Goal: Task Accomplishment & Management: Manage account settings

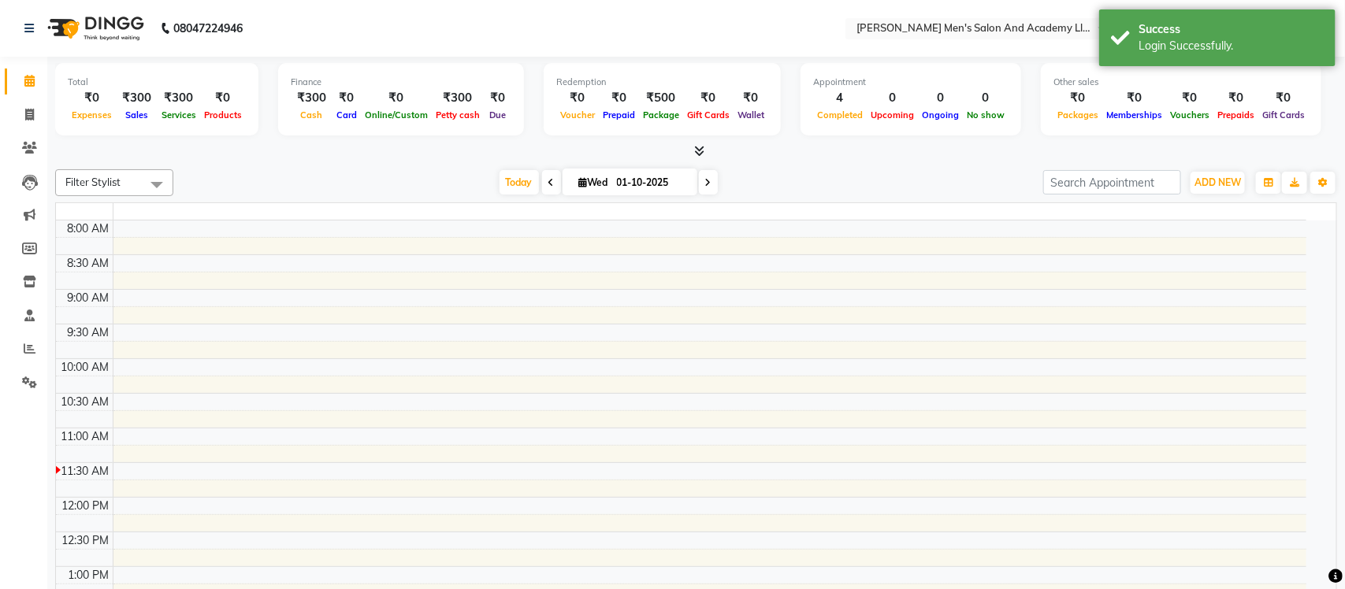
select select "en"
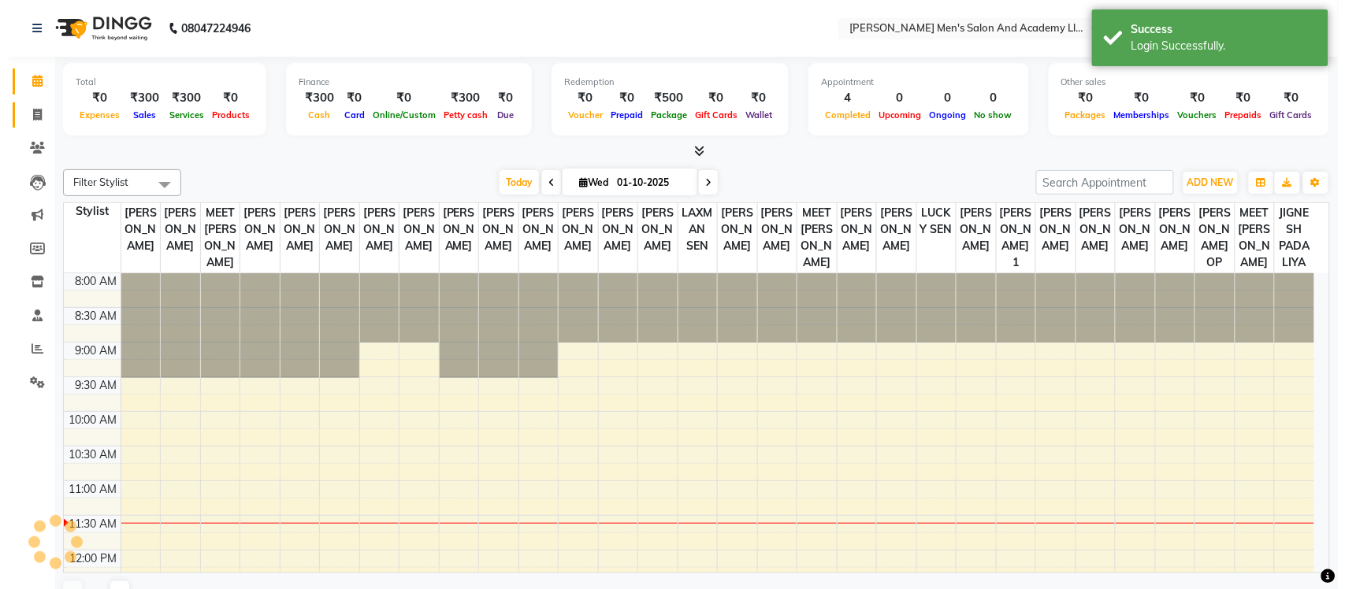
scroll to position [210, 0]
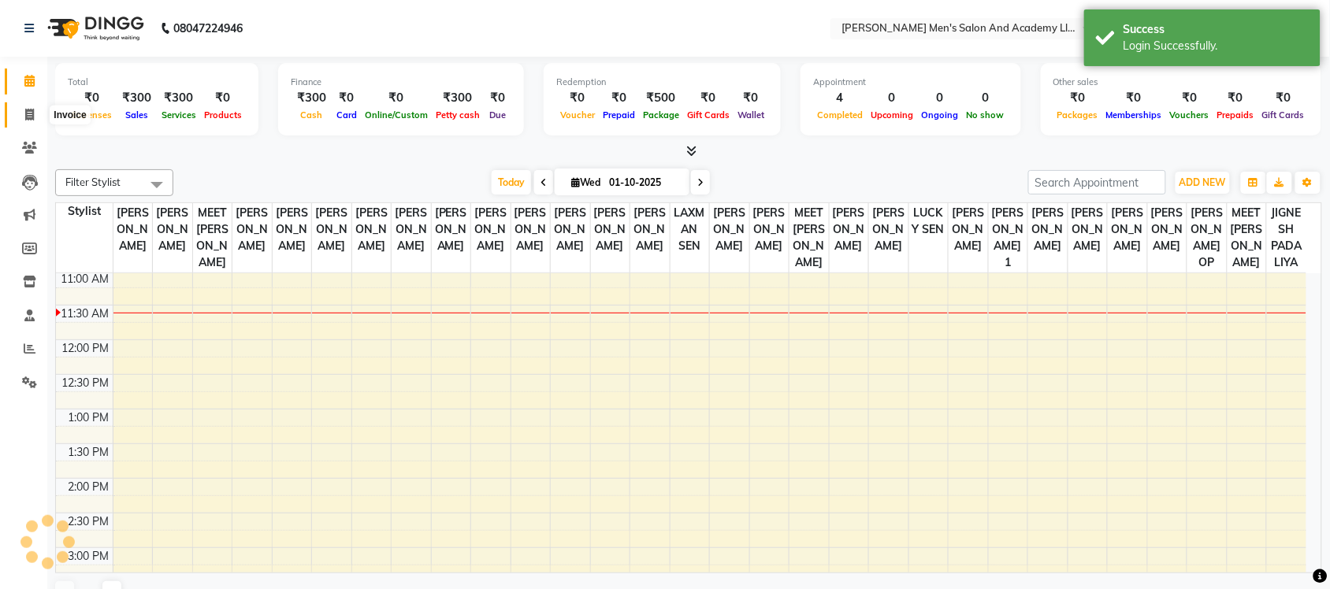
click at [22, 116] on span at bounding box center [30, 115] width 28 height 18
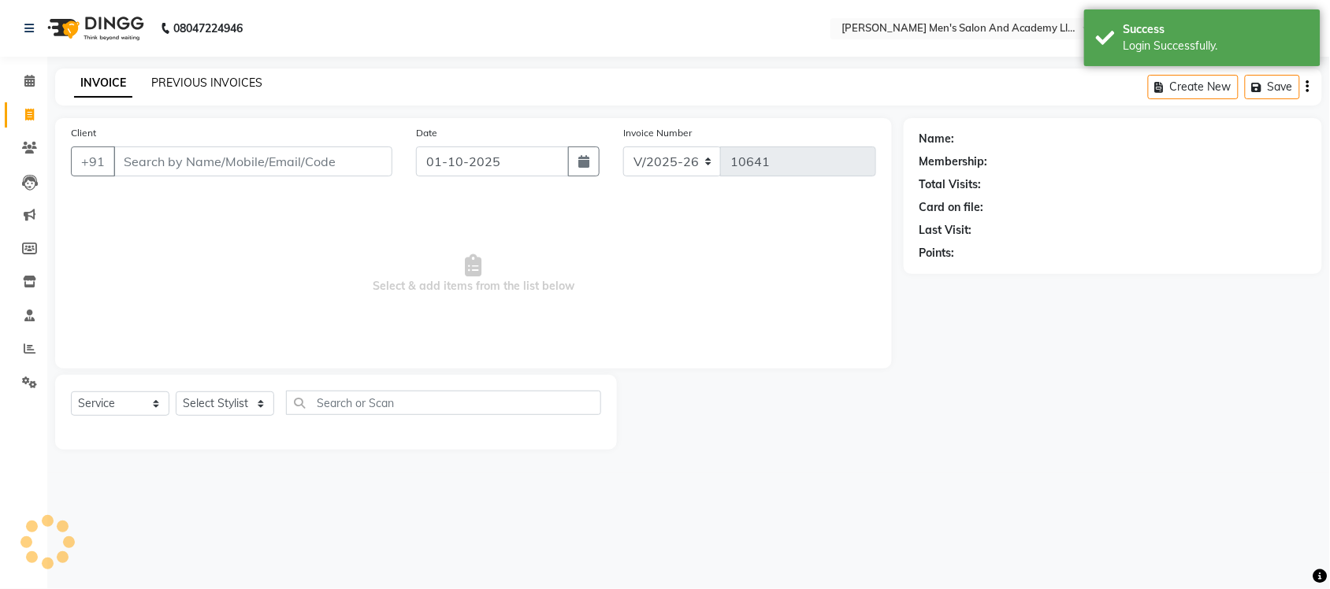
click at [239, 87] on link "PREVIOUS INVOICES" at bounding box center [206, 83] width 111 height 14
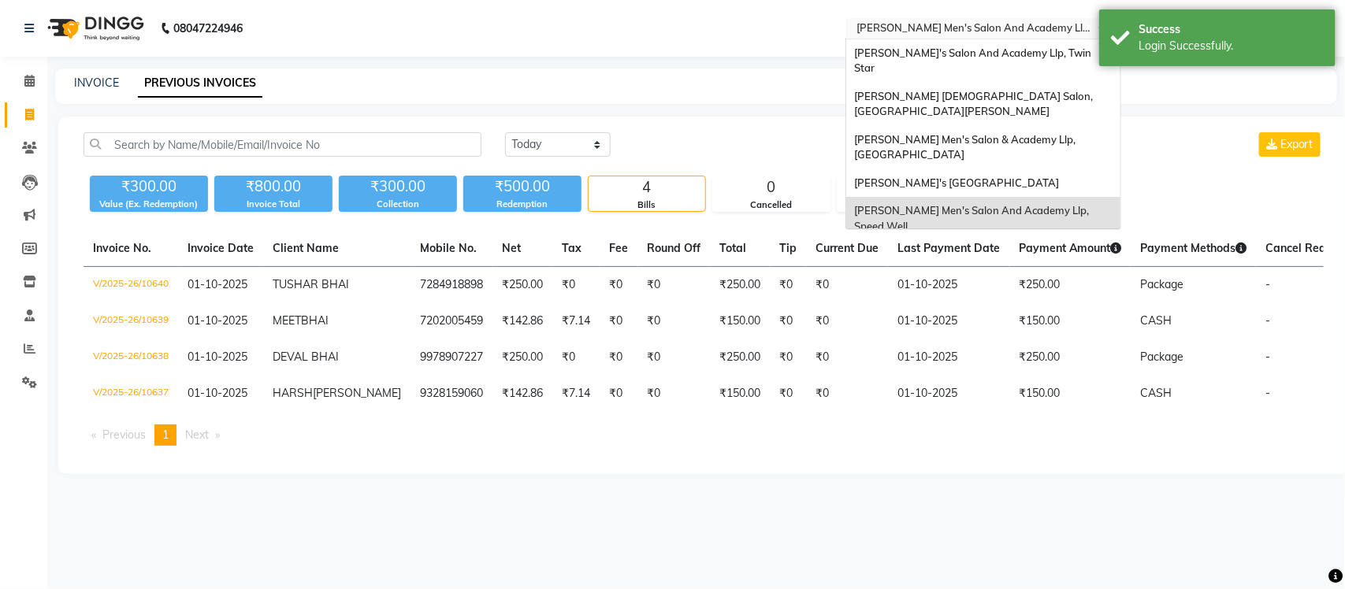
click at [1057, 26] on input "text" at bounding box center [967, 30] width 229 height 16
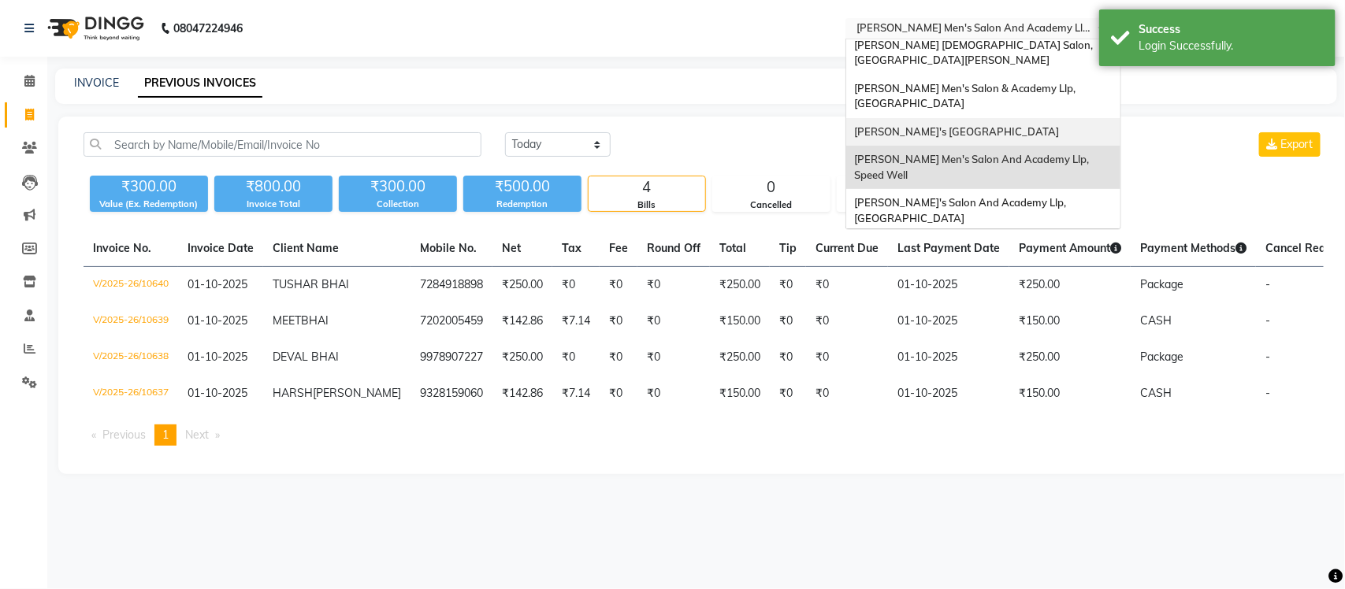
scroll to position [52, 0]
click at [1017, 195] on span "[PERSON_NAME]'s Salon And Academy Llp, [GEOGRAPHIC_DATA]" at bounding box center [961, 209] width 214 height 28
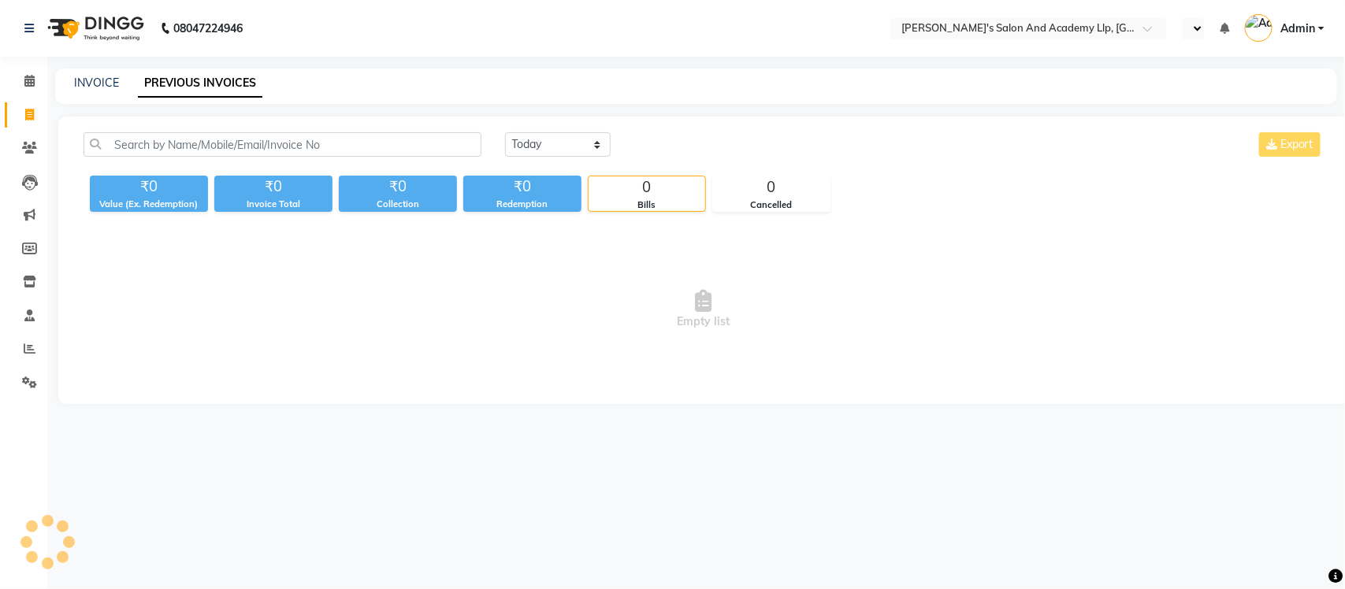
select select "en"
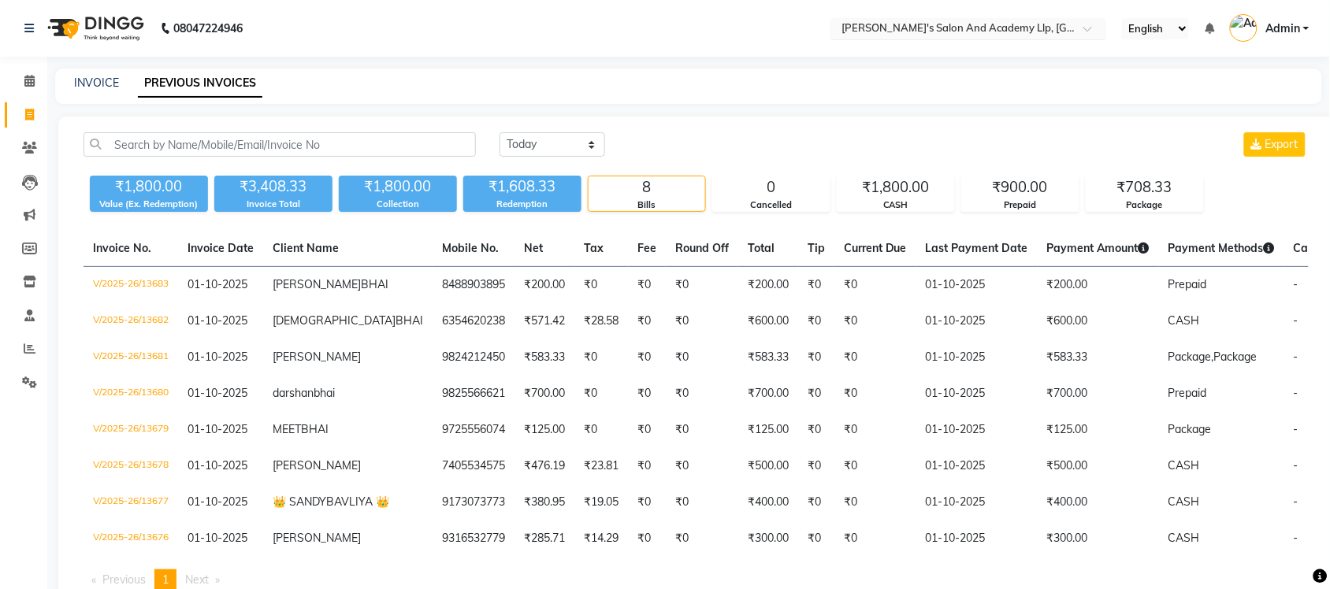
click at [1061, 29] on input "text" at bounding box center [953, 30] width 229 height 16
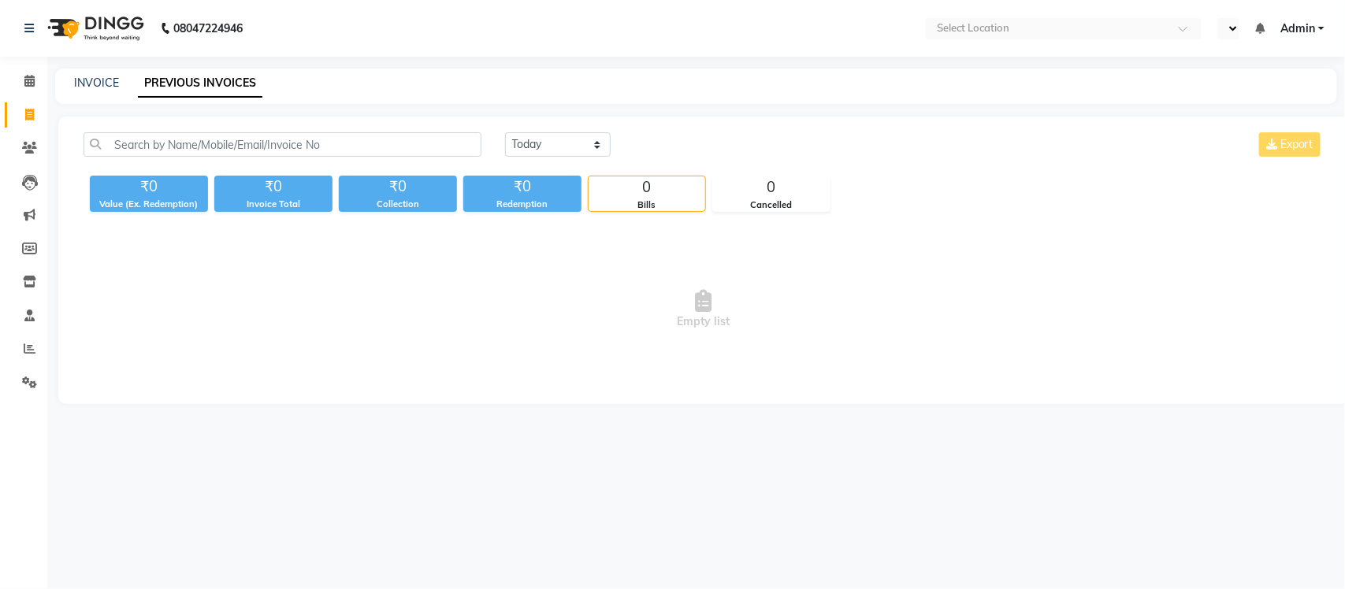
select select "en"
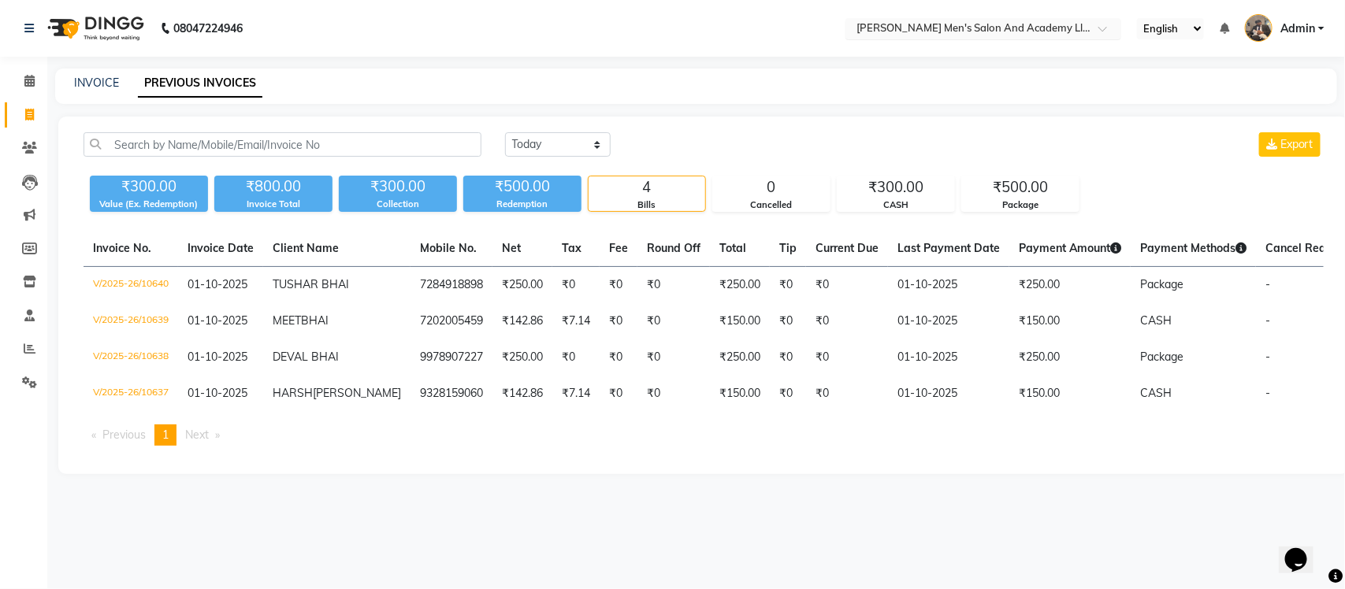
click at [1031, 28] on input "text" at bounding box center [967, 30] width 229 height 16
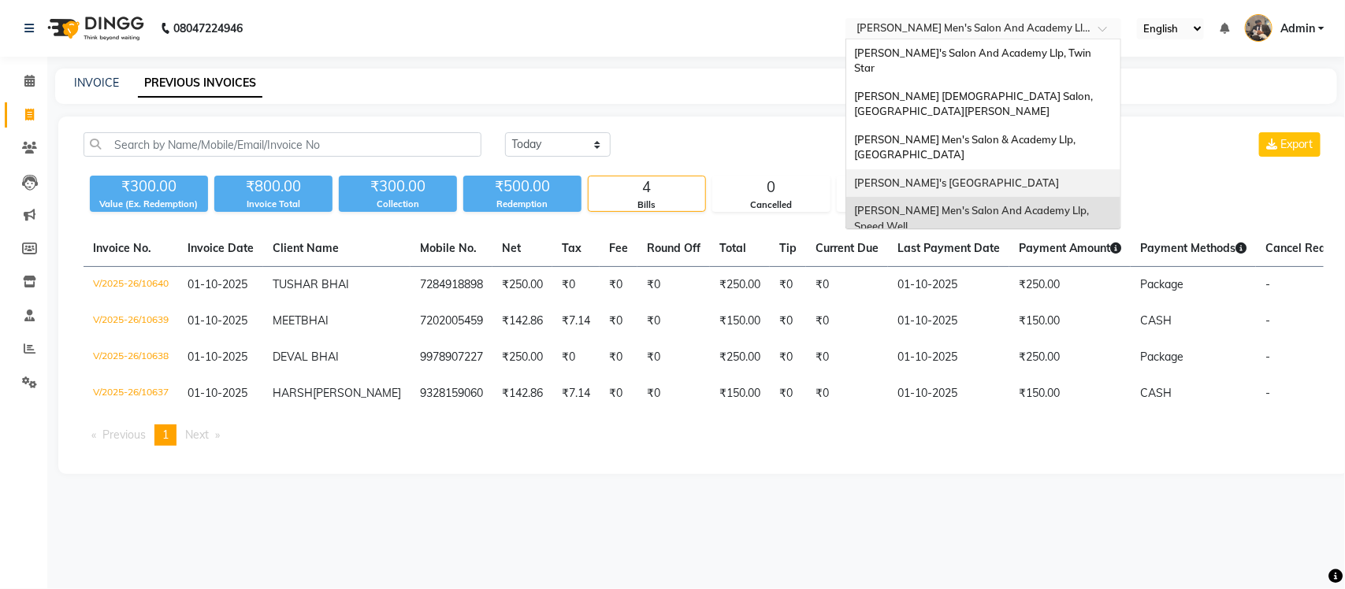
click at [1053, 169] on div "[PERSON_NAME]'s [GEOGRAPHIC_DATA]" at bounding box center [983, 183] width 274 height 28
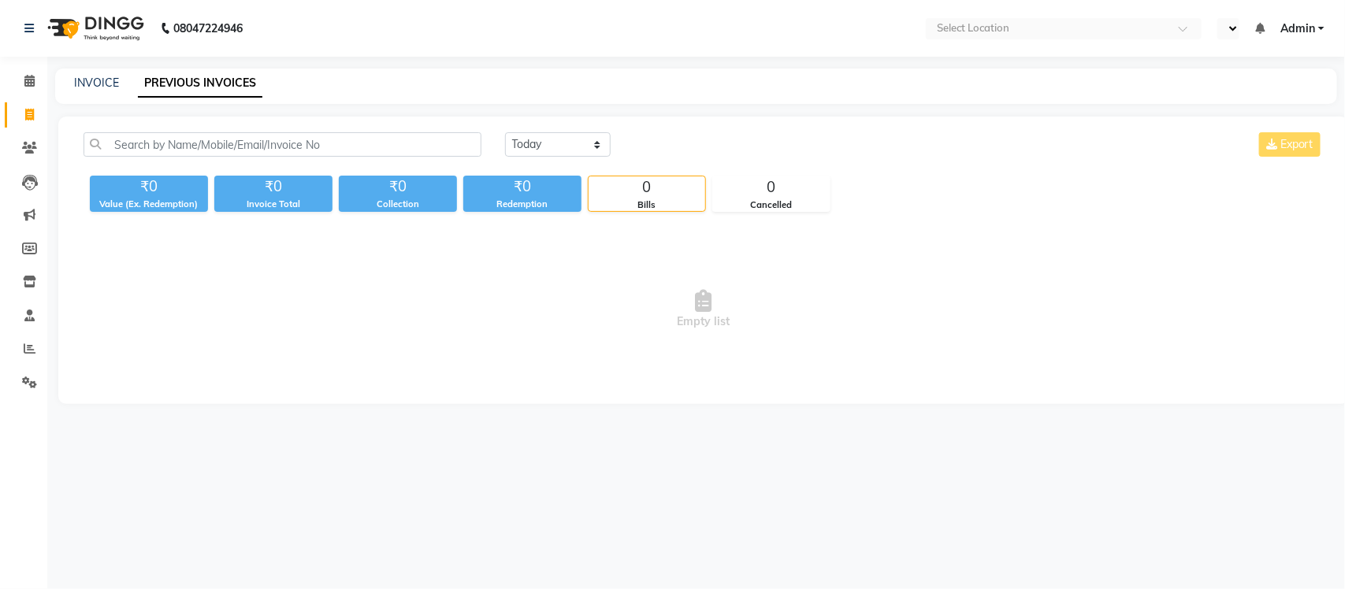
select select "en"
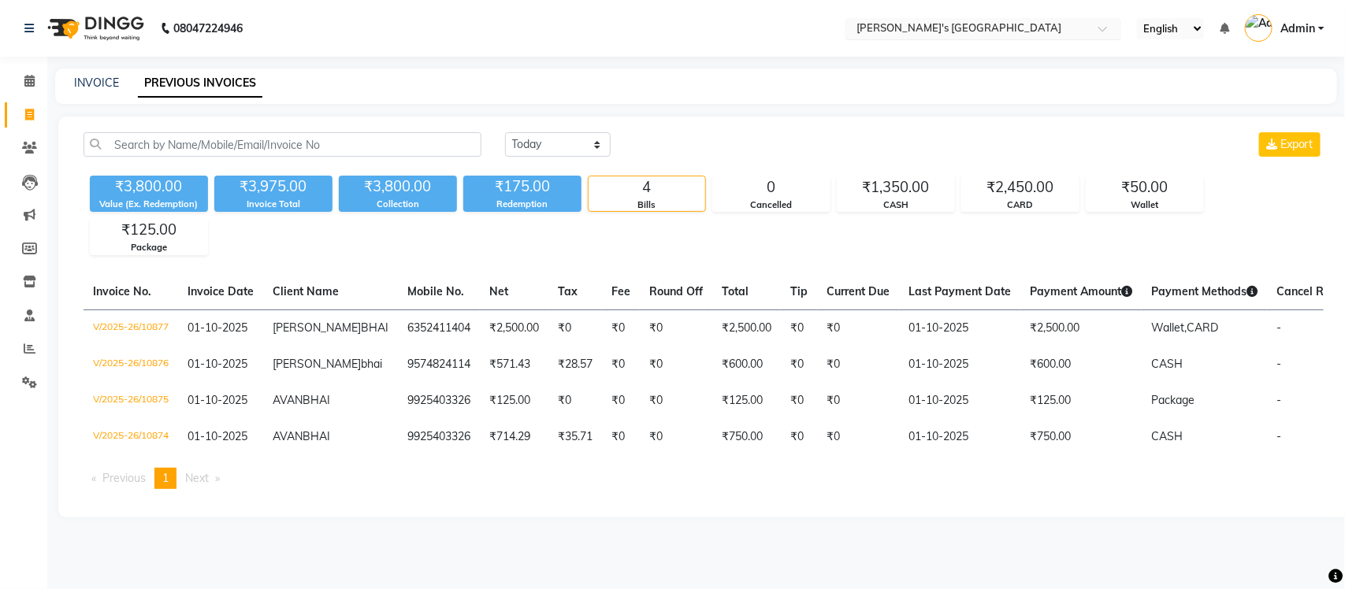
click at [1013, 26] on input "text" at bounding box center [967, 30] width 229 height 16
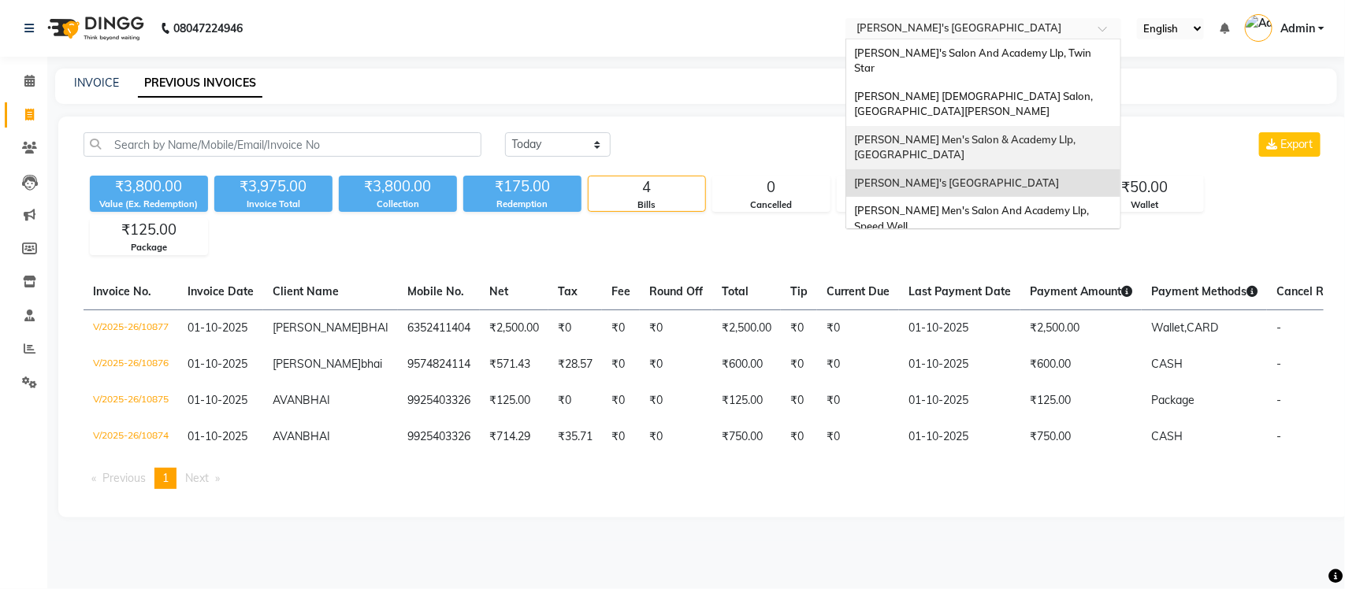
click at [1053, 133] on span "Sandy Men's Salon & Academy Llp, Ravapar Road" at bounding box center [966, 147] width 224 height 28
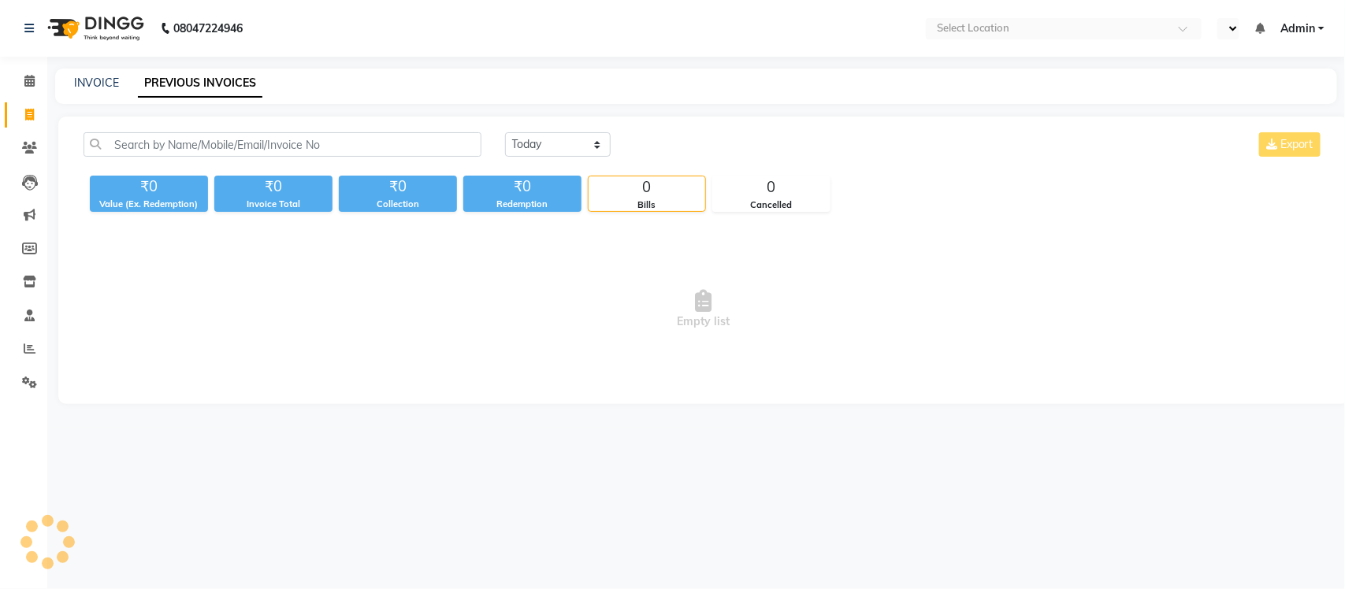
select select "en"
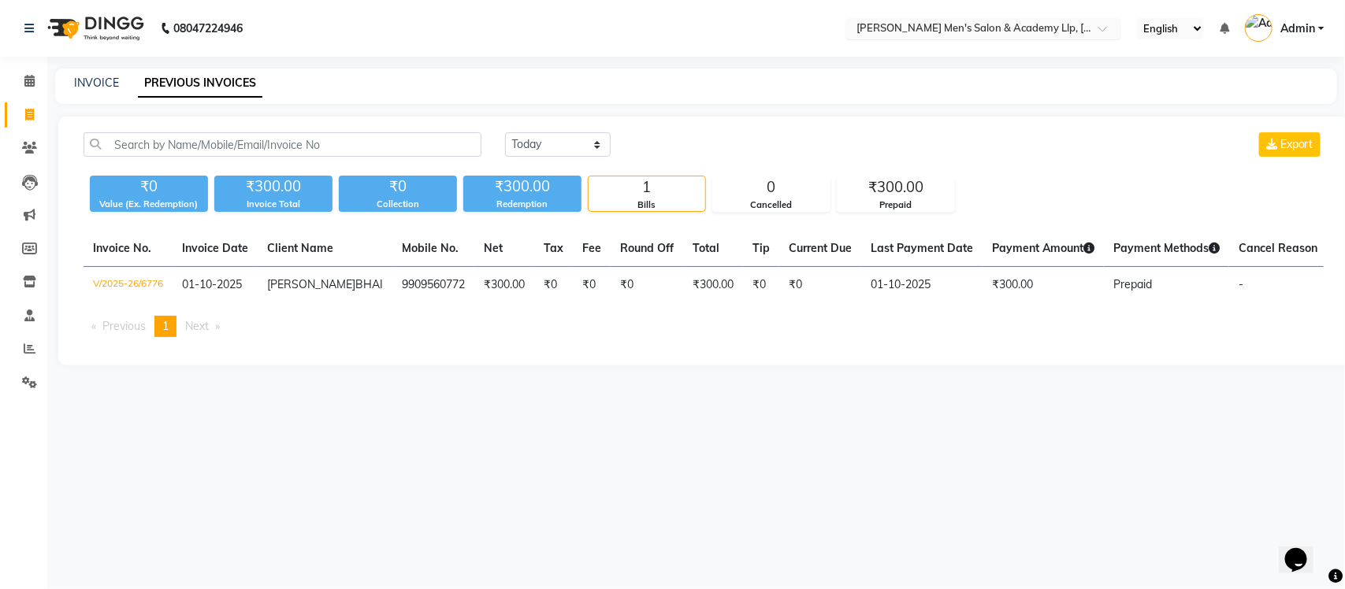
click at [1054, 32] on input "text" at bounding box center [967, 30] width 229 height 16
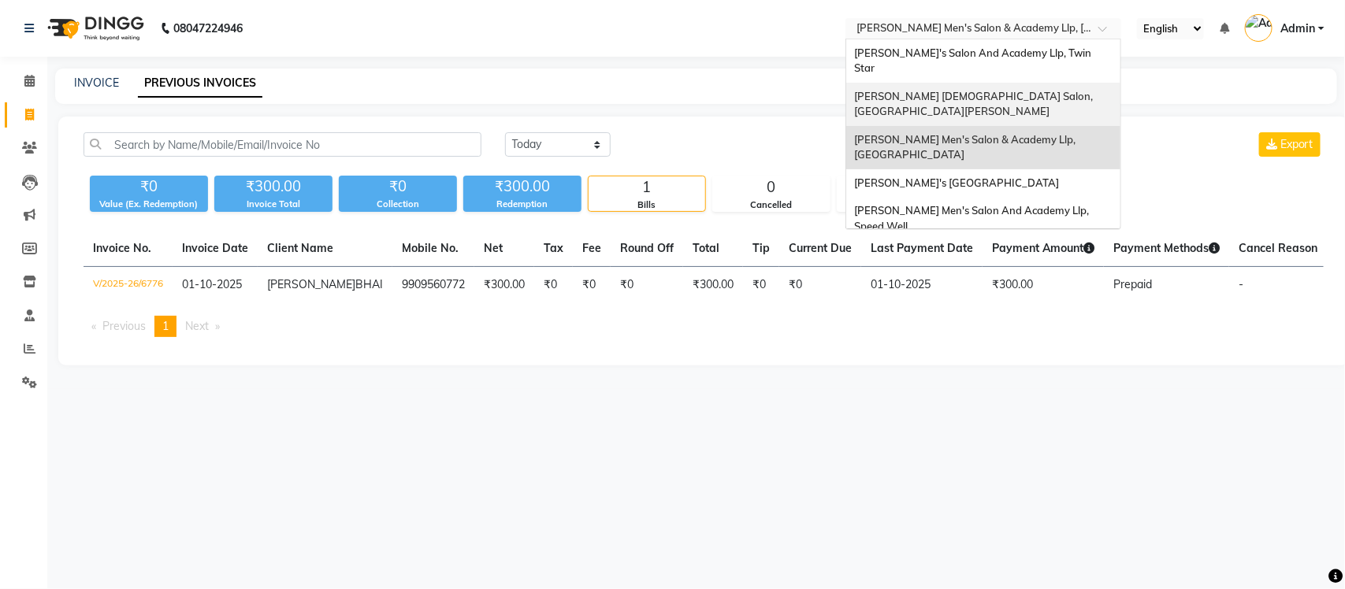
click at [1039, 83] on div "[PERSON_NAME] [DEMOGRAPHIC_DATA] Salon, [GEOGRAPHIC_DATA][PERSON_NAME]" at bounding box center [983, 104] width 274 height 43
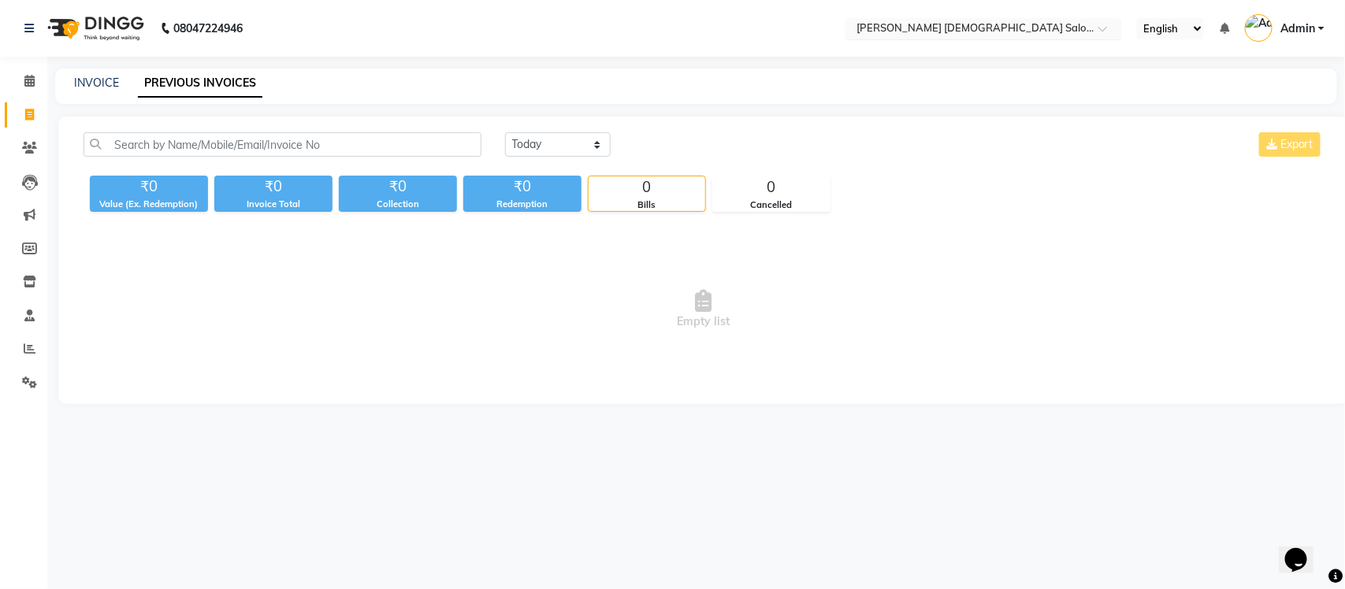
click at [1025, 24] on input "text" at bounding box center [967, 30] width 229 height 16
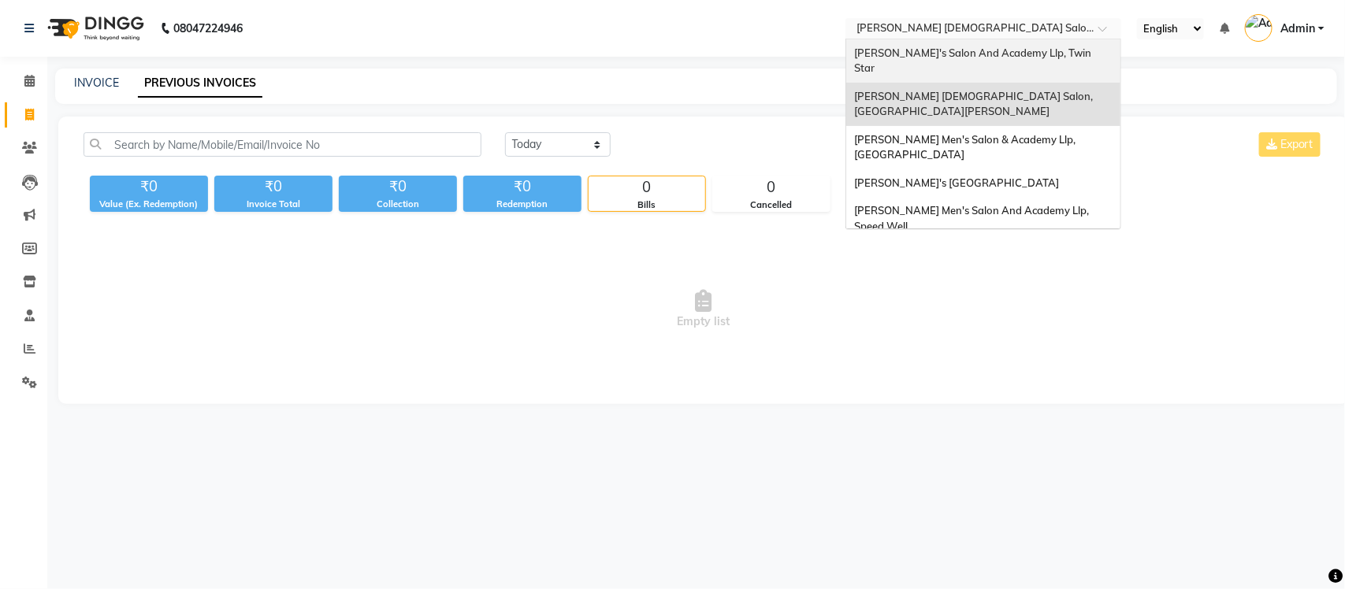
click at [1022, 57] on span "[PERSON_NAME]'s Salon And Academy Llp, Twin Star" at bounding box center [974, 60] width 240 height 28
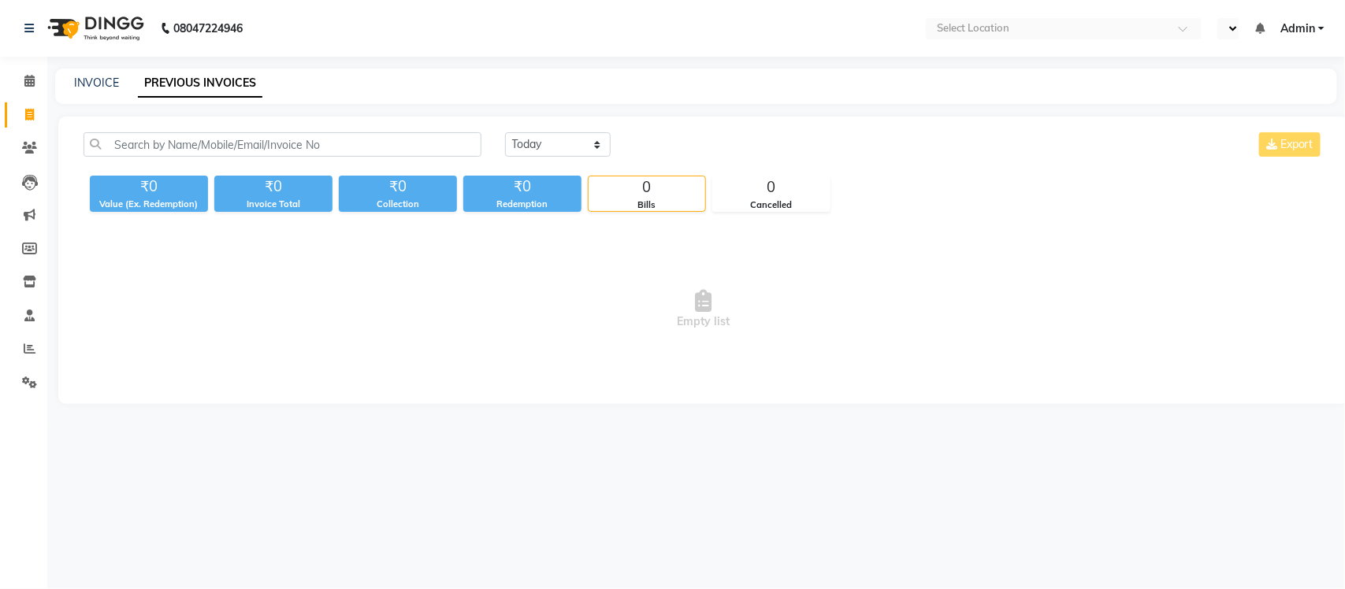
select select "en"
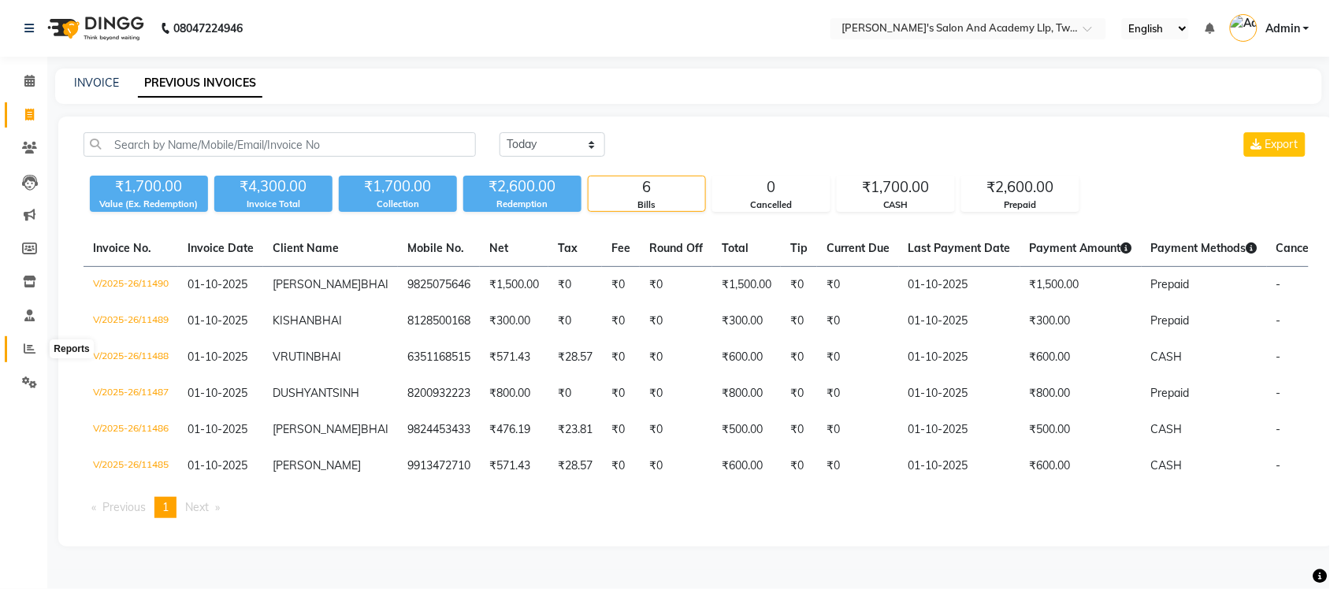
click at [32, 344] on icon at bounding box center [30, 349] width 12 height 12
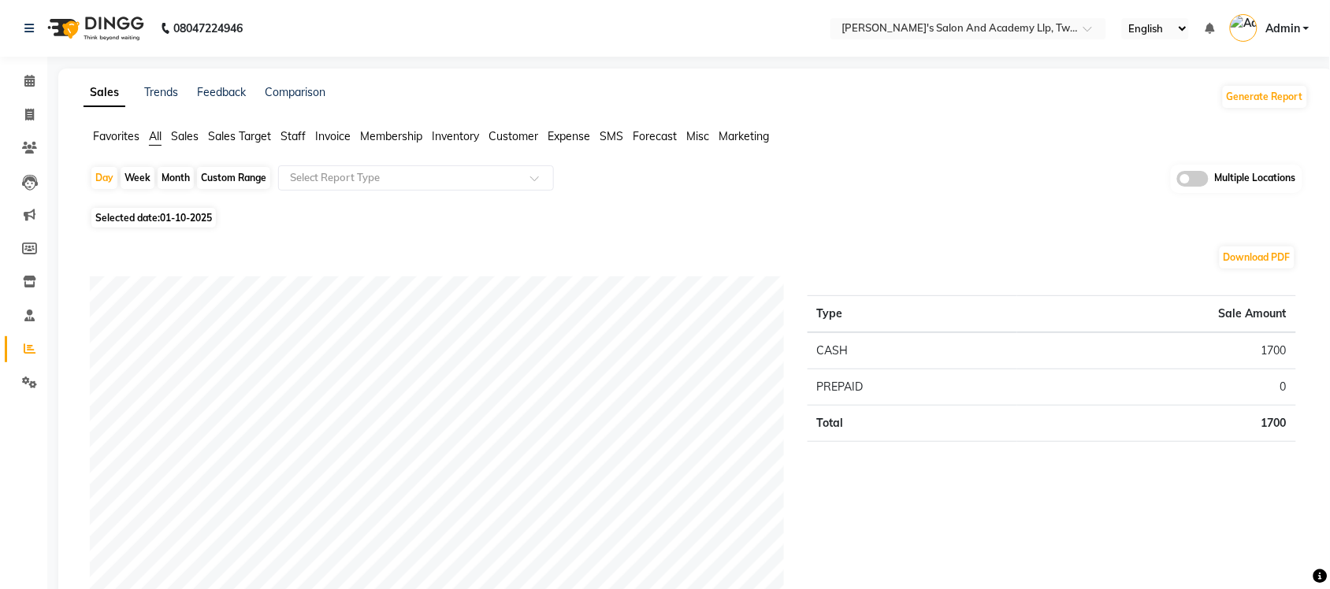
click at [1192, 184] on span at bounding box center [1193, 179] width 32 height 16
click at [1177, 181] on input "checkbox" at bounding box center [1177, 181] width 0 height 0
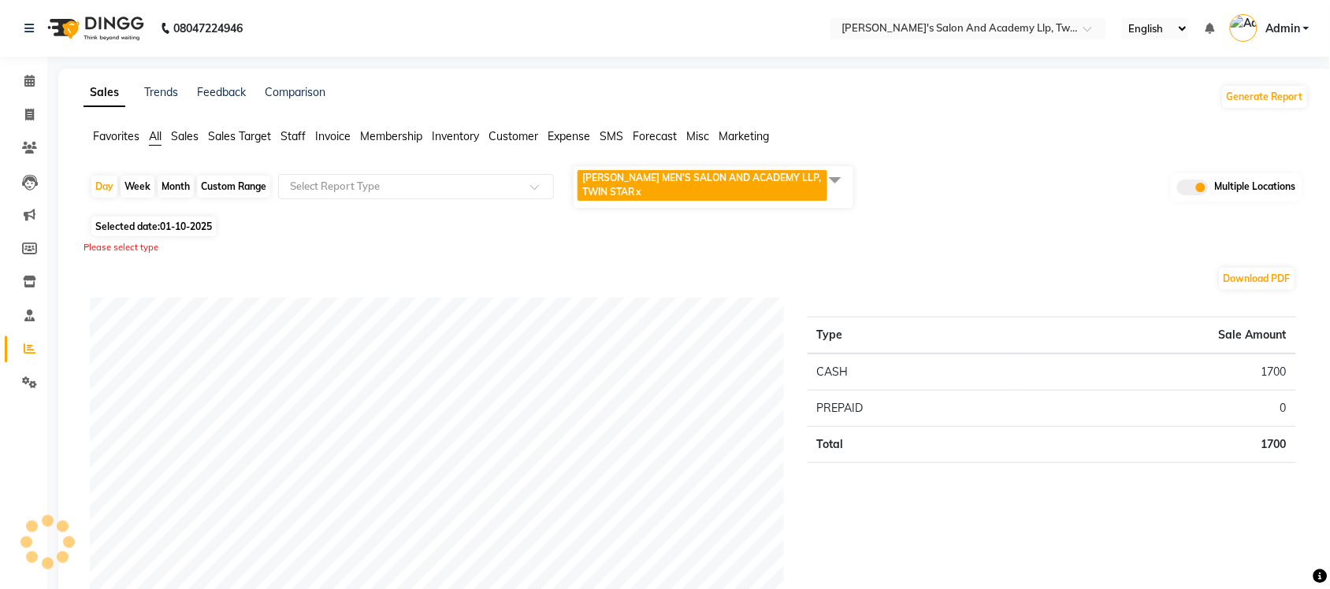
click at [830, 176] on span at bounding box center [836, 180] width 32 height 30
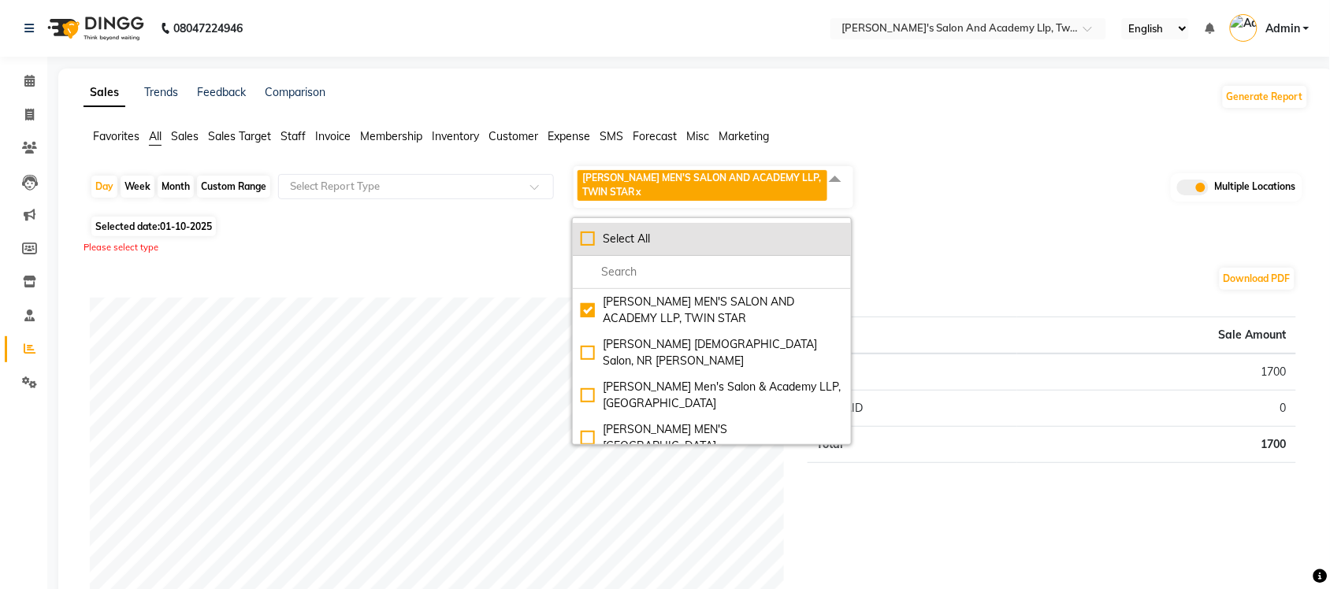
click at [585, 235] on div "Select All" at bounding box center [712, 239] width 262 height 17
checkbox input "true"
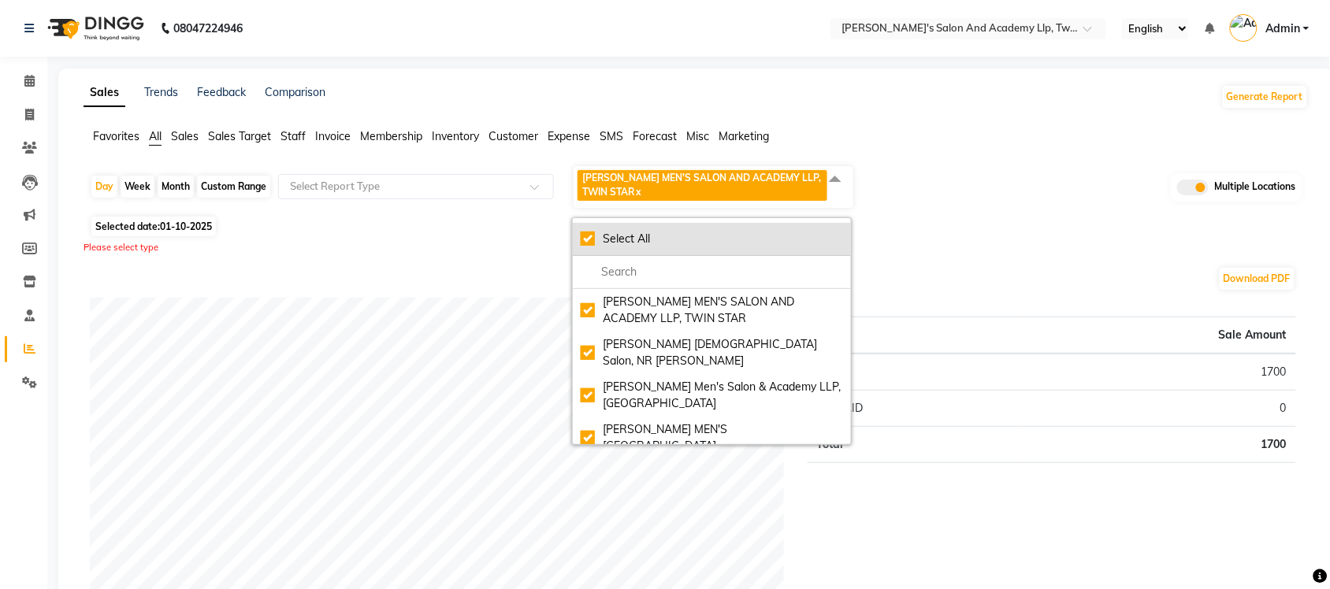
checkbox input "true"
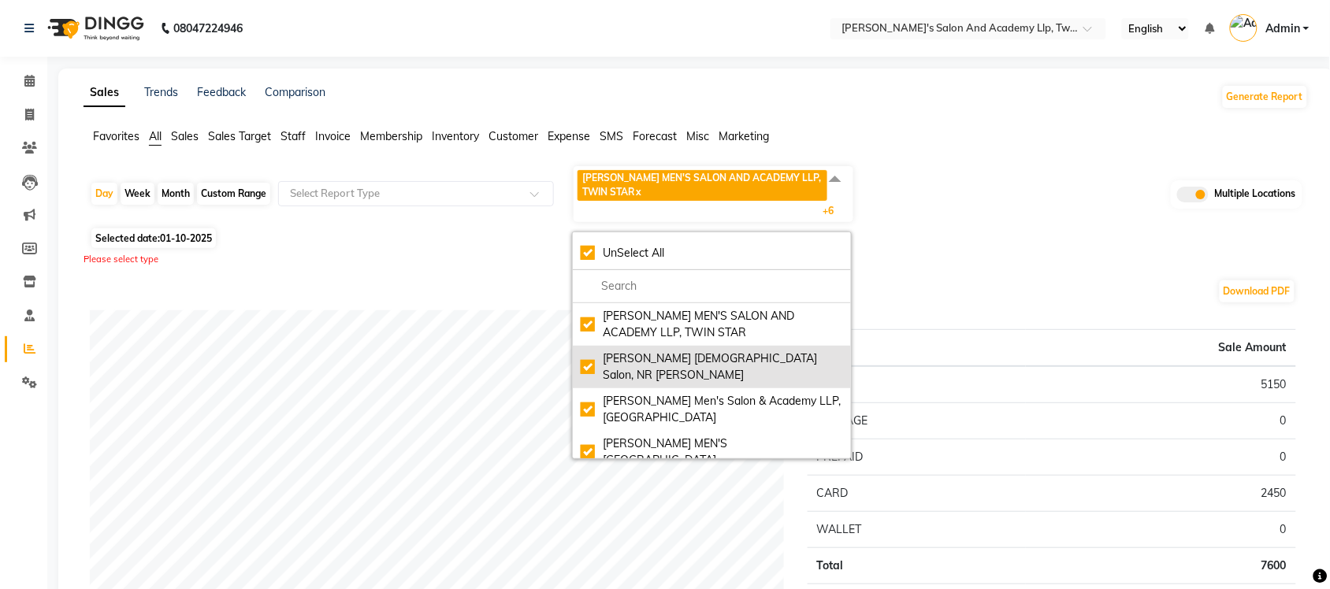
click at [593, 357] on div "Elaine Ladies Salon, NR Balaji Hall" at bounding box center [712, 367] width 262 height 33
checkbox input "false"
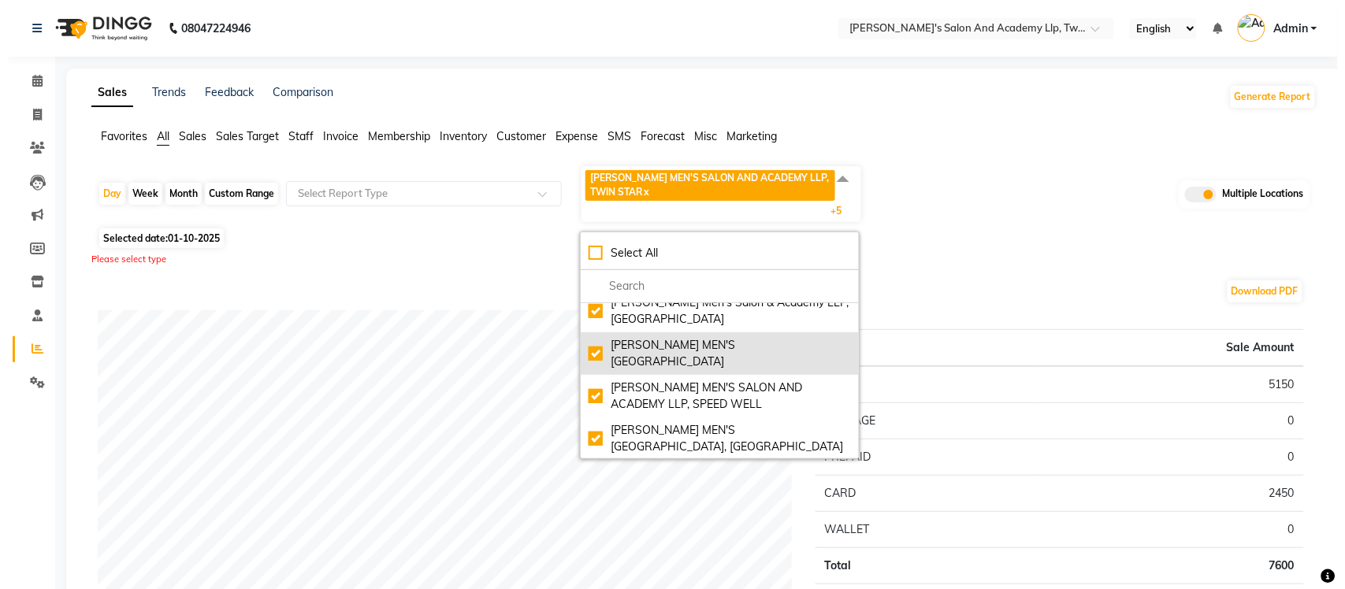
scroll to position [126, 0]
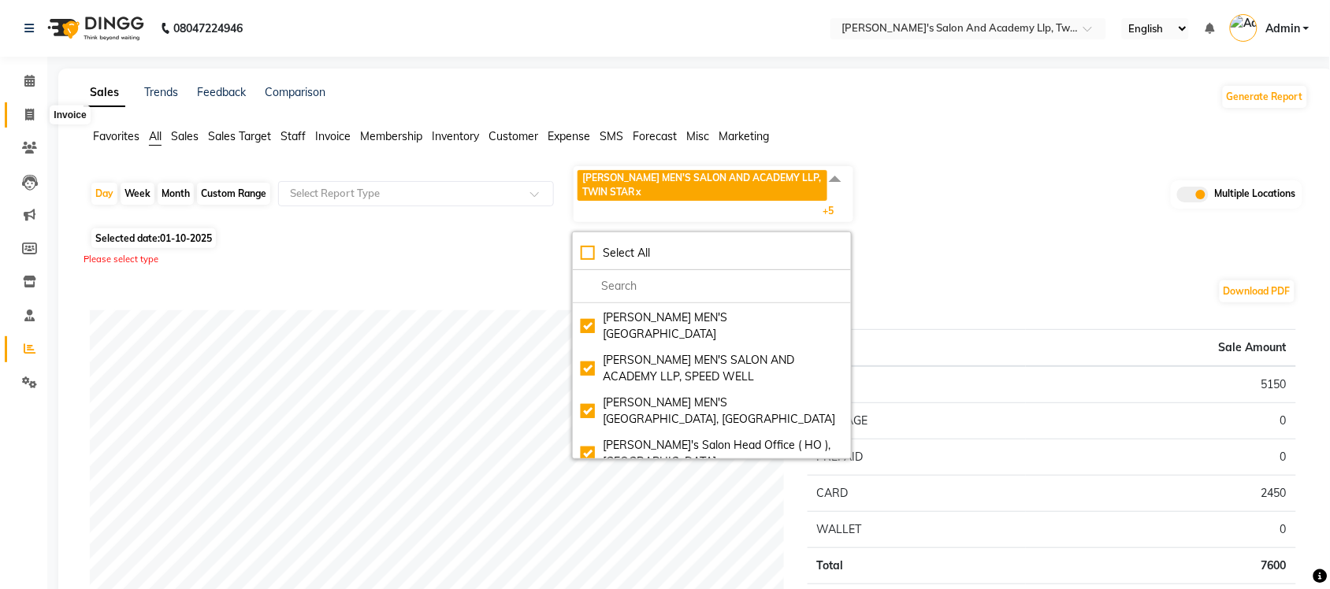
click at [36, 114] on span at bounding box center [30, 115] width 28 height 18
select select "service"
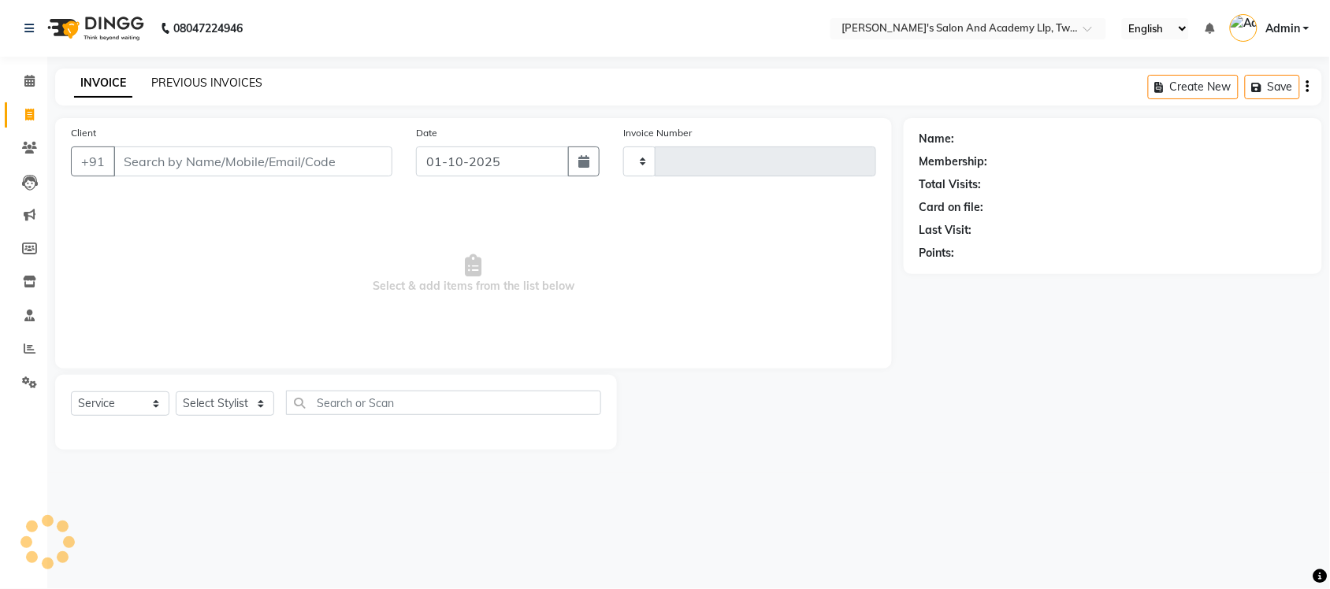
type input "11491"
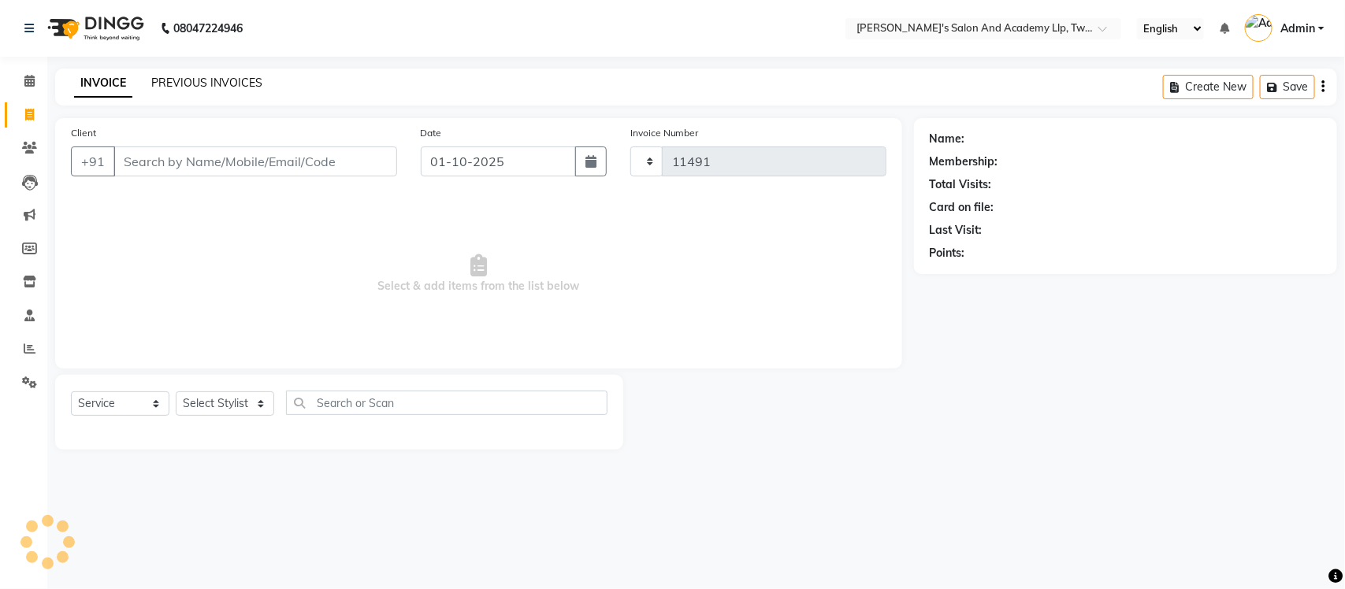
select select "6985"
click at [197, 76] on link "PREVIOUS INVOICES" at bounding box center [206, 83] width 111 height 14
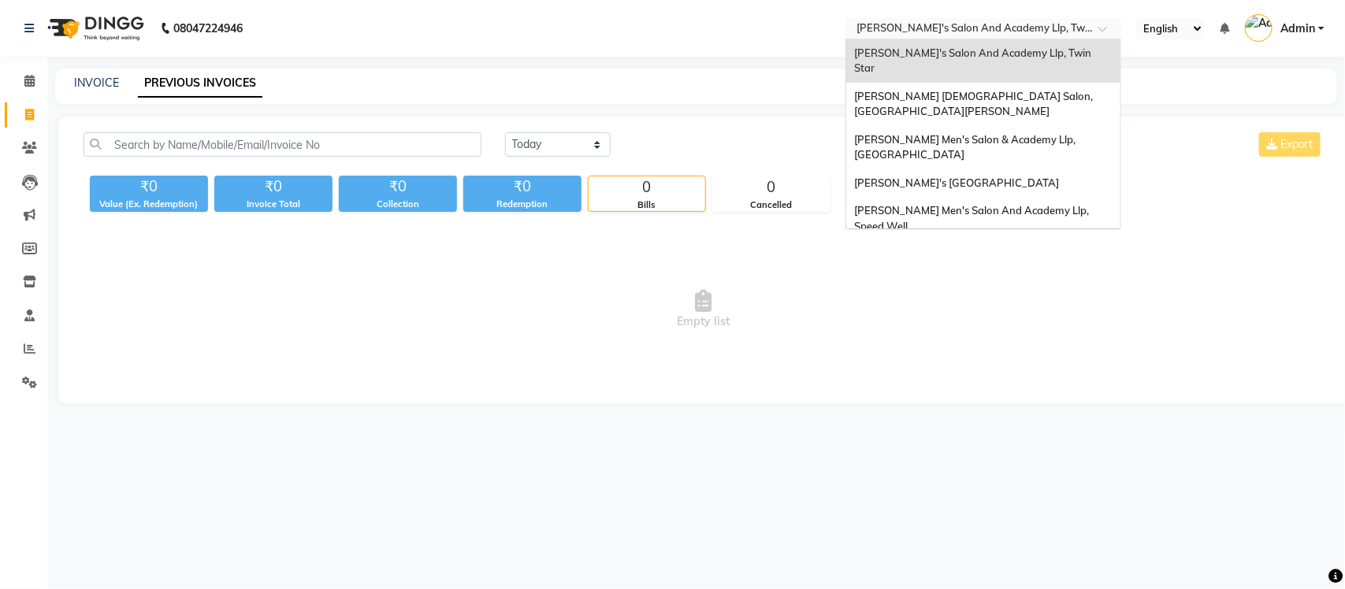
click at [980, 25] on input "text" at bounding box center [967, 30] width 229 height 16
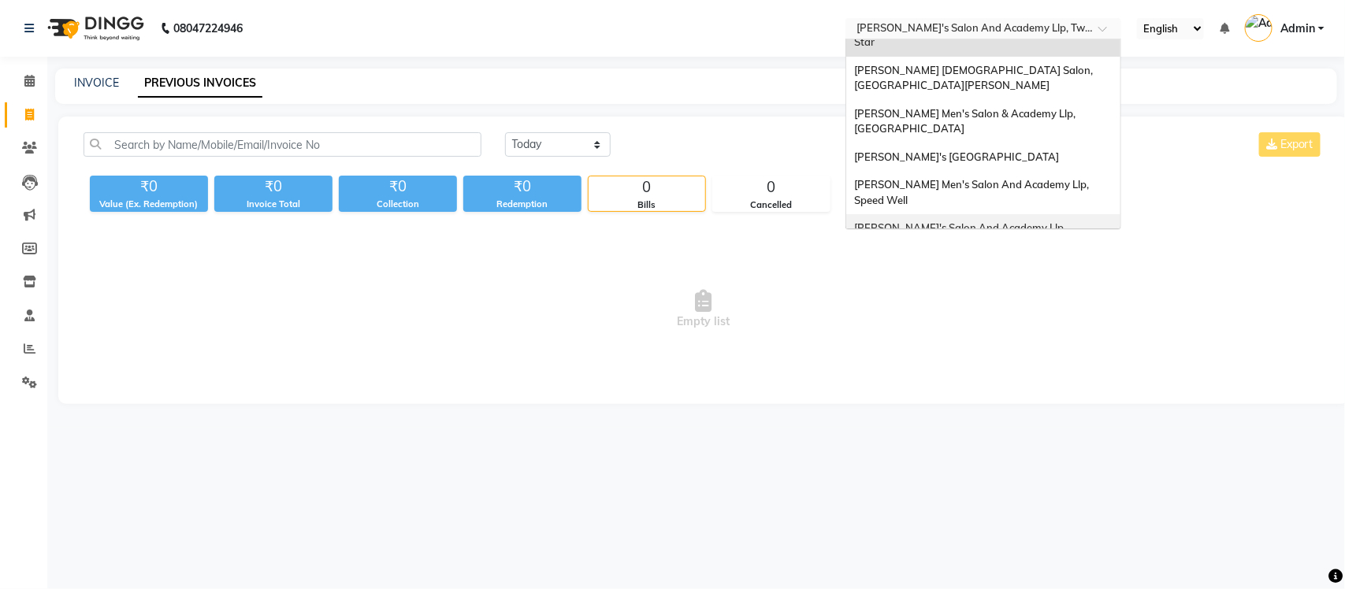
scroll to position [52, 0]
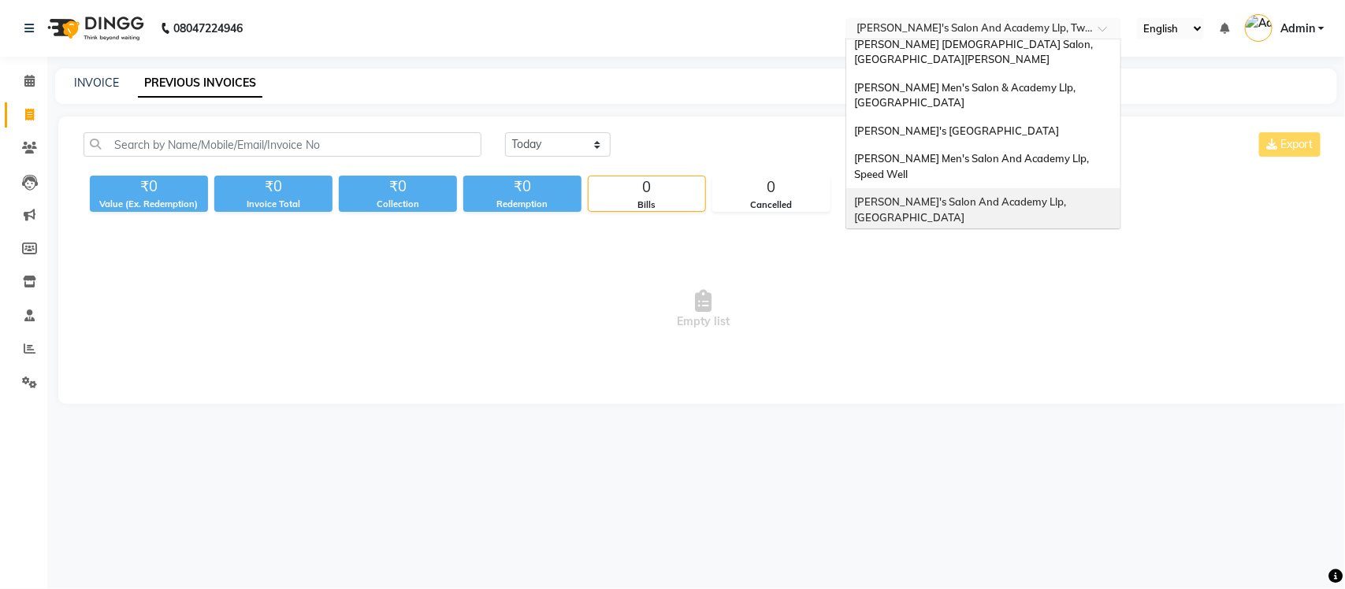
click at [1026, 195] on span "[PERSON_NAME]'s Salon And Academy Llp, [GEOGRAPHIC_DATA]" at bounding box center [961, 209] width 214 height 28
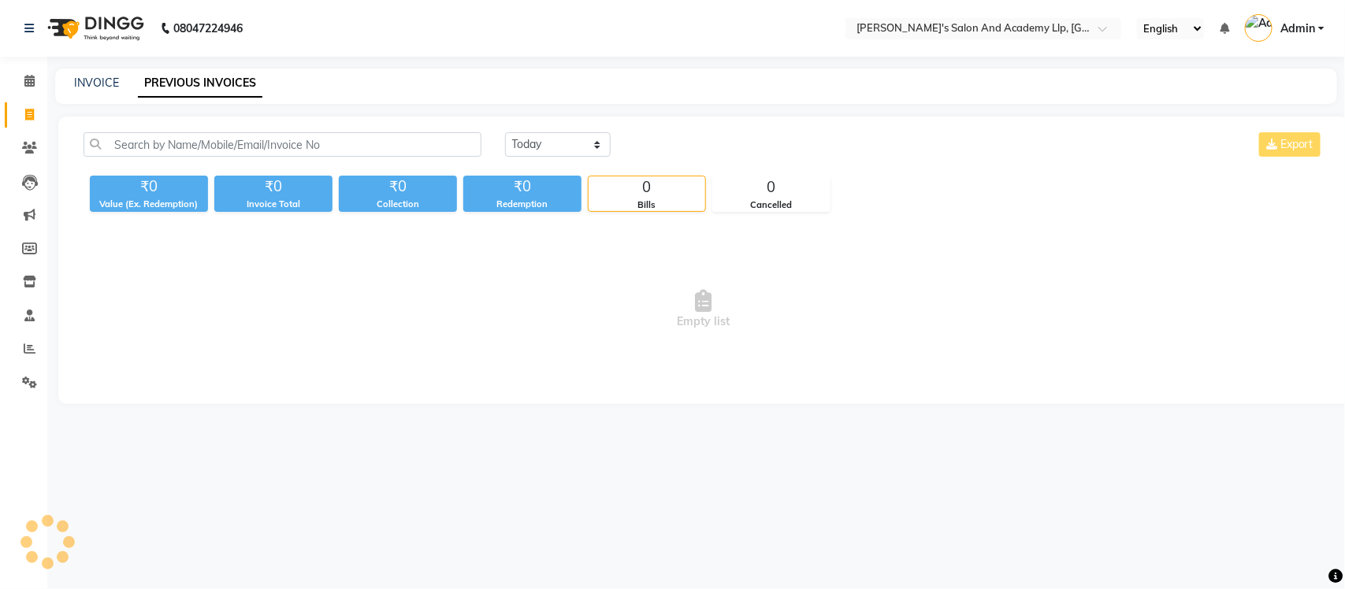
select select "en"
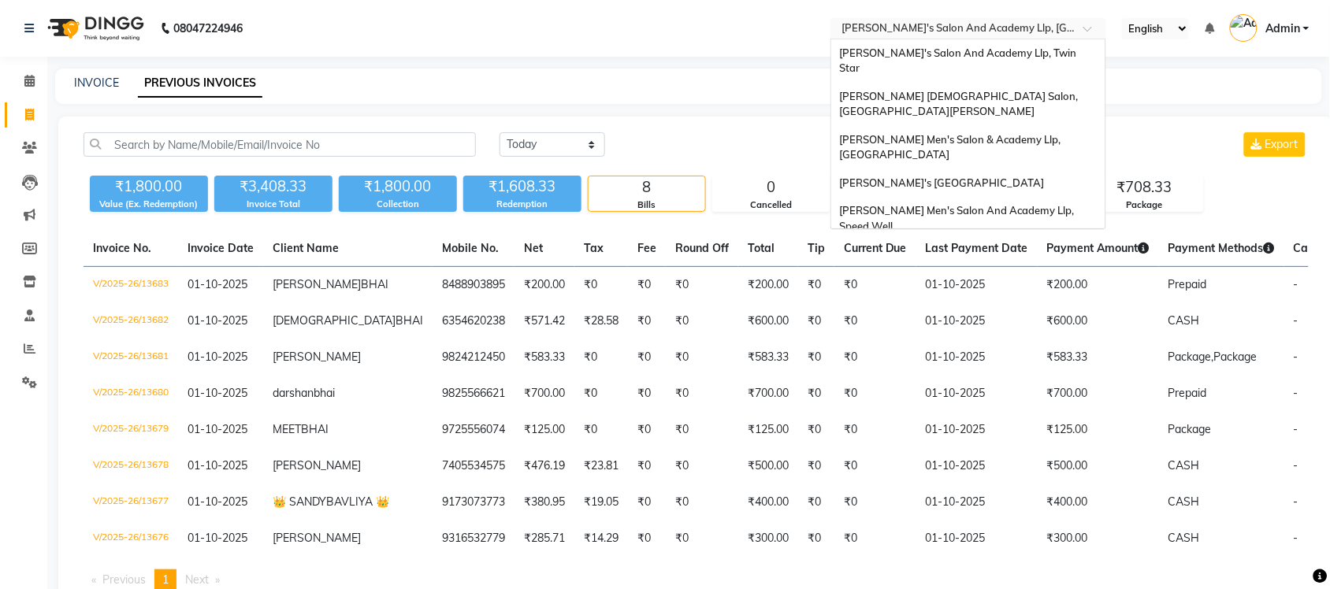
click at [1034, 32] on input "text" at bounding box center [953, 30] width 229 height 16
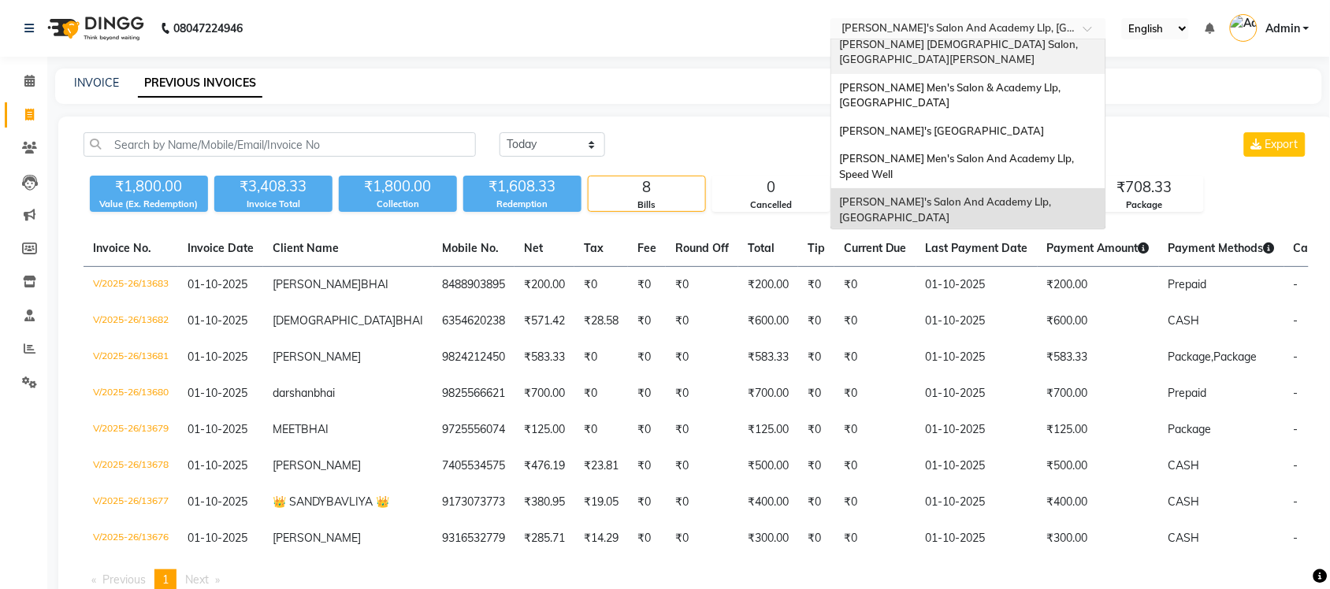
click at [709, 58] on div "08047224946 Select Location × Sandy Men's Salon And Academy Llp, University Roa…" at bounding box center [665, 321] width 1330 height 643
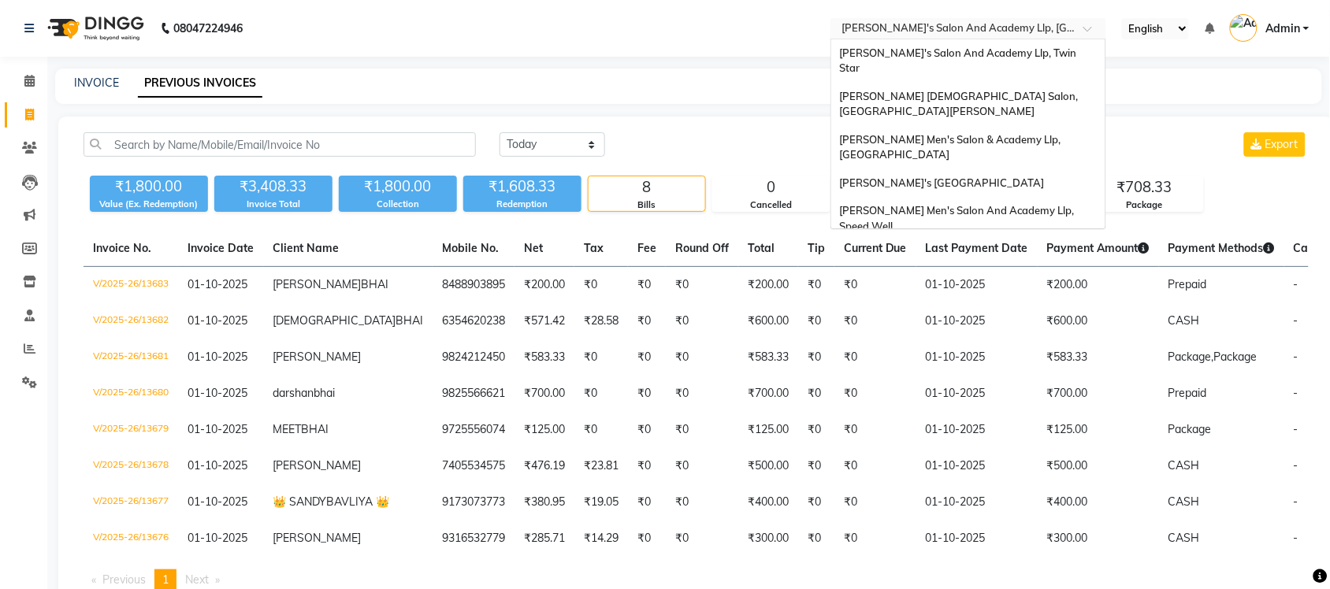
click at [1068, 24] on div at bounding box center [969, 30] width 276 height 16
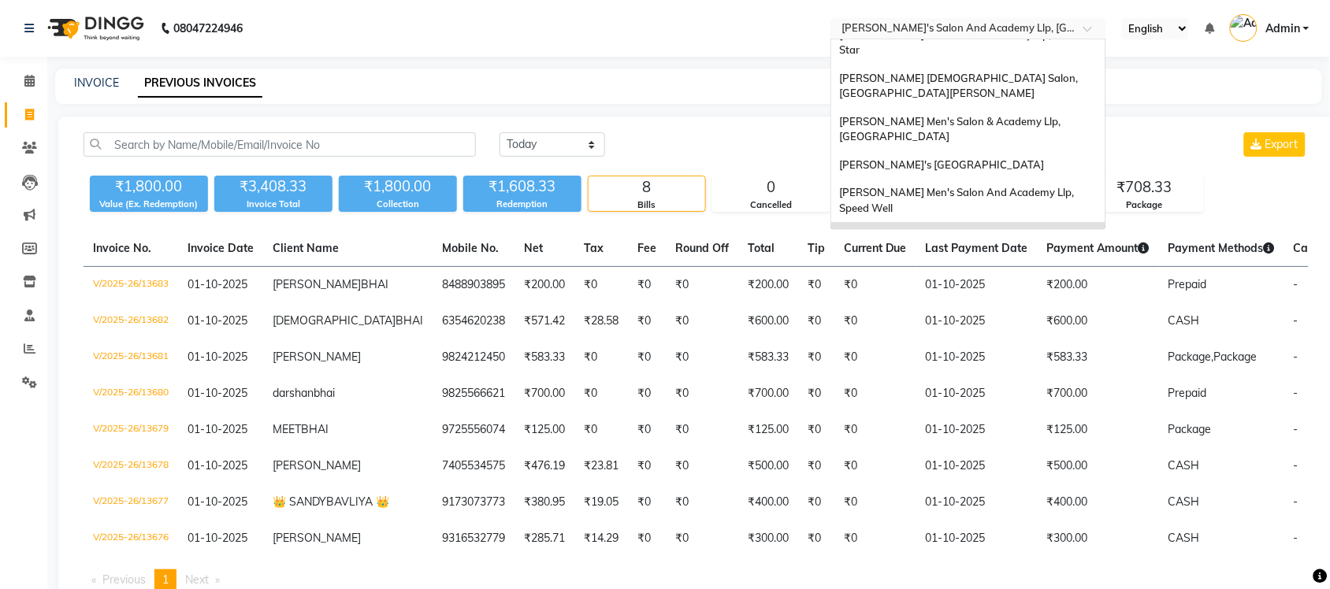
scroll to position [0, 0]
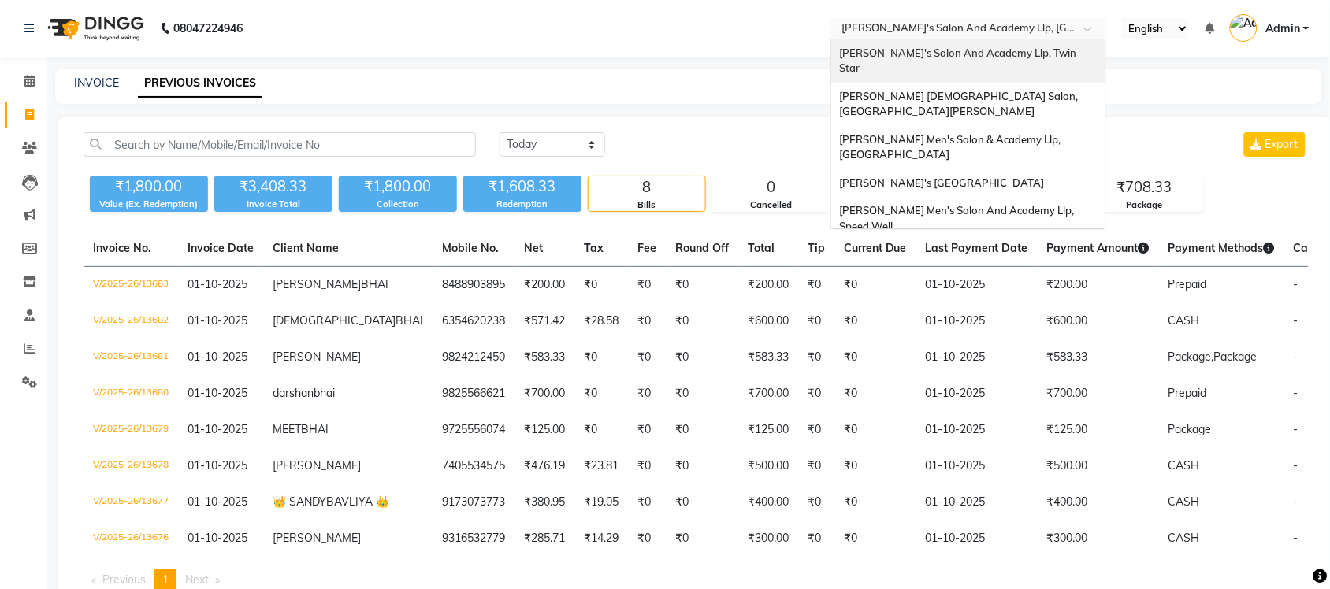
click at [1036, 58] on span "[PERSON_NAME]'s Salon And Academy Llp, Twin Star" at bounding box center [959, 60] width 240 height 28
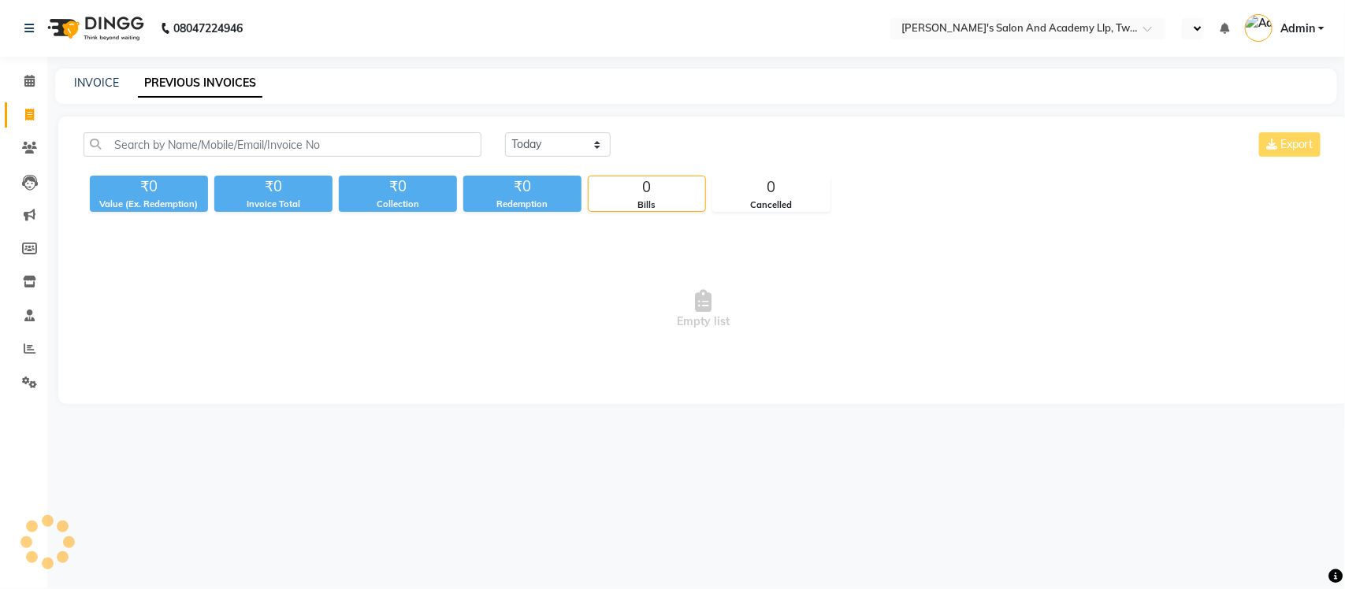
select select "en"
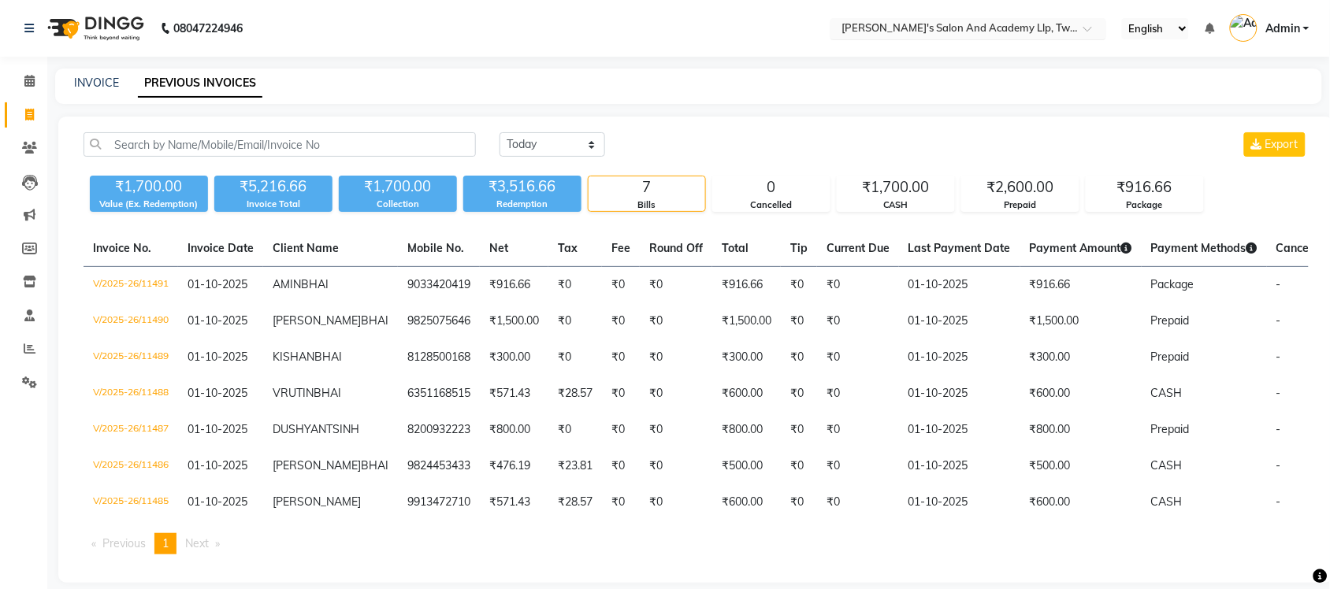
click at [1065, 33] on input "text" at bounding box center [953, 30] width 229 height 16
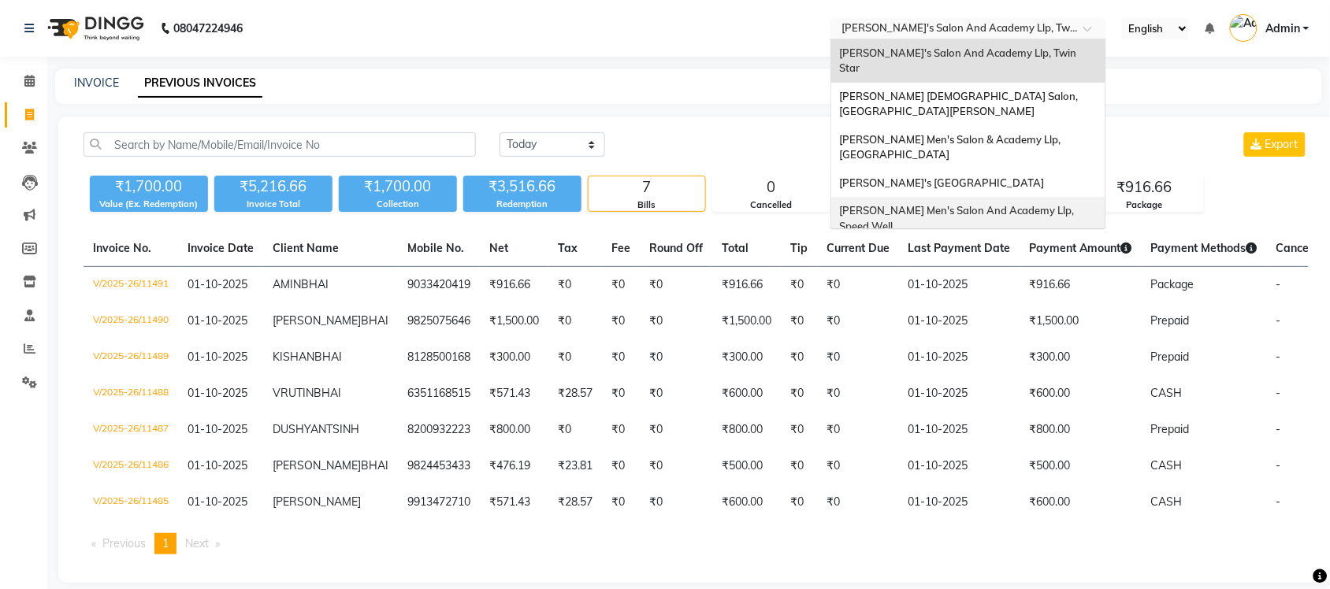
scroll to position [52, 0]
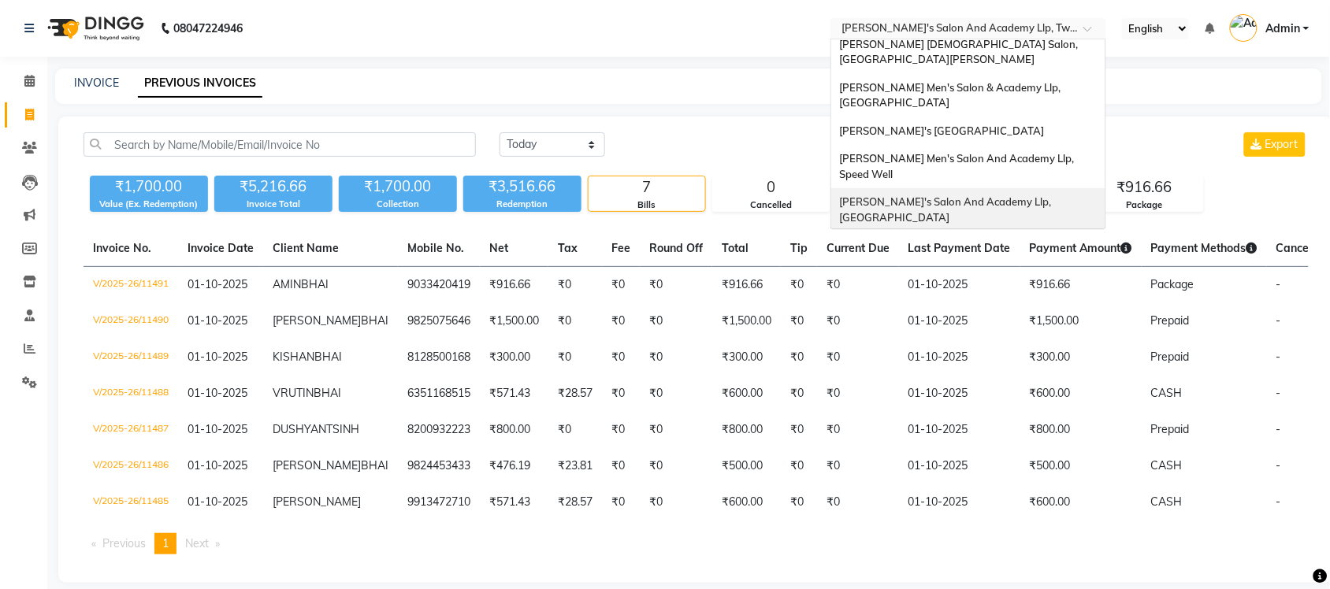
click at [1031, 188] on div "[PERSON_NAME]'s Salon And Academy Llp, [GEOGRAPHIC_DATA]" at bounding box center [968, 209] width 274 height 43
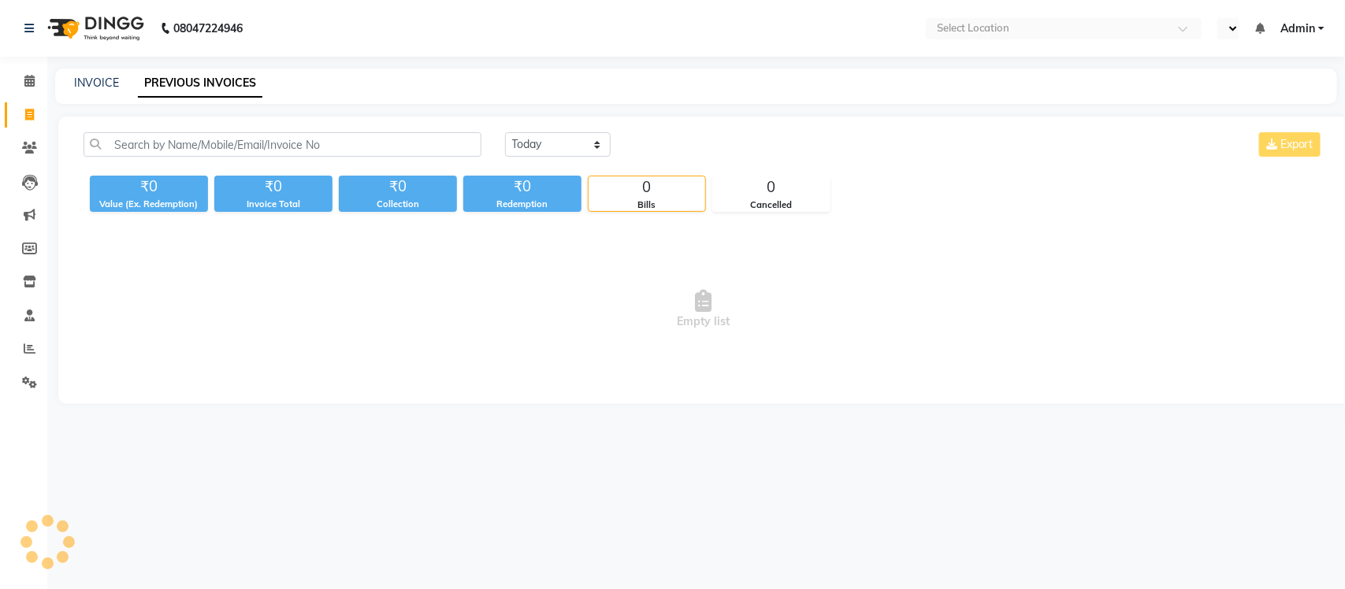
select select "en"
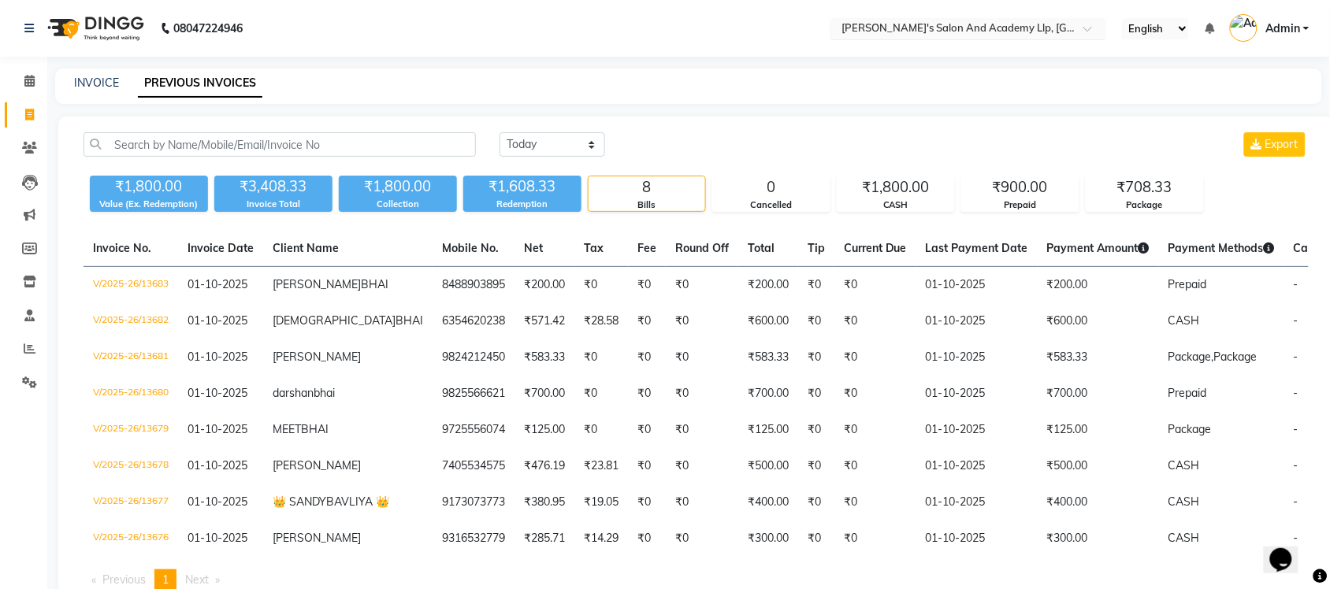
click at [998, 20] on div "× Sandy Men's Salon And Academy Llp, University Road" at bounding box center [960, 28] width 237 height 16
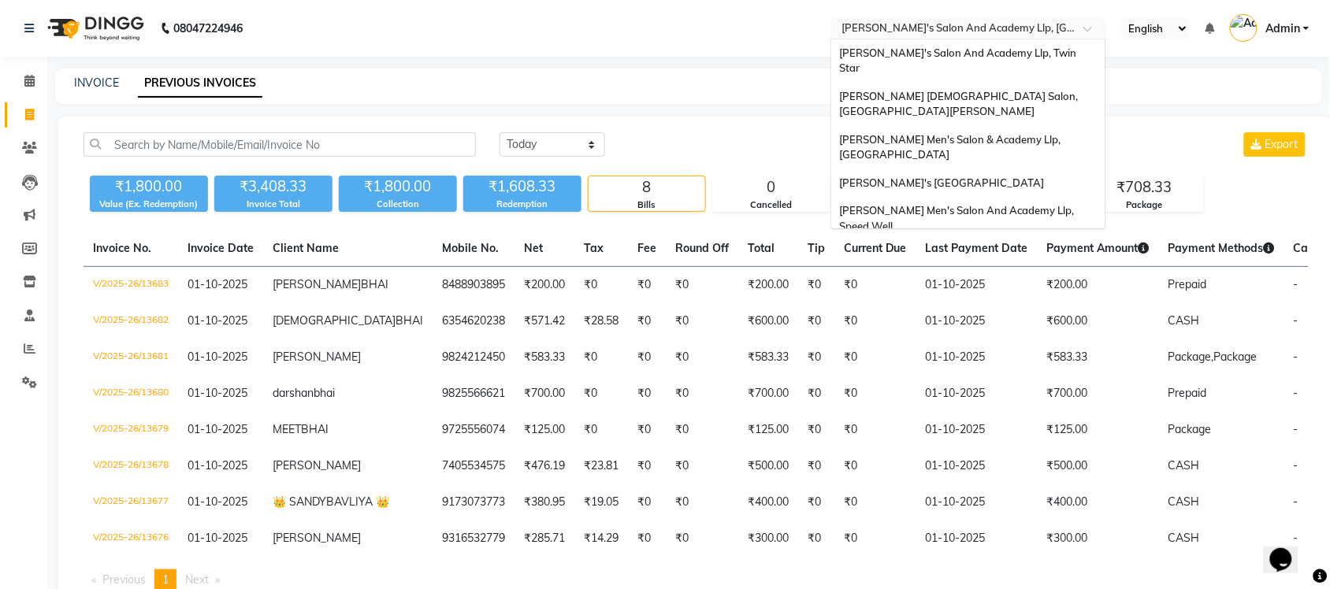
scroll to position [53, 0]
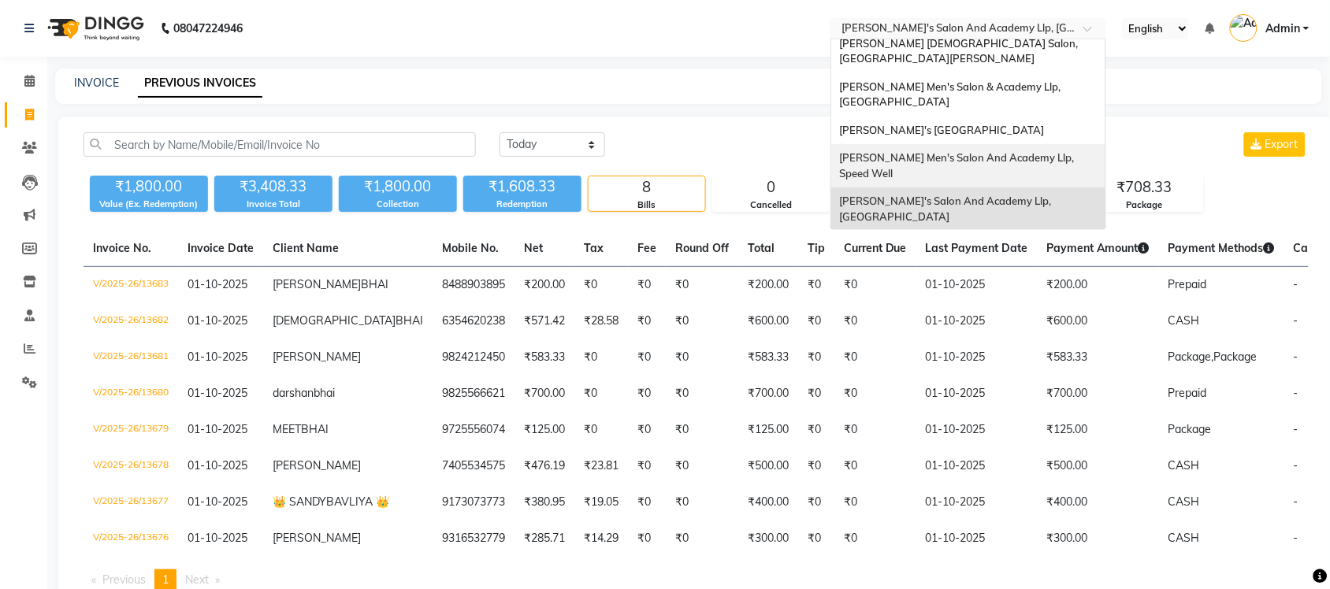
click at [1044, 151] on span "[PERSON_NAME] Men's Salon And Academy Llp, Speed Well" at bounding box center [957, 165] width 237 height 28
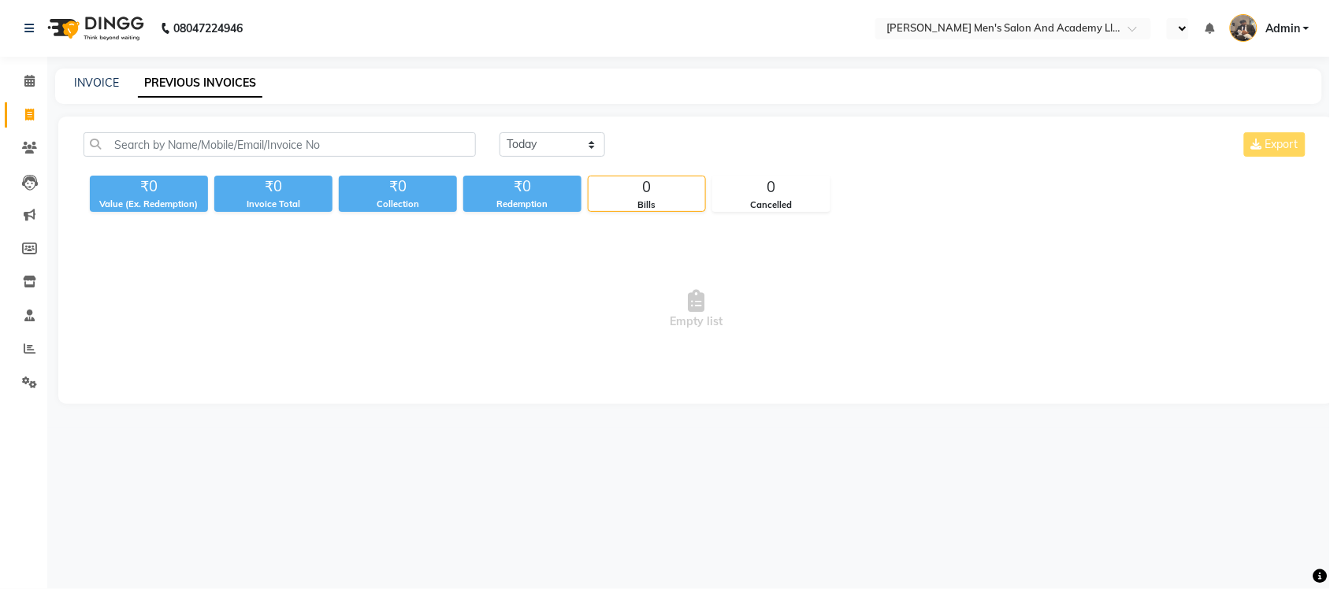
select select "en"
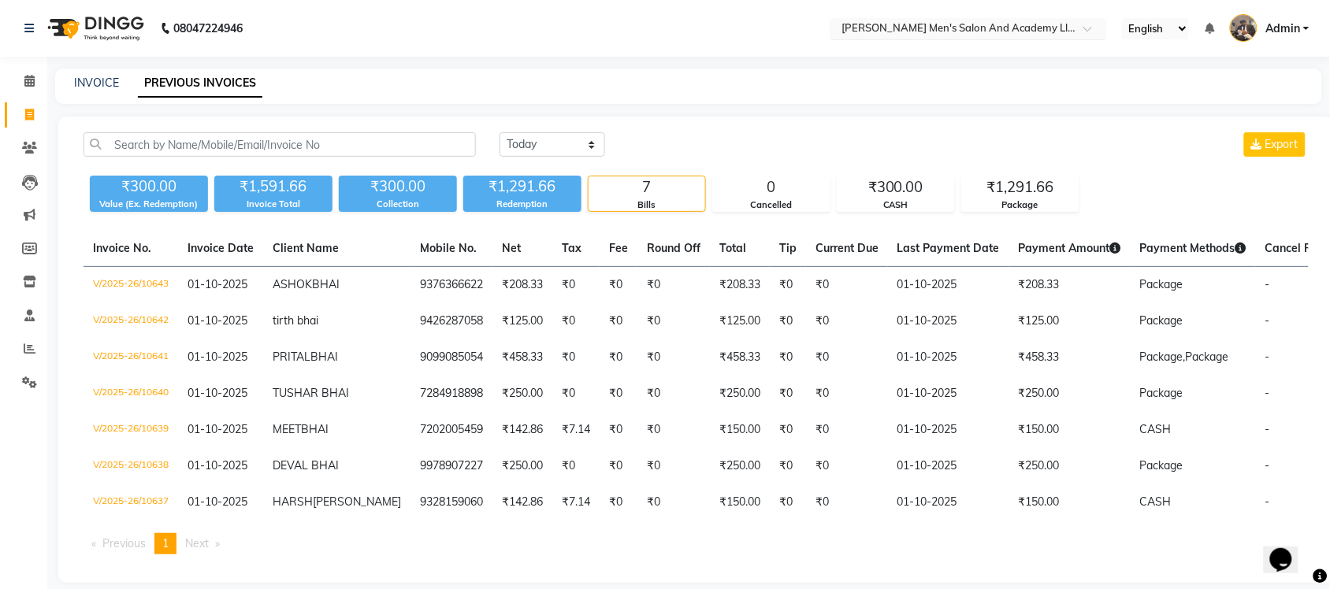
click at [1029, 22] on input "text" at bounding box center [953, 30] width 229 height 16
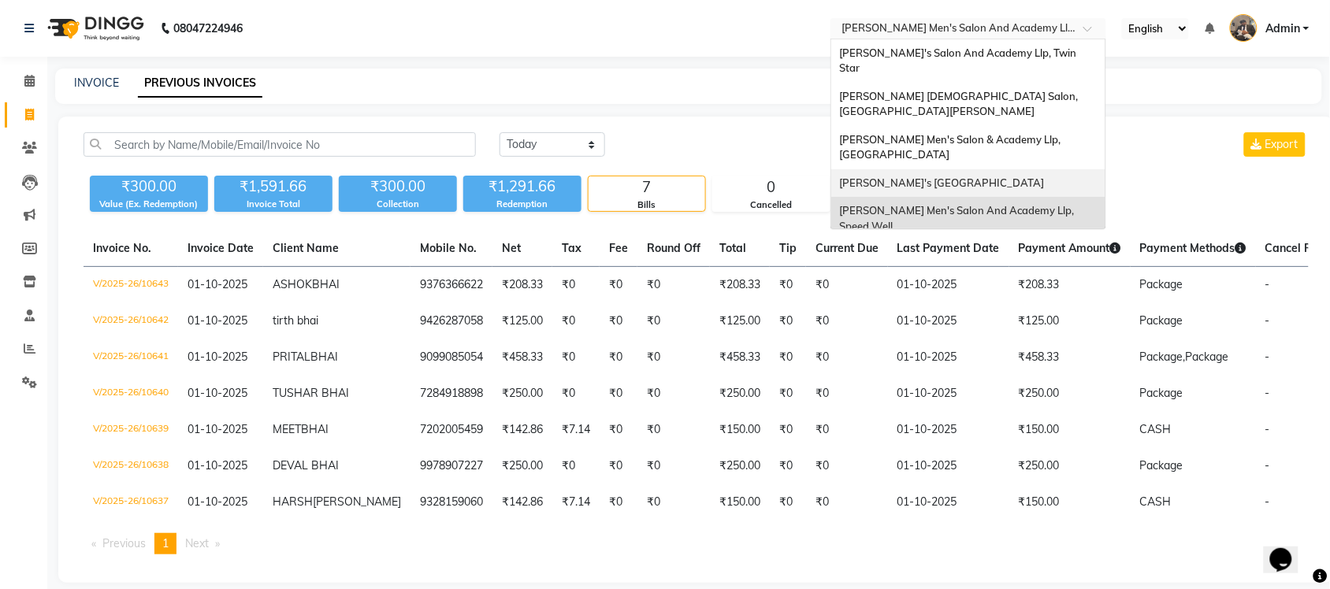
click at [1041, 177] on span "[PERSON_NAME]'s [GEOGRAPHIC_DATA]" at bounding box center [941, 183] width 205 height 13
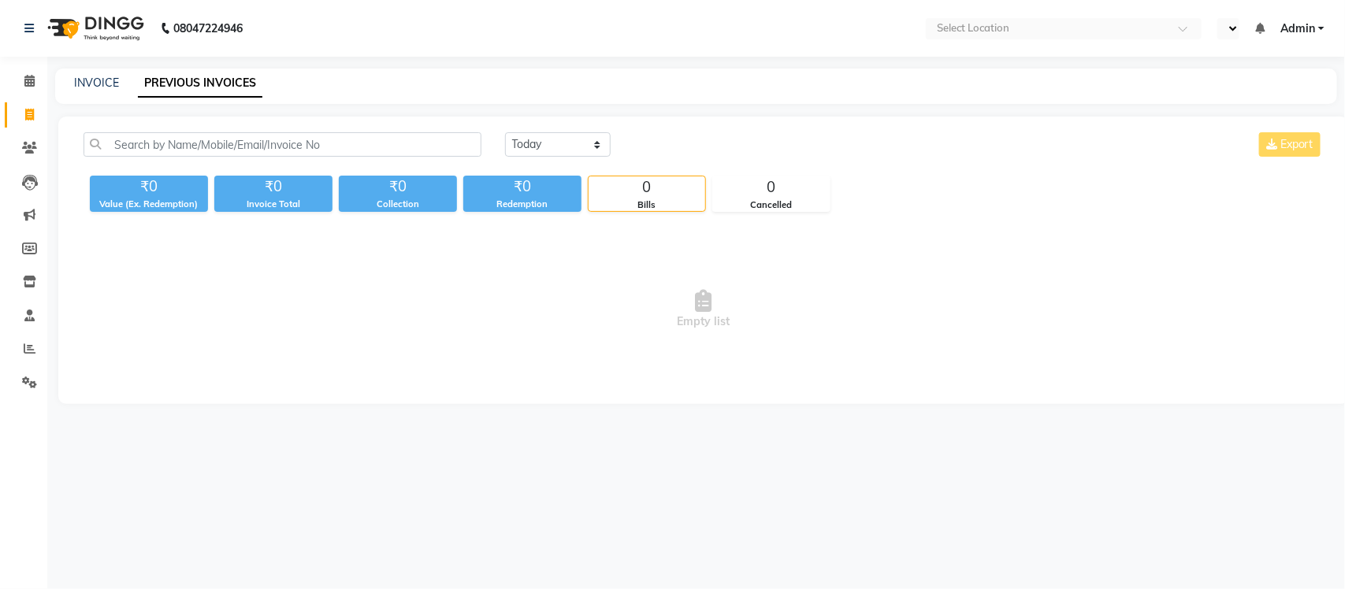
select select "en"
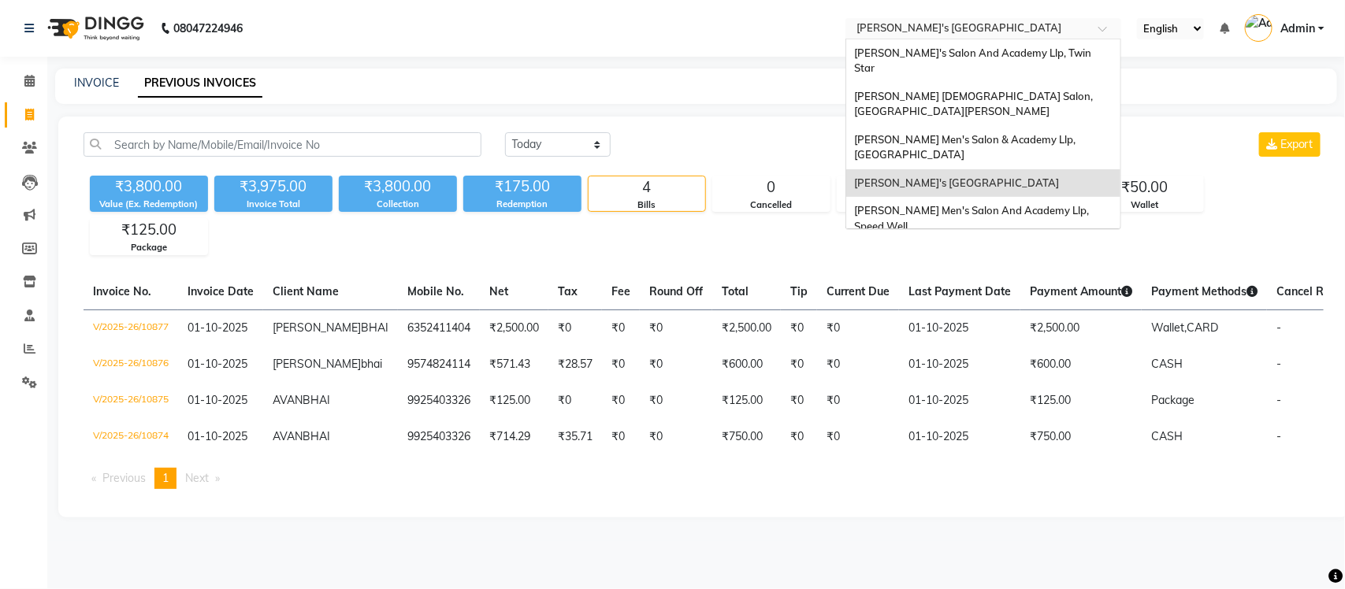
click at [1061, 28] on input "text" at bounding box center [967, 30] width 229 height 16
click at [1046, 133] on span "[PERSON_NAME] Men's Salon & Academy Llp, [GEOGRAPHIC_DATA]" at bounding box center [966, 147] width 224 height 28
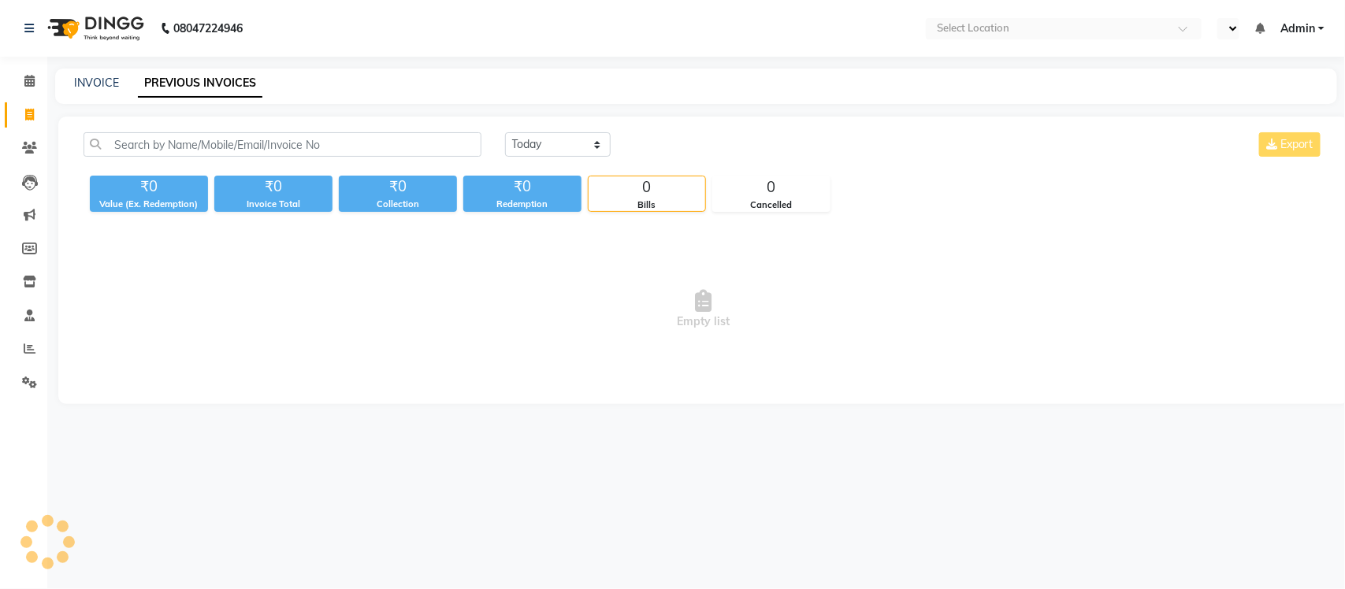
select select "en"
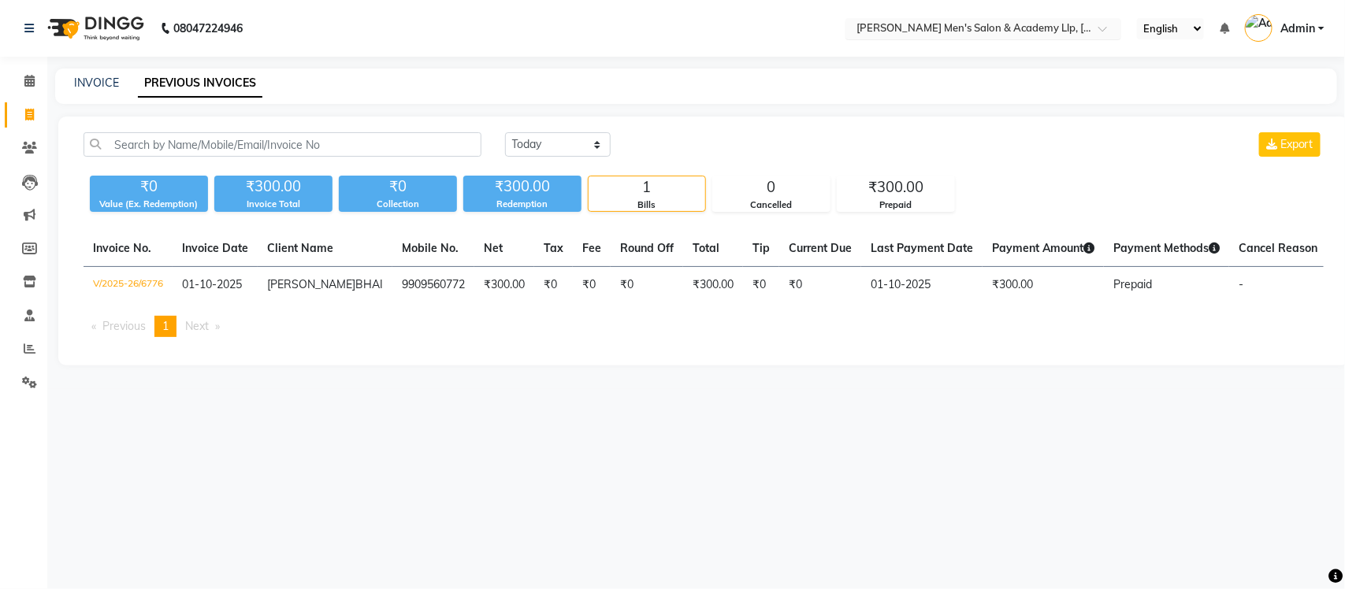
click at [1068, 30] on input "text" at bounding box center [967, 30] width 229 height 16
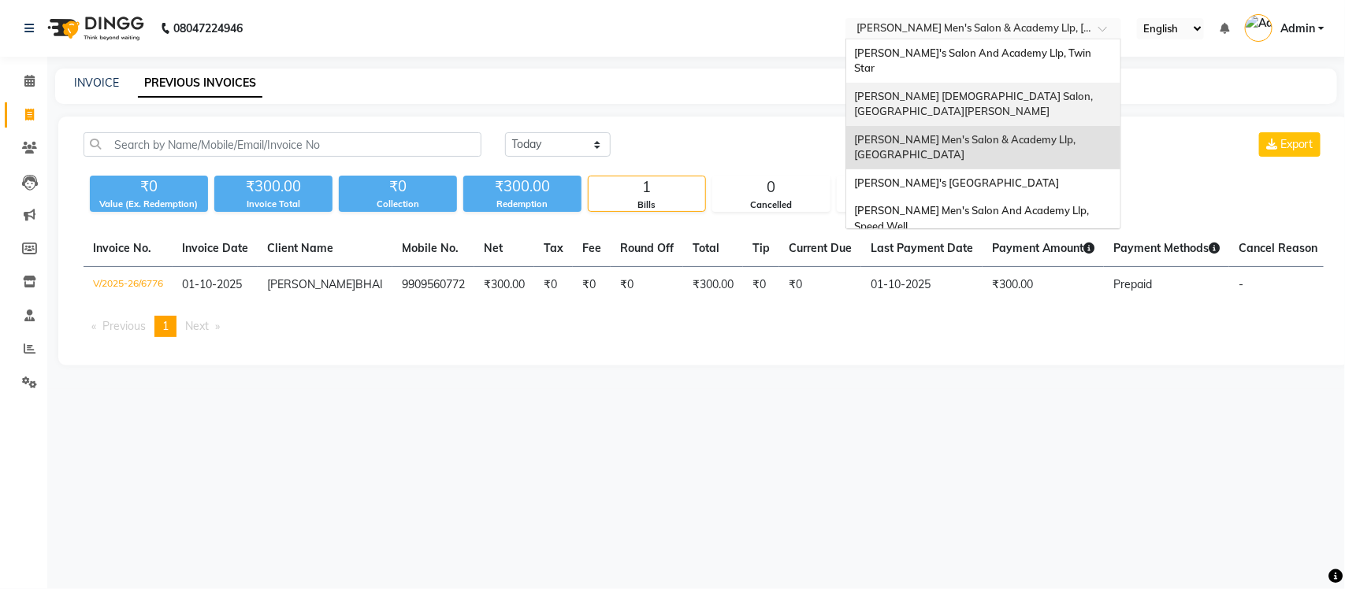
click at [1057, 83] on div "[PERSON_NAME] [DEMOGRAPHIC_DATA] Salon, [GEOGRAPHIC_DATA][PERSON_NAME]" at bounding box center [983, 104] width 274 height 43
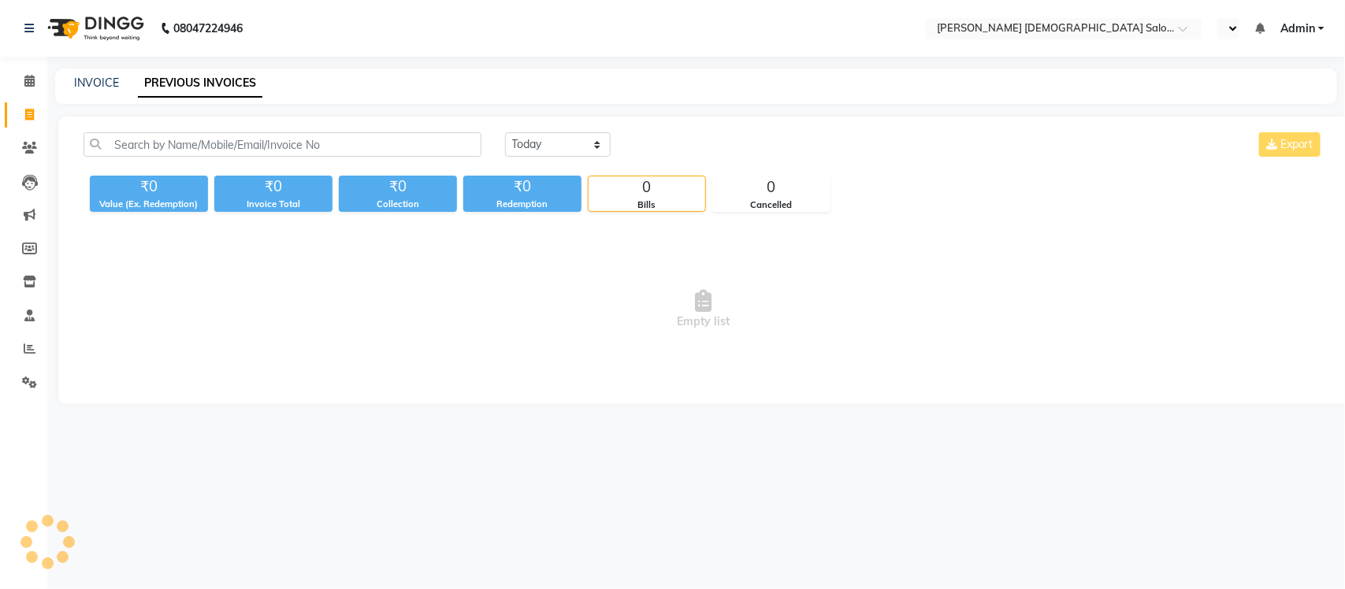
select select "en"
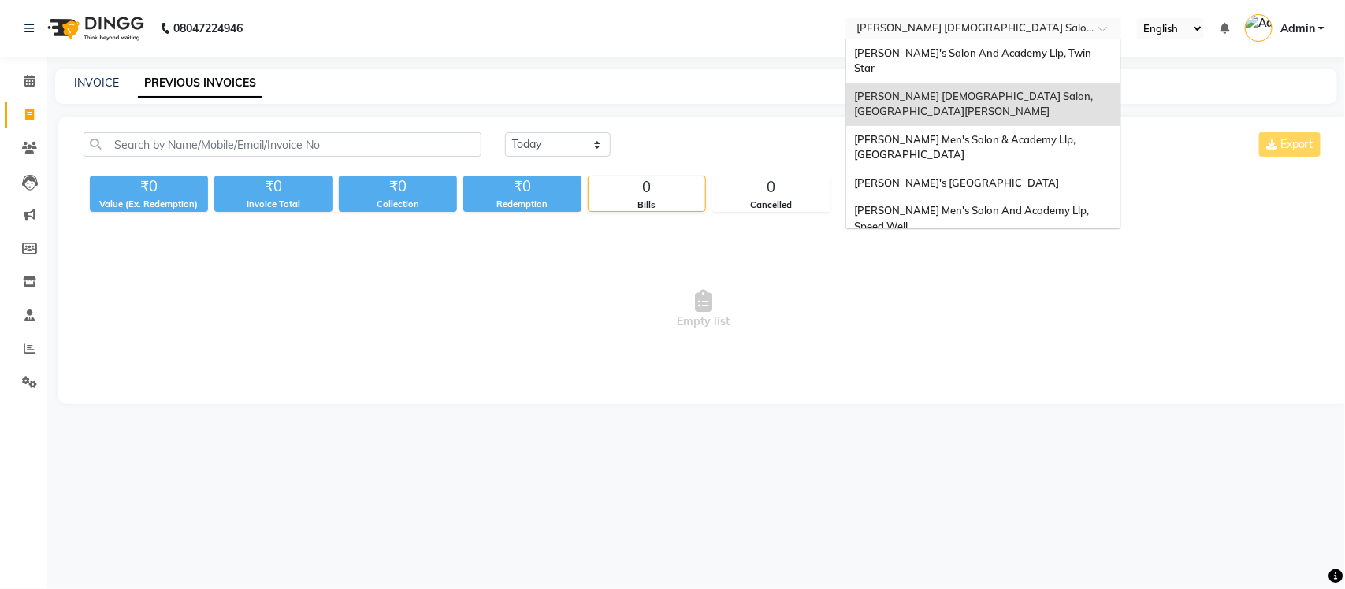
click at [1034, 26] on input "text" at bounding box center [967, 30] width 229 height 16
click at [1025, 50] on span "[PERSON_NAME]'s Salon And Academy Llp, Twin Star" at bounding box center [974, 60] width 240 height 28
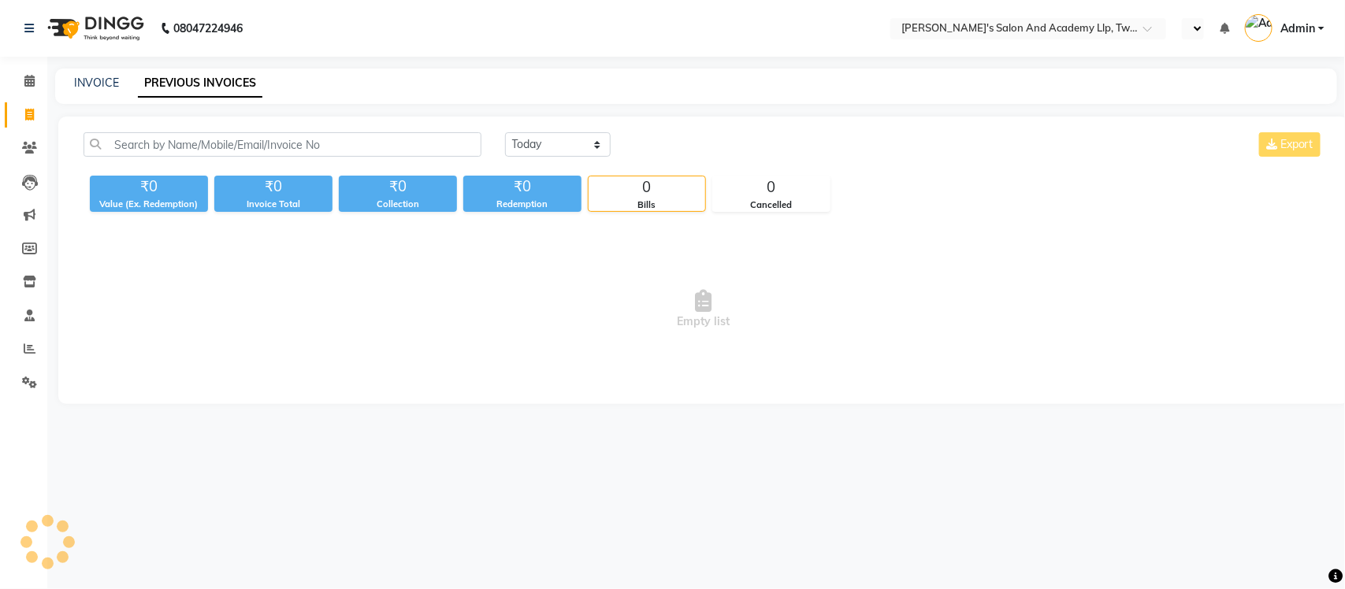
select select "en"
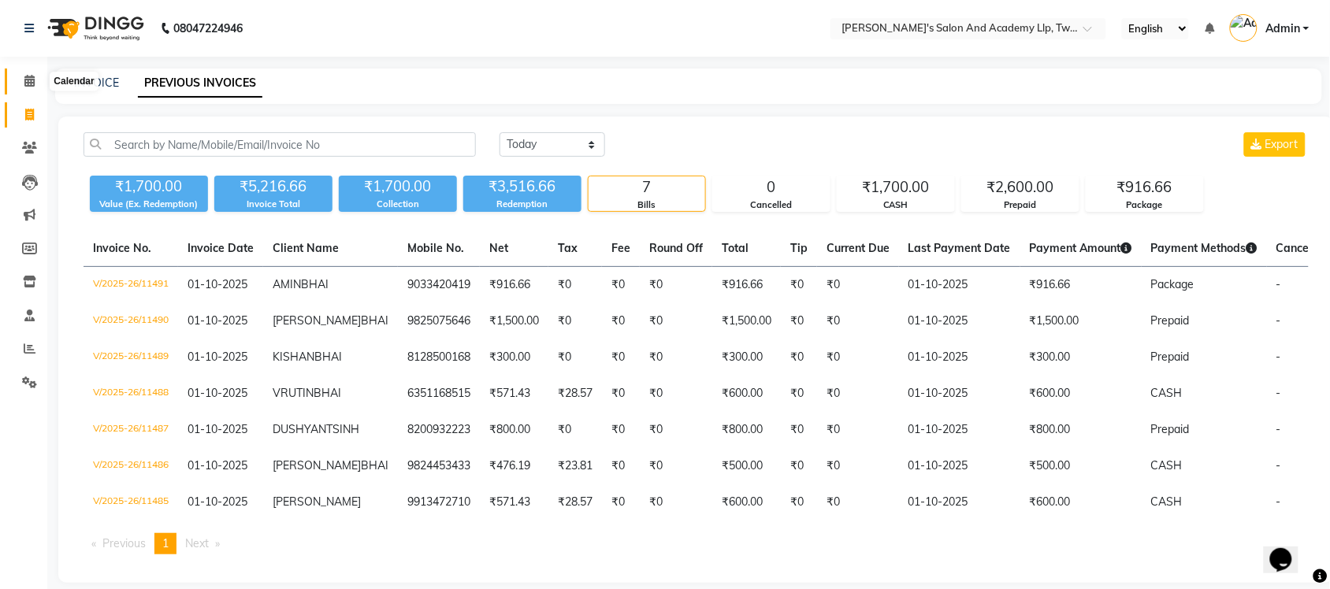
drag, startPoint x: 26, startPoint y: 80, endPoint x: 28, endPoint y: 112, distance: 31.6
click at [26, 80] on icon at bounding box center [29, 81] width 10 height 12
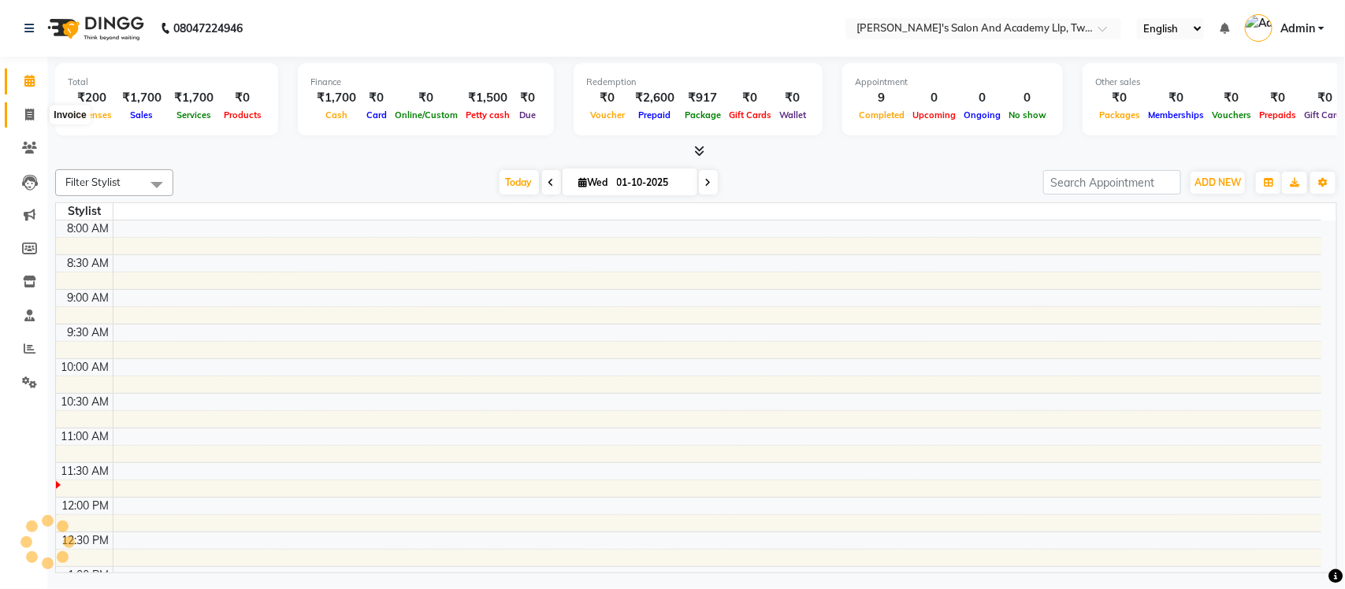
click at [28, 112] on icon at bounding box center [29, 115] width 9 height 12
select select "service"
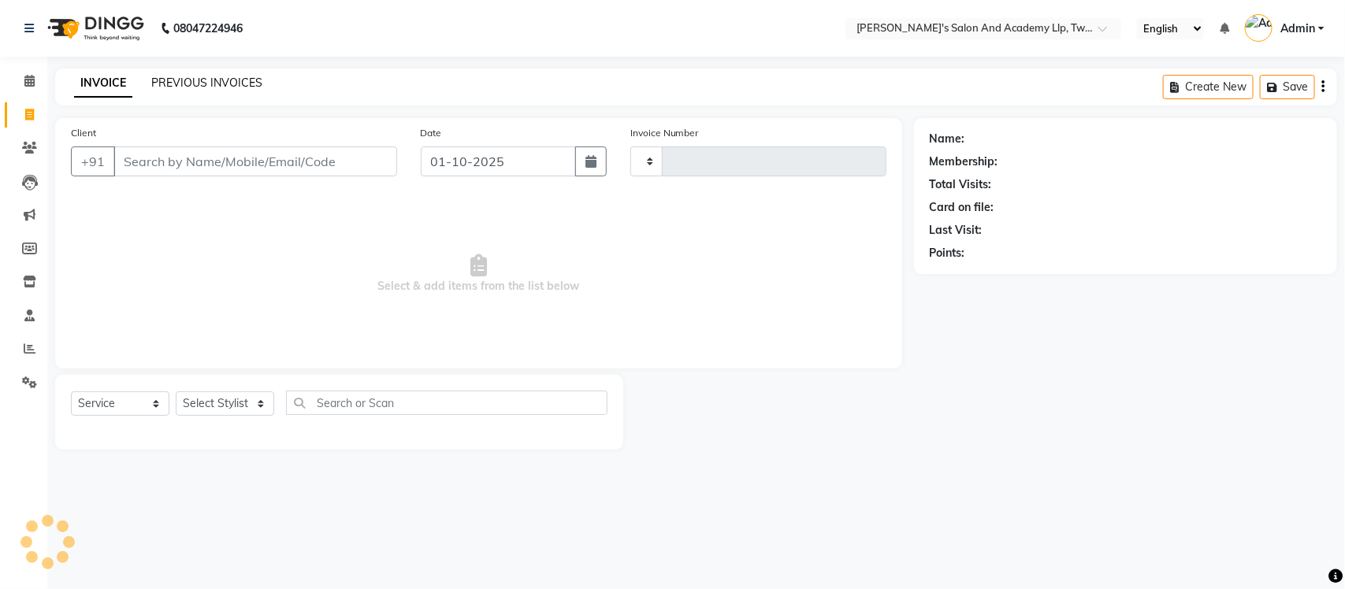
click at [178, 84] on link "PREVIOUS INVOICES" at bounding box center [206, 83] width 111 height 14
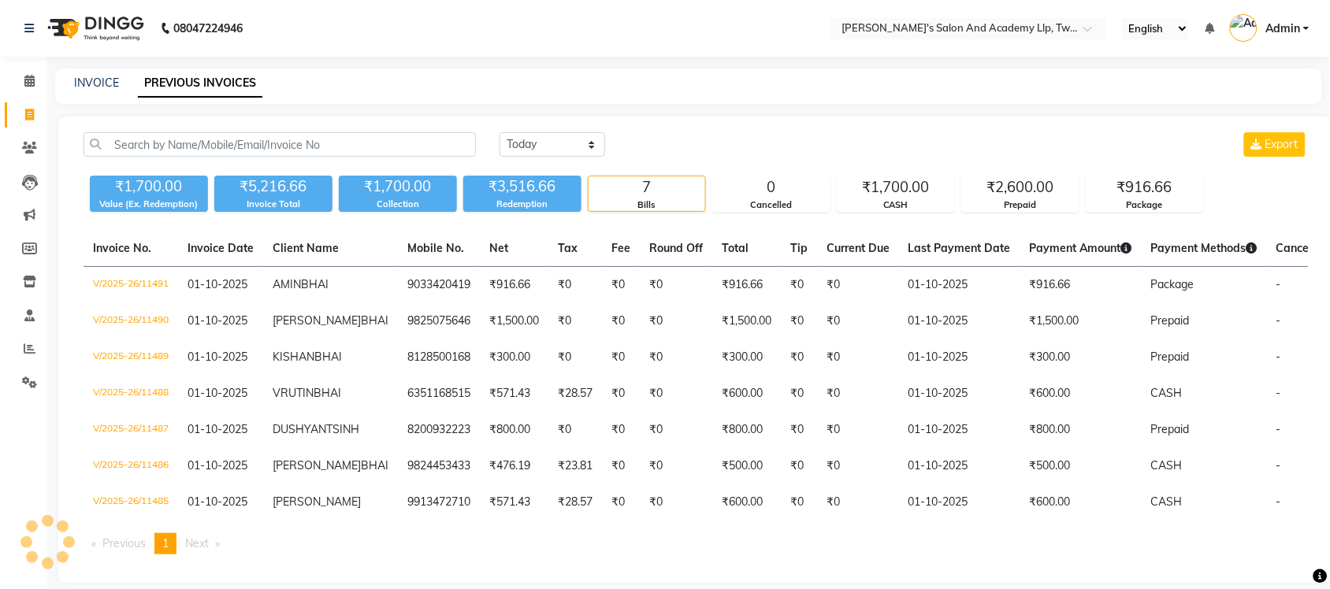
click at [33, 366] on li "Settings" at bounding box center [23, 383] width 47 height 34
click at [24, 341] on span at bounding box center [30, 349] width 28 height 18
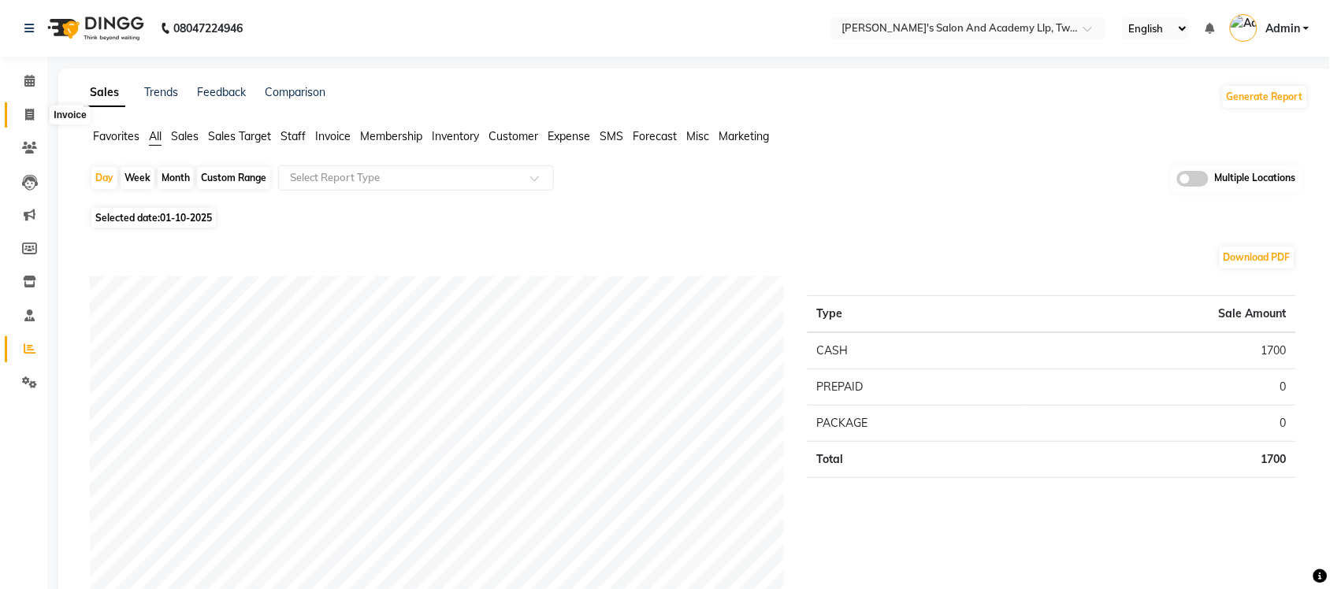
click at [22, 117] on span at bounding box center [30, 115] width 28 height 18
select select "service"
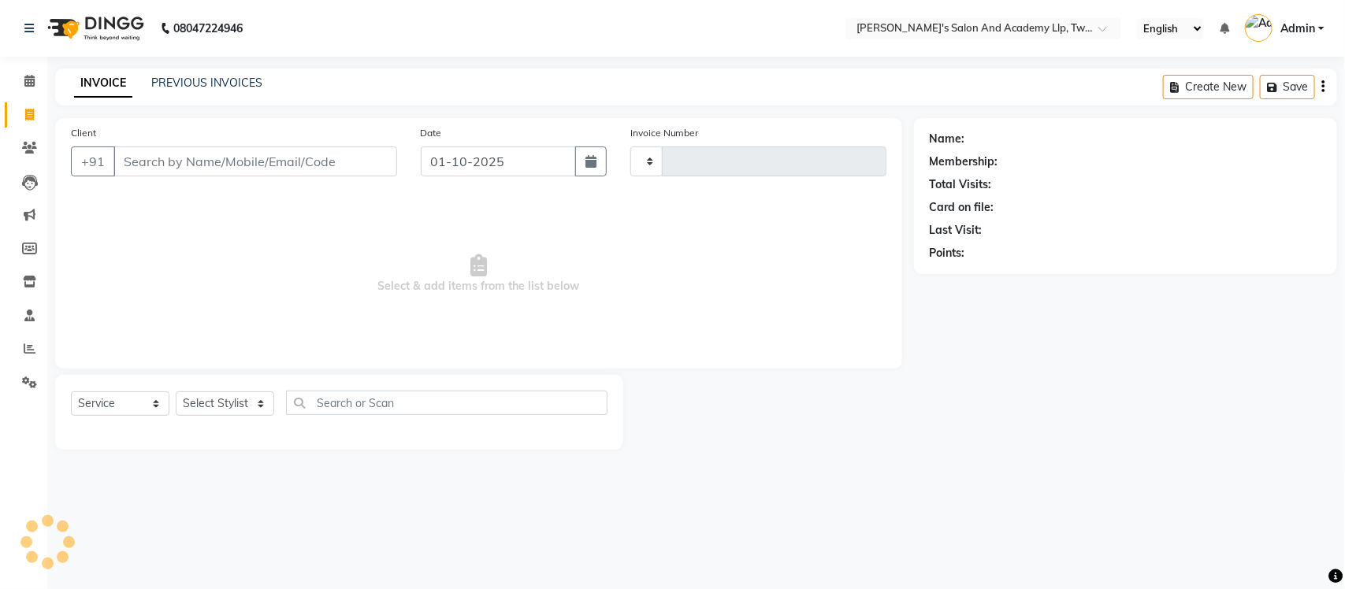
type input "11492"
select select "6985"
select select "membership"
click at [225, 83] on link "PREVIOUS INVOICES" at bounding box center [206, 83] width 111 height 14
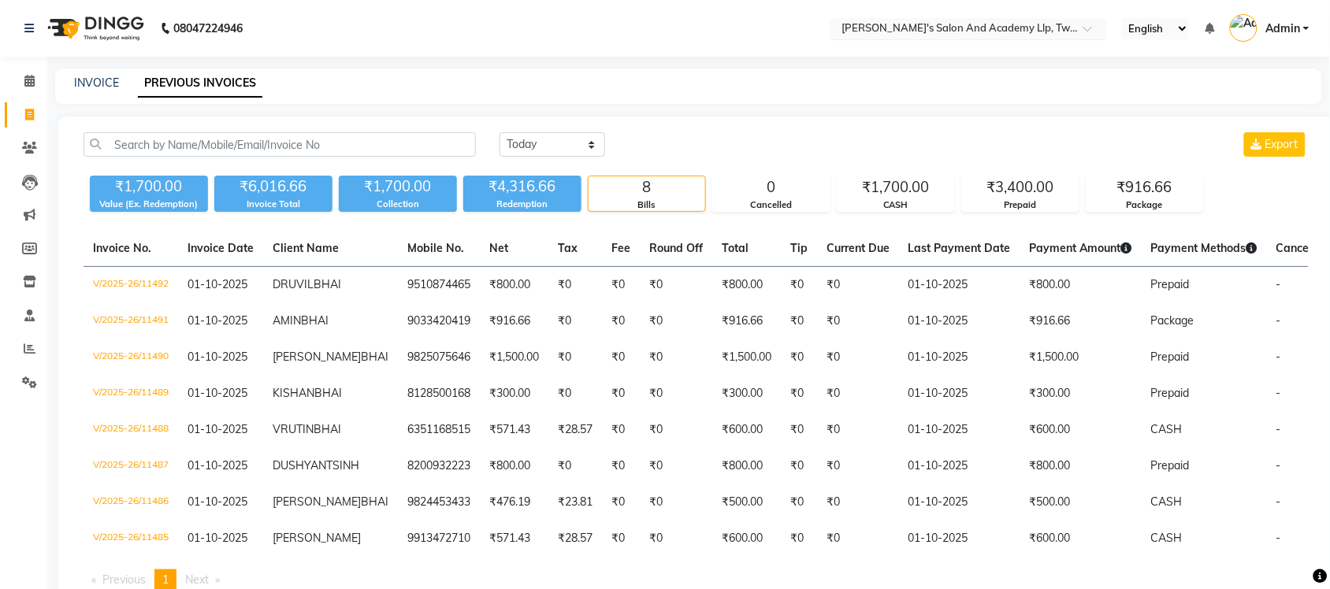
click at [1049, 32] on input "text" at bounding box center [953, 30] width 229 height 16
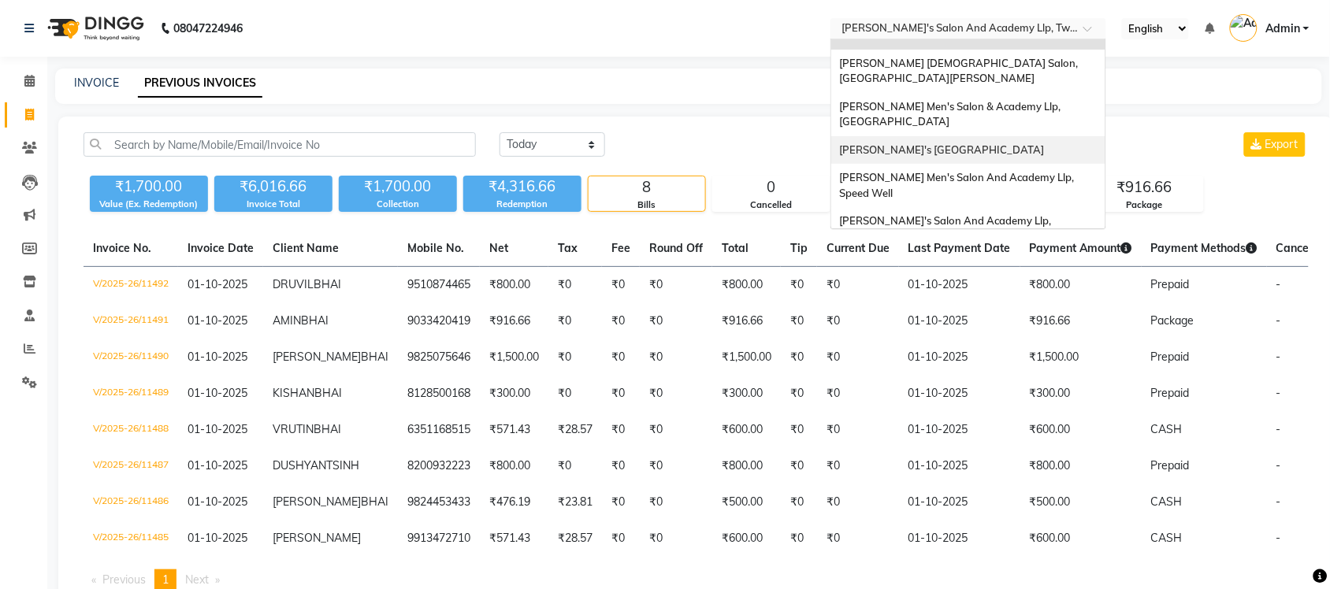
scroll to position [52, 0]
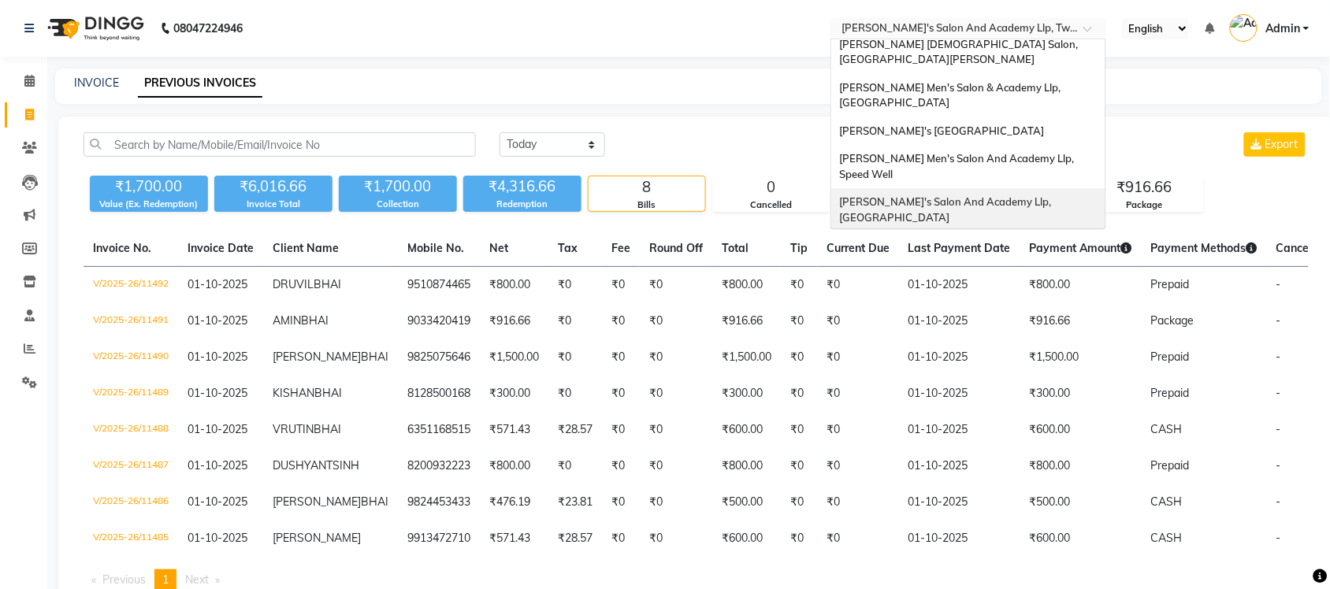
click at [1021, 188] on div "[PERSON_NAME]'s Salon And Academy Llp, [GEOGRAPHIC_DATA]" at bounding box center [968, 209] width 274 height 43
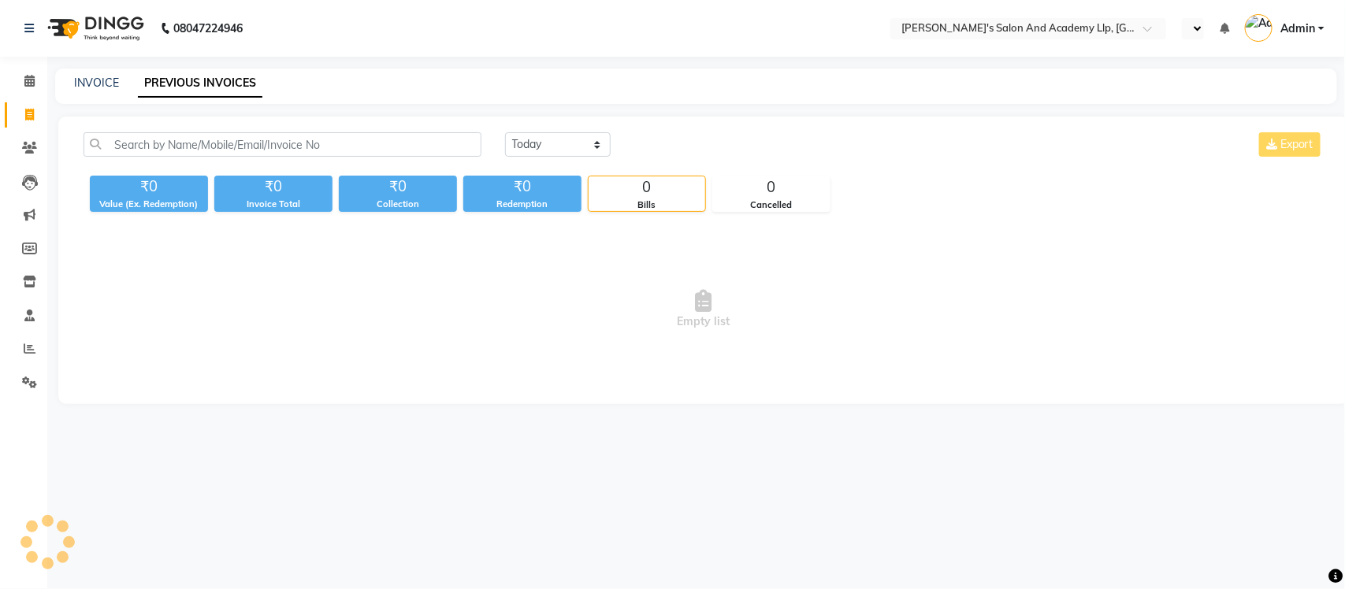
select select "en"
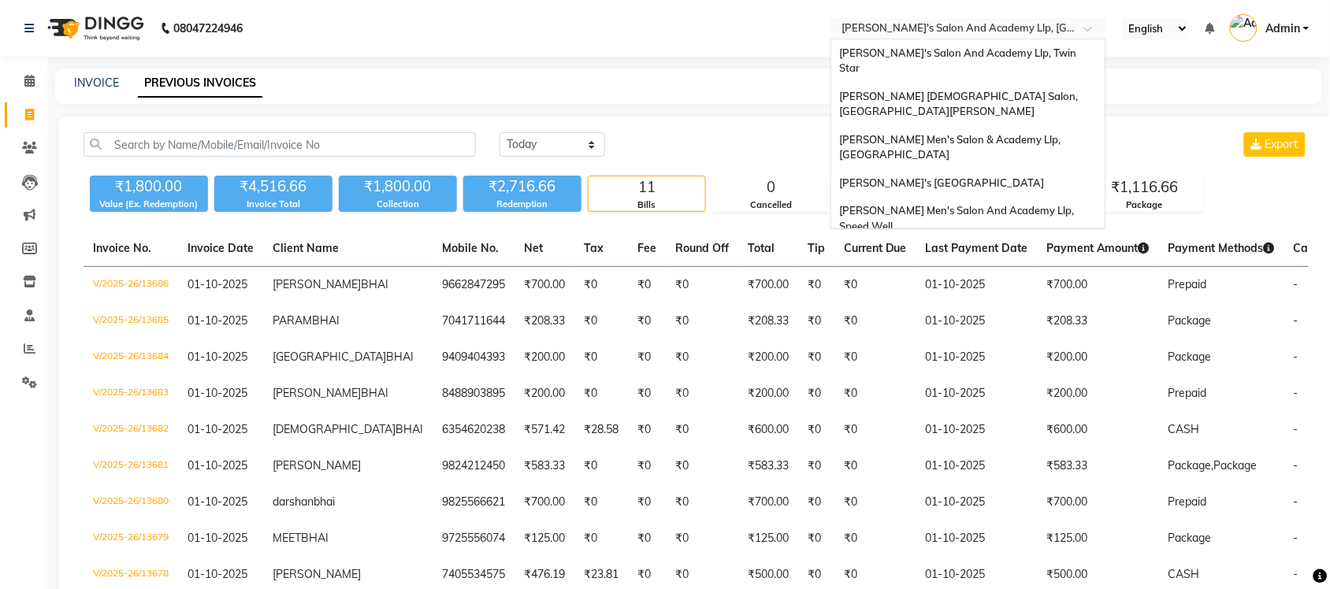
click at [1025, 18] on div "Select Location × Sandy Men's Salon And Academy Llp, University Road" at bounding box center [969, 28] width 276 height 21
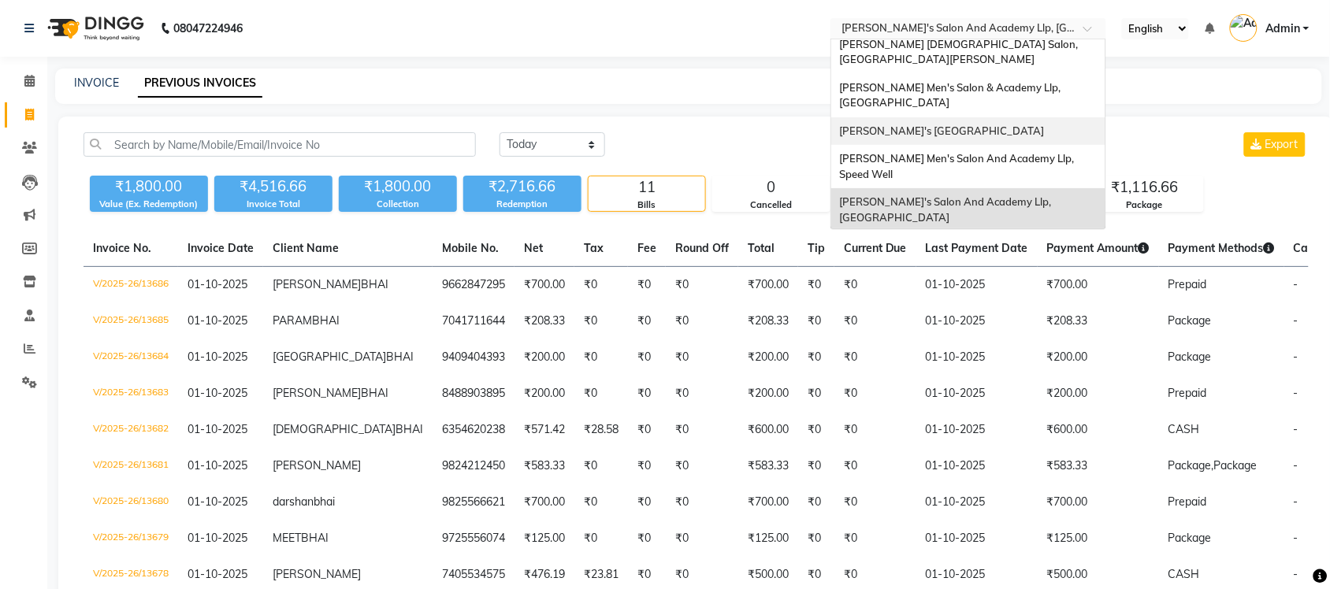
click at [714, 65] on div "08047224946 Select Location × Sandy Men's Salon And Academy Llp, University Roa…" at bounding box center [665, 376] width 1330 height 752
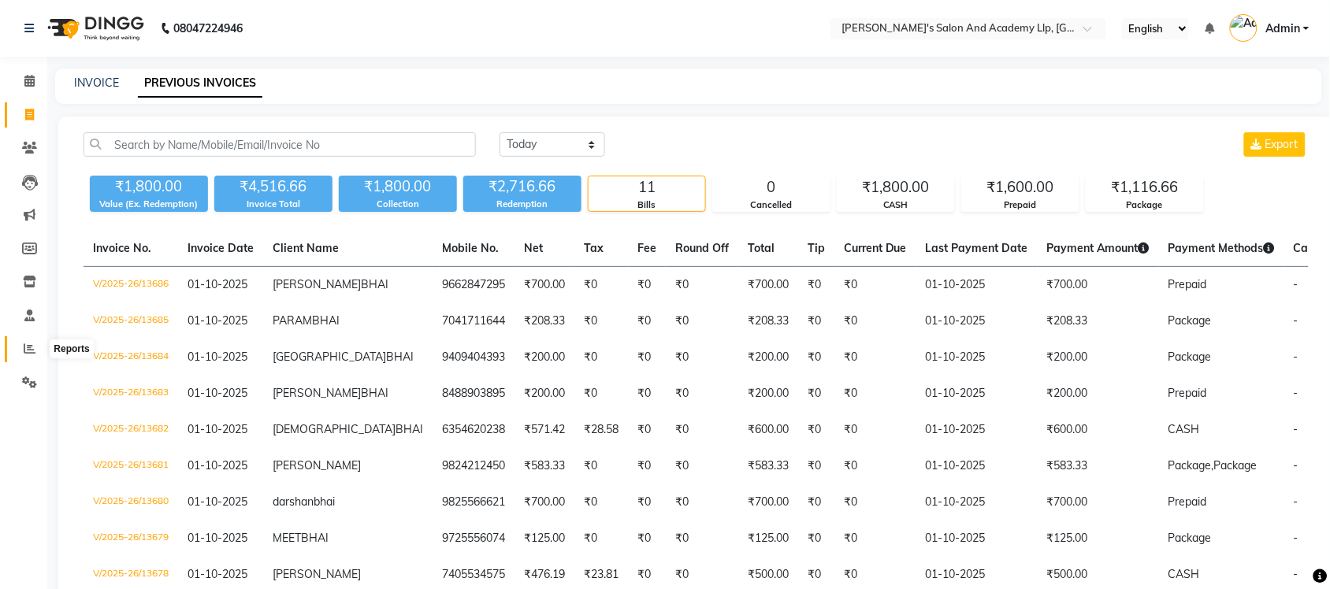
click at [28, 348] on icon at bounding box center [30, 349] width 12 height 12
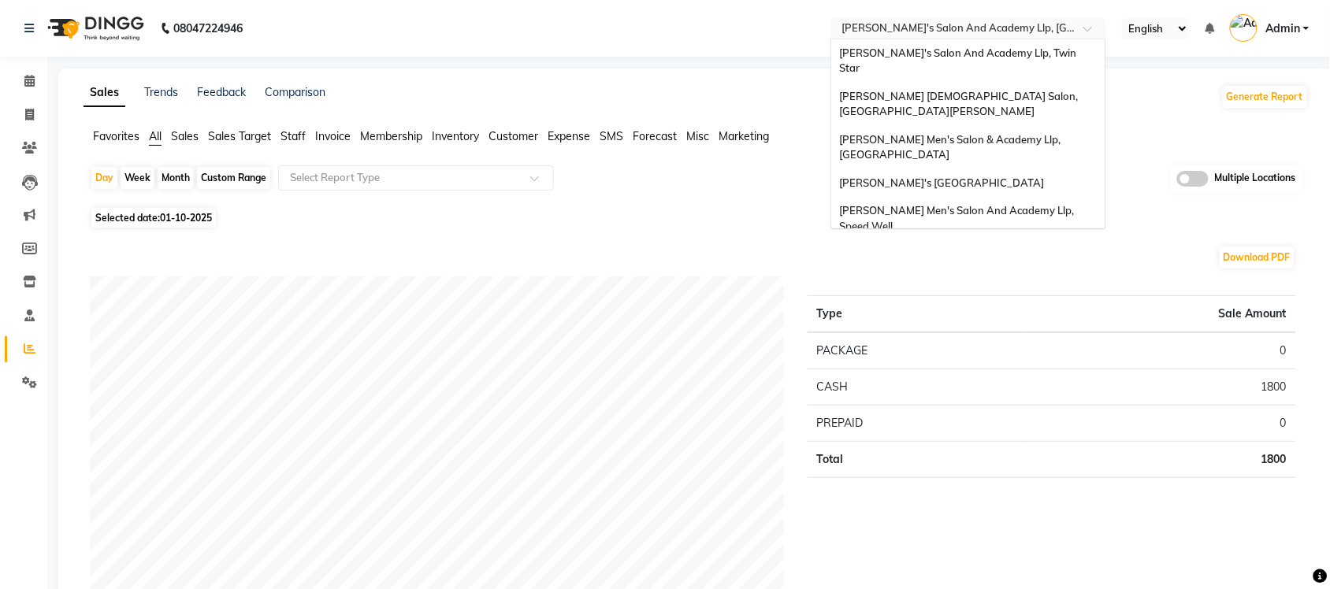
click at [1081, 30] on div at bounding box center [969, 30] width 276 height 16
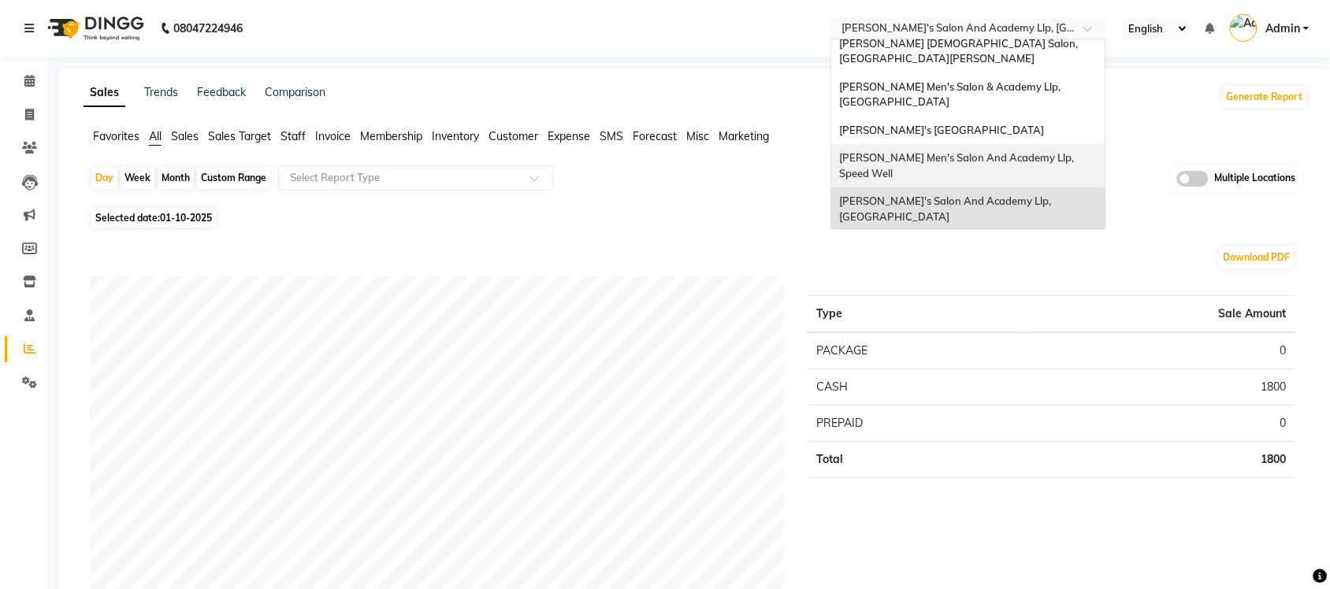
scroll to position [52, 0]
click at [987, 239] on span "[PERSON_NAME]'s Salon Head Office ( Ho ), [GEOGRAPHIC_DATA]" at bounding box center [946, 253] width 214 height 28
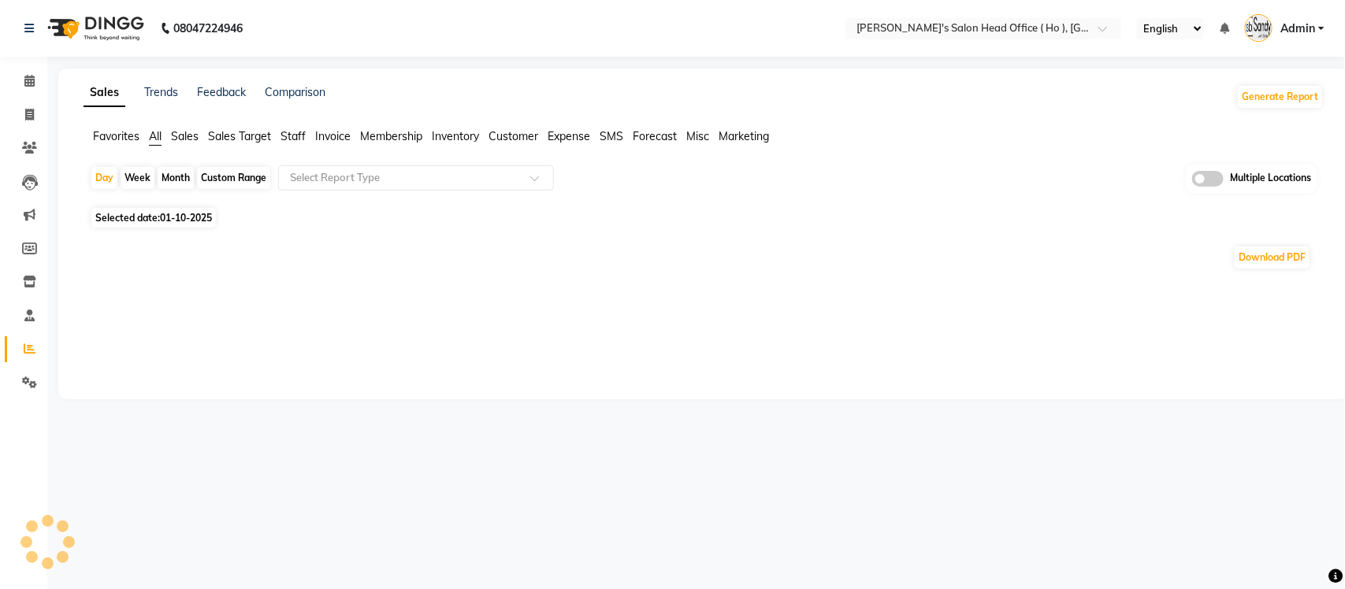
select select "en"
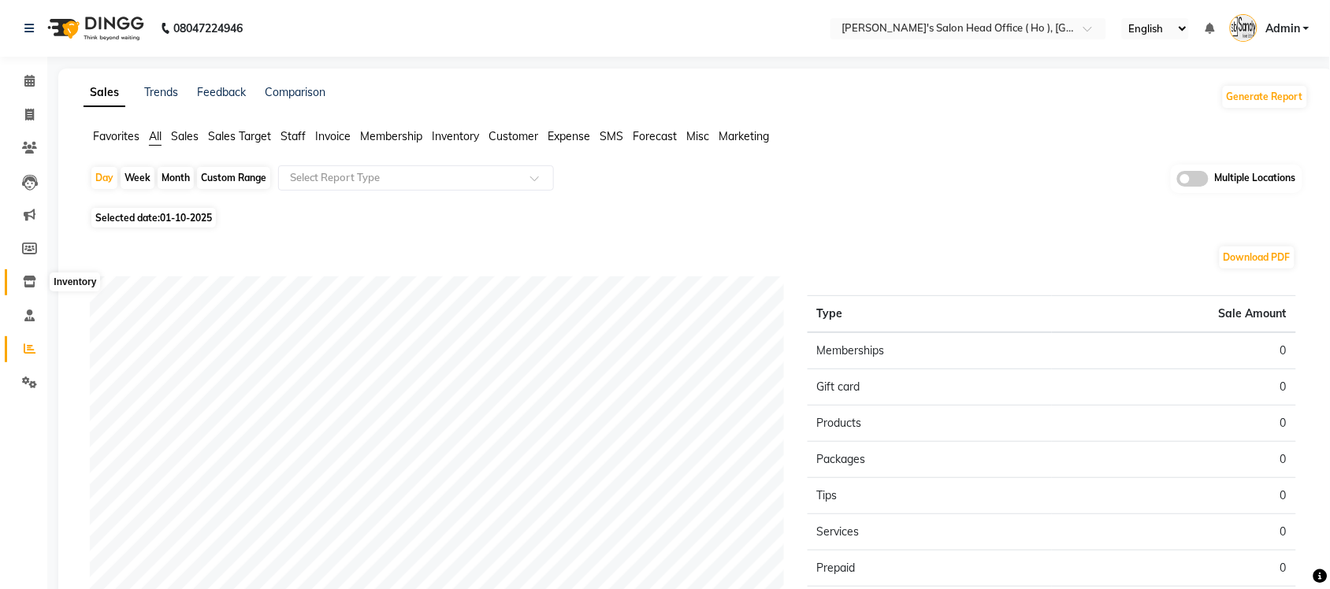
click at [34, 281] on icon at bounding box center [29, 282] width 13 height 12
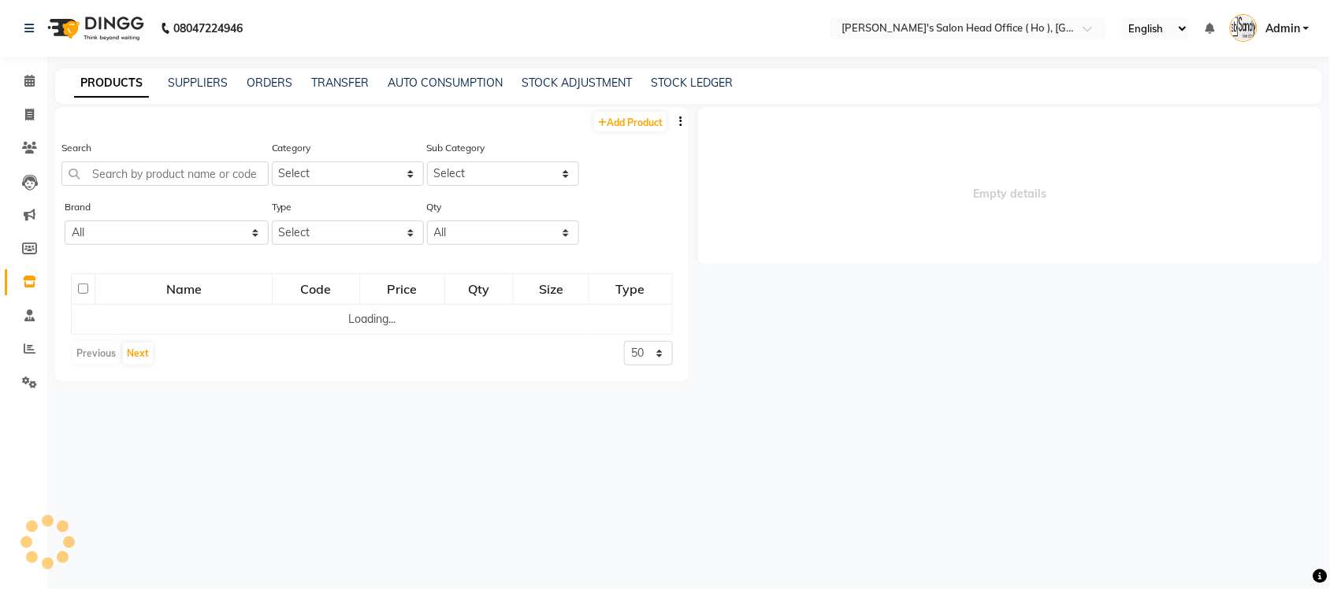
select select
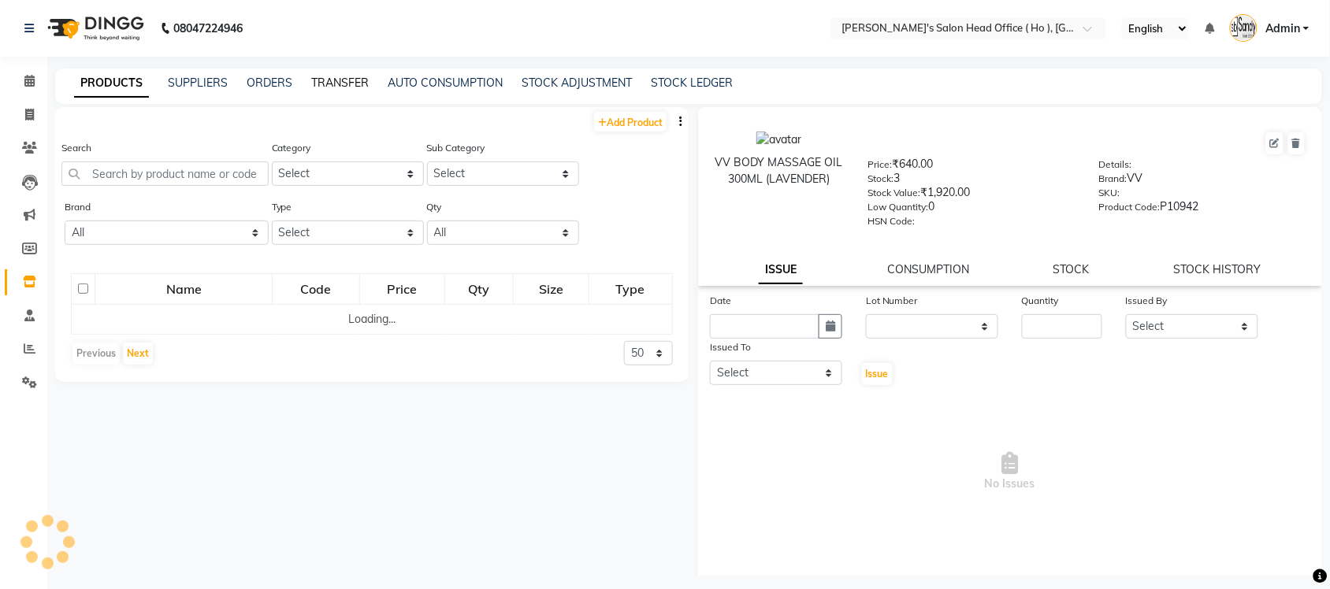
click at [356, 77] on link "TRANSFER" at bounding box center [340, 83] width 58 height 14
select select "sender"
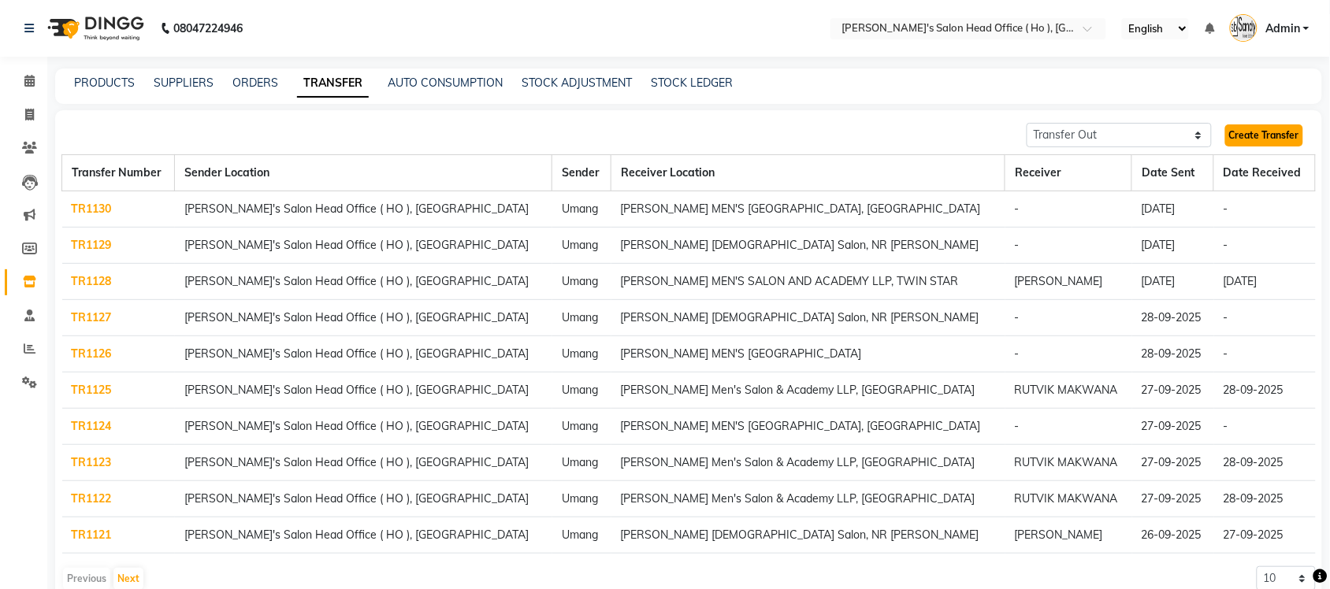
click at [1295, 132] on link "Create Transfer" at bounding box center [1264, 136] width 78 height 22
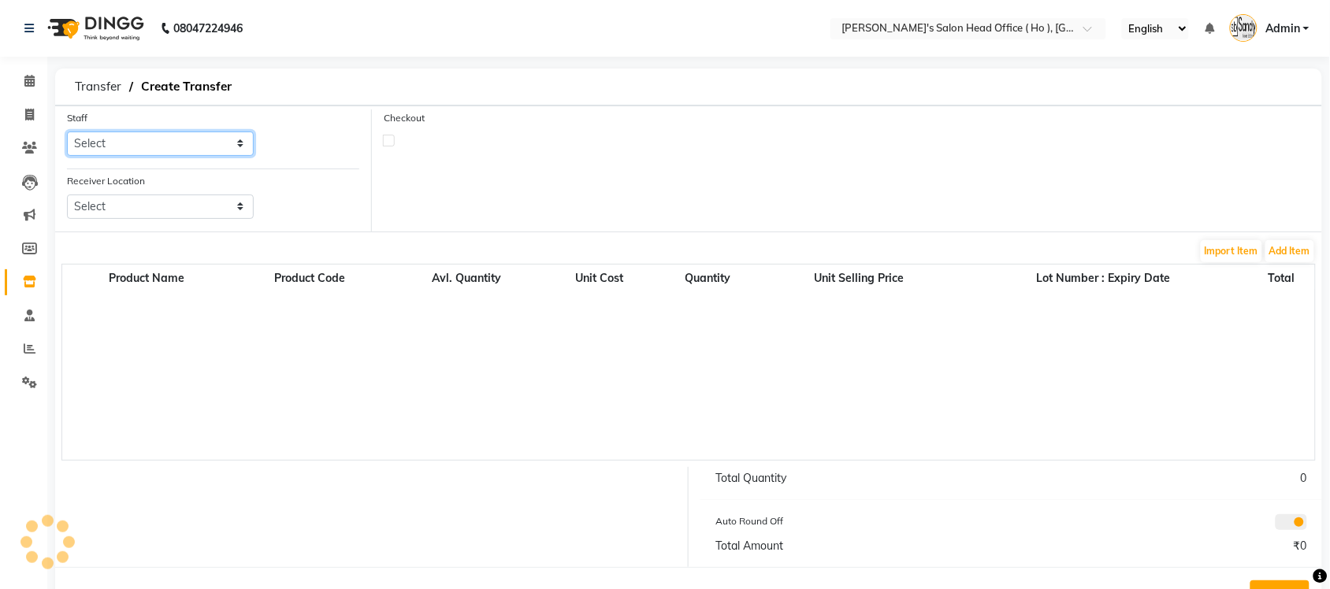
click at [215, 143] on select "Select [PERSON_NAME] [PERSON_NAME] SUNNY [PERSON_NAME]" at bounding box center [160, 144] width 187 height 24
select select "58746"
click at [67, 132] on select "Select [PERSON_NAME] [PERSON_NAME] SUNNY [PERSON_NAME]" at bounding box center [160, 144] width 187 height 24
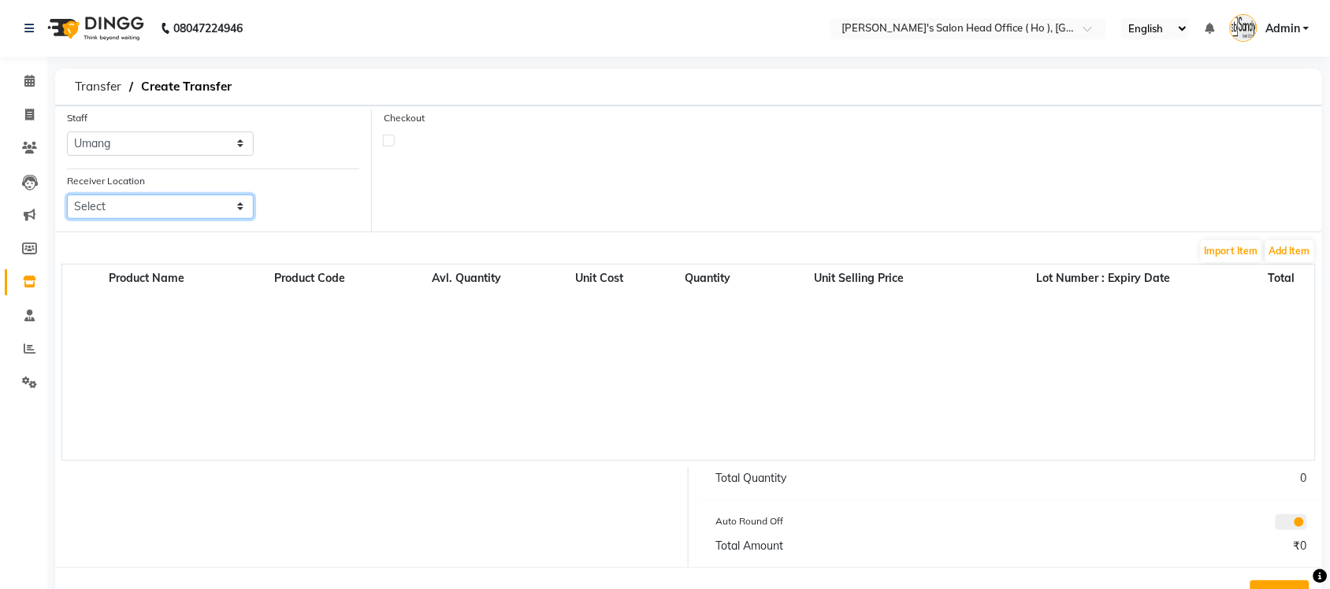
click at [182, 210] on select "Select [PERSON_NAME] Men's Salon And Academy Llp, Twin Star [PERSON_NAME] [DEMO…" at bounding box center [160, 207] width 187 height 24
select select "3657"
click at [67, 195] on select "Select [PERSON_NAME] Men's Salon And Academy Llp, Twin Star [PERSON_NAME] [DEMO…" at bounding box center [160, 207] width 187 height 24
click at [1281, 248] on button "Add Item" at bounding box center [1290, 251] width 49 height 22
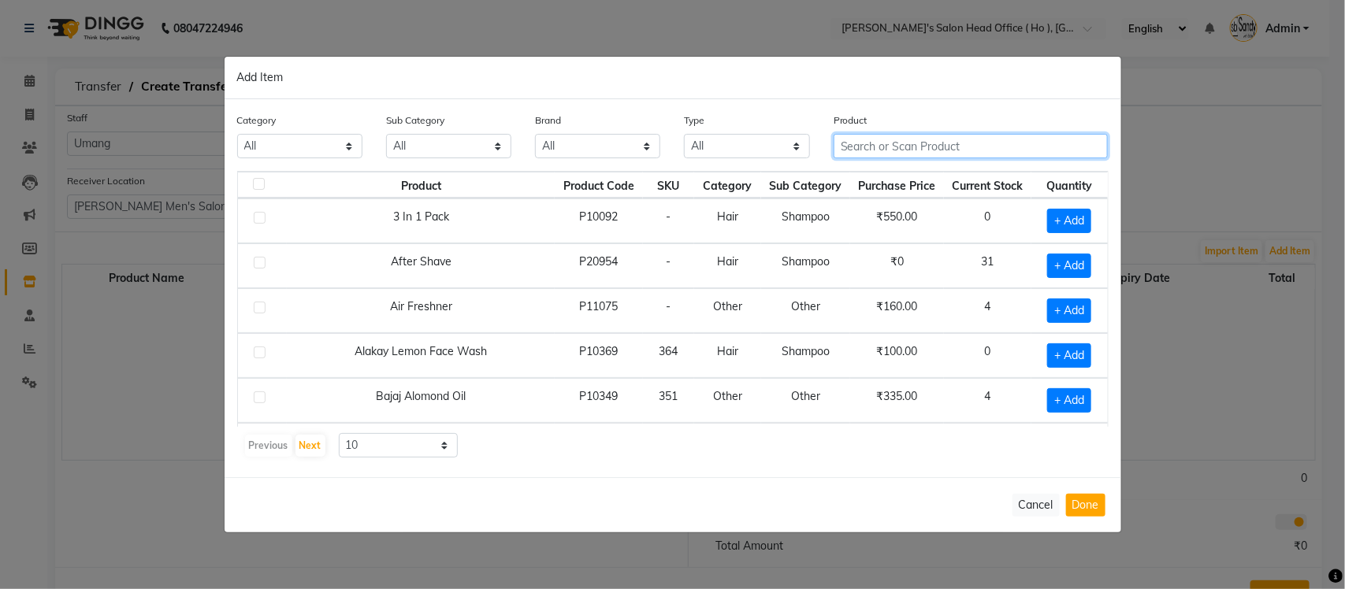
click at [896, 140] on input "text" at bounding box center [971, 146] width 275 height 24
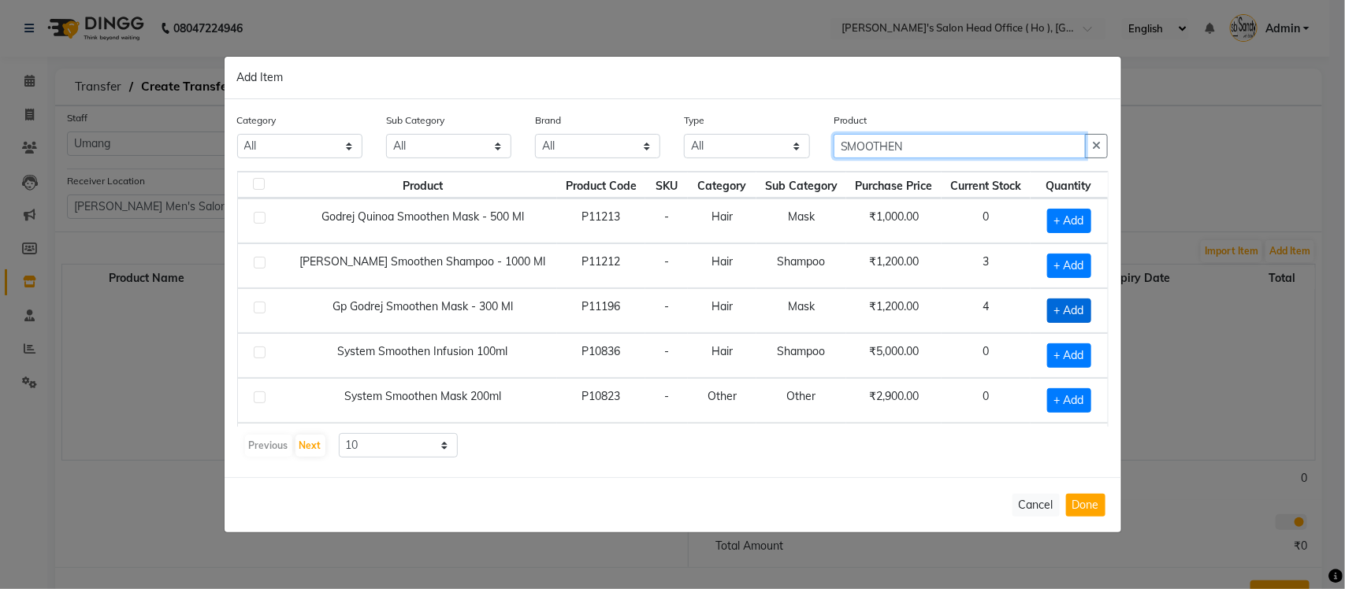
type input "SMOOTHEN"
click at [1053, 306] on span "+ Add" at bounding box center [1069, 311] width 44 height 24
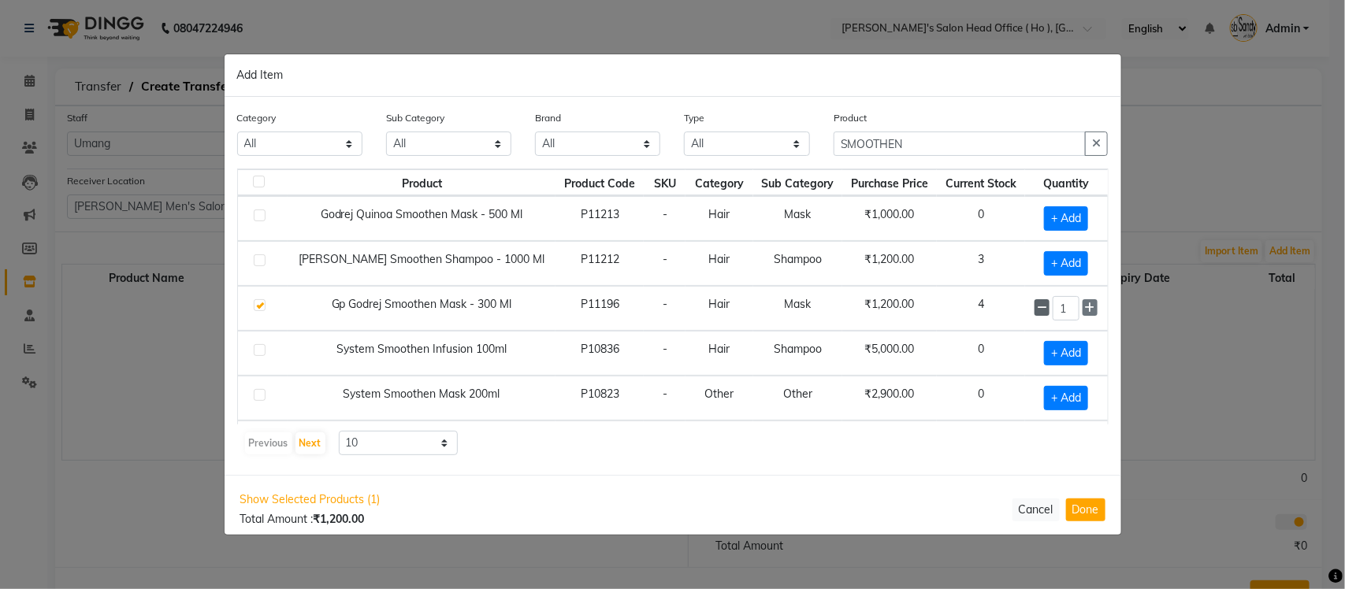
click at [1037, 310] on icon at bounding box center [1042, 308] width 10 height 11
checkbox input "false"
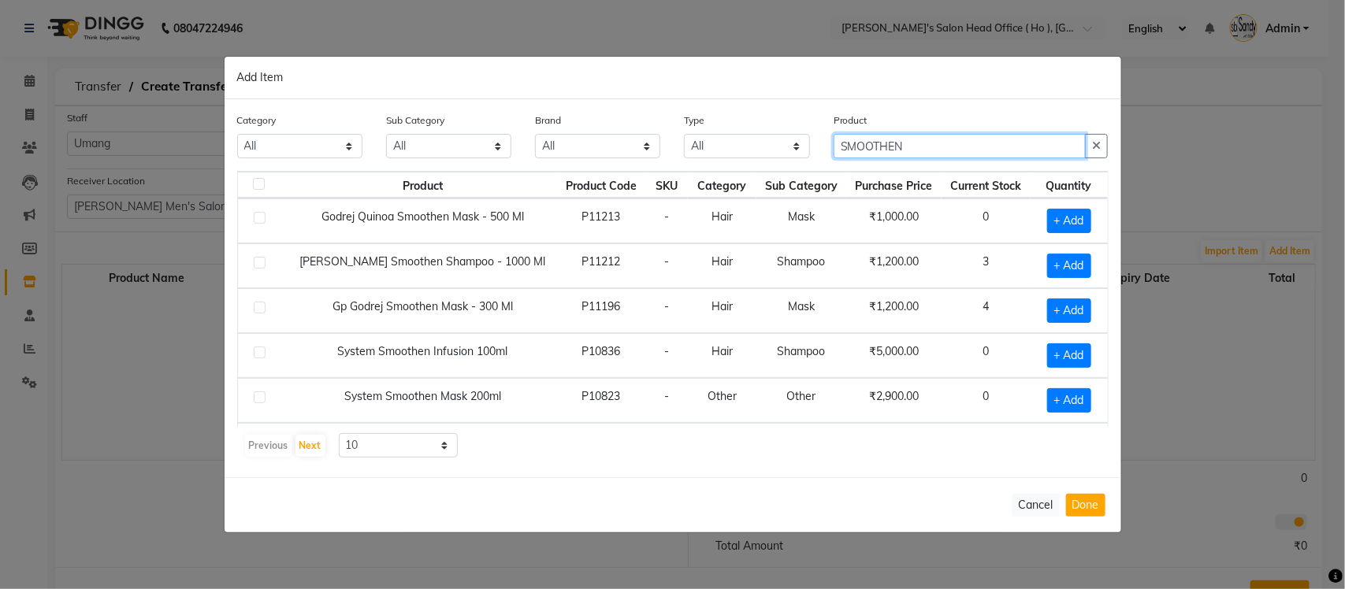
click at [939, 139] on input "SMOOTHEN" at bounding box center [960, 146] width 253 height 24
type input "S"
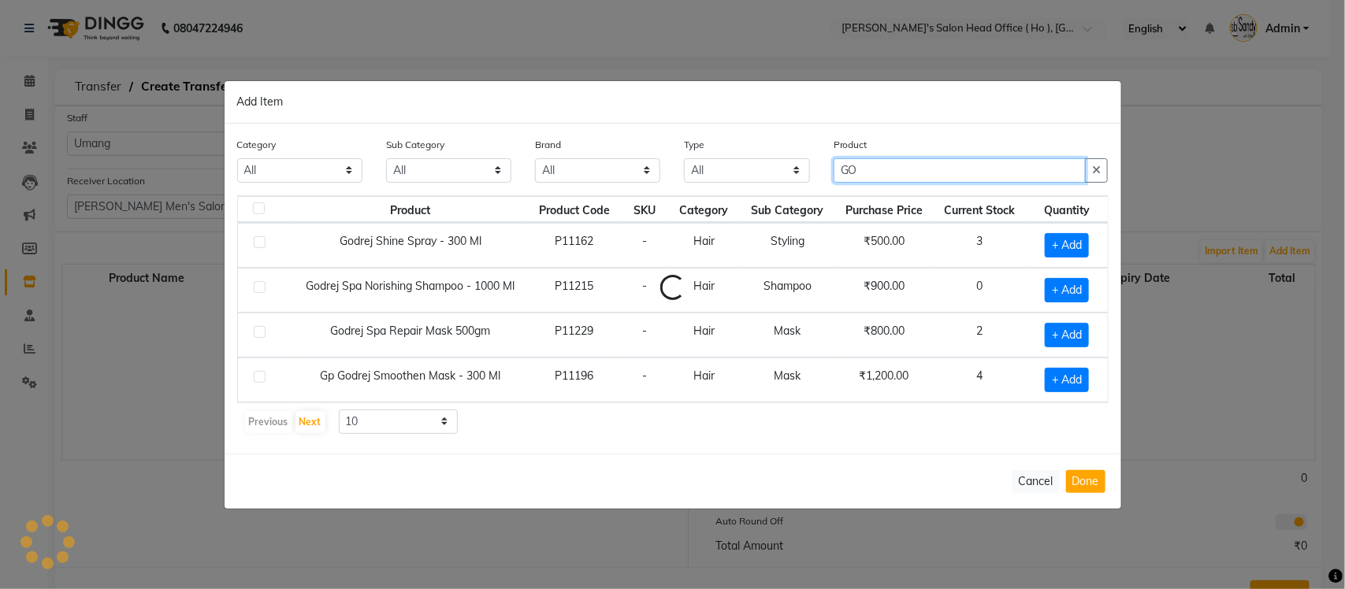
type input "G"
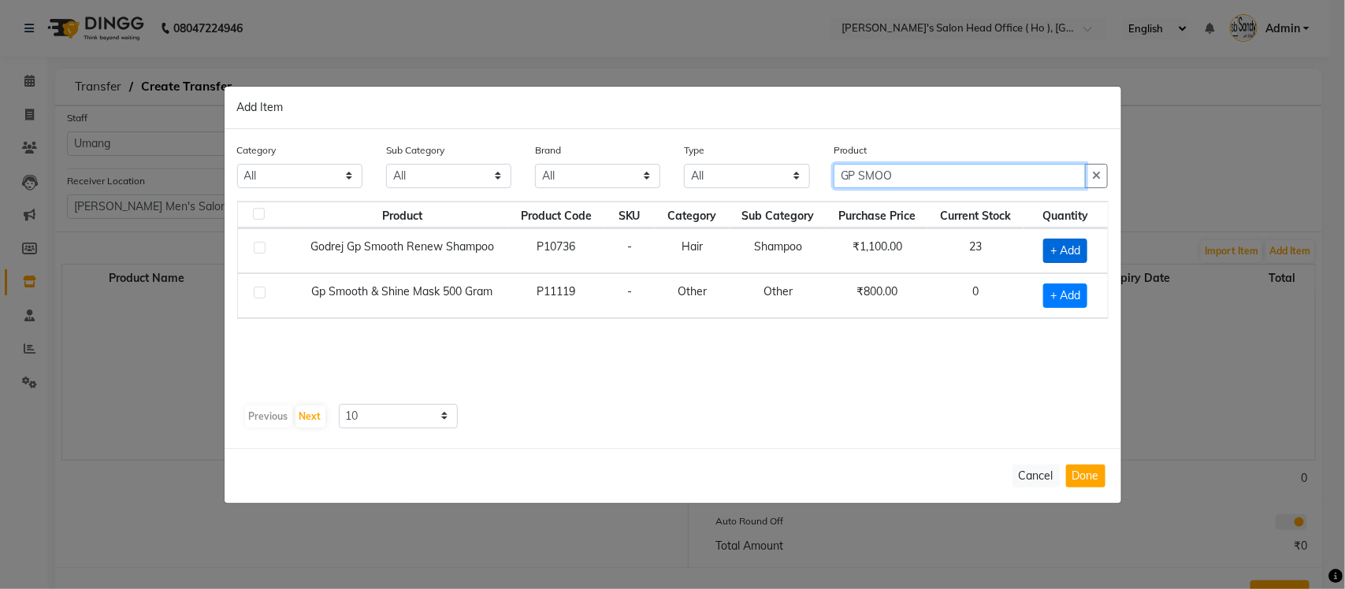
type input "GP SMOO"
click at [1061, 248] on span "+ Add" at bounding box center [1065, 251] width 44 height 24
checkbox input "true"
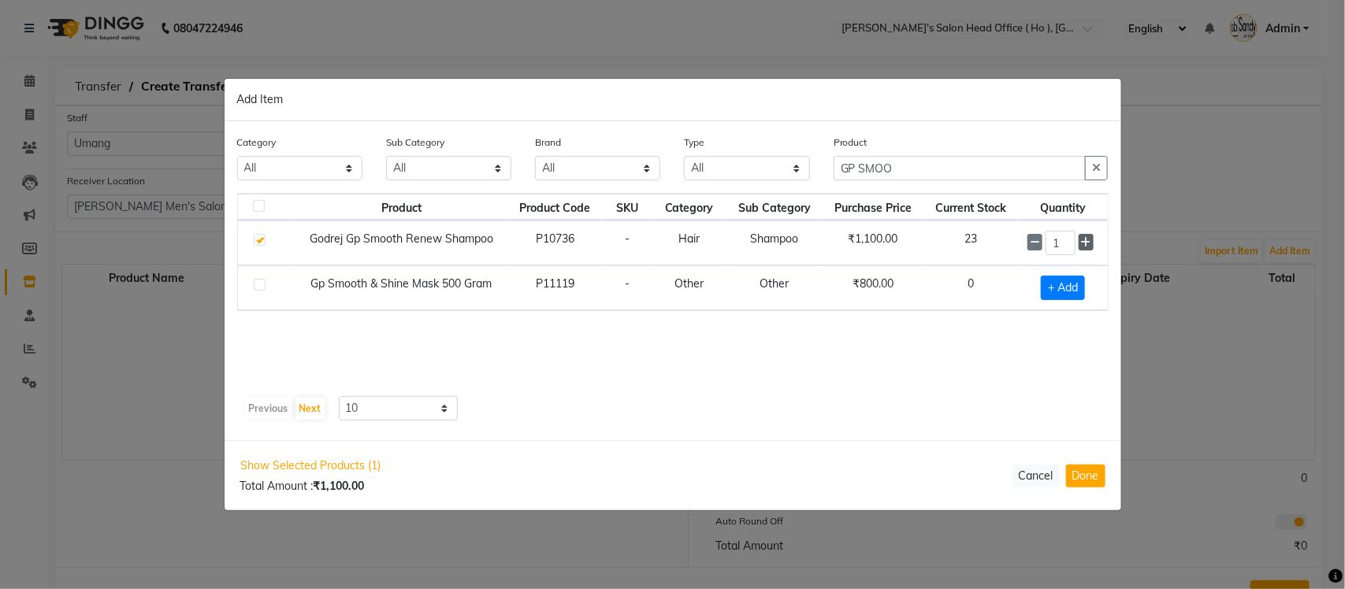
click at [1081, 242] on icon at bounding box center [1086, 242] width 10 height 11
type input "2"
click at [1100, 483] on button "Done" at bounding box center [1085, 476] width 39 height 23
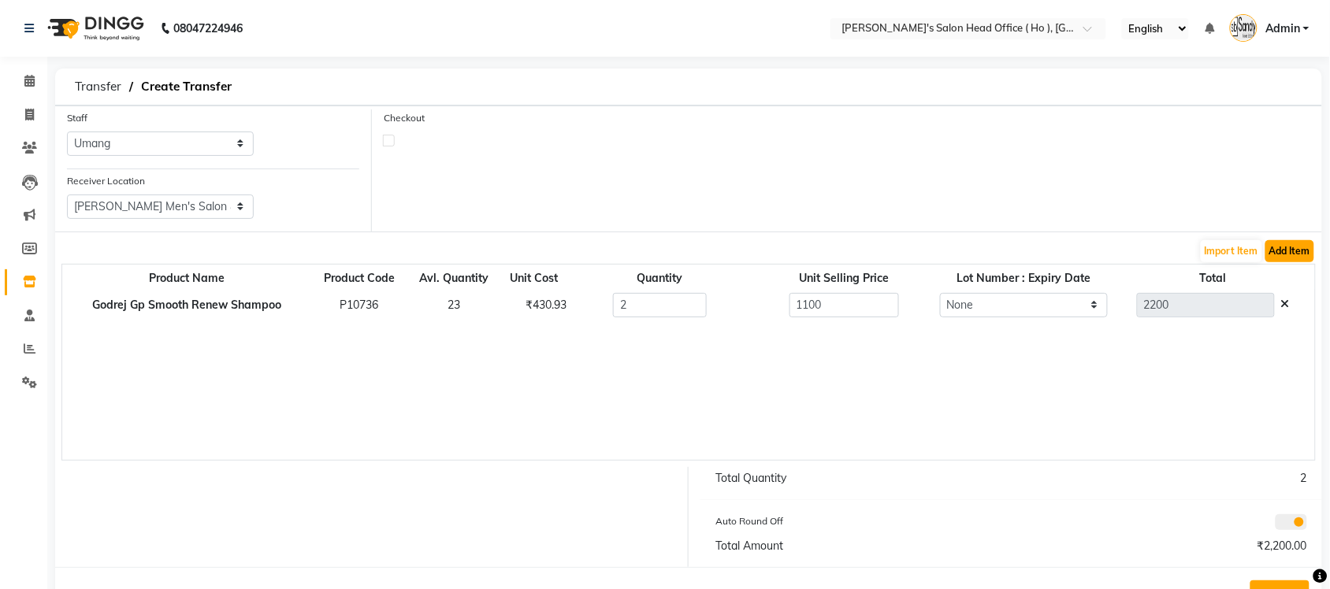
click at [1285, 258] on button "Add Item" at bounding box center [1290, 251] width 49 height 22
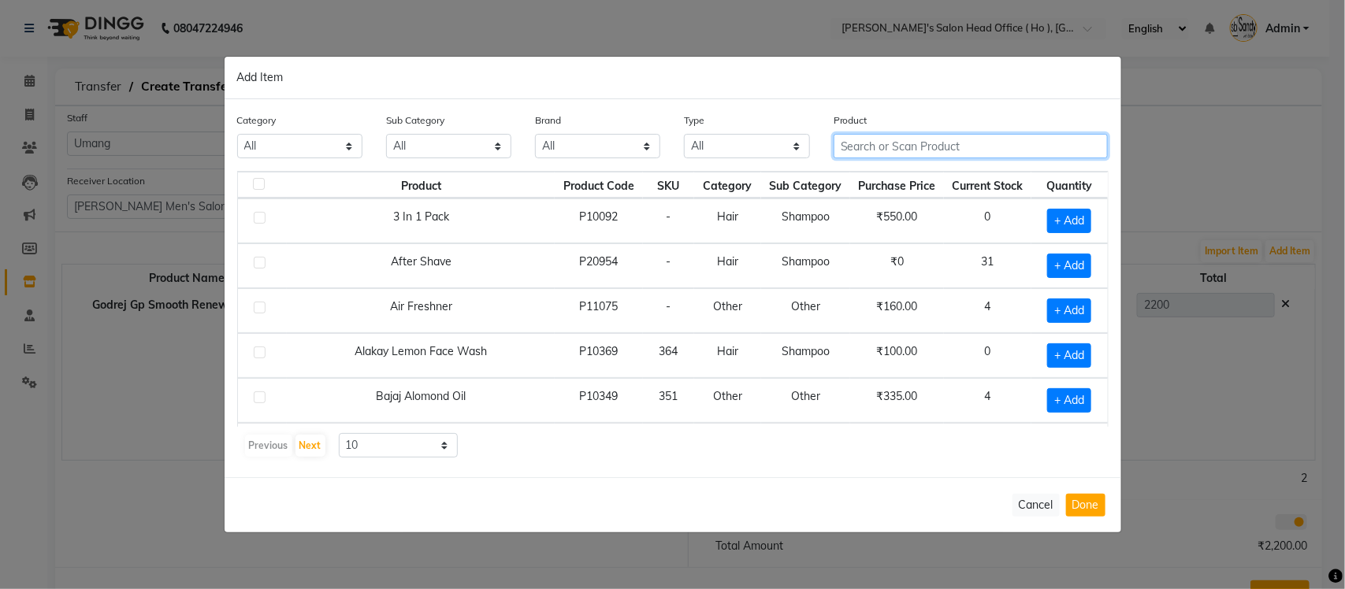
click at [998, 150] on input "text" at bounding box center [971, 146] width 275 height 24
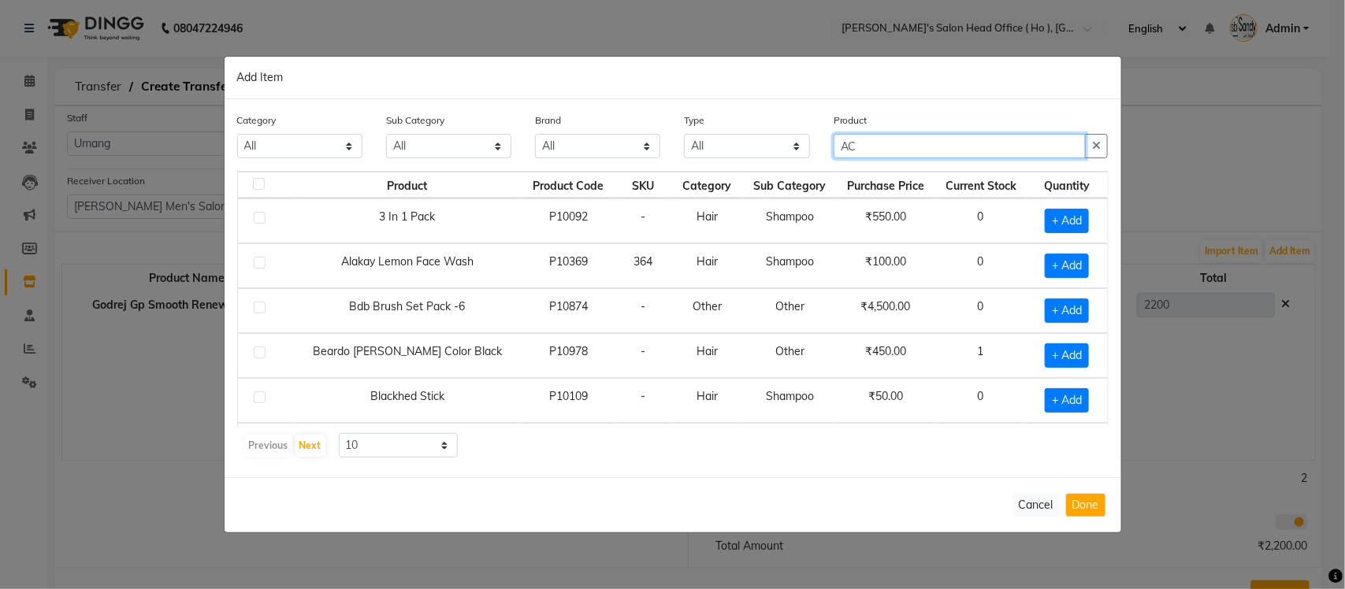
type input "A"
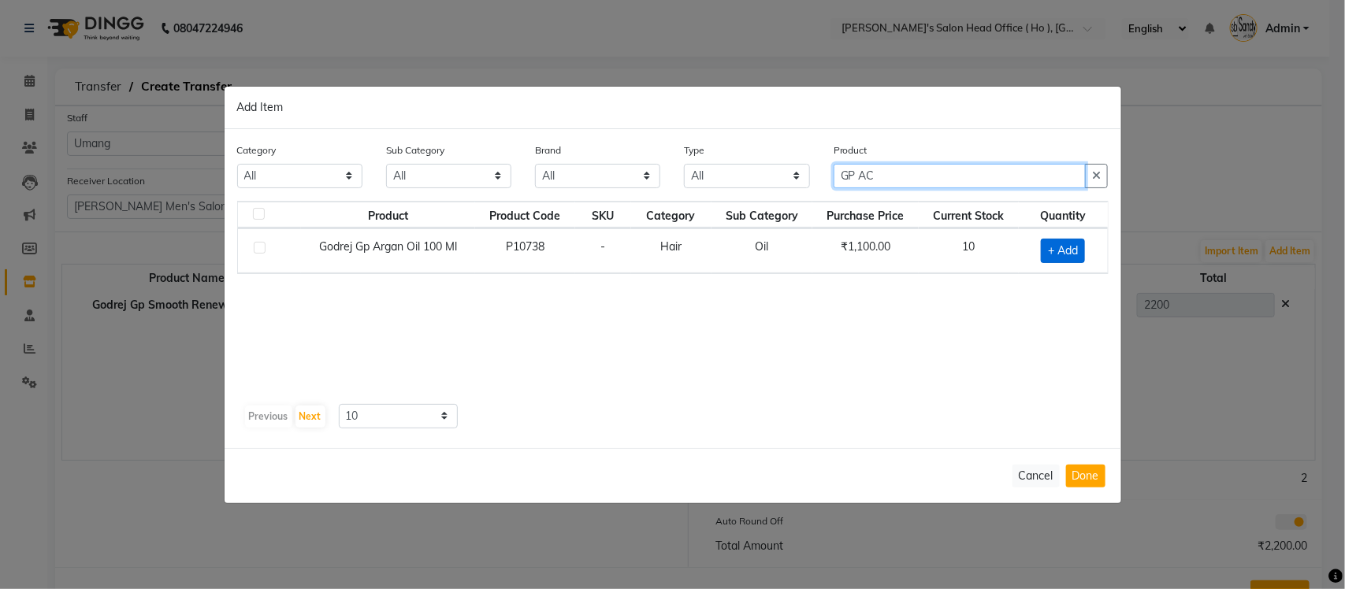
type input "GP AC"
click at [1053, 253] on span "+ Add" at bounding box center [1063, 251] width 44 height 24
checkbox input "true"
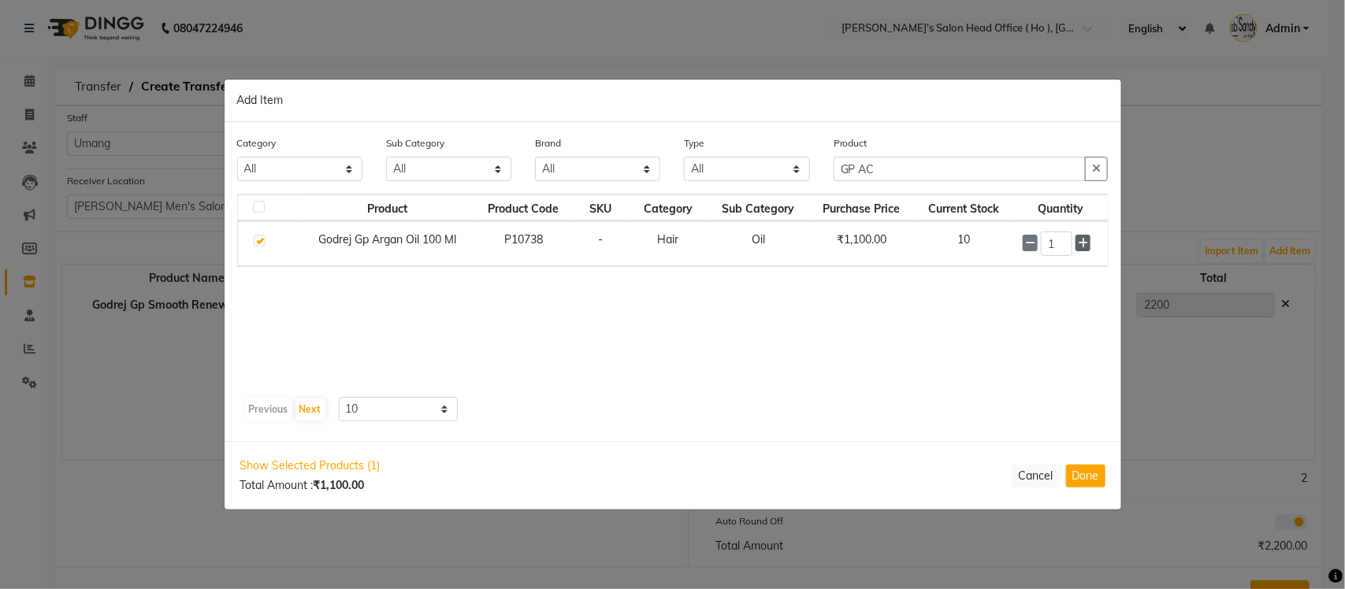
click at [1085, 246] on icon at bounding box center [1083, 243] width 10 height 11
type input "3"
click at [1080, 477] on button "Done" at bounding box center [1085, 476] width 39 height 23
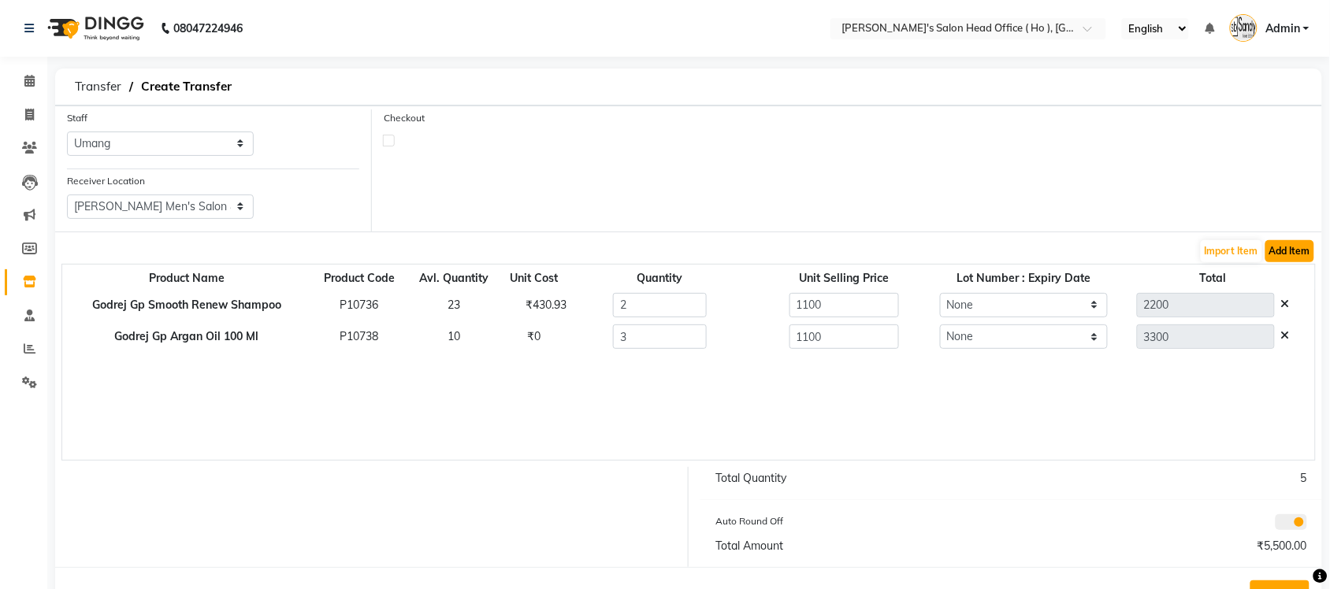
click at [1298, 251] on button "Add Item" at bounding box center [1290, 251] width 49 height 22
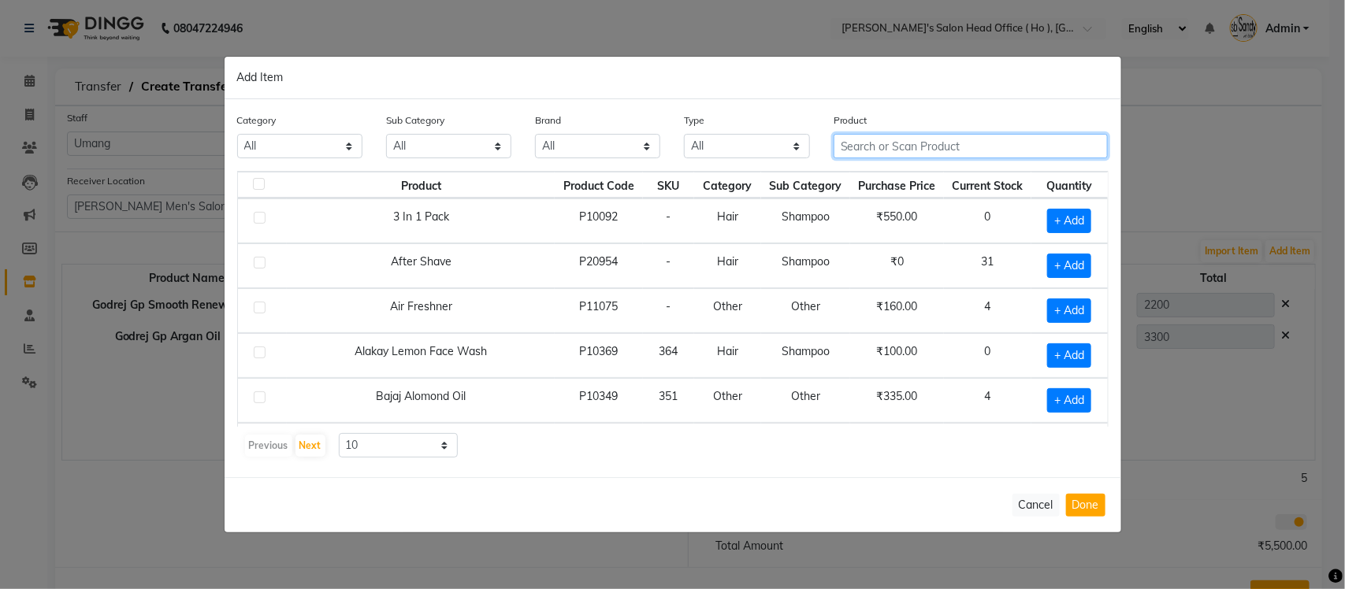
click at [894, 155] on input "text" at bounding box center [971, 146] width 275 height 24
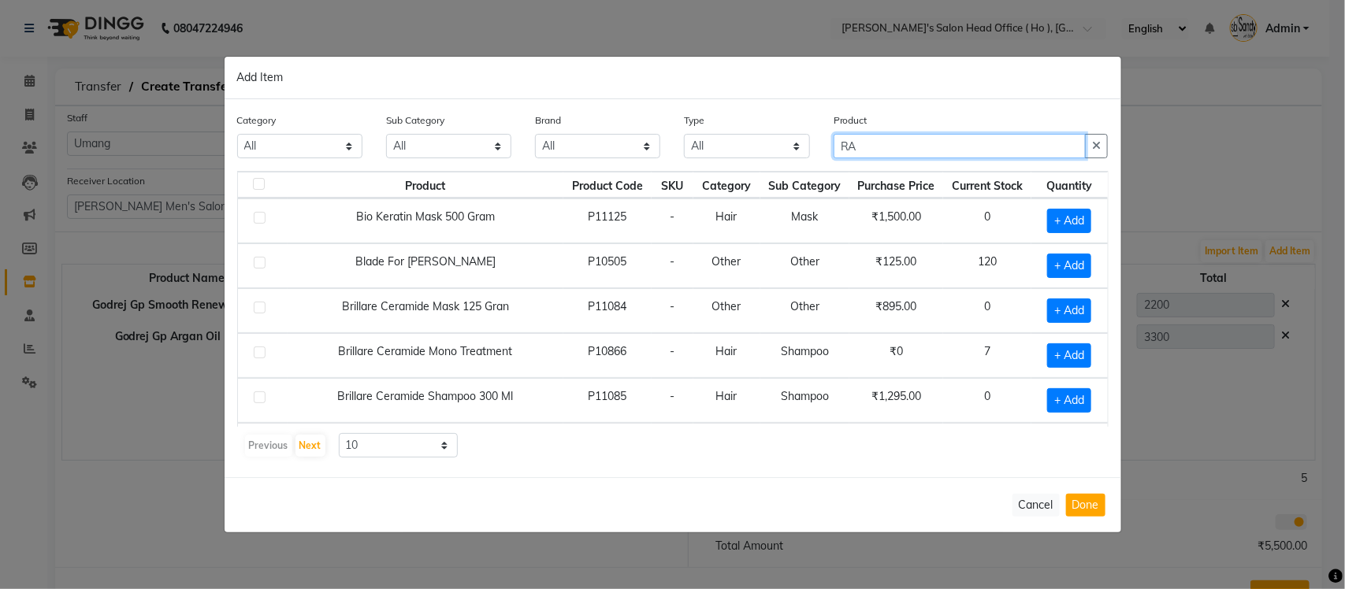
type input "R"
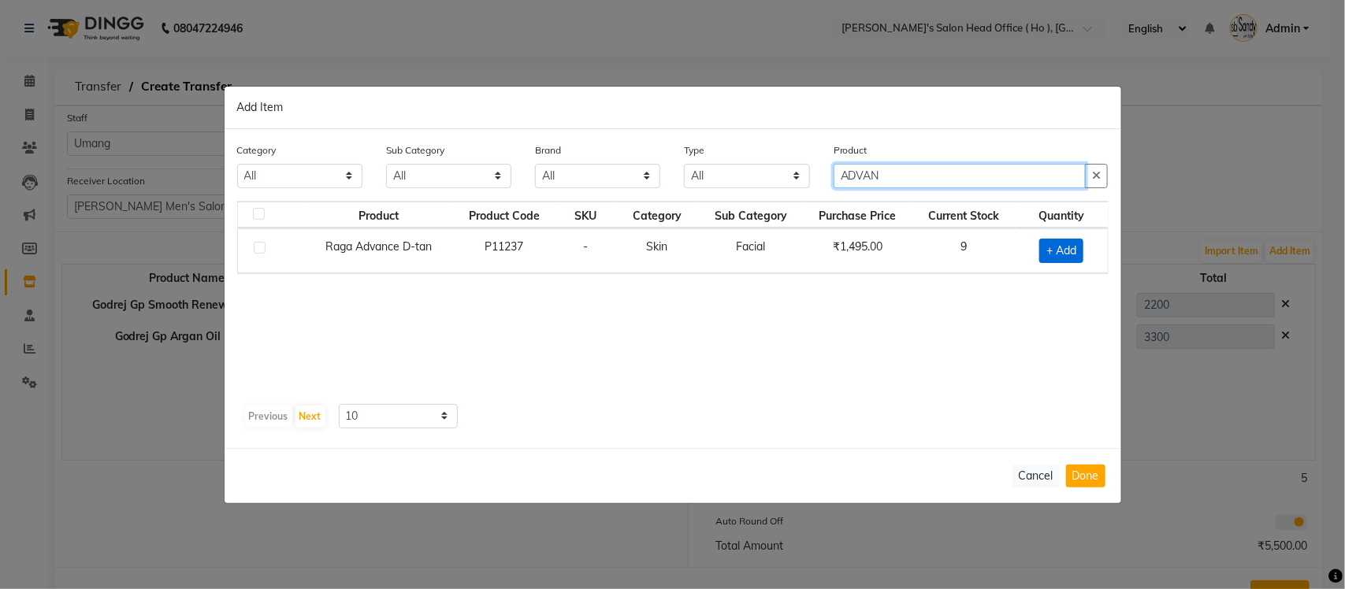
type input "ADVAN"
click at [1058, 252] on span "+ Add" at bounding box center [1061, 251] width 44 height 24
checkbox input "true"
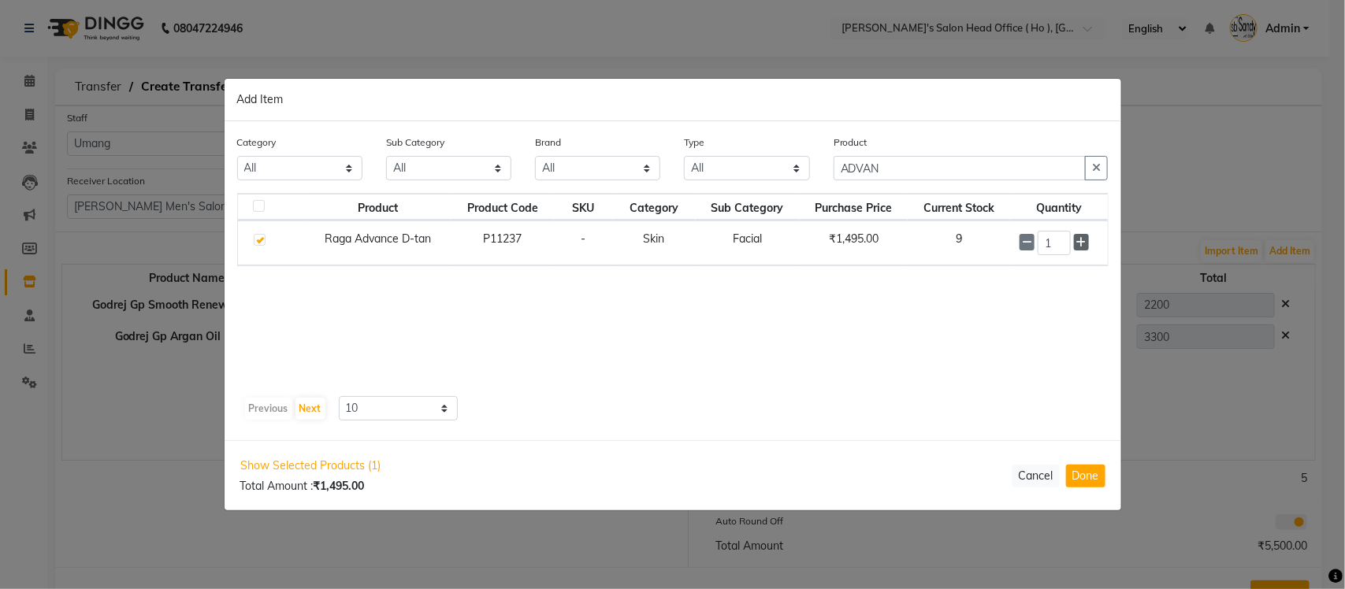
click at [1080, 242] on icon at bounding box center [1082, 242] width 10 height 11
type input "2"
click at [1090, 470] on button "Done" at bounding box center [1085, 476] width 39 height 23
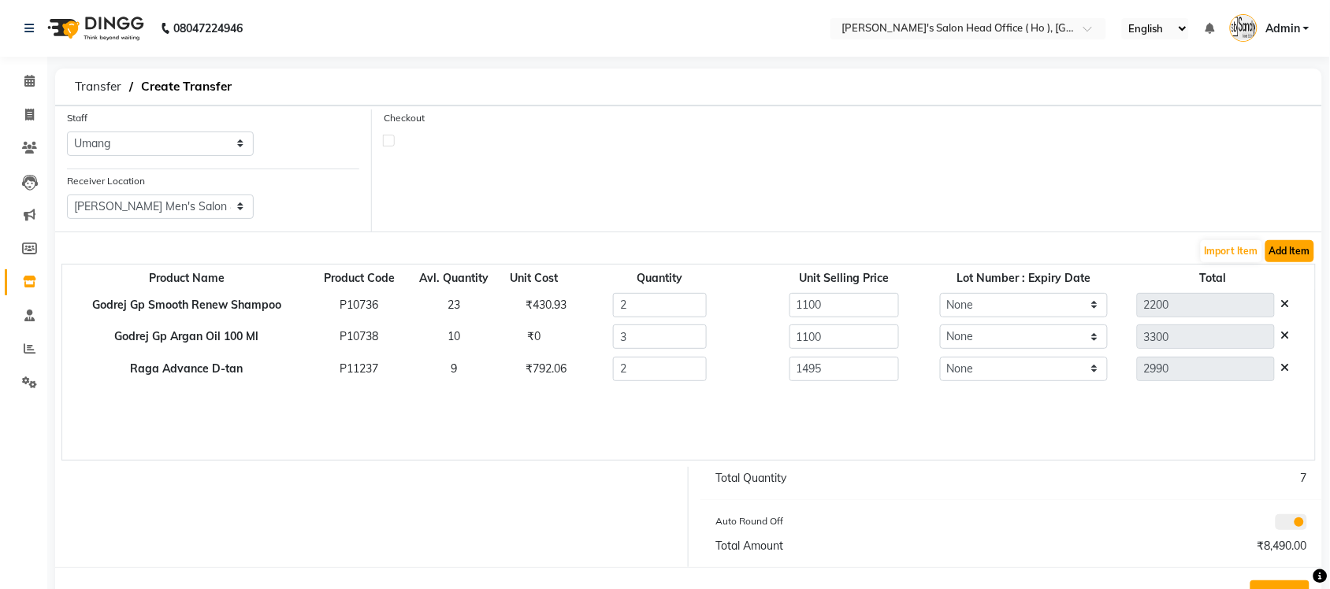
click at [1275, 253] on button "Add Item" at bounding box center [1290, 251] width 49 height 22
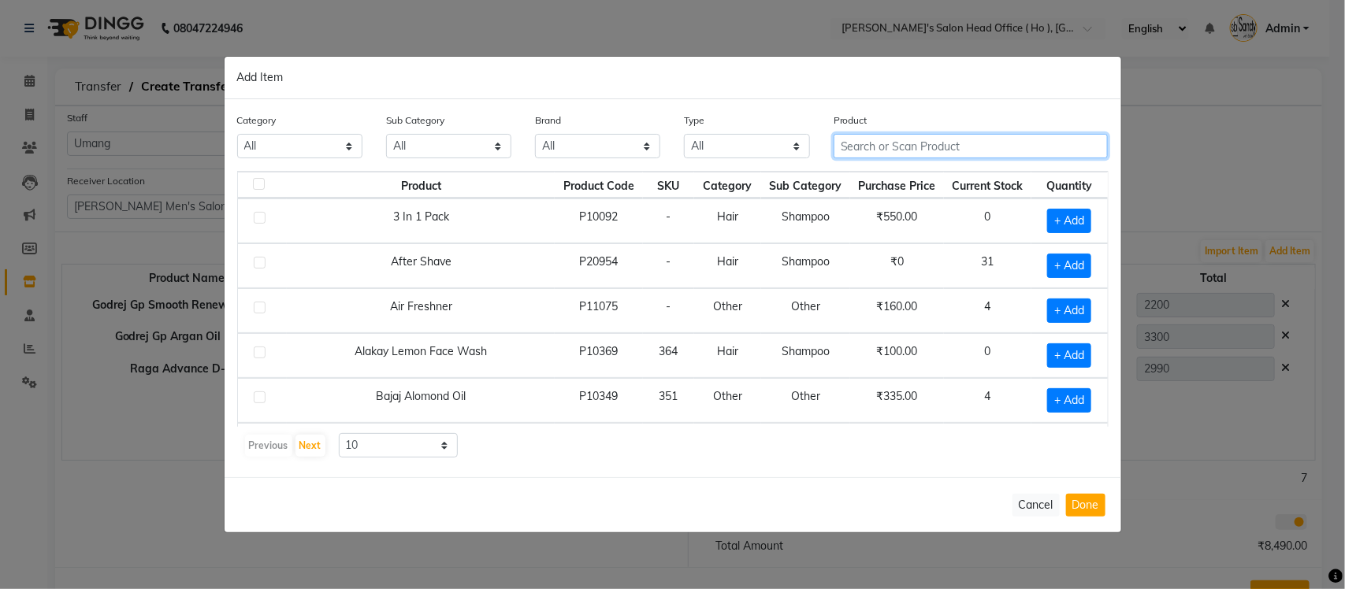
click at [1030, 152] on input "text" at bounding box center [971, 146] width 275 height 24
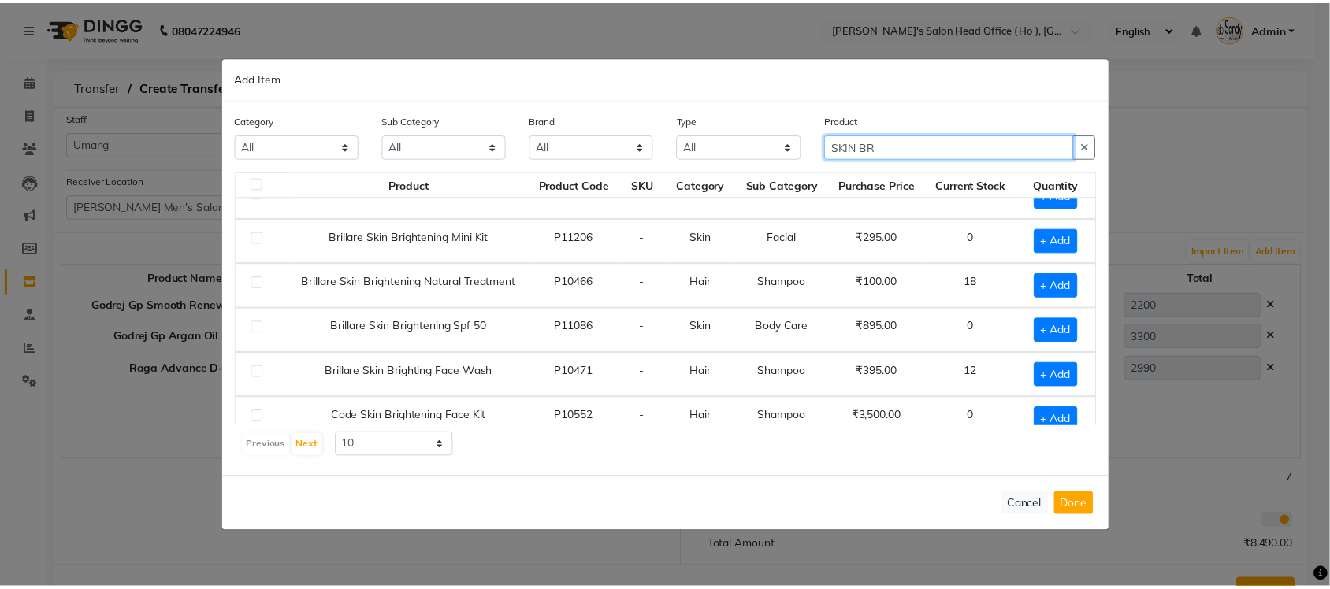
scroll to position [46, 0]
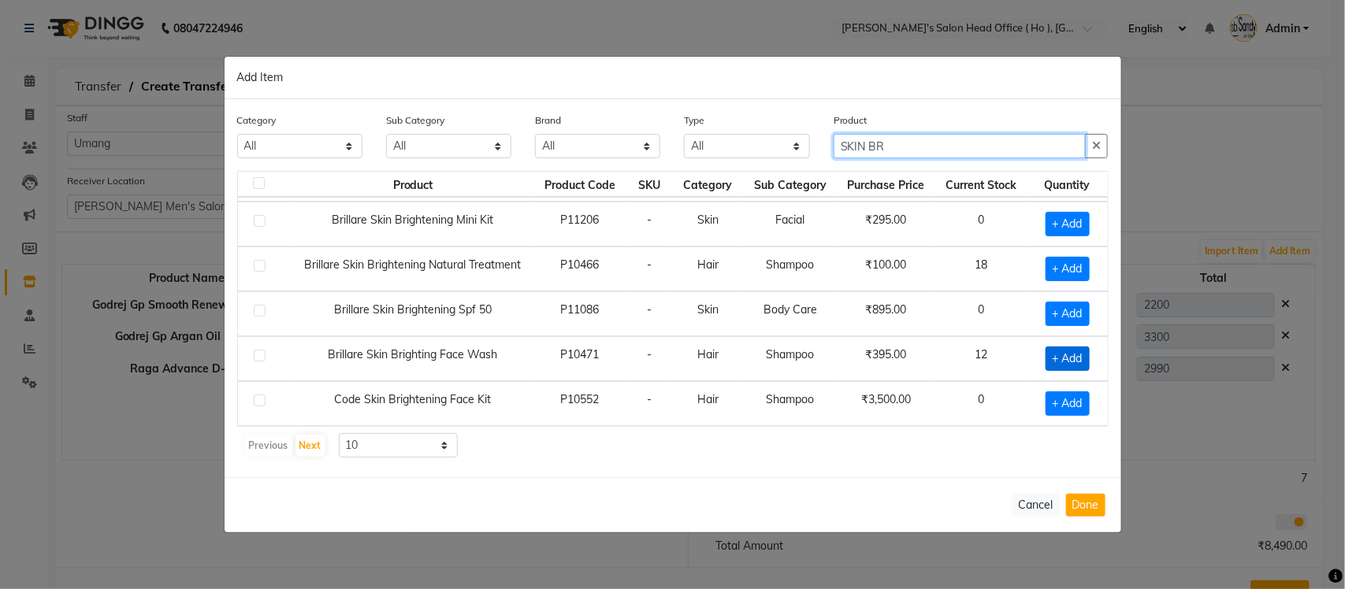
type input "SKIN BR"
click at [1061, 355] on span "+ Add" at bounding box center [1068, 359] width 44 height 24
checkbox input "true"
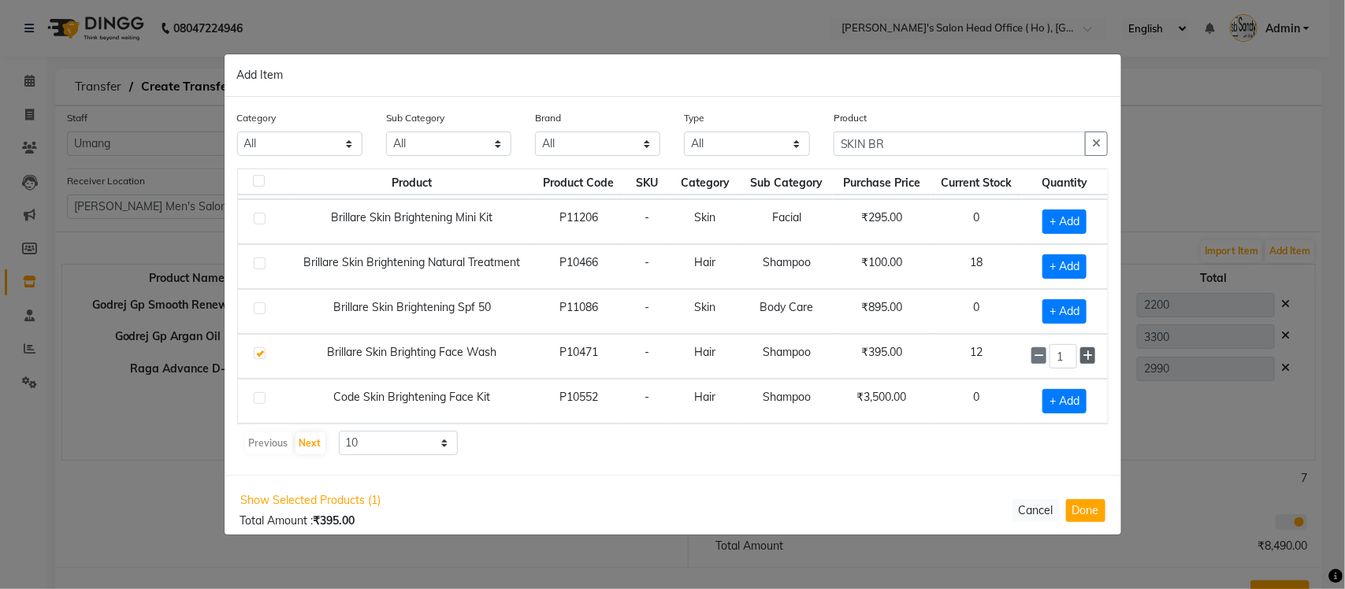
click at [1083, 353] on icon at bounding box center [1088, 356] width 10 height 11
type input "4"
click at [1077, 512] on button "Done" at bounding box center [1085, 510] width 39 height 23
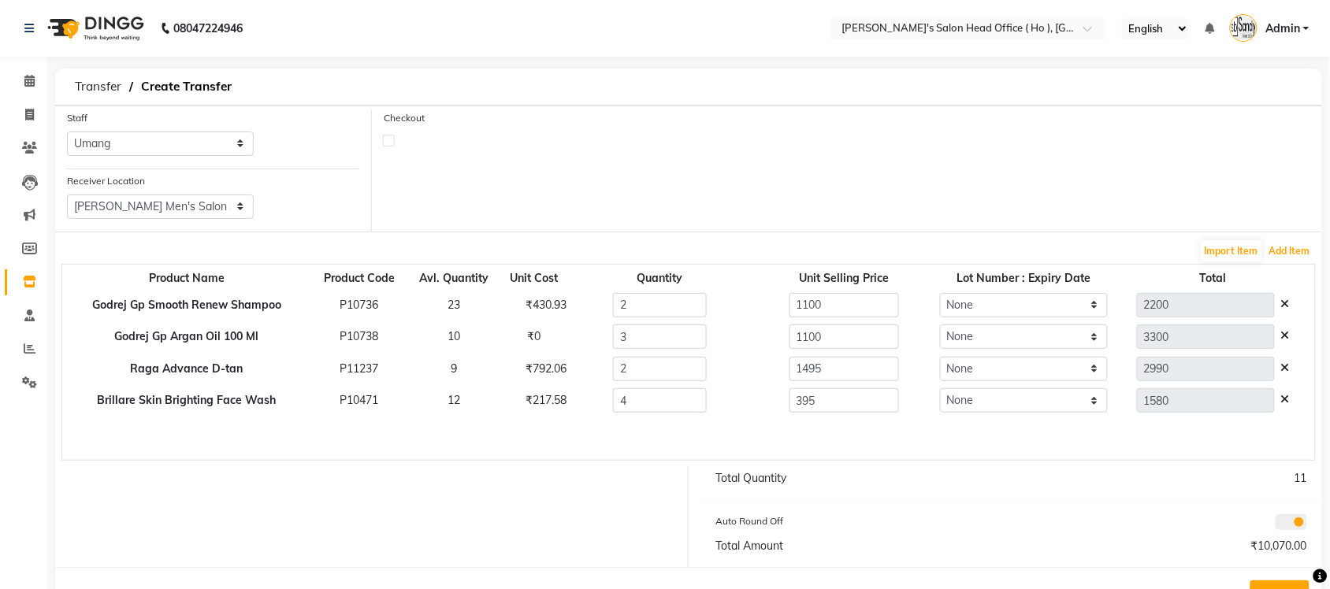
scroll to position [57, 0]
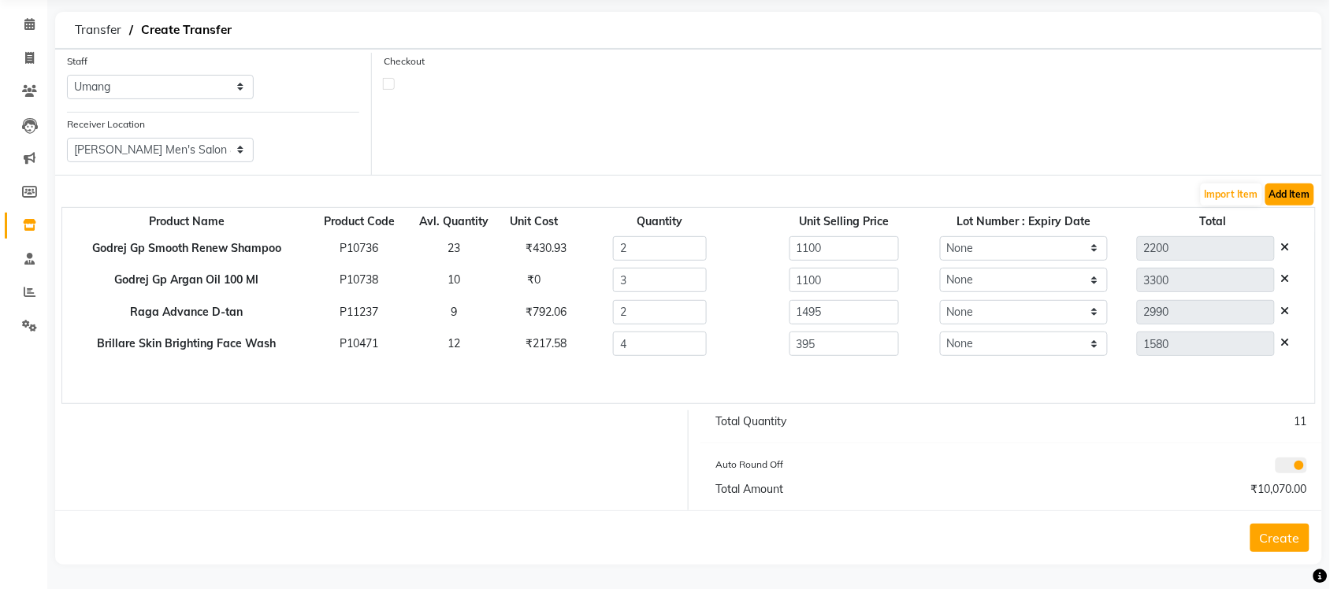
click at [1277, 195] on button "Add Item" at bounding box center [1290, 195] width 49 height 22
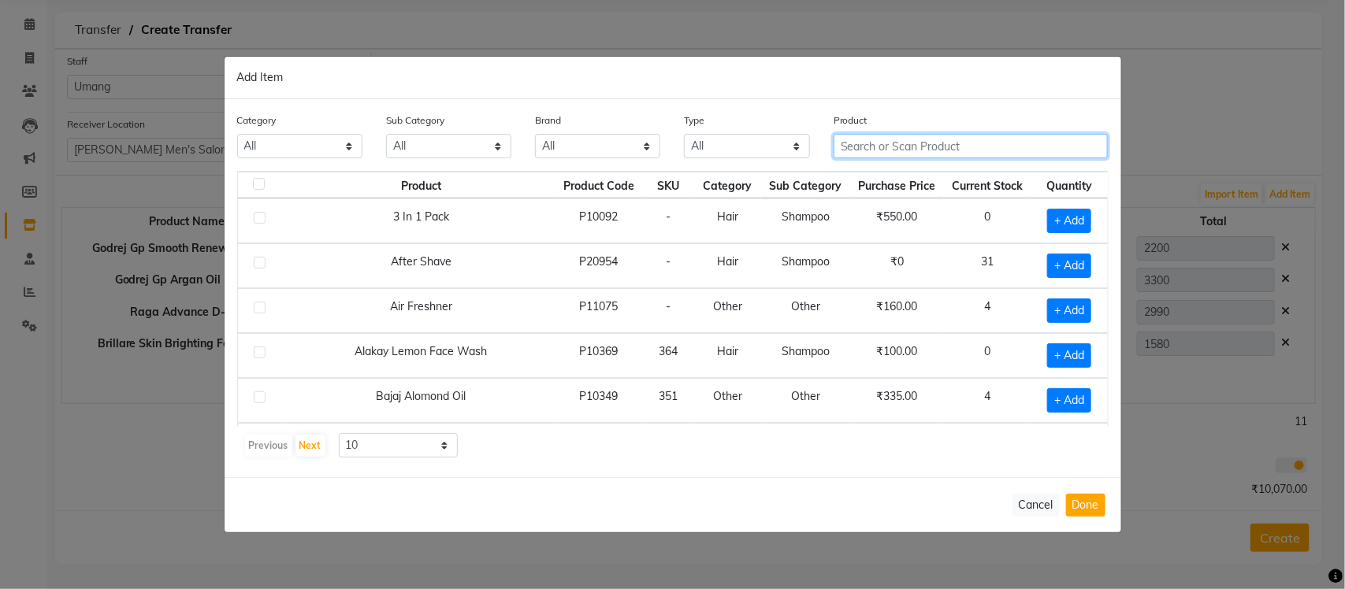
click at [1014, 144] on input "text" at bounding box center [971, 146] width 275 height 24
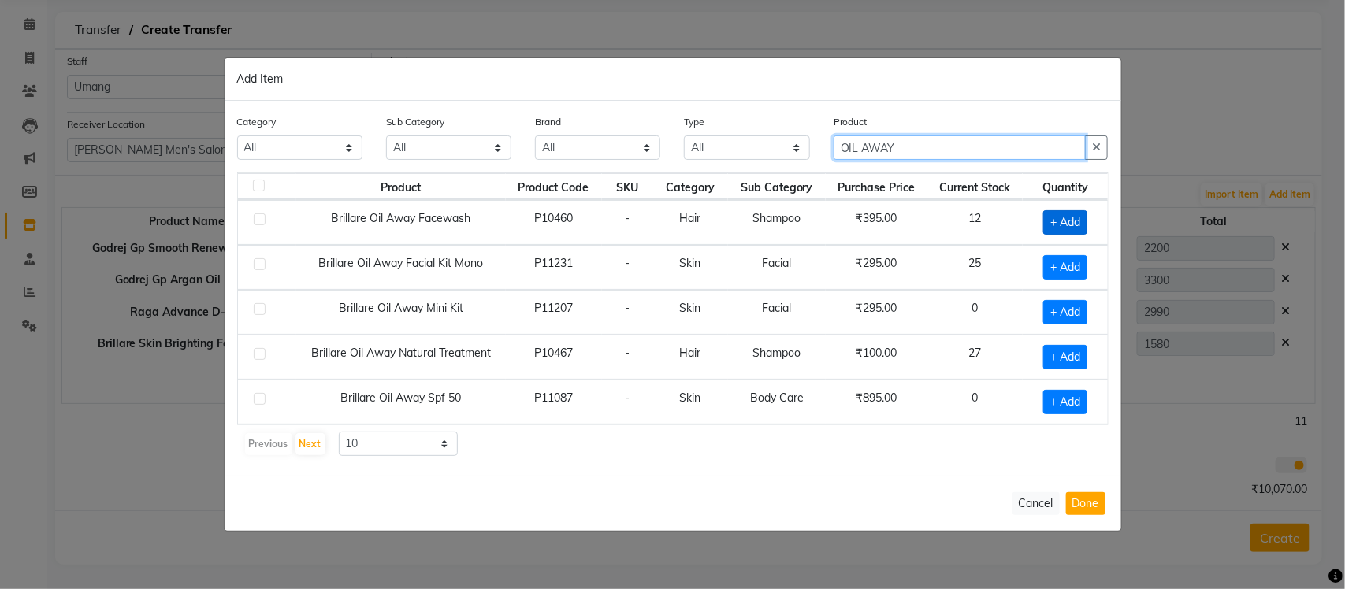
type input "OIL AWAY"
click at [1068, 221] on span "+ Add" at bounding box center [1065, 222] width 44 height 24
checkbox input "true"
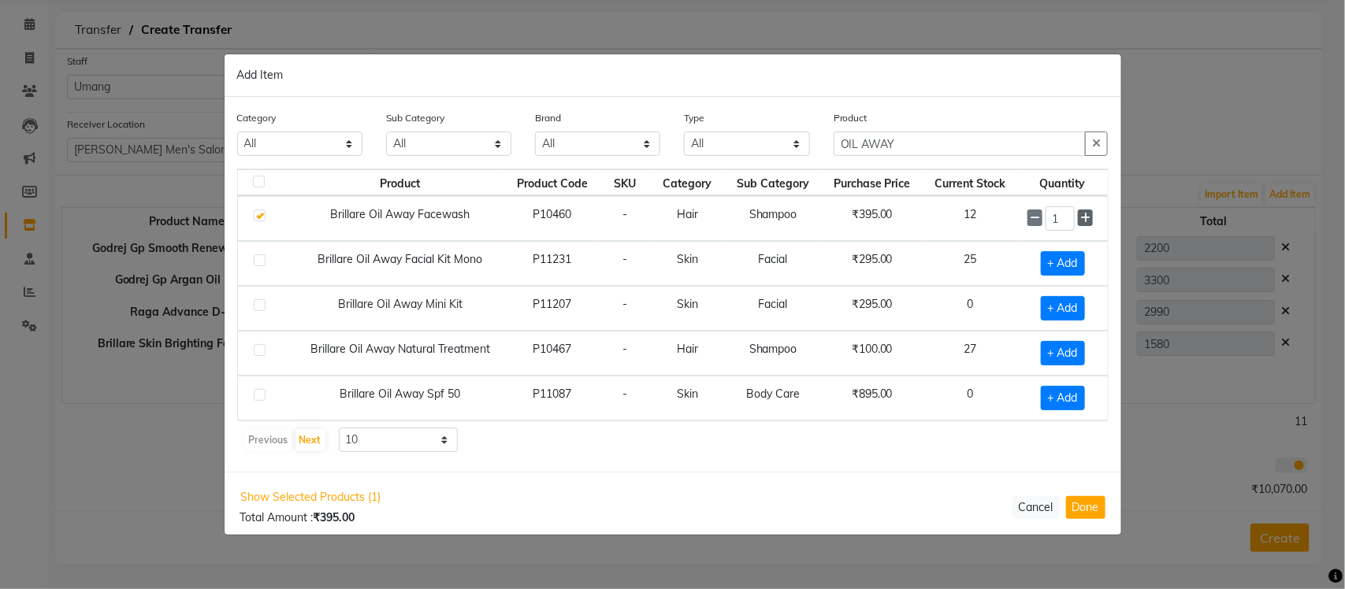
click at [1084, 221] on icon at bounding box center [1085, 218] width 10 height 11
type input "4"
click at [1088, 512] on button "Done" at bounding box center [1085, 507] width 39 height 23
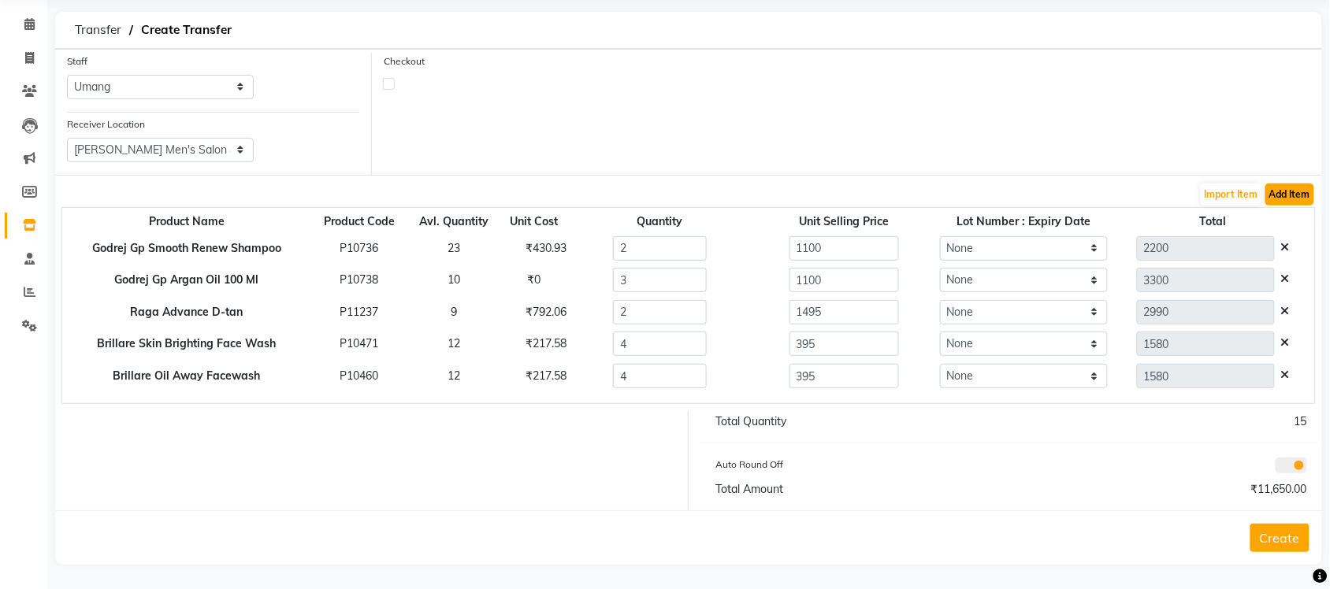
click at [1296, 191] on button "Add Item" at bounding box center [1290, 195] width 49 height 22
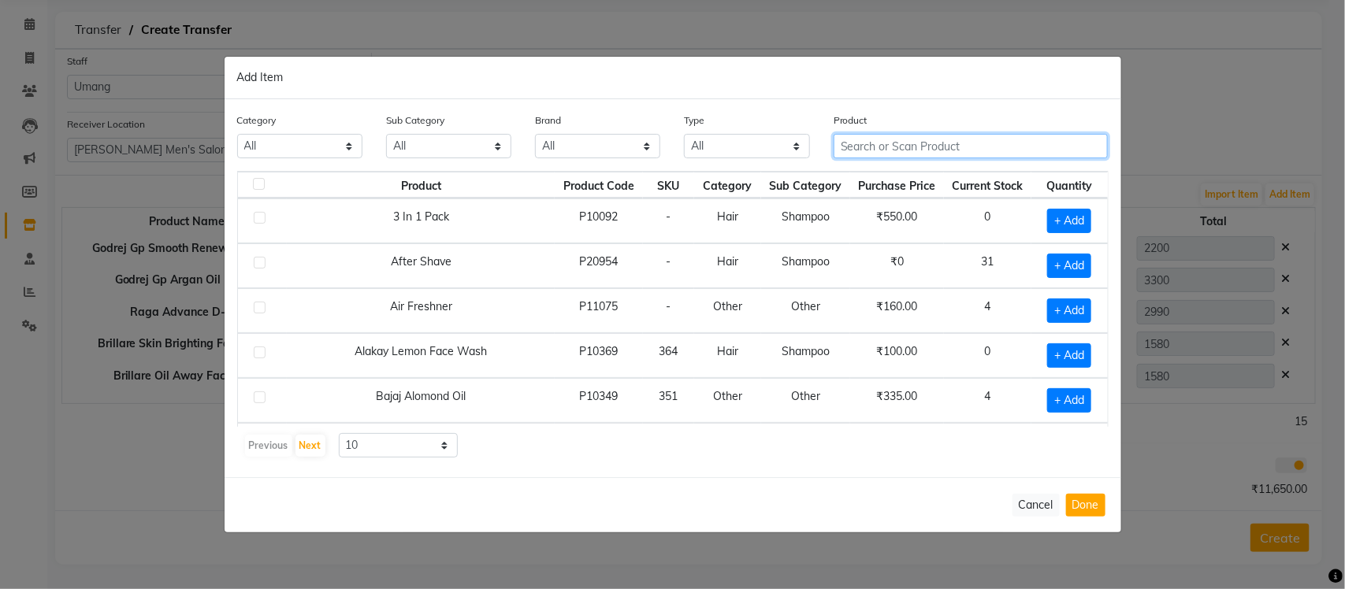
click at [975, 148] on input "text" at bounding box center [971, 146] width 275 height 24
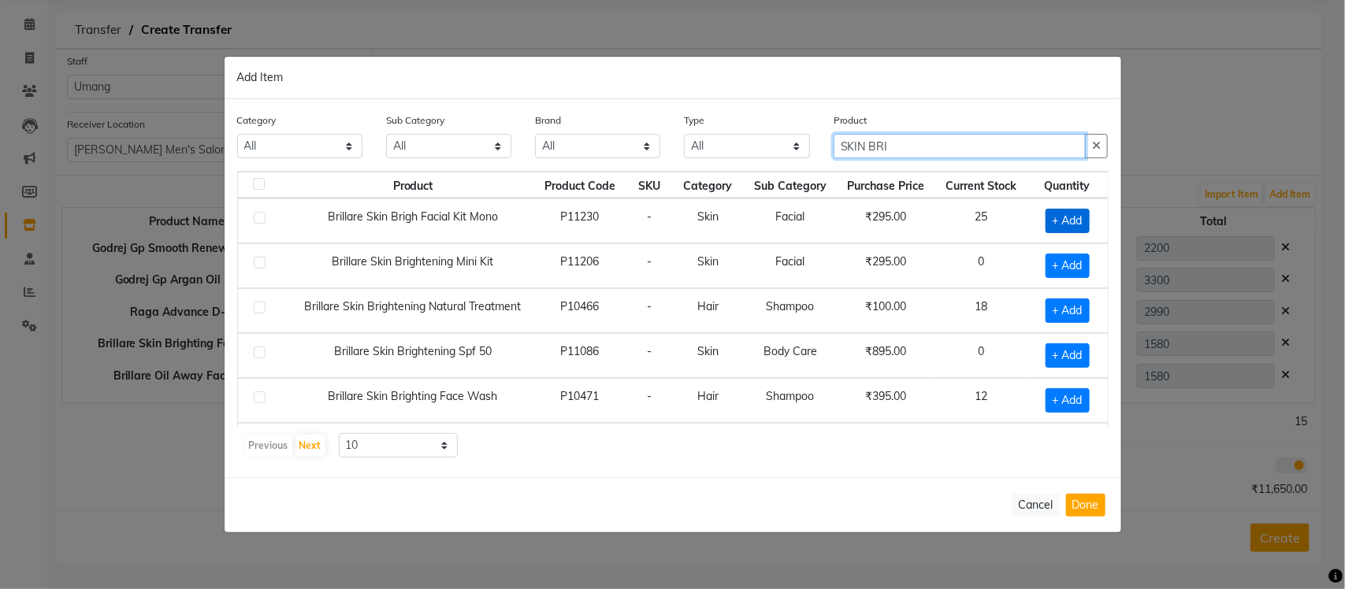
type input "SKIN BRI"
click at [1064, 214] on span "+ Add" at bounding box center [1068, 221] width 44 height 24
checkbox input "true"
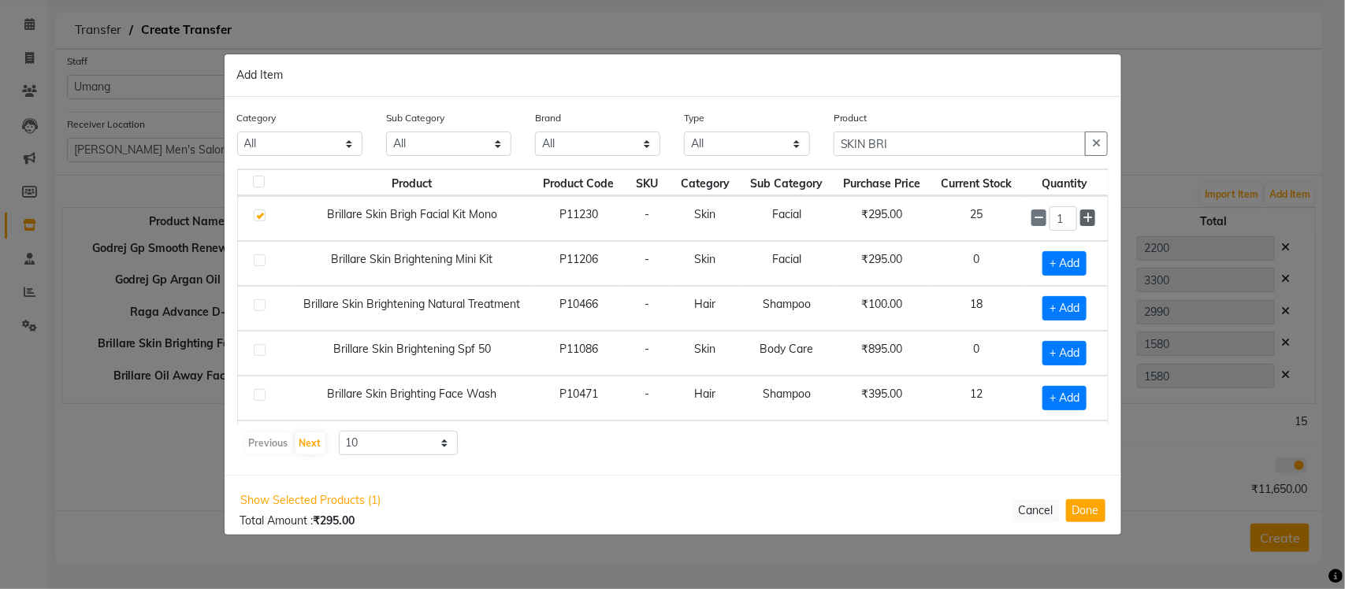
click at [1083, 219] on icon at bounding box center [1088, 218] width 10 height 11
type input "5"
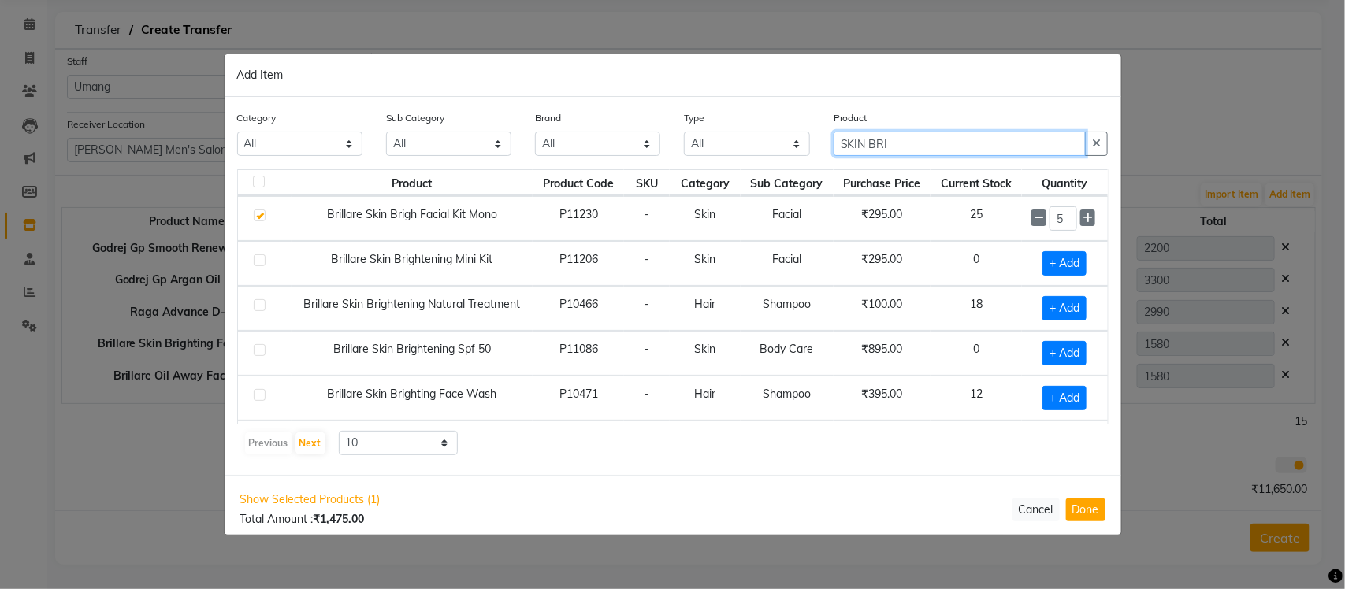
click at [969, 148] on input "SKIN BRI" at bounding box center [960, 144] width 253 height 24
type input "S"
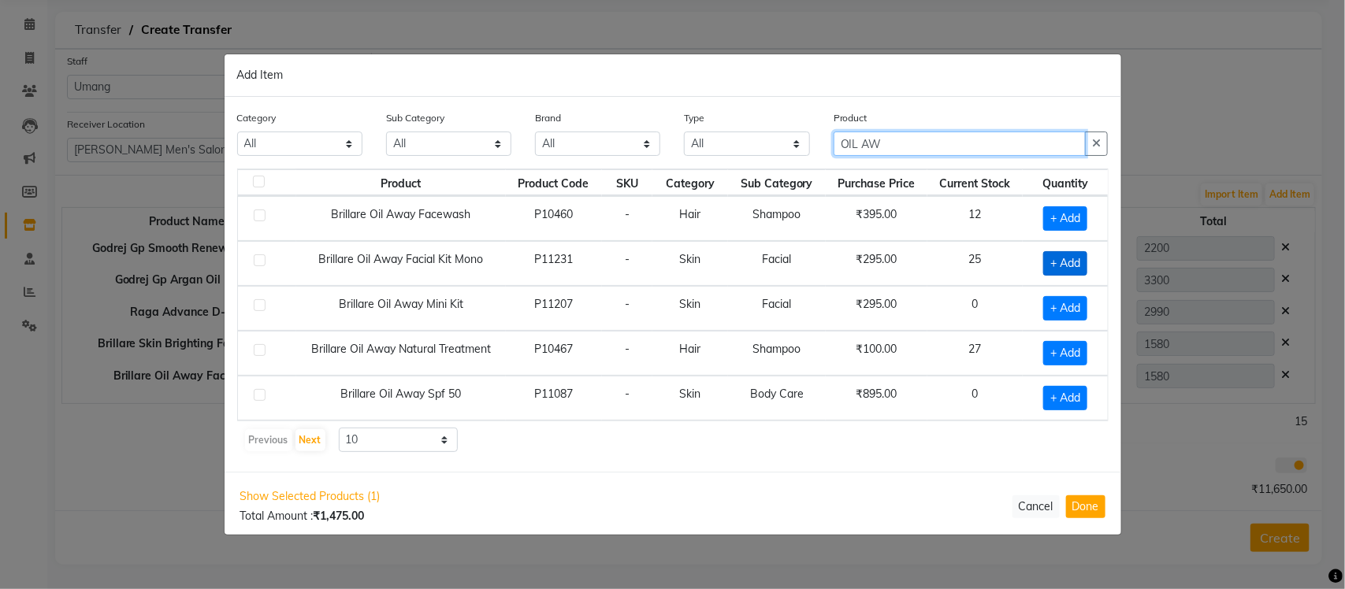
type input "OIL AW"
click at [1043, 260] on span "+ Add" at bounding box center [1065, 263] width 44 height 24
checkbox input "true"
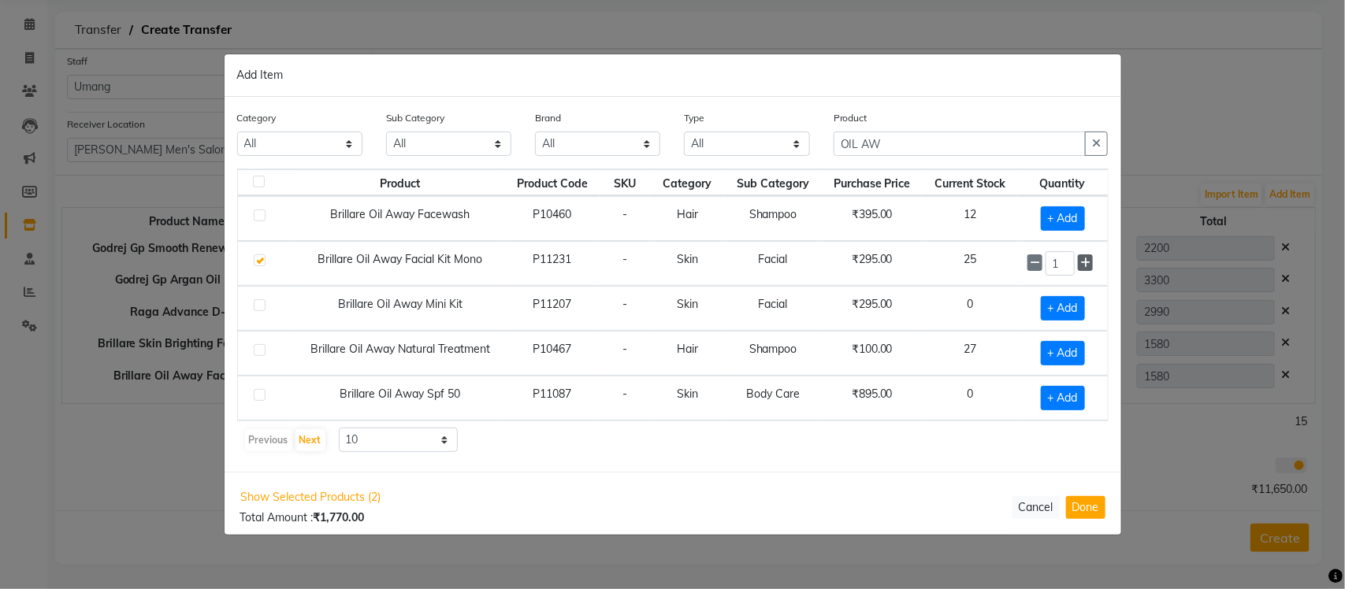
click at [1084, 265] on icon at bounding box center [1085, 263] width 10 height 11
type input "4"
click at [1097, 515] on button "Done" at bounding box center [1085, 507] width 39 height 23
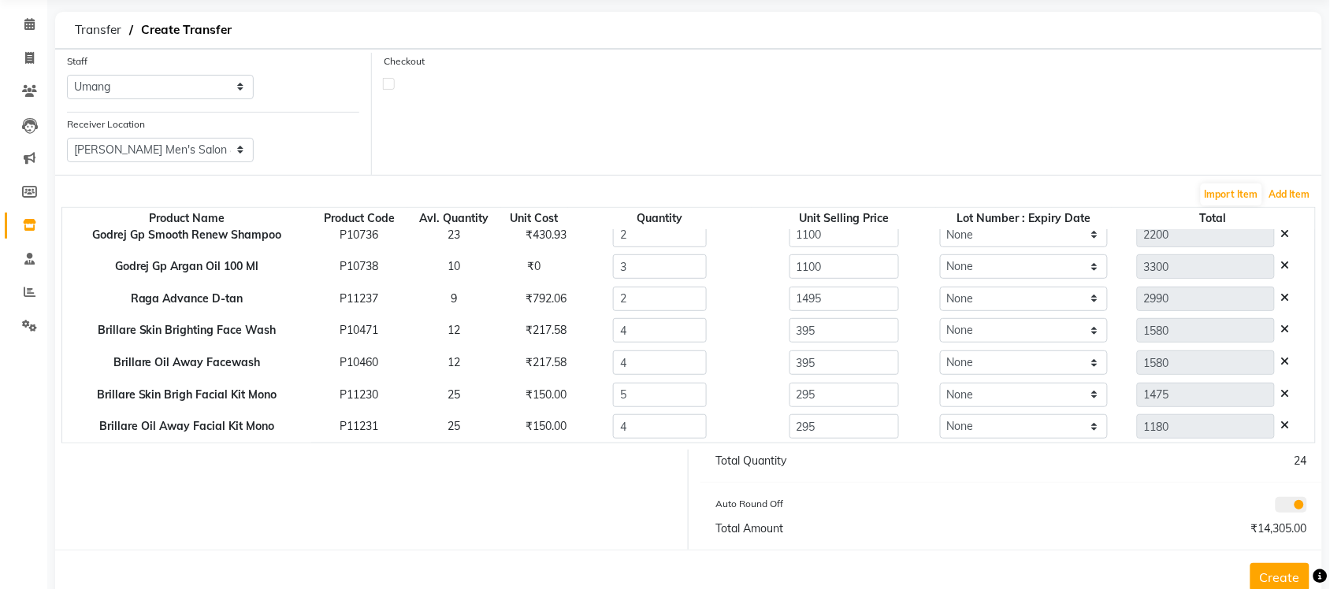
scroll to position [96, 0]
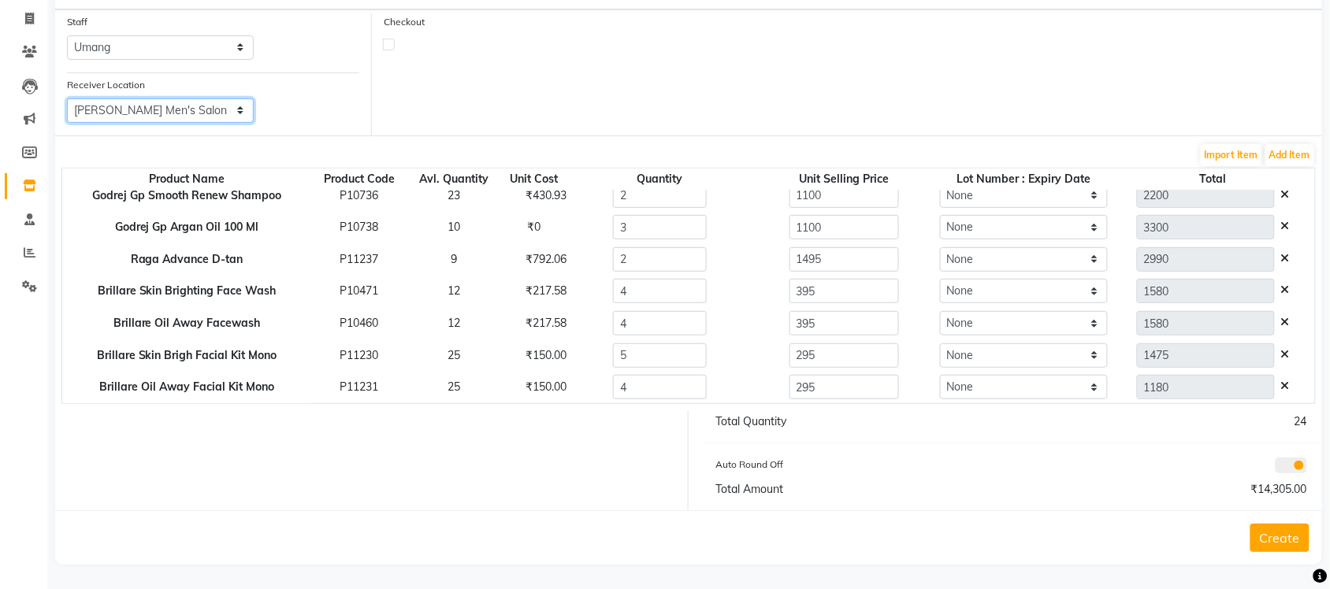
click at [225, 103] on select "Select Sandy Men's Salon And Academy Llp, Twin Star Elaine Ladies Salon, Nr Bal…" at bounding box center [160, 111] width 187 height 24
click at [67, 99] on select "Select Sandy Men's Salon And Academy Llp, Twin Star Elaine Ladies Salon, Nr Bal…" at bounding box center [160, 111] width 187 height 24
click at [229, 109] on select "Select Sandy Men's Salon And Academy Llp, Twin Star Elaine Ladies Salon, Nr Bal…" at bounding box center [160, 111] width 187 height 24
click at [67, 99] on select "Select Sandy Men's Salon And Academy Llp, Twin Star Elaine Ladies Salon, Nr Bal…" at bounding box center [160, 111] width 187 height 24
click at [1277, 530] on button "Create" at bounding box center [1280, 538] width 59 height 28
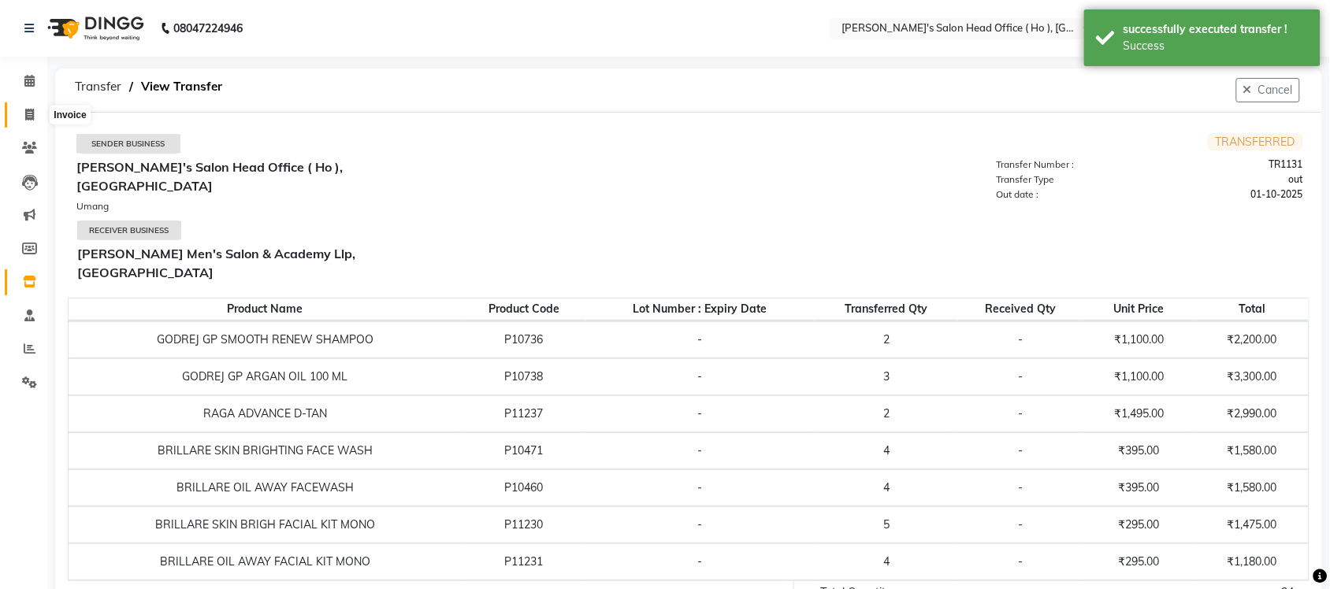
click at [28, 120] on icon at bounding box center [29, 115] width 9 height 12
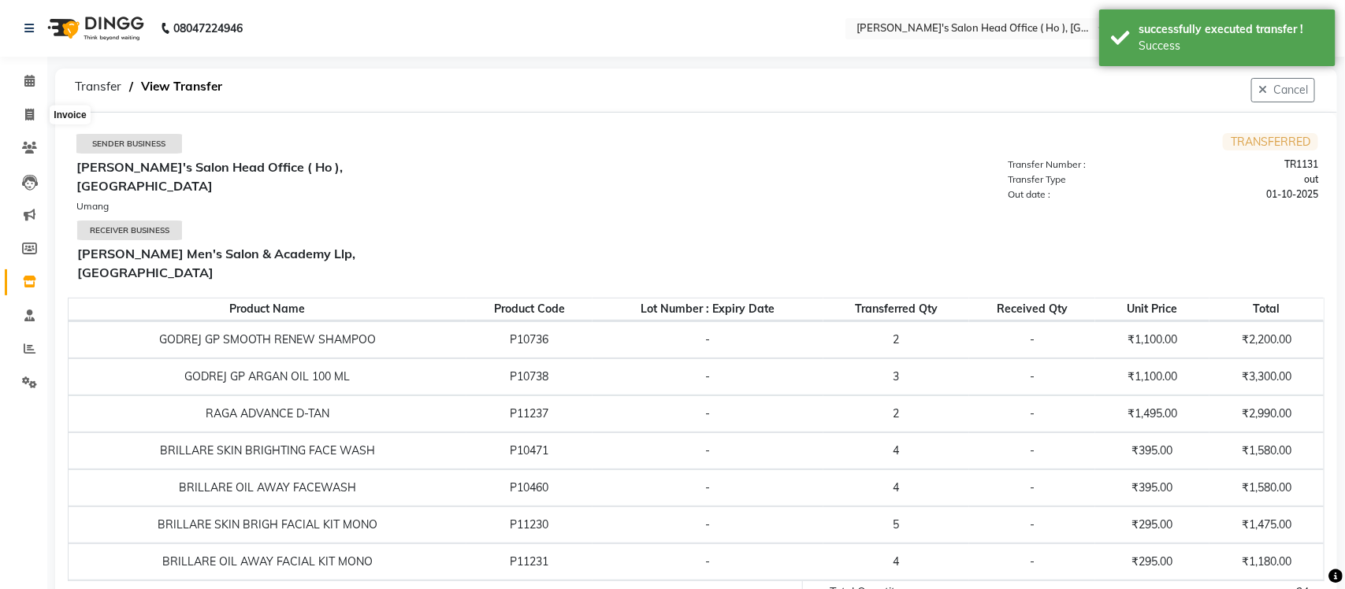
select select "service"
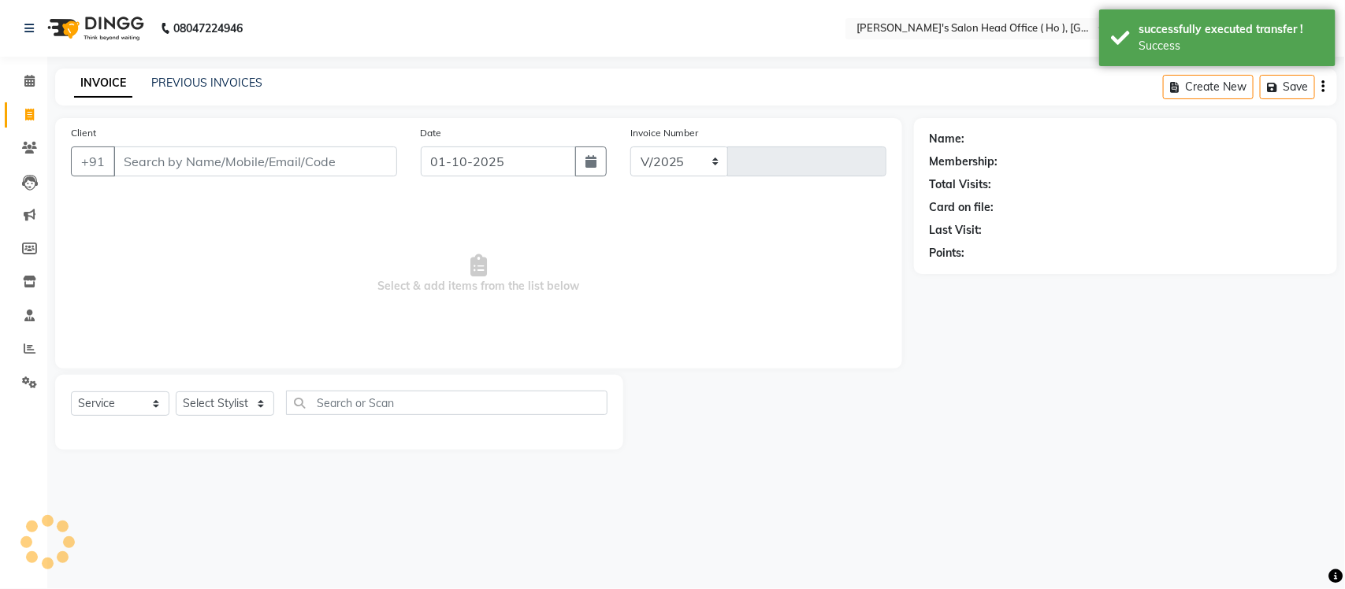
select select "6981"
type input "0007"
click at [234, 84] on link "PREVIOUS INVOICES" at bounding box center [206, 83] width 111 height 14
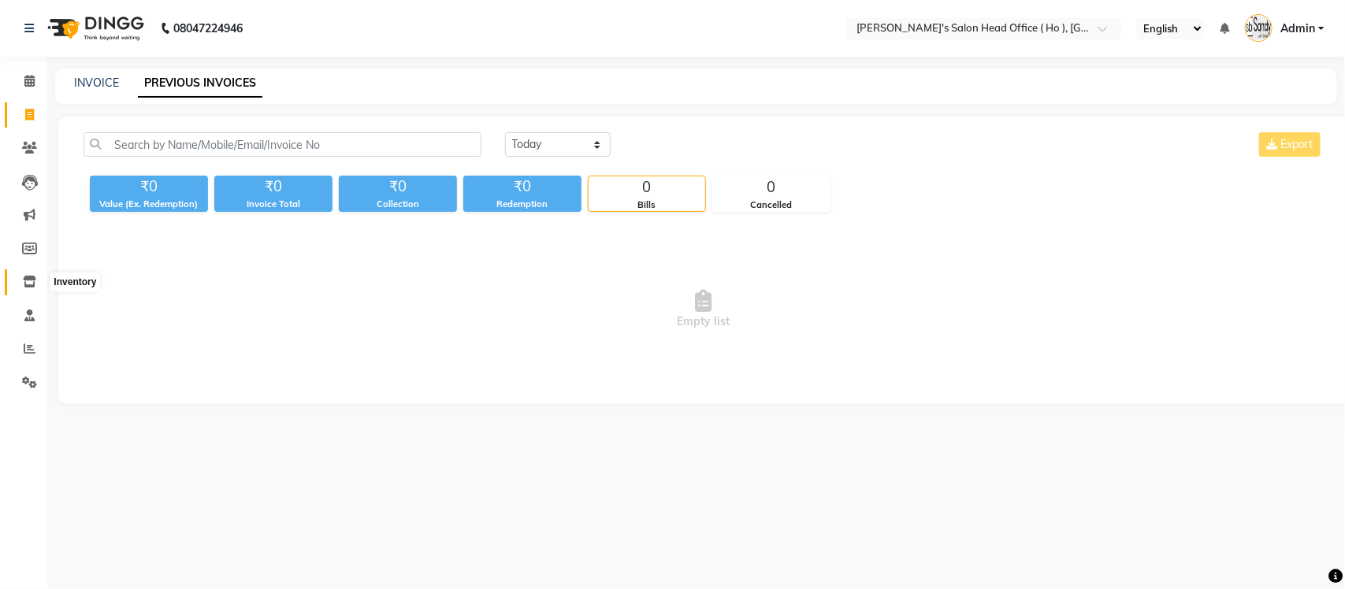
click at [23, 278] on icon at bounding box center [29, 282] width 13 height 12
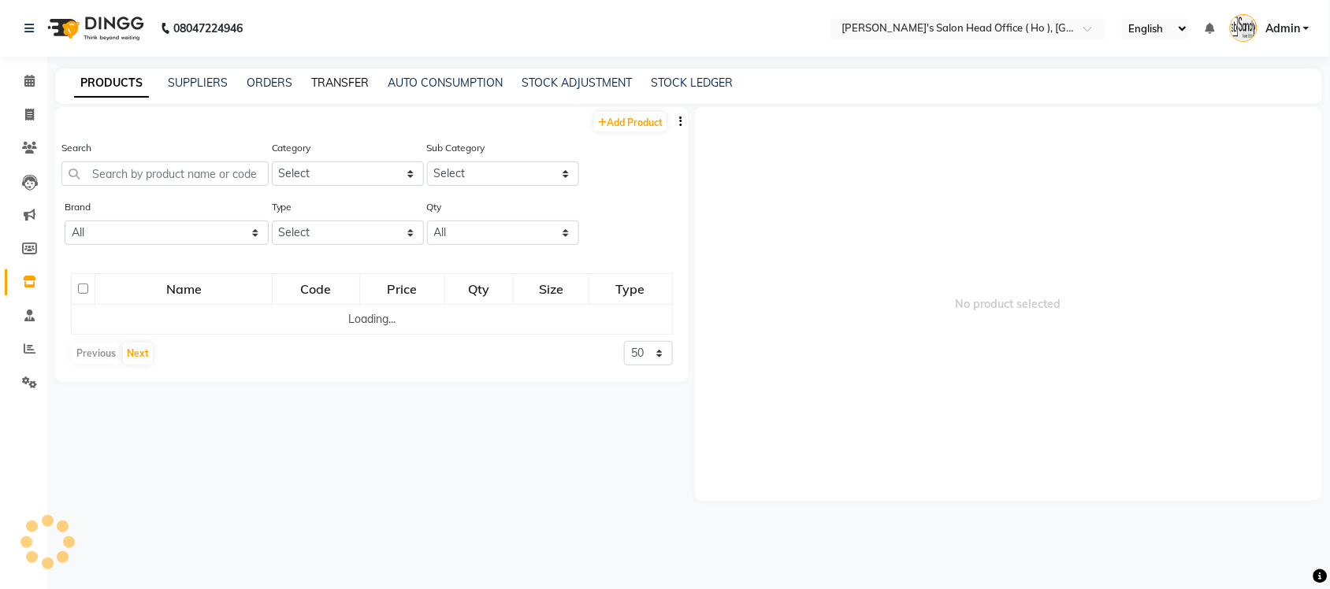
click at [340, 84] on link "TRANSFER" at bounding box center [340, 83] width 58 height 14
select select "sender"
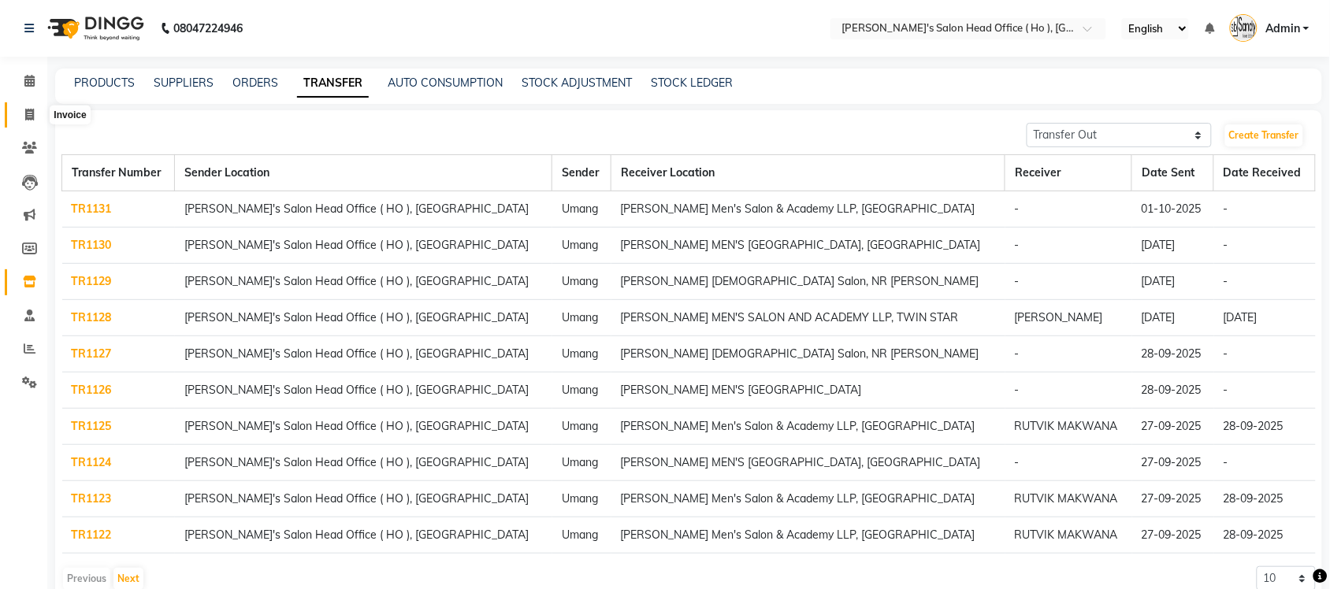
click at [25, 120] on icon at bounding box center [29, 115] width 9 height 12
select select "service"
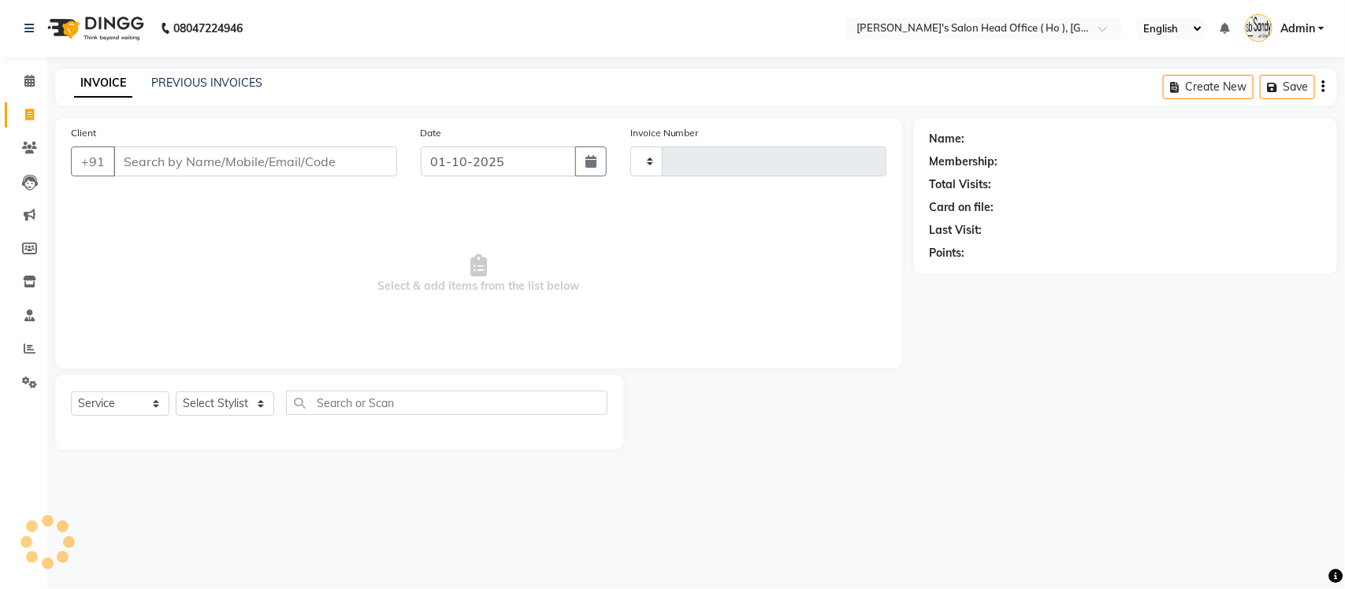
type input "0007"
select select "6981"
click at [219, 85] on link "PREVIOUS INVOICES" at bounding box center [206, 83] width 111 height 14
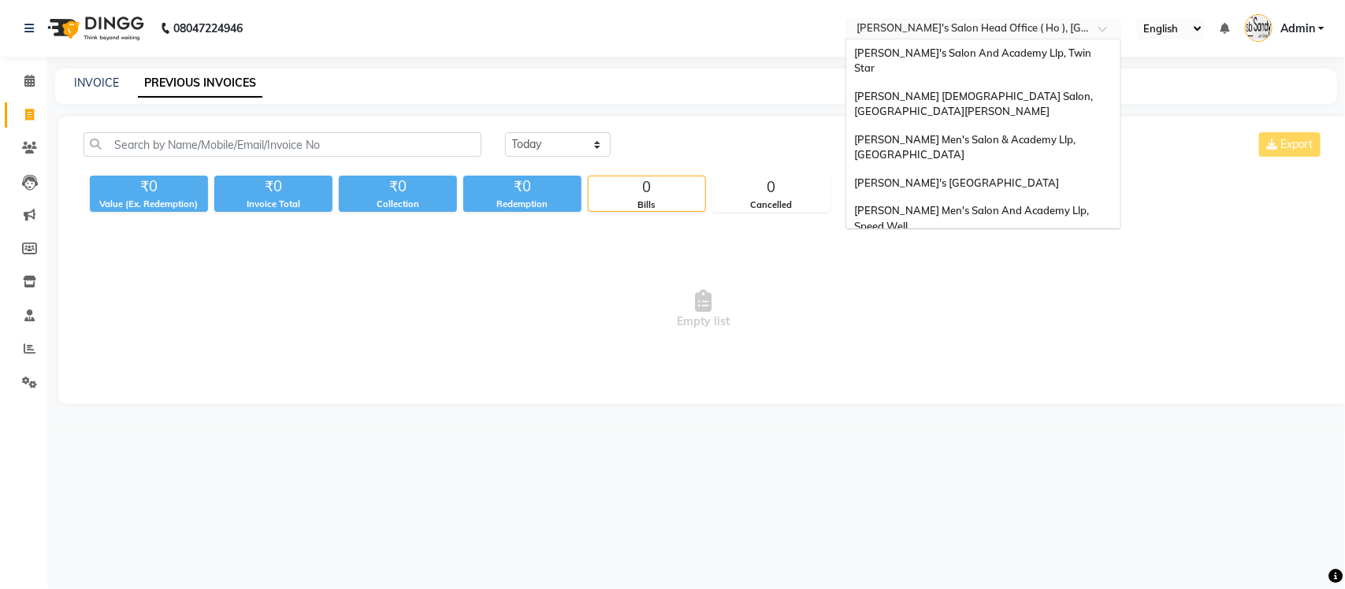
click at [1013, 24] on input "text" at bounding box center [967, 30] width 229 height 16
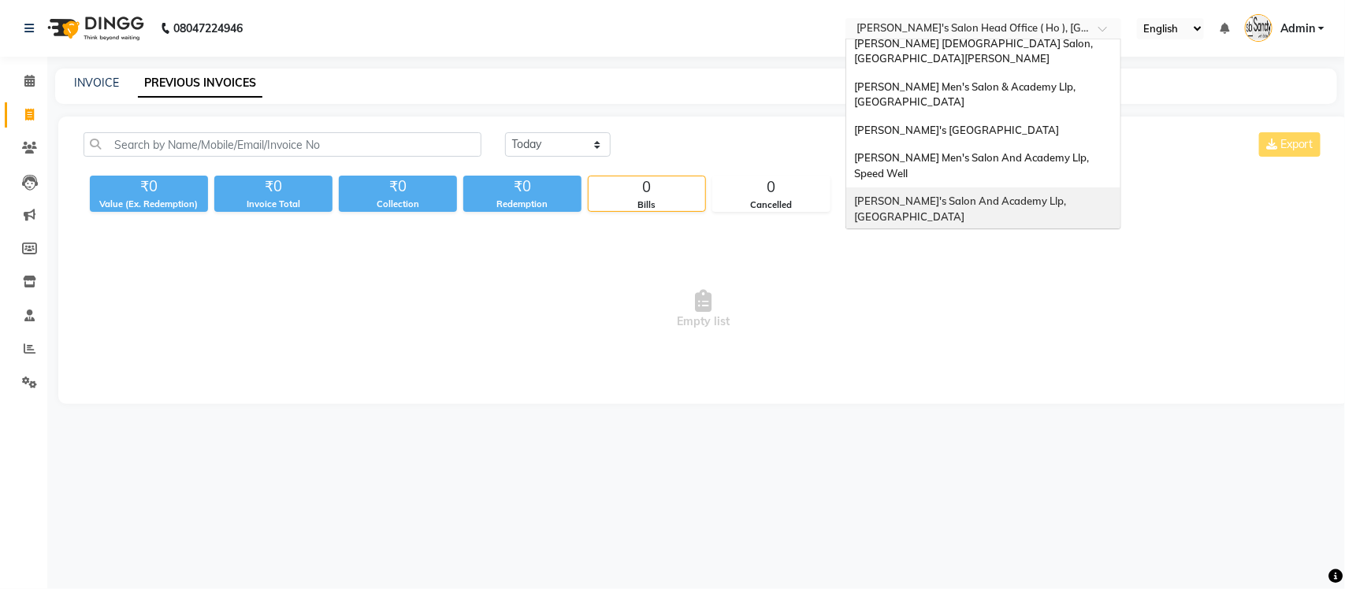
click at [1043, 195] on span "[PERSON_NAME]'s Salon And Academy Llp, [GEOGRAPHIC_DATA]" at bounding box center [961, 209] width 214 height 28
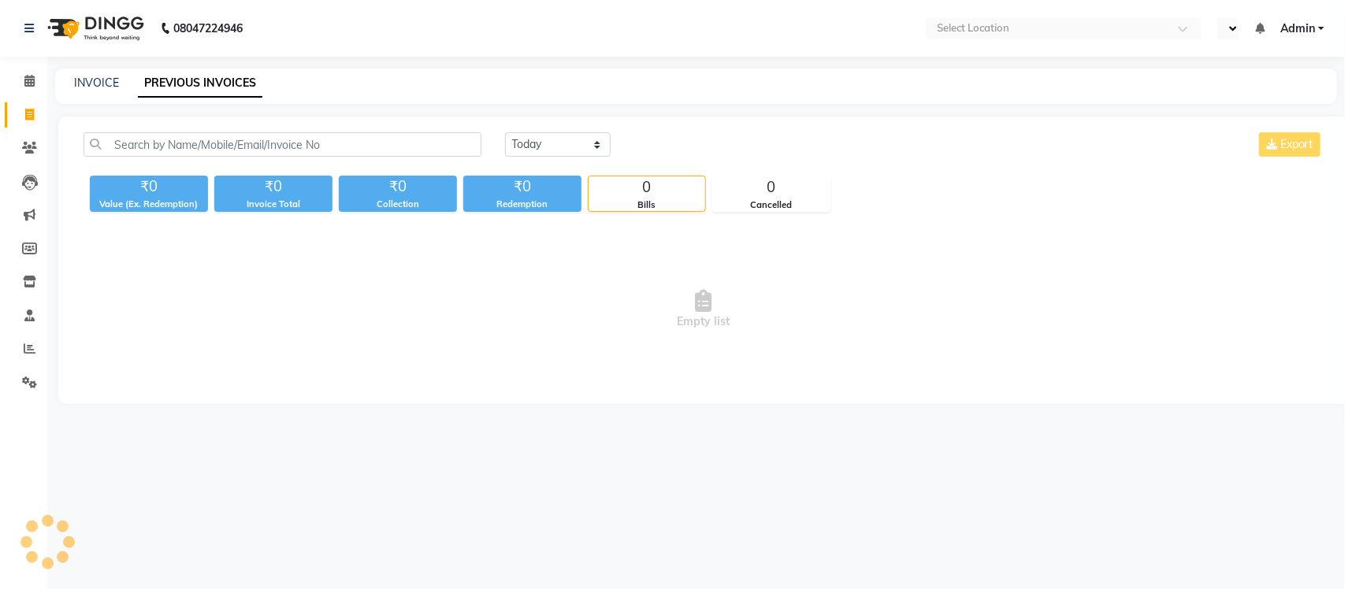
select select "en"
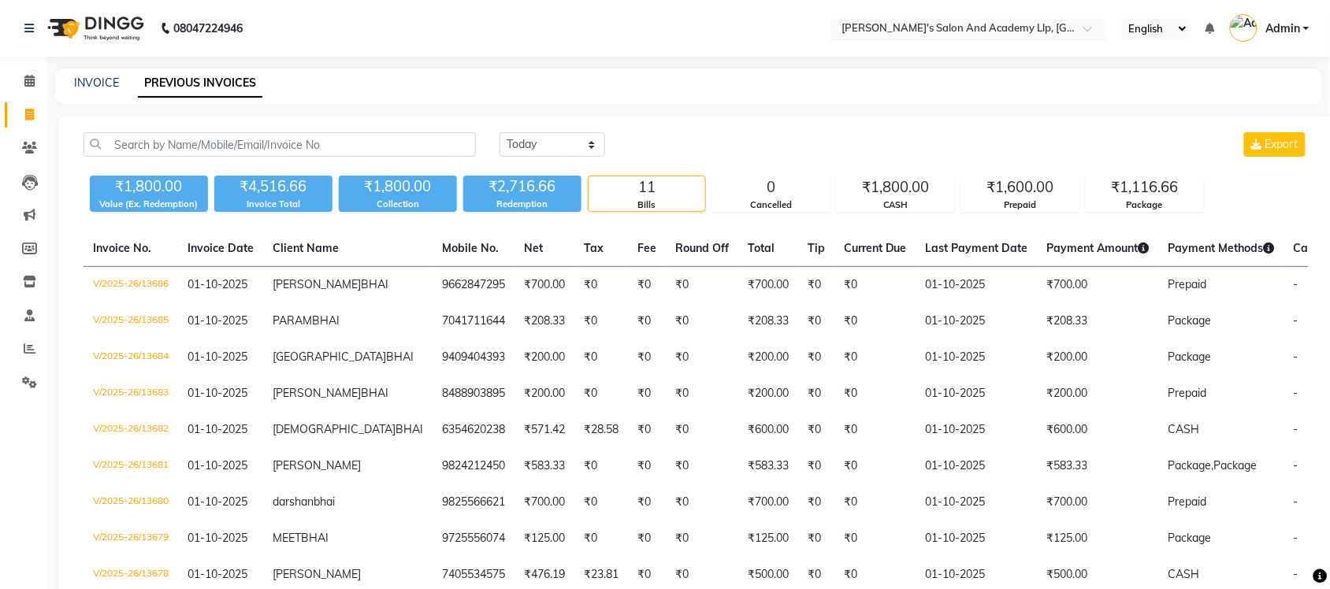
click at [971, 28] on input "text" at bounding box center [953, 30] width 229 height 16
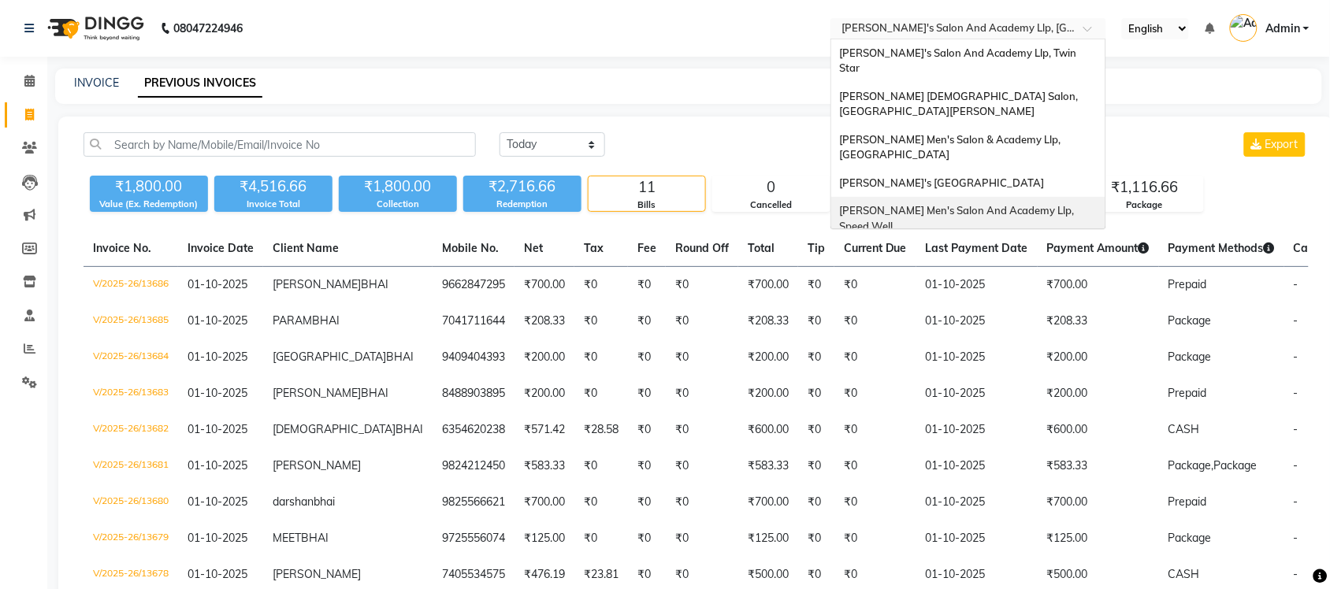
scroll to position [53, 0]
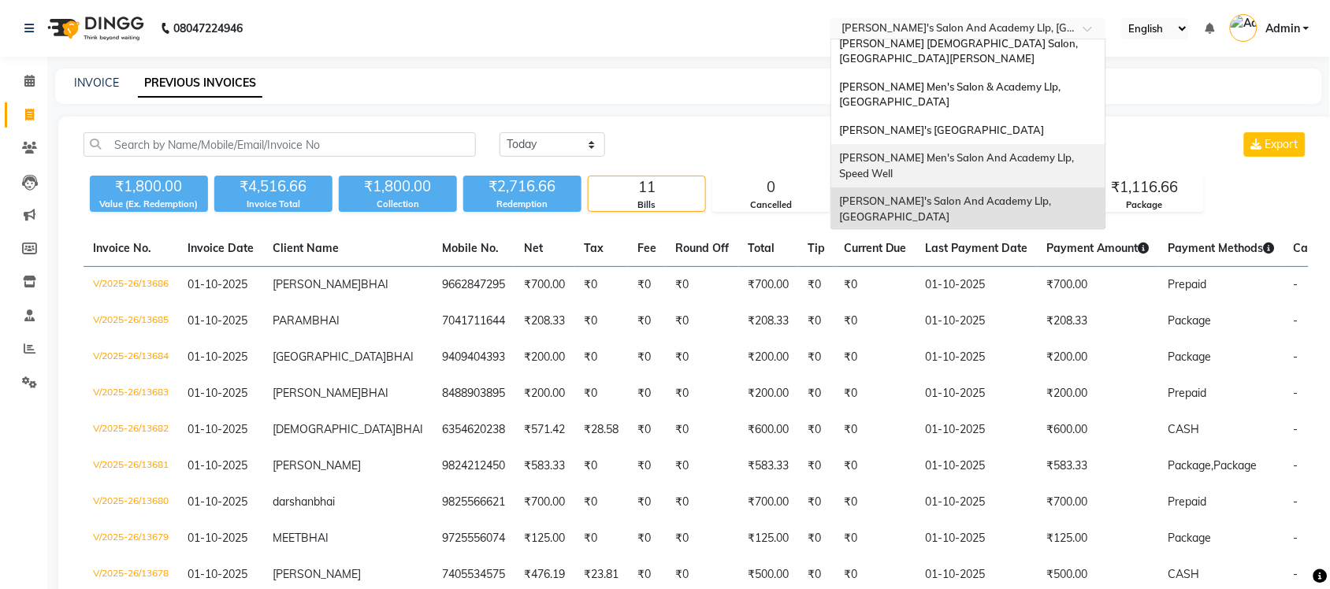
click at [1021, 151] on span "[PERSON_NAME] Men's Salon And Academy Llp, Speed Well" at bounding box center [957, 165] width 237 height 28
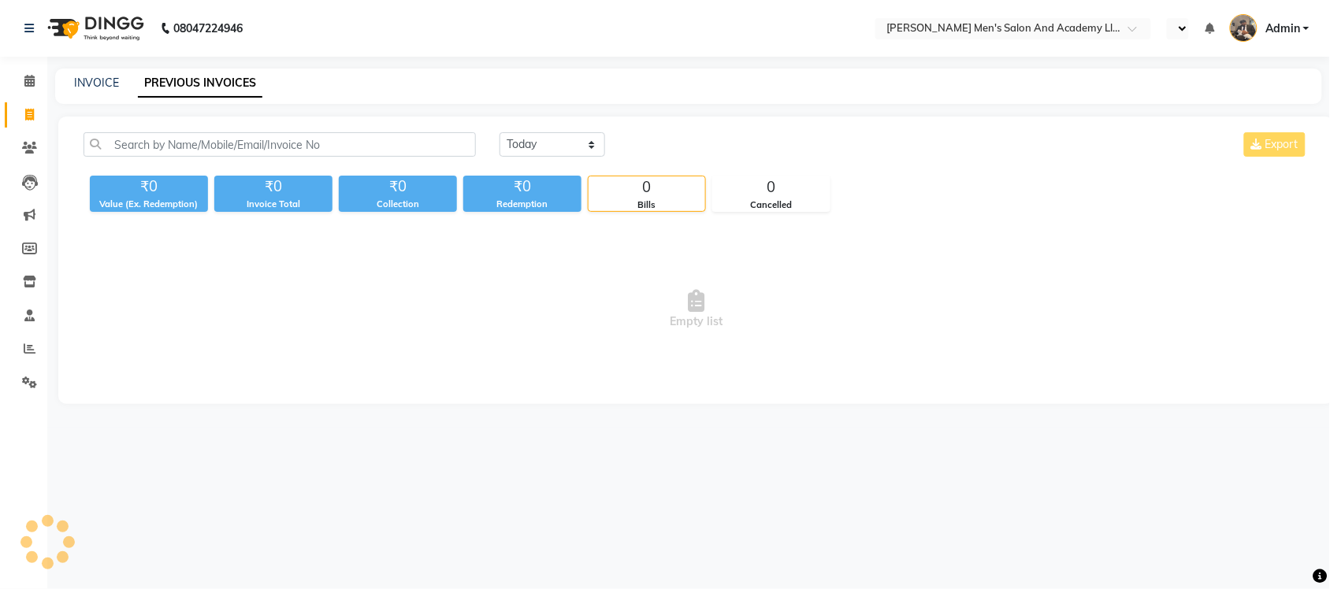
select select "en"
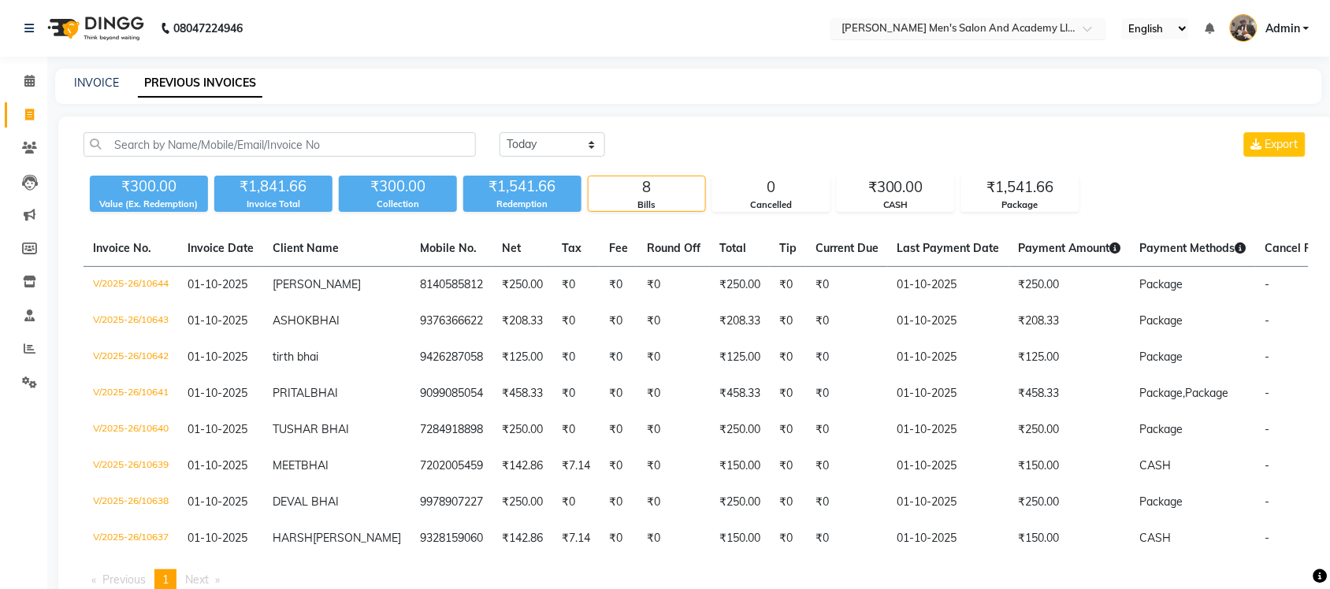
click at [1033, 25] on input "text" at bounding box center [953, 30] width 229 height 16
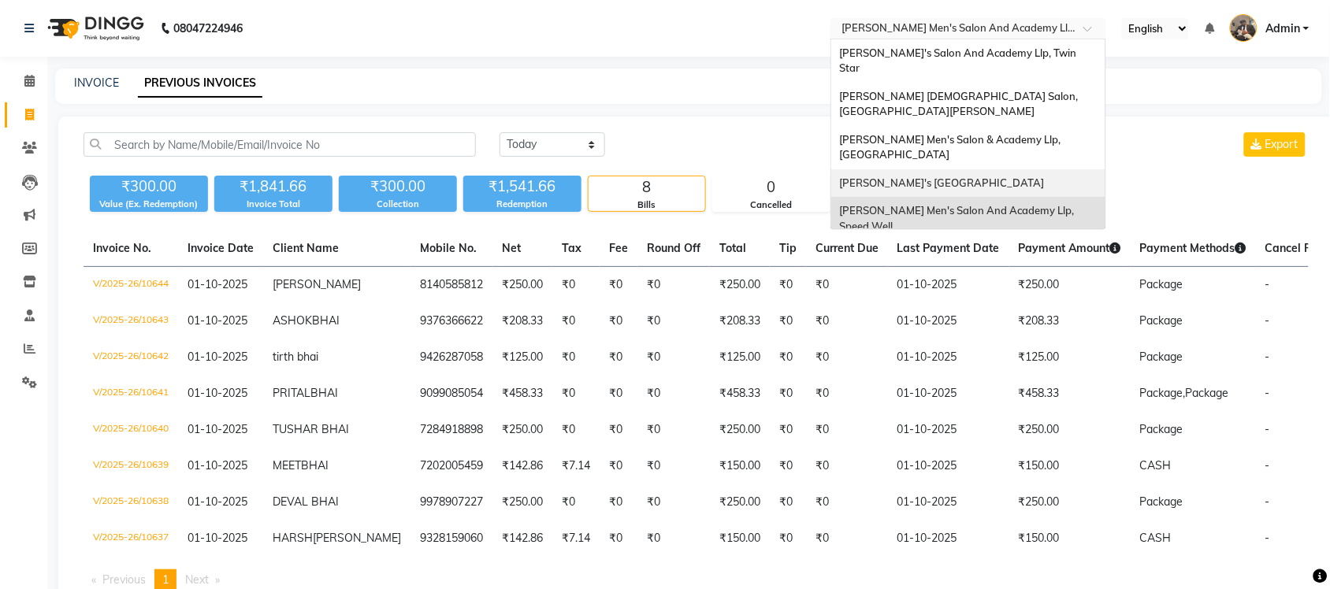
click at [1044, 177] on span "[PERSON_NAME]'s [GEOGRAPHIC_DATA]" at bounding box center [941, 183] width 205 height 13
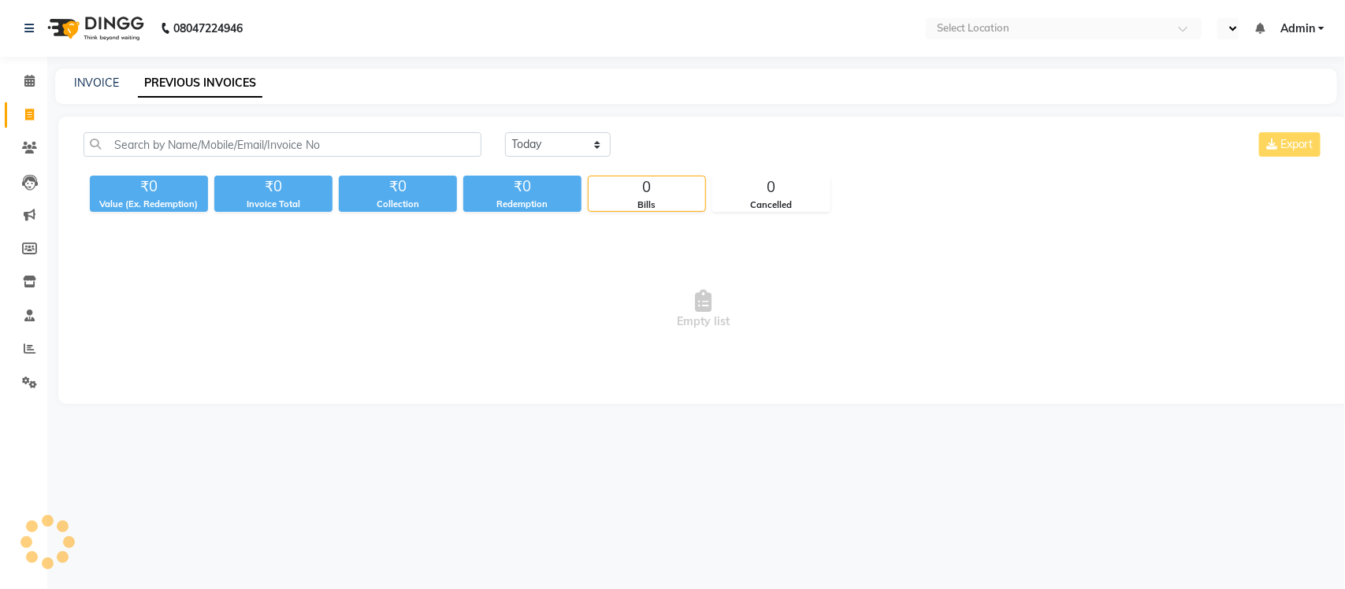
select select "en"
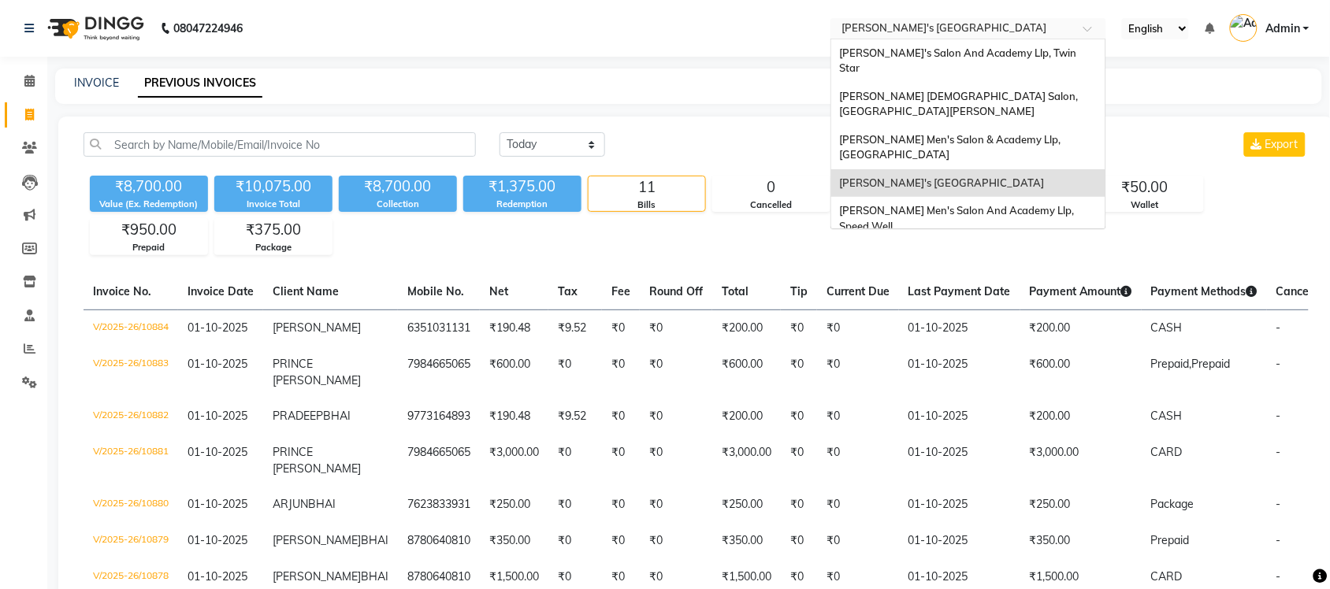
click at [1035, 30] on input "text" at bounding box center [953, 30] width 229 height 16
click at [1038, 126] on div "[PERSON_NAME] Men's Salon & Academy Llp, [GEOGRAPHIC_DATA]" at bounding box center [968, 147] width 274 height 43
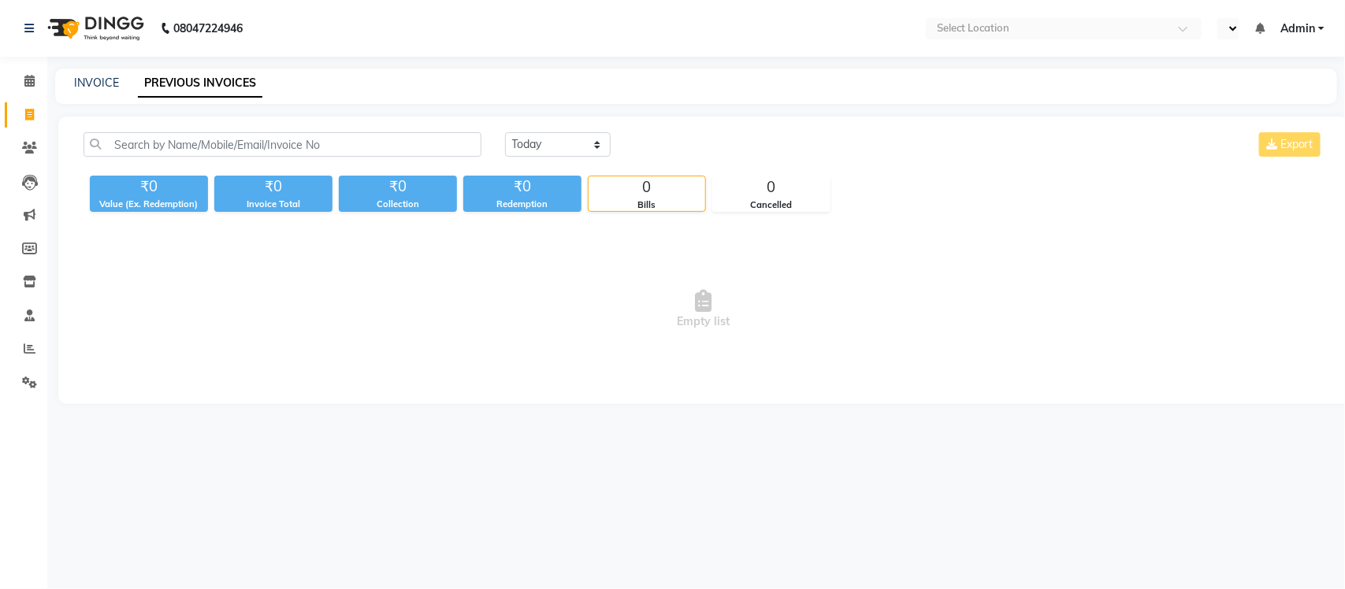
select select "en"
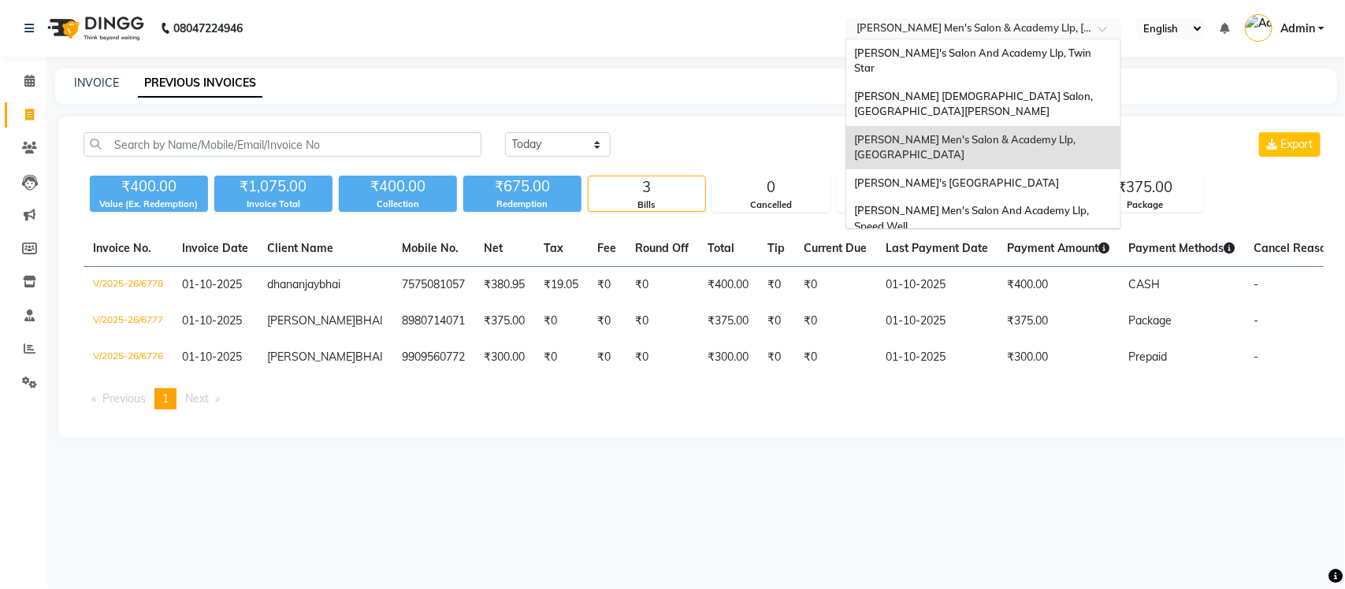
click at [1034, 28] on input "text" at bounding box center [967, 30] width 229 height 16
click at [1044, 84] on div "[PERSON_NAME] [DEMOGRAPHIC_DATA] Salon, [GEOGRAPHIC_DATA][PERSON_NAME]" at bounding box center [983, 104] width 274 height 43
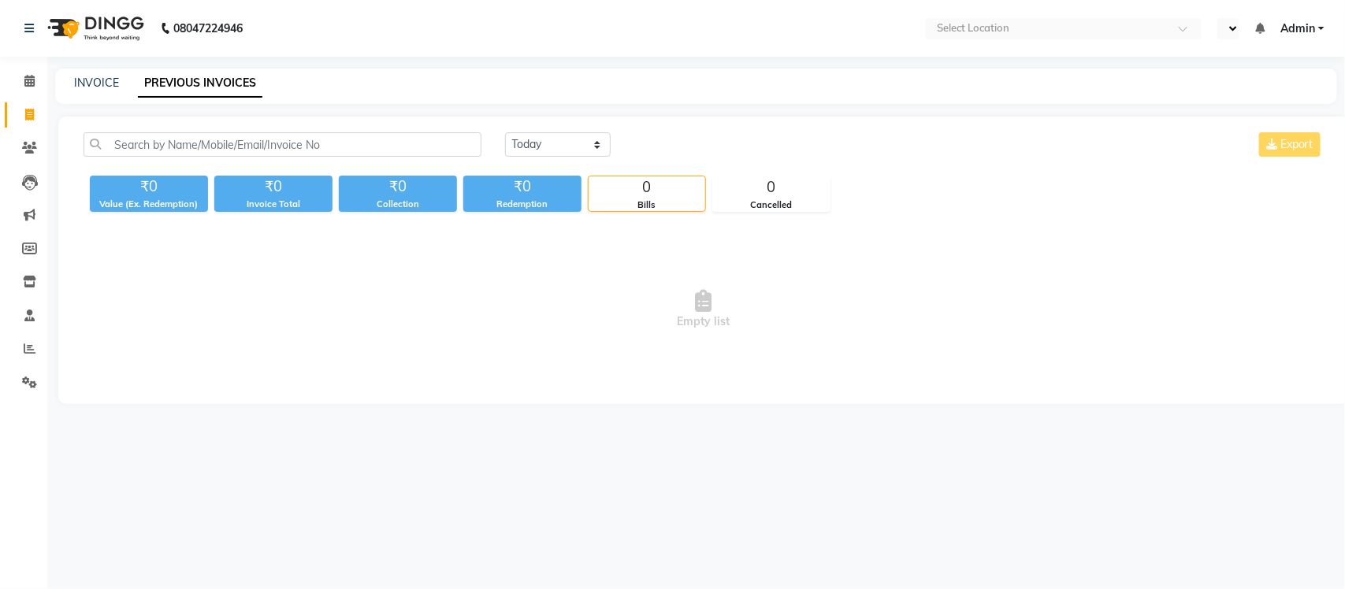
select select "en"
click at [1023, 28] on input "text" at bounding box center [967, 30] width 229 height 16
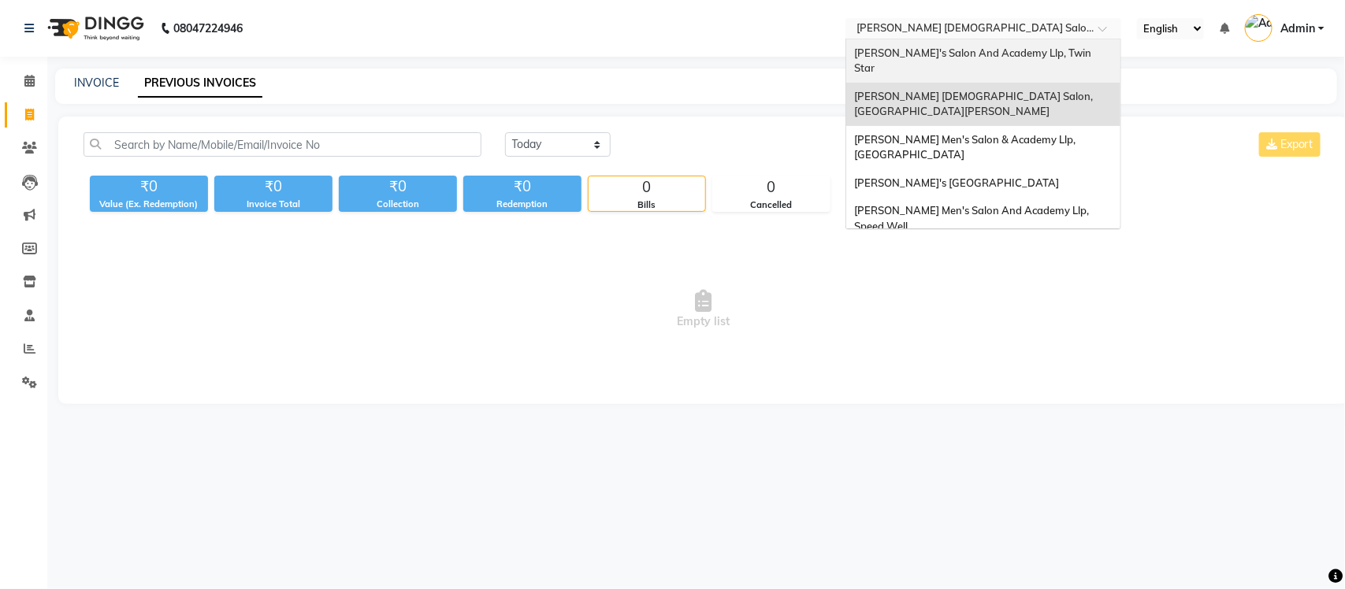
click at [1019, 44] on div "[PERSON_NAME]'s Salon And Academy Llp, Twin Star" at bounding box center [983, 60] width 274 height 43
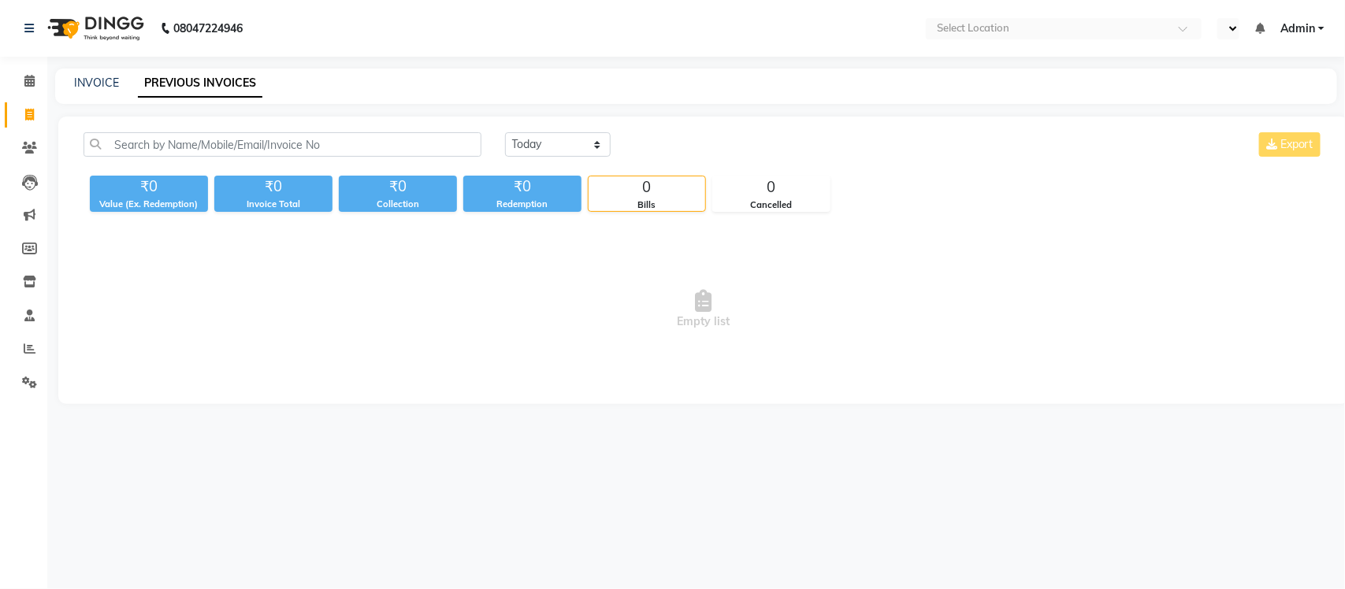
select select "en"
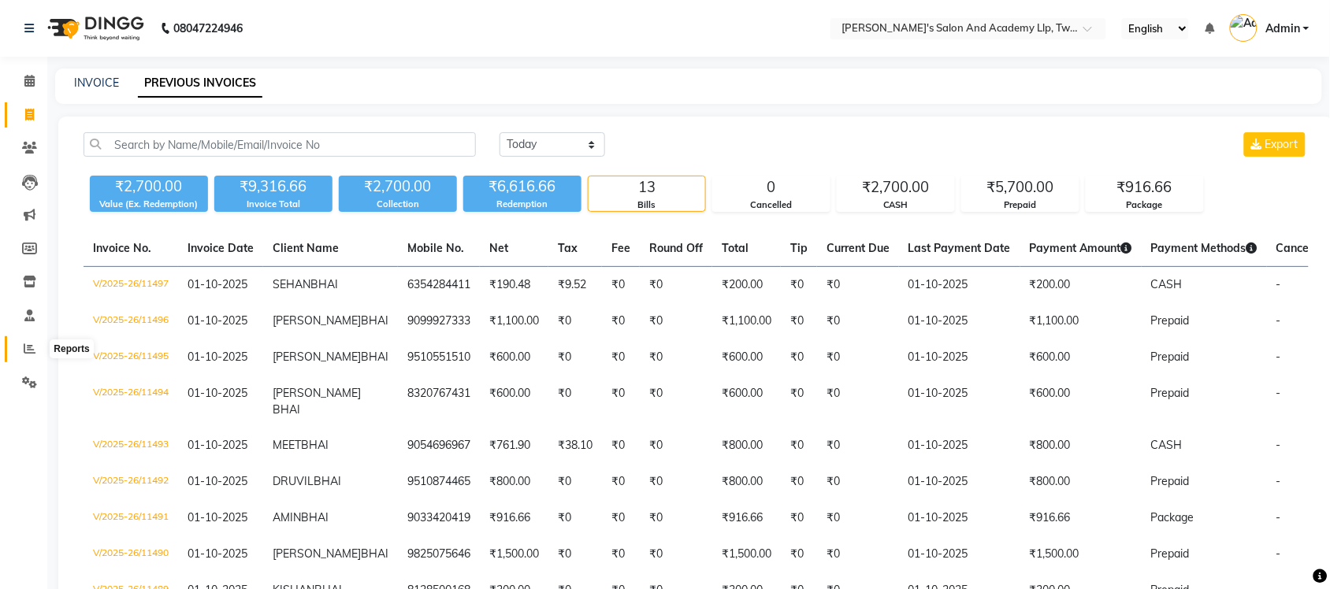
click at [32, 345] on icon at bounding box center [30, 349] width 12 height 12
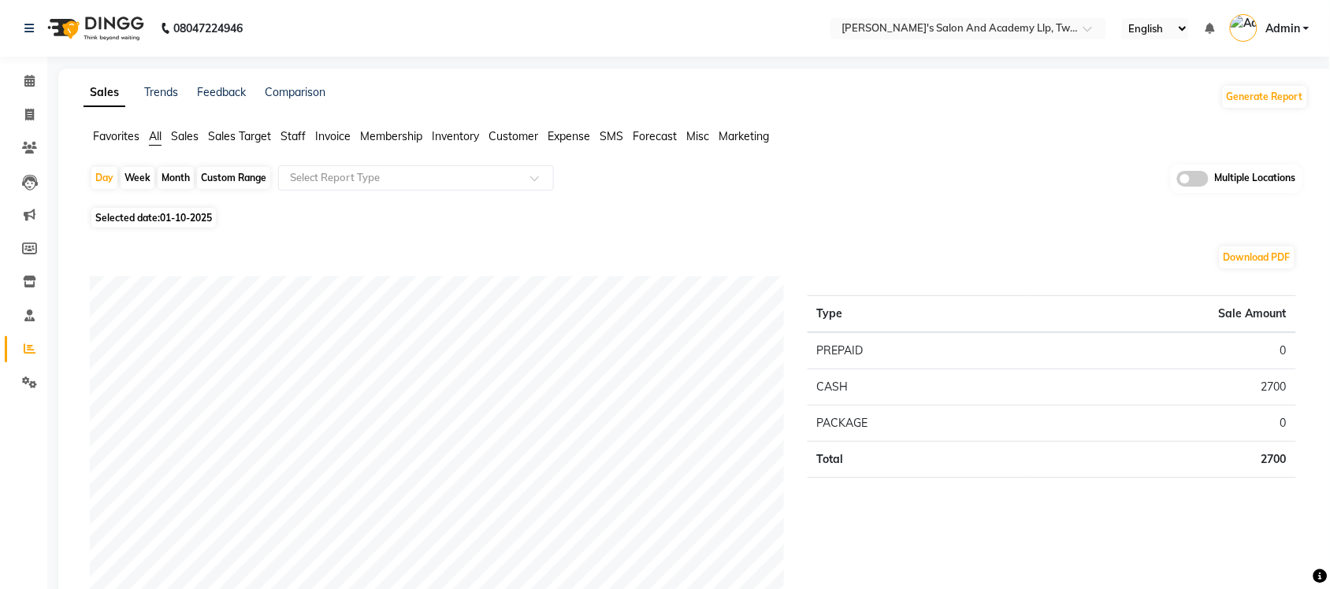
drag, startPoint x: 1190, startPoint y: 177, endPoint x: 1175, endPoint y: 184, distance: 16.2
click at [1188, 177] on span at bounding box center [1193, 179] width 32 height 16
click at [1177, 181] on input "checkbox" at bounding box center [1177, 181] width 0 height 0
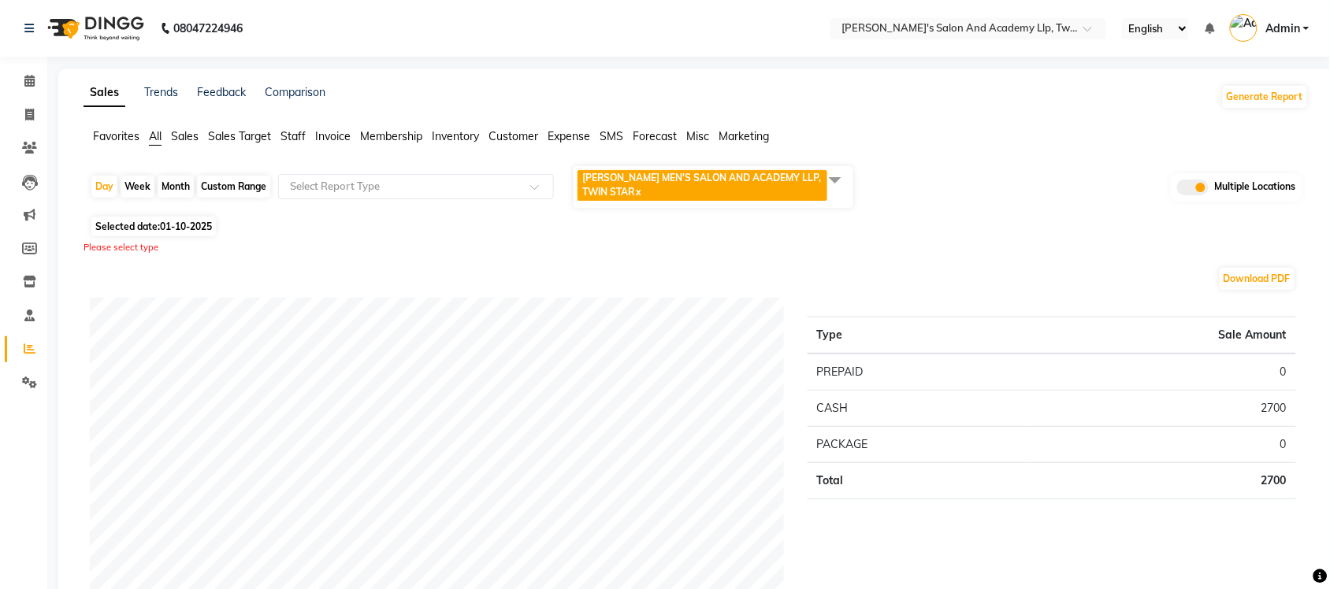
click at [835, 172] on span at bounding box center [836, 180] width 32 height 30
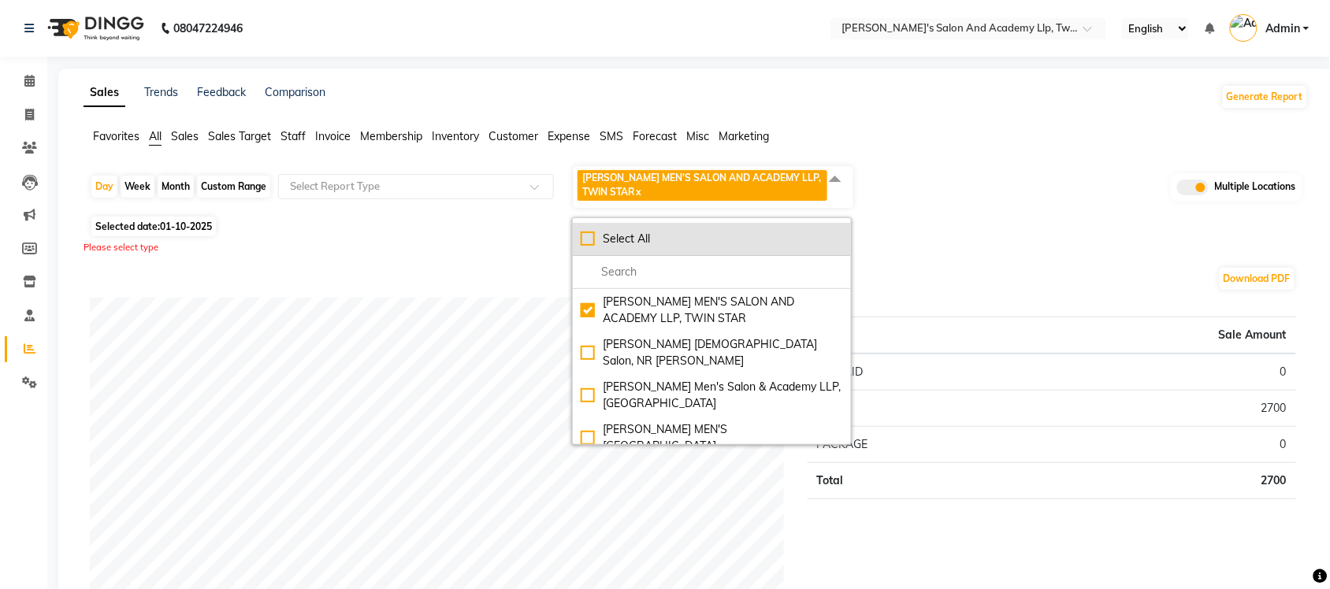
click at [592, 232] on div "Select All" at bounding box center [712, 239] width 262 height 17
checkbox input "true"
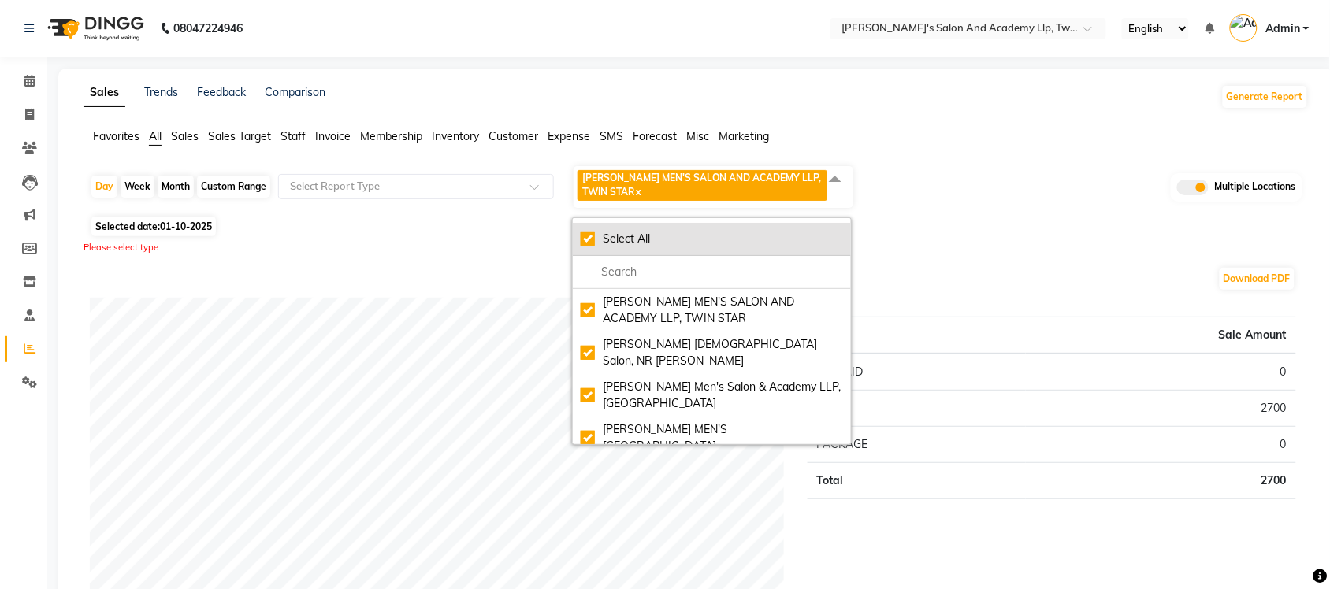
checkbox input "true"
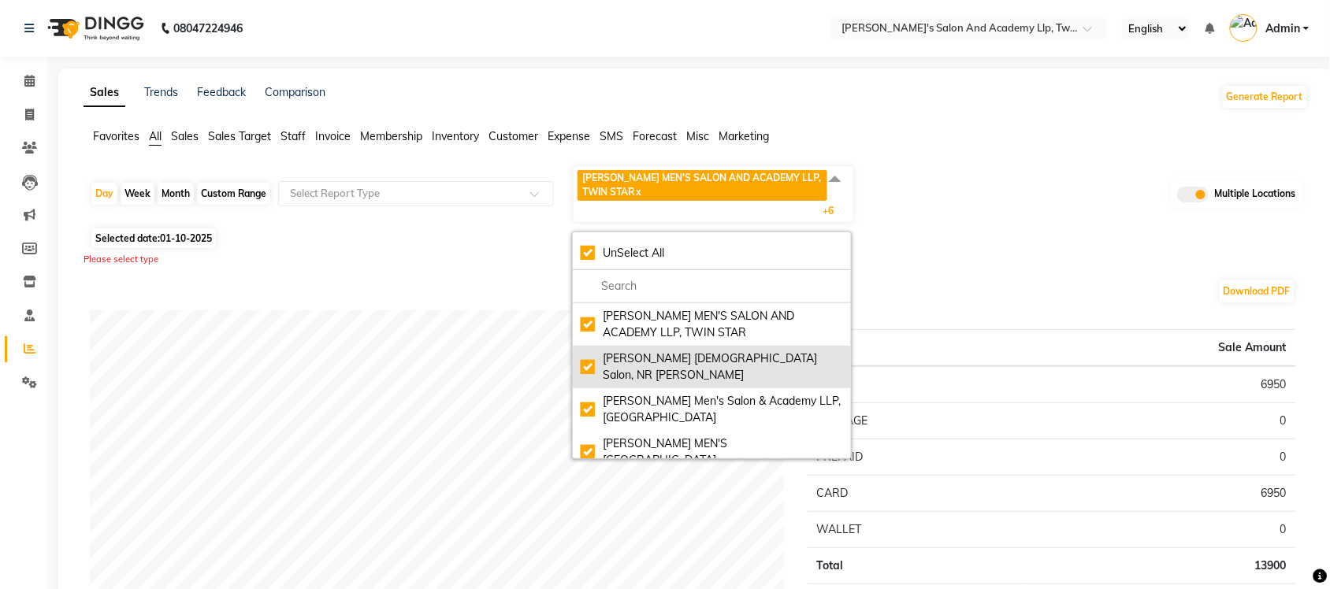
click at [587, 359] on div "Elaine Ladies Salon, NR Balaji Hall" at bounding box center [712, 367] width 262 height 33
checkbox input "false"
click at [583, 359] on div "Elaine Ladies Salon, NR Balaji Hall" at bounding box center [712, 367] width 262 height 33
checkbox input "true"
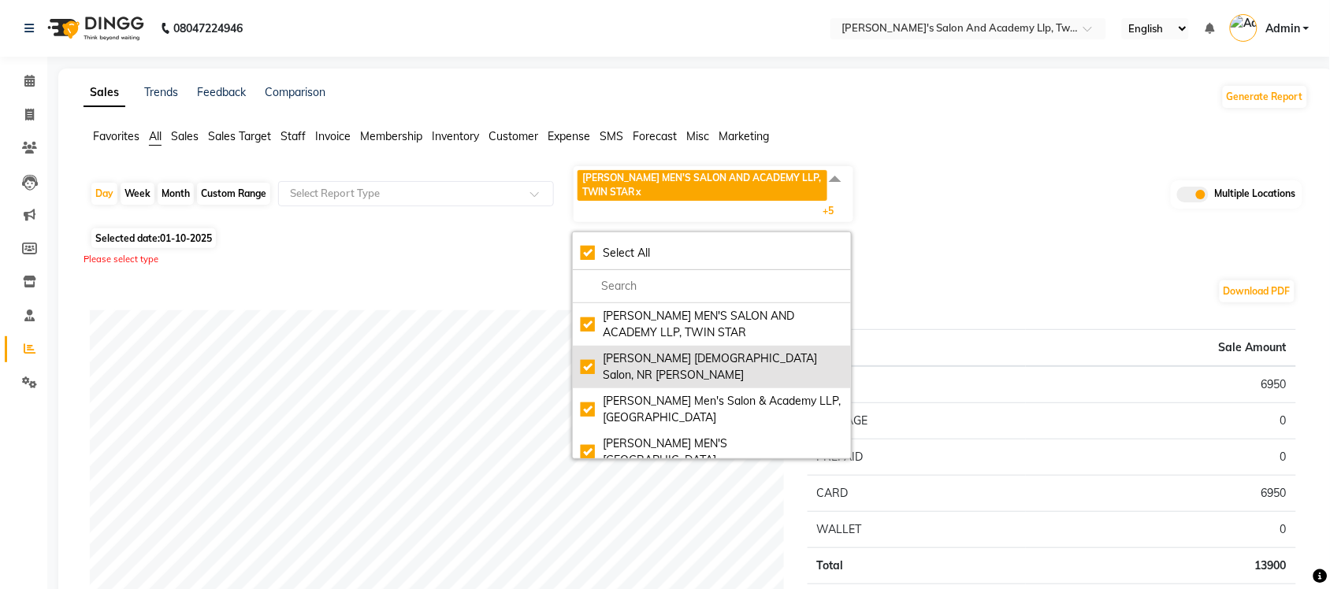
checkbox input "true"
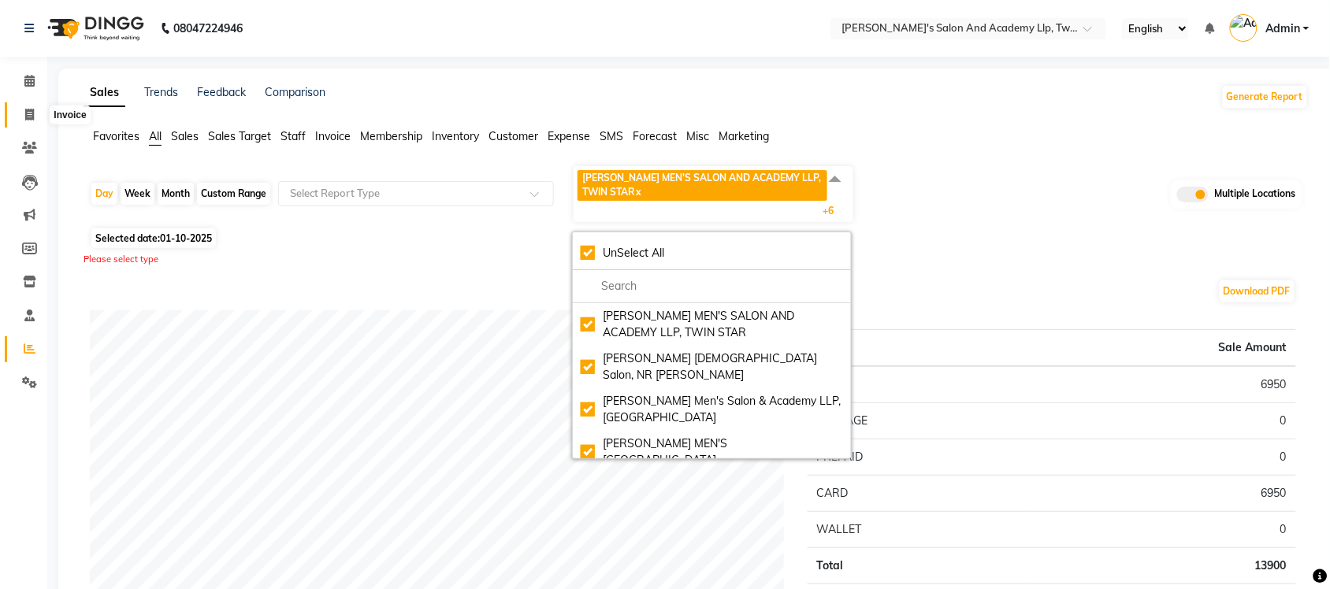
click at [28, 117] on icon at bounding box center [29, 115] width 9 height 12
select select "service"
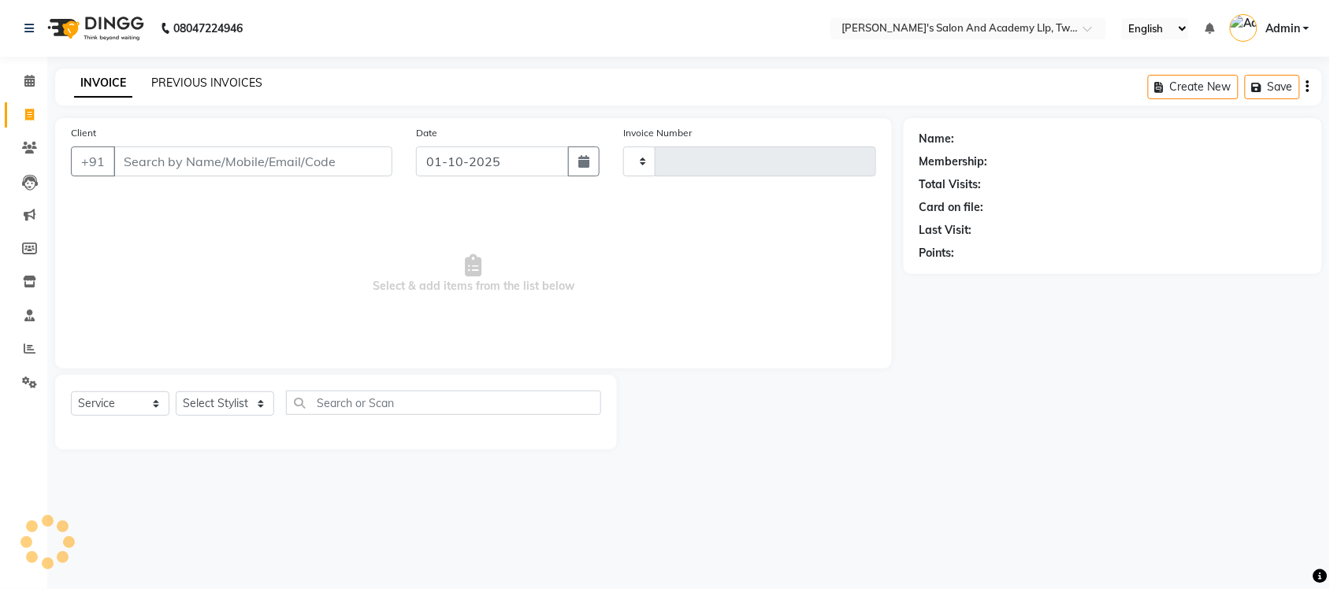
type input "11498"
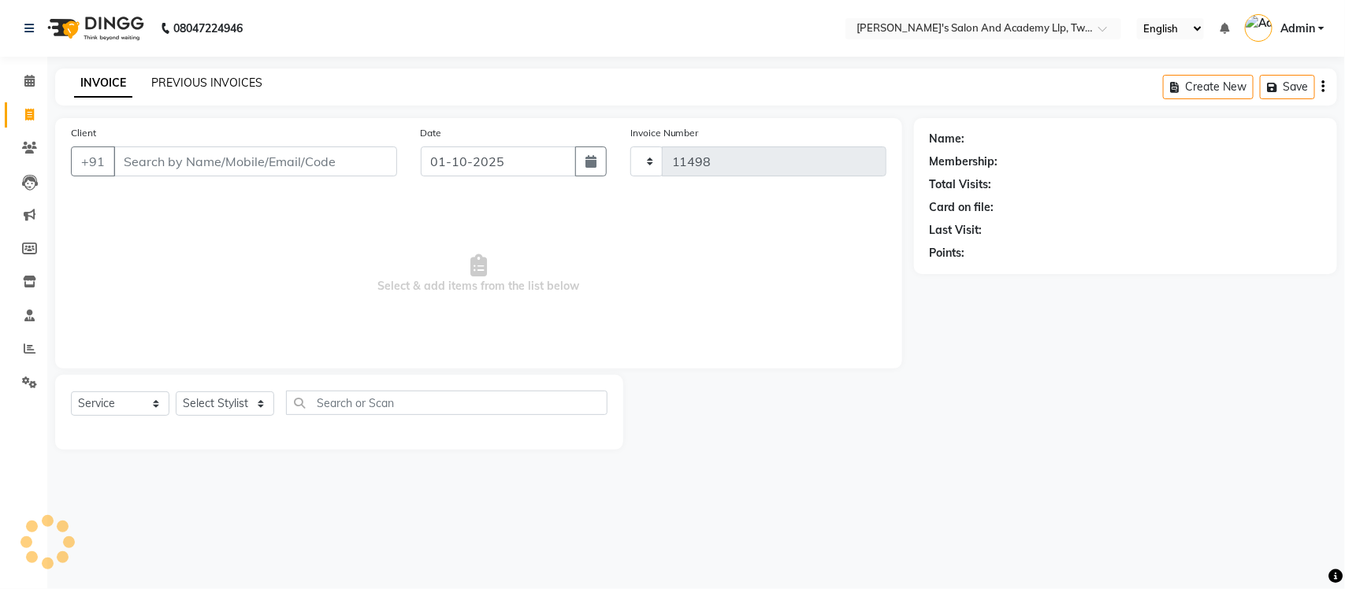
select select "6985"
click at [244, 80] on link "PREVIOUS INVOICES" at bounding box center [206, 83] width 111 height 14
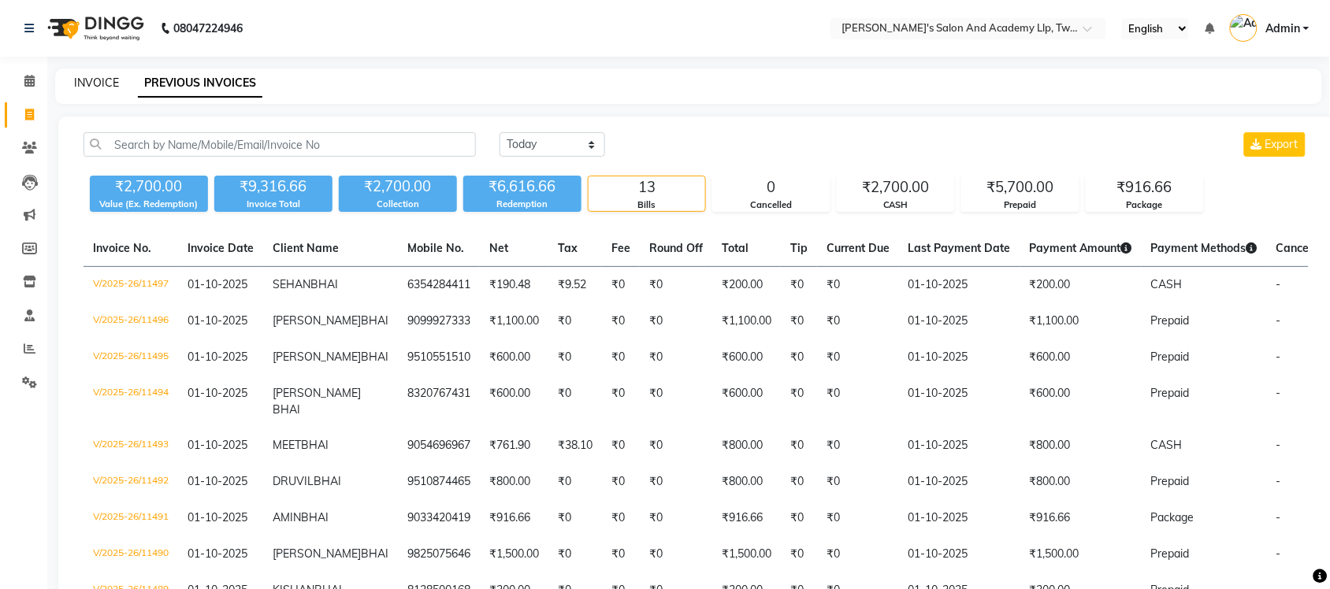
click at [108, 80] on link "INVOICE" at bounding box center [96, 83] width 45 height 14
select select "service"
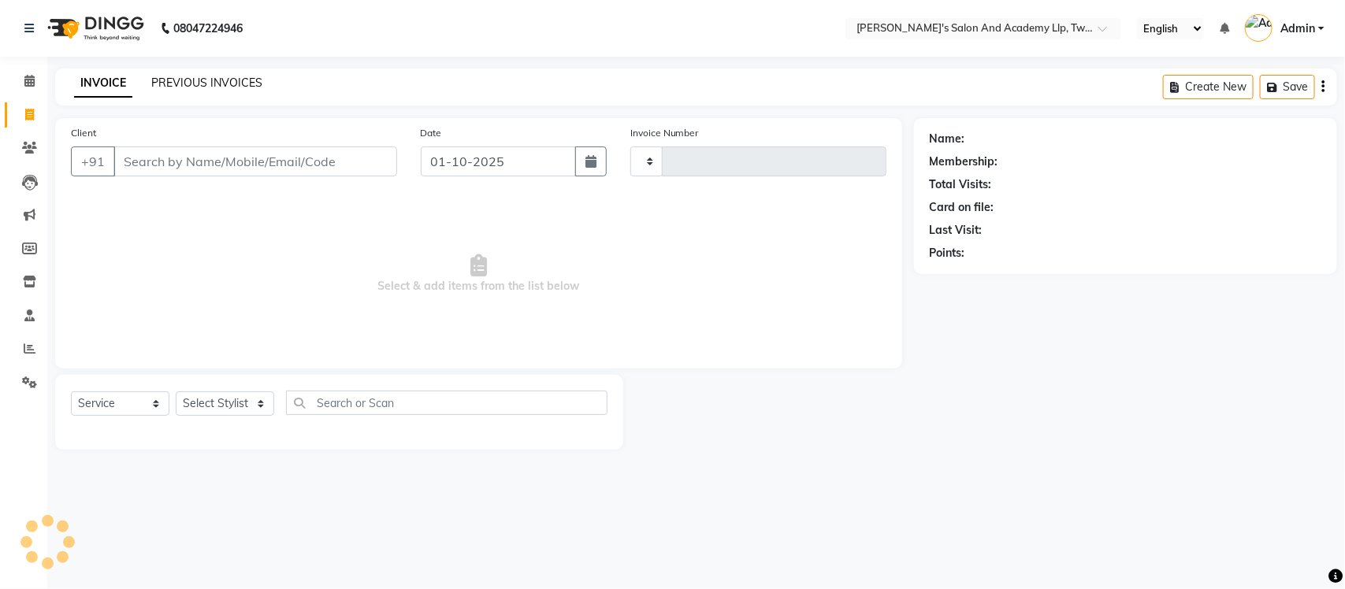
click at [221, 84] on link "PREVIOUS INVOICES" at bounding box center [206, 83] width 111 height 14
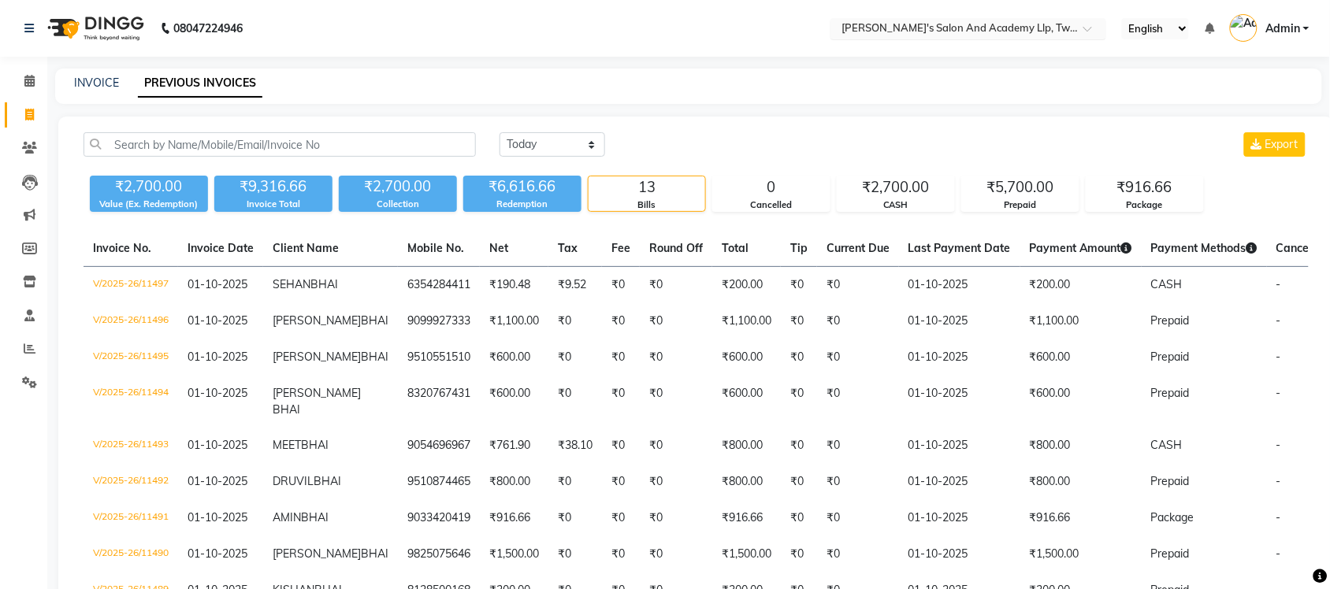
click at [1009, 28] on input "text" at bounding box center [953, 30] width 229 height 16
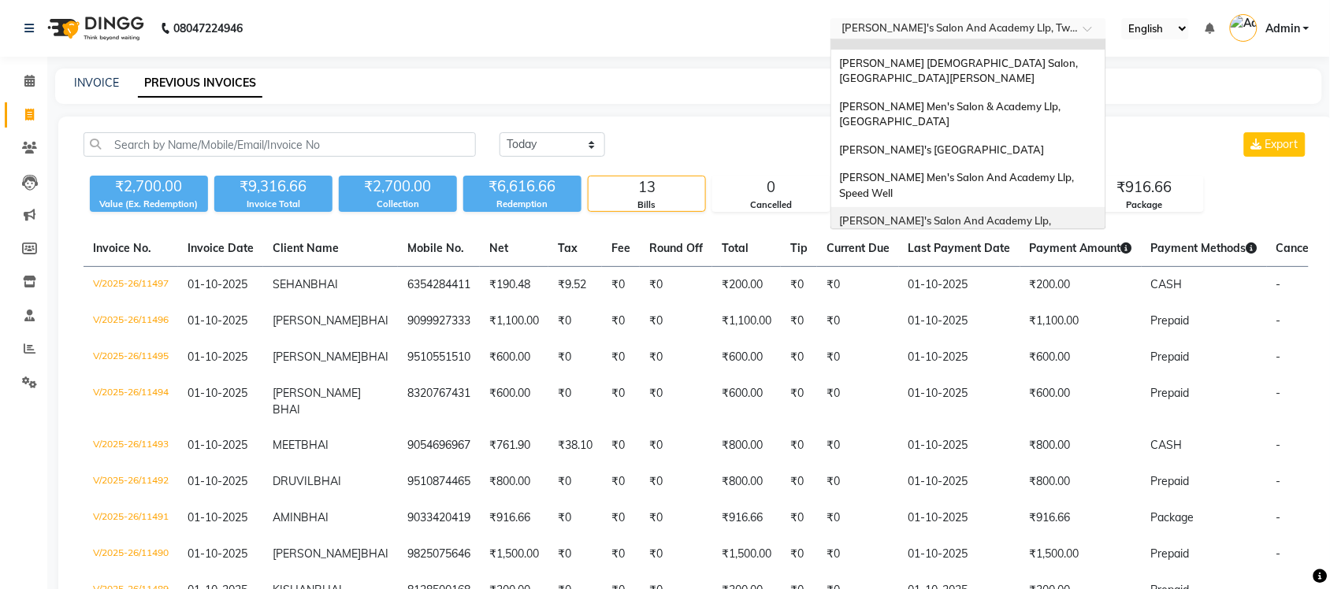
scroll to position [52, 0]
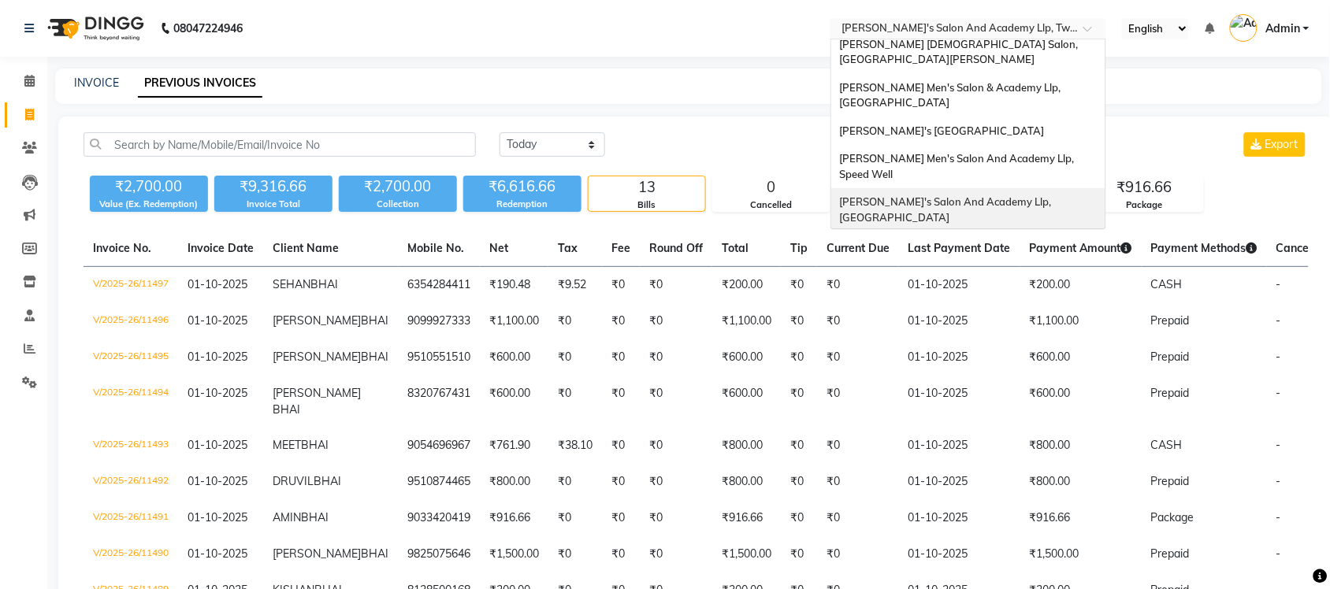
click at [1037, 195] on span "[PERSON_NAME]'s Salon And Academy Llp, [GEOGRAPHIC_DATA]" at bounding box center [946, 209] width 214 height 28
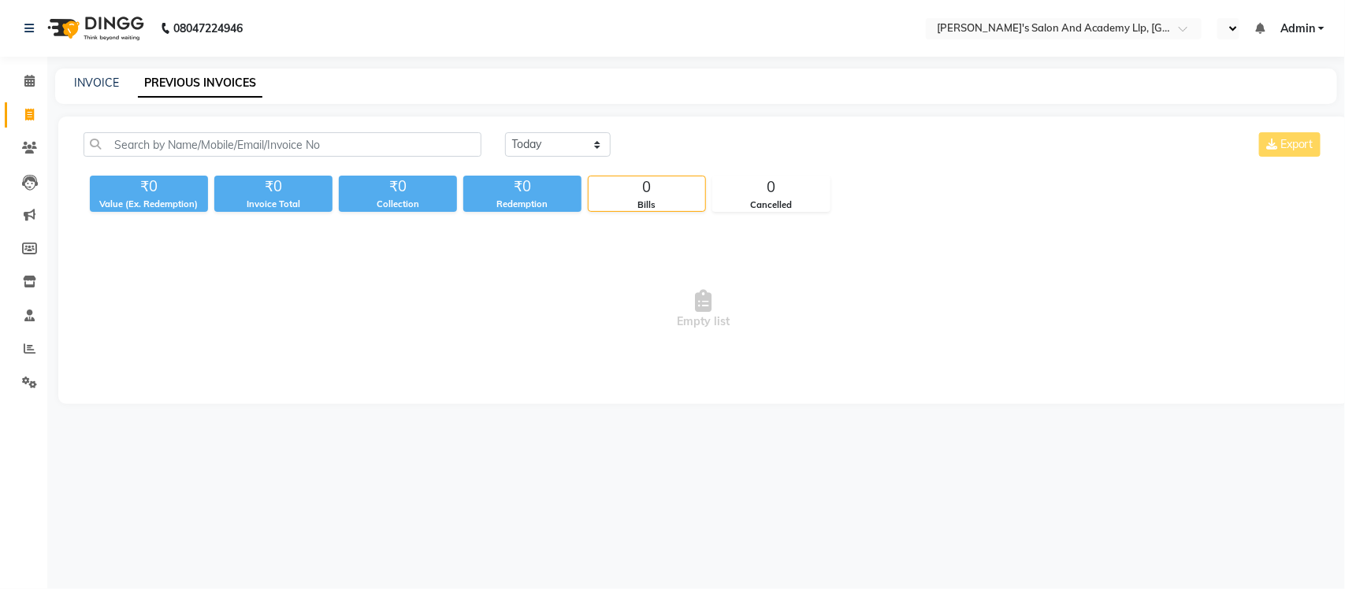
select select "en"
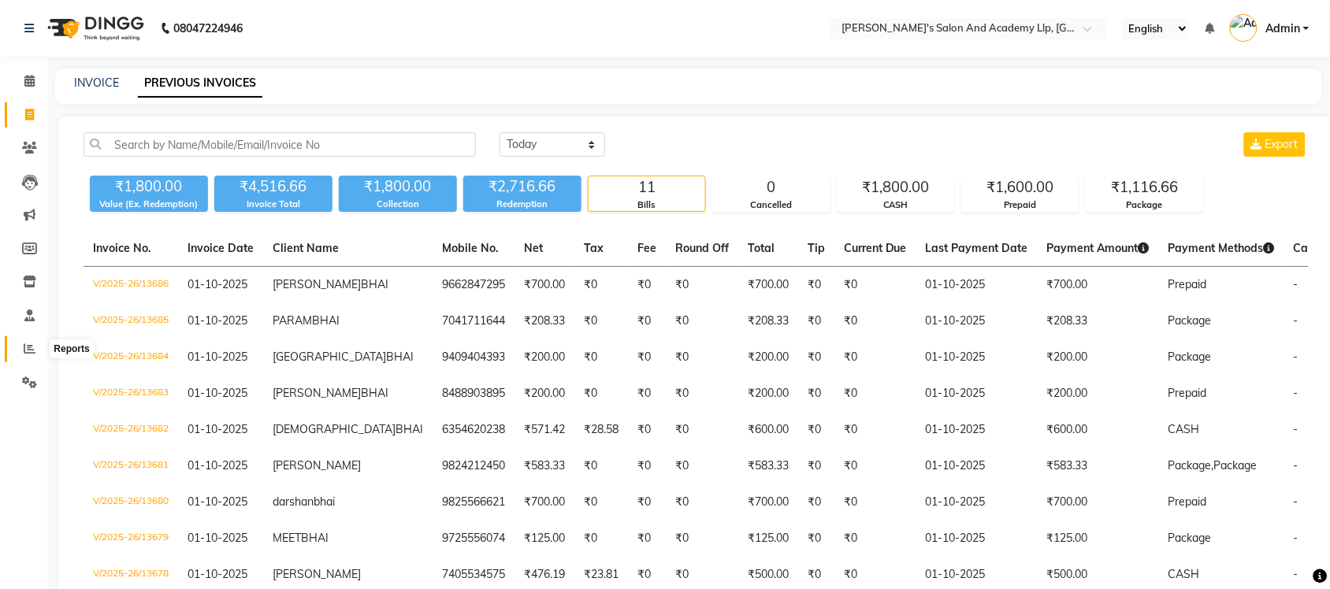
click at [36, 348] on span at bounding box center [30, 349] width 28 height 18
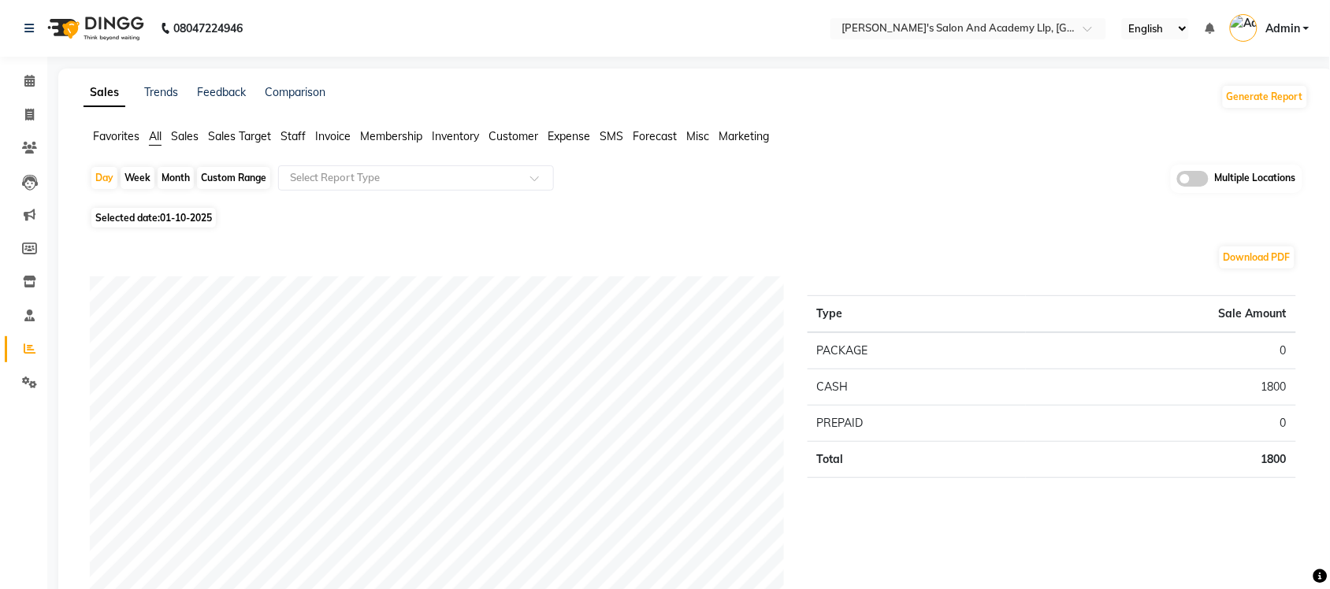
click at [1200, 181] on span at bounding box center [1193, 179] width 32 height 16
click at [1177, 181] on input "checkbox" at bounding box center [1177, 181] width 0 height 0
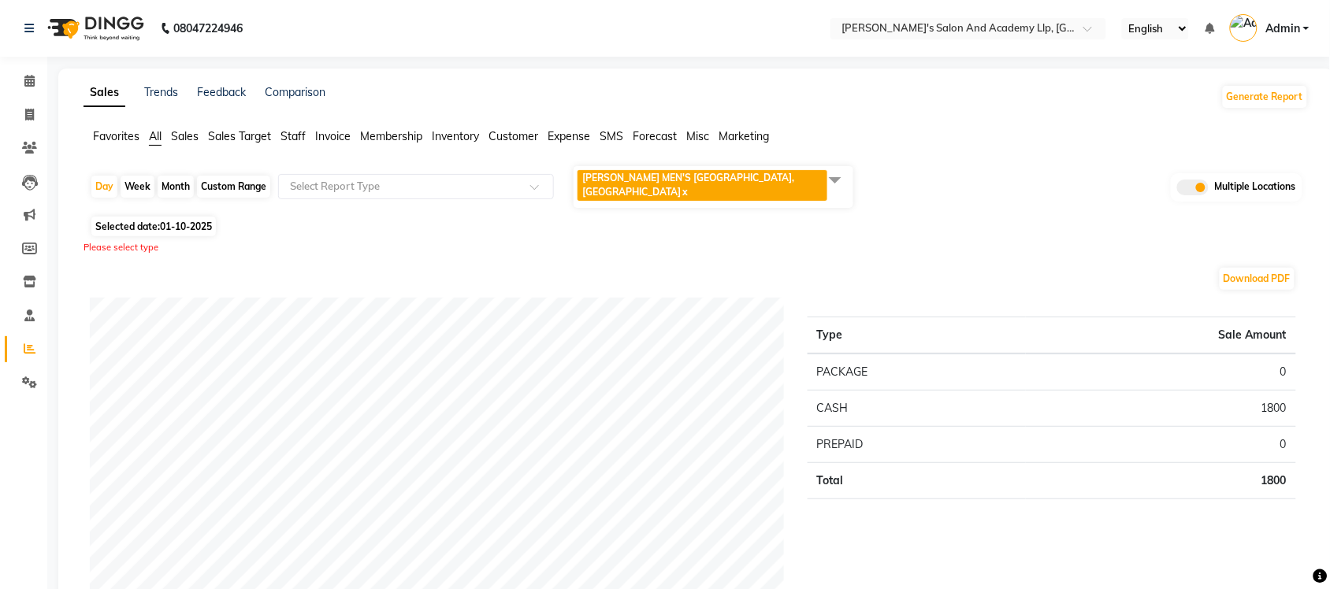
click at [839, 177] on span at bounding box center [836, 180] width 32 height 30
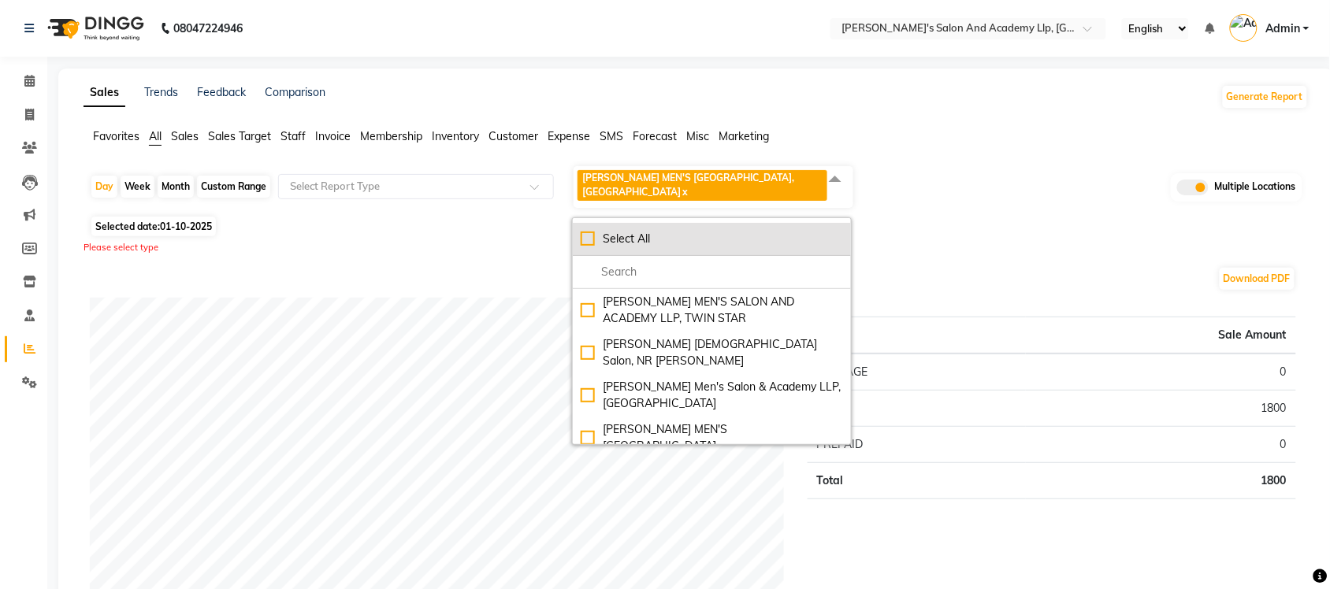
click at [597, 231] on div "Select All" at bounding box center [712, 239] width 262 height 17
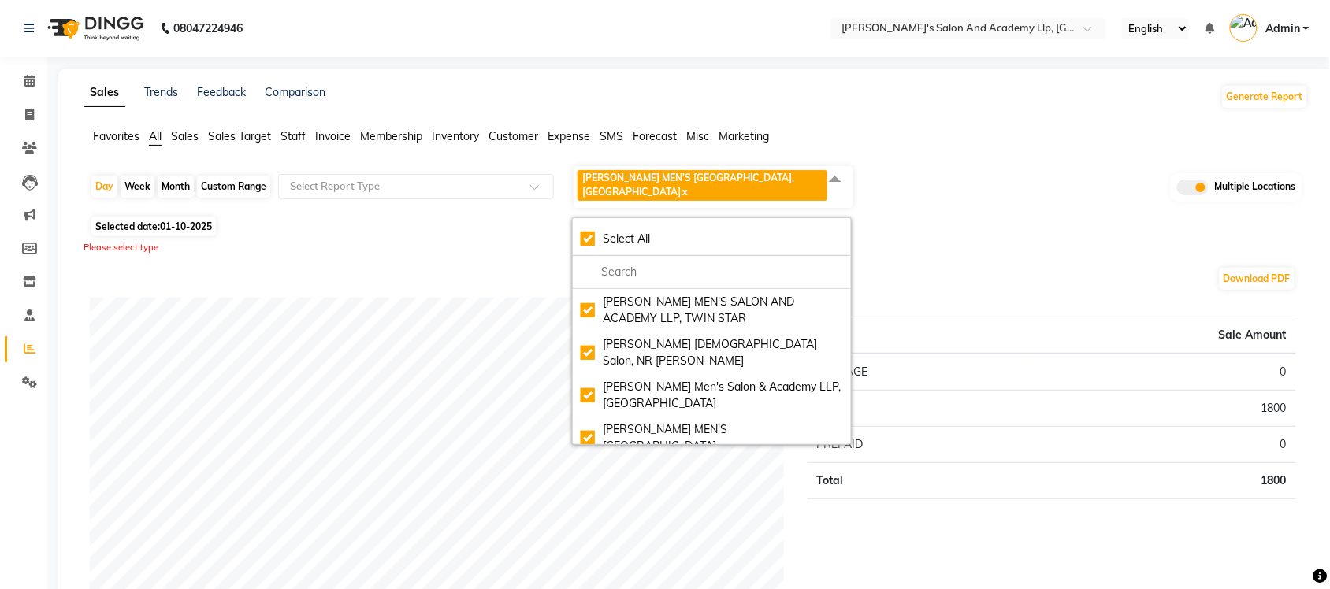
checkbox input "true"
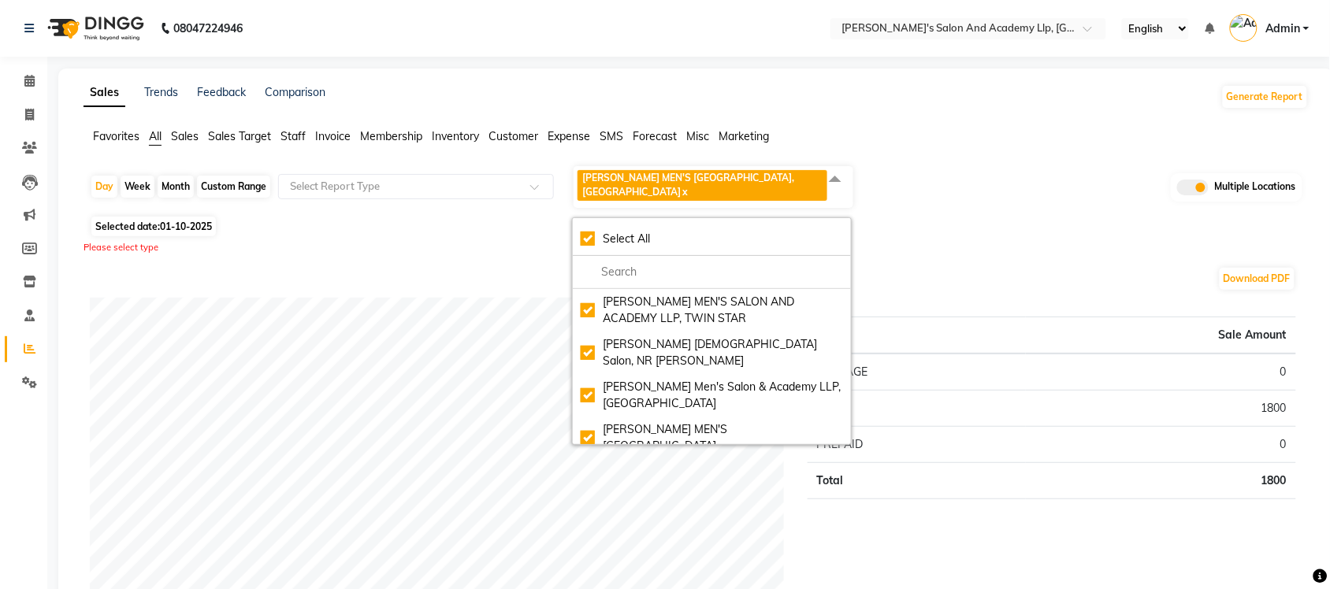
checkbox input "true"
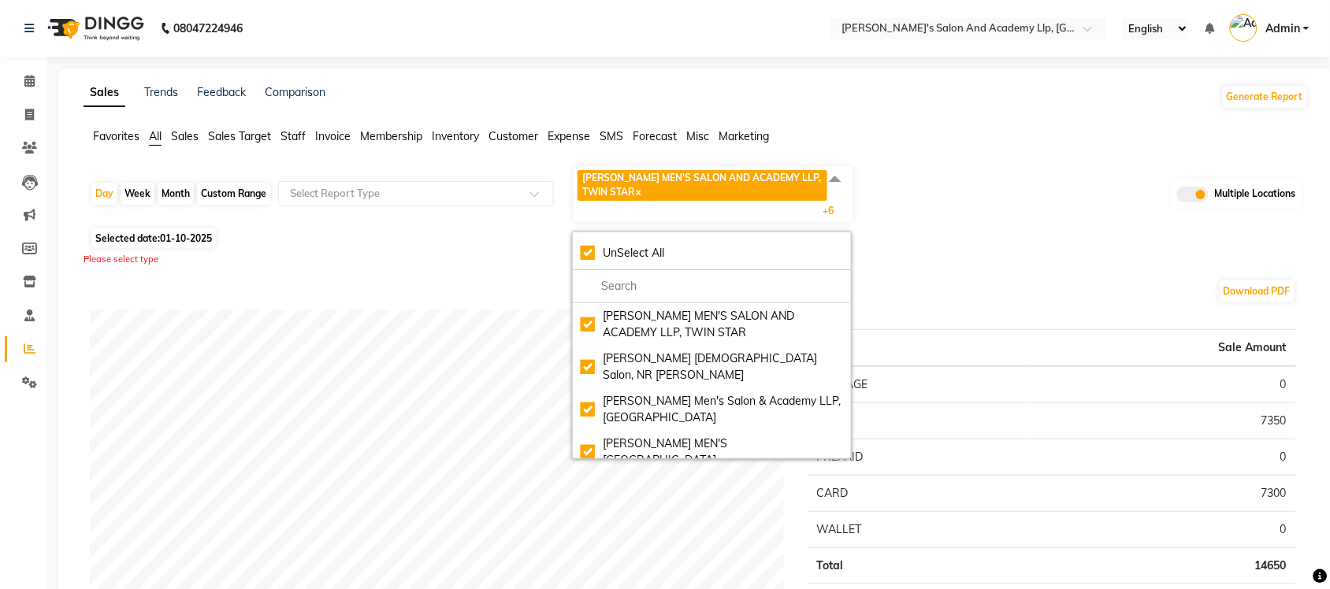
click at [239, 197] on div "Custom Range" at bounding box center [233, 194] width 73 height 22
select select "10"
select select "2025"
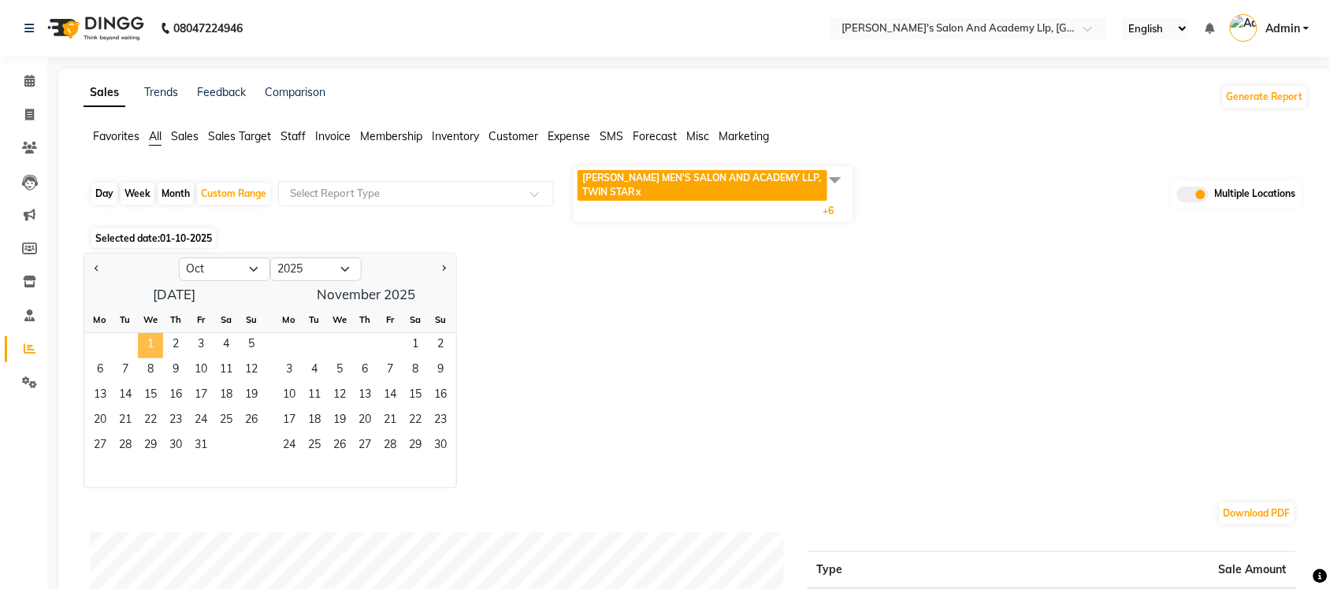
click at [154, 337] on span "1" at bounding box center [150, 345] width 25 height 25
click at [92, 274] on button "Previous month" at bounding box center [97, 269] width 13 height 25
select select "9"
click at [104, 351] on span "1" at bounding box center [99, 345] width 25 height 25
click at [132, 443] on span "30" at bounding box center [125, 446] width 25 height 25
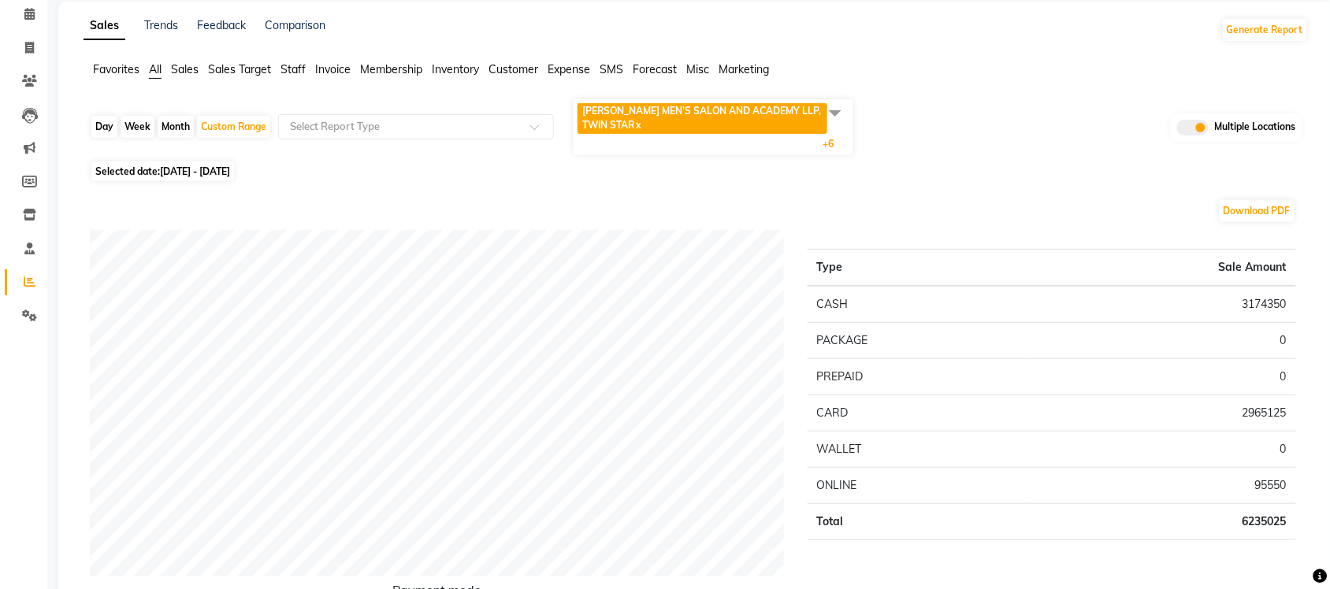
scroll to position [99, 0]
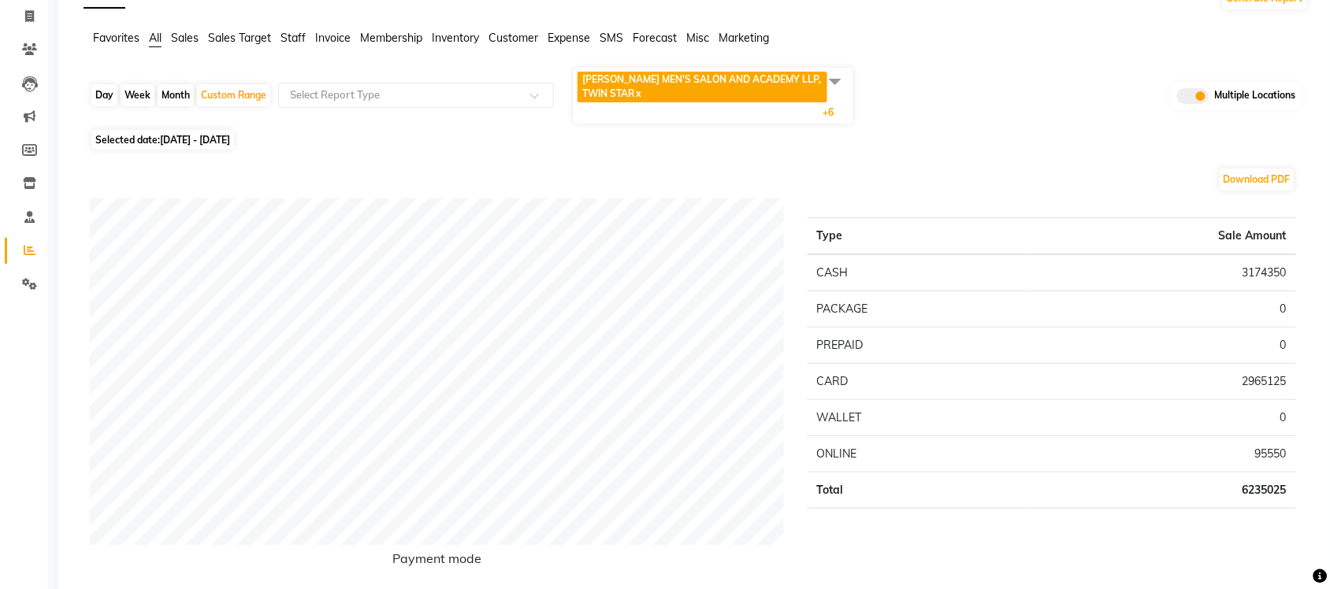
click at [837, 96] on span "SANDY MEN'S SALON AND ACADEMY LLP, TWIN STAR x Elaine Ladies Salon, NR Balaji H…" at bounding box center [714, 96] width 280 height 56
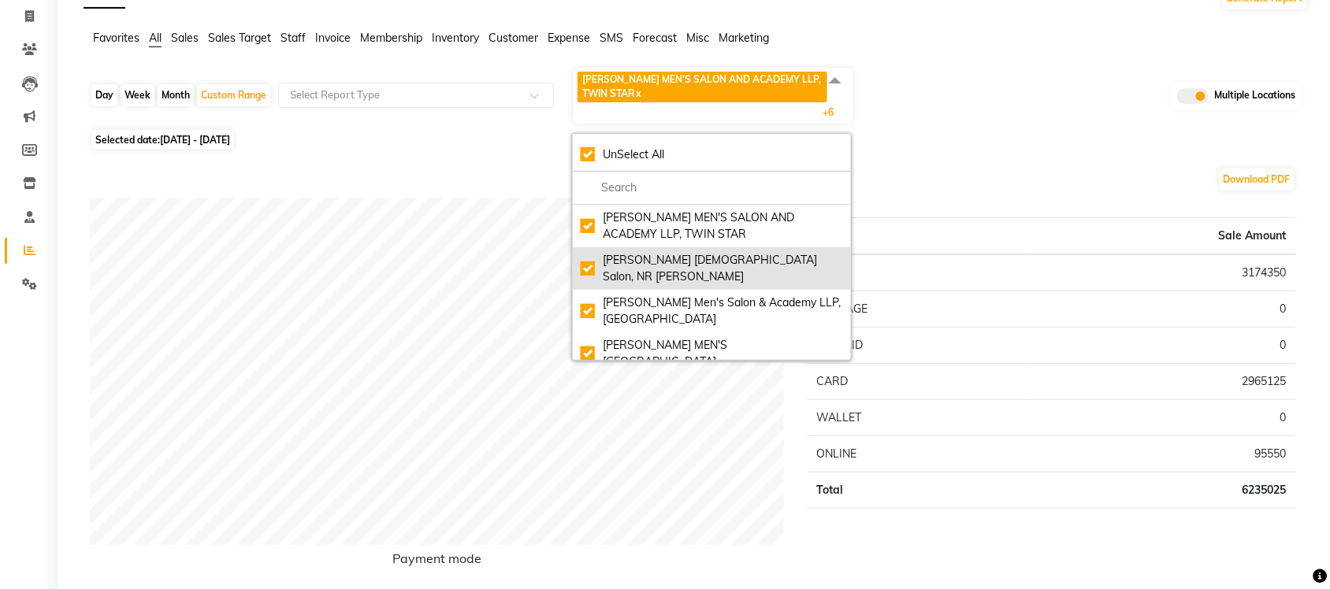
click at [600, 256] on div "Elaine Ladies Salon, NR Balaji Hall" at bounding box center [712, 268] width 262 height 33
checkbox input "false"
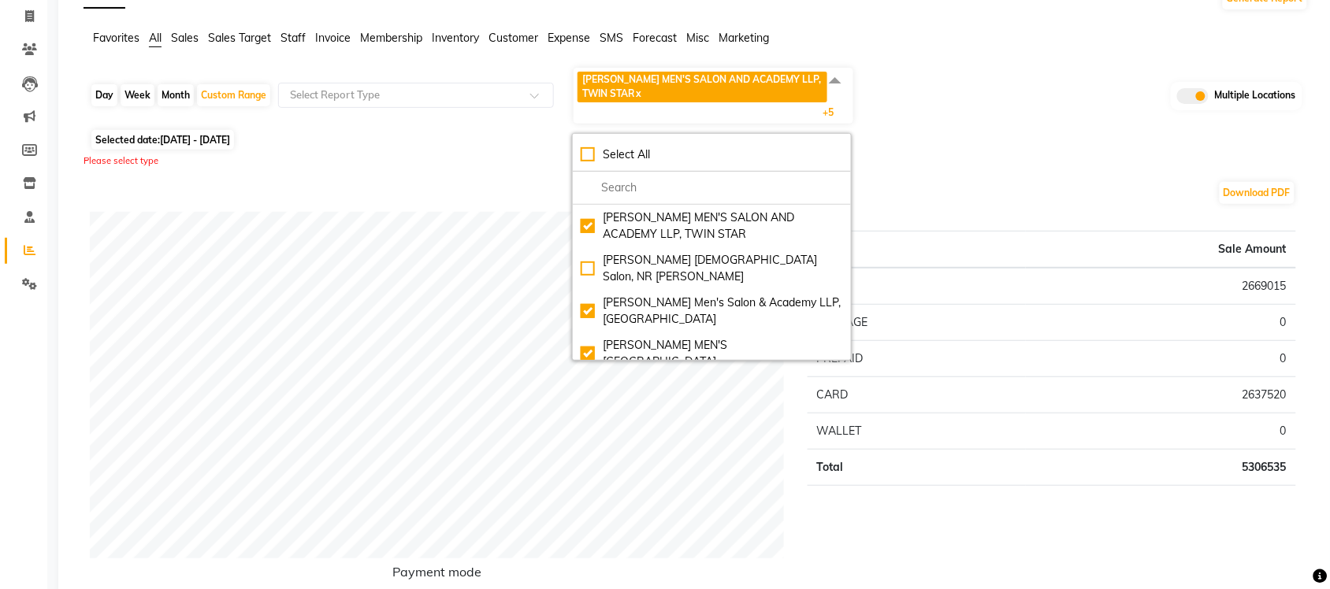
drag, startPoint x: 1180, startPoint y: 87, endPoint x: 1131, endPoint y: 80, distance: 49.4
click at [1179, 88] on label at bounding box center [1193, 96] width 32 height 16
click at [1177, 99] on input "checkbox" at bounding box center [1177, 99] width 0 height 0
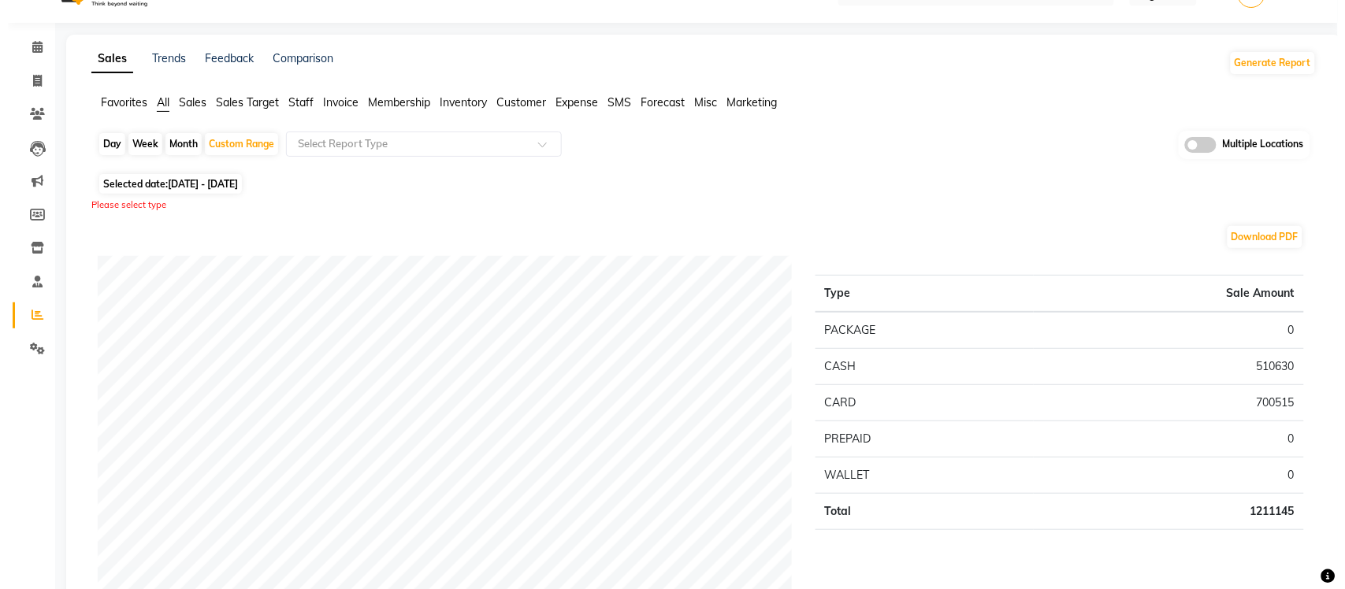
scroll to position [0, 0]
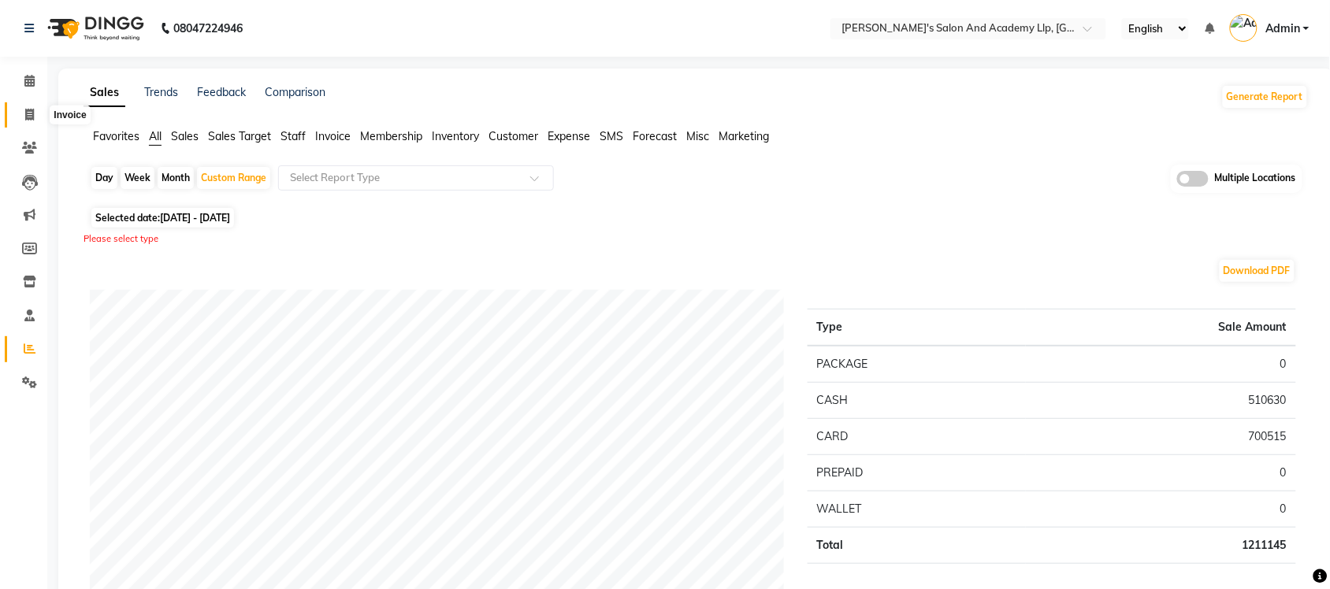
click at [29, 113] on icon at bounding box center [29, 115] width 9 height 12
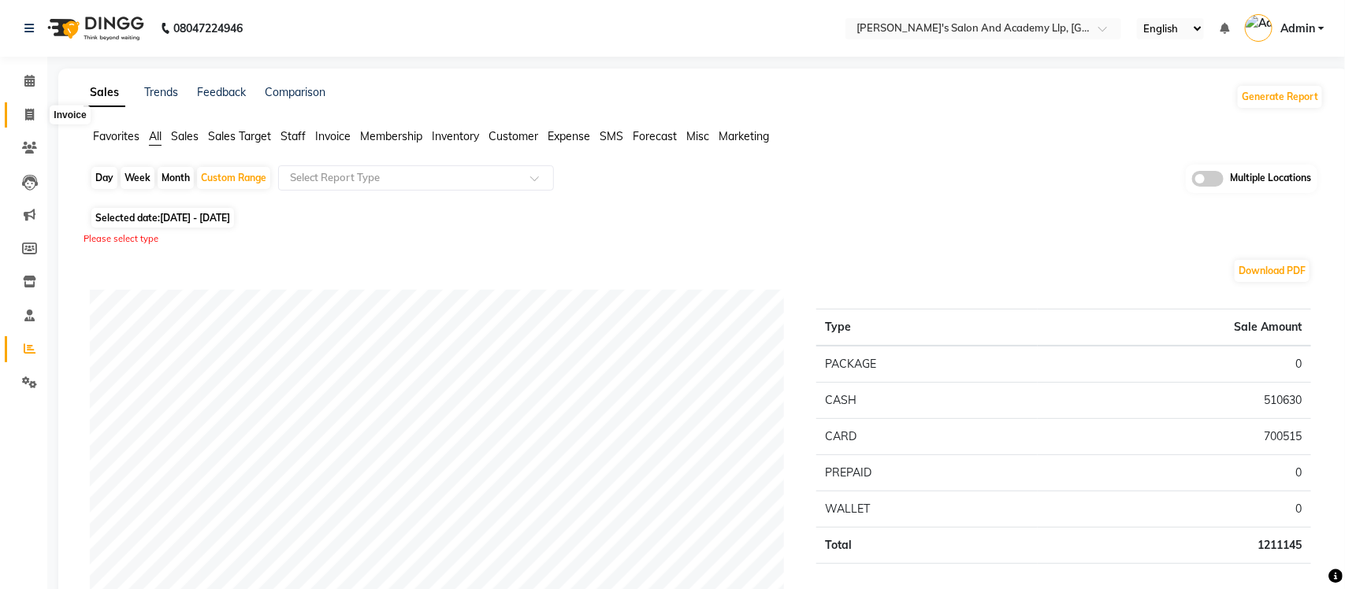
select select "service"
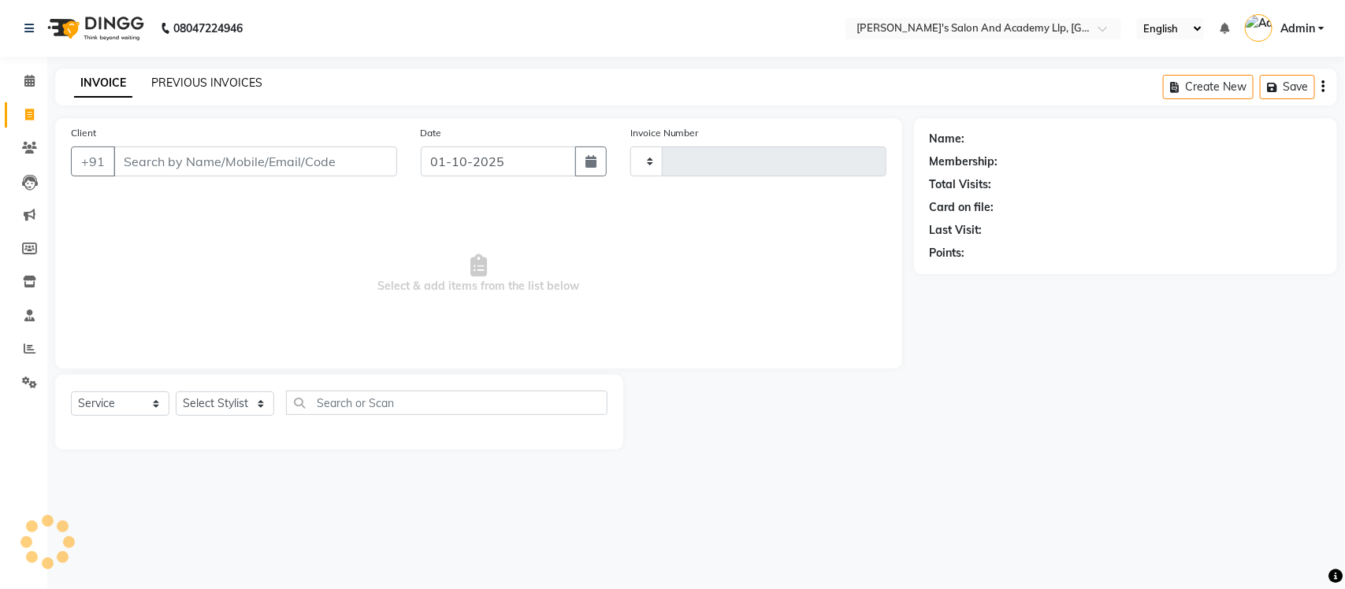
type input "13690"
select select "6983"
click at [221, 83] on link "PREVIOUS INVOICES" at bounding box center [206, 83] width 111 height 14
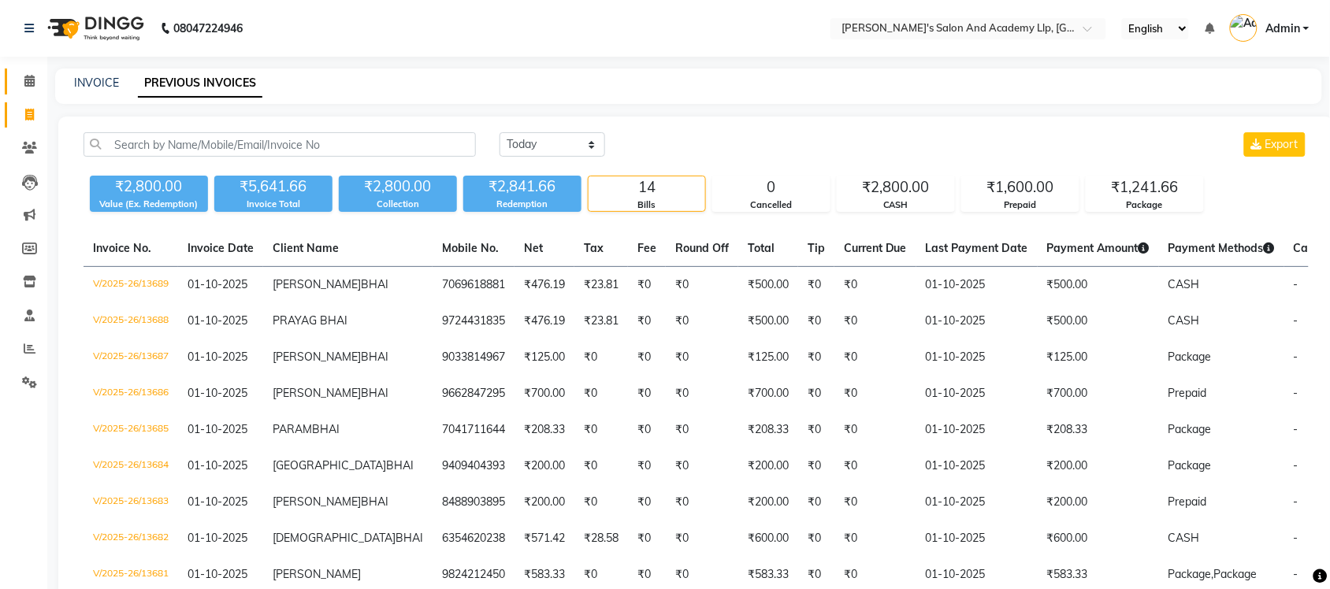
click at [13, 80] on link "Calendar" at bounding box center [24, 82] width 38 height 26
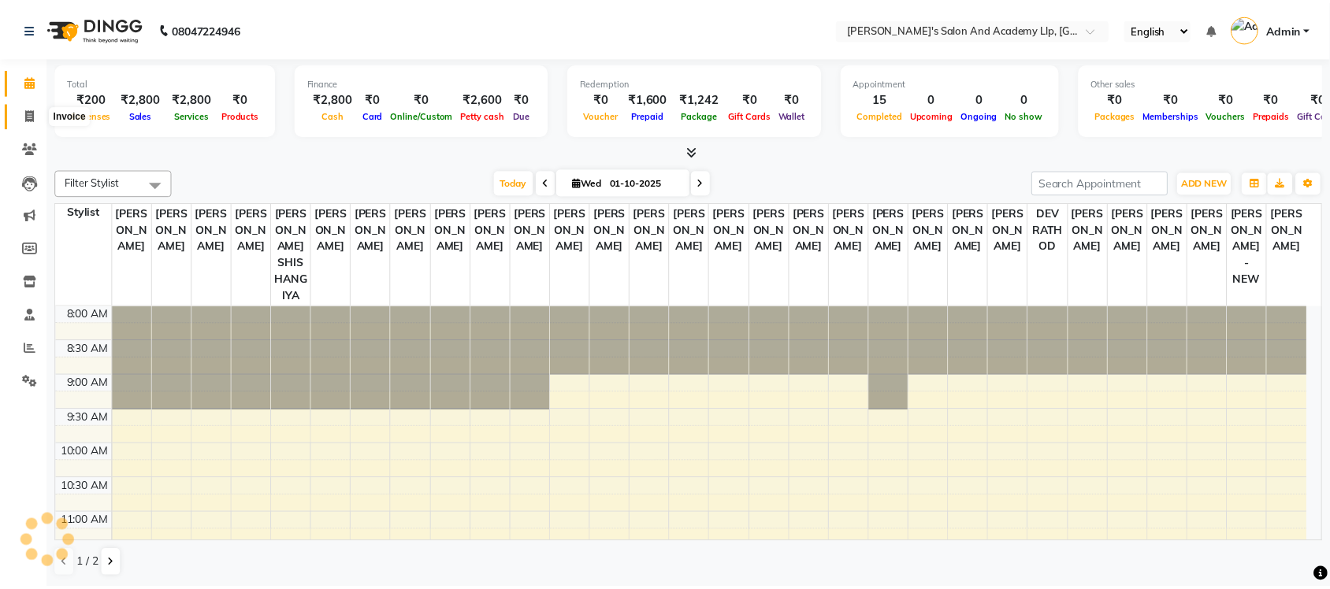
scroll to position [281, 0]
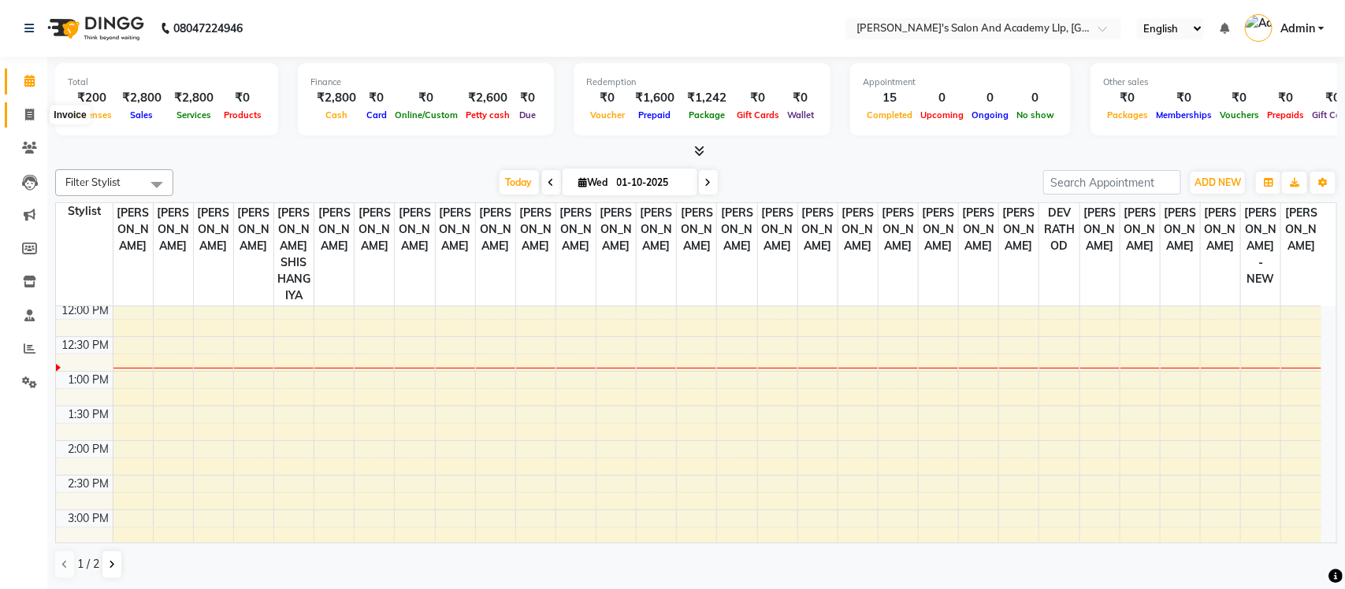
click at [36, 107] on span at bounding box center [30, 115] width 28 height 18
select select "service"
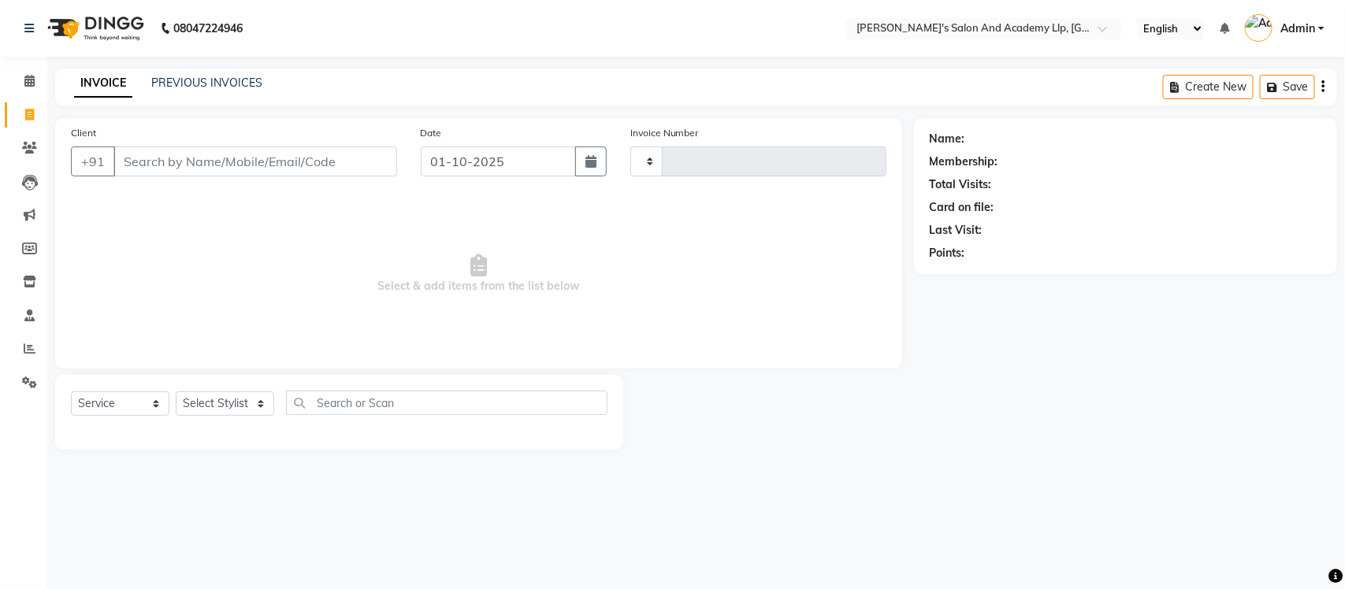
type input "13690"
select select "6983"
click at [198, 81] on link "PREVIOUS INVOICES" at bounding box center [206, 83] width 111 height 14
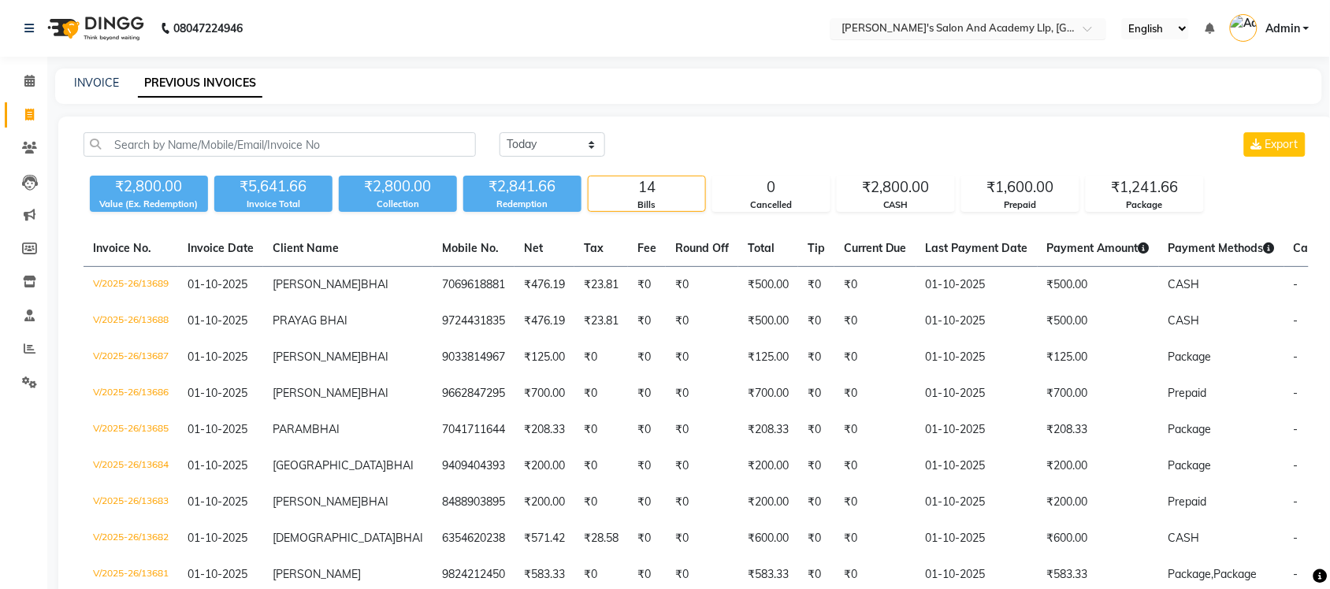
click at [1076, 30] on div at bounding box center [969, 30] width 276 height 16
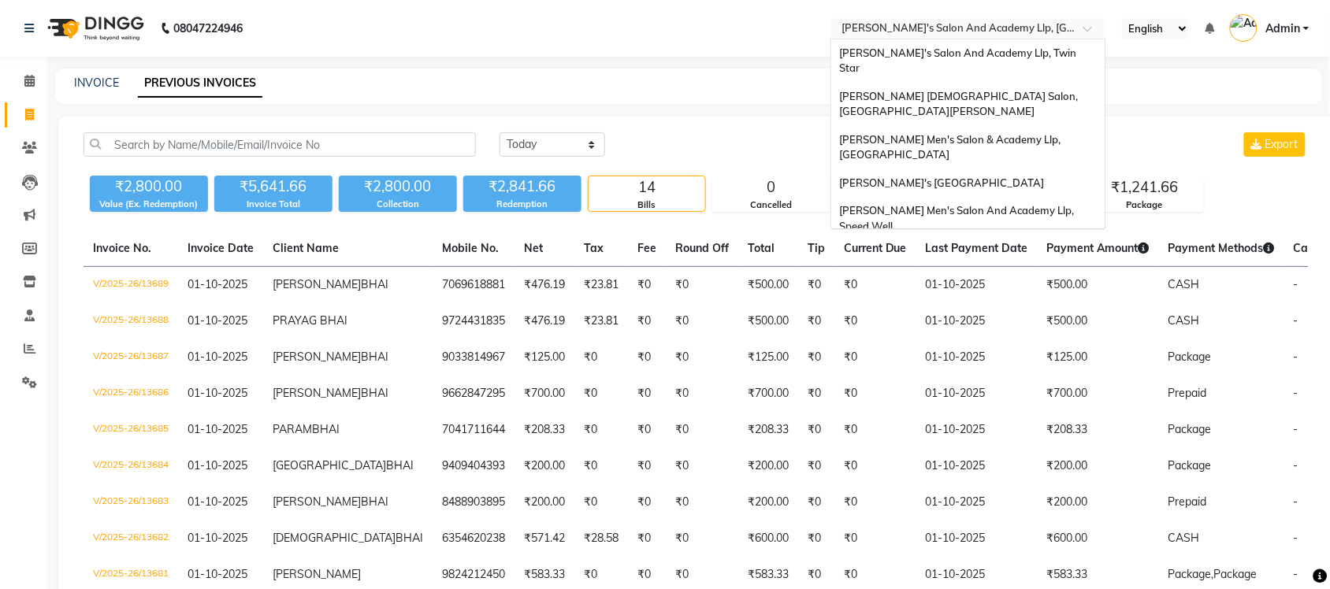
scroll to position [53, 0]
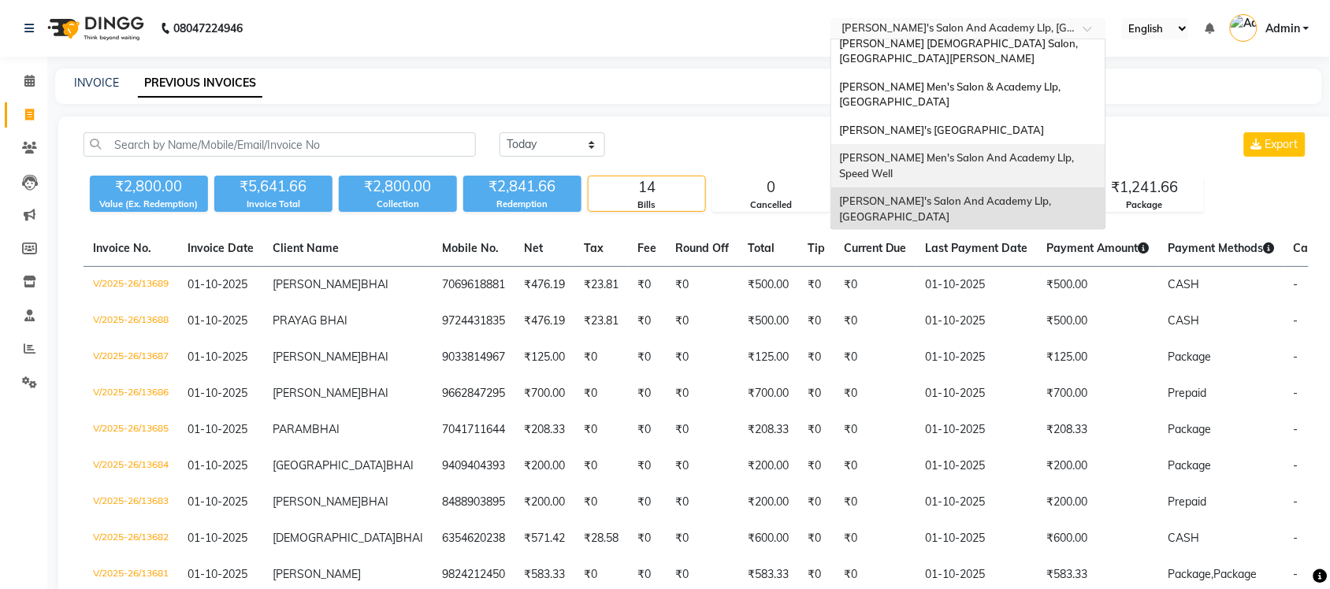
click at [1038, 151] on span "Sandy Men's Salon And Academy Llp, Speed Well" at bounding box center [957, 165] width 237 height 28
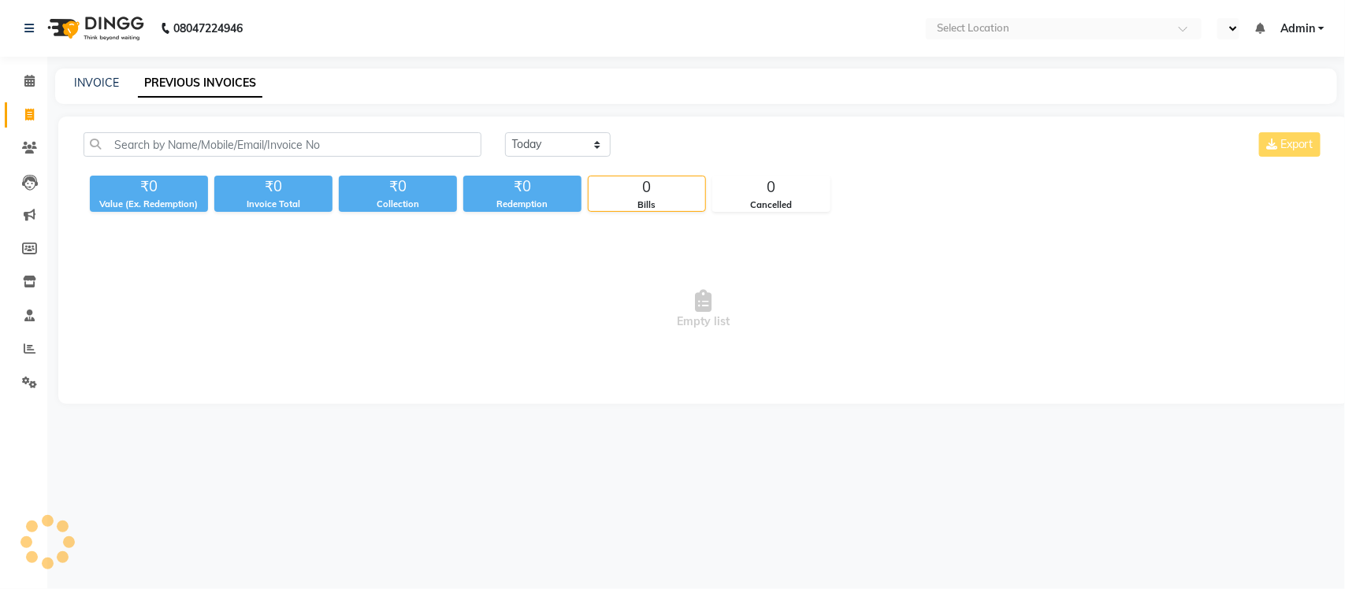
select select "en"
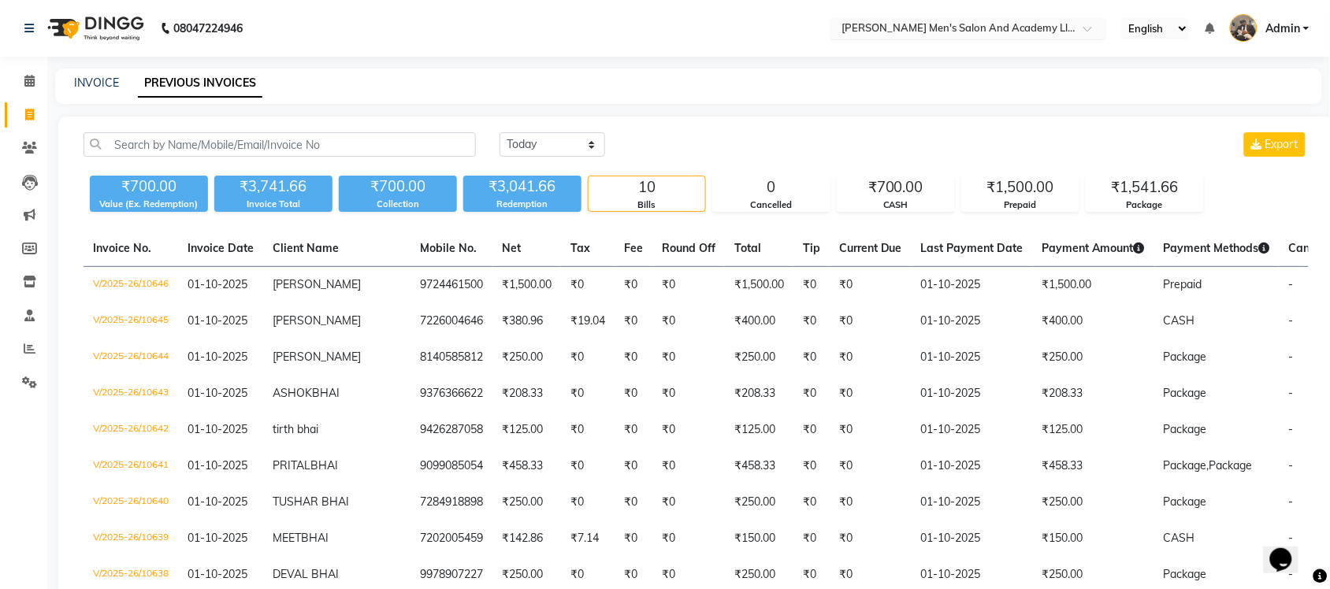
click at [994, 32] on input "text" at bounding box center [953, 30] width 229 height 16
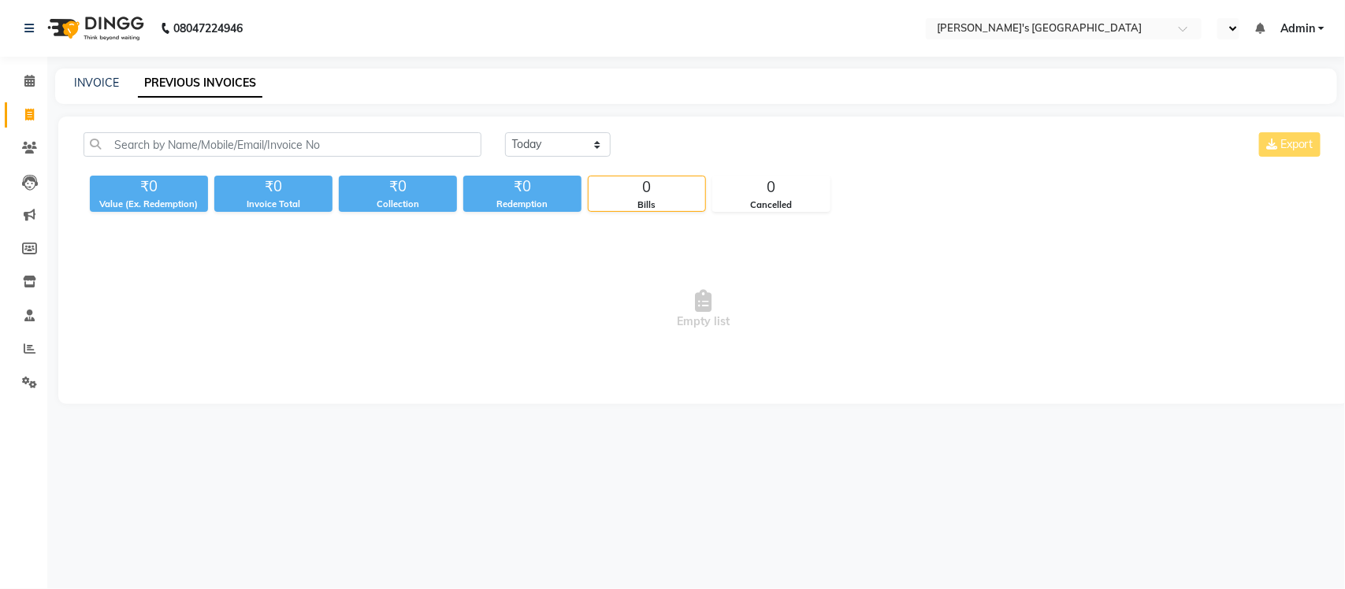
select select "en"
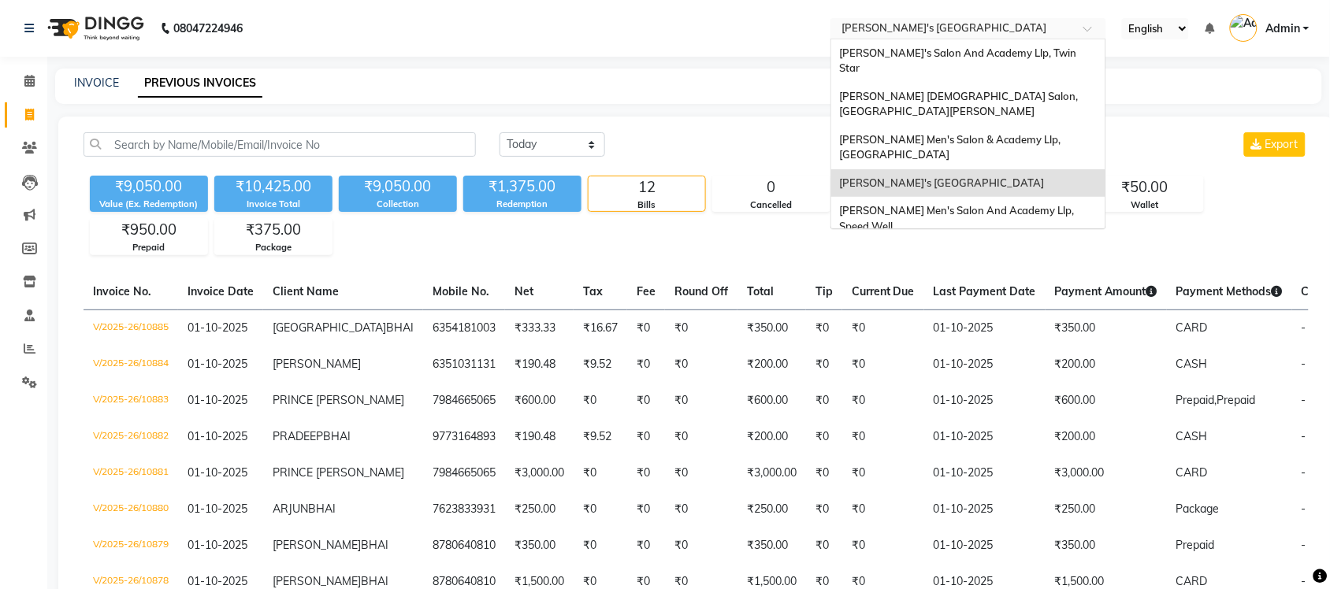
click at [1043, 32] on input "text" at bounding box center [953, 30] width 229 height 16
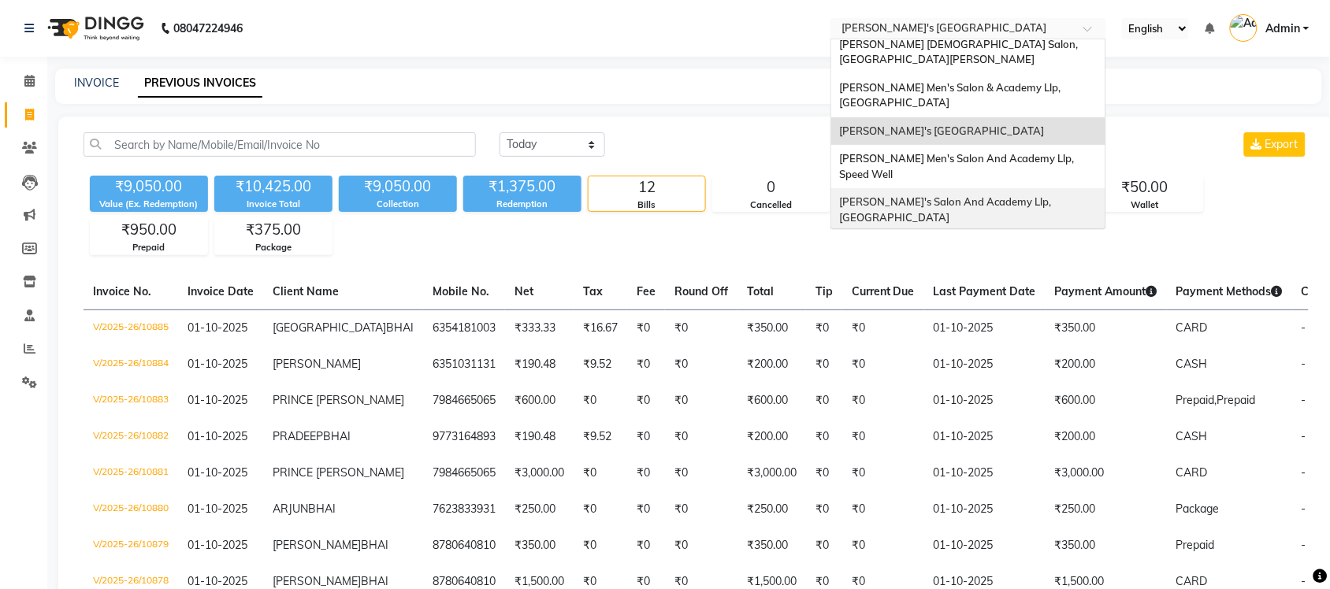
click at [1046, 195] on span "[PERSON_NAME]'s Salon And Academy Llp, [GEOGRAPHIC_DATA]" at bounding box center [946, 209] width 214 height 28
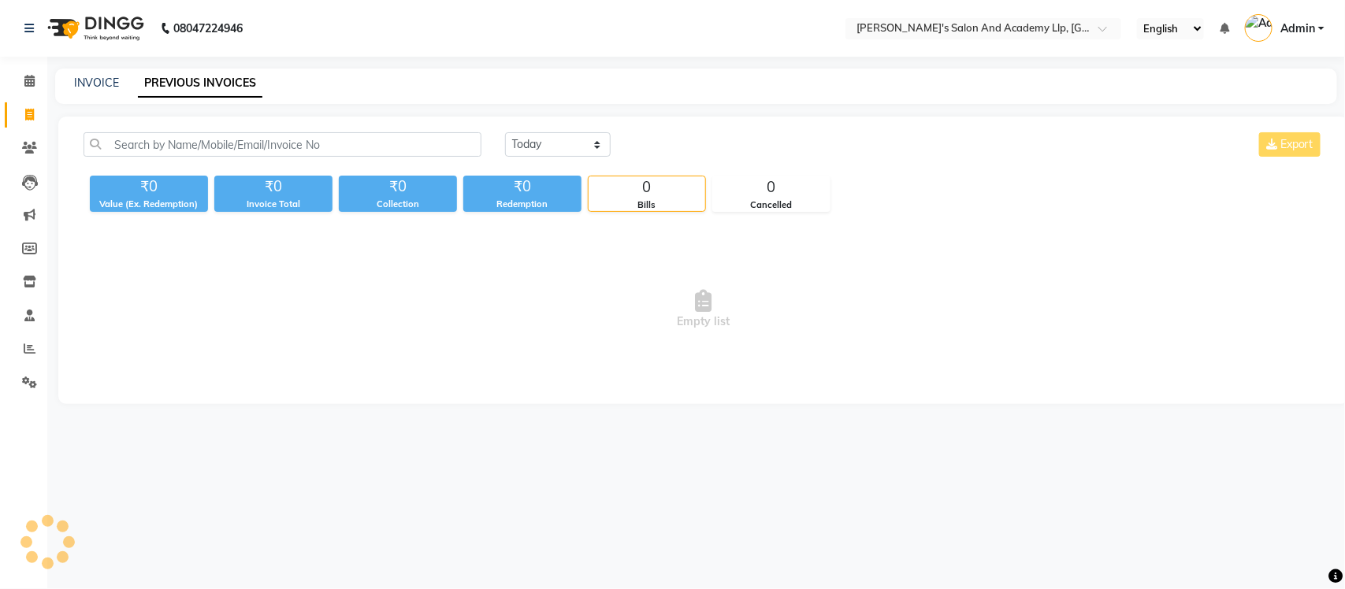
select select "en"
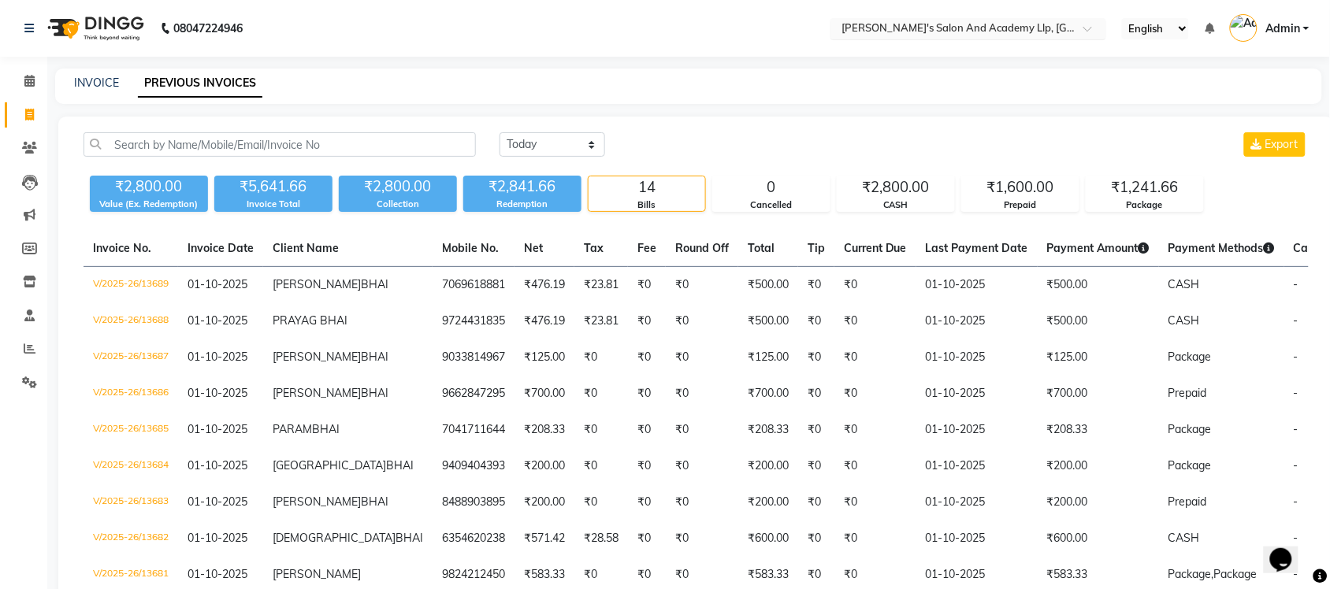
click at [1034, 24] on input "text" at bounding box center [953, 30] width 229 height 16
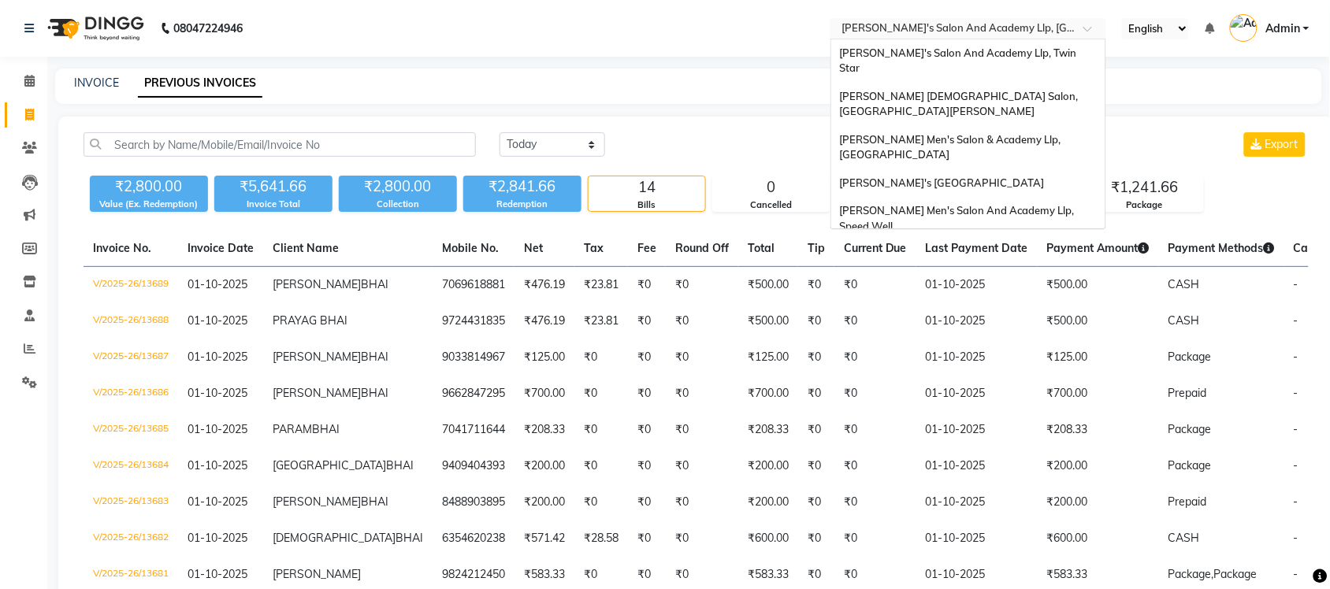
scroll to position [53, 0]
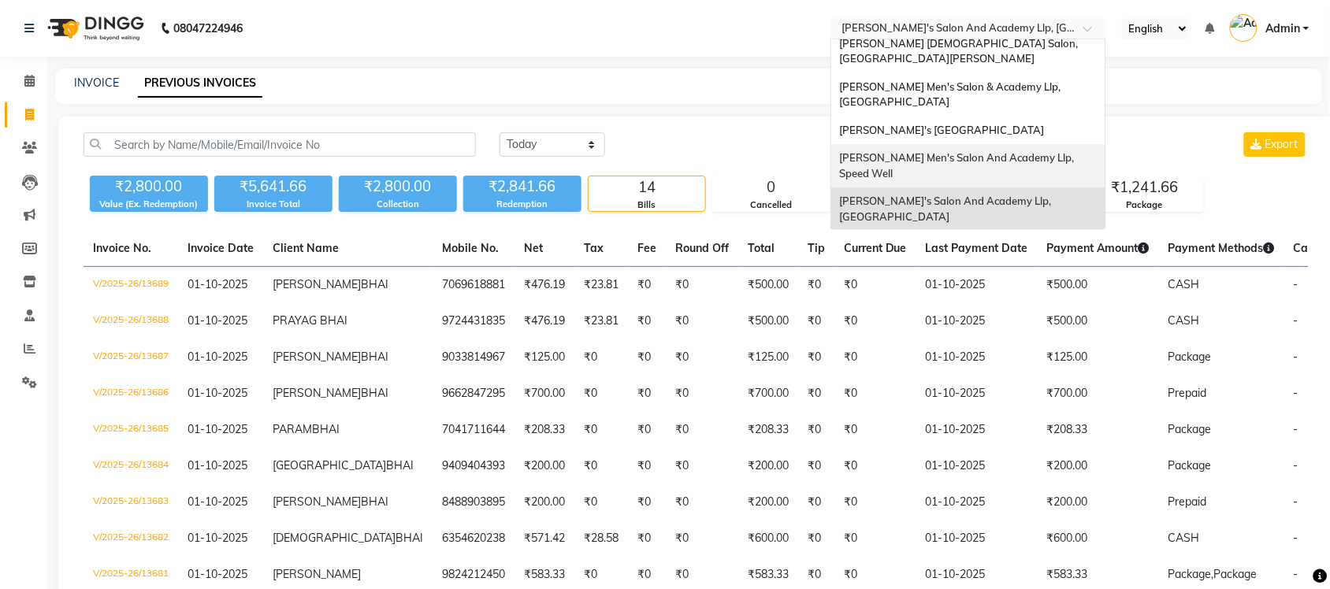
click at [1040, 151] on span "[PERSON_NAME] Men's Salon And Academy Llp, Speed Well" at bounding box center [957, 165] width 237 height 28
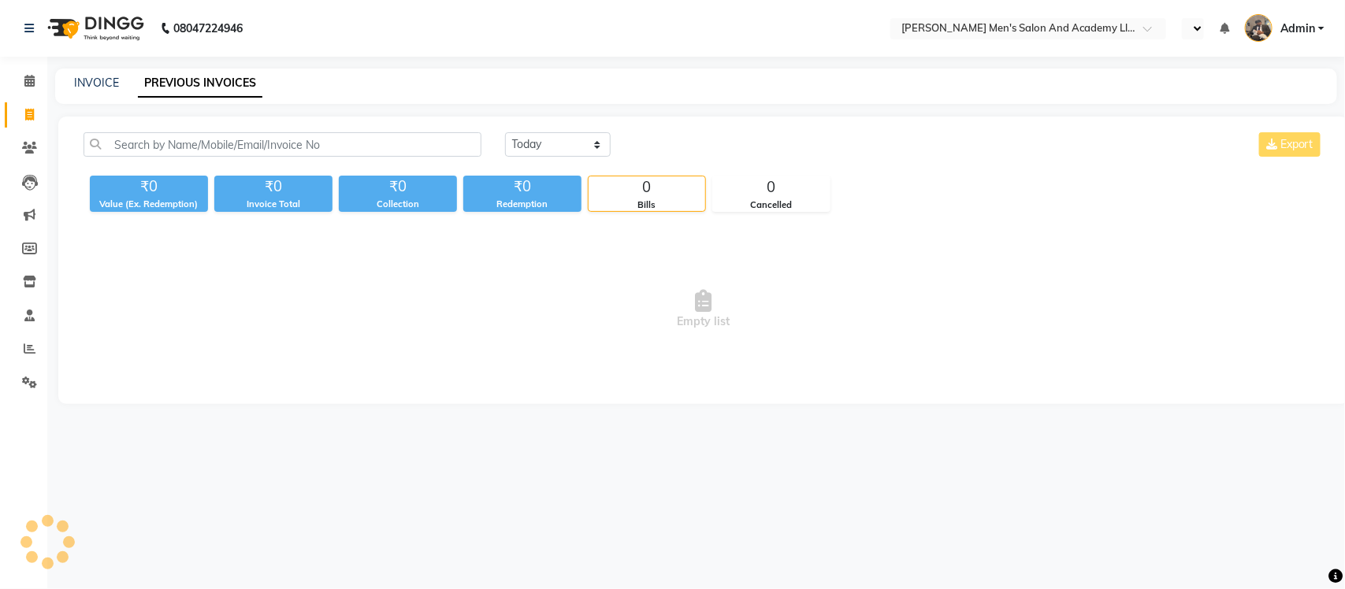
select select "en"
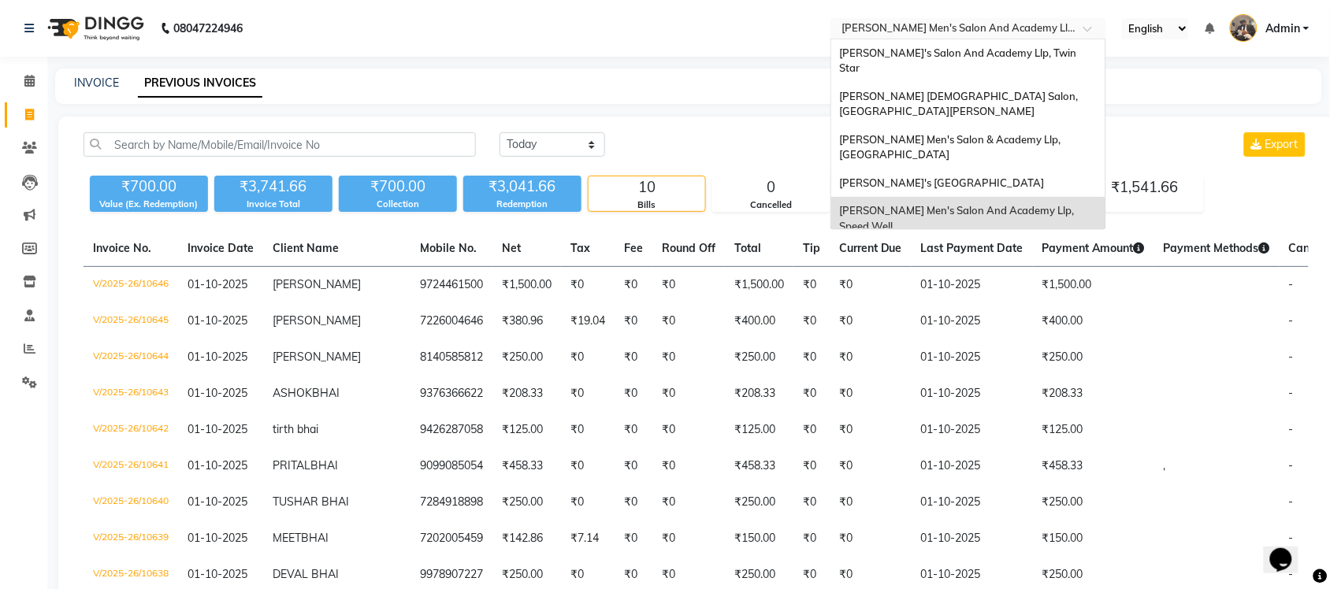
click at [1062, 22] on input "text" at bounding box center [953, 30] width 229 height 16
click at [1044, 177] on span "[PERSON_NAME]'s [GEOGRAPHIC_DATA]" at bounding box center [941, 183] width 205 height 13
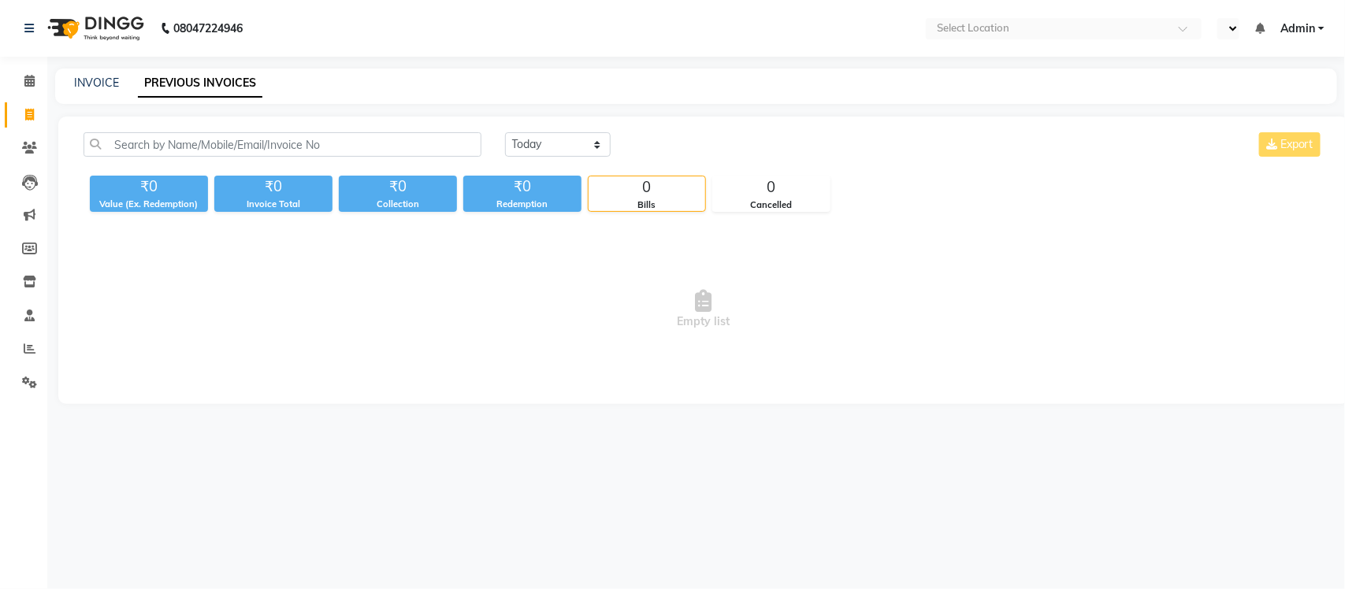
select select "en"
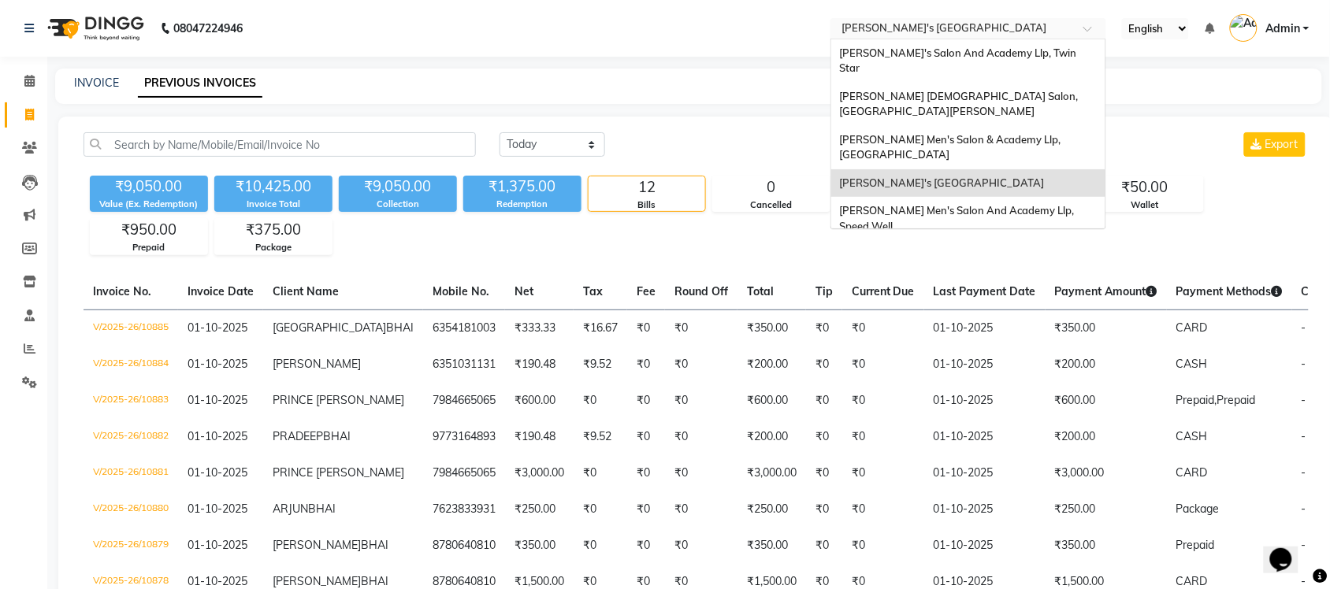
click at [1066, 28] on input "text" at bounding box center [953, 30] width 229 height 16
click at [1045, 133] on span "[PERSON_NAME] Men's Salon & Academy Llp, [GEOGRAPHIC_DATA]" at bounding box center [951, 147] width 224 height 28
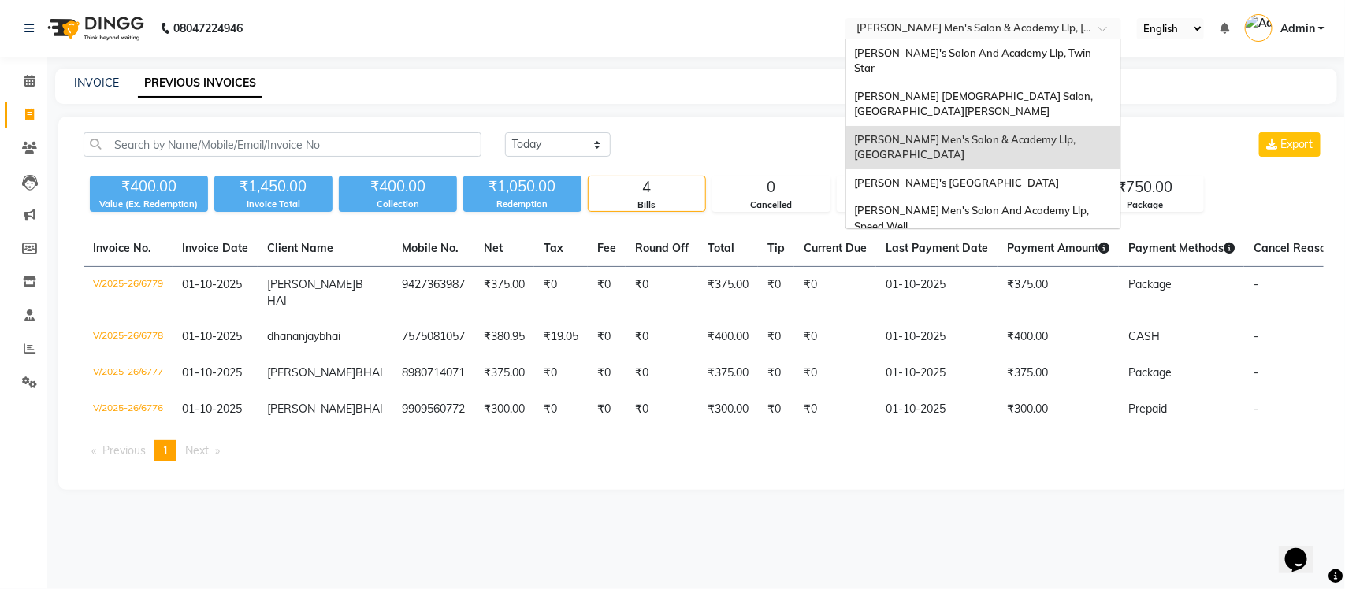
click at [1049, 20] on div "× [PERSON_NAME] Men's [GEOGRAPHIC_DATA]" at bounding box center [975, 28] width 237 height 16
click at [1065, 83] on div "[PERSON_NAME] [DEMOGRAPHIC_DATA] Salon, [GEOGRAPHIC_DATA][PERSON_NAME]" at bounding box center [983, 104] width 274 height 43
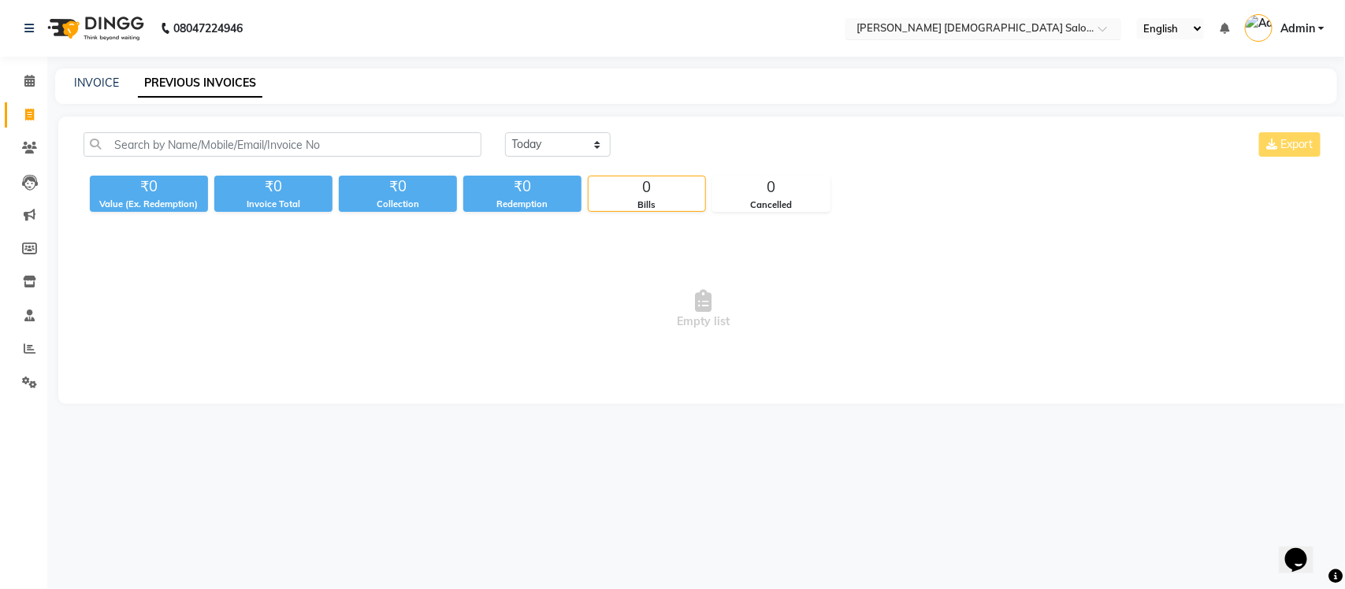
click at [1064, 25] on input "text" at bounding box center [967, 30] width 229 height 16
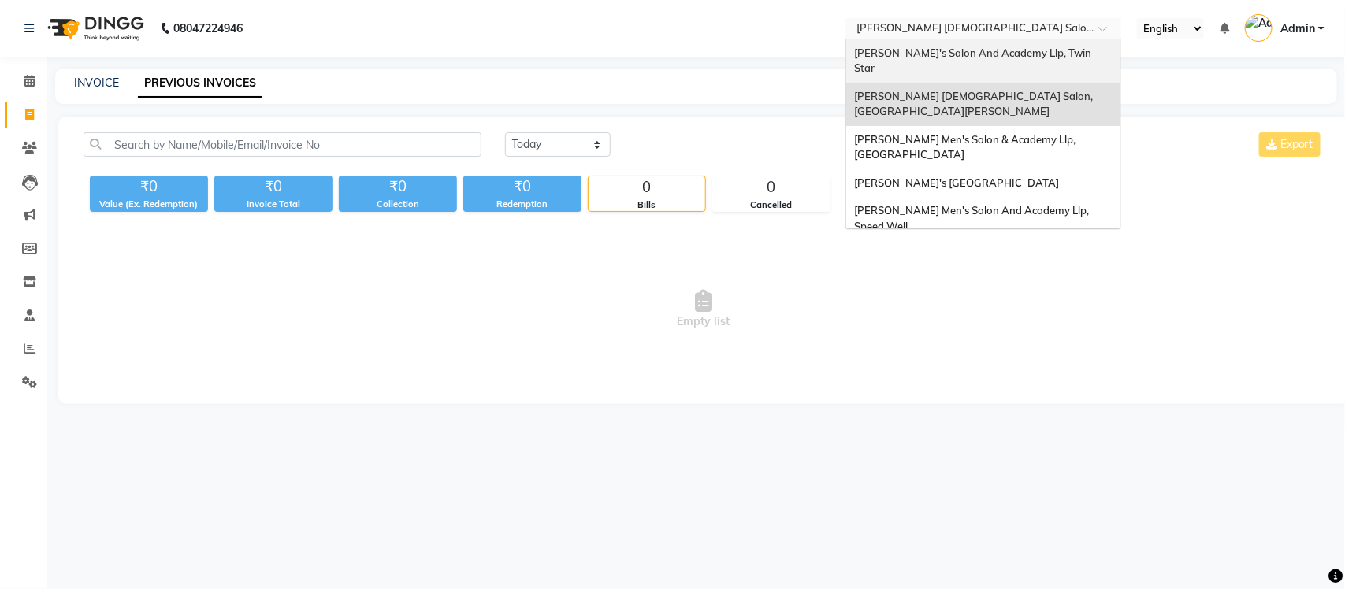
click at [1044, 52] on span "[PERSON_NAME]'s Salon And Academy Llp, Twin Star" at bounding box center [974, 60] width 240 height 28
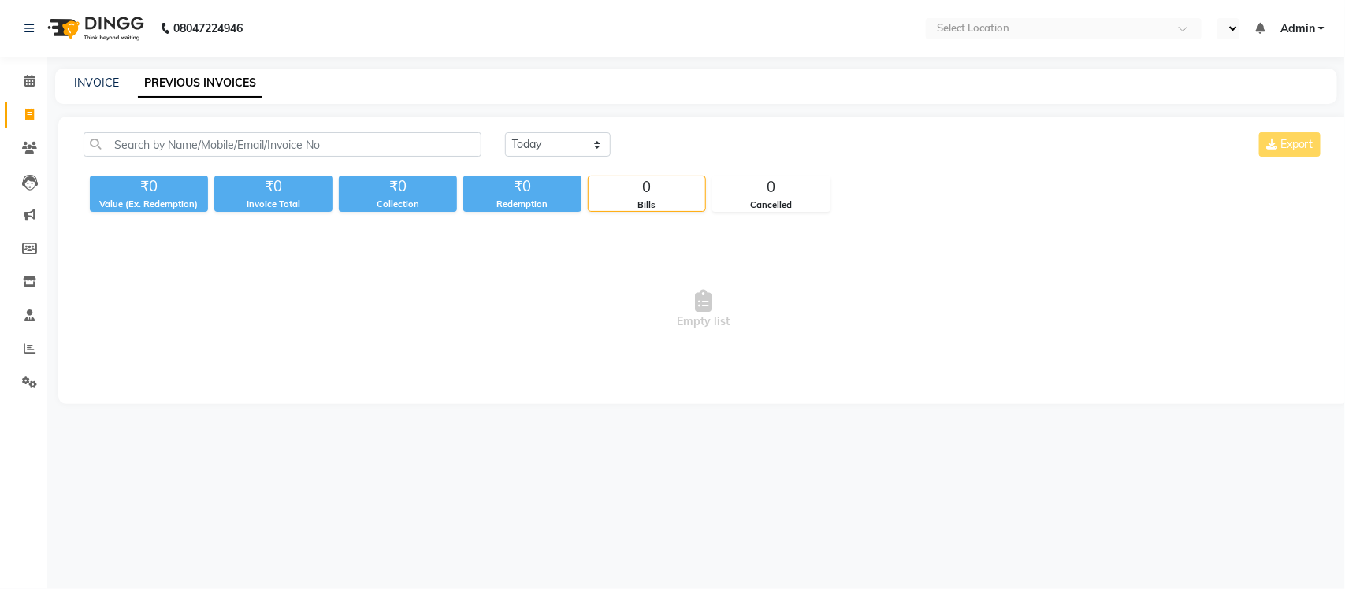
select select "en"
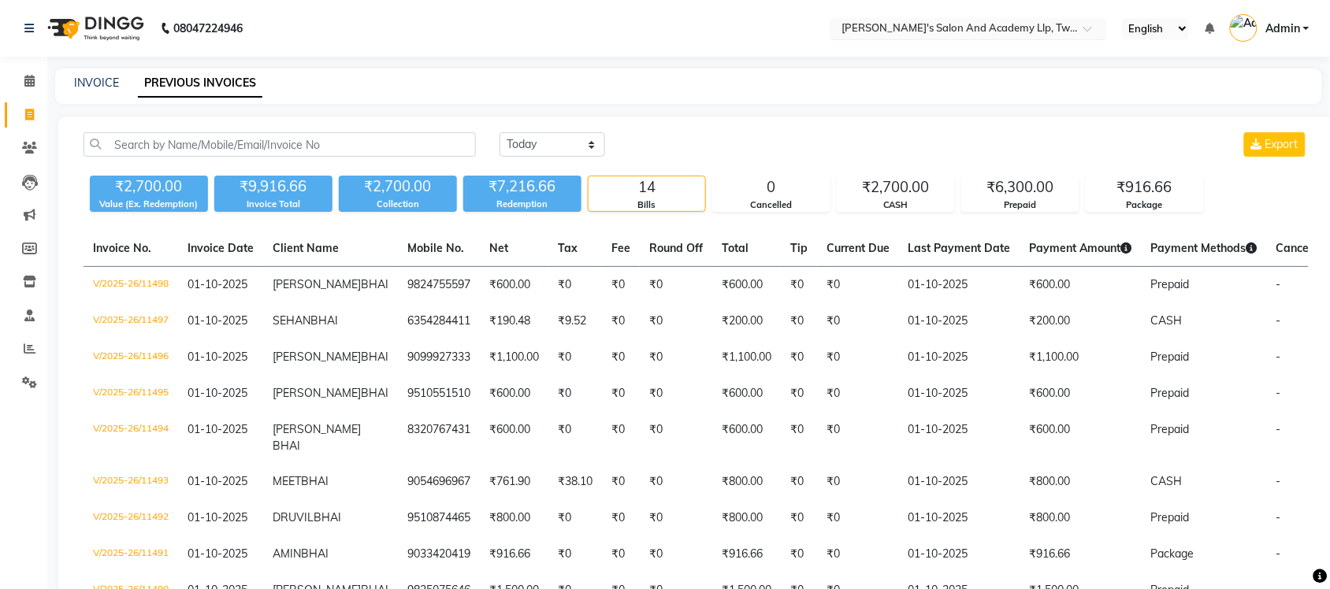
click at [1007, 25] on input "text" at bounding box center [953, 30] width 229 height 16
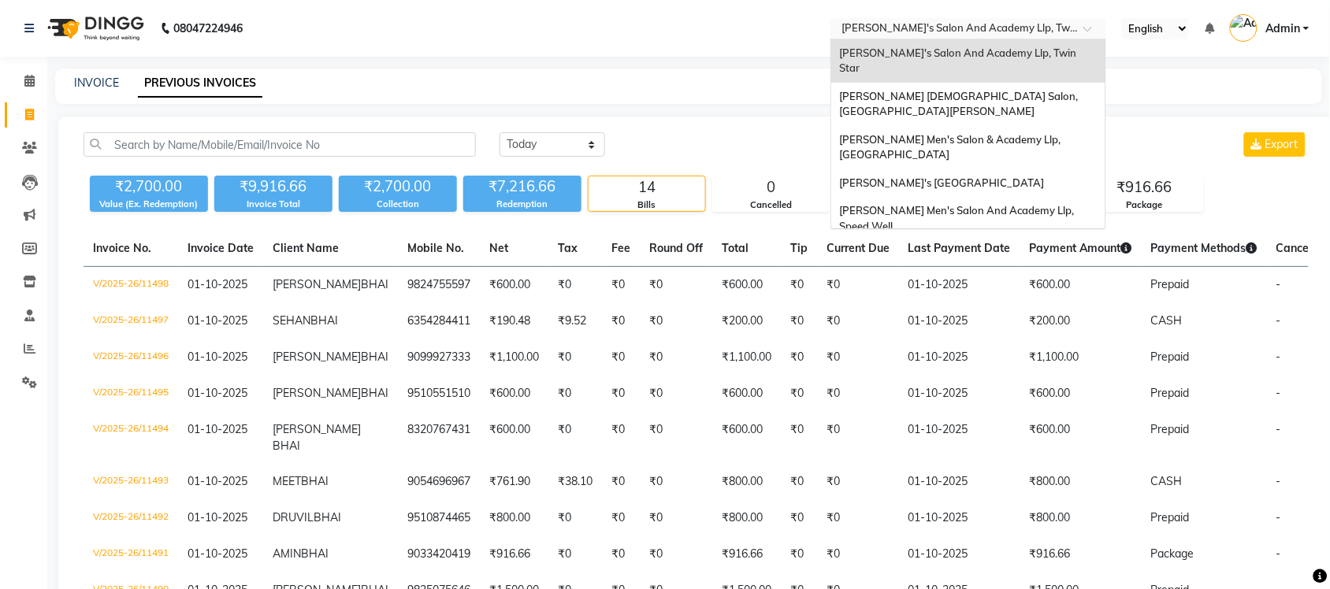
scroll to position [52, 0]
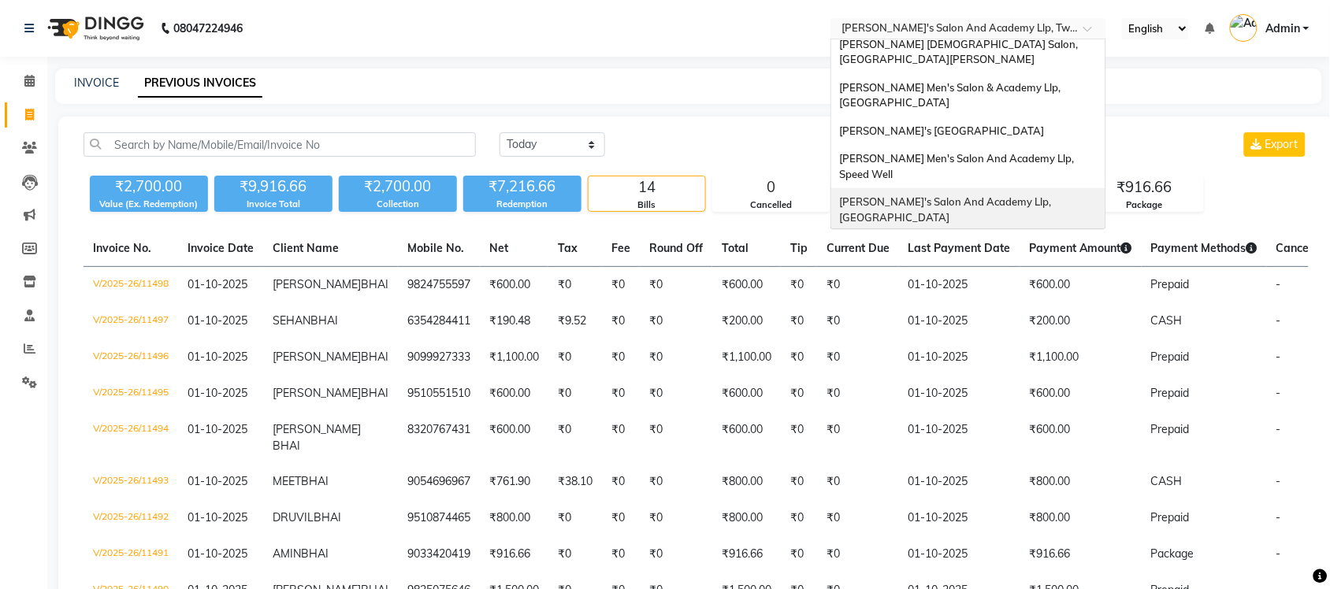
click at [1030, 195] on span "[PERSON_NAME]'s Salon And Academy Llp, [GEOGRAPHIC_DATA]" at bounding box center [946, 209] width 214 height 28
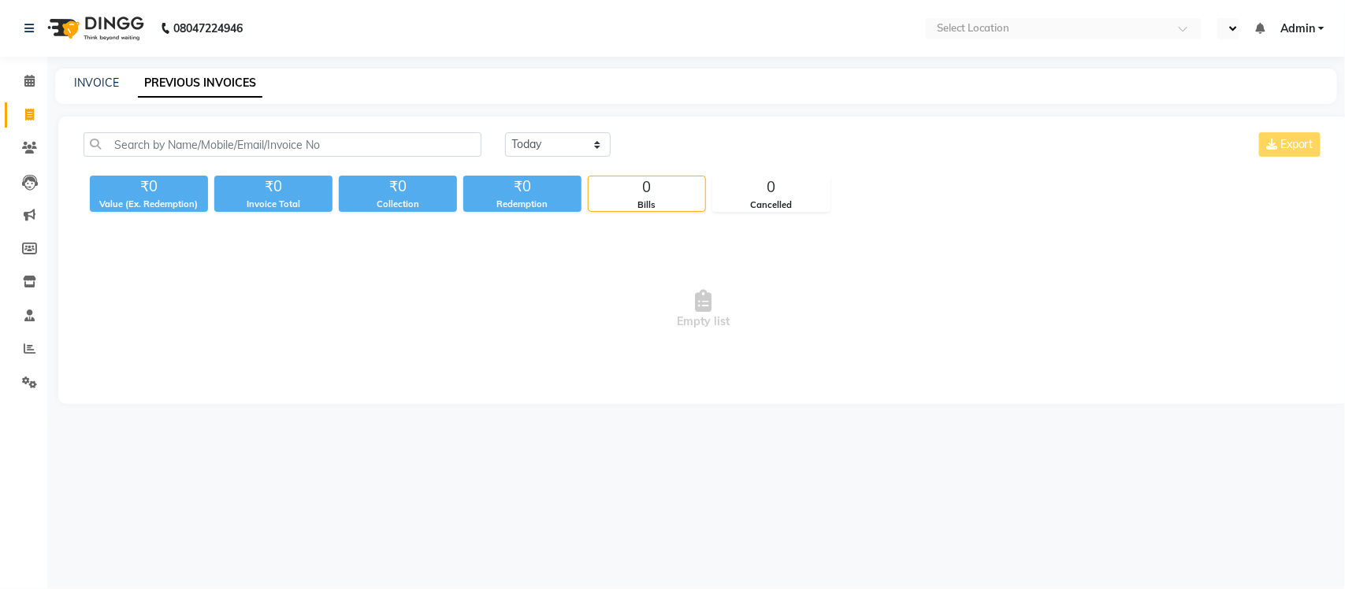
select select "en"
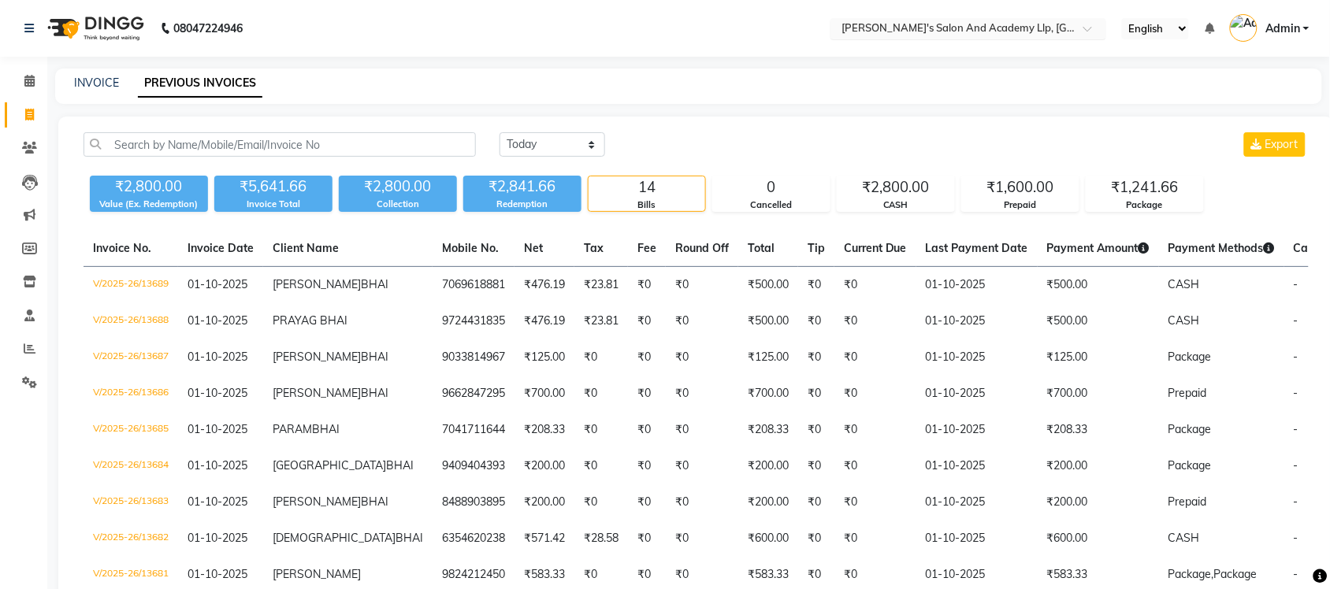
click at [1017, 28] on input "text" at bounding box center [953, 30] width 229 height 16
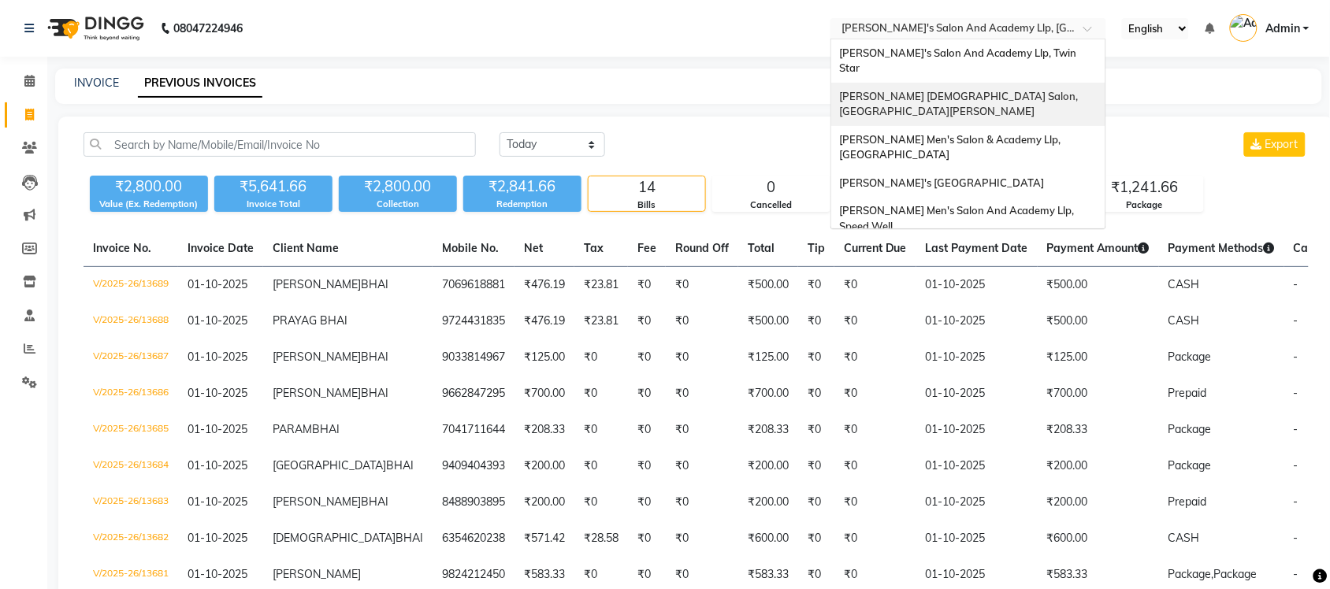
scroll to position [53, 0]
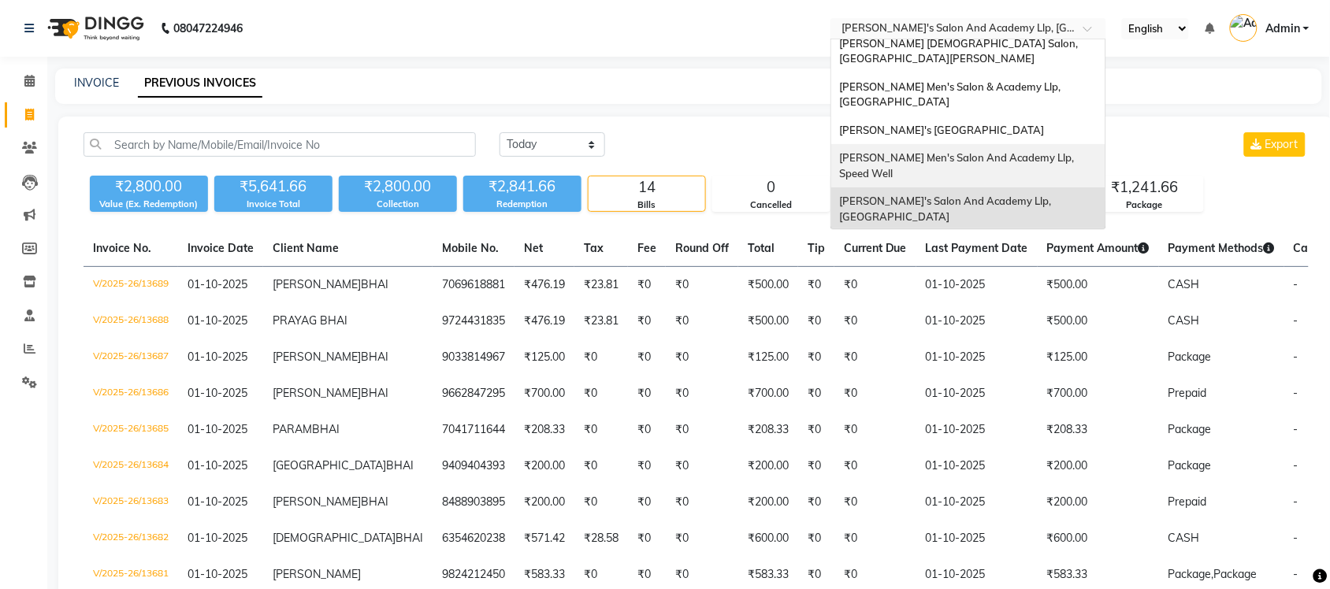
click at [1048, 151] on span "[PERSON_NAME] Men's Salon And Academy Llp, Speed Well" at bounding box center [957, 165] width 237 height 28
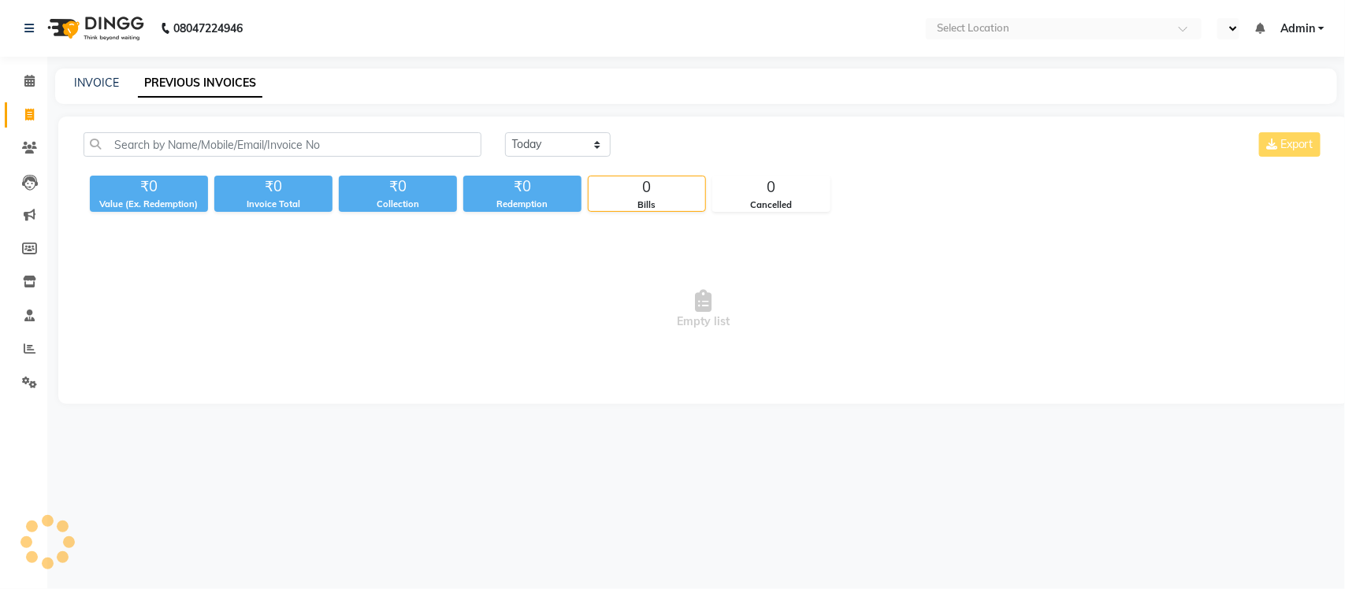
select select "en"
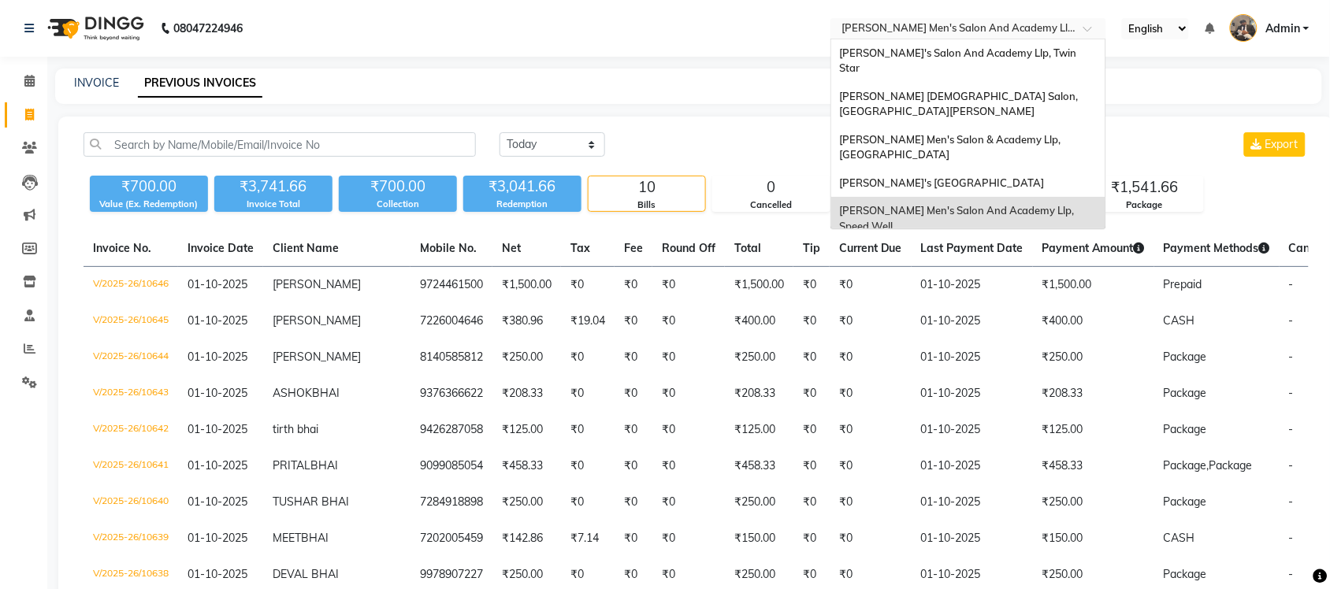
click at [1053, 29] on input "text" at bounding box center [953, 30] width 229 height 16
click at [1044, 177] on span "[PERSON_NAME]'s [GEOGRAPHIC_DATA]" at bounding box center [941, 183] width 205 height 13
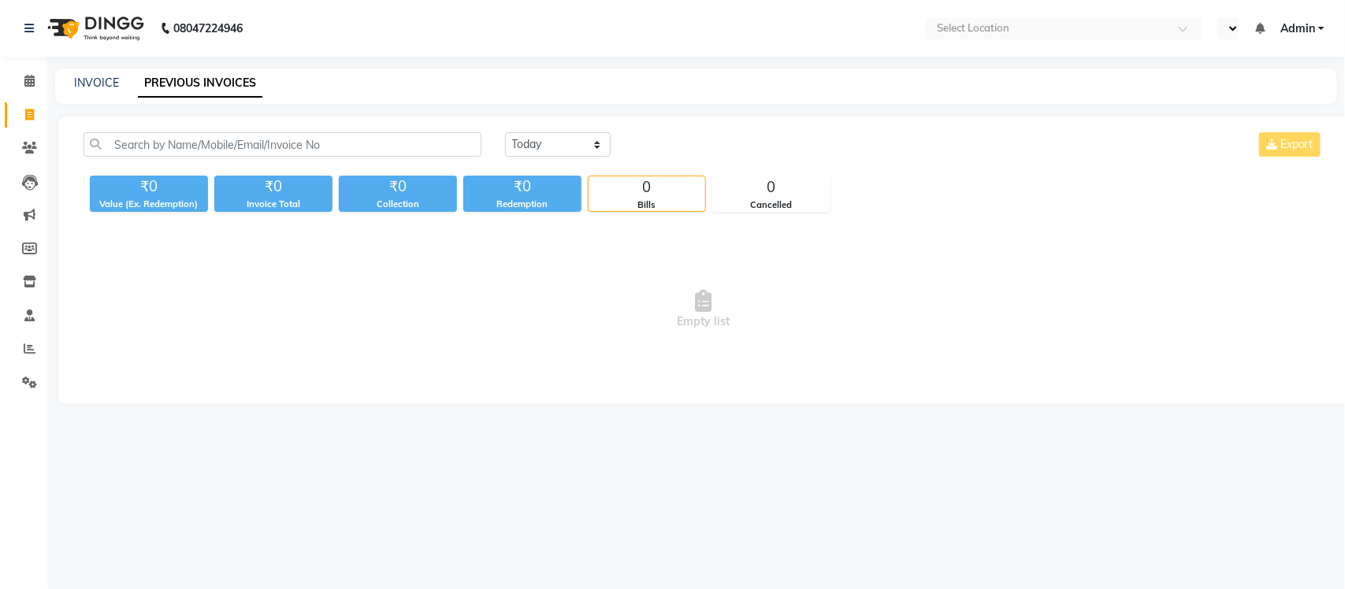
select select "en"
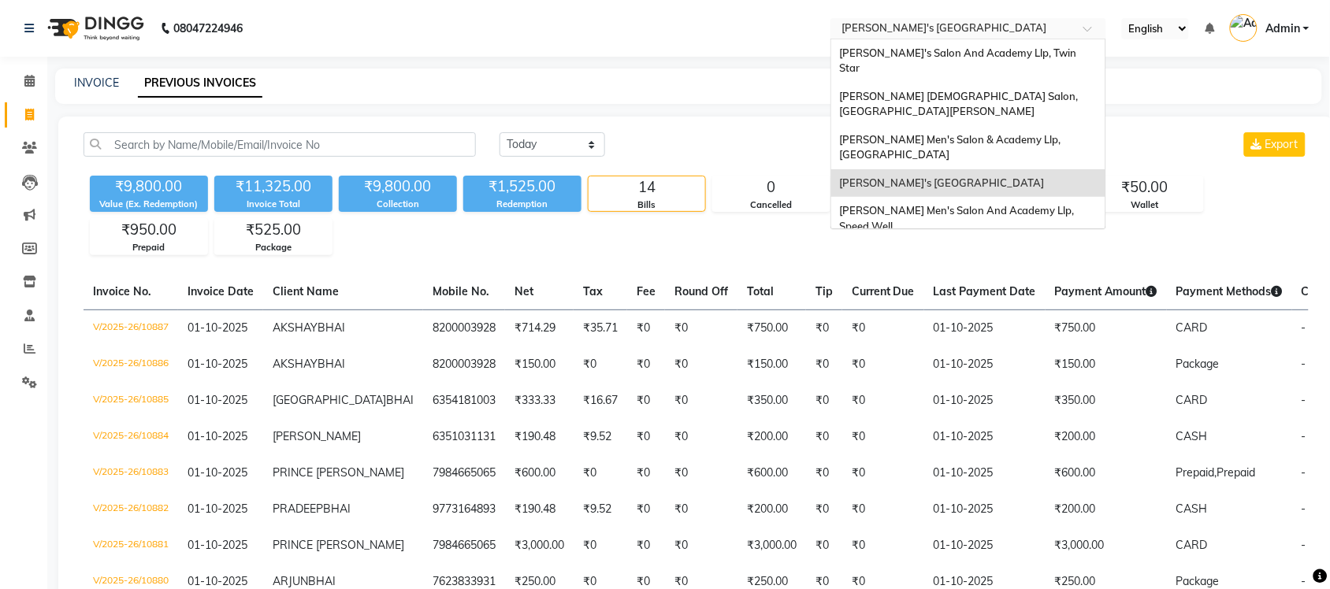
click at [991, 28] on input "text" at bounding box center [953, 30] width 229 height 16
click at [1030, 126] on div "[PERSON_NAME] Men's Salon & Academy Llp, [GEOGRAPHIC_DATA]" at bounding box center [968, 147] width 274 height 43
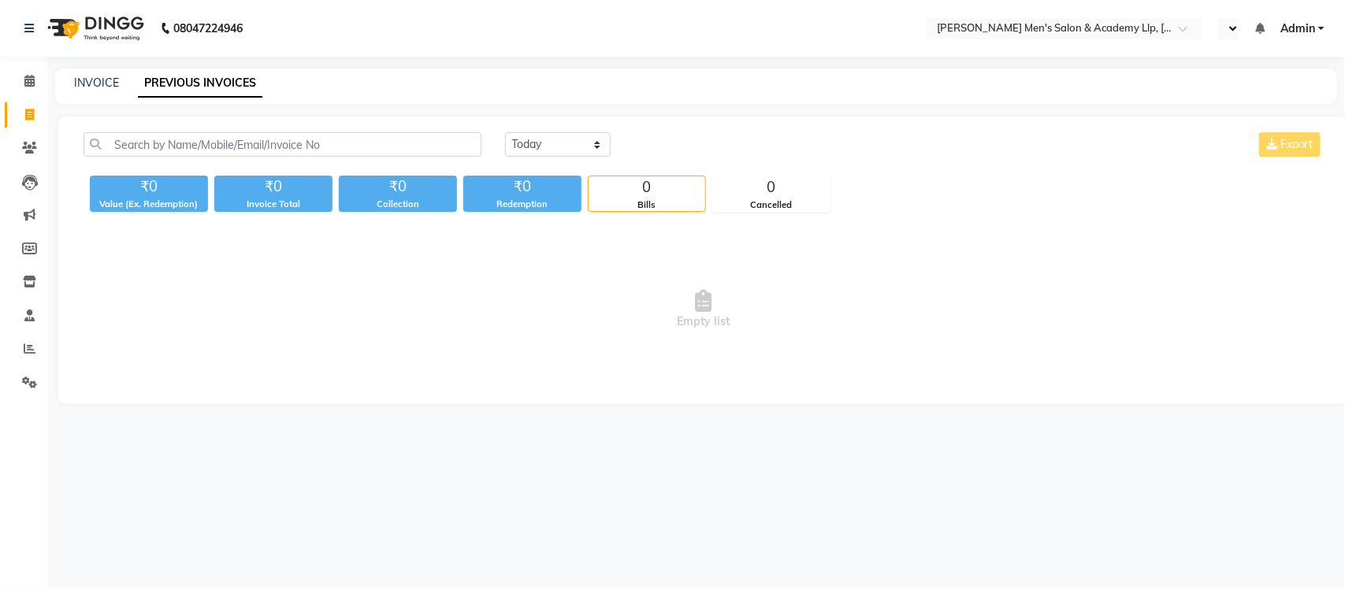
select select "en"
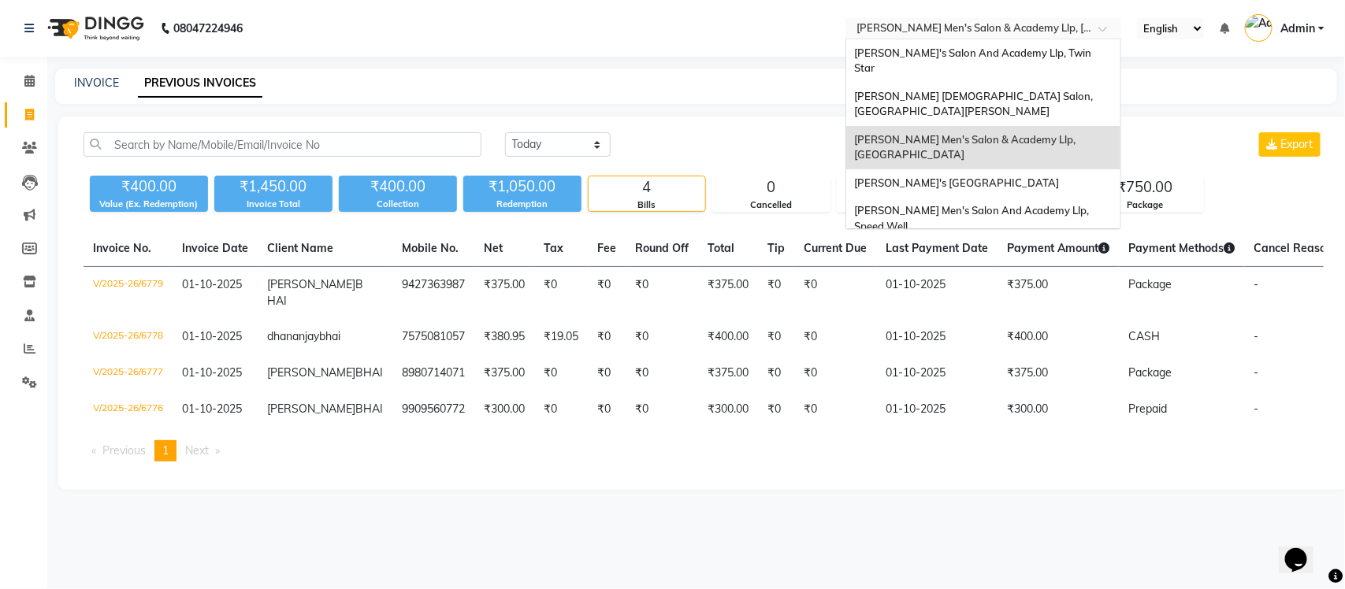
click at [982, 32] on input "text" at bounding box center [967, 30] width 229 height 16
click at [998, 90] on span "[PERSON_NAME] [DEMOGRAPHIC_DATA] Salon, [GEOGRAPHIC_DATA][PERSON_NAME]" at bounding box center [974, 104] width 241 height 28
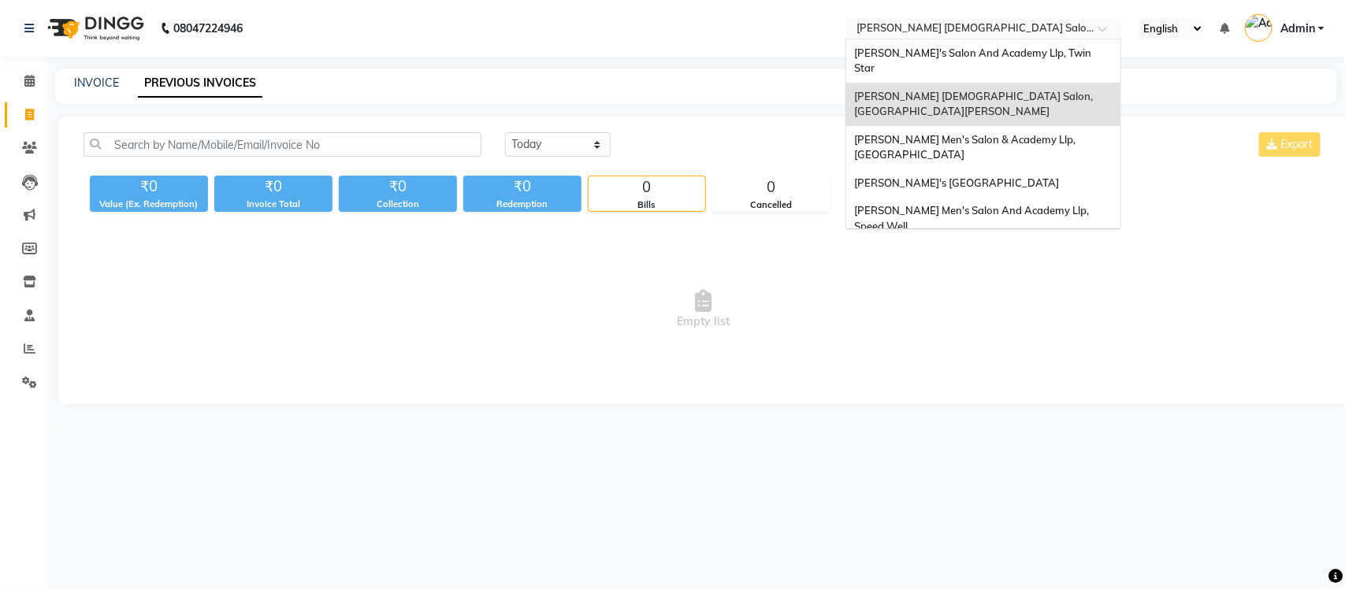
drag, startPoint x: 1017, startPoint y: 33, endPoint x: 1010, endPoint y: 49, distance: 17.0
click at [1015, 33] on input "text" at bounding box center [967, 30] width 229 height 16
click at [1009, 55] on span "[PERSON_NAME]'s Salon And Academy Llp, Twin Star" at bounding box center [974, 60] width 240 height 28
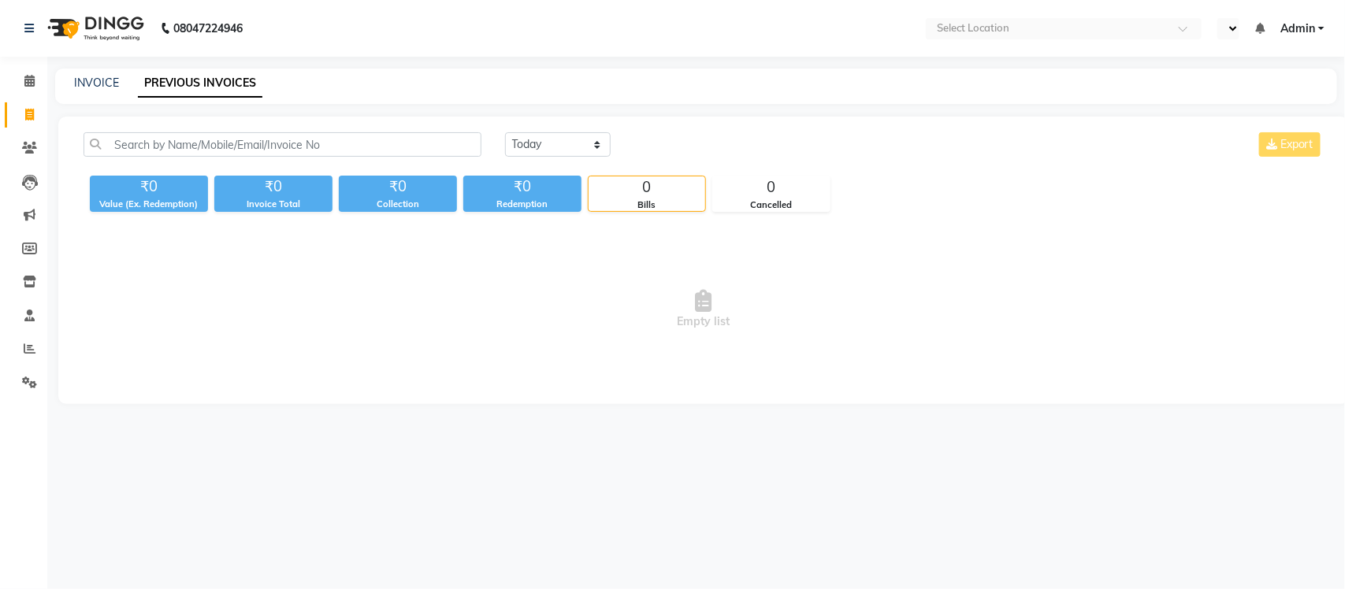
select select "en"
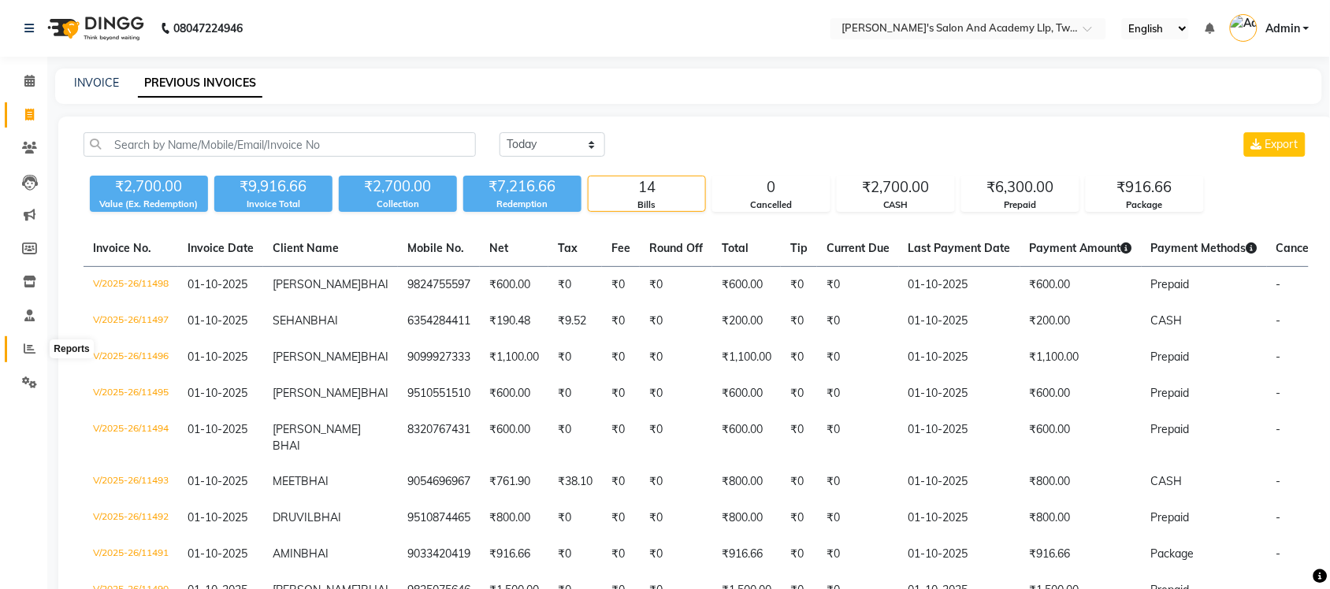
click at [17, 349] on span at bounding box center [30, 349] width 28 height 18
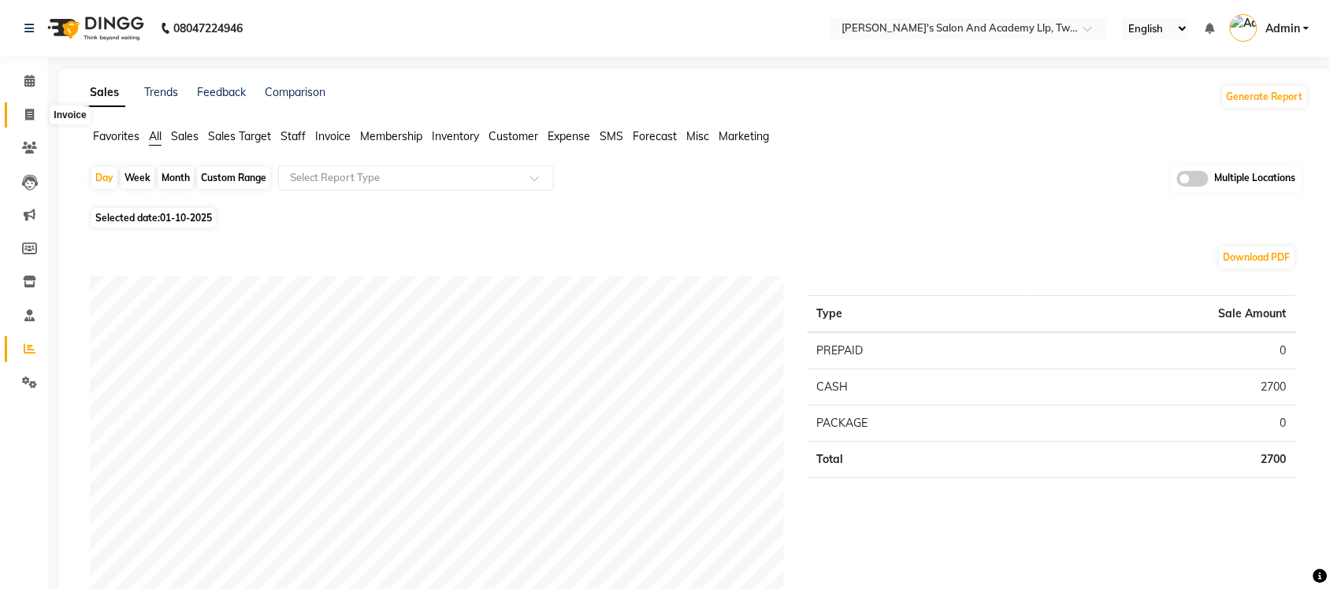
click at [26, 113] on icon at bounding box center [29, 115] width 9 height 12
select select "service"
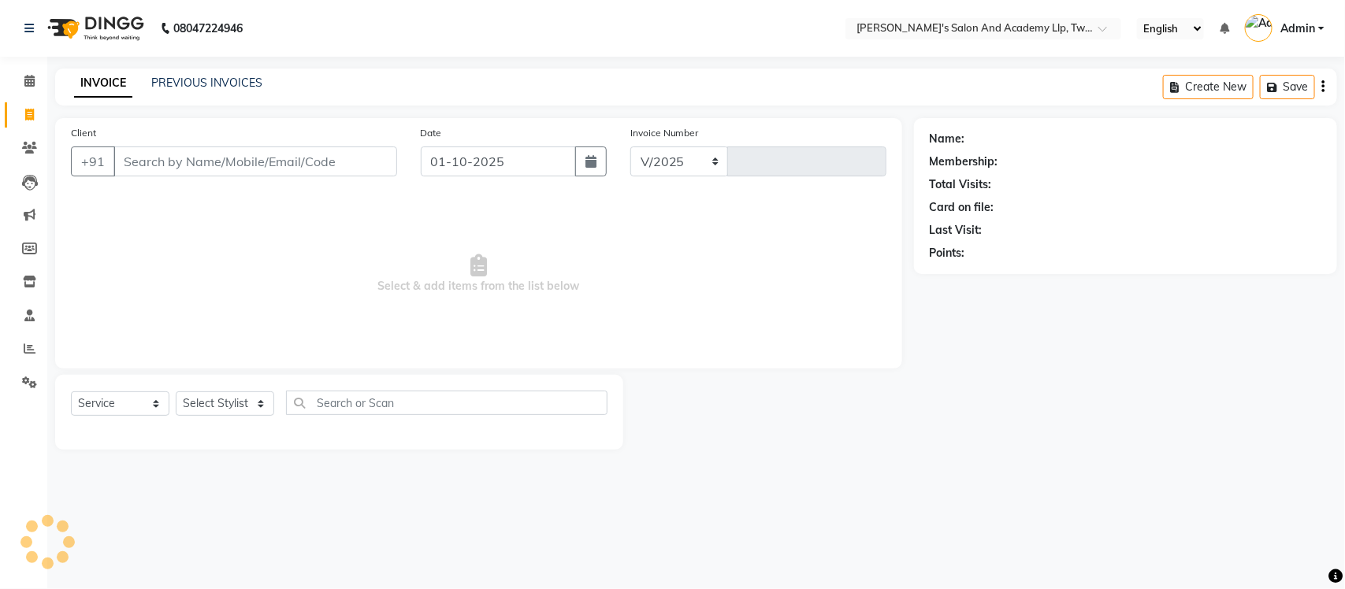
select select "6985"
type input "11499"
click at [185, 85] on link "PREVIOUS INVOICES" at bounding box center [206, 83] width 111 height 14
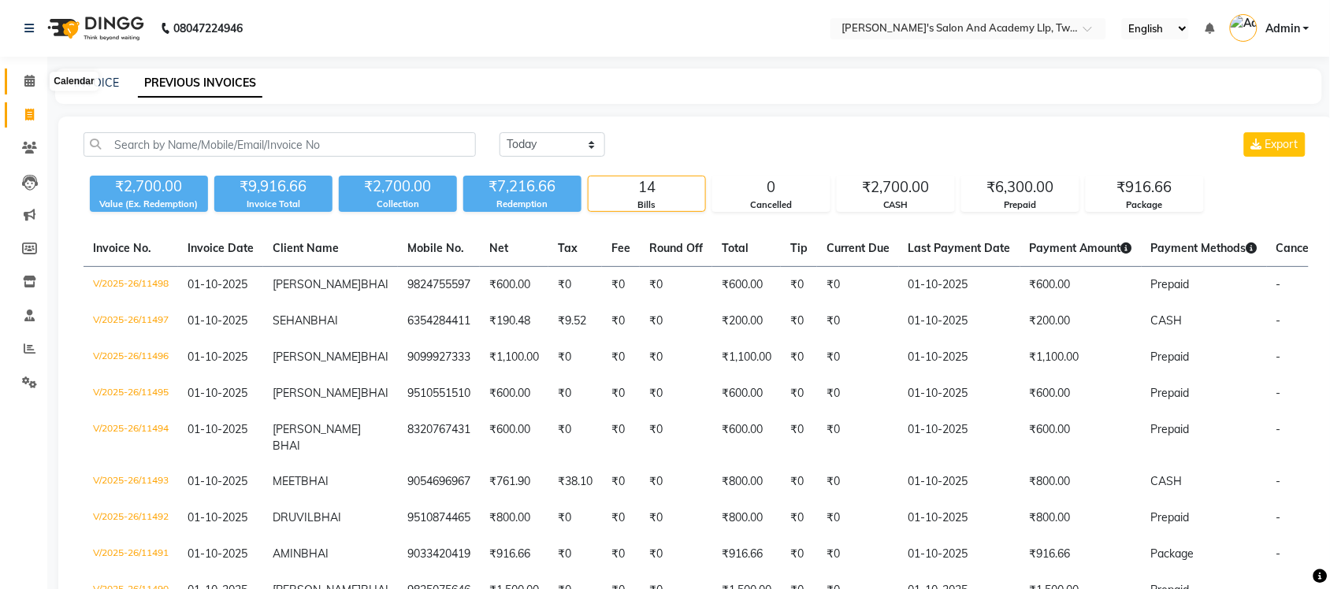
drag, startPoint x: 34, startPoint y: 81, endPoint x: 35, endPoint y: 107, distance: 26.1
click at [34, 81] on span at bounding box center [30, 82] width 28 height 18
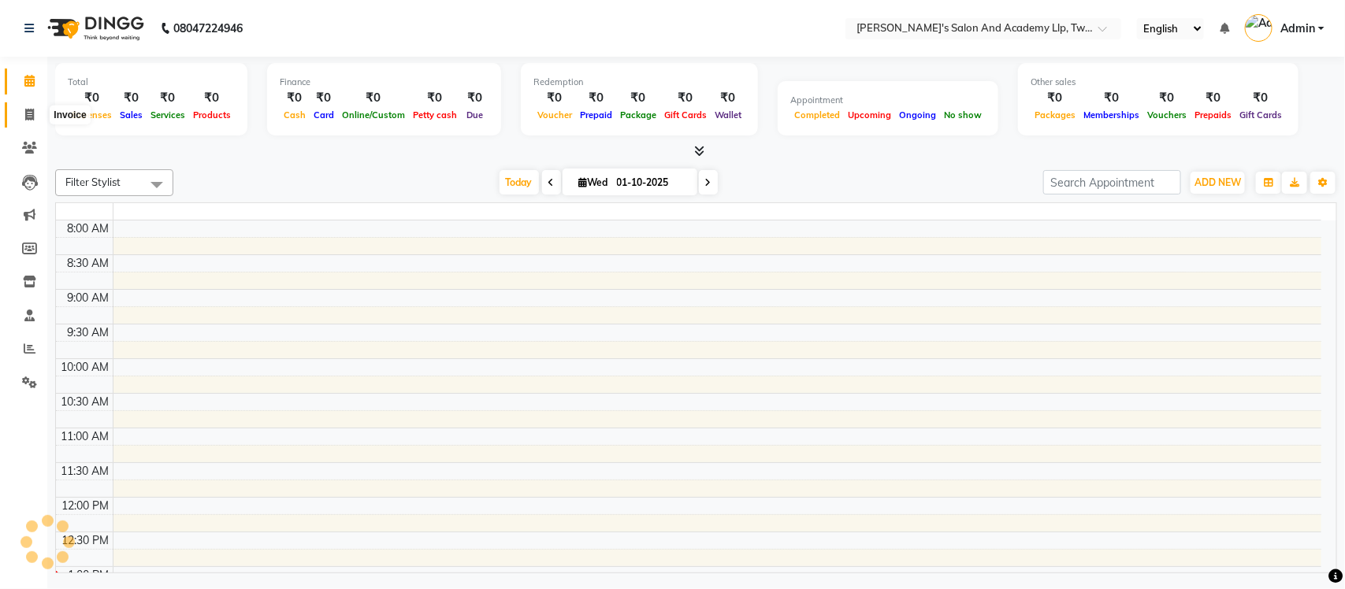
click at [35, 110] on span at bounding box center [30, 115] width 28 height 18
select select "service"
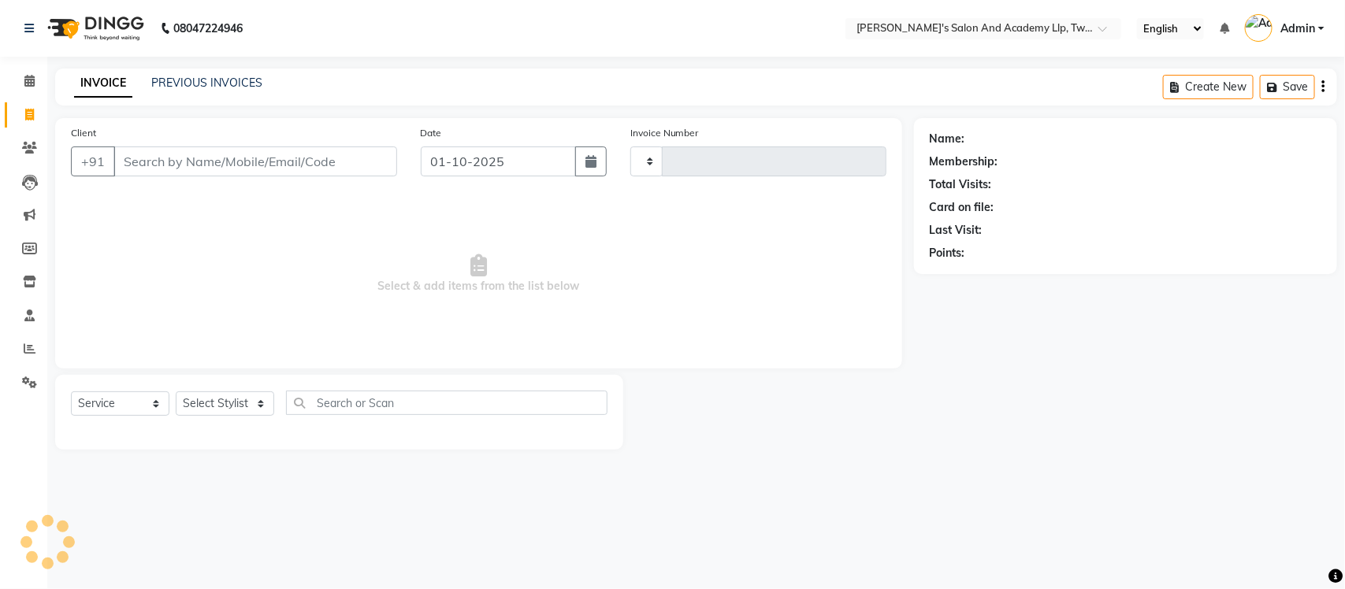
type input "11499"
select select "6985"
select select "membership"
click at [241, 87] on link "PREVIOUS INVOICES" at bounding box center [206, 83] width 111 height 14
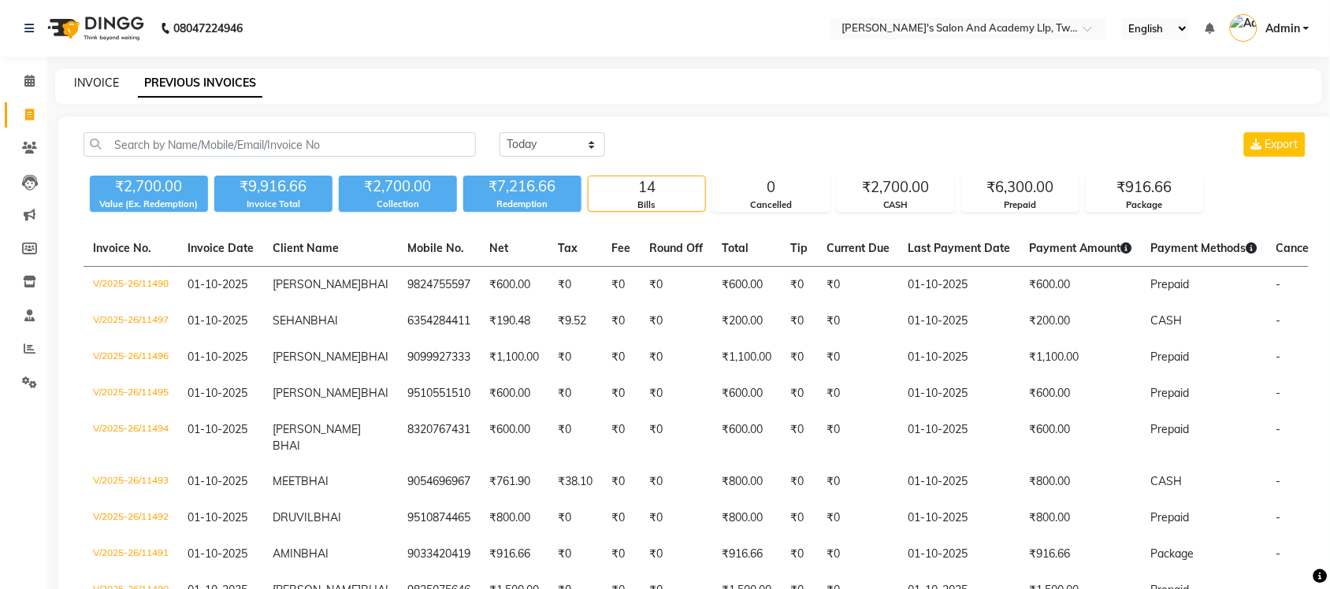
click at [106, 81] on link "INVOICE" at bounding box center [96, 83] width 45 height 14
select select "service"
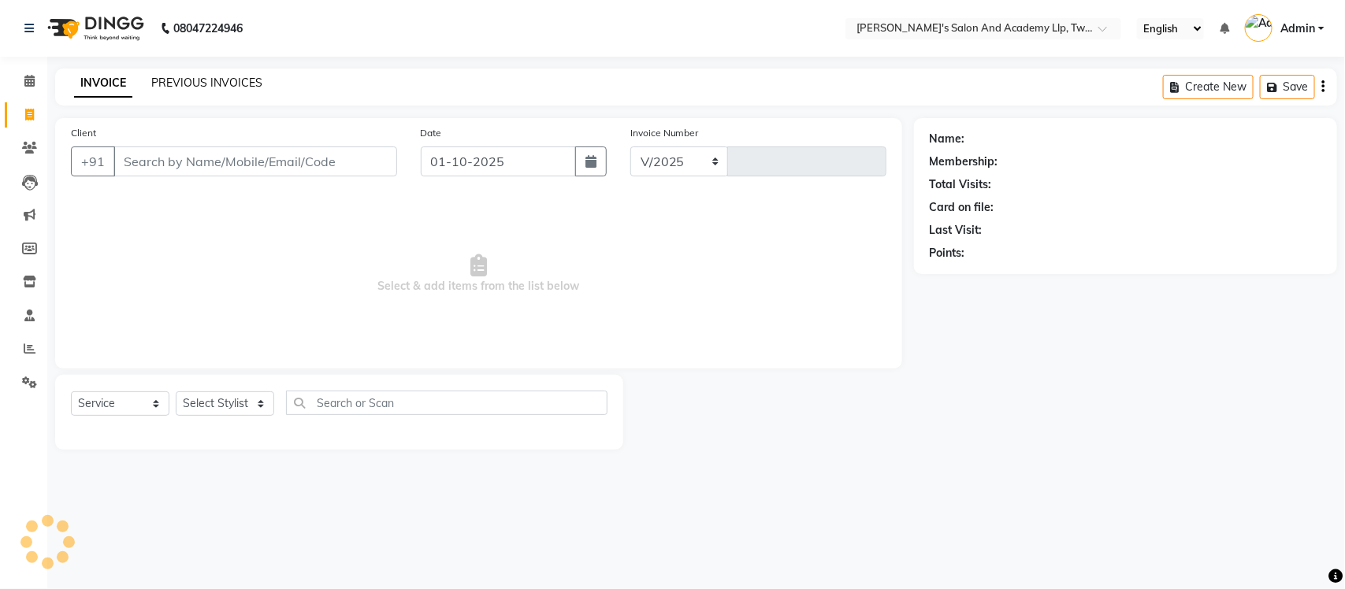
select select "6985"
type input "11499"
click at [257, 84] on link "PREVIOUS INVOICES" at bounding box center [206, 83] width 111 height 14
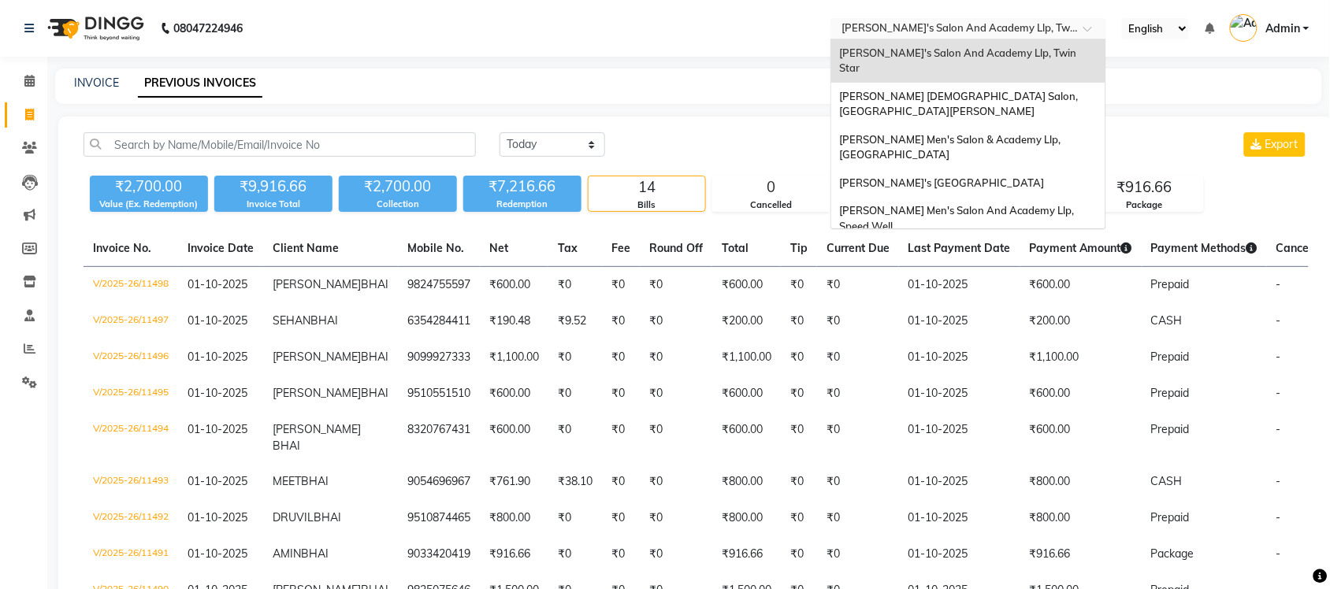
click at [976, 32] on input "text" at bounding box center [953, 30] width 229 height 16
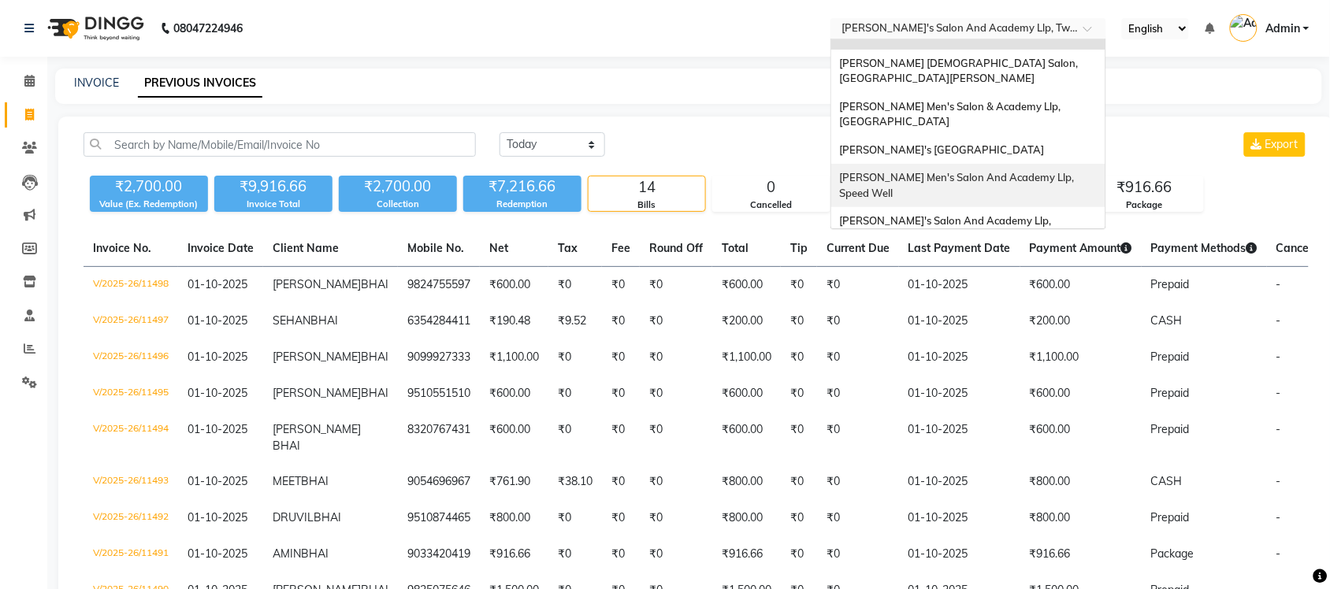
scroll to position [52, 0]
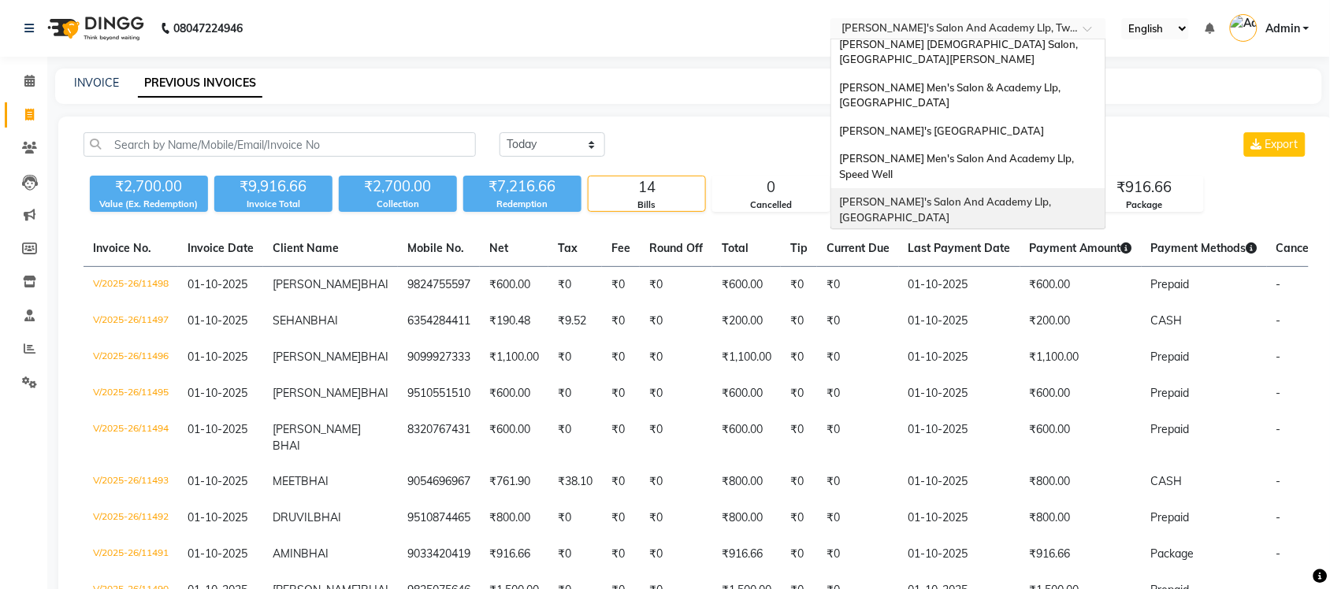
click at [999, 195] on span "[PERSON_NAME]'s Salon And Academy Llp, [GEOGRAPHIC_DATA]" at bounding box center [946, 209] width 214 height 28
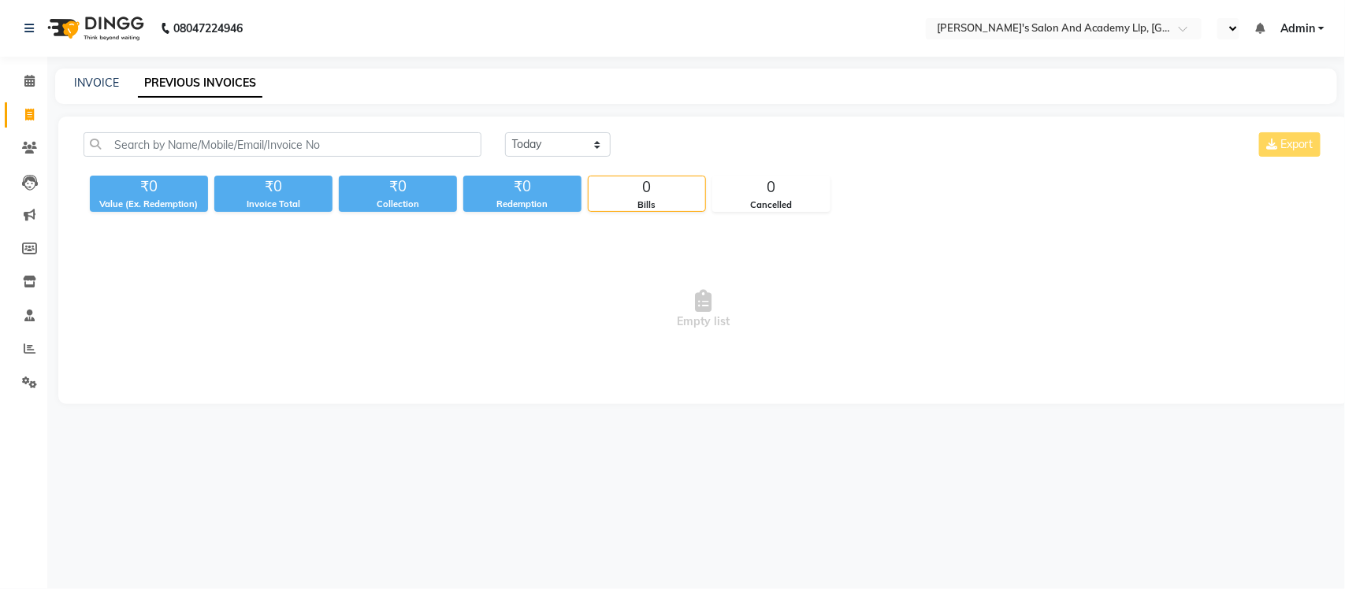
select select "en"
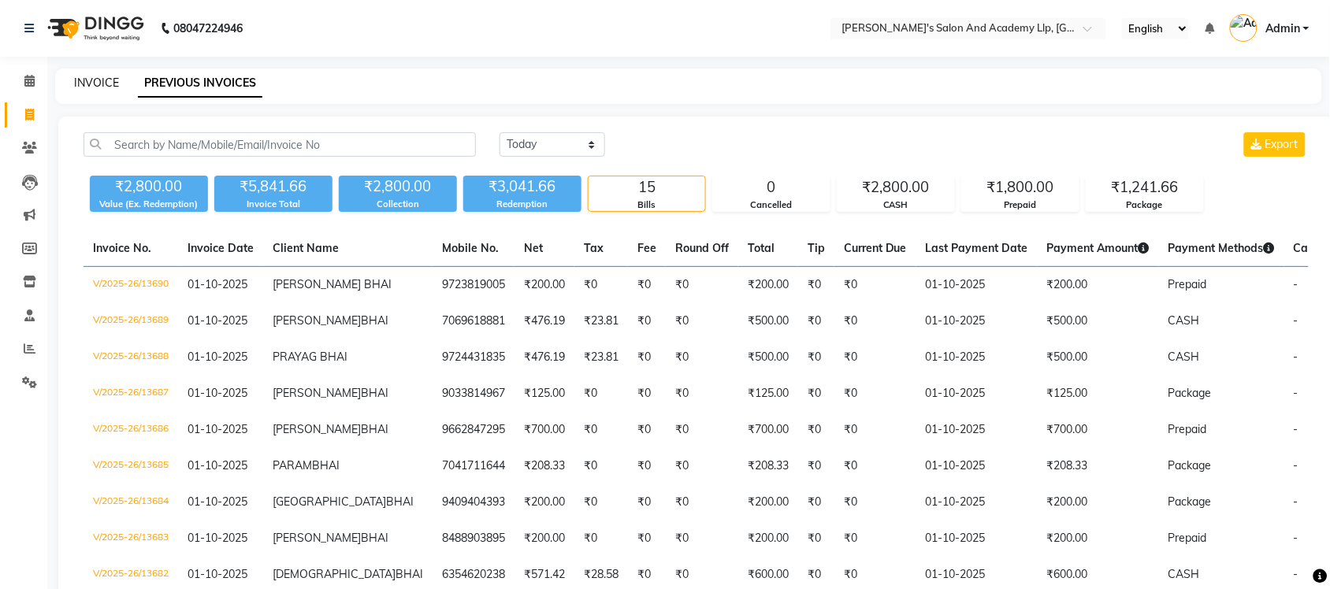
click at [104, 83] on link "INVOICE" at bounding box center [96, 83] width 45 height 14
select select "6983"
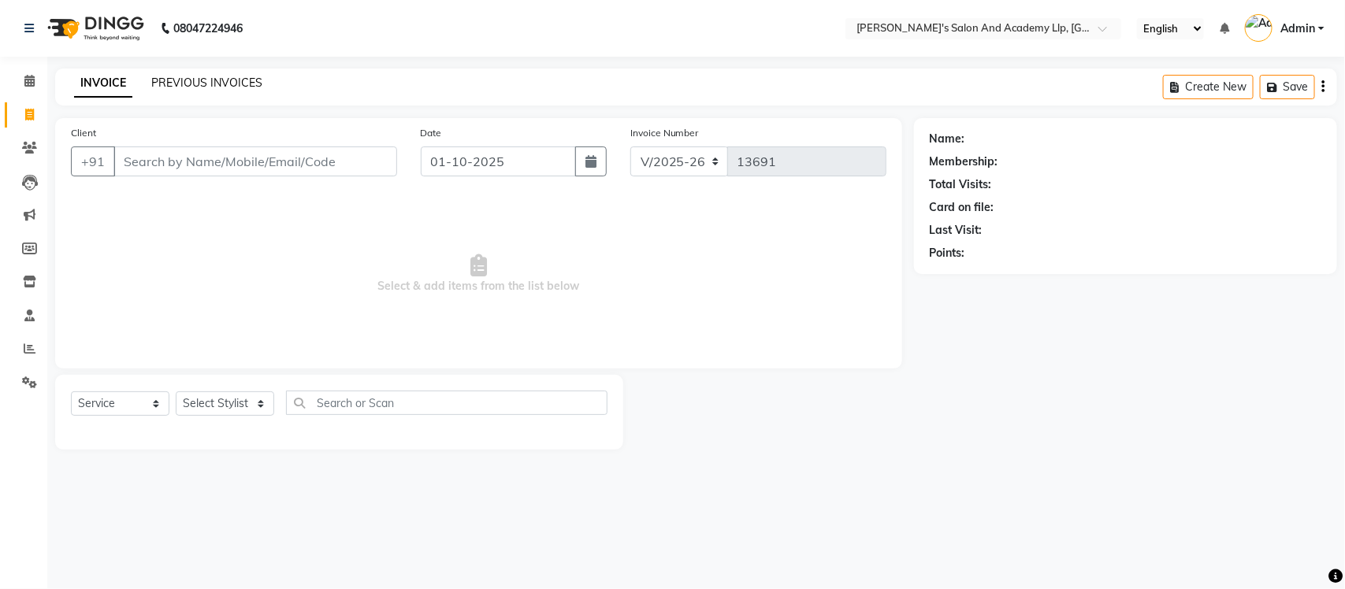
select select "membership"
click at [188, 80] on link "PREVIOUS INVOICES" at bounding box center [206, 83] width 111 height 14
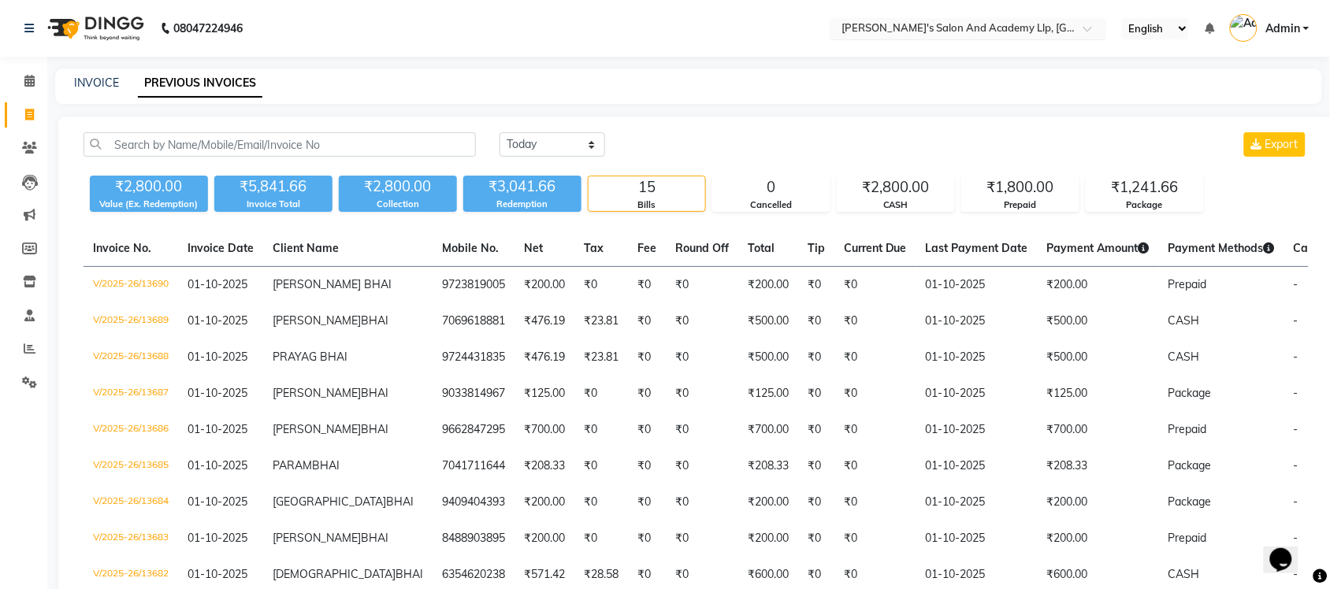
click at [1047, 24] on input "text" at bounding box center [953, 30] width 229 height 16
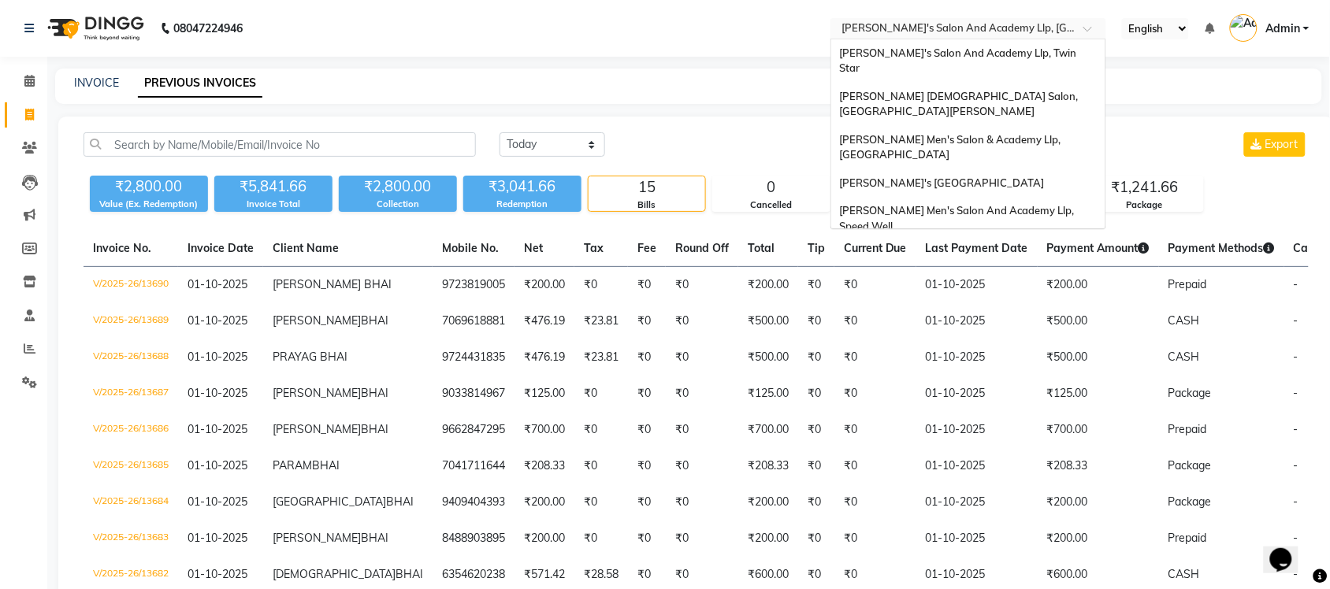
scroll to position [53, 0]
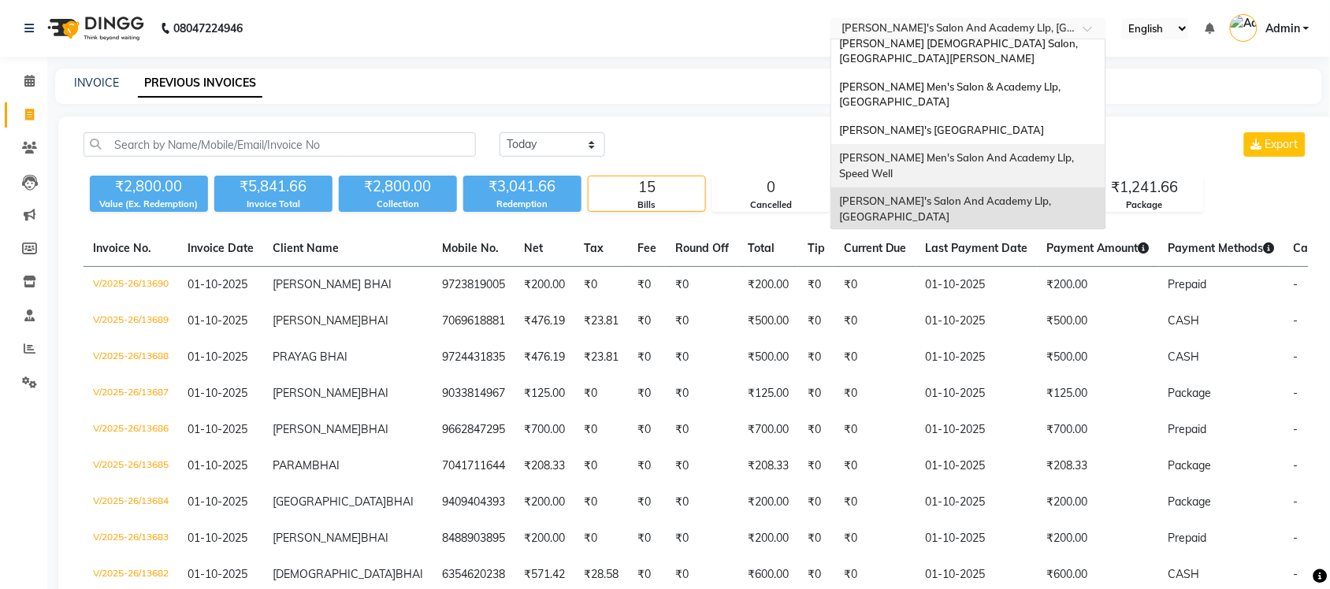
click at [1058, 151] on span "[PERSON_NAME] Men's Salon And Academy Llp, Speed Well" at bounding box center [957, 165] width 237 height 28
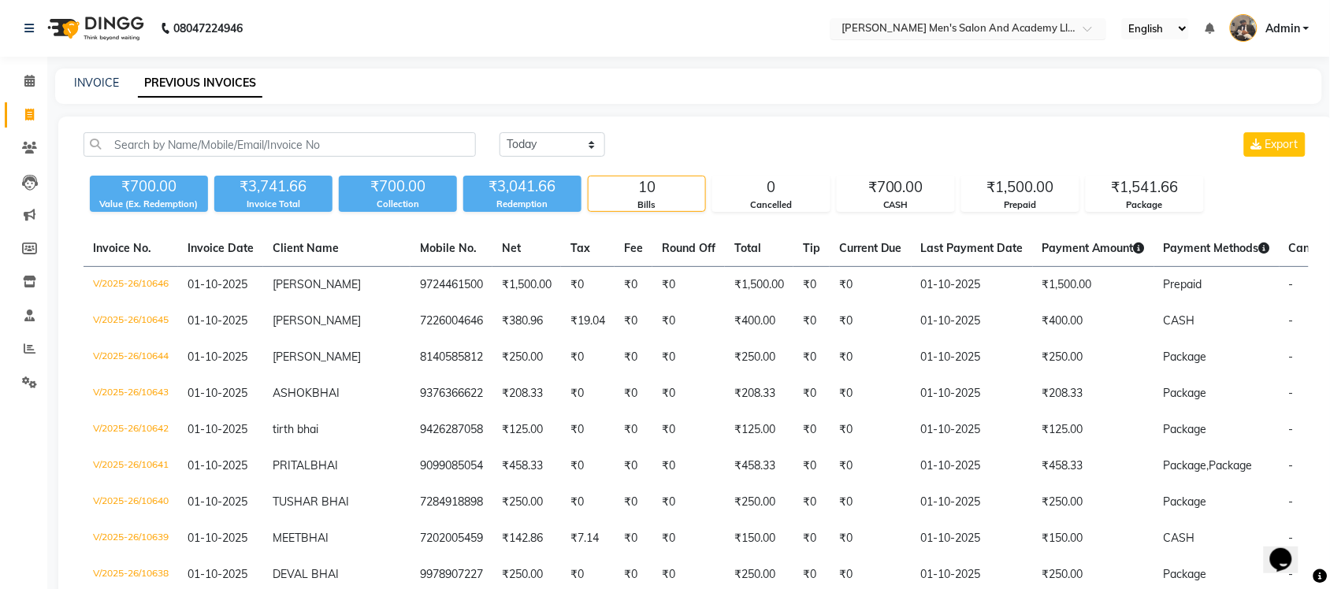
click at [1021, 30] on input "text" at bounding box center [953, 30] width 229 height 16
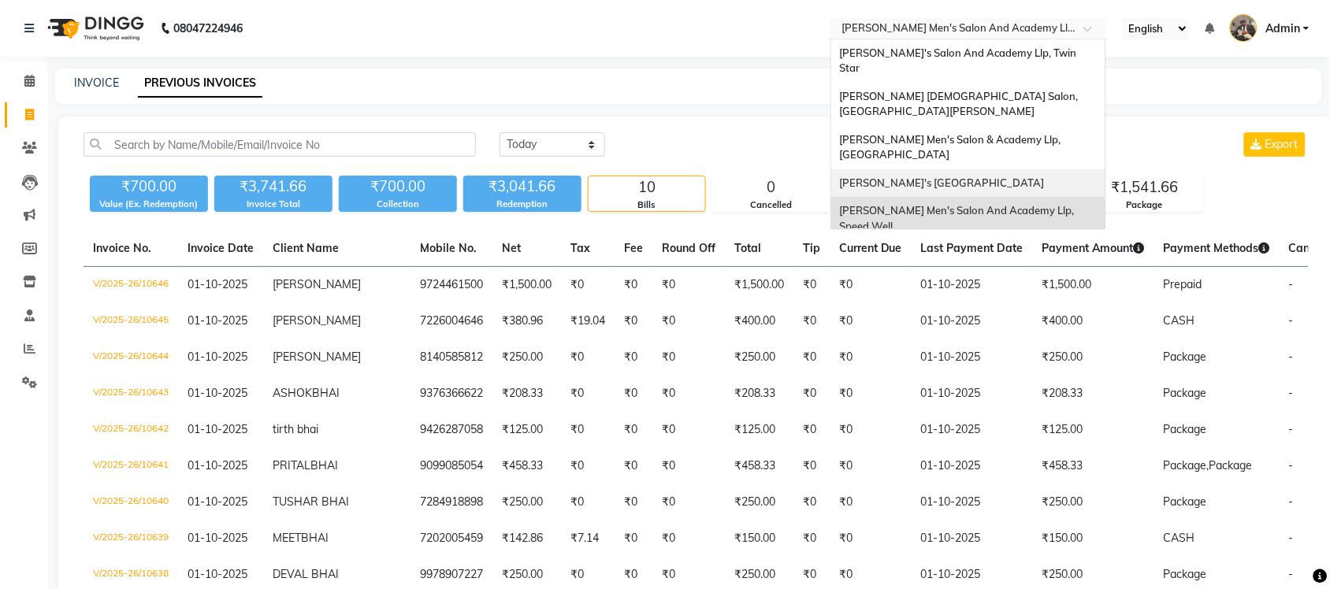
click at [1036, 177] on span "[PERSON_NAME]'s [GEOGRAPHIC_DATA]" at bounding box center [941, 183] width 205 height 13
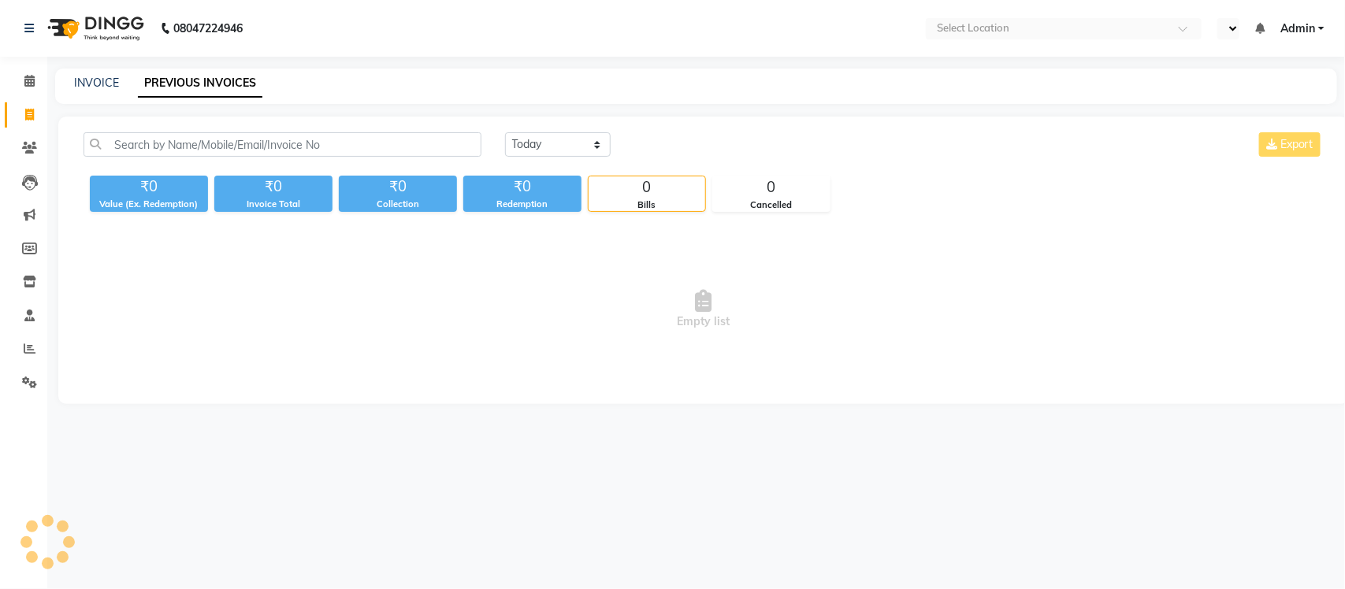
select select "en"
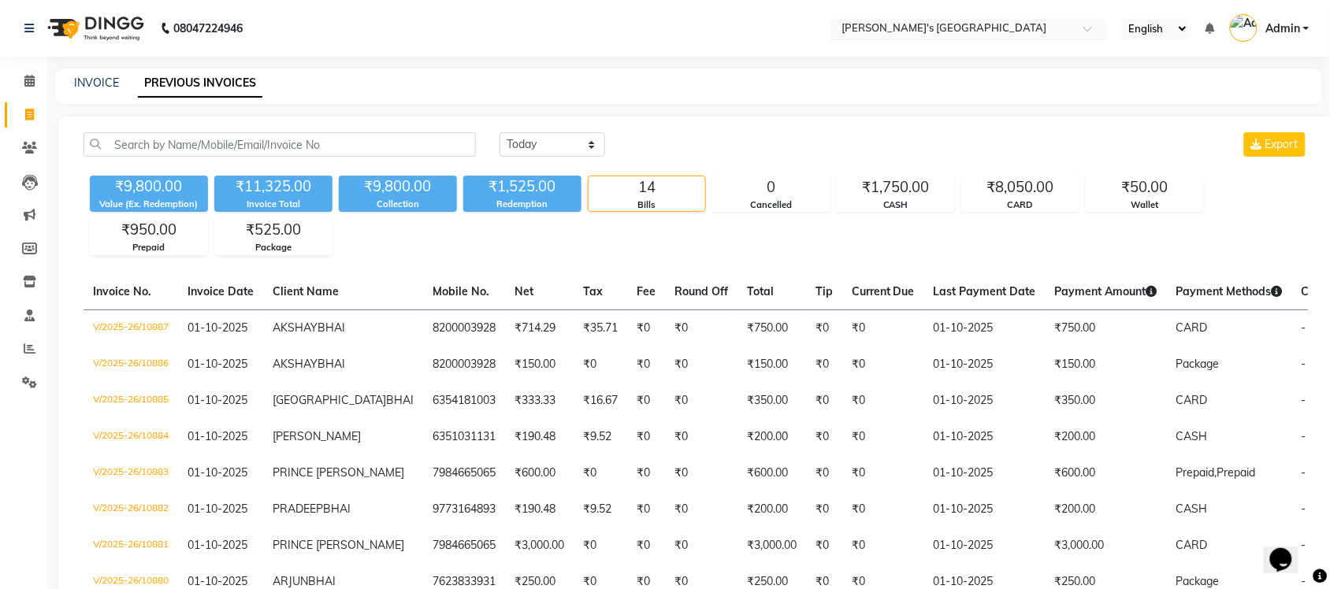
click at [1019, 30] on input "text" at bounding box center [953, 30] width 229 height 16
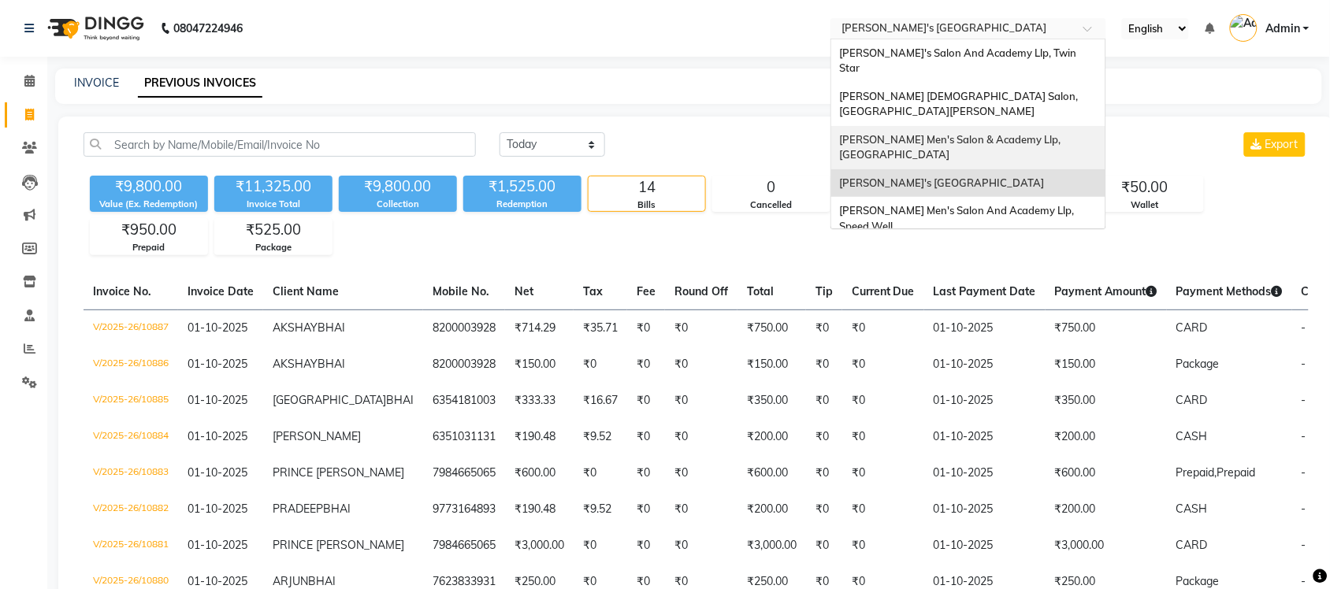
click at [1042, 133] on span "[PERSON_NAME] Men's Salon & Academy Llp, [GEOGRAPHIC_DATA]" at bounding box center [951, 147] width 224 height 28
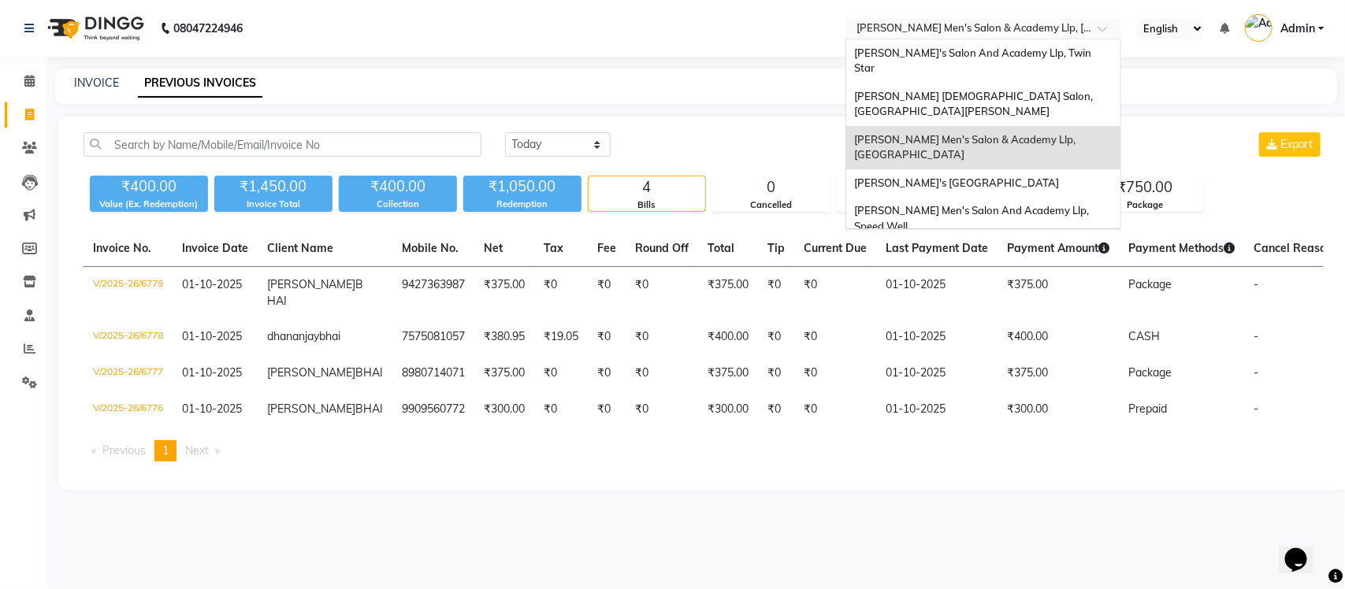
click at [1065, 22] on input "text" at bounding box center [967, 30] width 229 height 16
click at [1058, 85] on div "[PERSON_NAME] [DEMOGRAPHIC_DATA] Salon, [GEOGRAPHIC_DATA][PERSON_NAME]" at bounding box center [983, 104] width 274 height 43
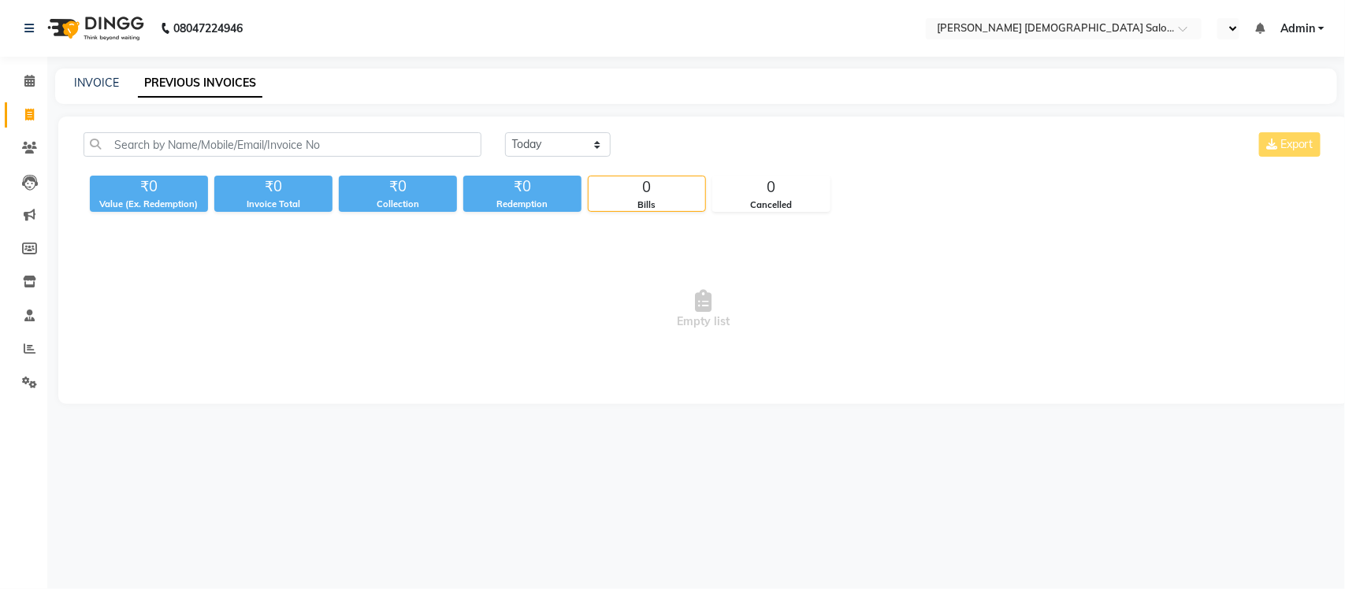
select select "en"
click at [1015, 28] on input "text" at bounding box center [967, 30] width 229 height 16
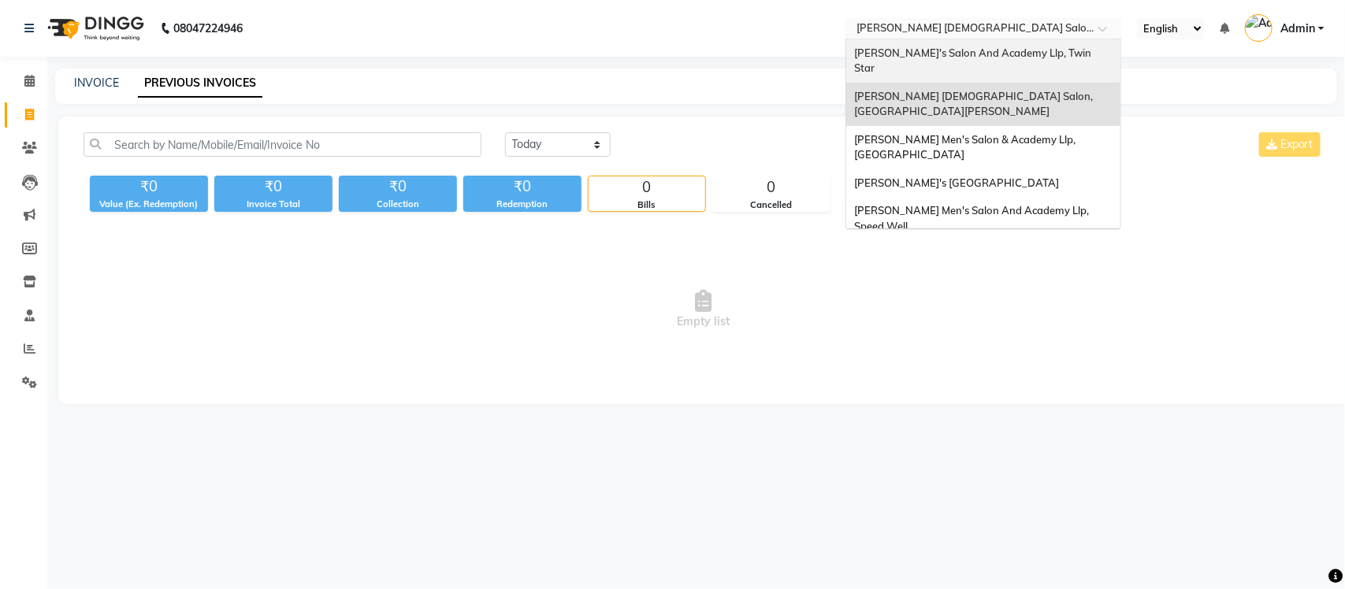
click at [1003, 46] on span "[PERSON_NAME]'s Salon And Academy Llp, Twin Star" at bounding box center [974, 60] width 240 height 28
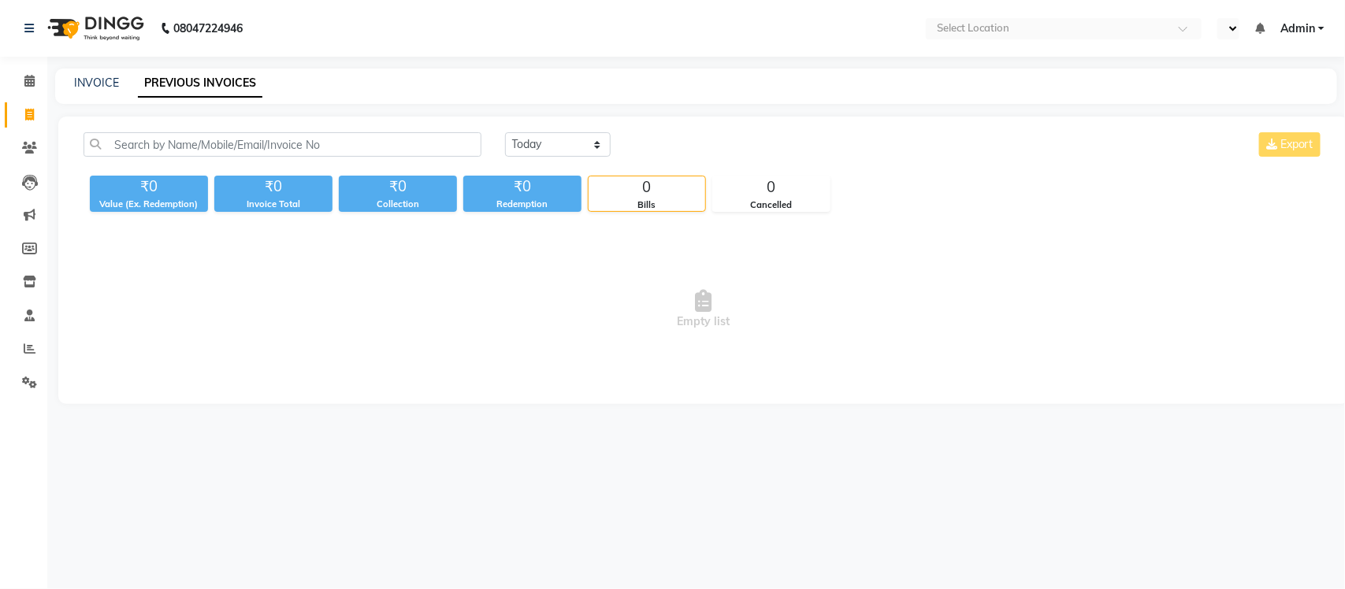
select select "en"
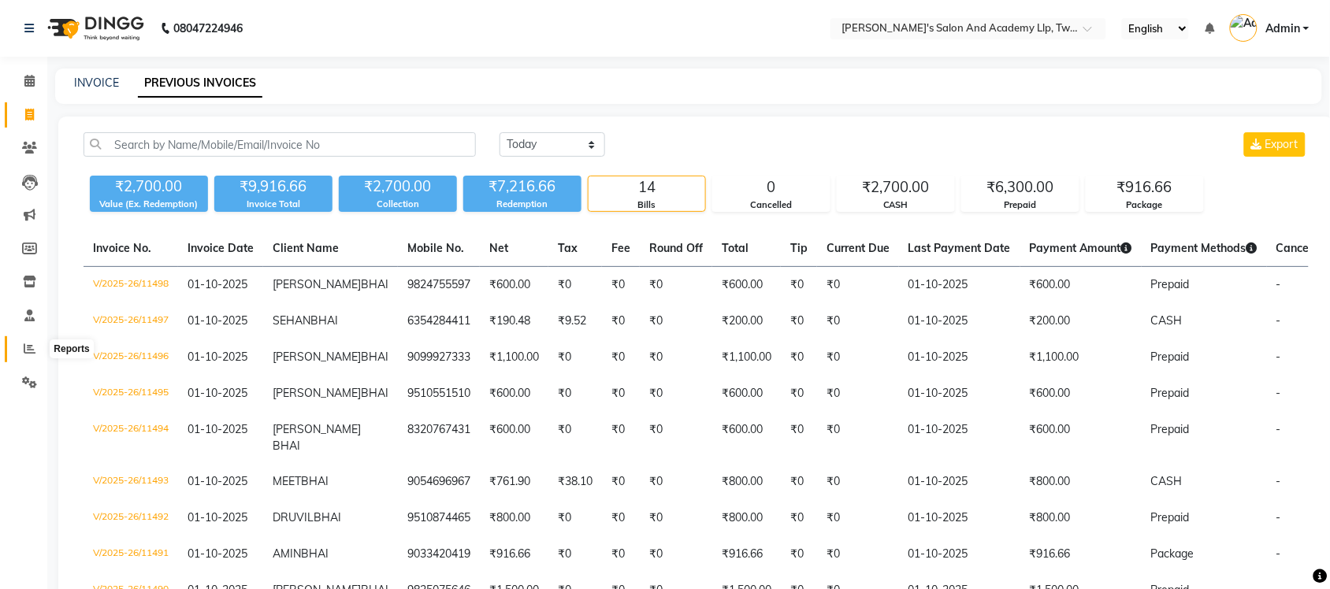
click at [28, 355] on icon at bounding box center [30, 349] width 12 height 12
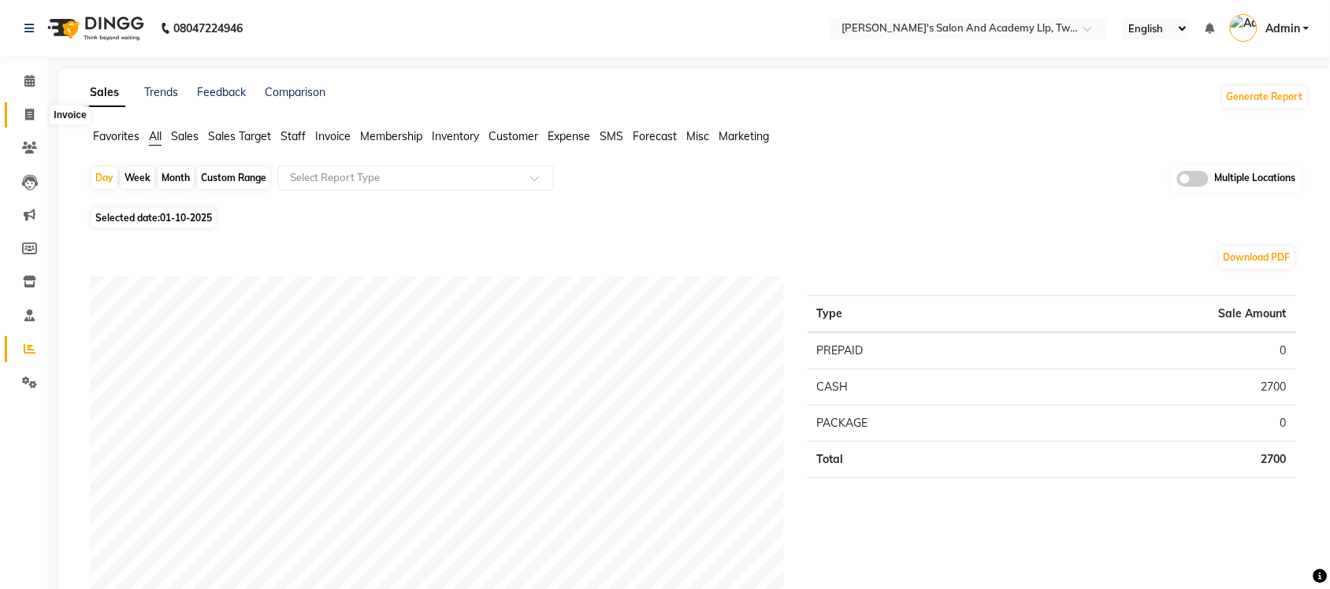
click at [25, 107] on span at bounding box center [30, 115] width 28 height 18
select select "service"
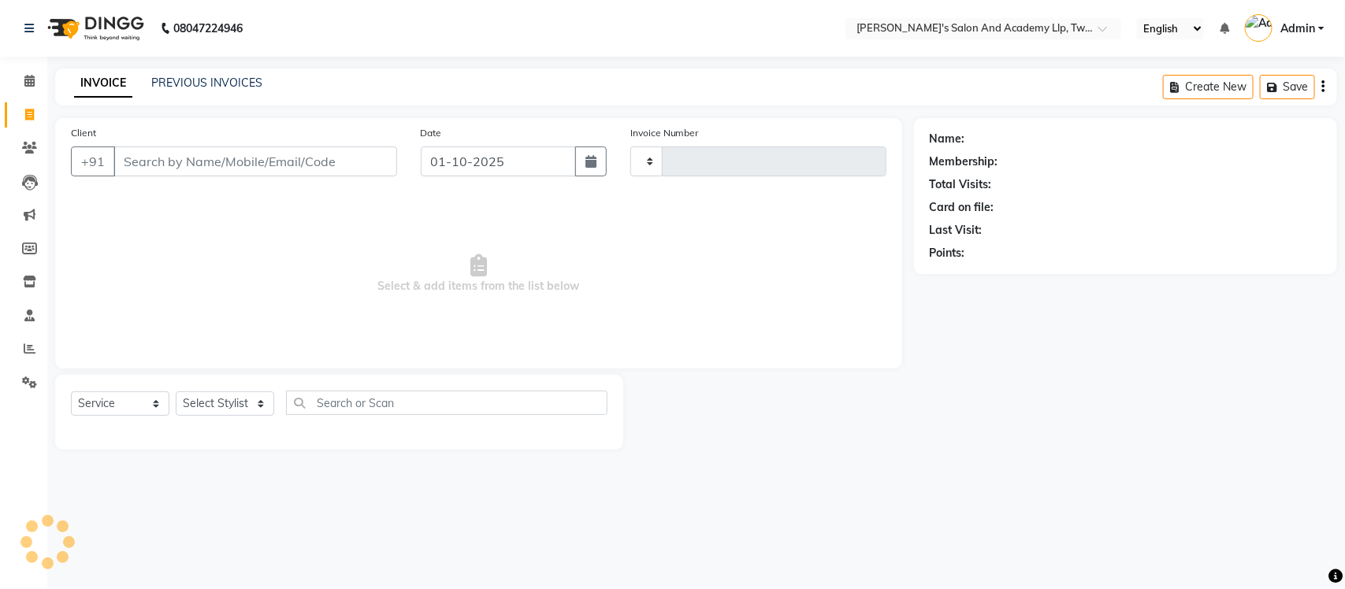
type input "11499"
select select "6985"
click at [195, 84] on link "PREVIOUS INVOICES" at bounding box center [206, 83] width 111 height 14
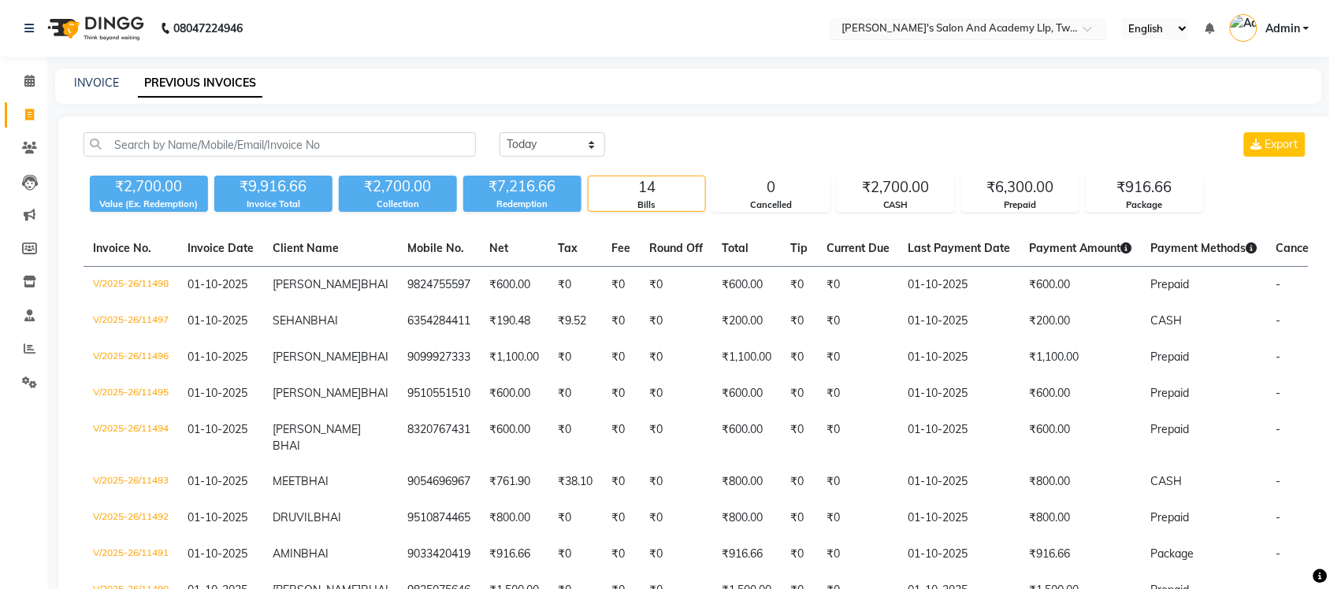
click at [1062, 29] on input "text" at bounding box center [953, 30] width 229 height 16
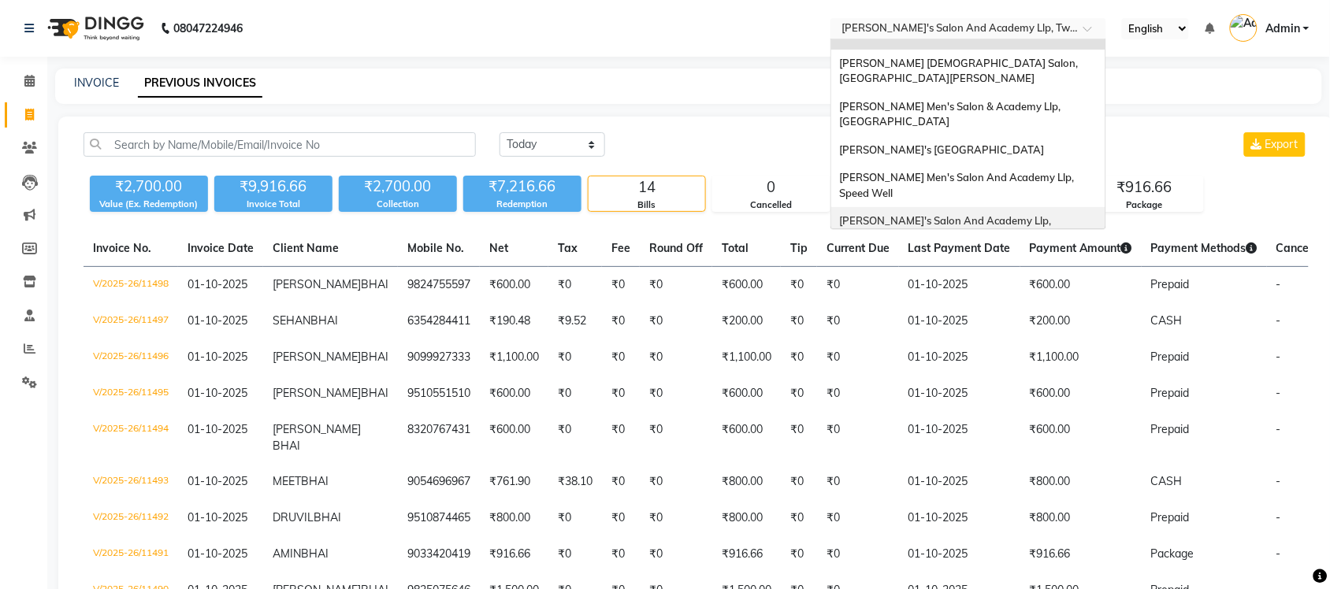
scroll to position [52, 0]
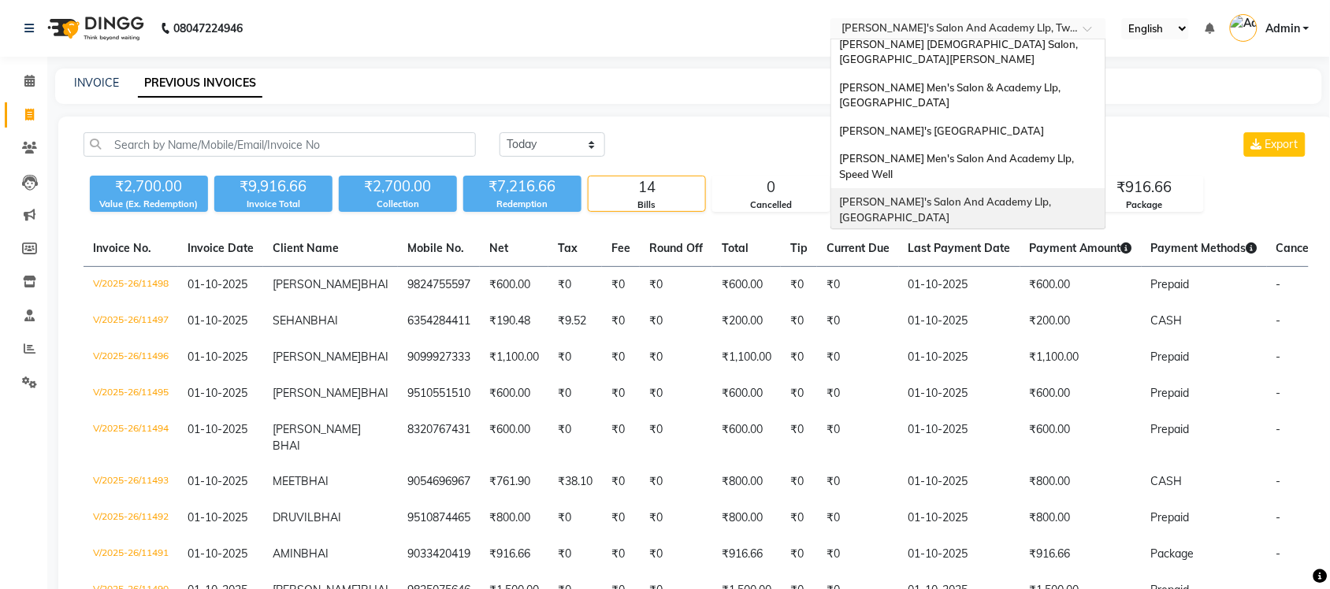
click at [1040, 188] on div "[PERSON_NAME]'s Salon And Academy Llp, [GEOGRAPHIC_DATA]" at bounding box center [968, 209] width 274 height 43
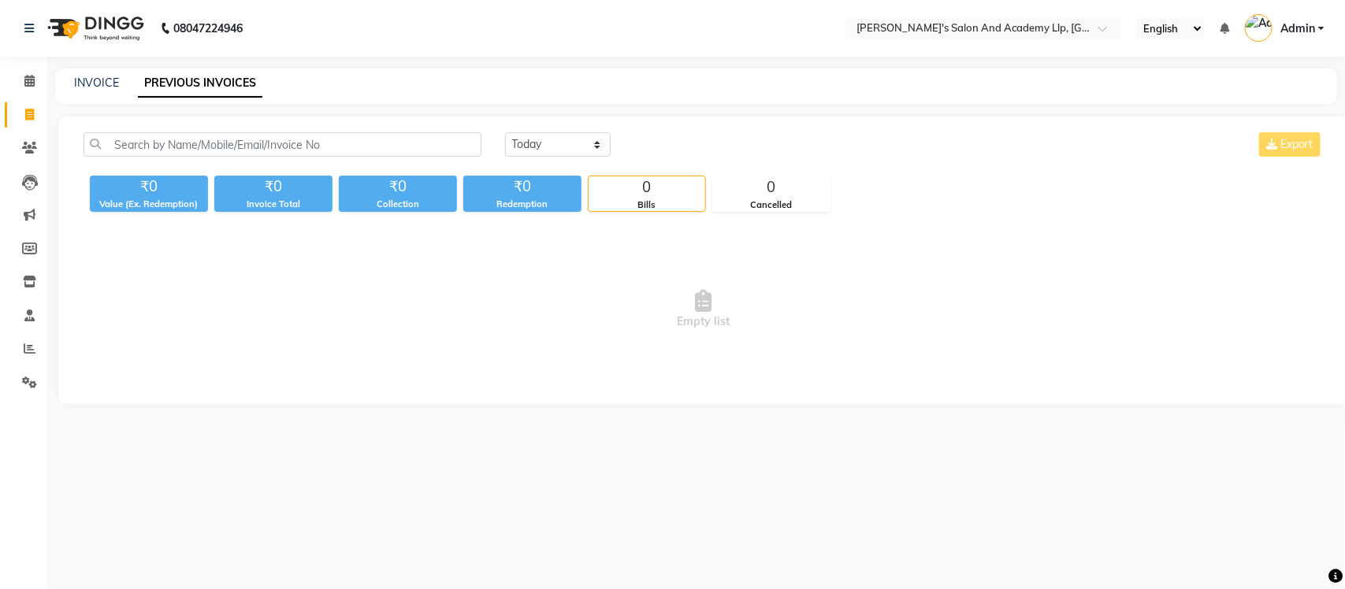
select select "en"
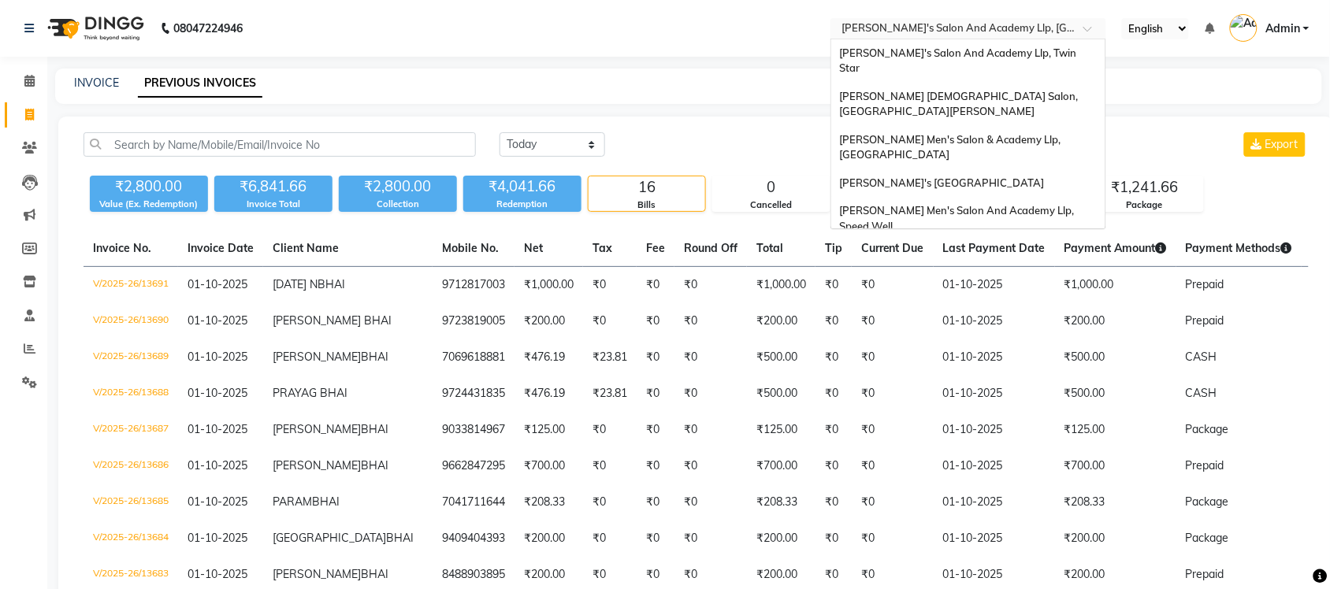
click at [982, 29] on input "text" at bounding box center [953, 30] width 229 height 16
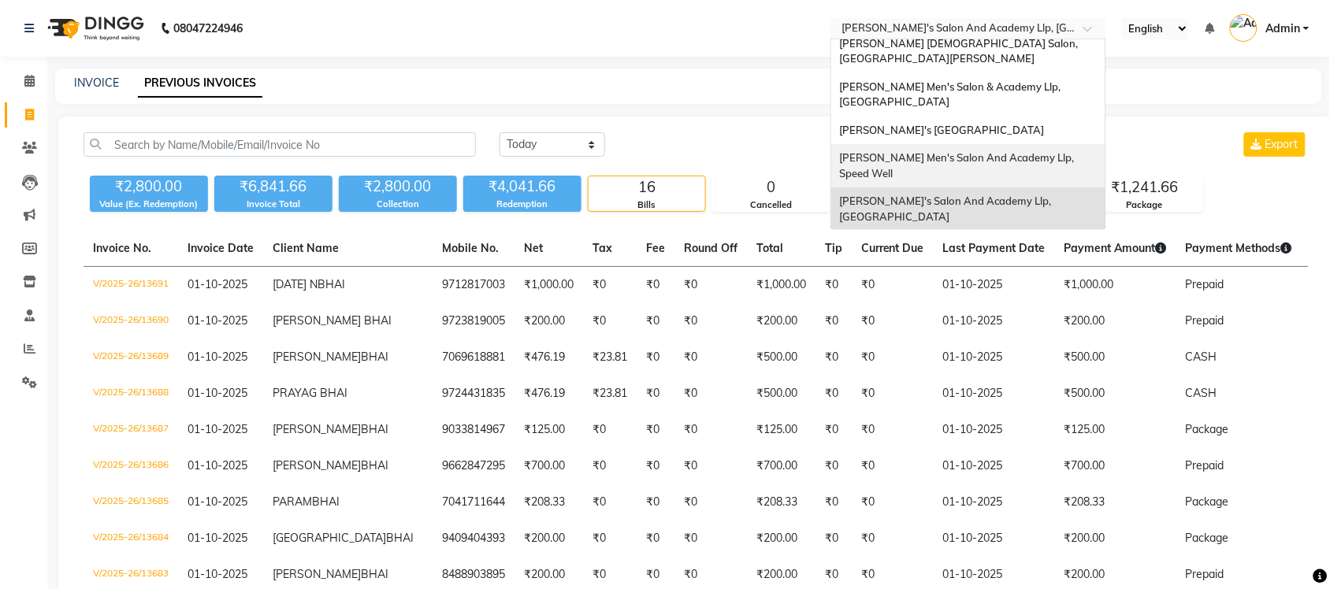
click at [1022, 151] on span "[PERSON_NAME] Men's Salon And Academy Llp, Speed Well" at bounding box center [957, 165] width 237 height 28
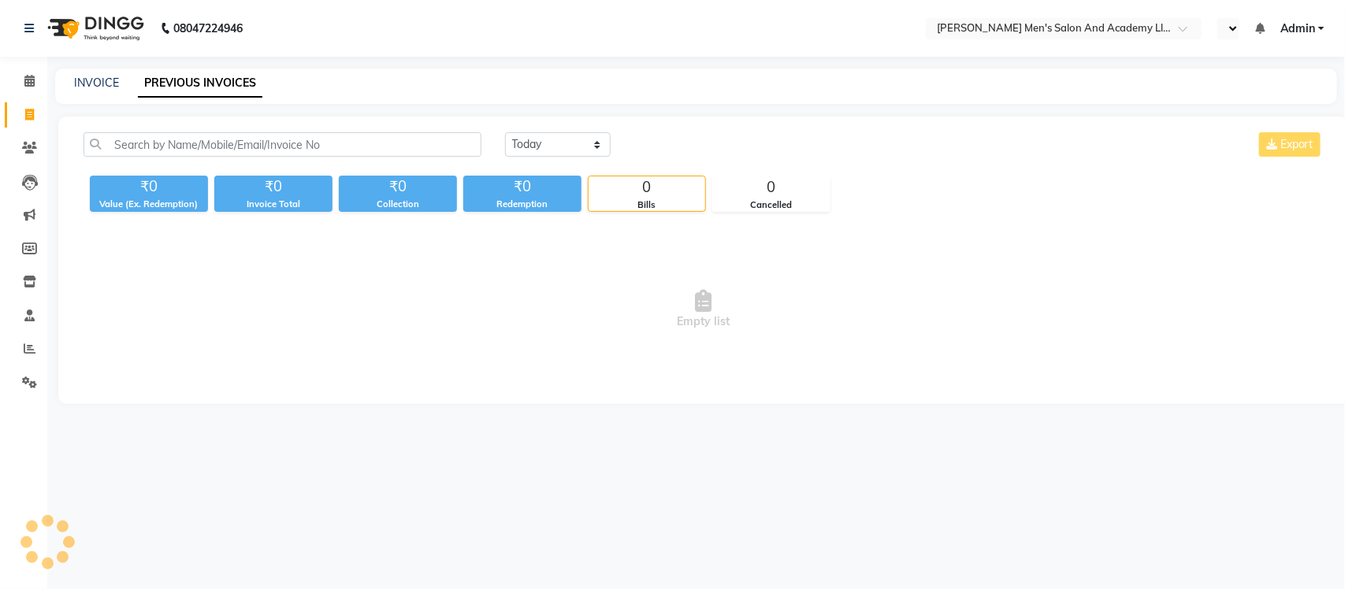
select select "en"
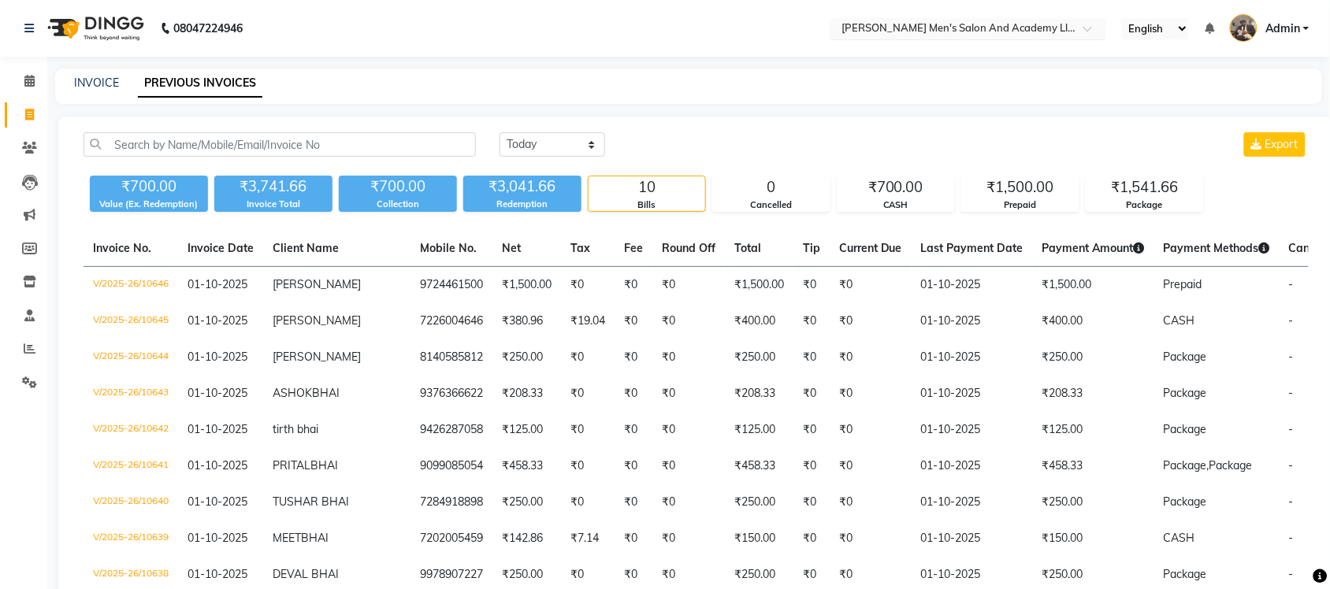
click at [1048, 24] on input "text" at bounding box center [953, 30] width 229 height 16
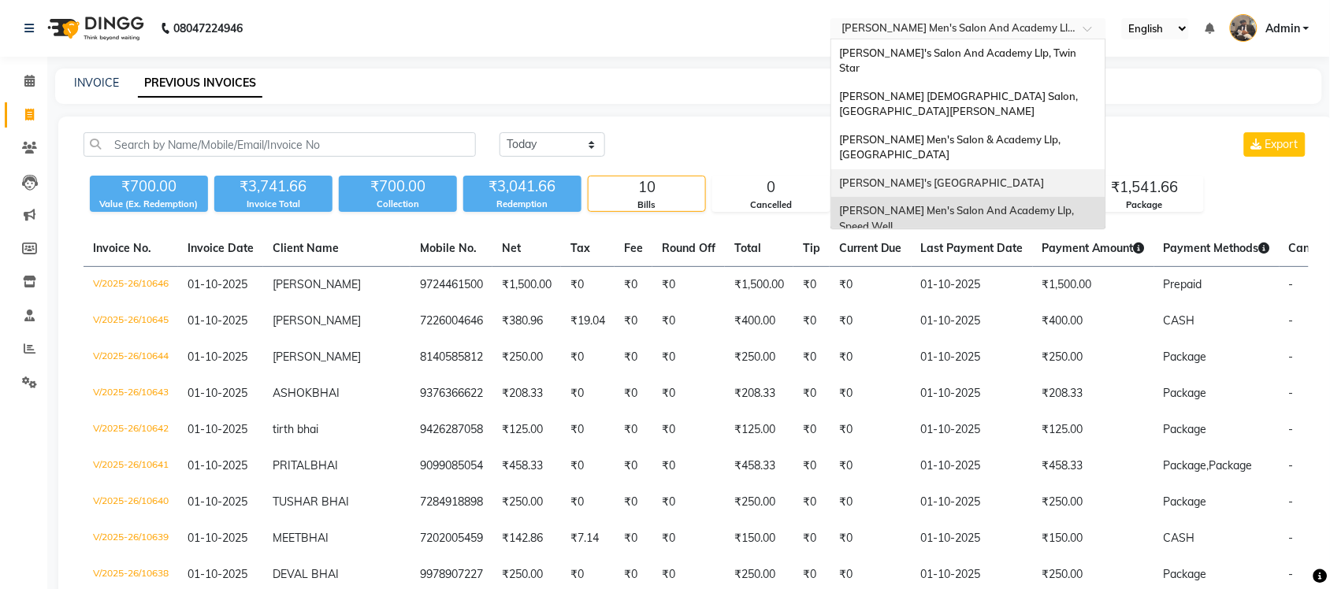
click at [1056, 169] on div "[PERSON_NAME]'s [GEOGRAPHIC_DATA]" at bounding box center [968, 183] width 274 height 28
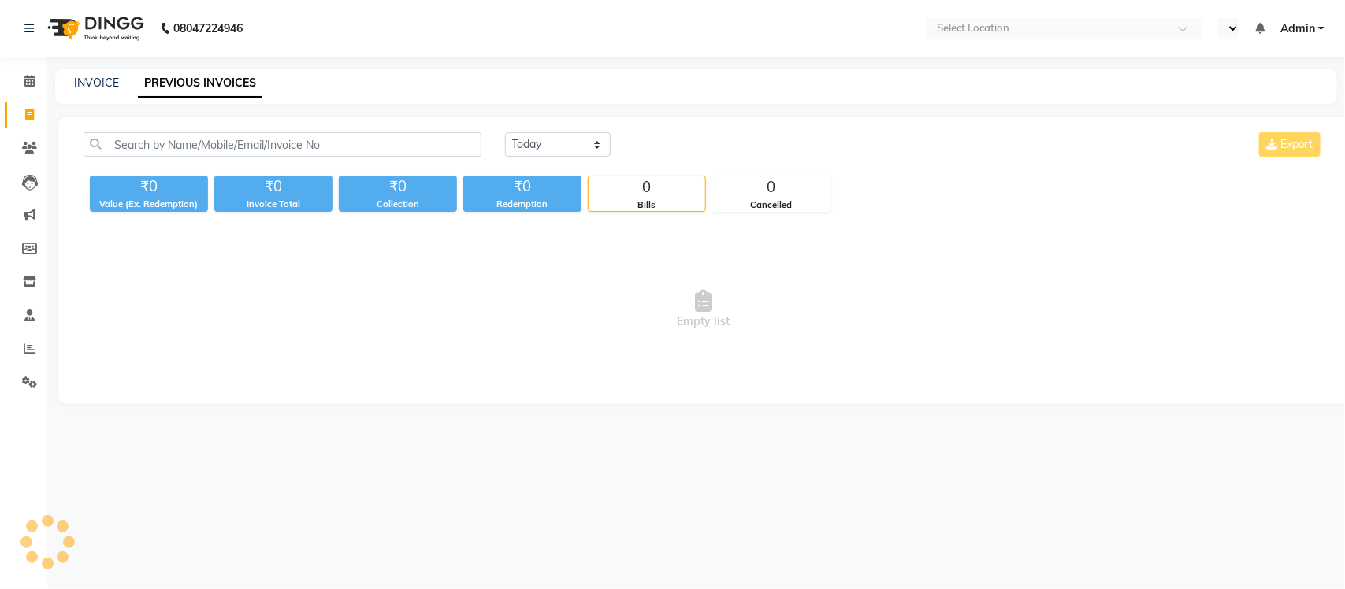
select select "en"
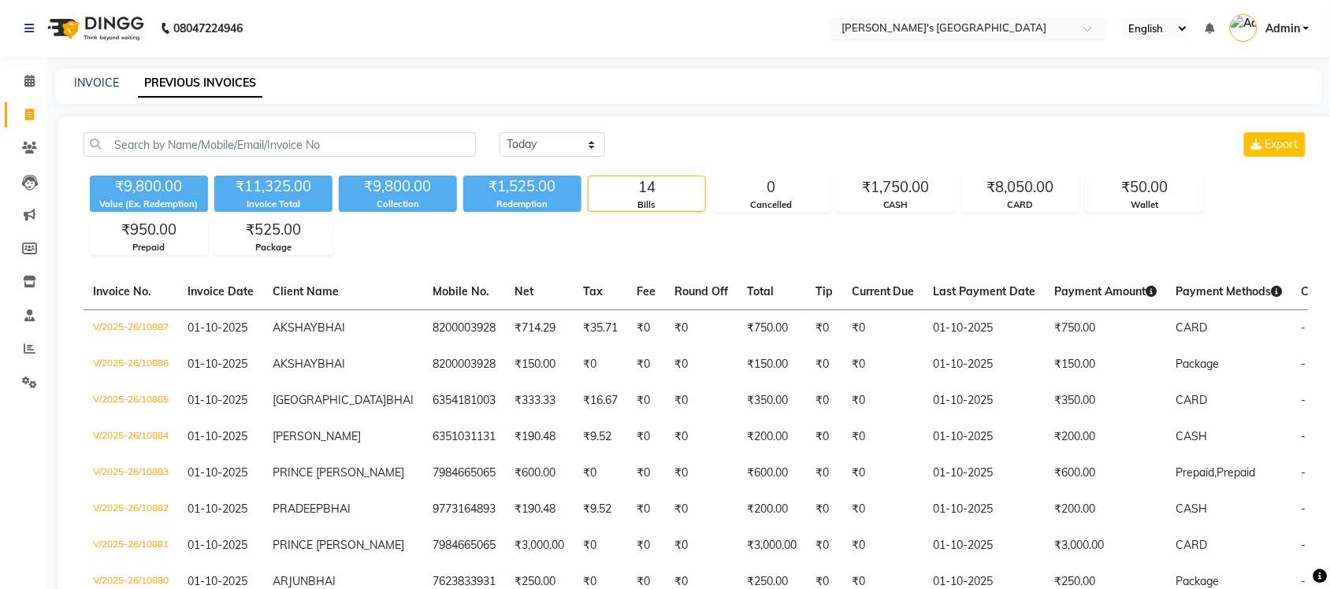
click at [1060, 28] on input "text" at bounding box center [953, 30] width 229 height 16
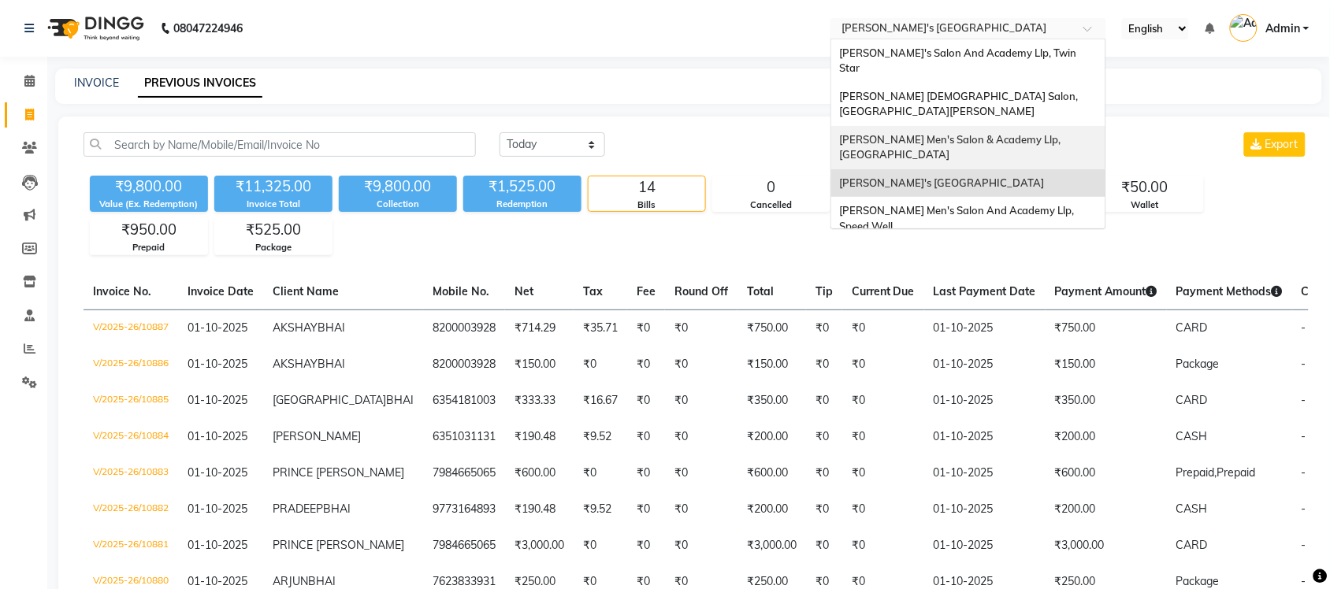
click at [1046, 126] on div "[PERSON_NAME] Men's Salon & Academy Llp, [GEOGRAPHIC_DATA]" at bounding box center [968, 147] width 274 height 43
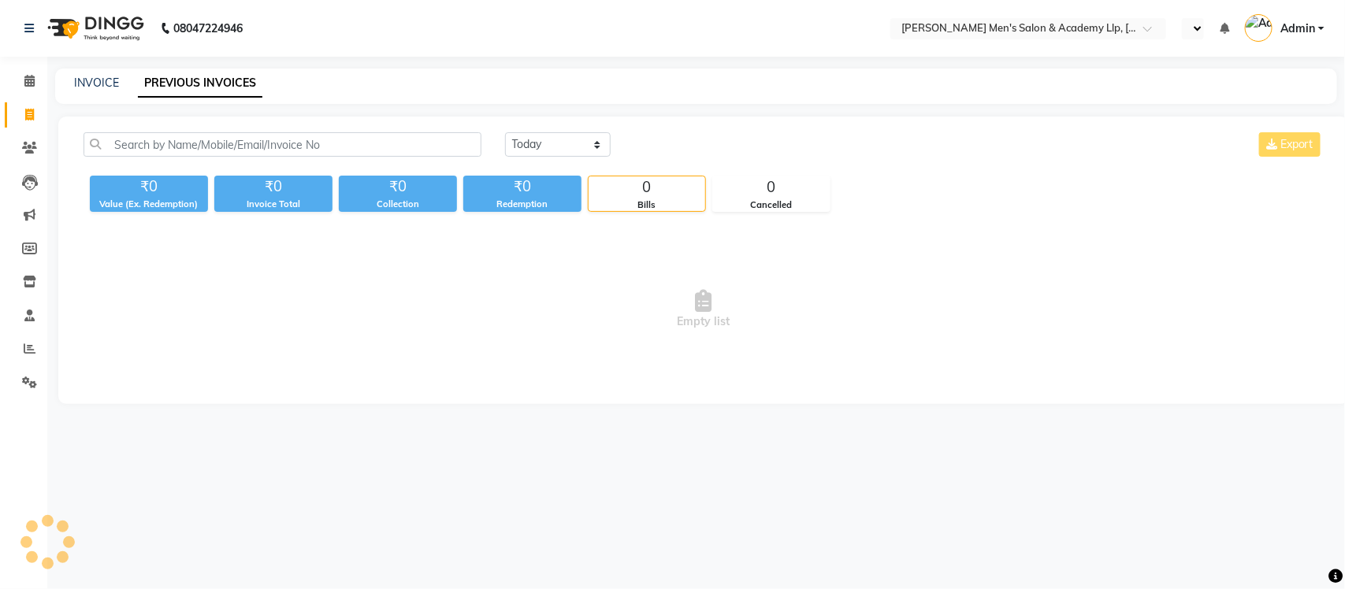
select select "en"
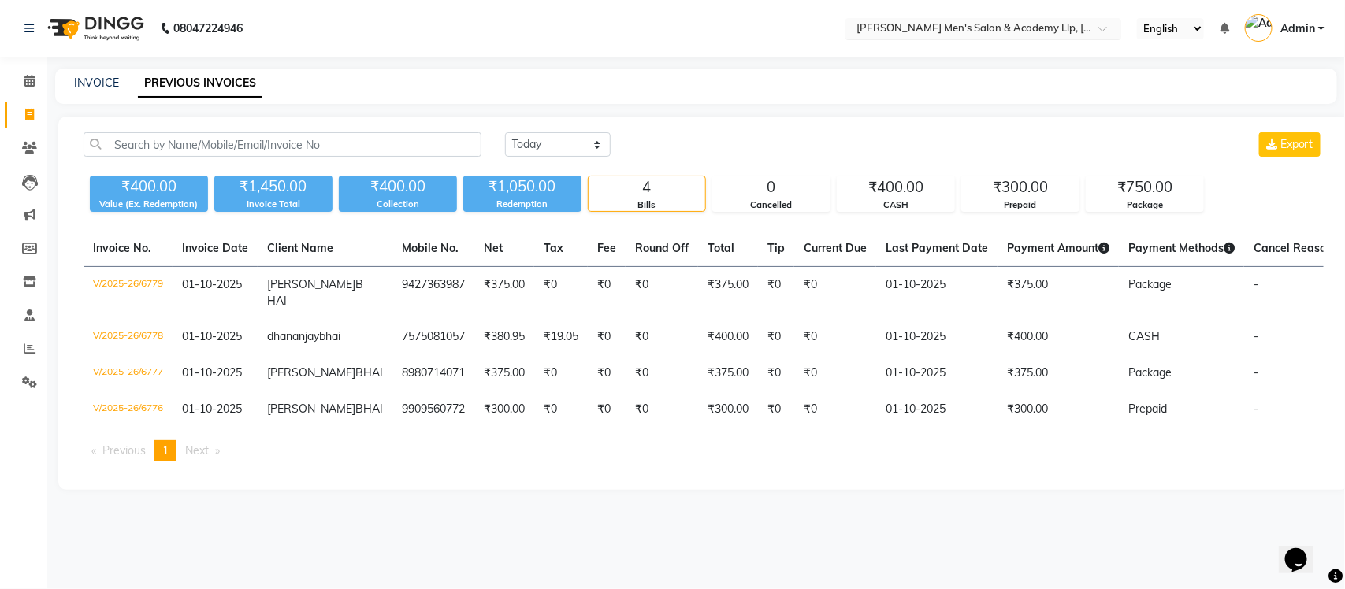
click at [1022, 28] on input "text" at bounding box center [967, 30] width 229 height 16
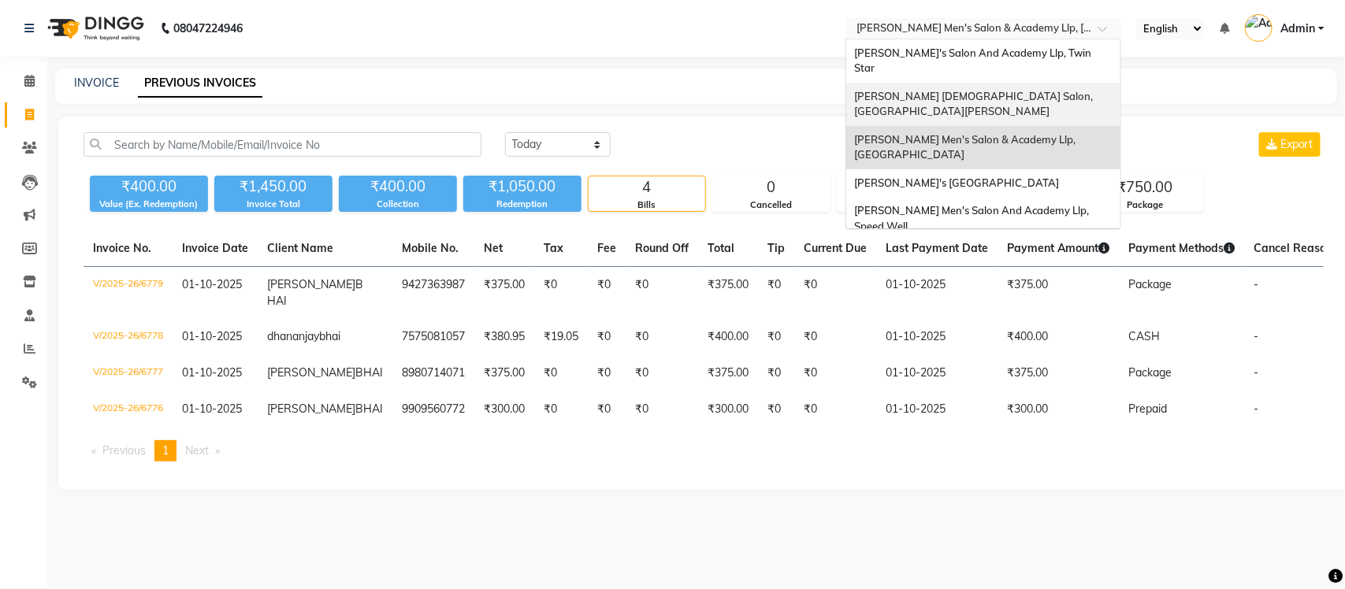
click at [1021, 88] on div "[PERSON_NAME] [DEMOGRAPHIC_DATA] Salon, [GEOGRAPHIC_DATA][PERSON_NAME]" at bounding box center [983, 104] width 274 height 43
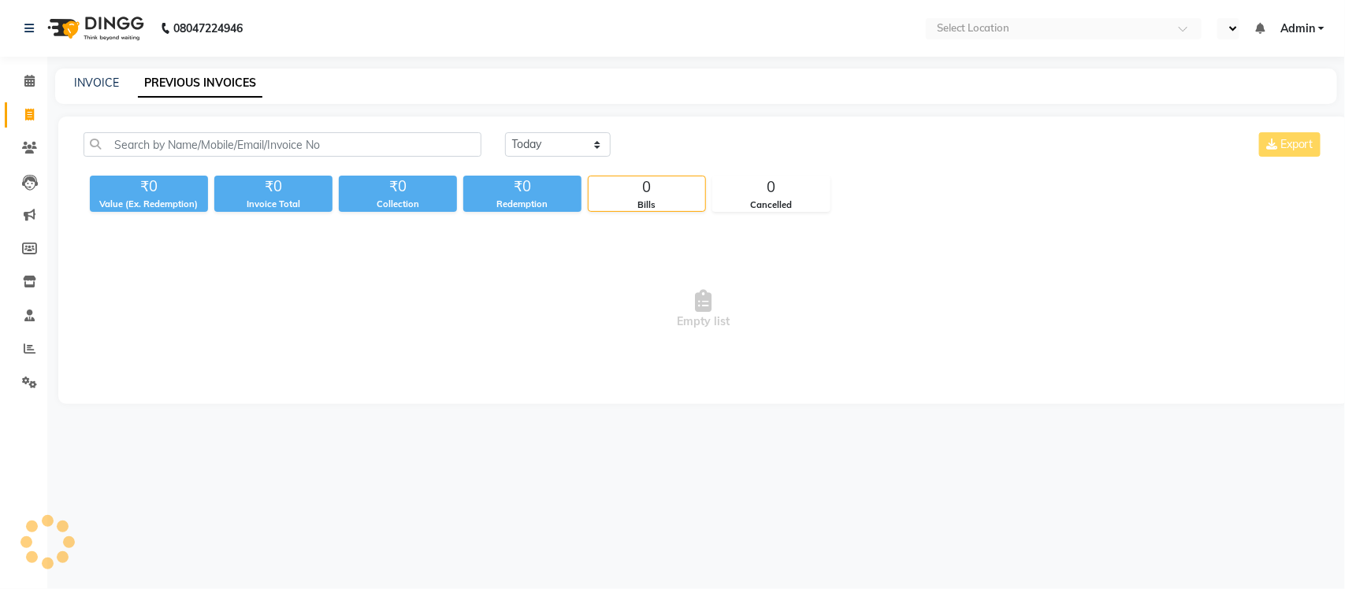
select select "en"
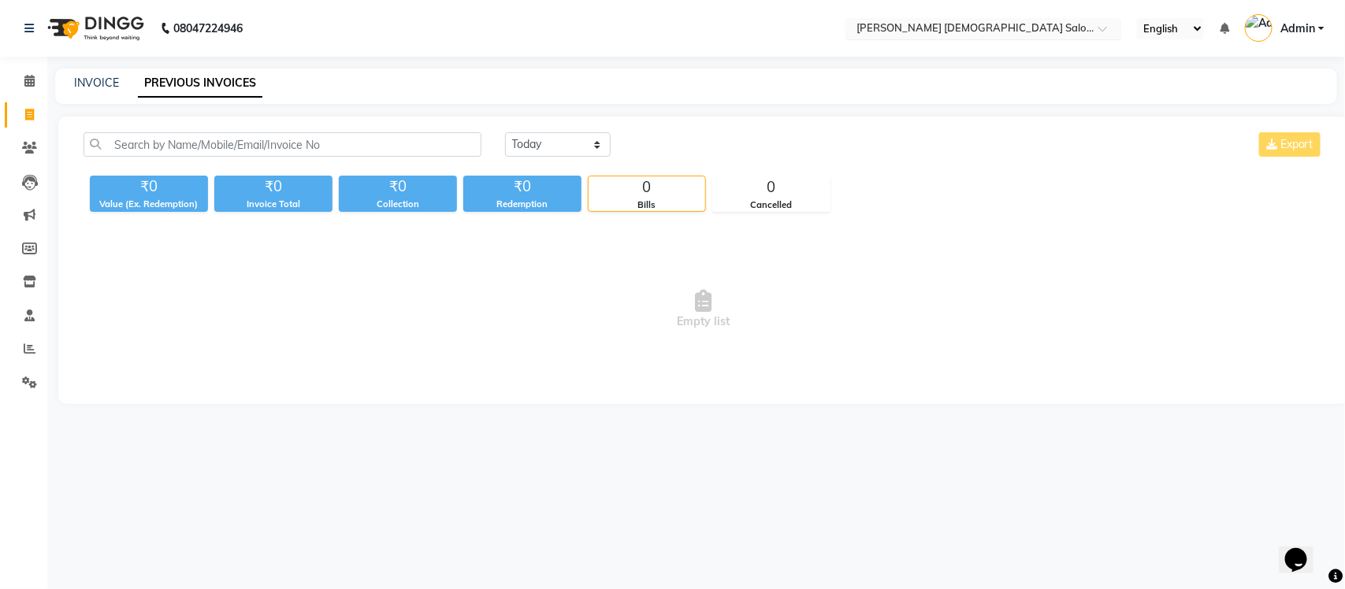
click at [1035, 32] on input "text" at bounding box center [967, 30] width 229 height 16
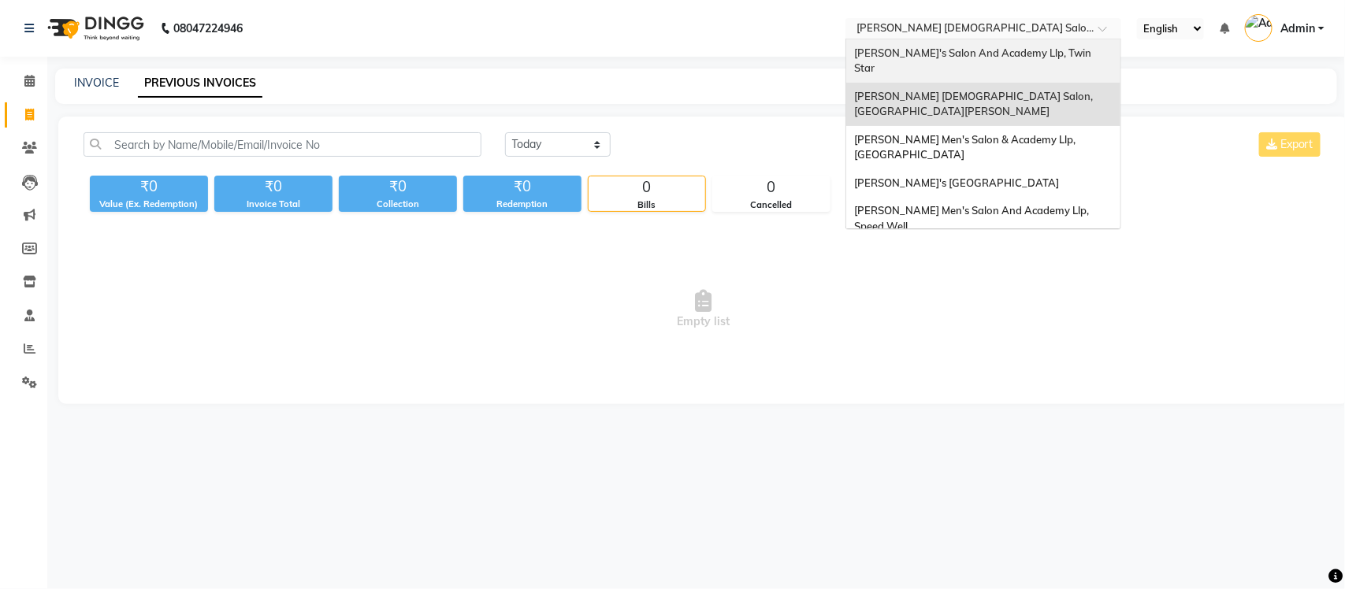
click at [1044, 57] on span "[PERSON_NAME]'s Salon And Academy Llp, Twin Star" at bounding box center [974, 60] width 240 height 28
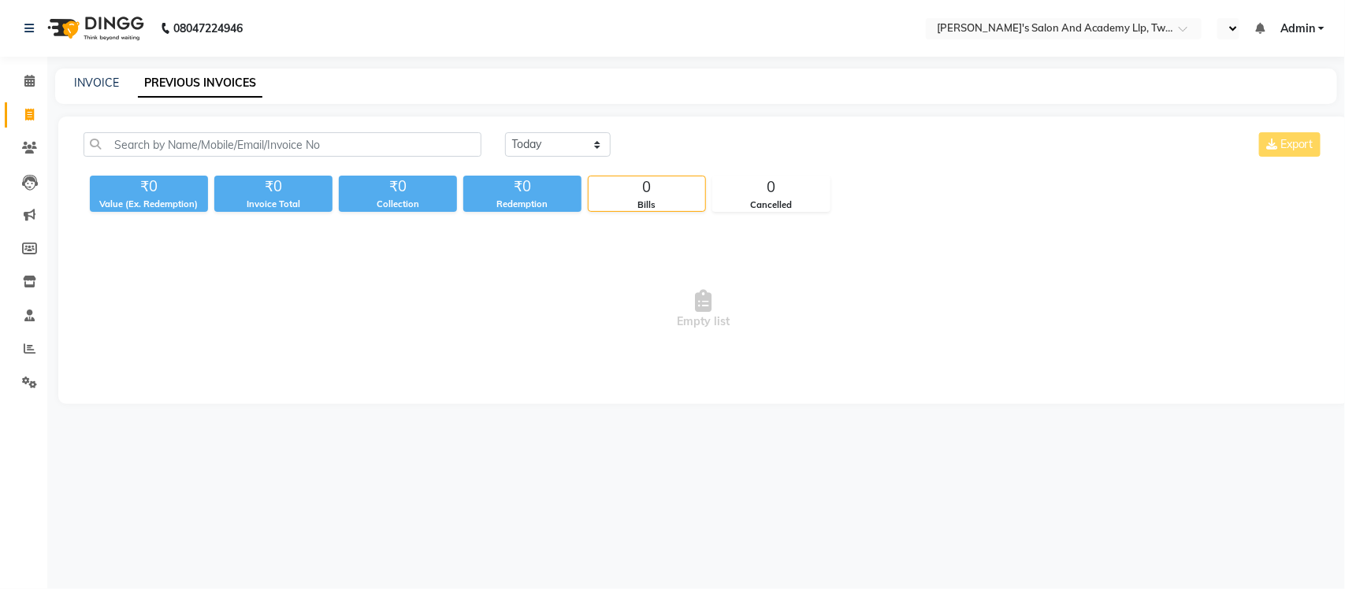
select select "en"
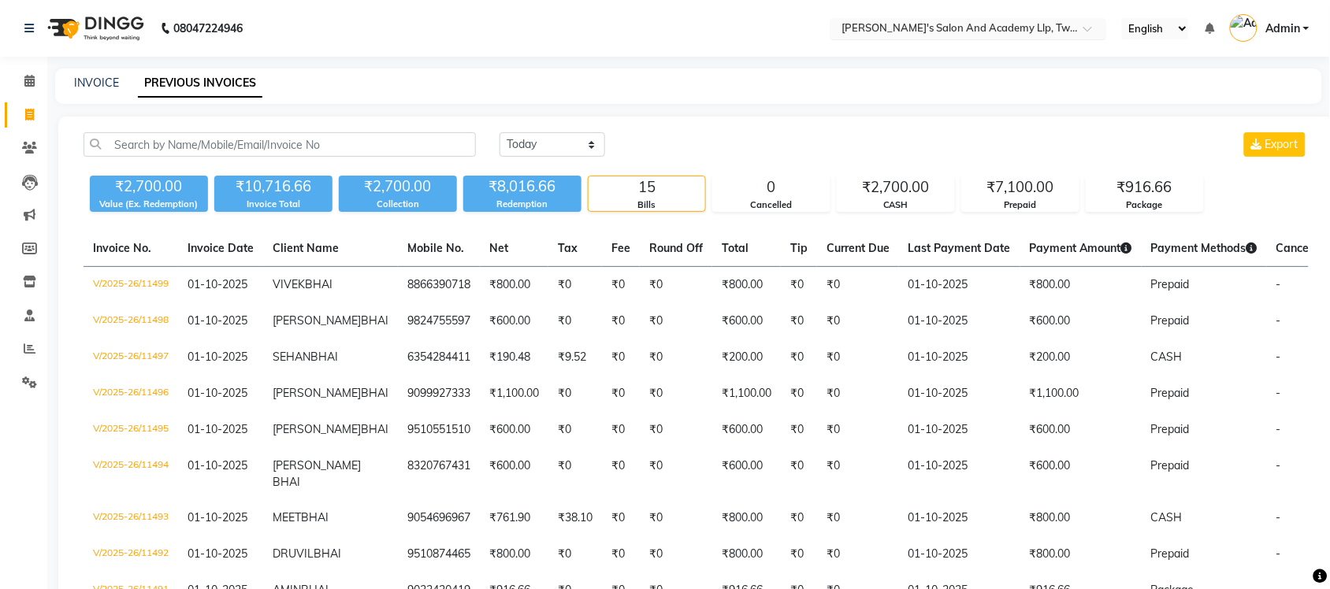
click at [1025, 30] on input "text" at bounding box center [953, 30] width 229 height 16
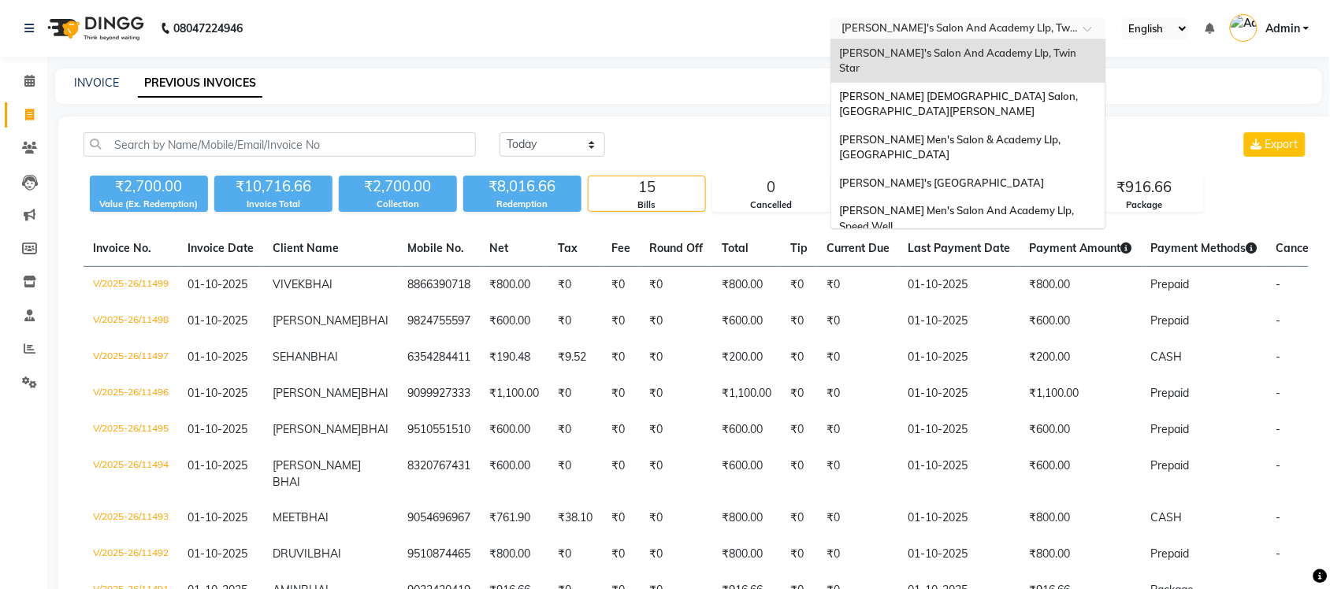
scroll to position [52, 0]
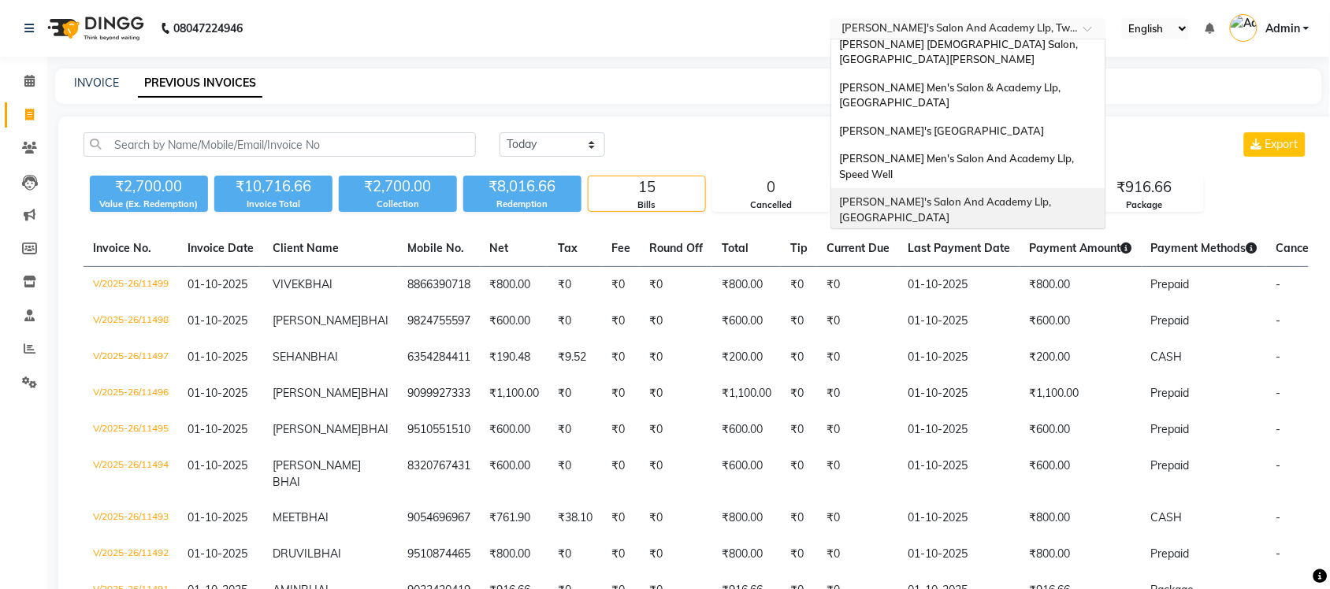
click at [1036, 195] on span "[PERSON_NAME]'s Salon And Academy Llp, [GEOGRAPHIC_DATA]" at bounding box center [946, 209] width 214 height 28
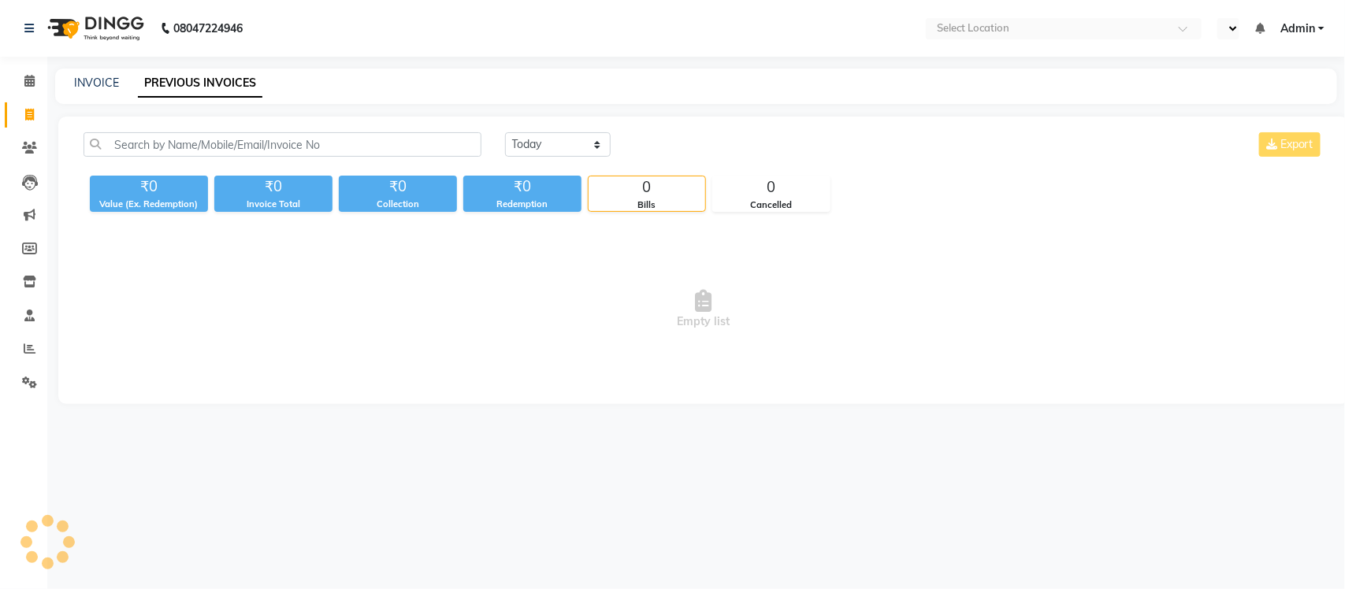
select select "en"
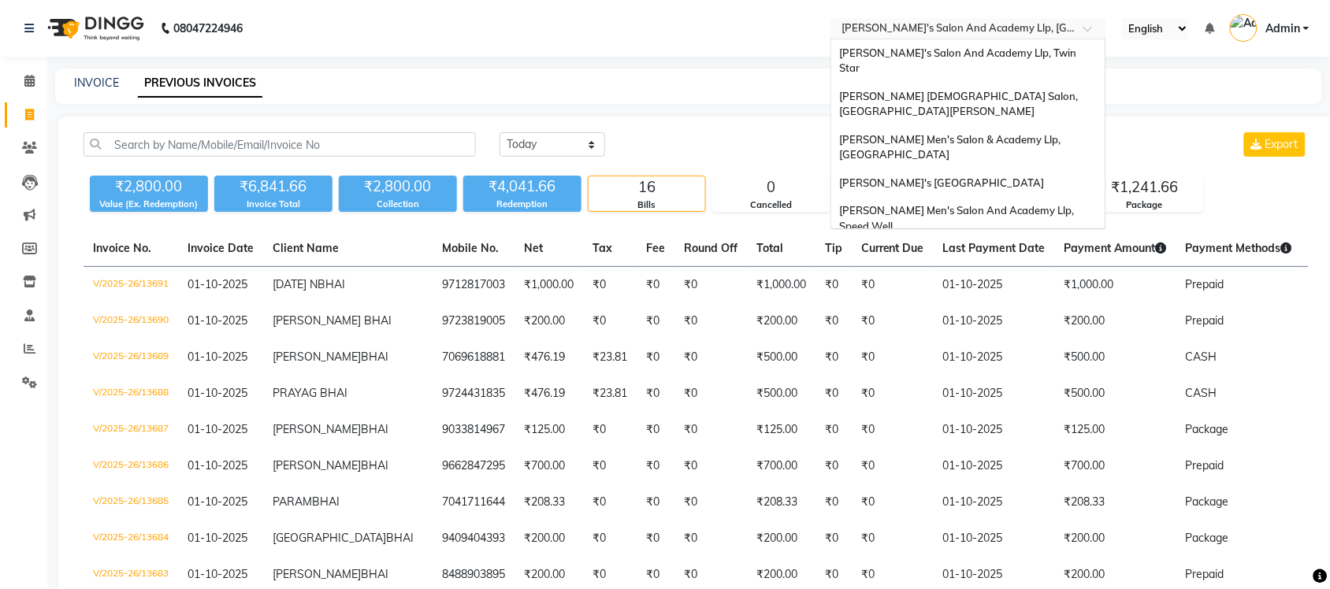
click at [977, 29] on input "text" at bounding box center [953, 30] width 229 height 16
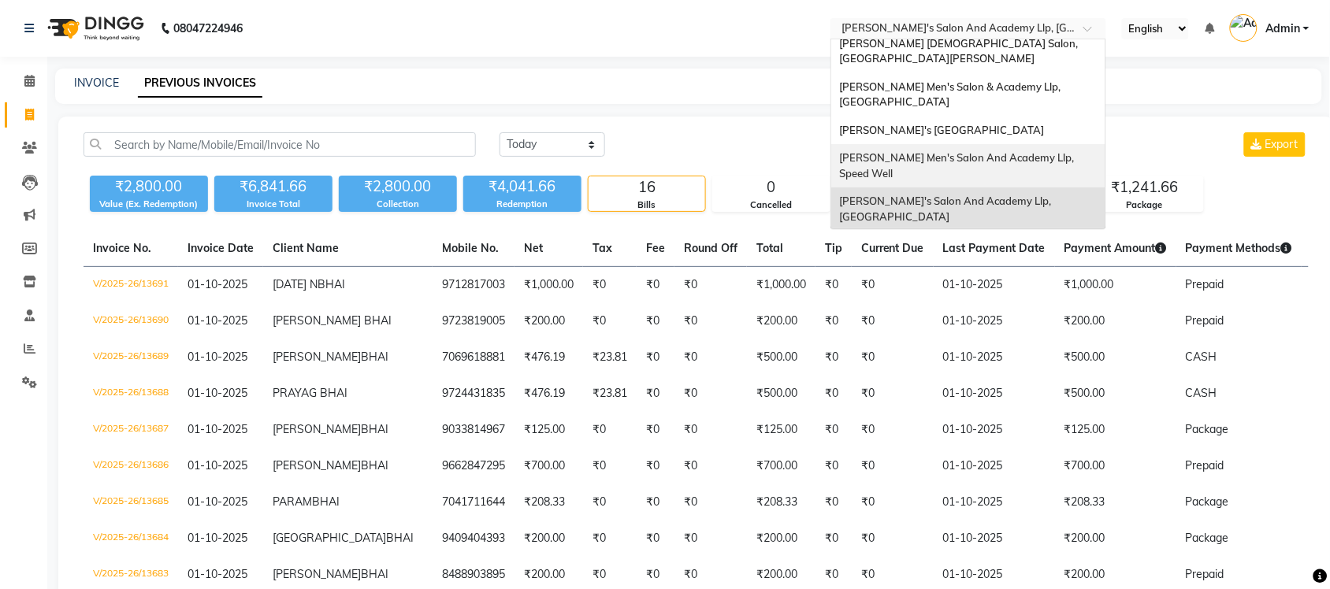
click at [1005, 151] on span "[PERSON_NAME] Men's Salon And Academy Llp, Speed Well" at bounding box center [957, 165] width 237 height 28
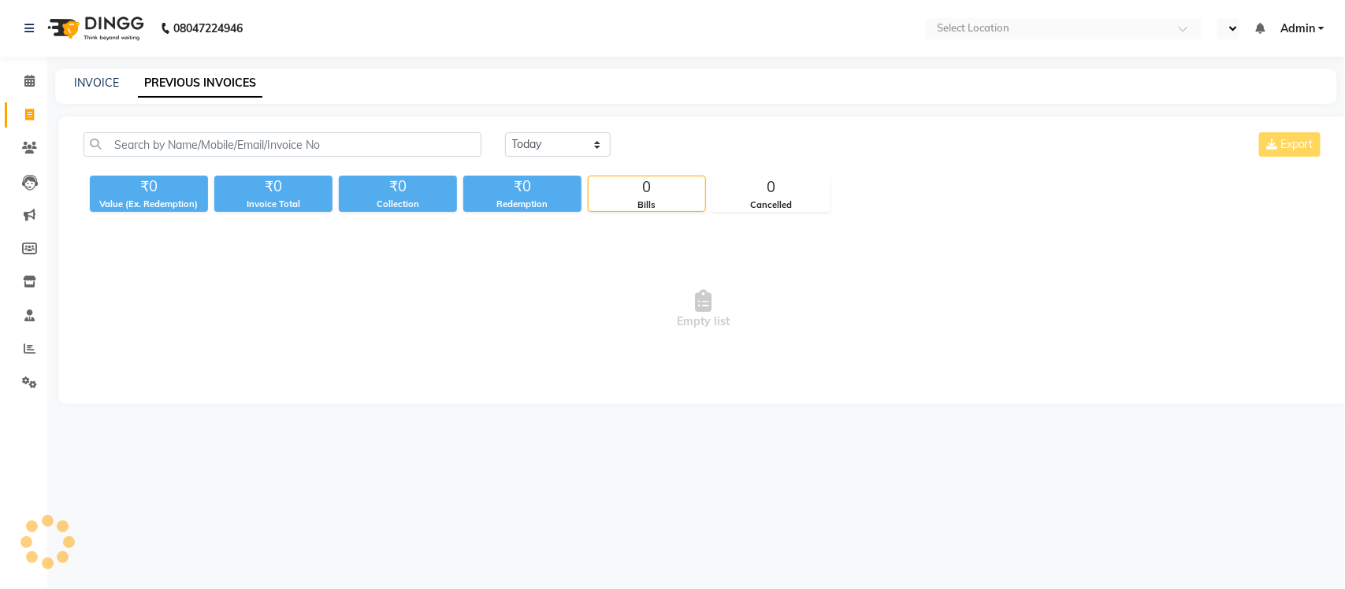
select select "en"
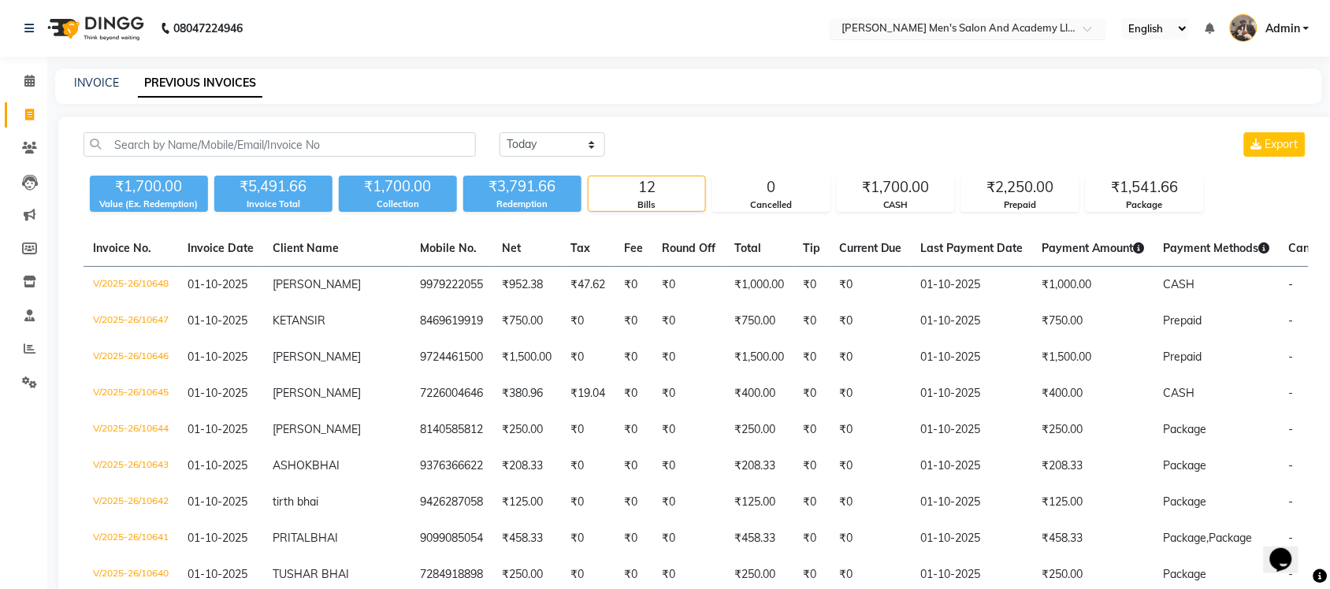
click at [970, 22] on input "text" at bounding box center [953, 30] width 229 height 16
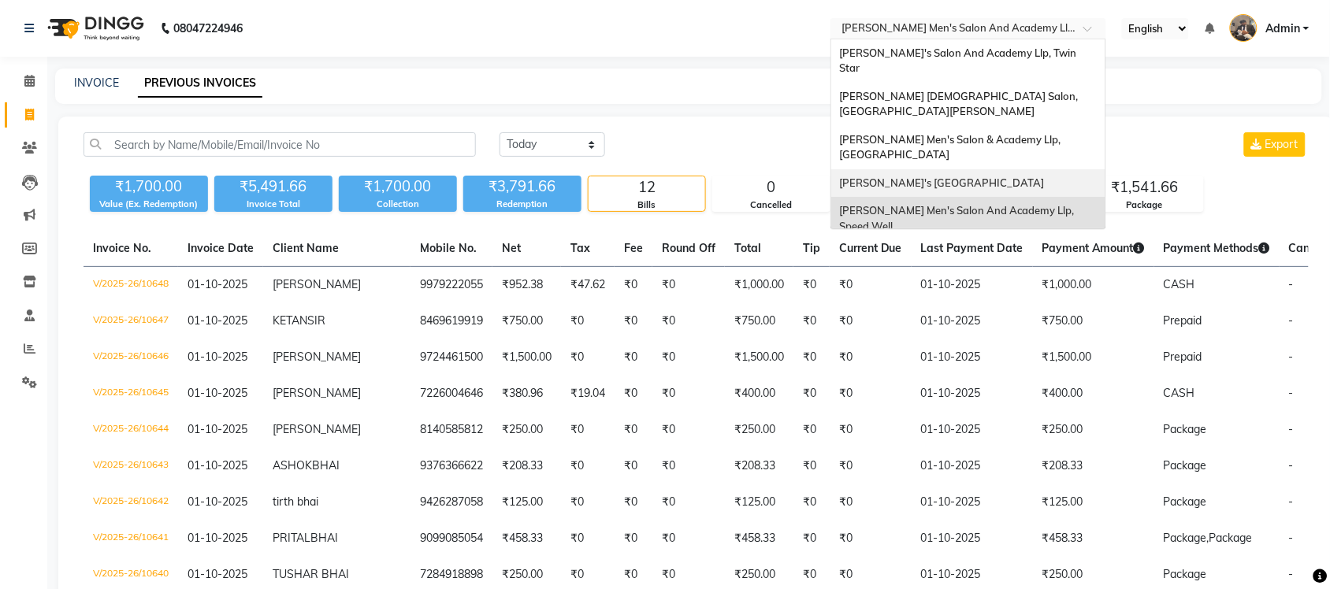
click at [1033, 177] on span "[PERSON_NAME]'s [GEOGRAPHIC_DATA]" at bounding box center [941, 183] width 205 height 13
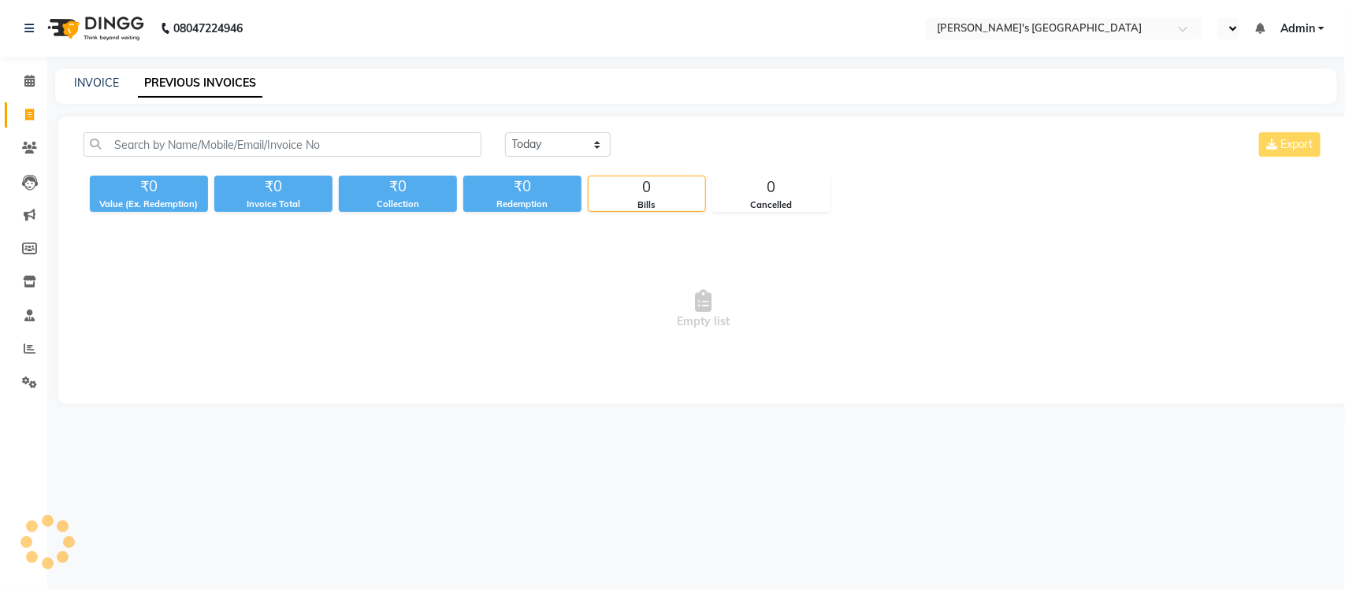
select select "en"
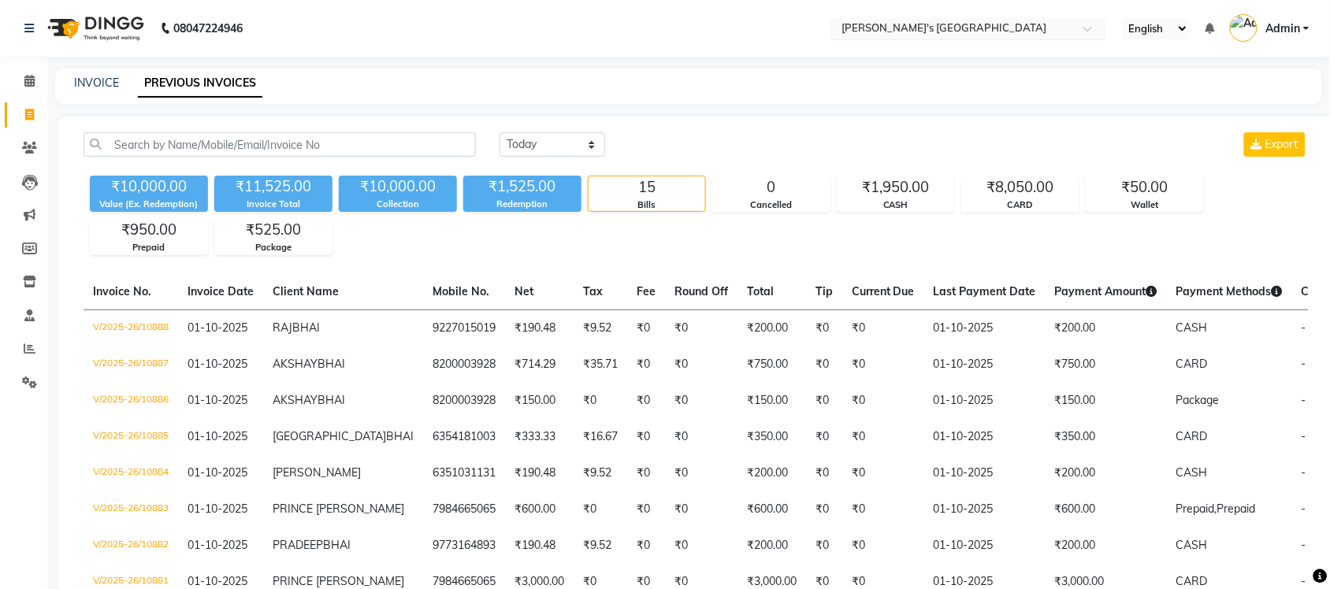
click at [1031, 30] on input "text" at bounding box center [953, 30] width 229 height 16
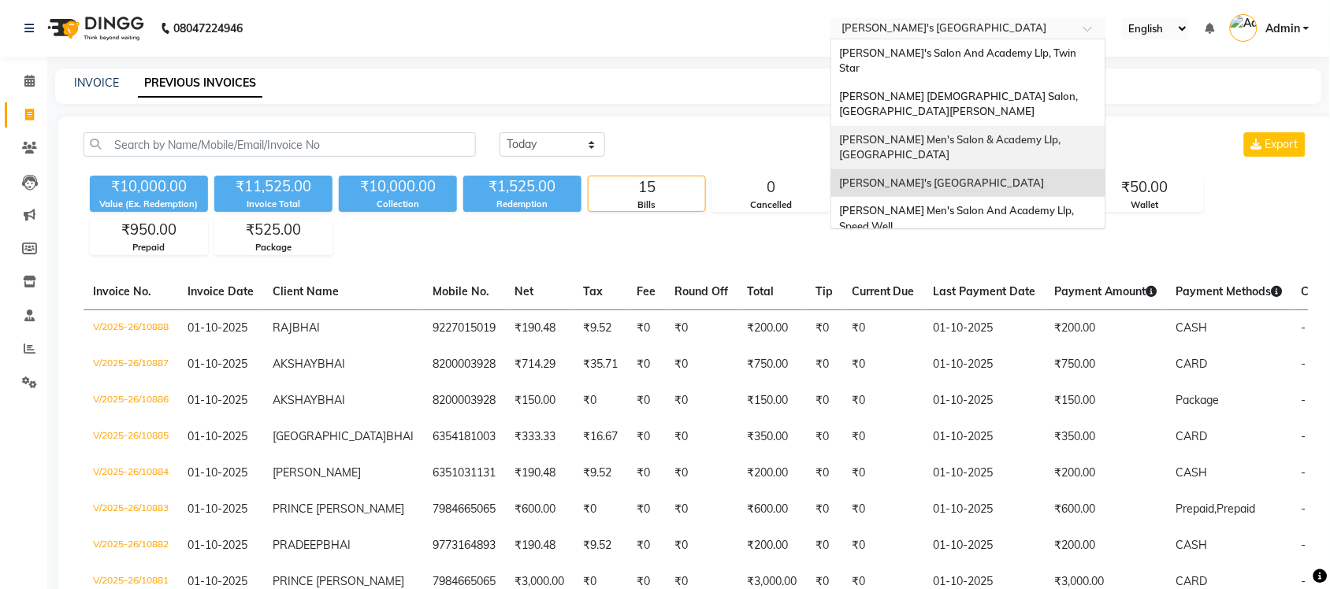
click at [1039, 133] on span "[PERSON_NAME] Men's Salon & Academy Llp, [GEOGRAPHIC_DATA]" at bounding box center [951, 147] width 224 height 28
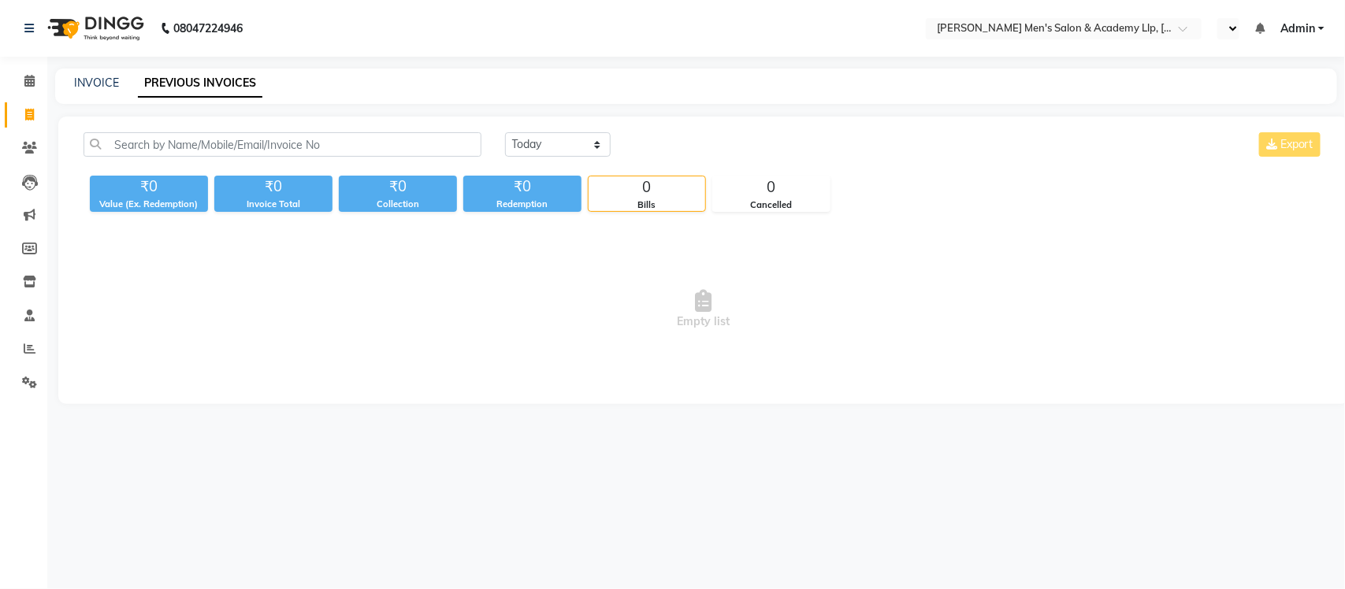
select select "en"
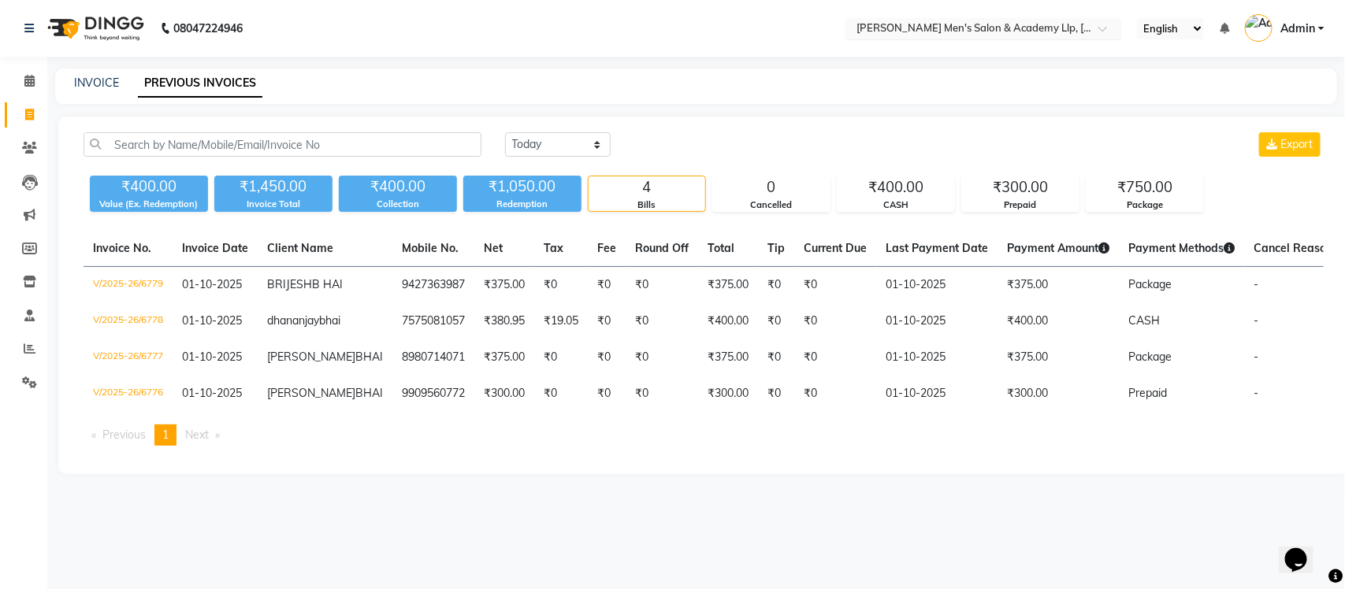
click at [974, 32] on input "text" at bounding box center [967, 30] width 229 height 16
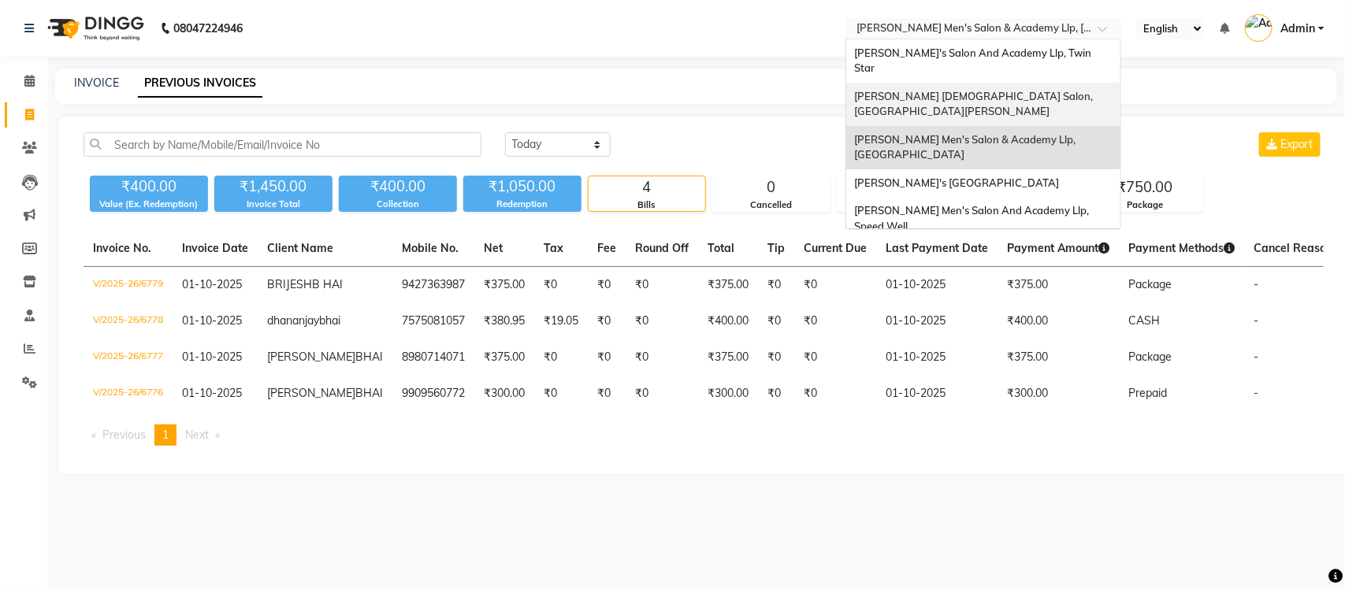
click at [989, 90] on span "[PERSON_NAME] [DEMOGRAPHIC_DATA] Salon, [GEOGRAPHIC_DATA][PERSON_NAME]" at bounding box center [974, 104] width 241 height 28
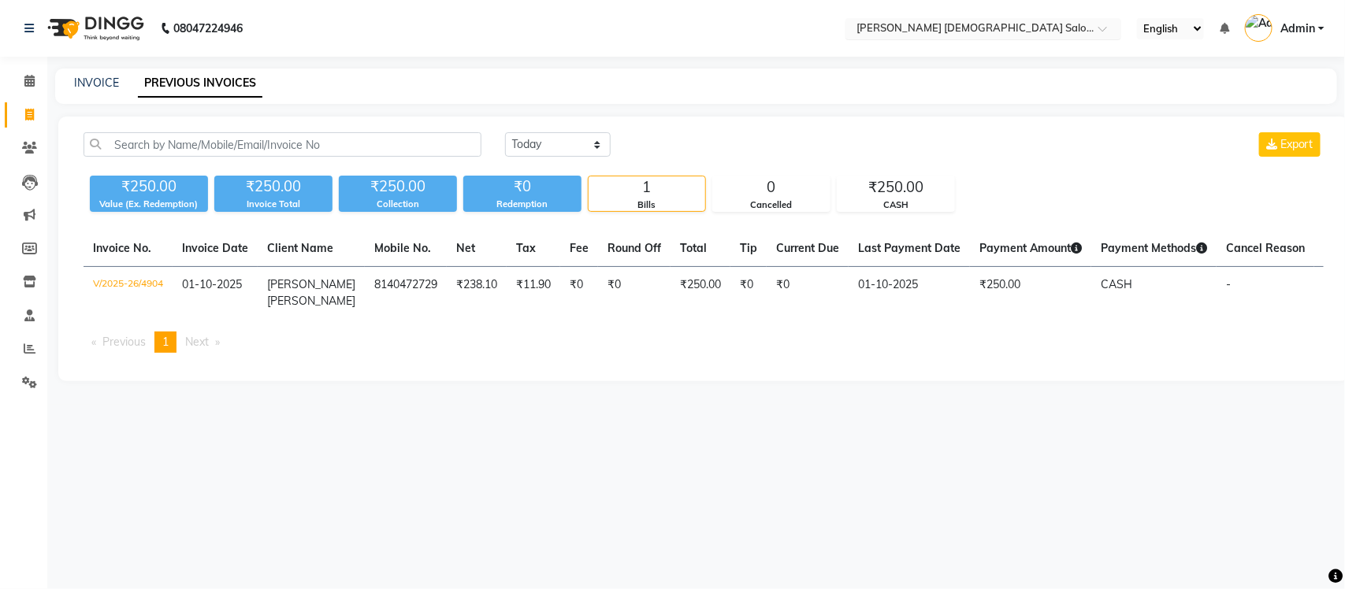
click at [1033, 26] on input "text" at bounding box center [967, 30] width 229 height 16
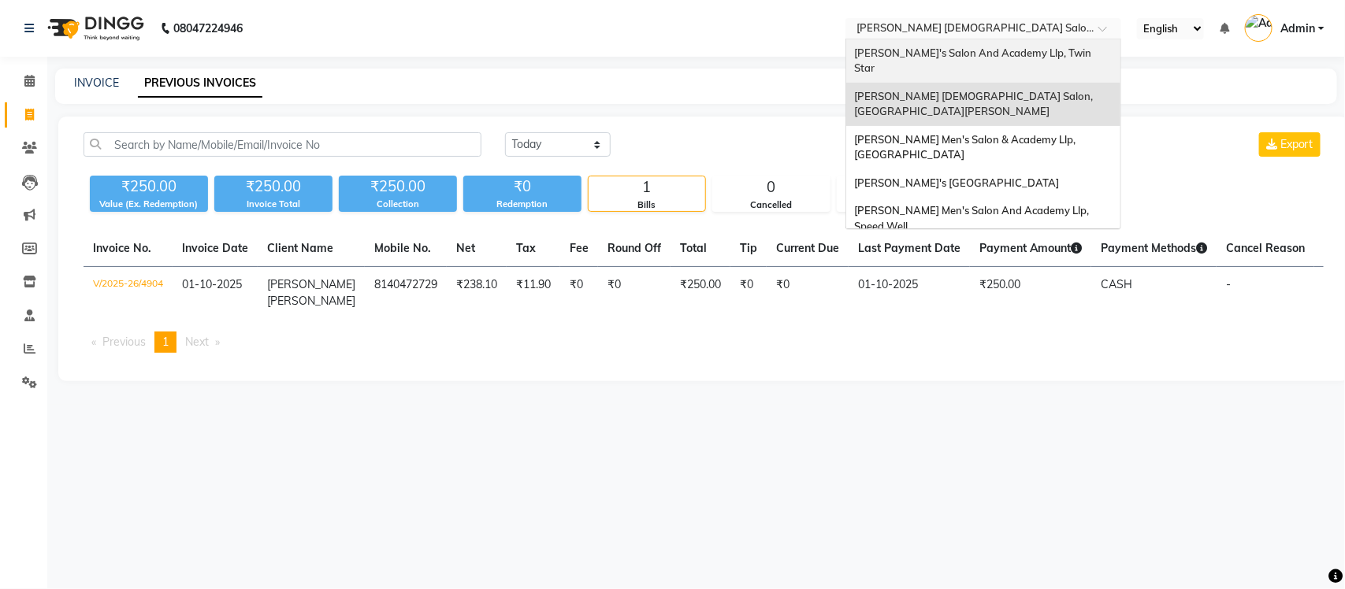
click at [1030, 56] on span "[PERSON_NAME]'s Salon And Academy Llp, Twin Star" at bounding box center [974, 60] width 240 height 28
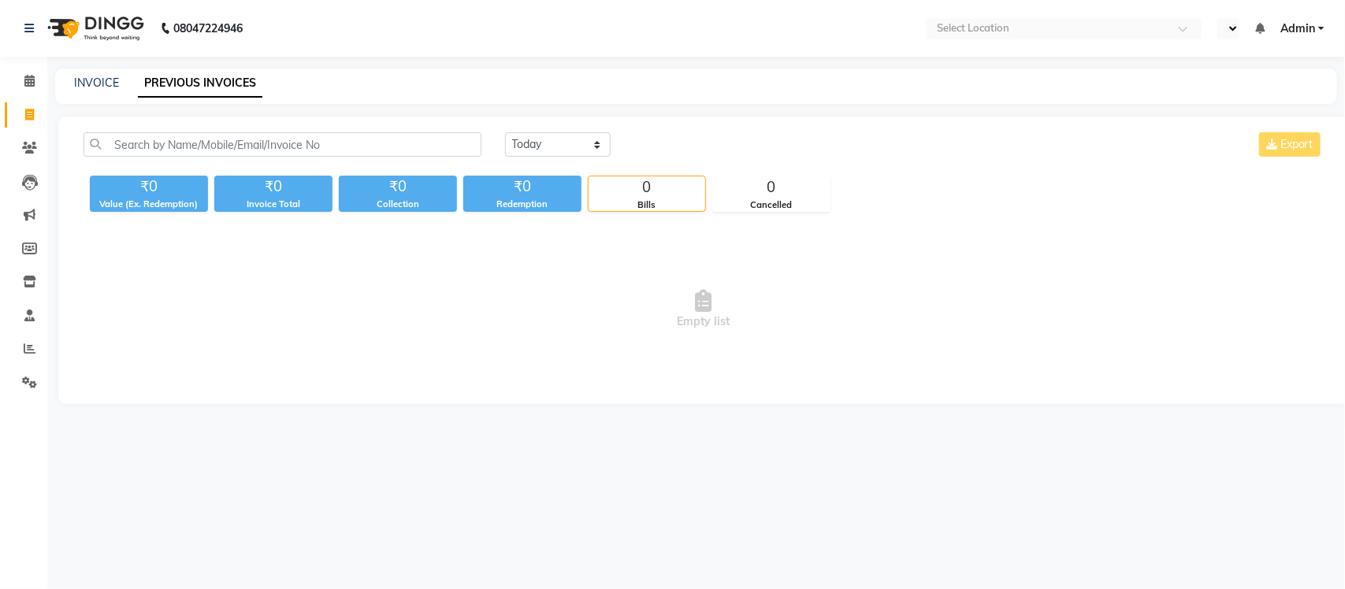
select select "en"
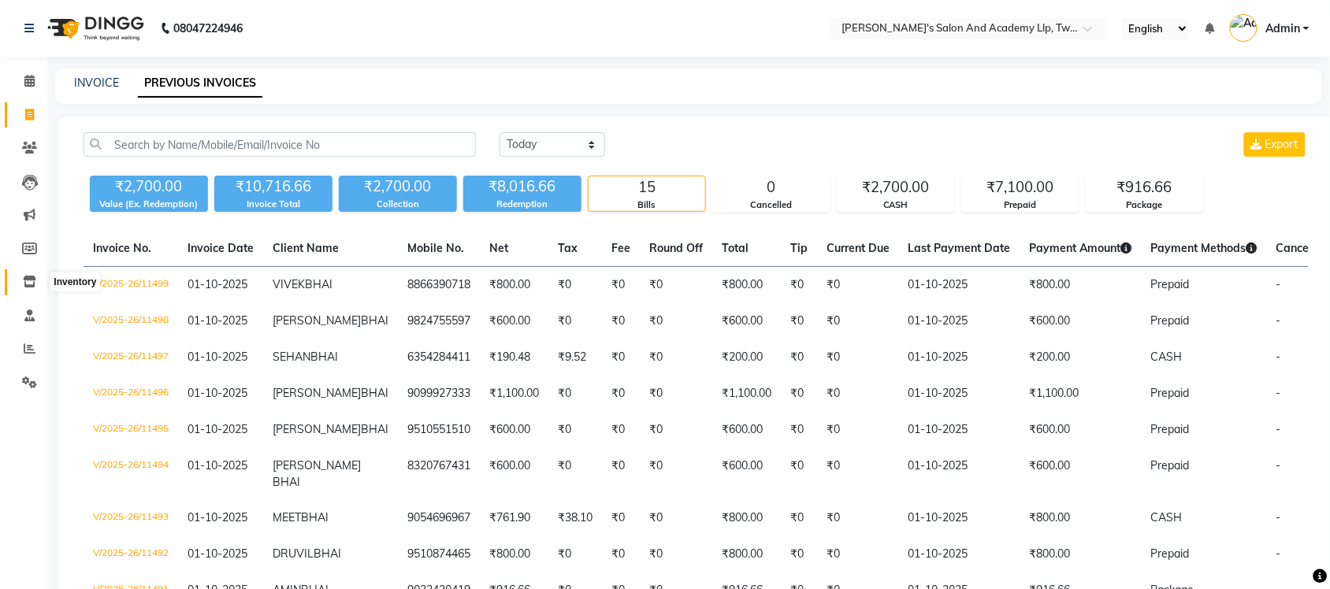
click at [36, 274] on span at bounding box center [30, 282] width 28 height 18
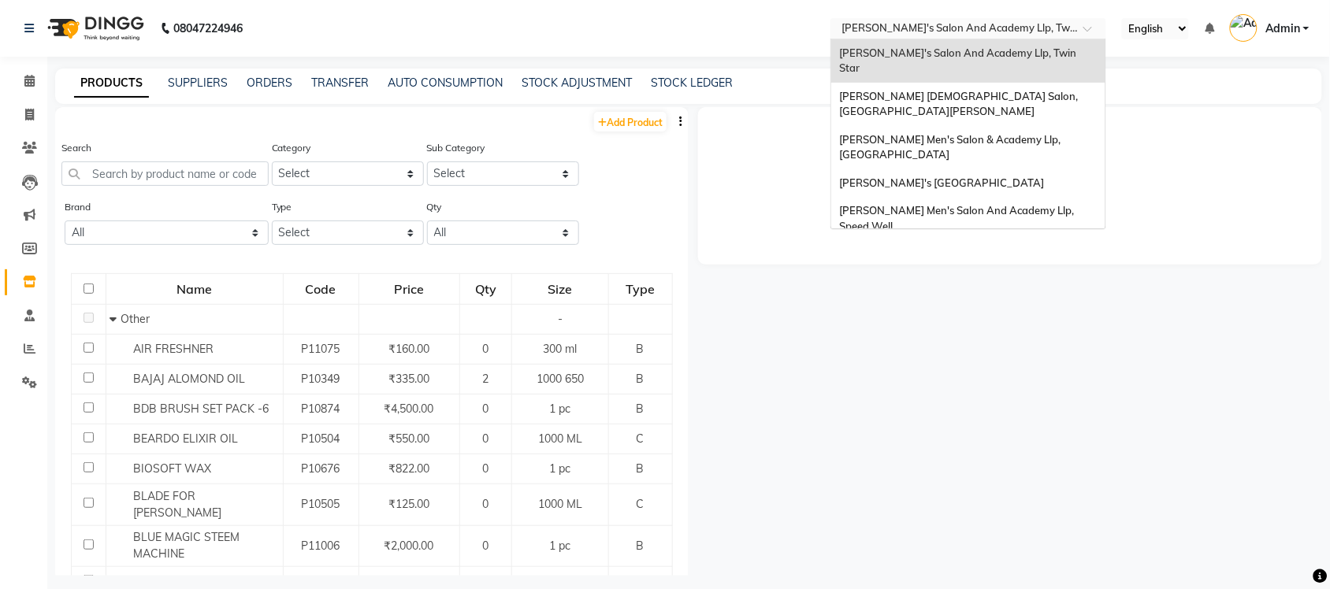
click at [1048, 29] on input "text" at bounding box center [953, 30] width 229 height 16
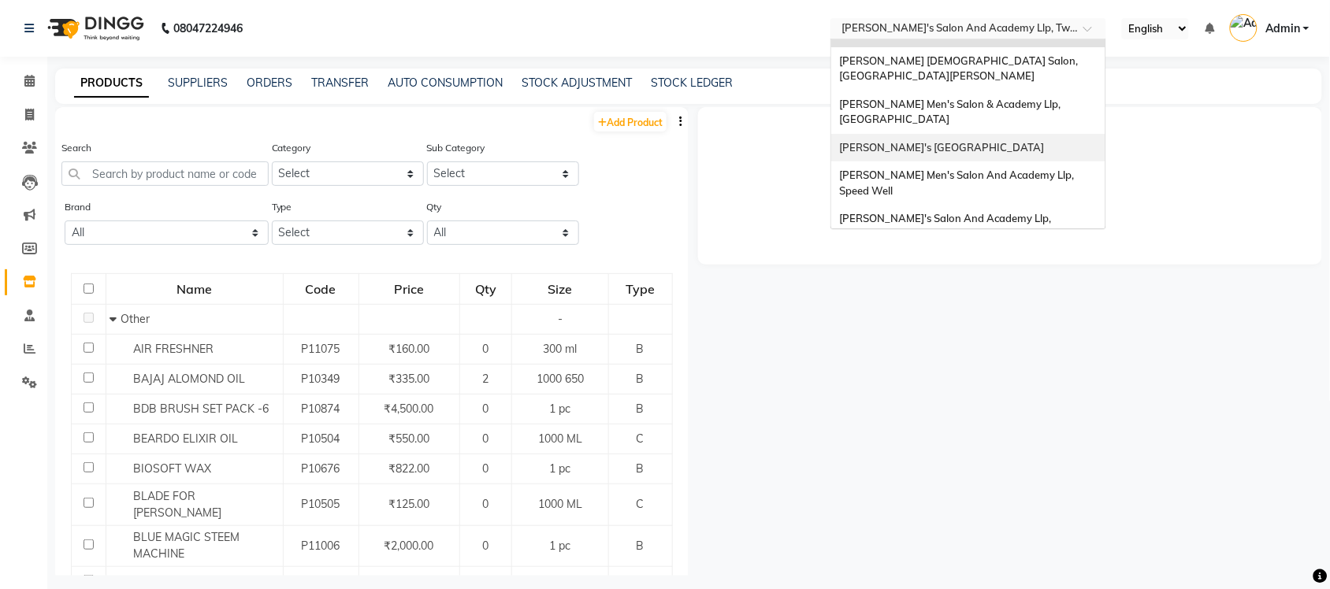
scroll to position [52, 0]
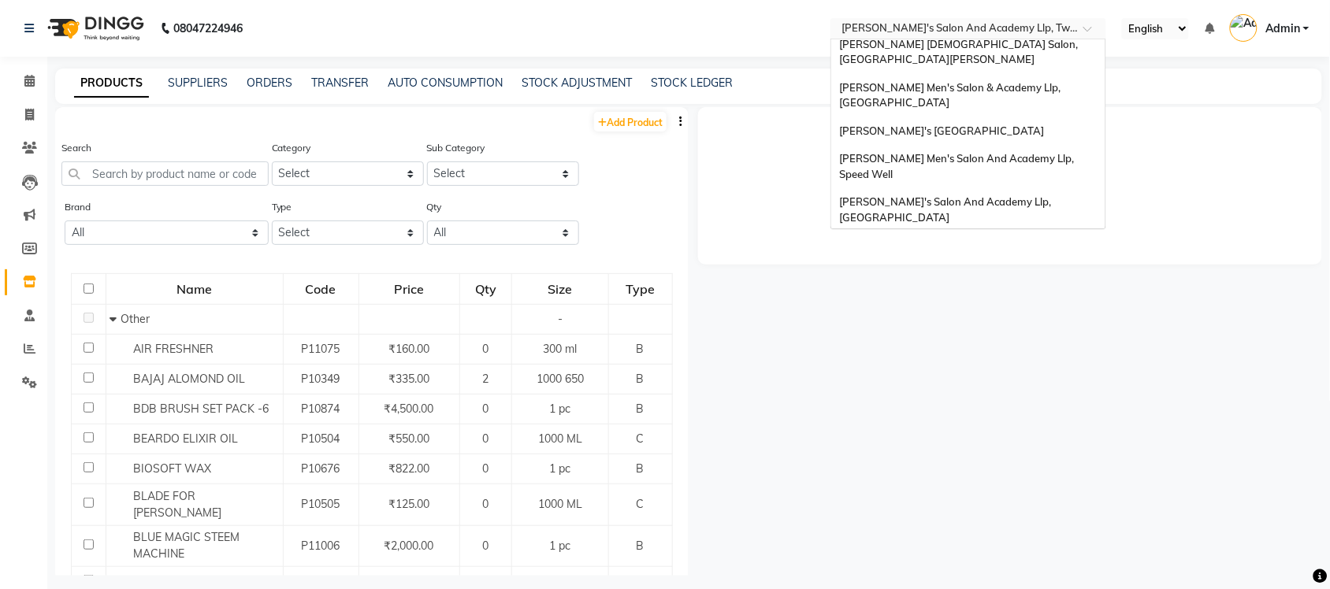
click at [1027, 239] on span "[PERSON_NAME]'s Salon Head Office ( Ho ), [GEOGRAPHIC_DATA]" at bounding box center [946, 253] width 214 height 28
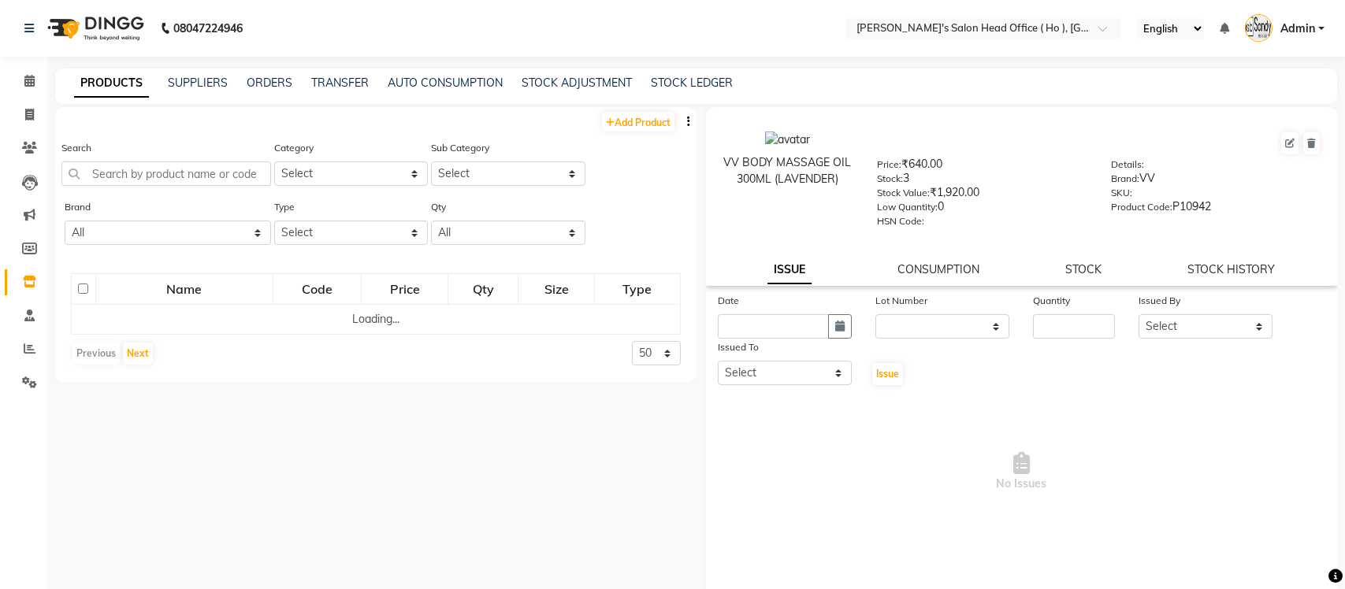
select select
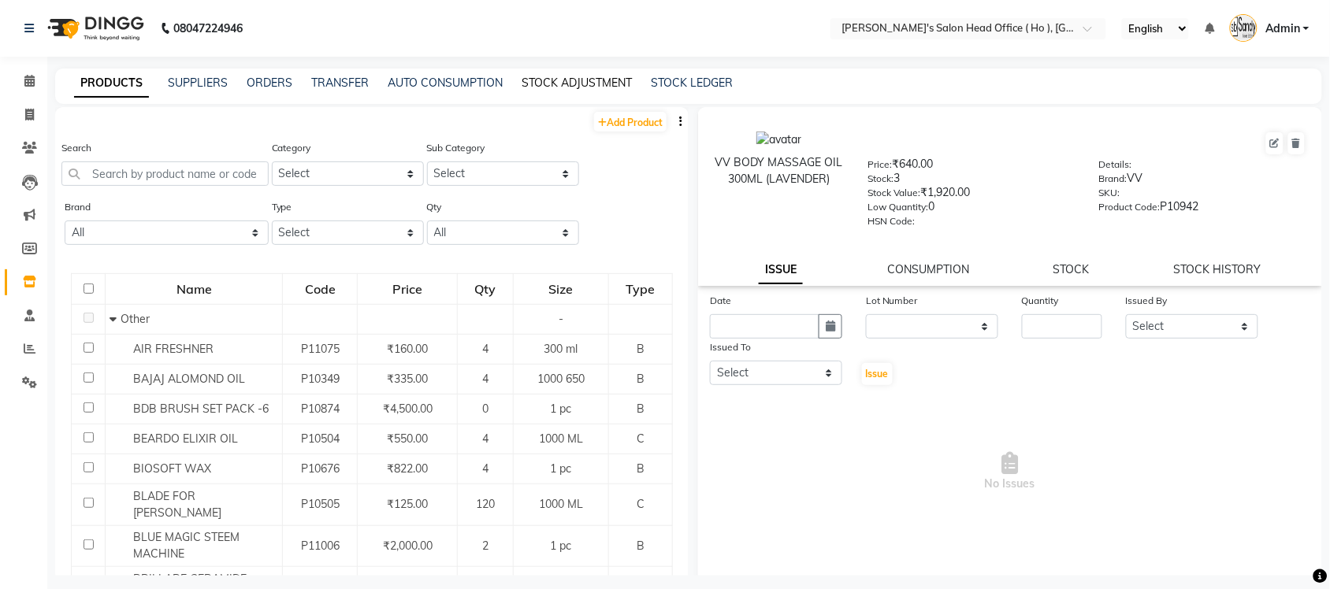
click at [572, 80] on link "STOCK ADJUSTMENT" at bounding box center [577, 83] width 110 height 14
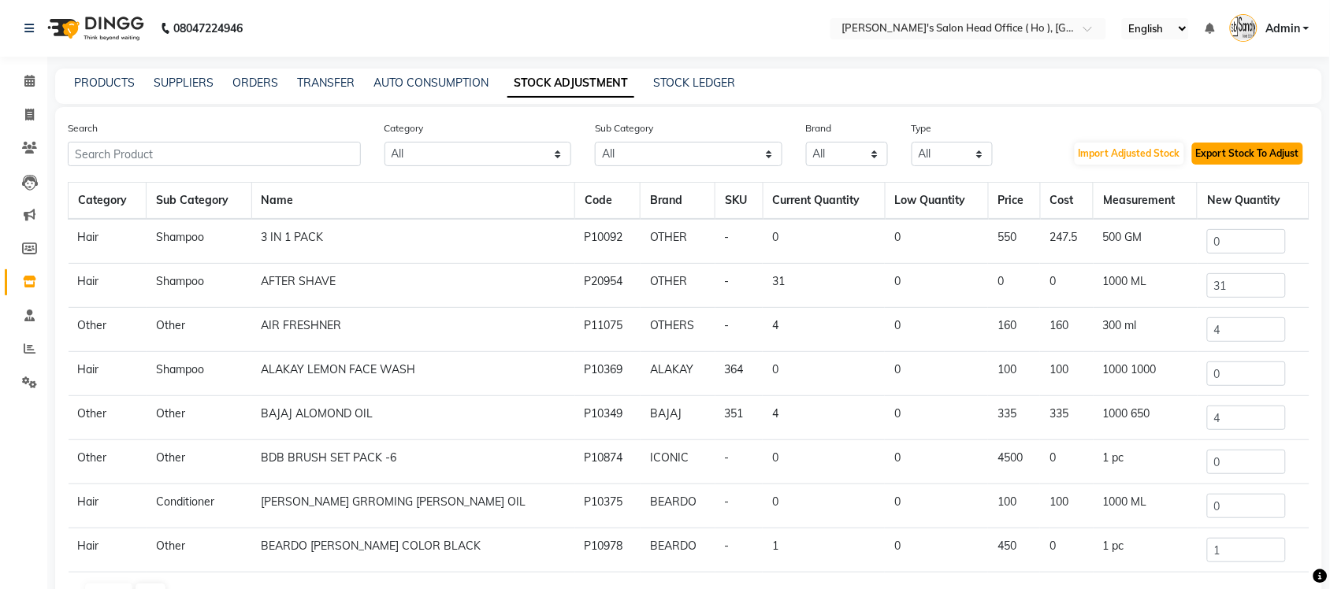
click at [1206, 144] on button "Export Stock To Adjust" at bounding box center [1247, 154] width 111 height 22
click at [1318, 578] on div at bounding box center [1318, 578] width 0 height 0
click at [317, 77] on link "TRANSFER" at bounding box center [326, 83] width 58 height 14
select select "sender"
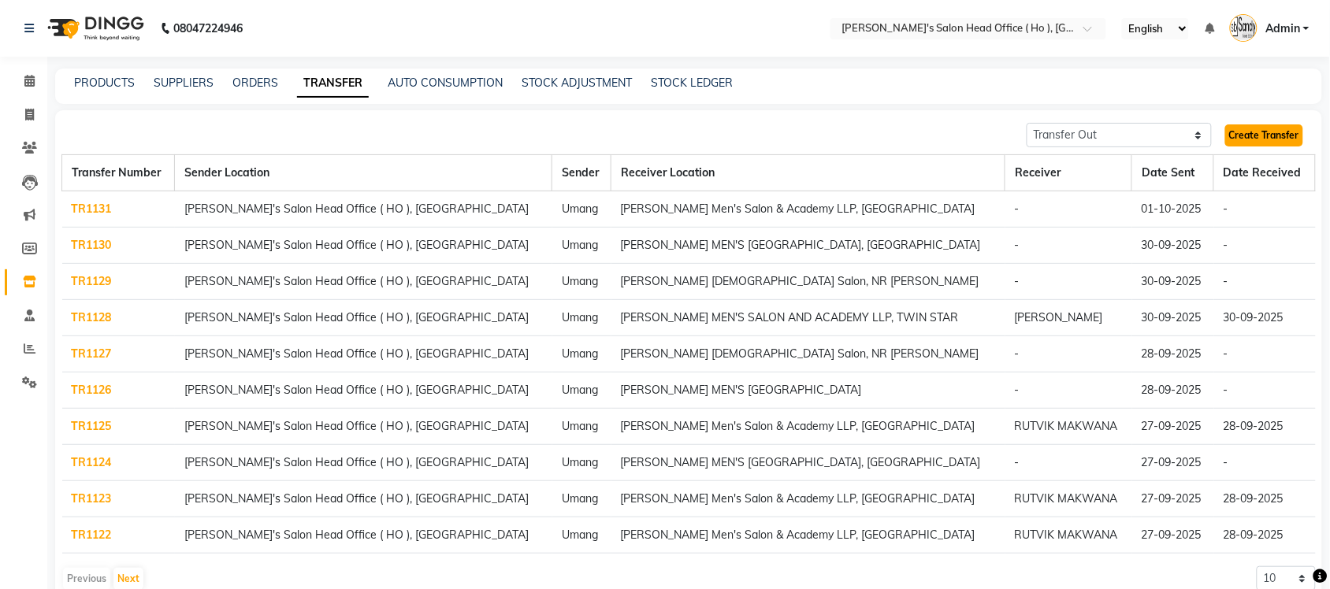
click at [1251, 130] on link "Create Transfer" at bounding box center [1264, 136] width 78 height 22
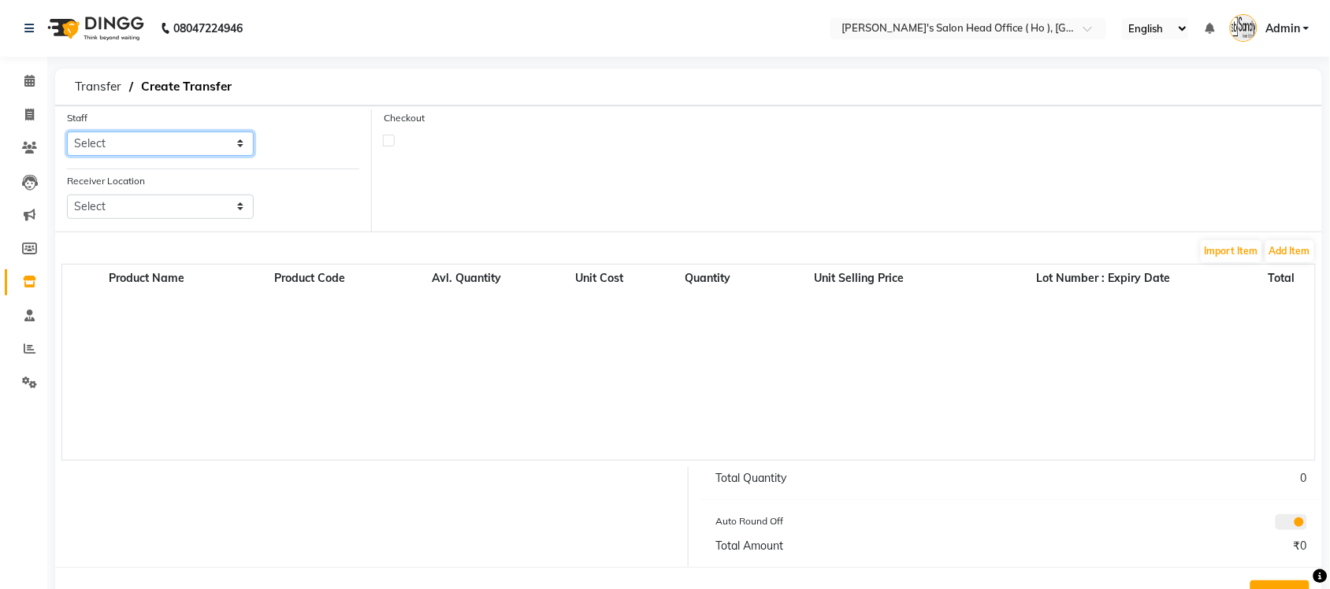
click at [144, 154] on select "Select [PERSON_NAME] [PERSON_NAME] SUNNY [PERSON_NAME]" at bounding box center [160, 144] width 187 height 24
select select "58746"
click at [67, 132] on select "Select [PERSON_NAME] [PERSON_NAME] SUNNY [PERSON_NAME]" at bounding box center [160, 144] width 187 height 24
click at [178, 211] on select "Select [PERSON_NAME] Men's Salon And Academy Llp, Twin Star [PERSON_NAME] [DEMO…" at bounding box center [160, 207] width 187 height 24
select select "3335"
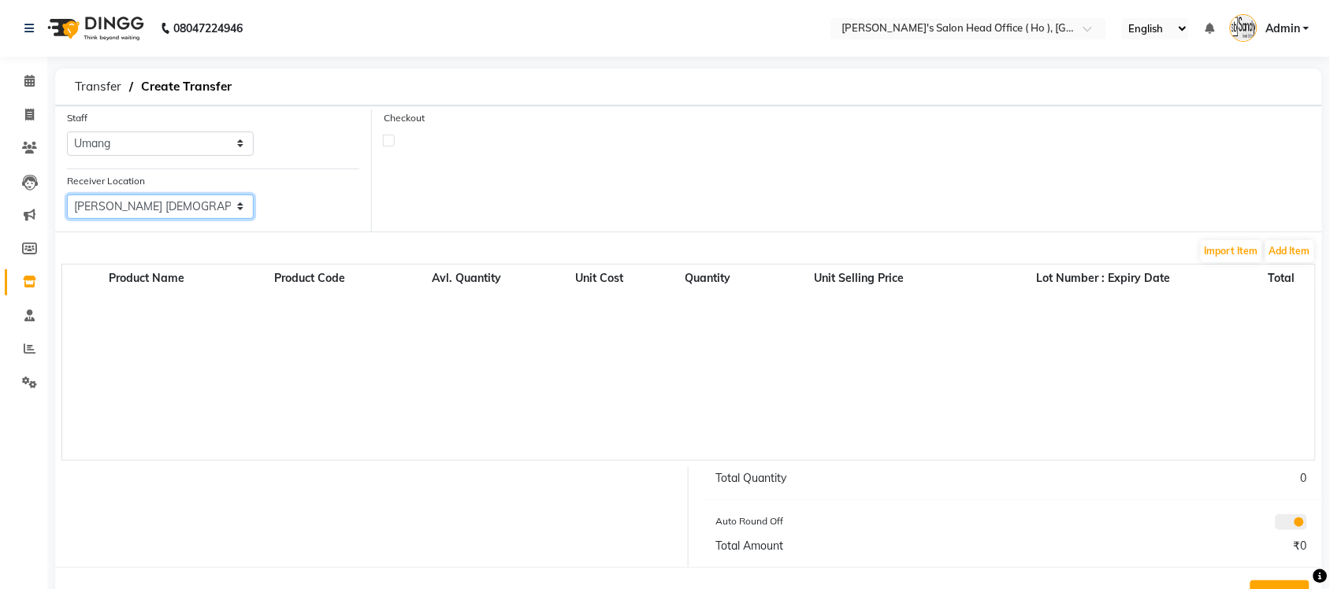
click at [67, 195] on select "Select [PERSON_NAME] Men's Salon And Academy Llp, Twin Star [PERSON_NAME] [DEMO…" at bounding box center [160, 207] width 187 height 24
click at [1310, 240] on button "Add Item" at bounding box center [1290, 251] width 49 height 22
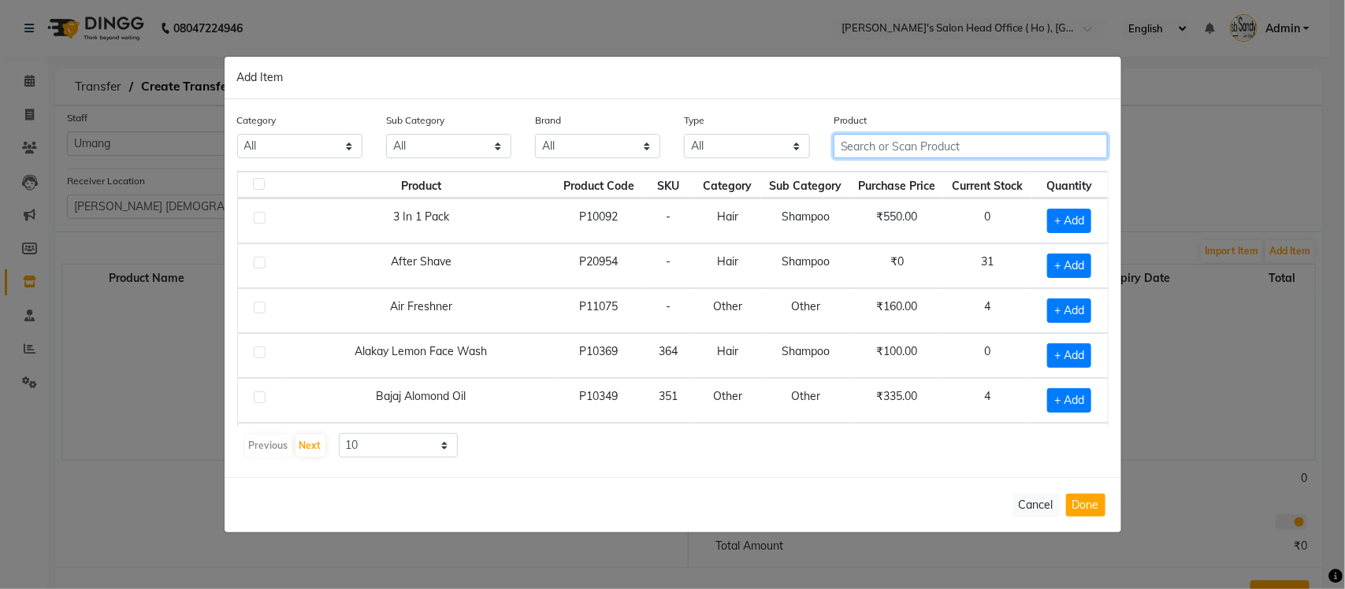
click at [981, 143] on input "text" at bounding box center [971, 146] width 275 height 24
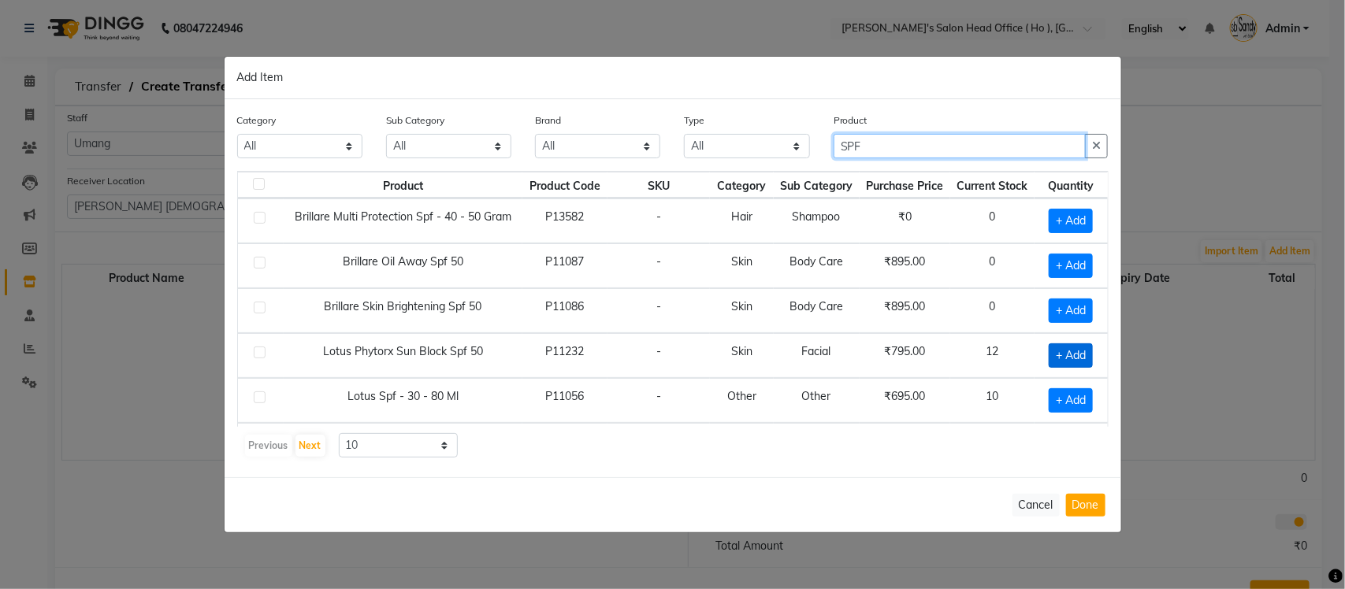
type input "SPF"
click at [1049, 363] on span "+ Add" at bounding box center [1071, 356] width 44 height 24
checkbox input "true"
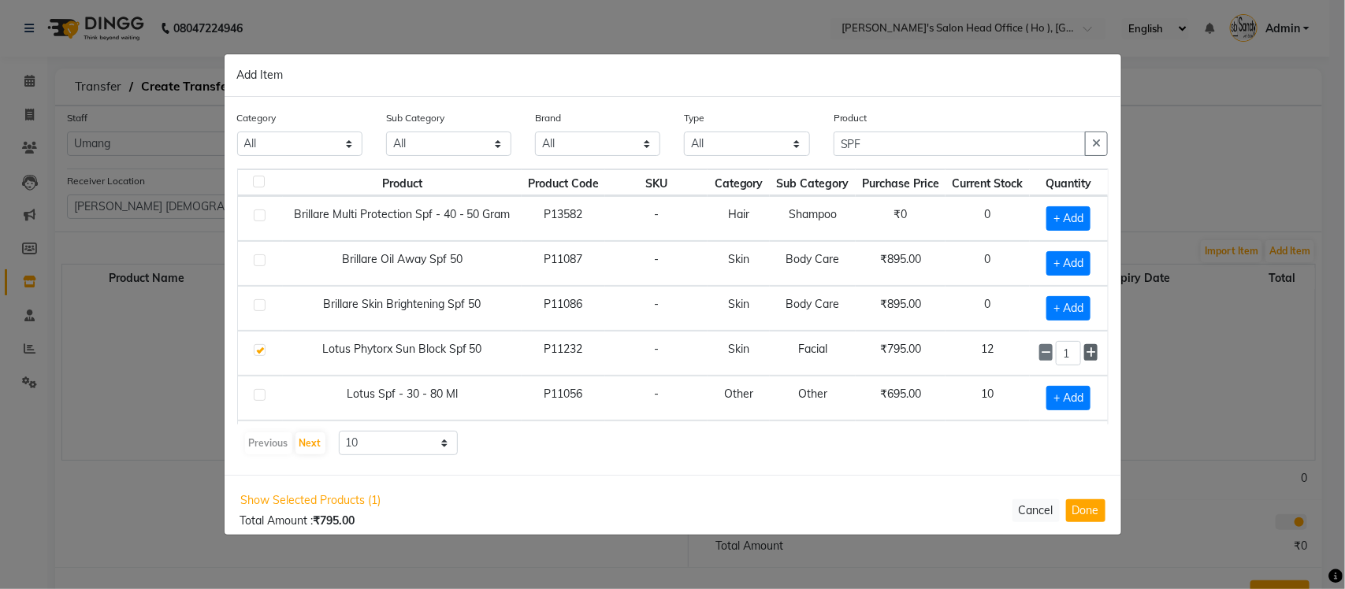
click at [1084, 361] on span at bounding box center [1091, 352] width 14 height 17
type input "3"
click at [1065, 394] on span "+ Add" at bounding box center [1069, 398] width 44 height 24
checkbox input "true"
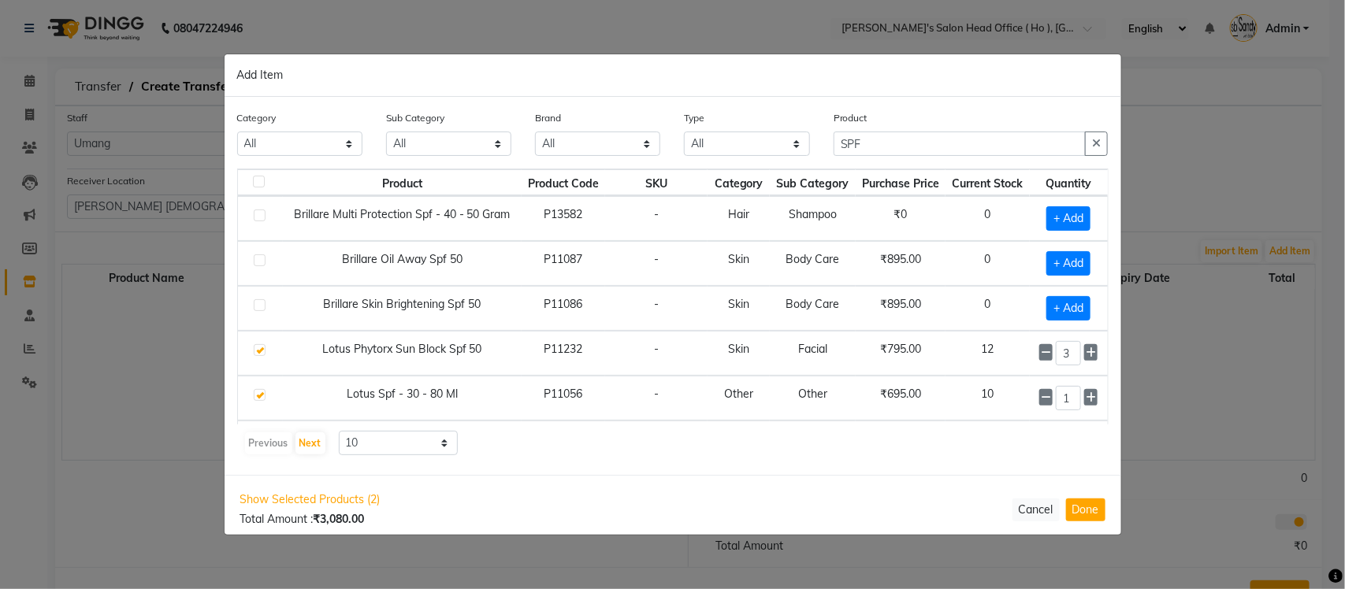
click at [1086, 396] on icon at bounding box center [1091, 397] width 10 height 11
type input "3"
click at [1072, 502] on button "Done" at bounding box center [1085, 510] width 39 height 23
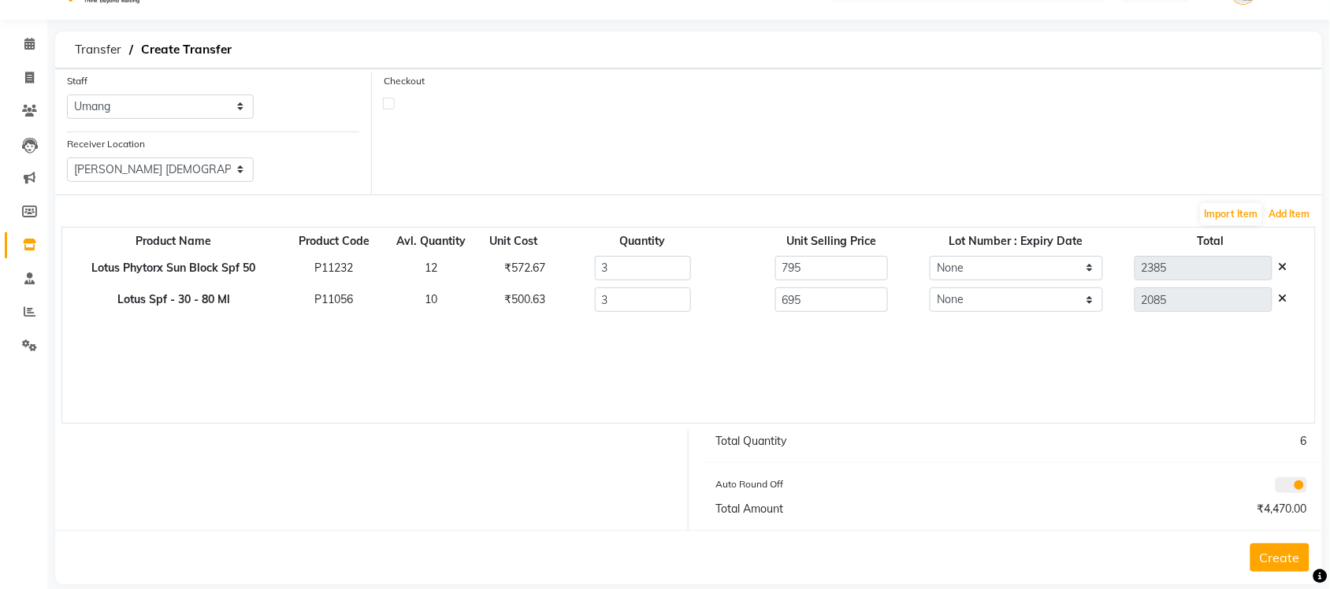
scroll to position [57, 0]
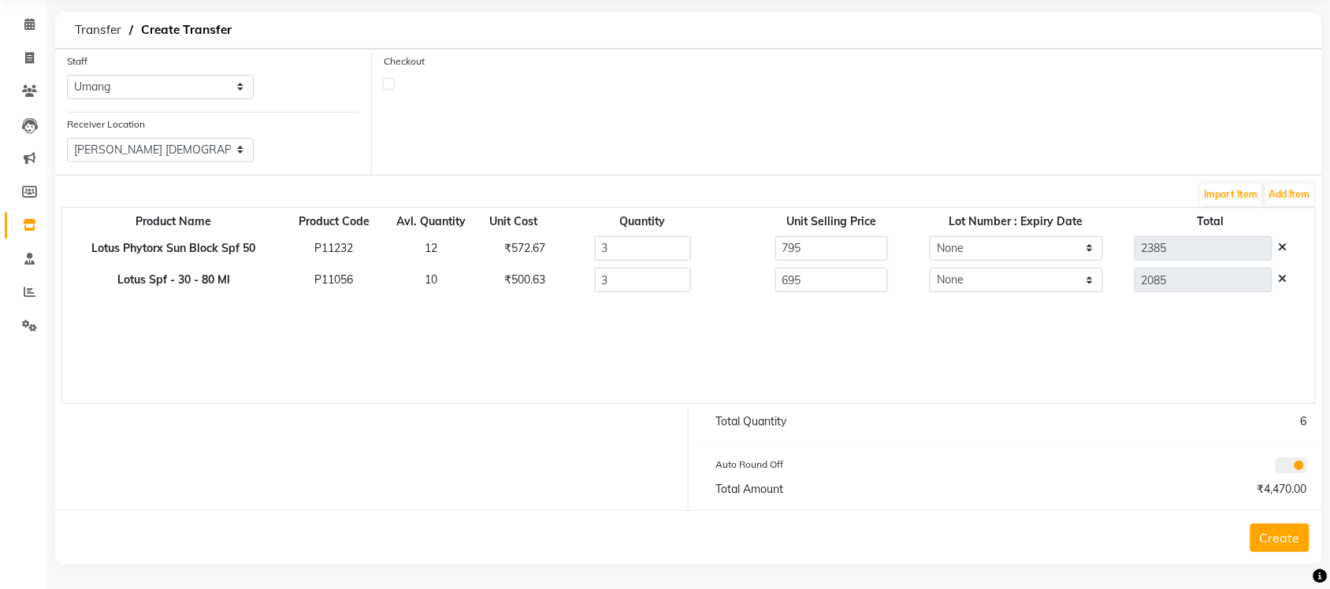
click at [1265, 530] on button "Create" at bounding box center [1280, 538] width 59 height 28
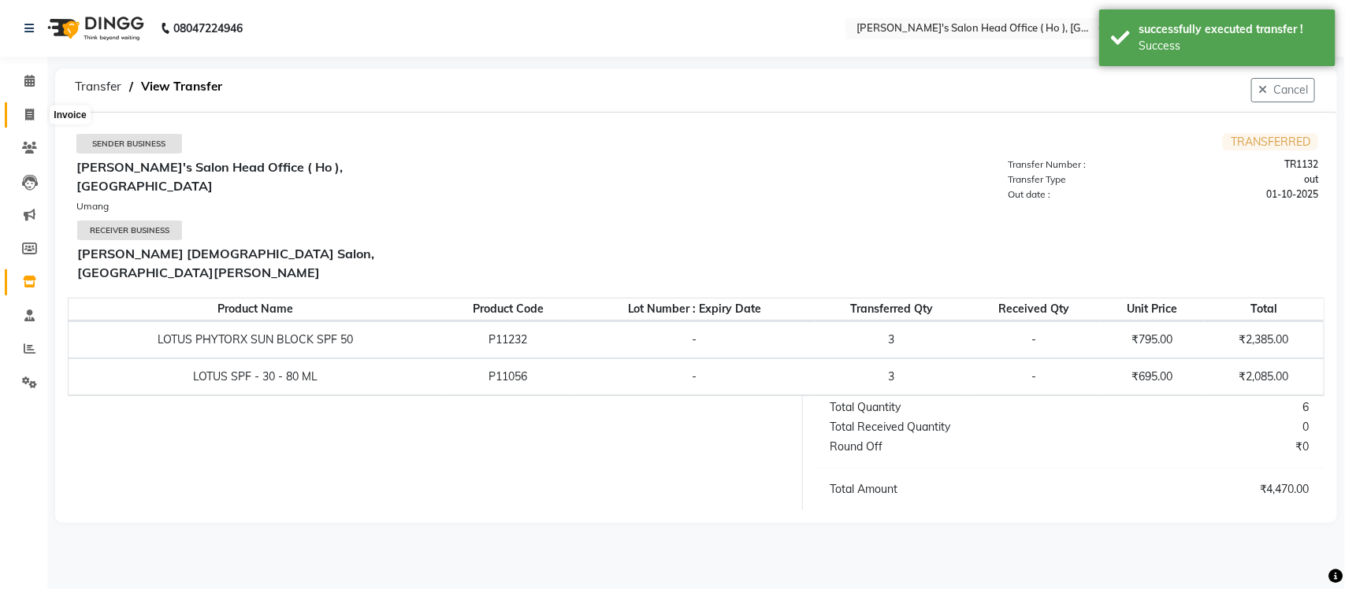
click at [25, 118] on icon at bounding box center [29, 115] width 9 height 12
select select "service"
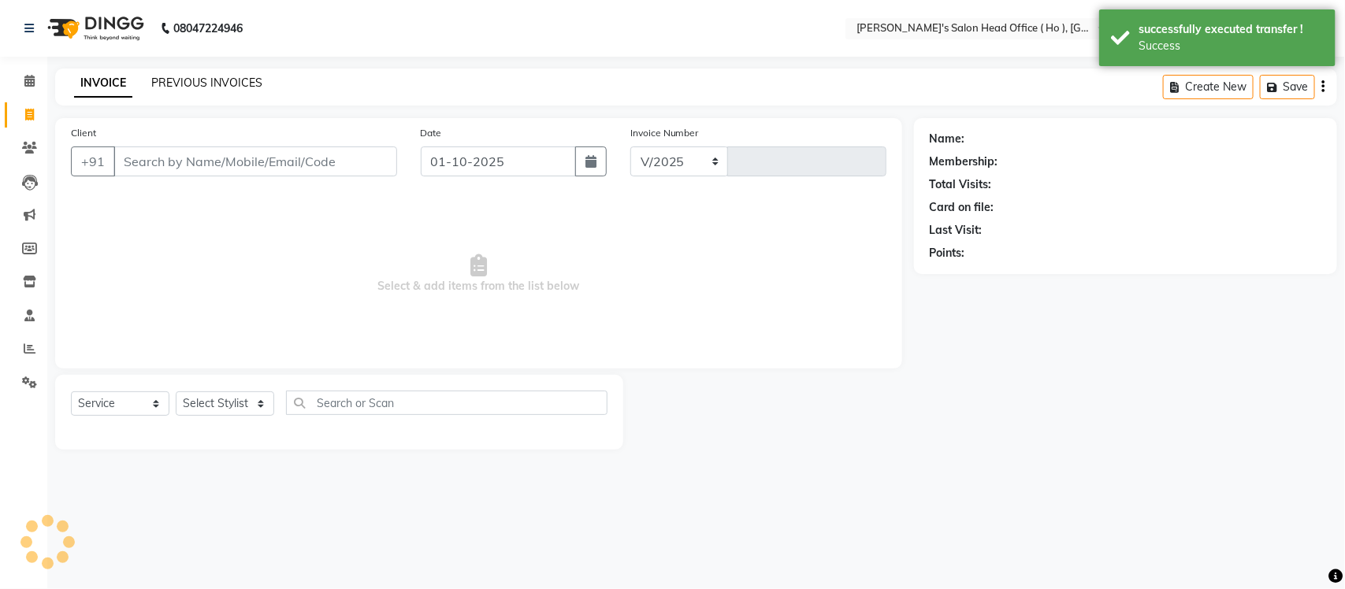
select select "6981"
type input "0007"
click at [210, 80] on link "PREVIOUS INVOICES" at bounding box center [206, 83] width 111 height 14
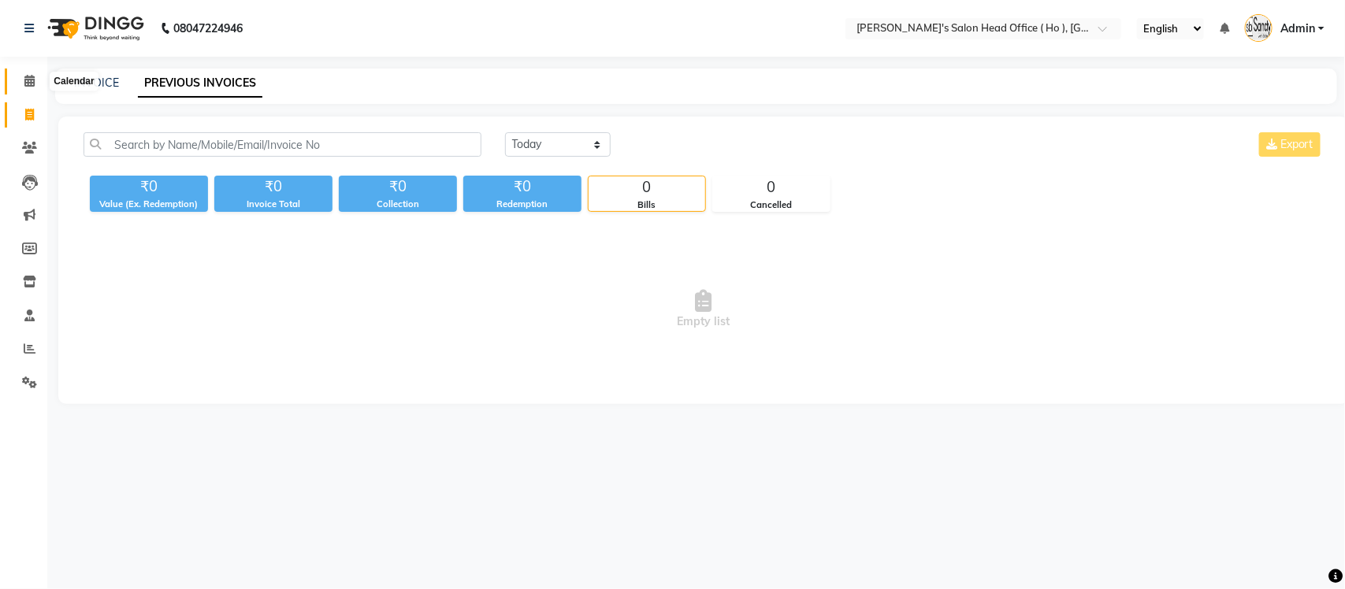
click at [28, 79] on icon at bounding box center [29, 81] width 10 height 12
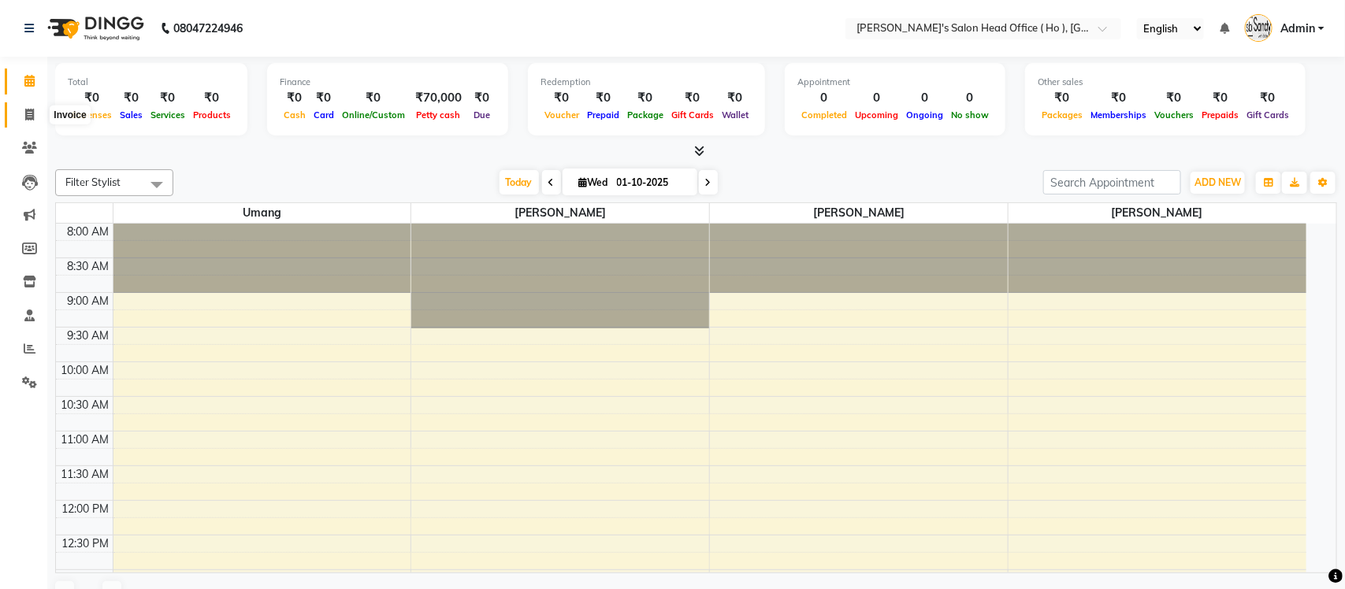
click at [32, 114] on icon at bounding box center [29, 115] width 9 height 12
select select "service"
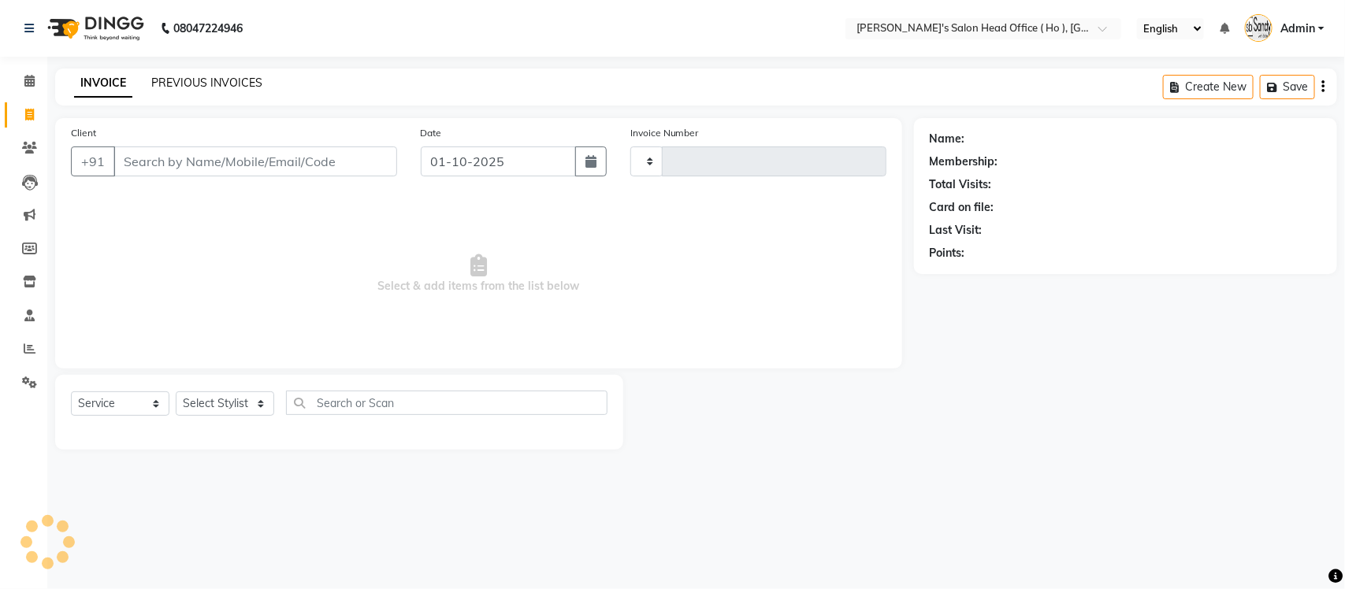
type input "0007"
click at [159, 84] on link "PREVIOUS INVOICES" at bounding box center [206, 83] width 111 height 14
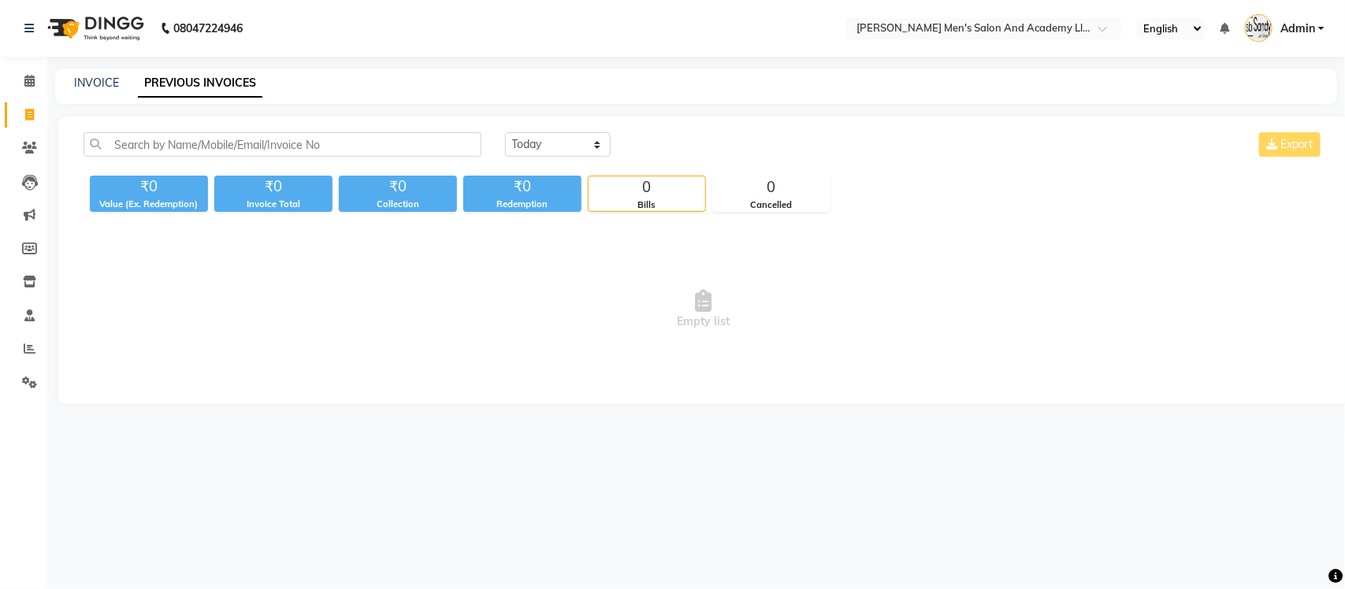
click at [1024, 420] on main "INVOICE PREVIOUS INVOICES Today Yesterday Custom Range Export ₹0 Value (Ex. Red…" at bounding box center [696, 248] width 1298 height 359
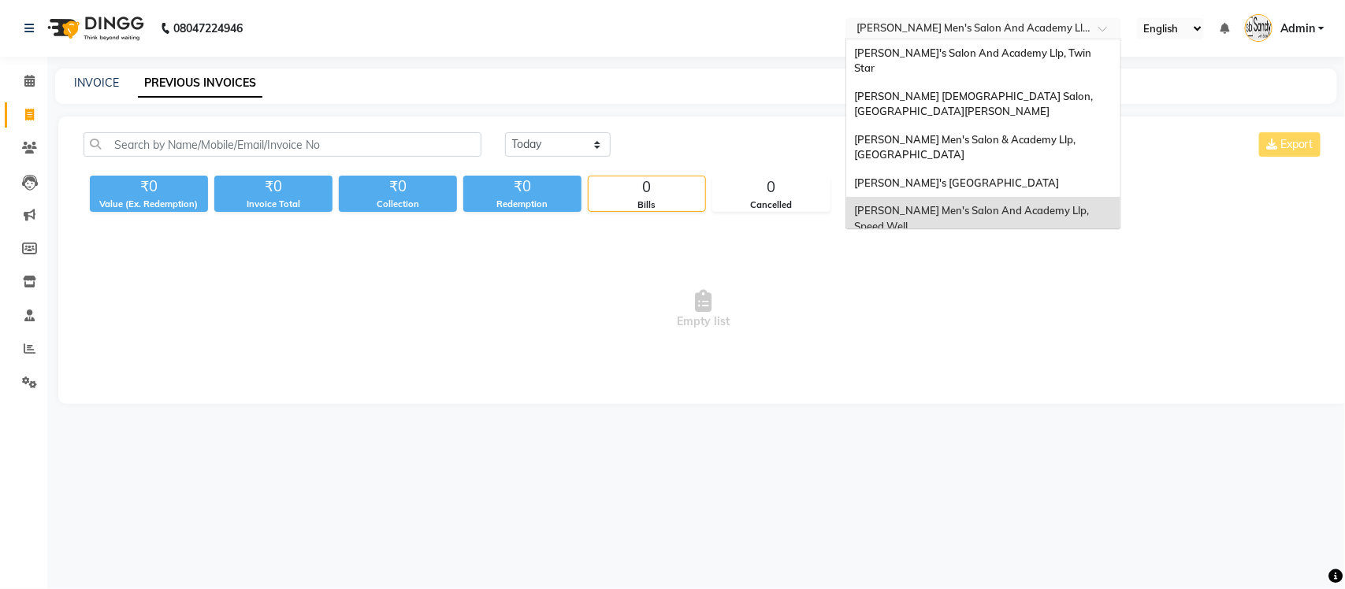
click at [1080, 29] on input "text" at bounding box center [967, 30] width 229 height 16
click at [1065, 247] on span "[PERSON_NAME]'s Salon And Academy Llp, [GEOGRAPHIC_DATA]" at bounding box center [961, 261] width 214 height 28
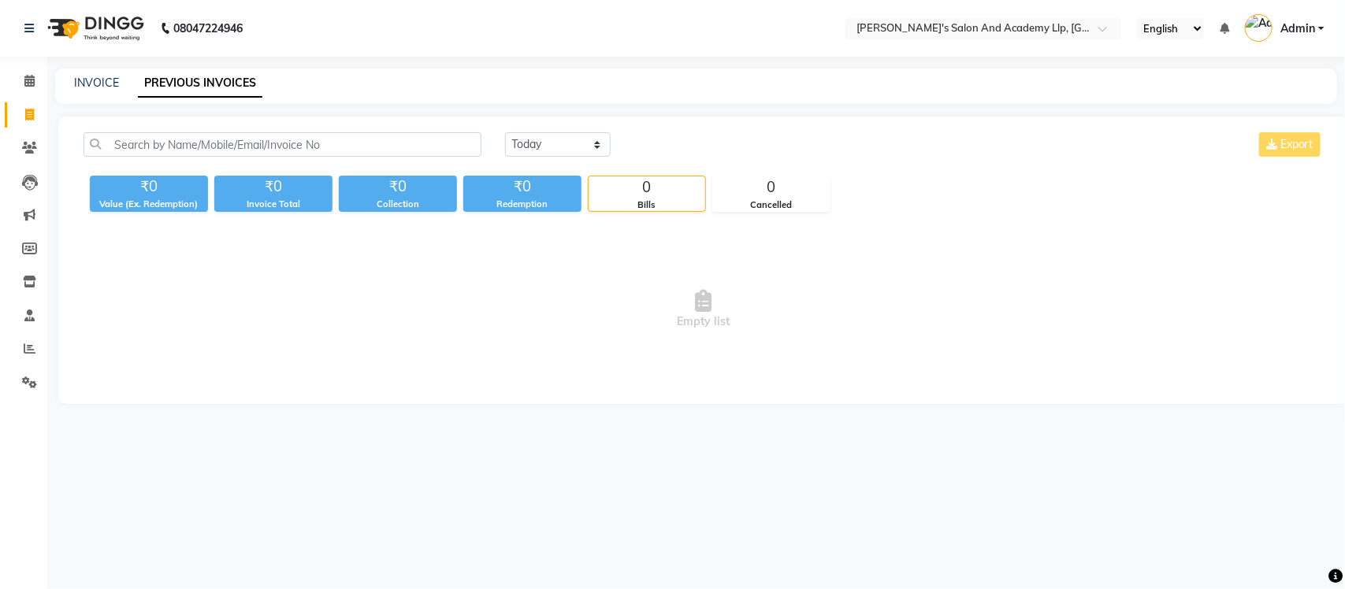
select select "en"
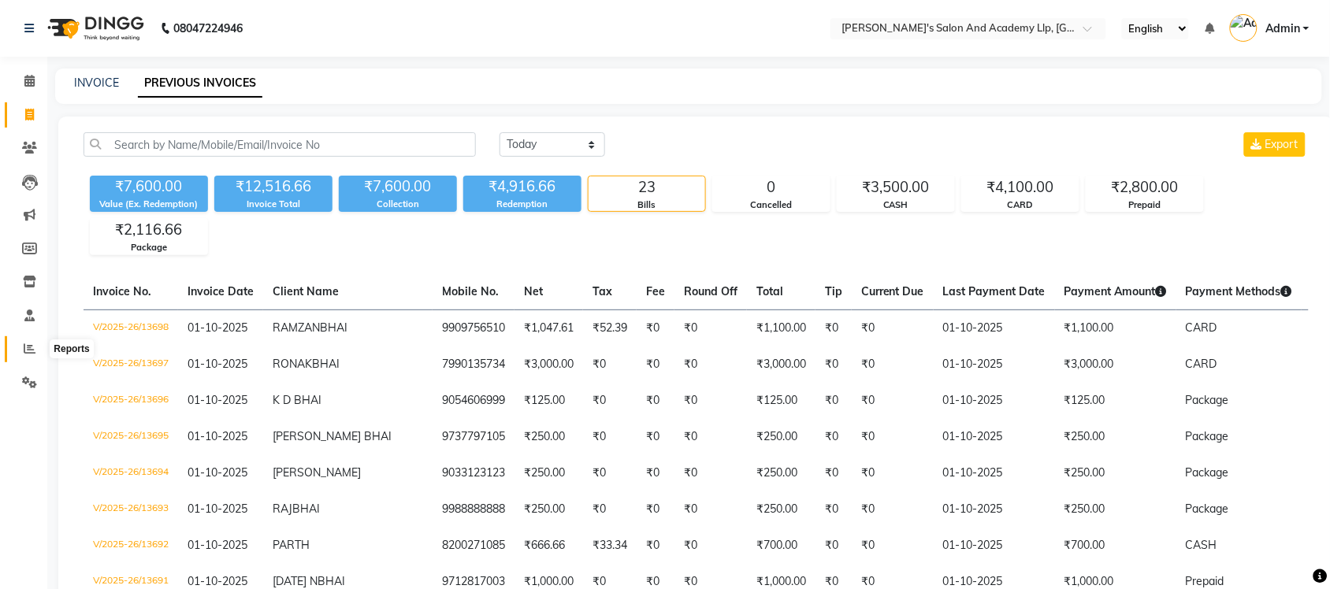
drag, startPoint x: 25, startPoint y: 341, endPoint x: 383, endPoint y: 41, distance: 467.1
click at [25, 341] on span at bounding box center [30, 349] width 28 height 18
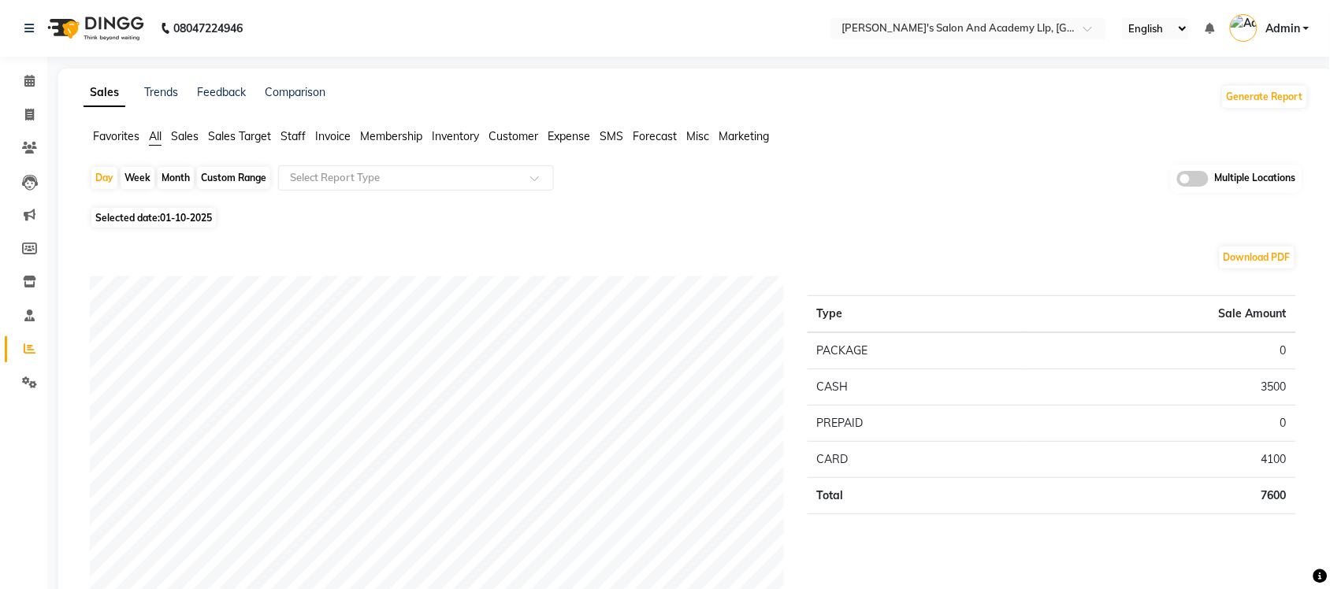
click at [1191, 169] on div "Multiple Locations" at bounding box center [1237, 179] width 132 height 28
click at [1190, 178] on span at bounding box center [1193, 179] width 32 height 16
click at [1177, 181] on input "checkbox" at bounding box center [1177, 181] width 0 height 0
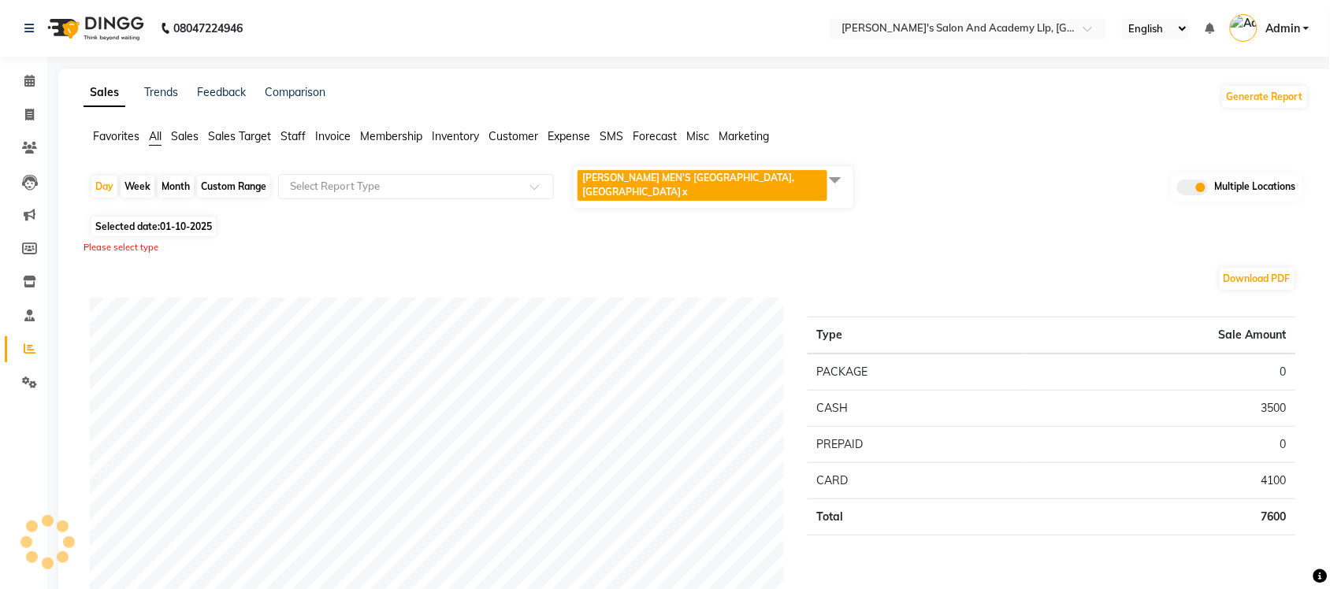
click at [840, 182] on span at bounding box center [836, 180] width 32 height 30
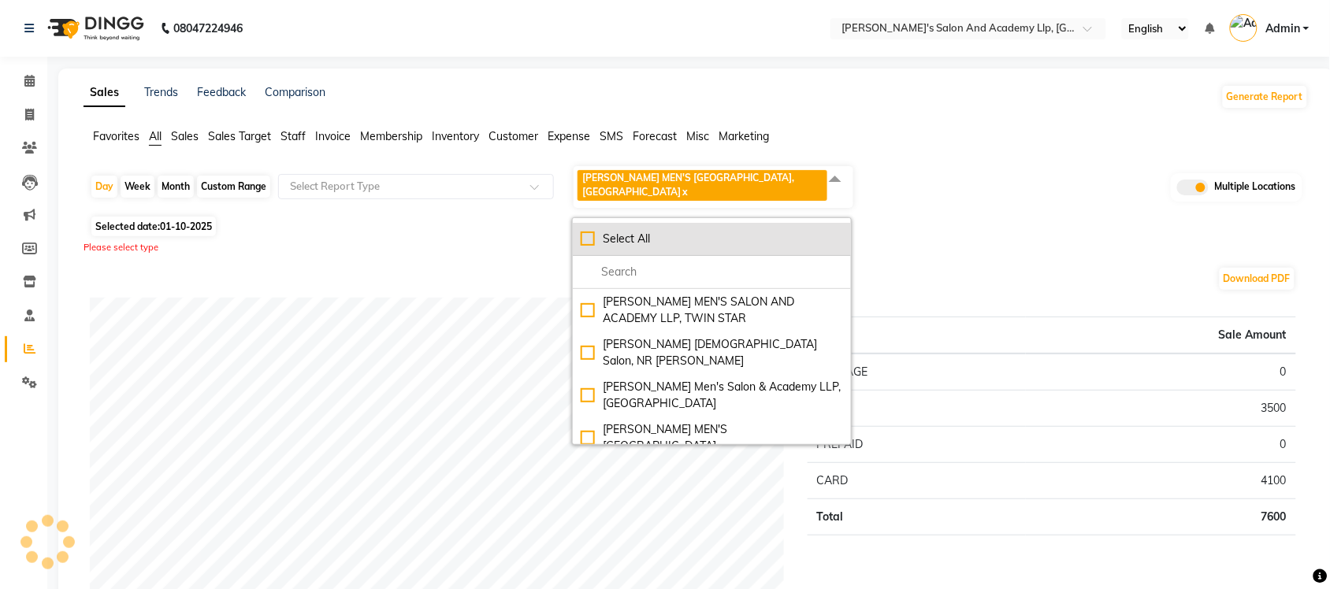
click at [585, 238] on div "Select All" at bounding box center [712, 239] width 262 height 17
checkbox input "true"
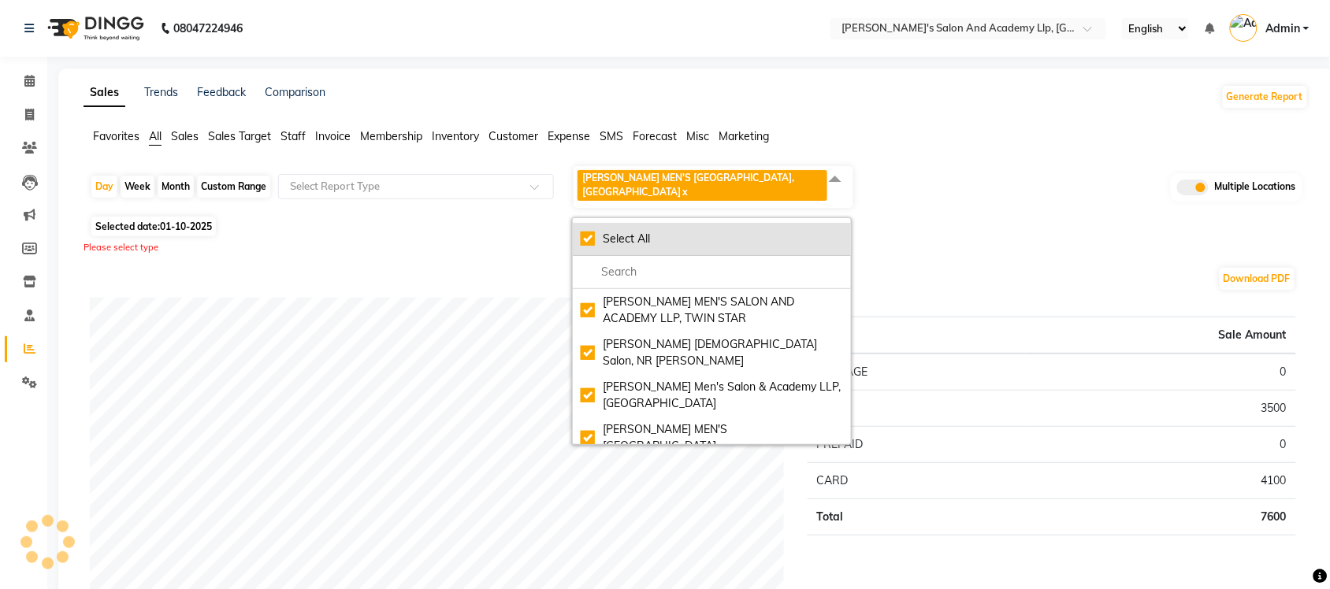
checkbox input "true"
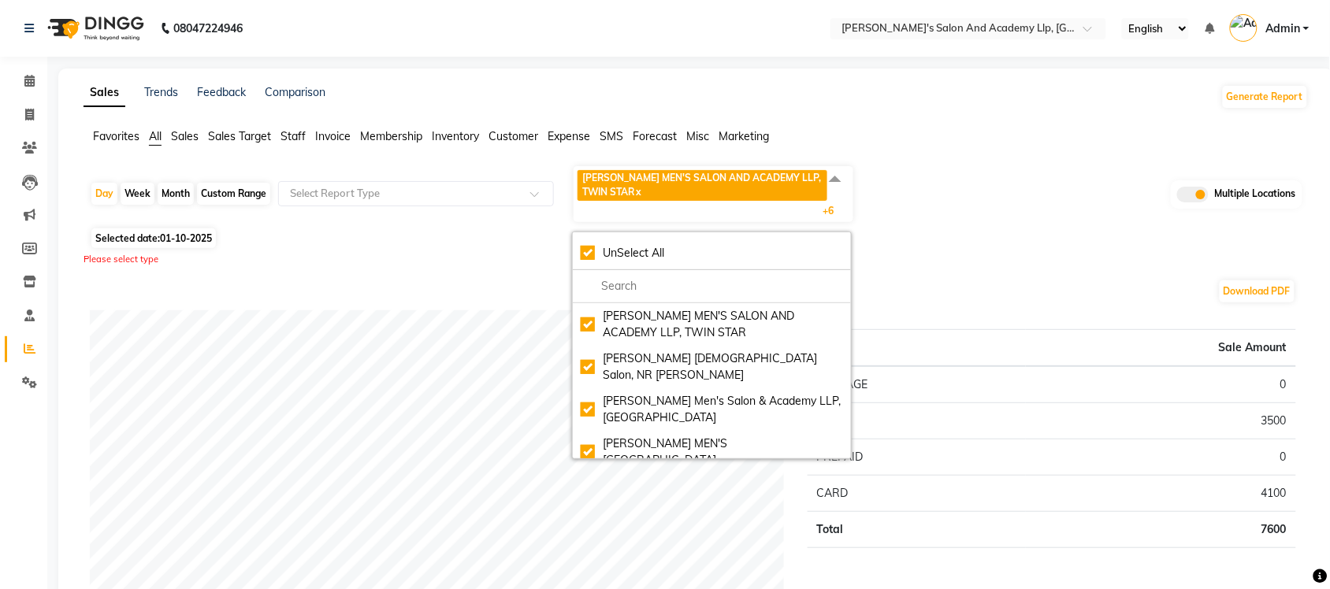
scroll to position [99, 0]
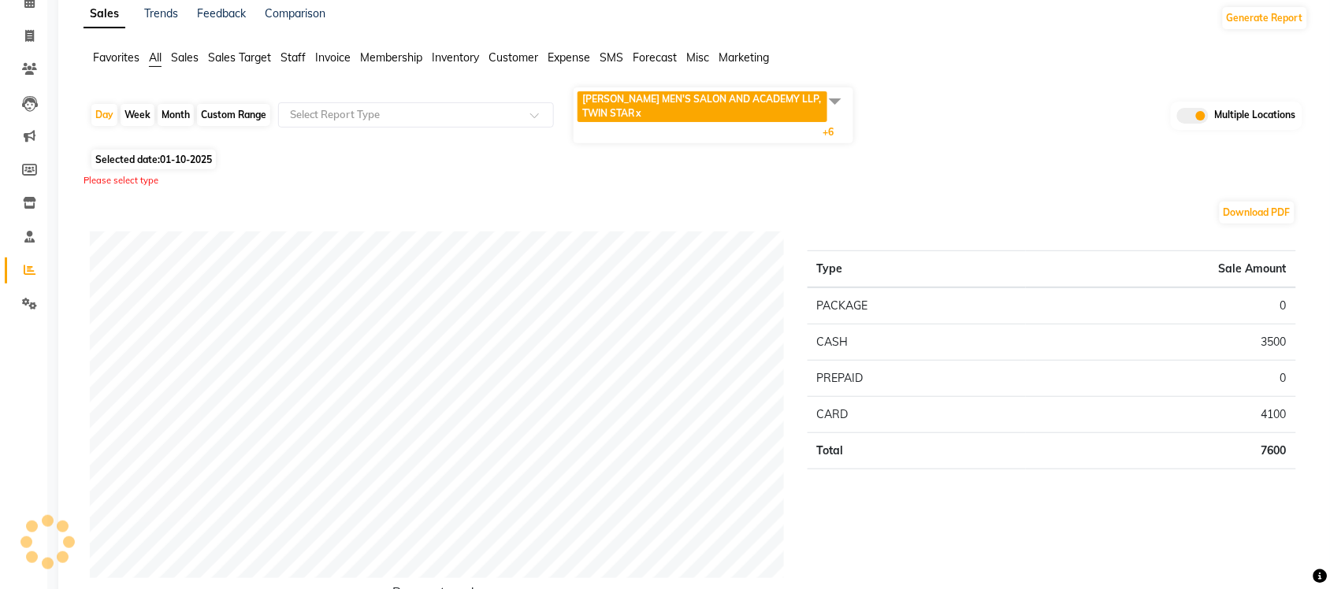
scroll to position [0, 0]
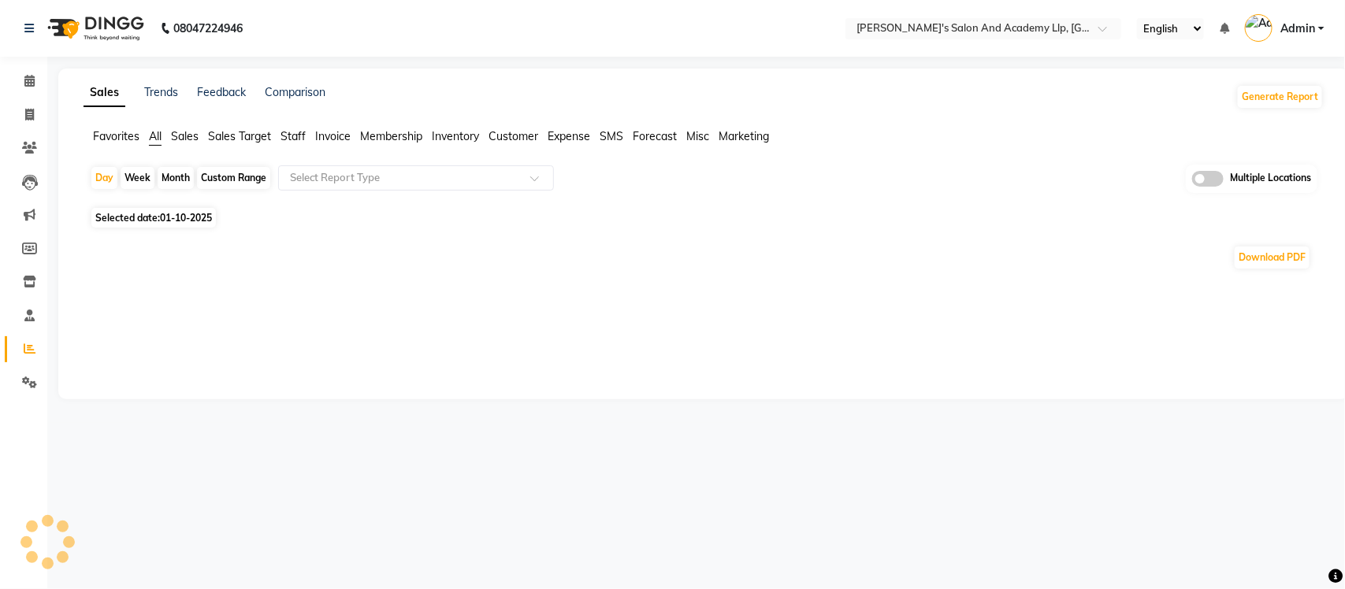
select select "en"
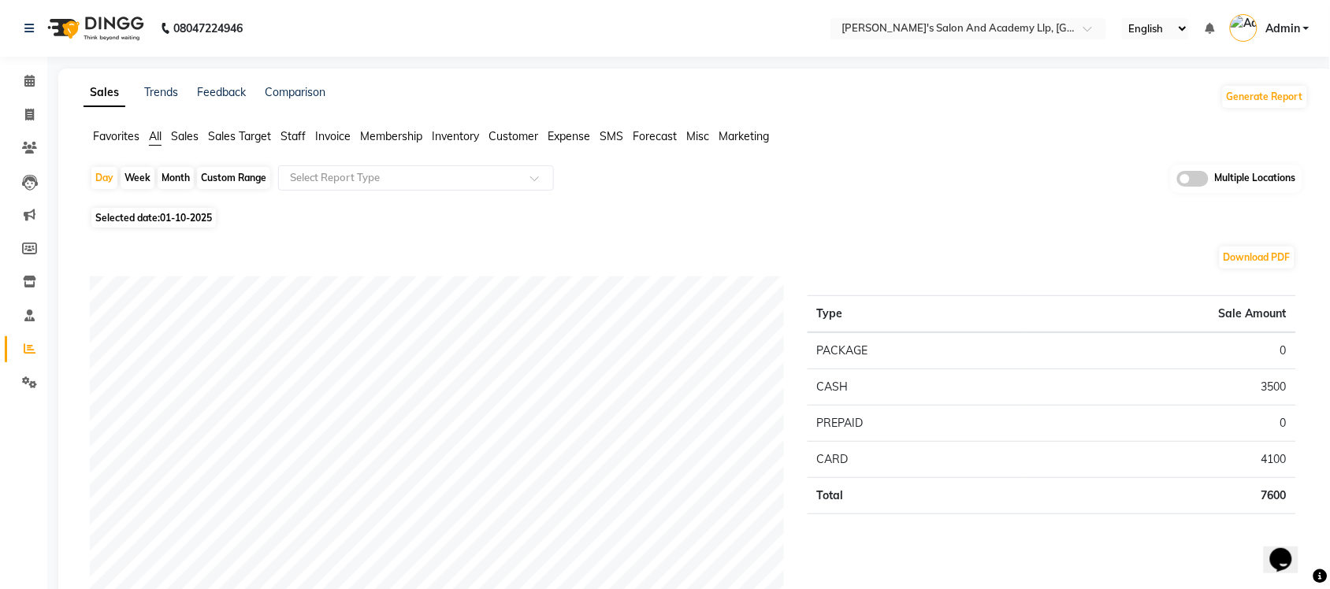
click at [1181, 175] on span at bounding box center [1193, 179] width 32 height 16
click at [1177, 181] on input "checkbox" at bounding box center [1177, 181] width 0 height 0
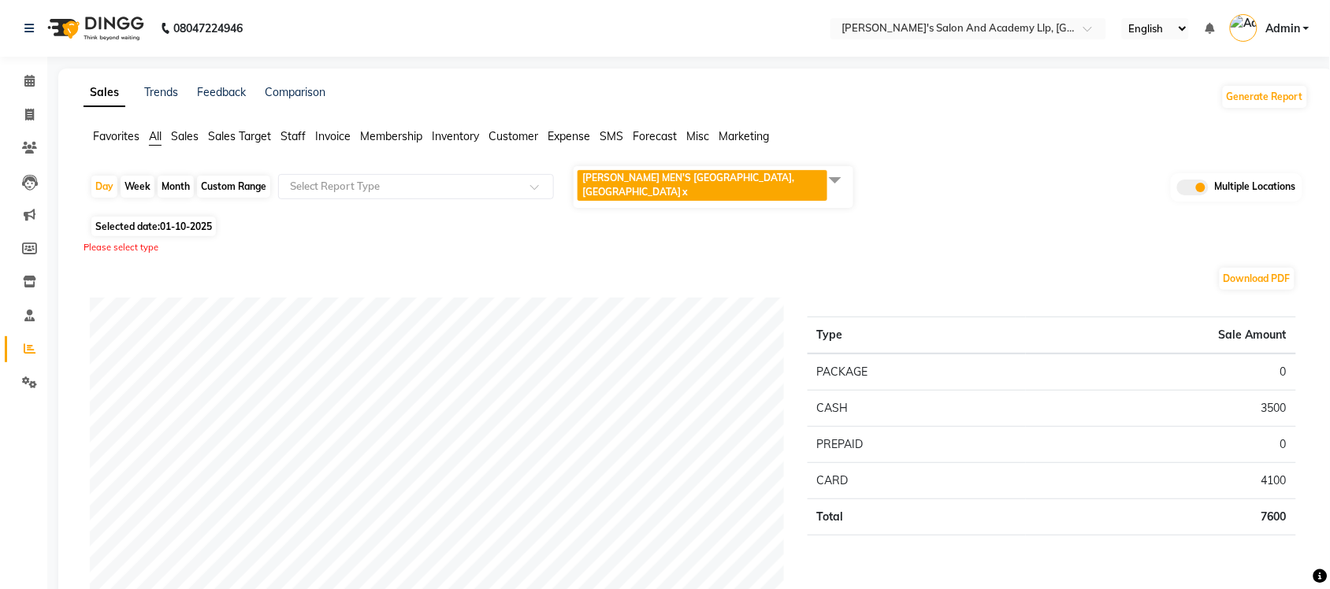
click at [824, 165] on span at bounding box center [836, 180] width 32 height 30
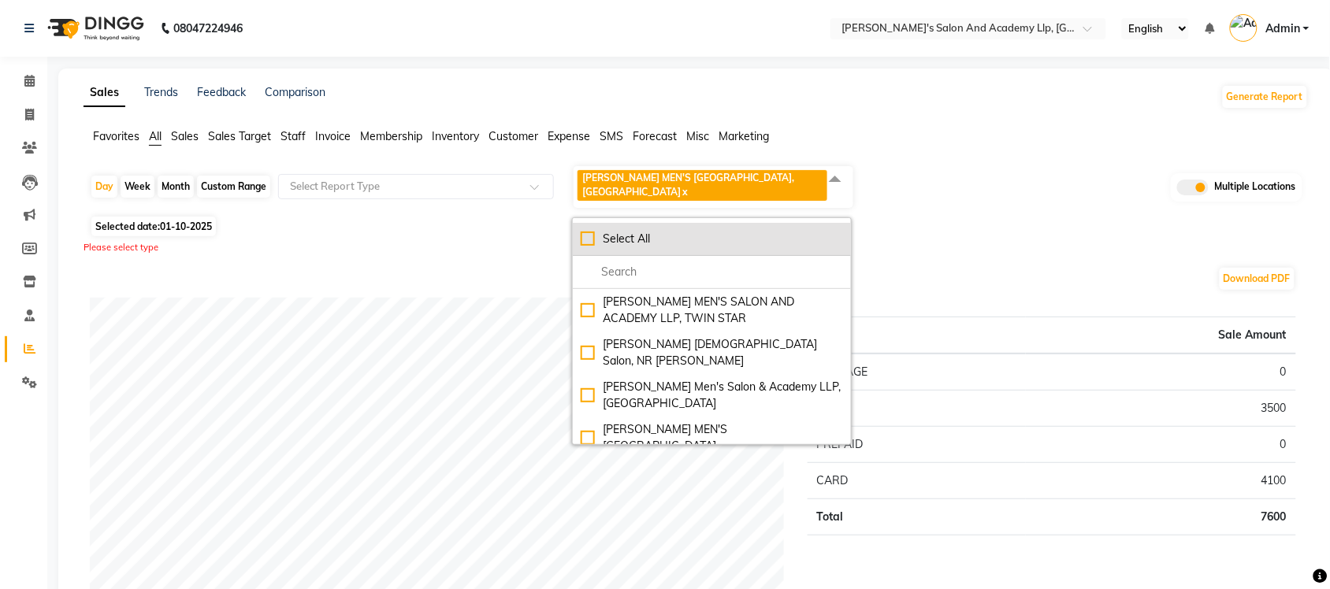
click at [593, 236] on div "Select All" at bounding box center [712, 239] width 262 height 17
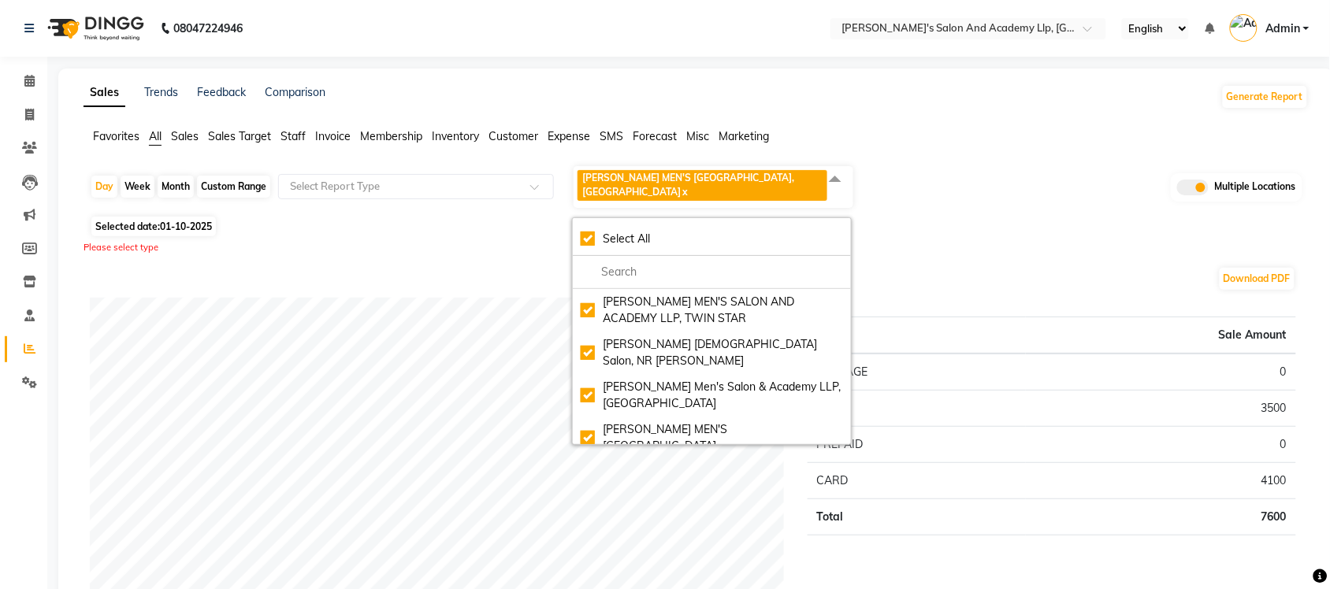
checkbox input "true"
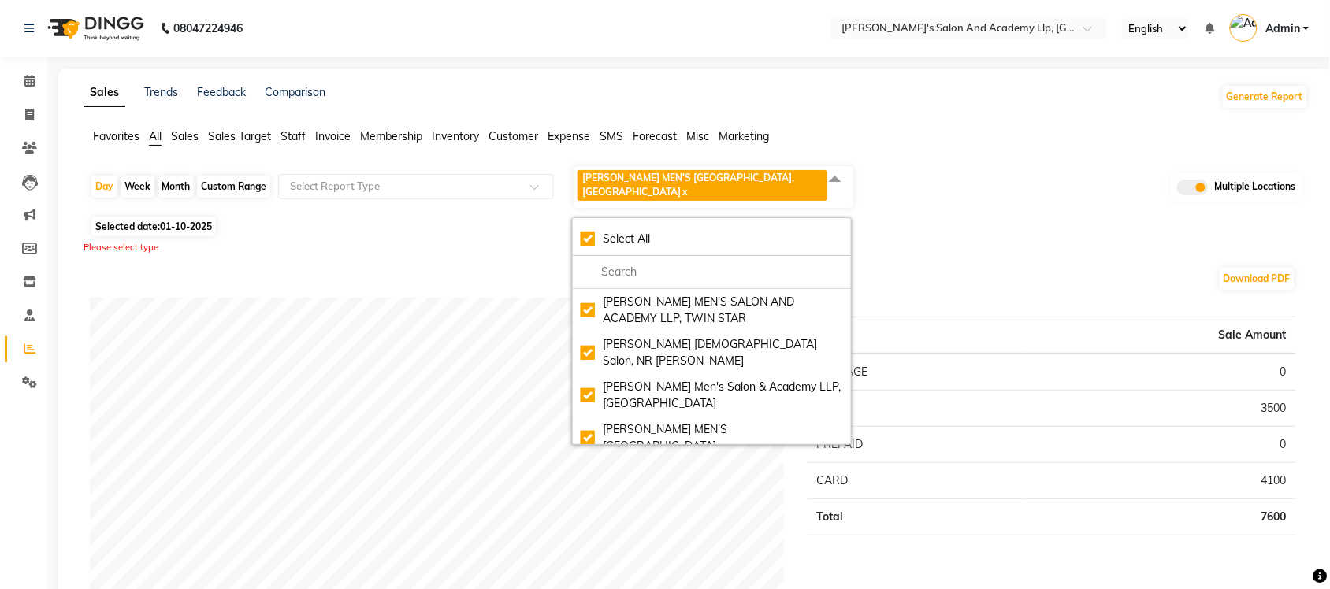
checkbox input "true"
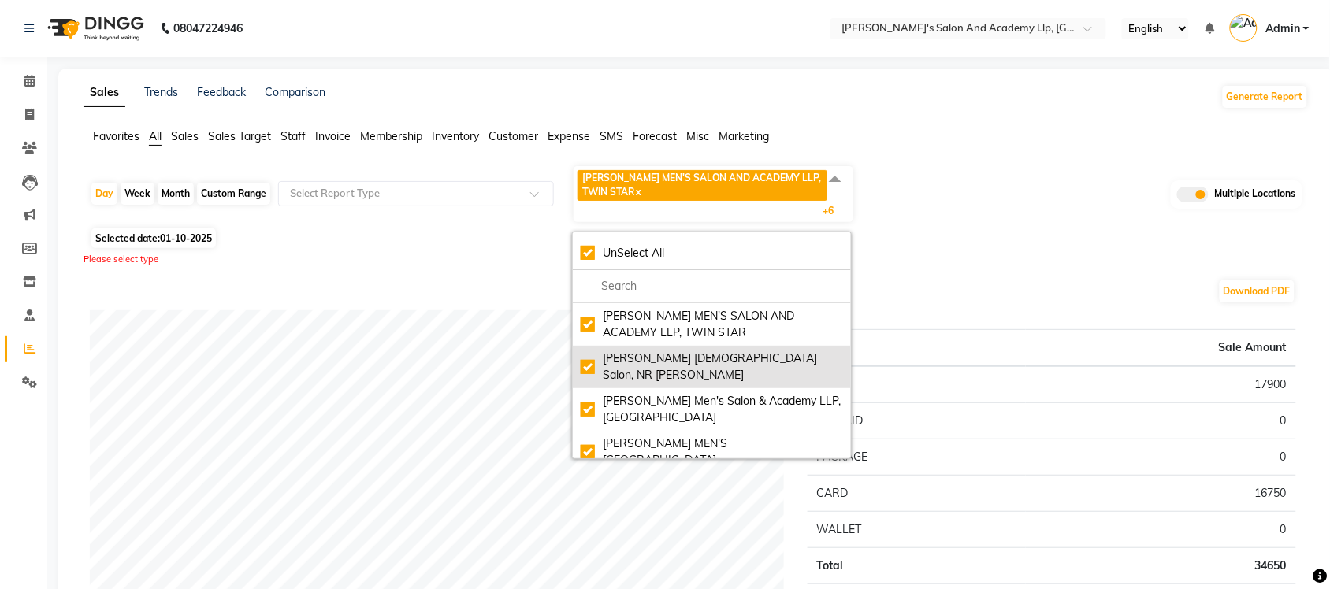
click at [588, 355] on div "[PERSON_NAME] [DEMOGRAPHIC_DATA] Salon, NR [PERSON_NAME]" at bounding box center [712, 367] width 262 height 33
checkbox input "false"
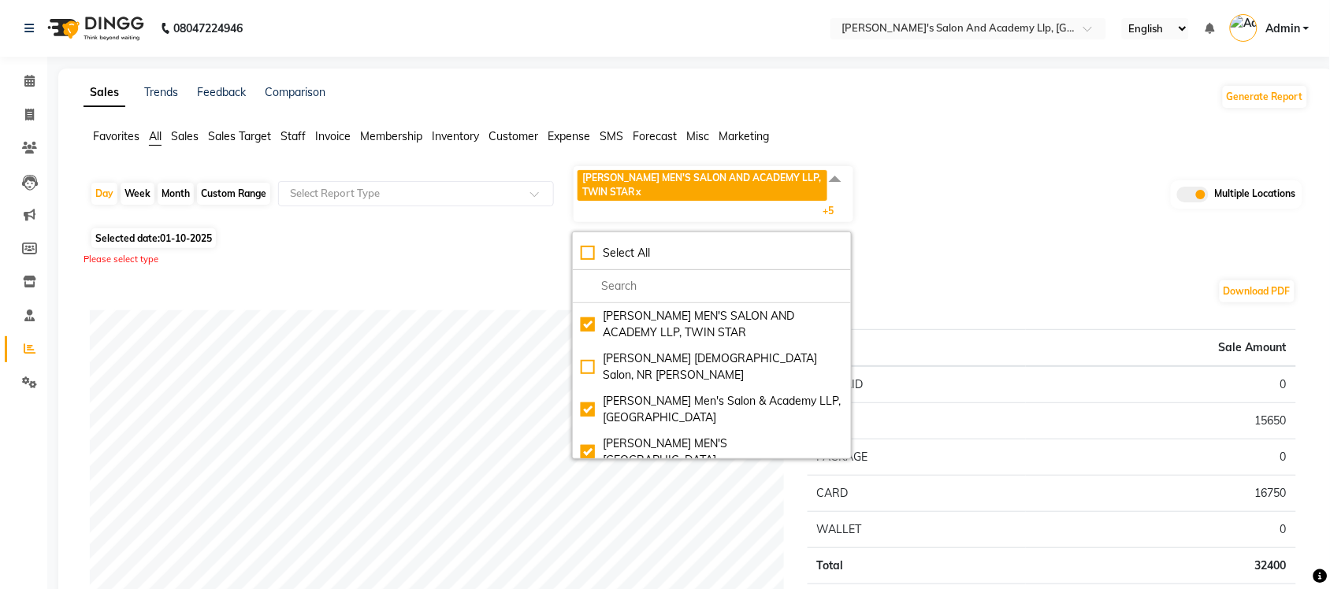
click at [900, 235] on div "Selected date: [DATE]" at bounding box center [699, 238] width 1219 height 17
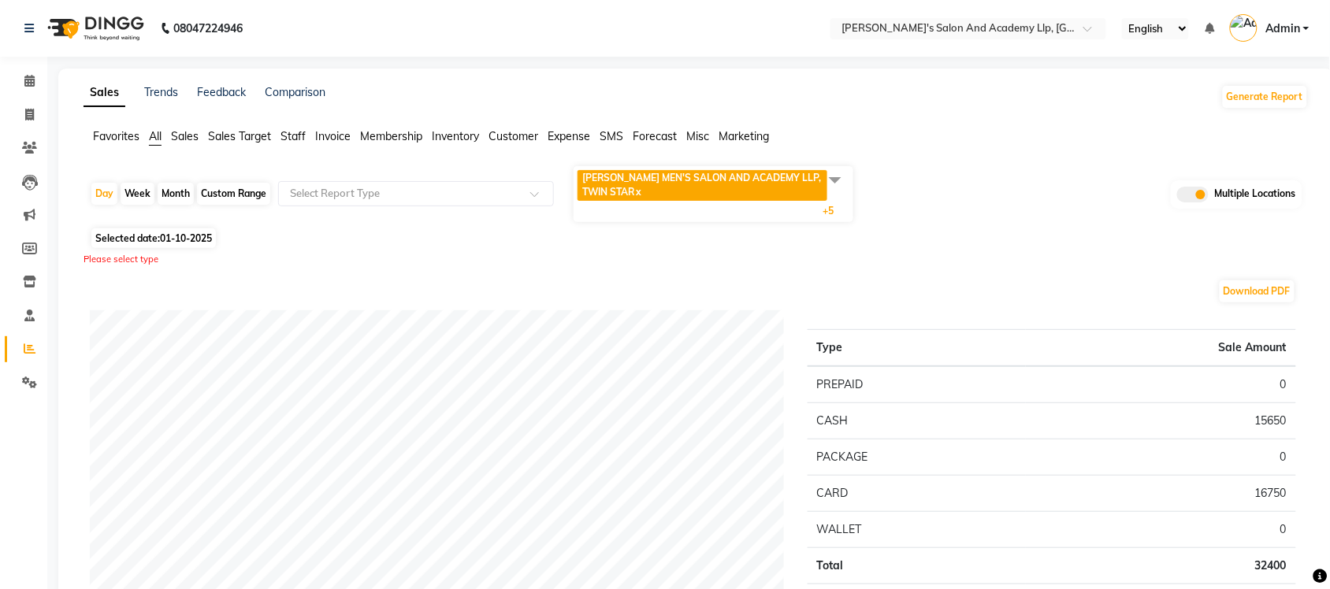
click at [192, 194] on div "Month" at bounding box center [176, 194] width 36 height 22
select select "10"
select select "2025"
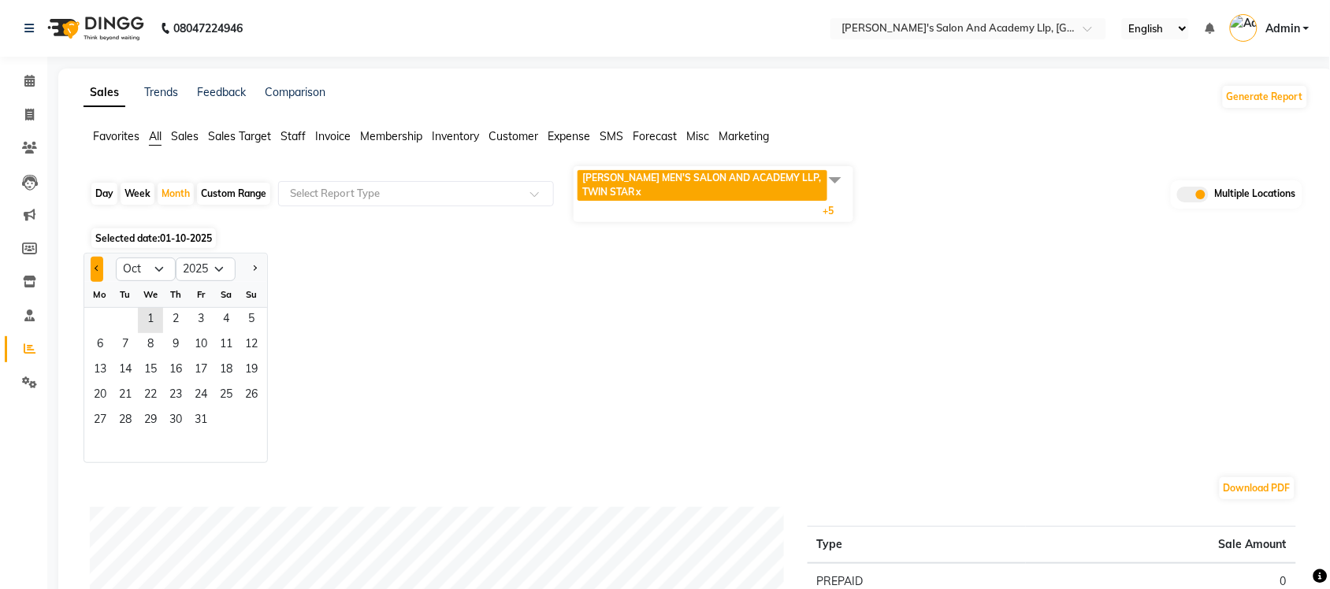
click at [96, 266] on span "Previous month" at bounding box center [98, 269] width 6 height 6
select select "9"
click at [109, 321] on span "1" at bounding box center [99, 320] width 25 height 25
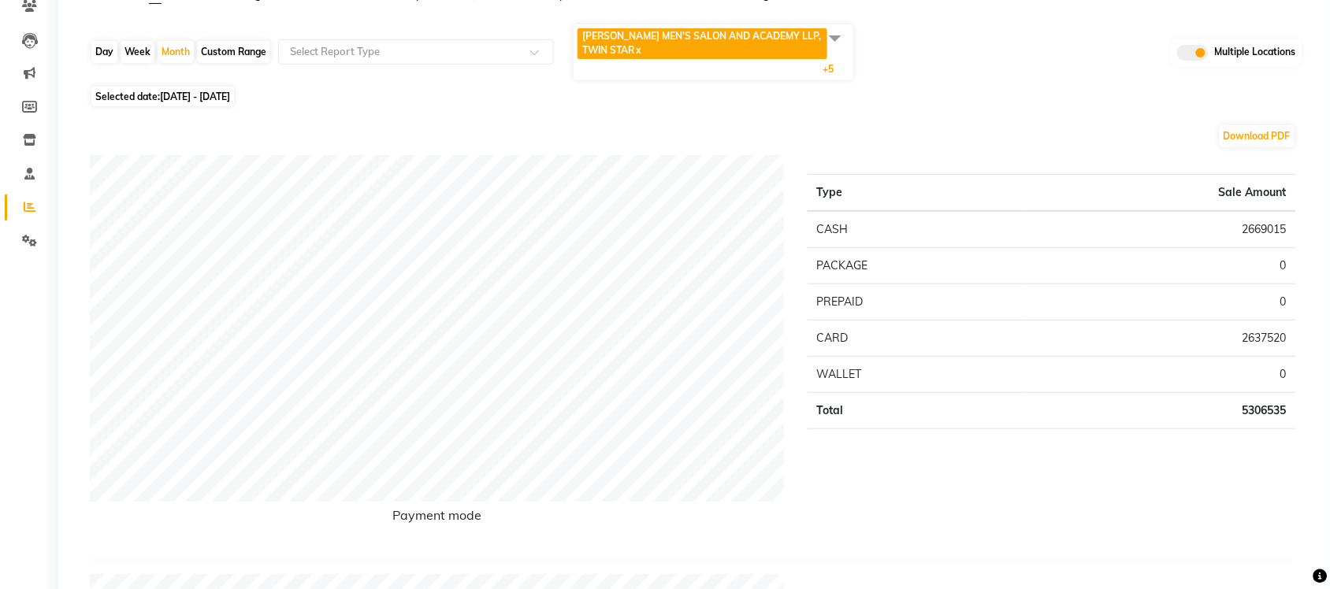
scroll to position [99, 0]
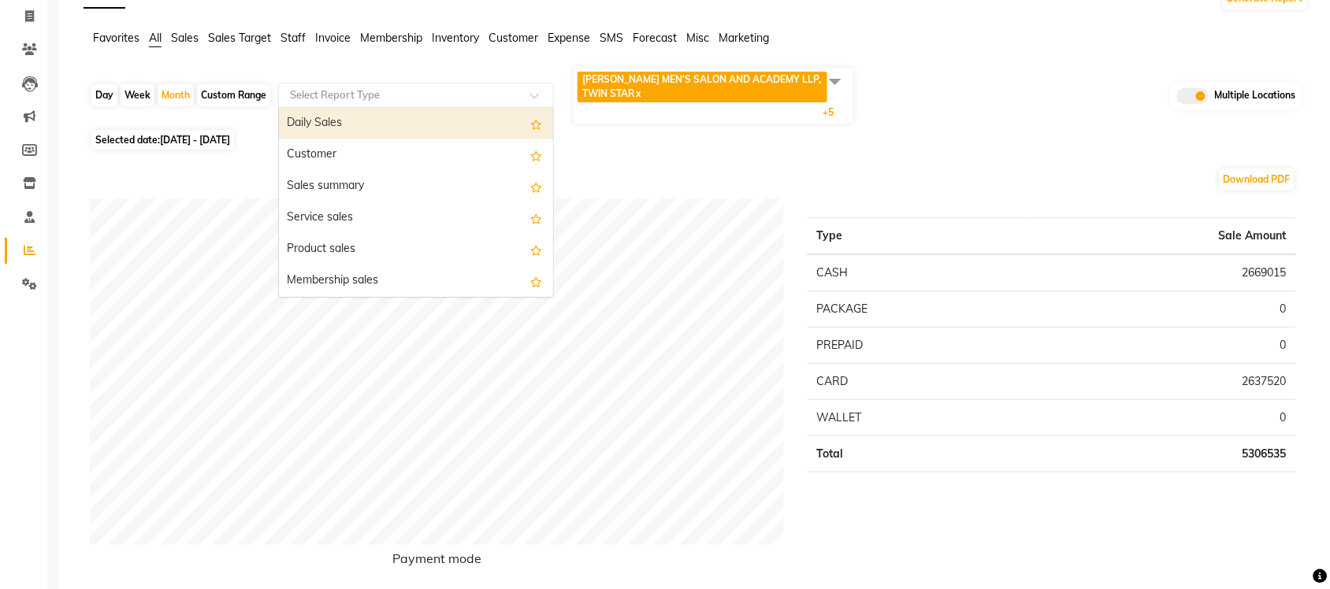
click at [449, 83] on div "Select Report Type" at bounding box center [416, 95] width 276 height 25
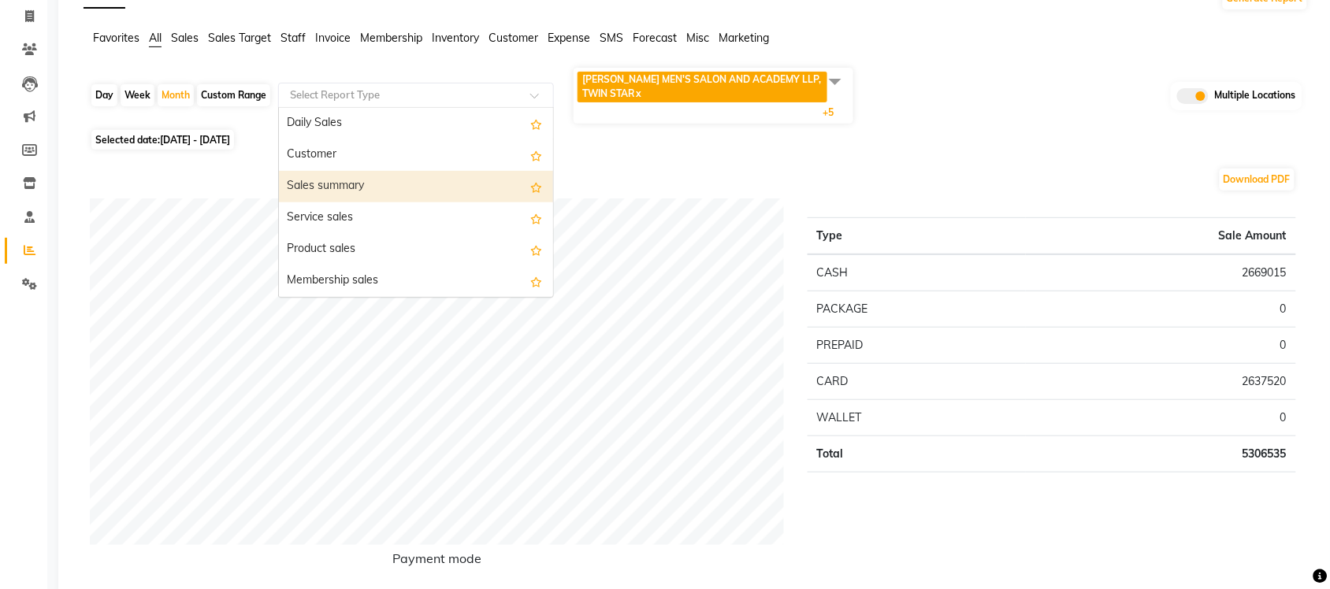
click at [422, 185] on div "Sales summary" at bounding box center [416, 187] width 274 height 32
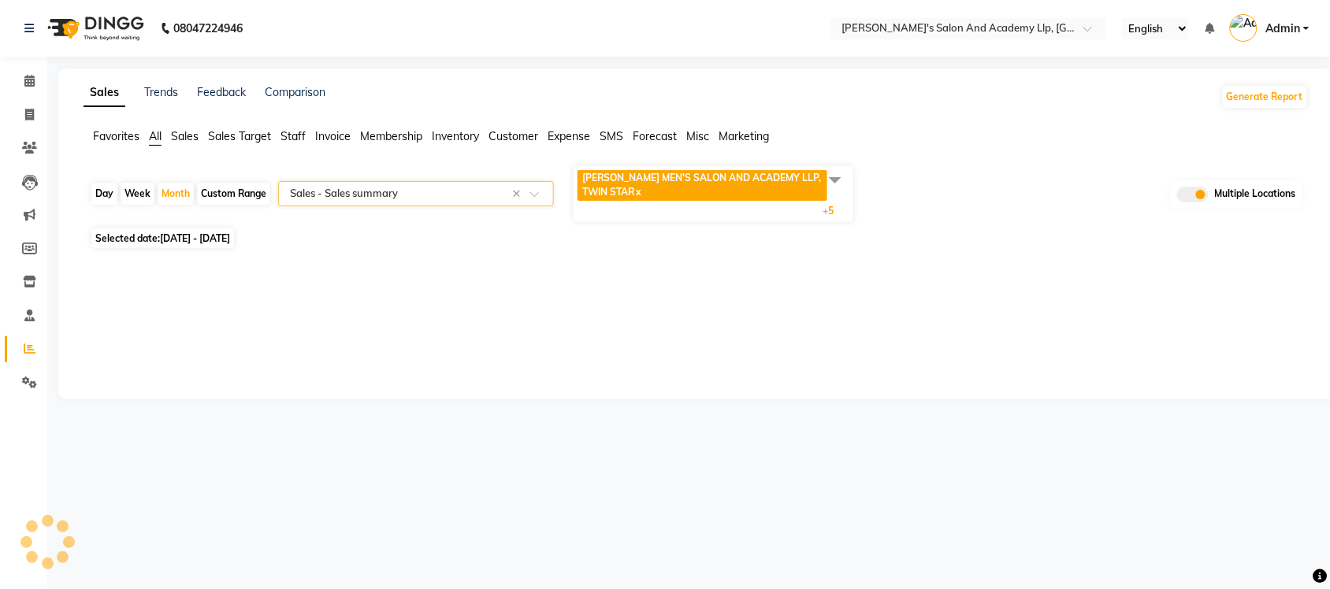
scroll to position [0, 0]
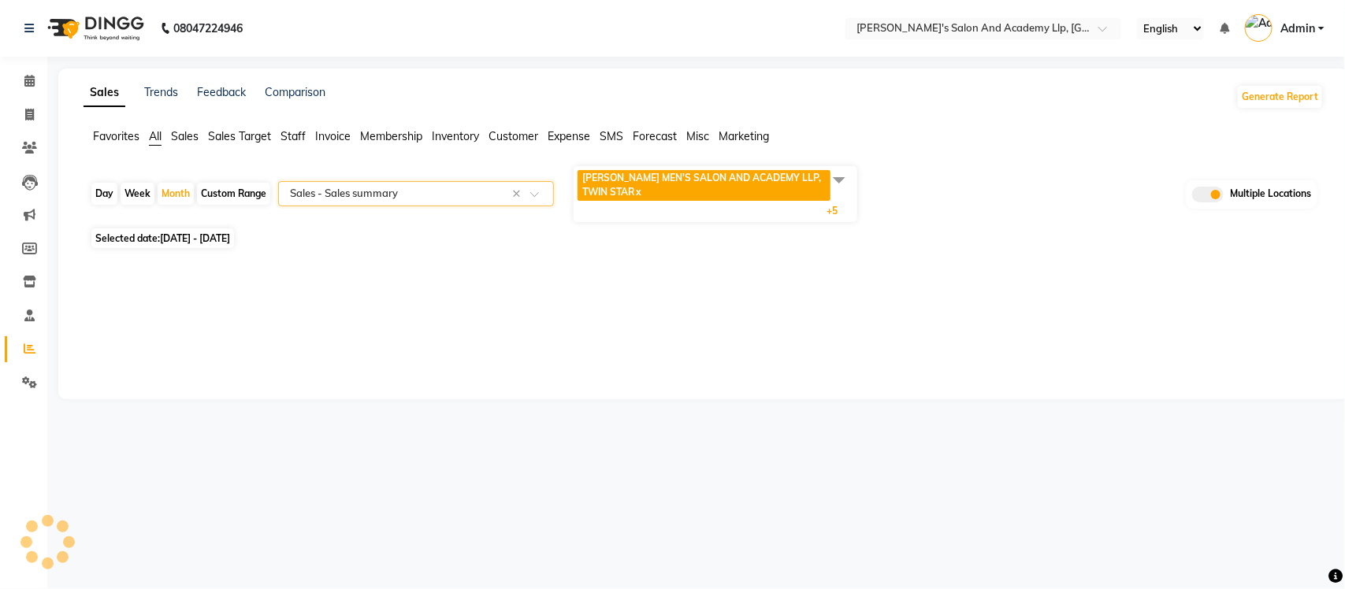
select select "full_report"
select select "pdf"
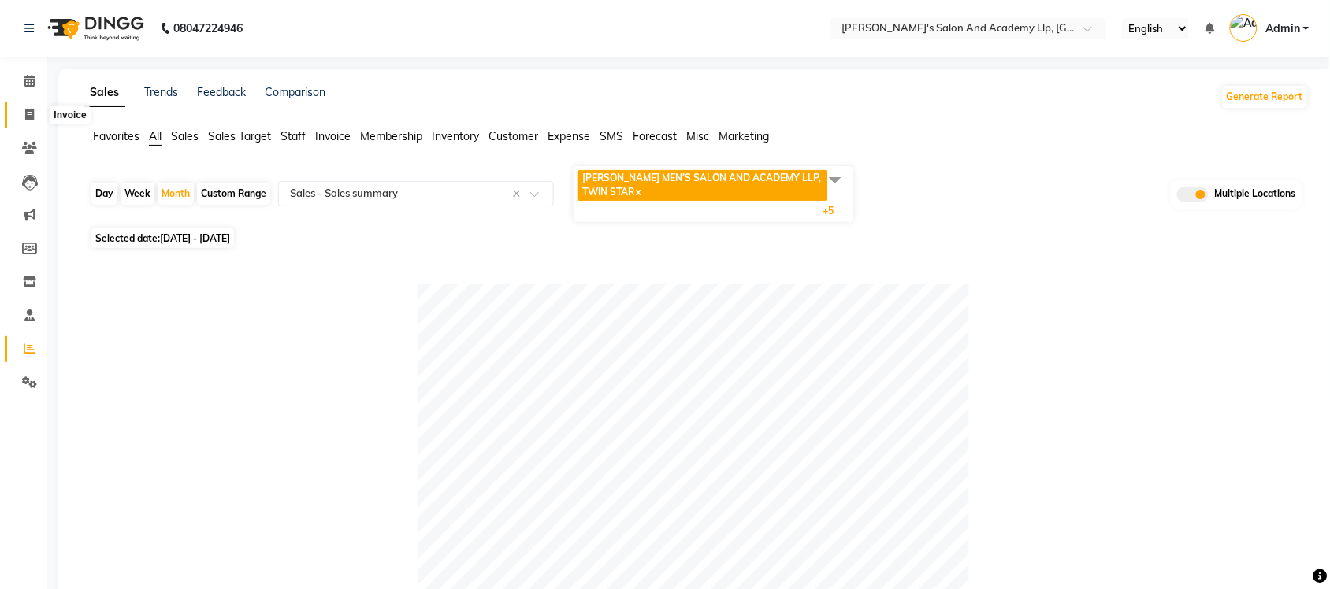
click at [32, 114] on icon at bounding box center [29, 115] width 9 height 12
select select "service"
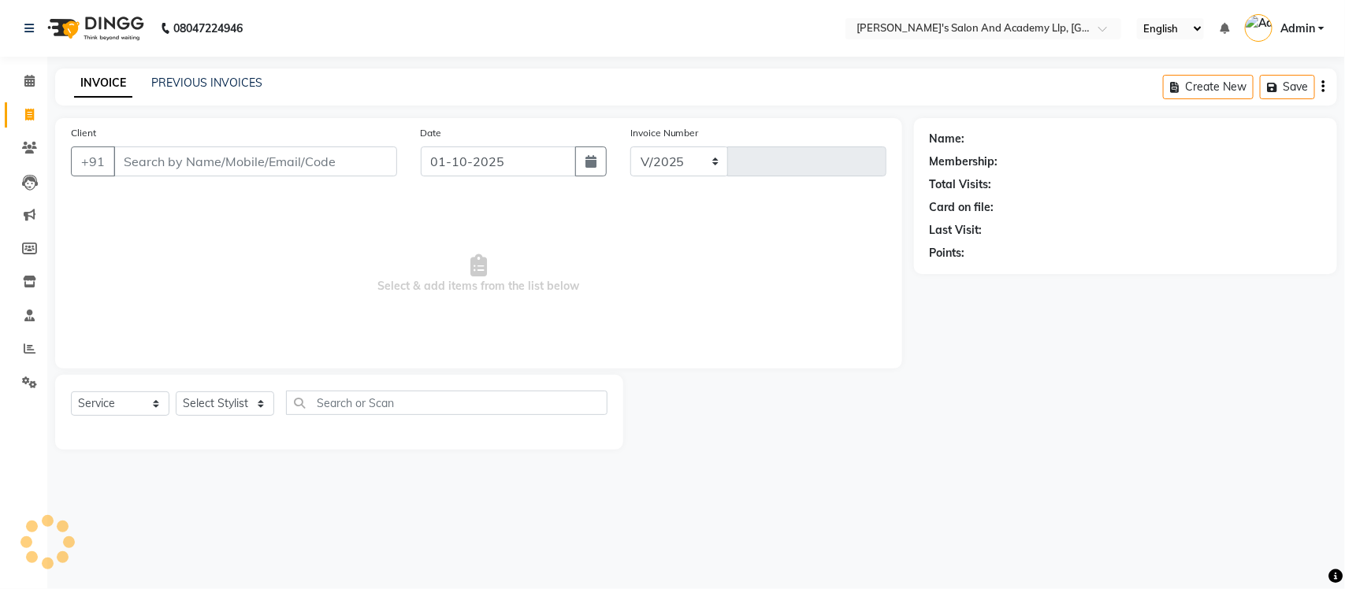
select select "6983"
type input "13700"
click at [250, 81] on link "PREVIOUS INVOICES" at bounding box center [206, 83] width 111 height 14
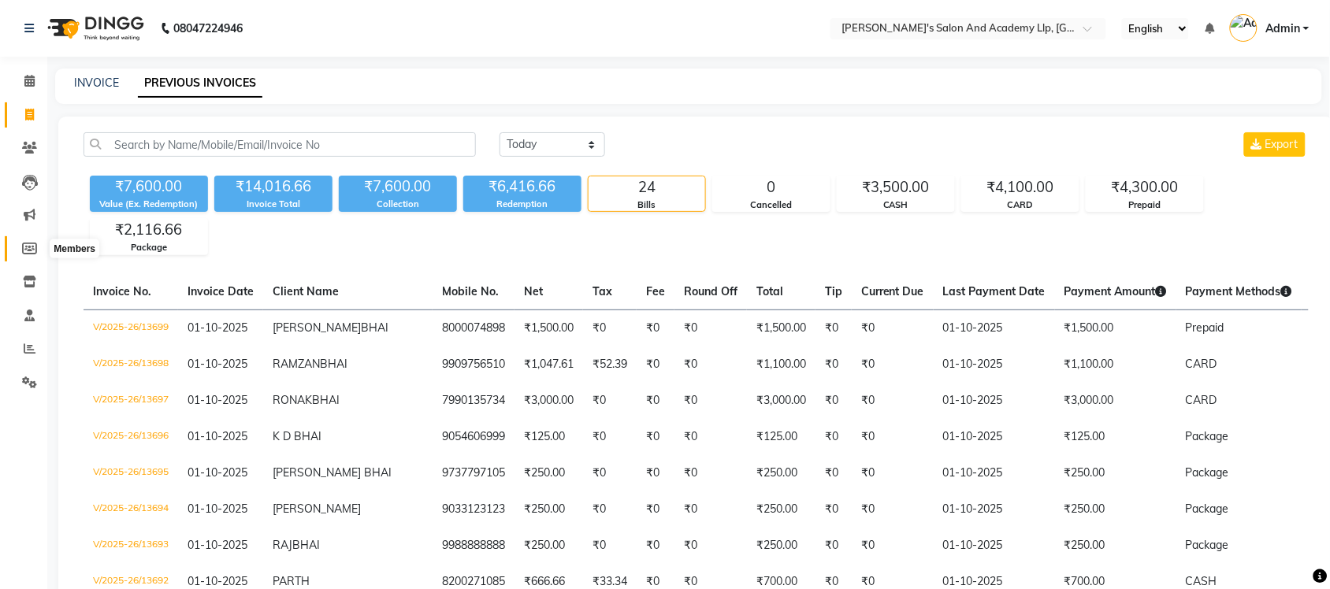
click at [30, 247] on icon at bounding box center [29, 249] width 15 height 12
select select
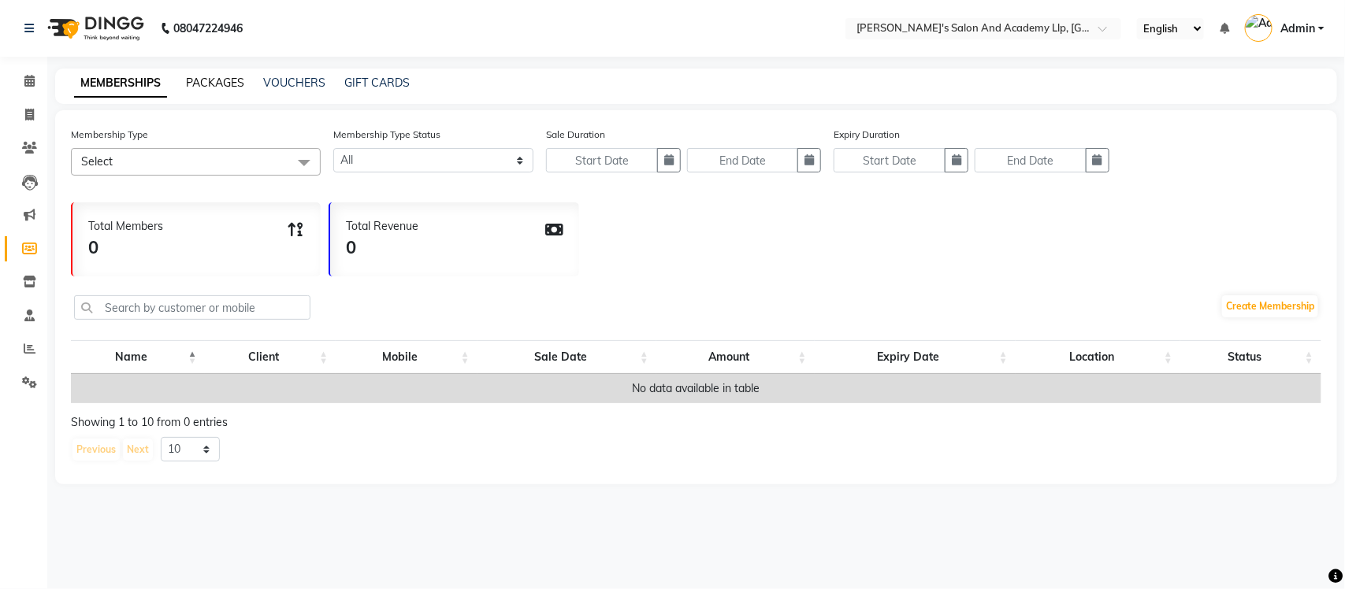
click at [226, 84] on link "PACKAGES" at bounding box center [215, 83] width 58 height 14
select select
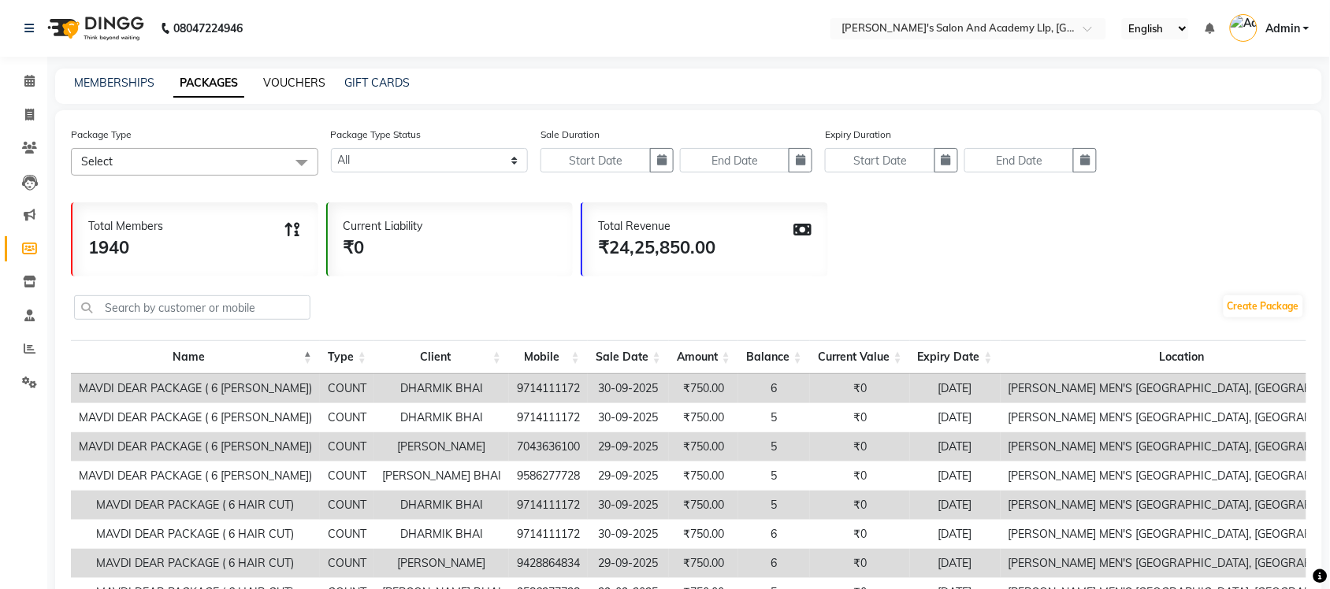
click at [269, 77] on link "VOUCHERS" at bounding box center [294, 83] width 62 height 14
select select
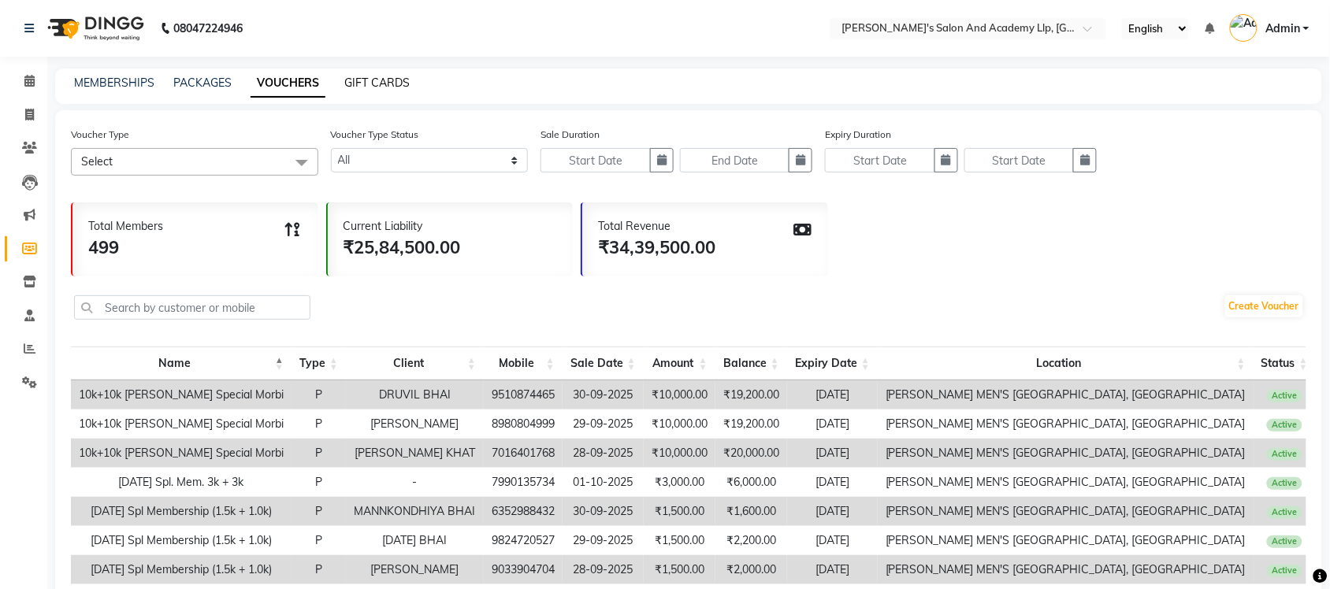
click at [384, 81] on link "GIFT CARDS" at bounding box center [376, 83] width 65 height 14
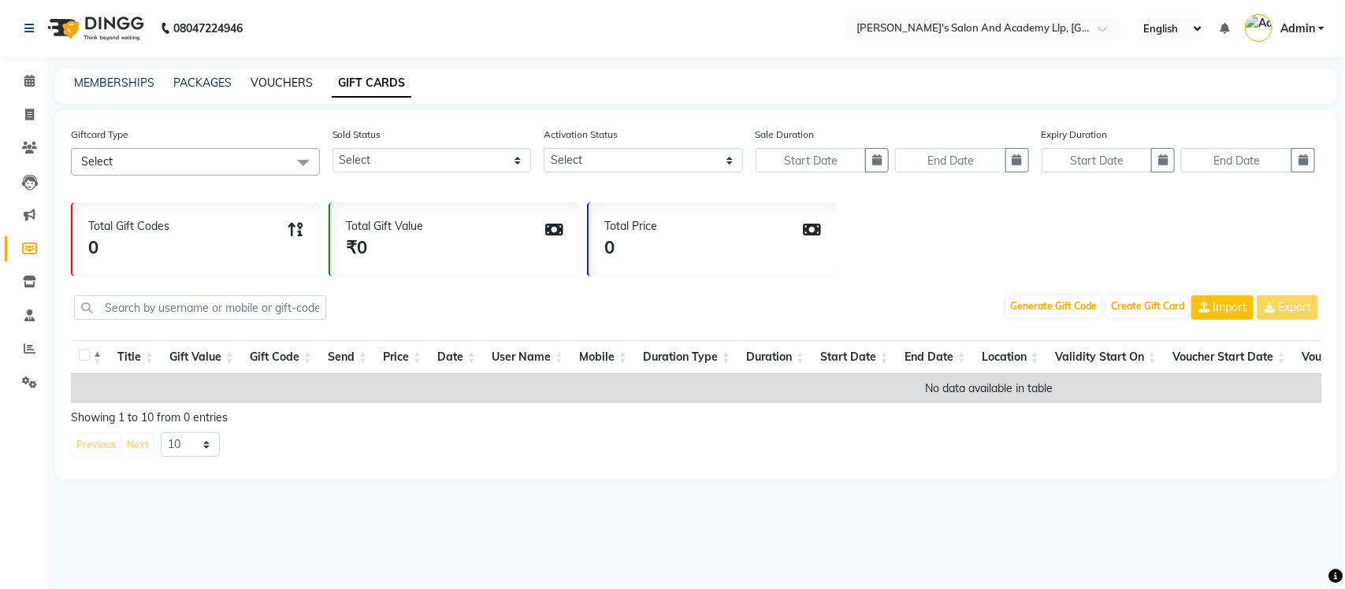
click at [277, 77] on link "VOUCHERS" at bounding box center [282, 83] width 62 height 14
select select
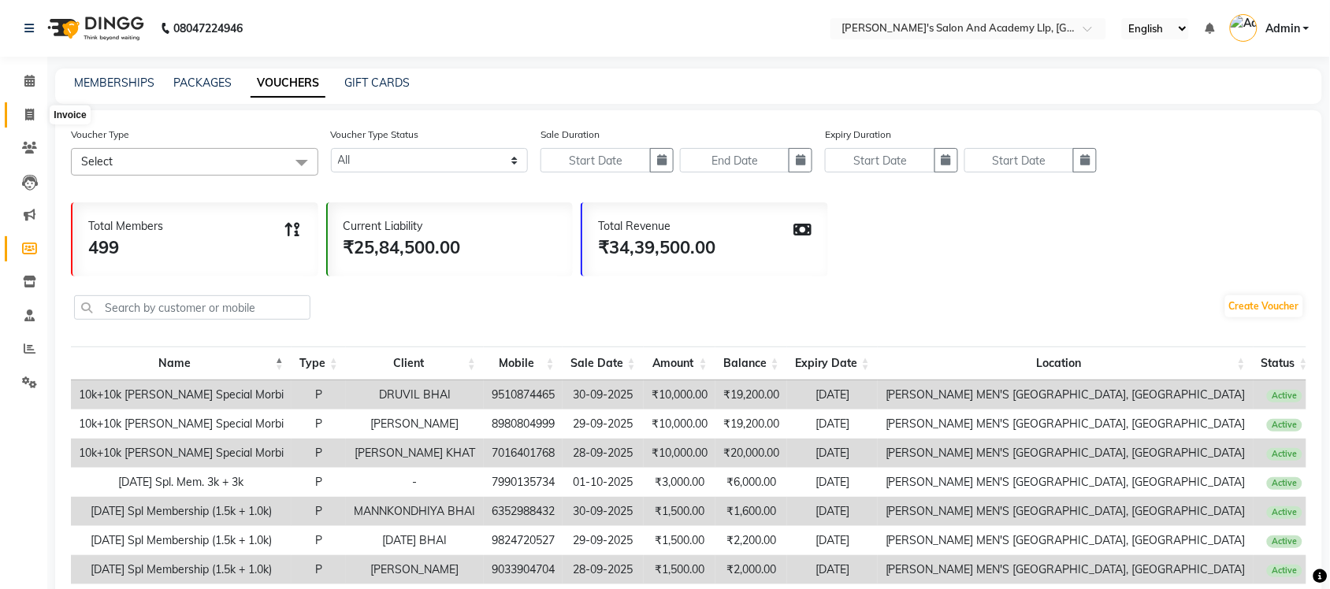
click at [28, 116] on icon at bounding box center [29, 115] width 9 height 12
select select "service"
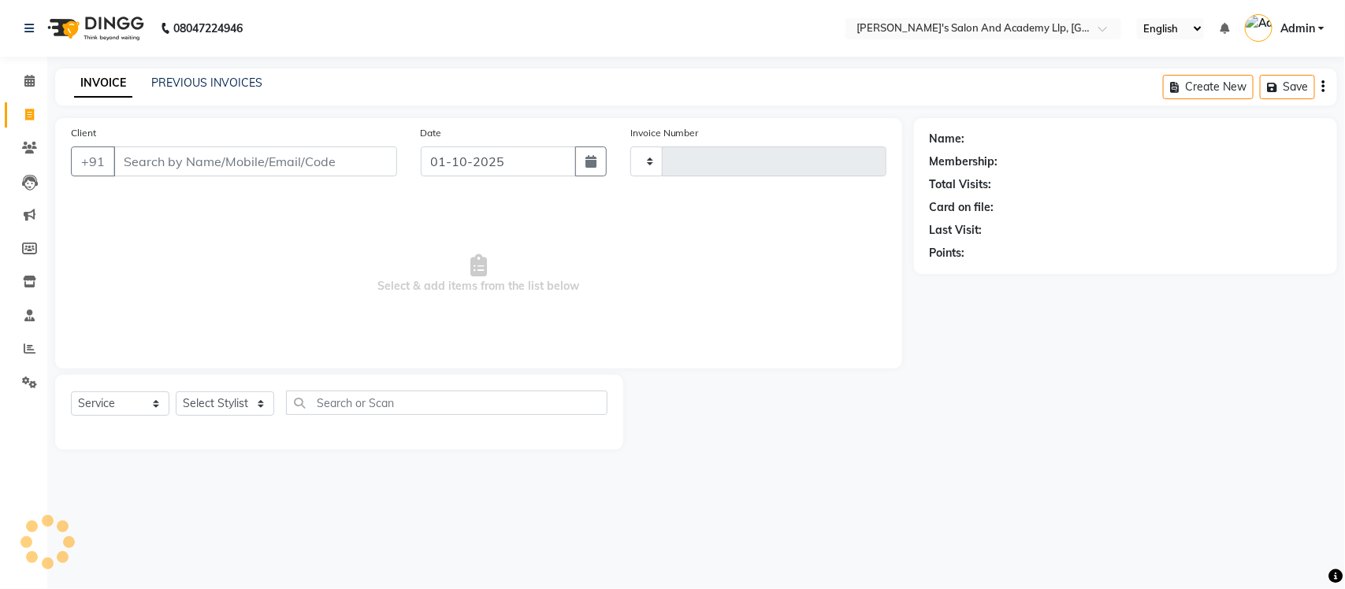
type input "13700"
select select "6983"
click at [233, 88] on link "PREVIOUS INVOICES" at bounding box center [206, 83] width 111 height 14
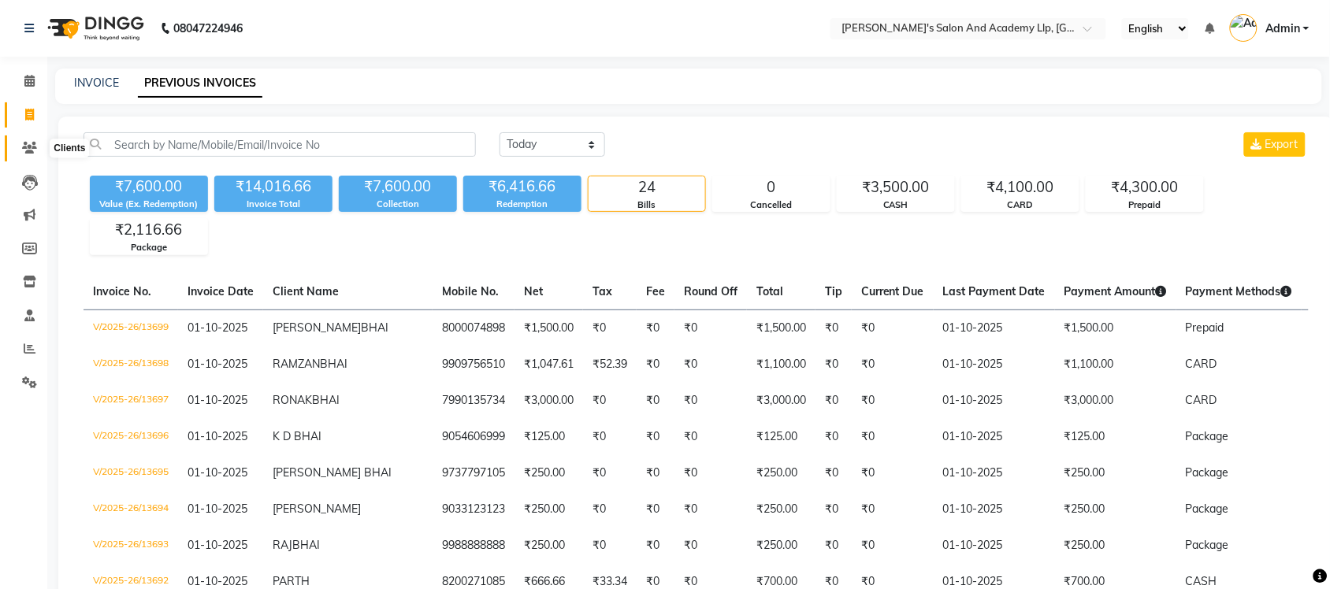
click at [33, 151] on icon at bounding box center [29, 148] width 15 height 12
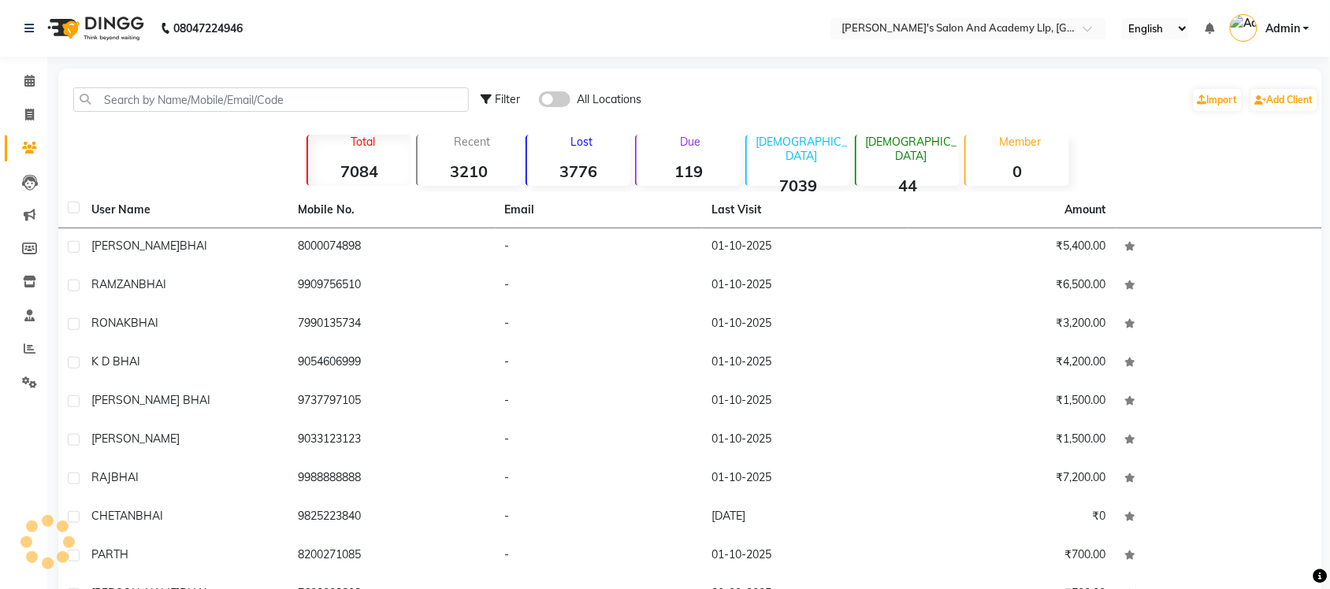
click at [548, 101] on span at bounding box center [555, 99] width 32 height 16
click at [539, 102] on input "checkbox" at bounding box center [539, 102] width 0 height 0
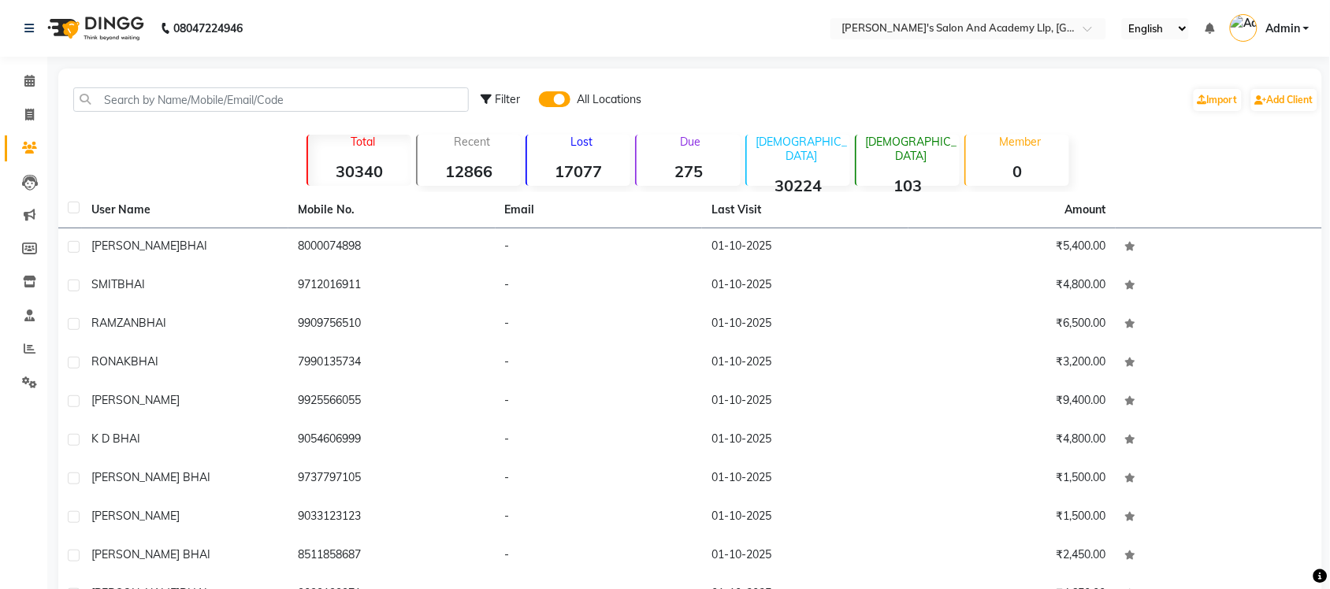
click at [694, 151] on div "Due 275" at bounding box center [687, 160] width 105 height 51
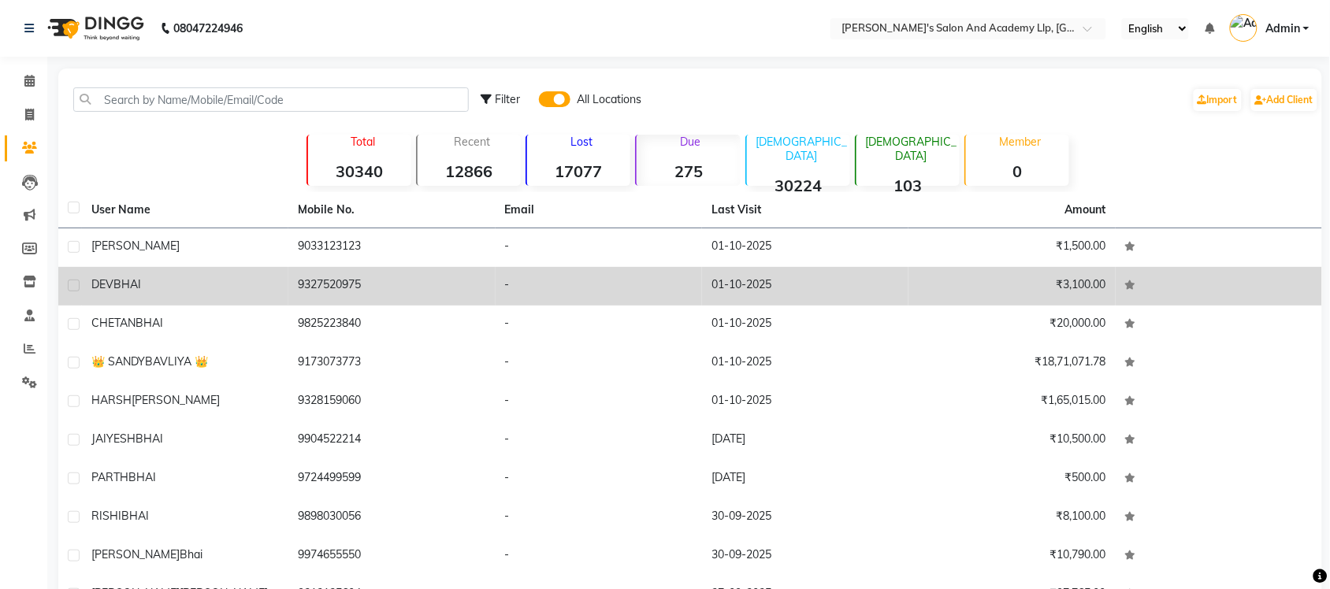
scroll to position [92, 0]
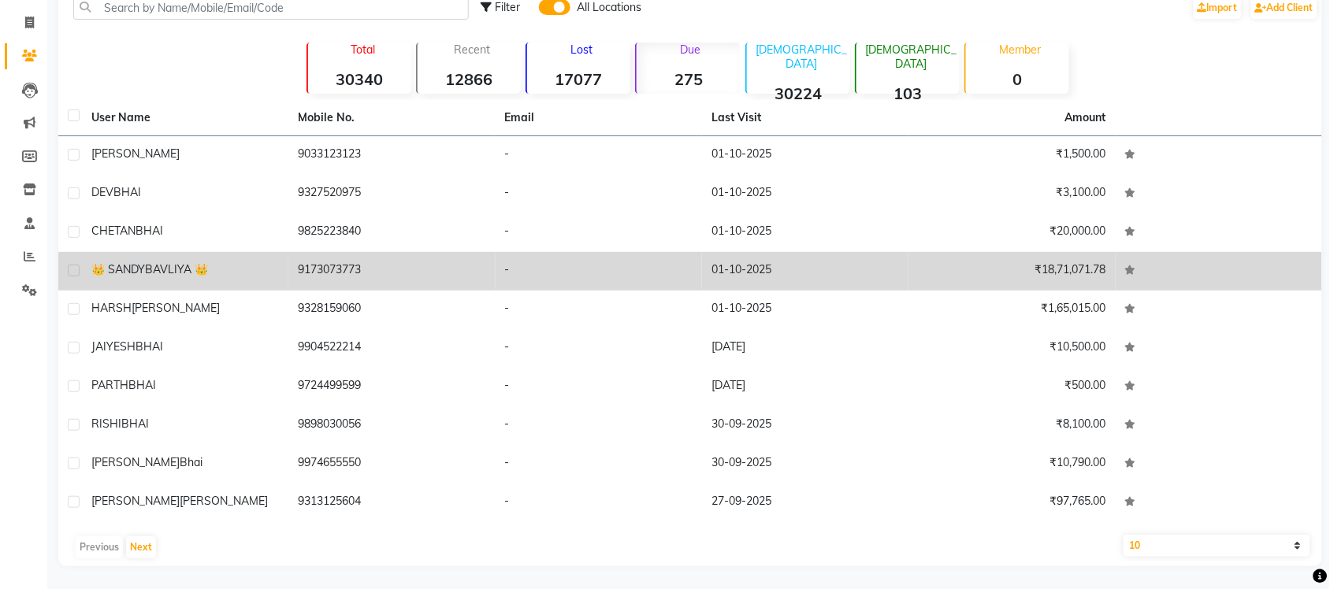
click at [575, 270] on td "-" at bounding box center [599, 271] width 206 height 39
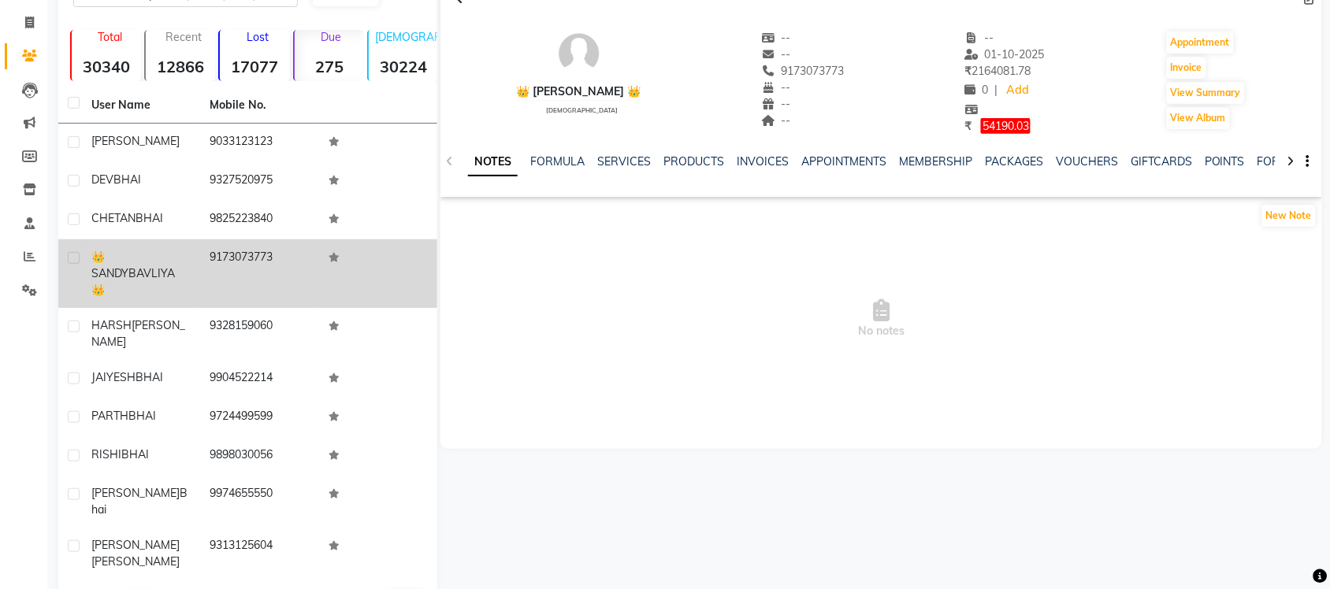
click at [910, 353] on span "No notes" at bounding box center [882, 320] width 882 height 158
click at [451, 164] on div "NOTES FORMULA SERVICES PRODUCTS INVOICES APPOINTMENTS MEMBERSHIP PACKAGES VOUCH…" at bounding box center [882, 162] width 882 height 54
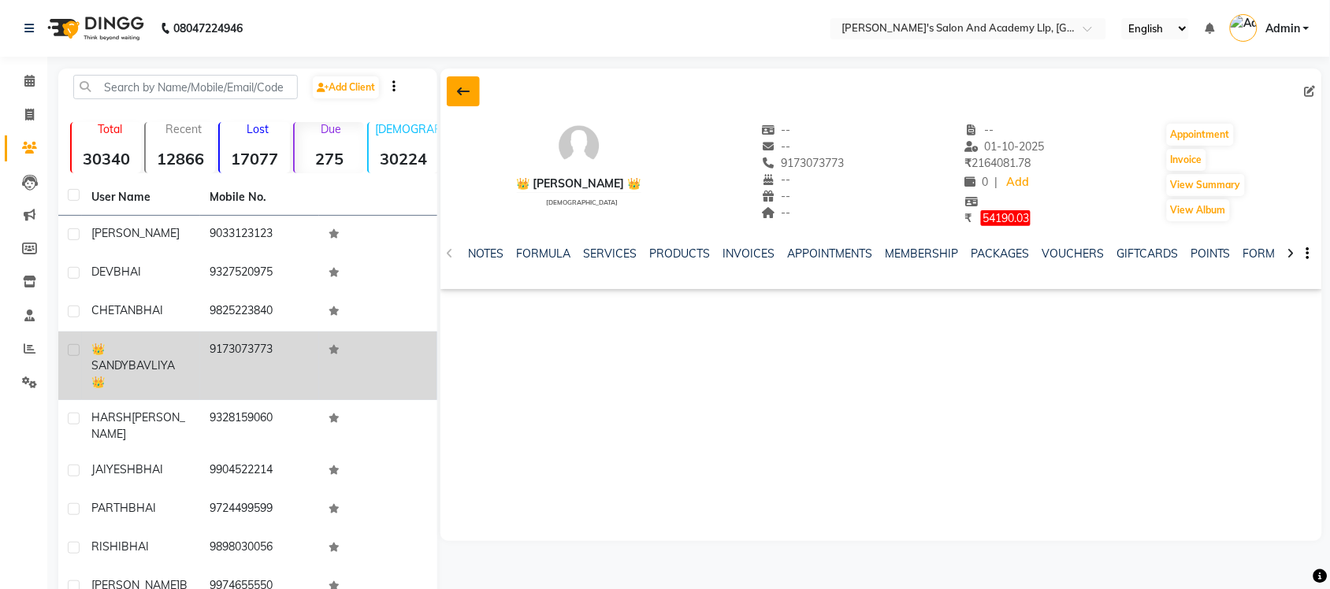
click at [451, 88] on button at bounding box center [463, 91] width 33 height 30
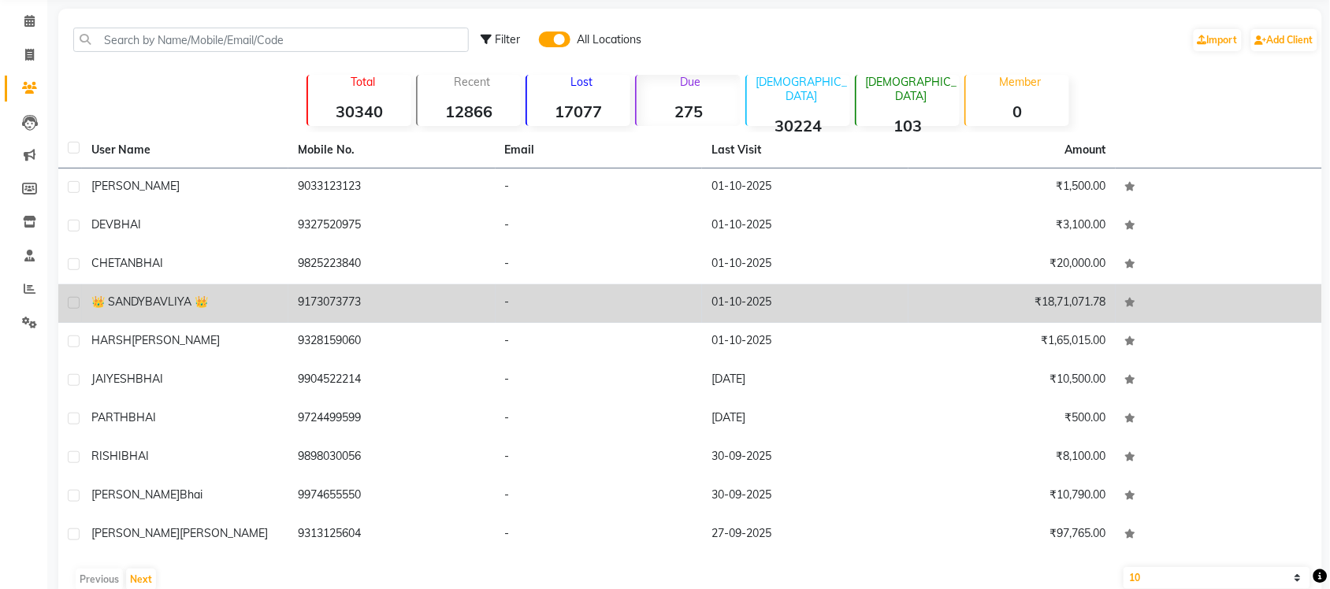
scroll to position [92, 0]
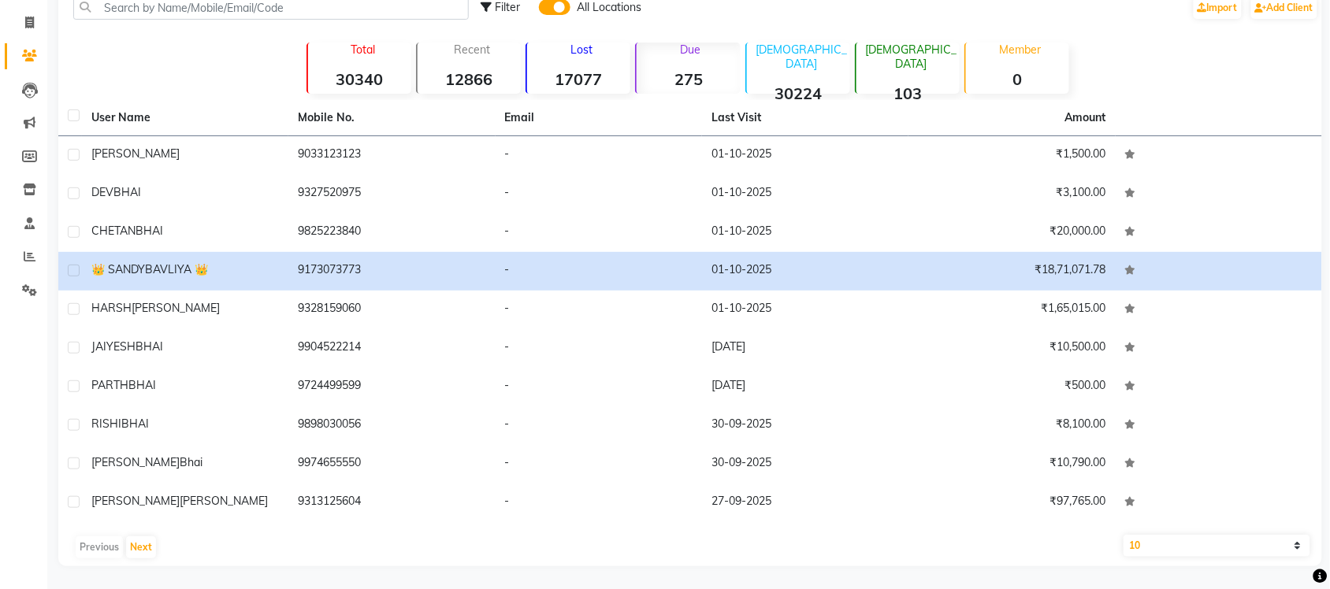
click at [1237, 536] on select "10 50 100" at bounding box center [1217, 546] width 187 height 22
select select "100"
click at [1124, 535] on select "10 50 100" at bounding box center [1217, 546] width 187 height 22
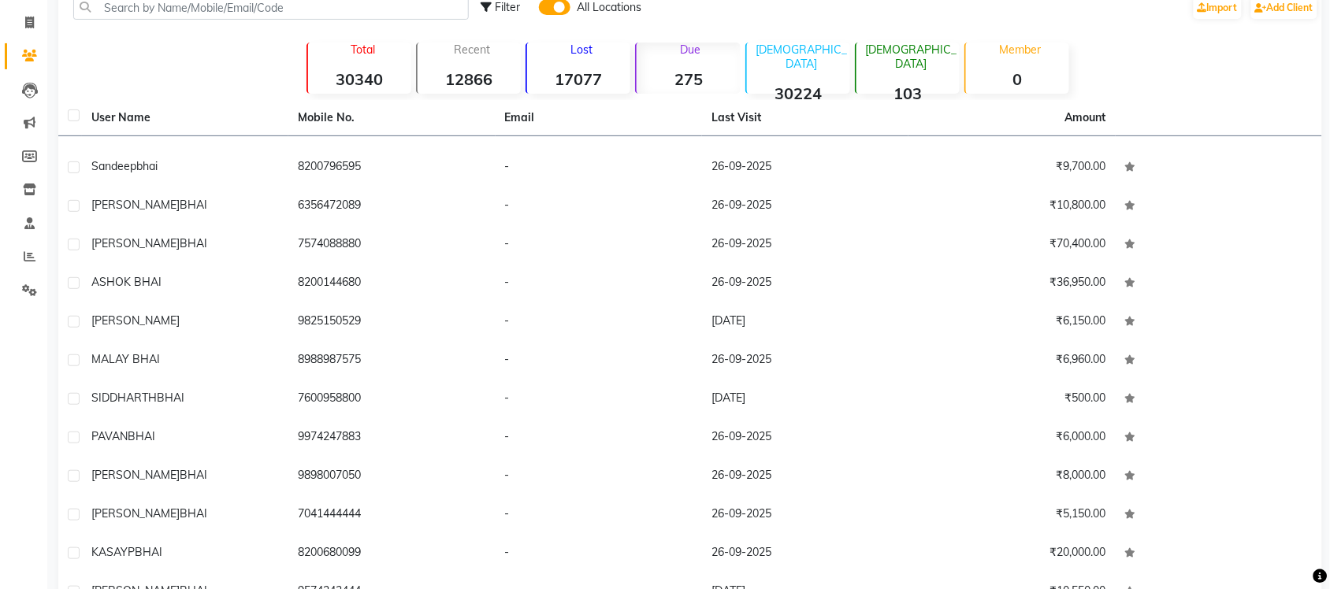
scroll to position [690, 0]
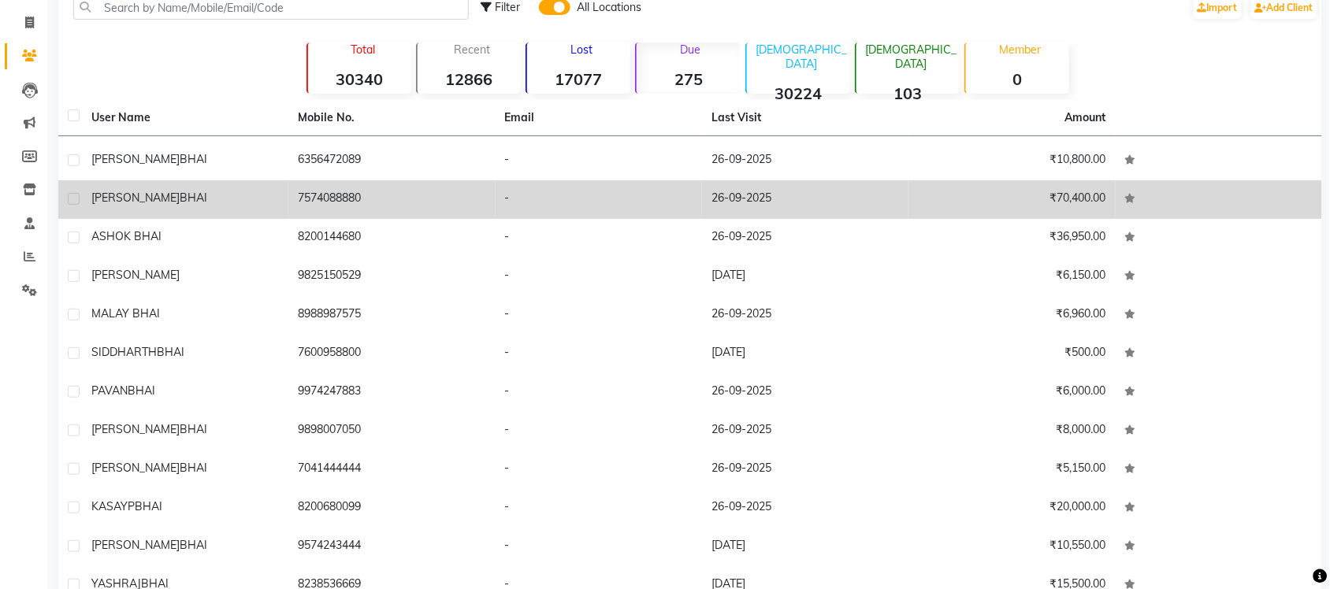
click at [662, 210] on td "-" at bounding box center [599, 199] width 206 height 39
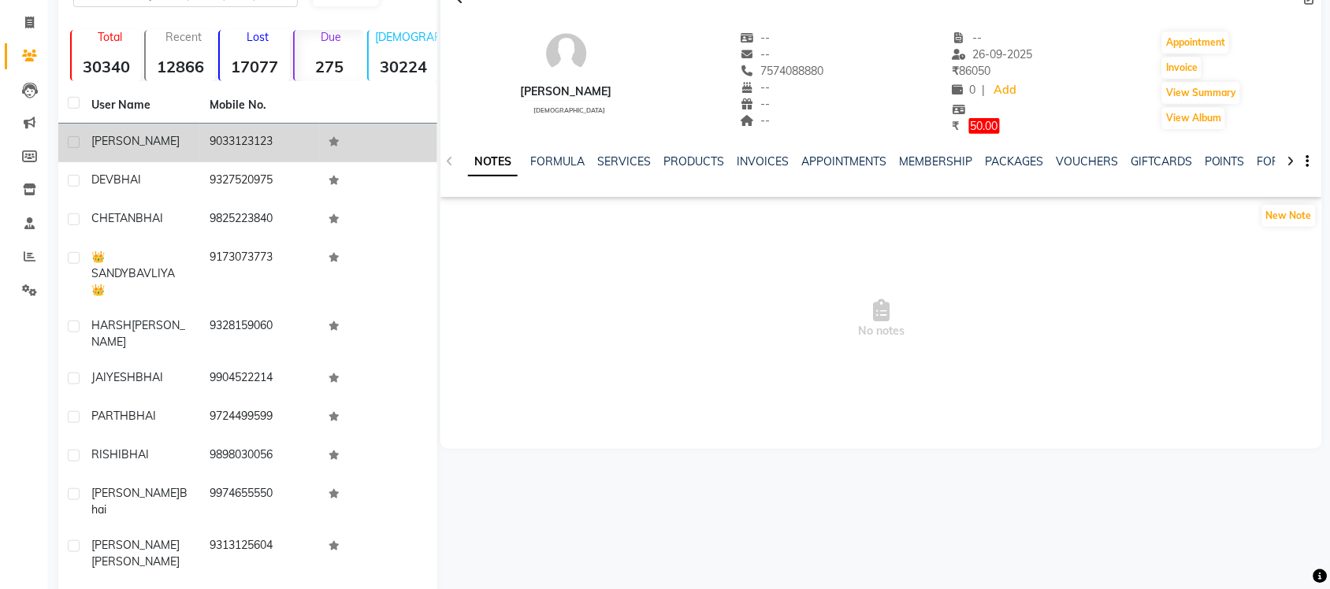
click at [176, 127] on td "JAYDEEPSINH" at bounding box center [141, 143] width 118 height 39
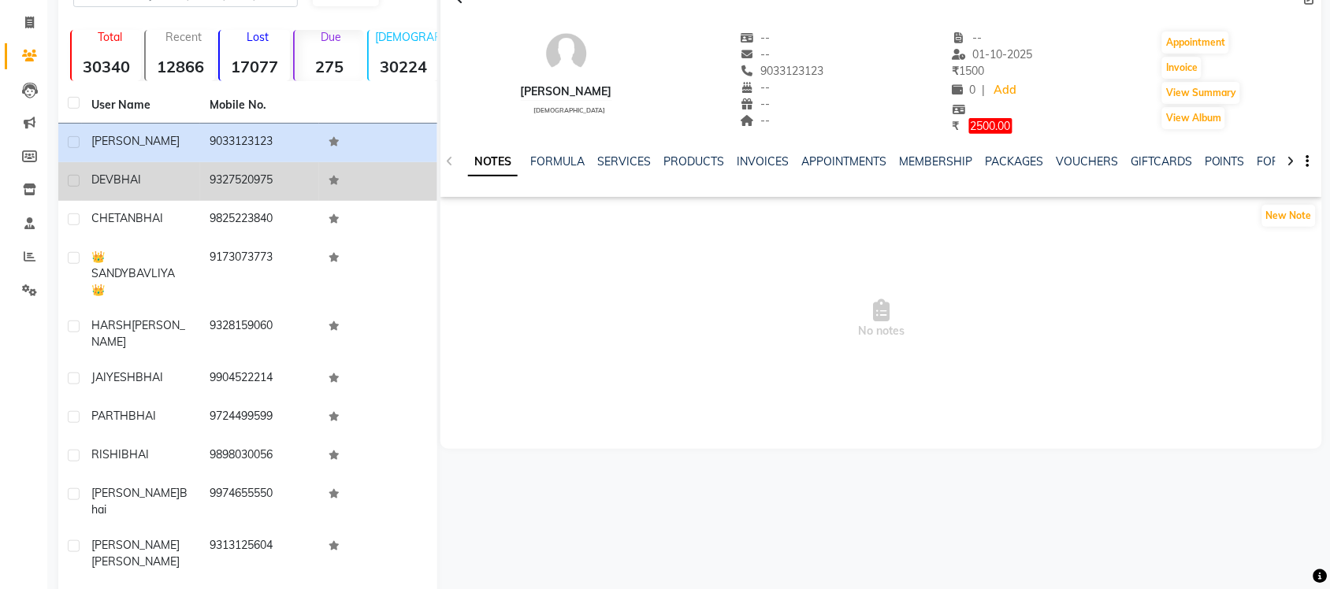
click at [174, 174] on div "DEV BHAI" at bounding box center [140, 180] width 99 height 17
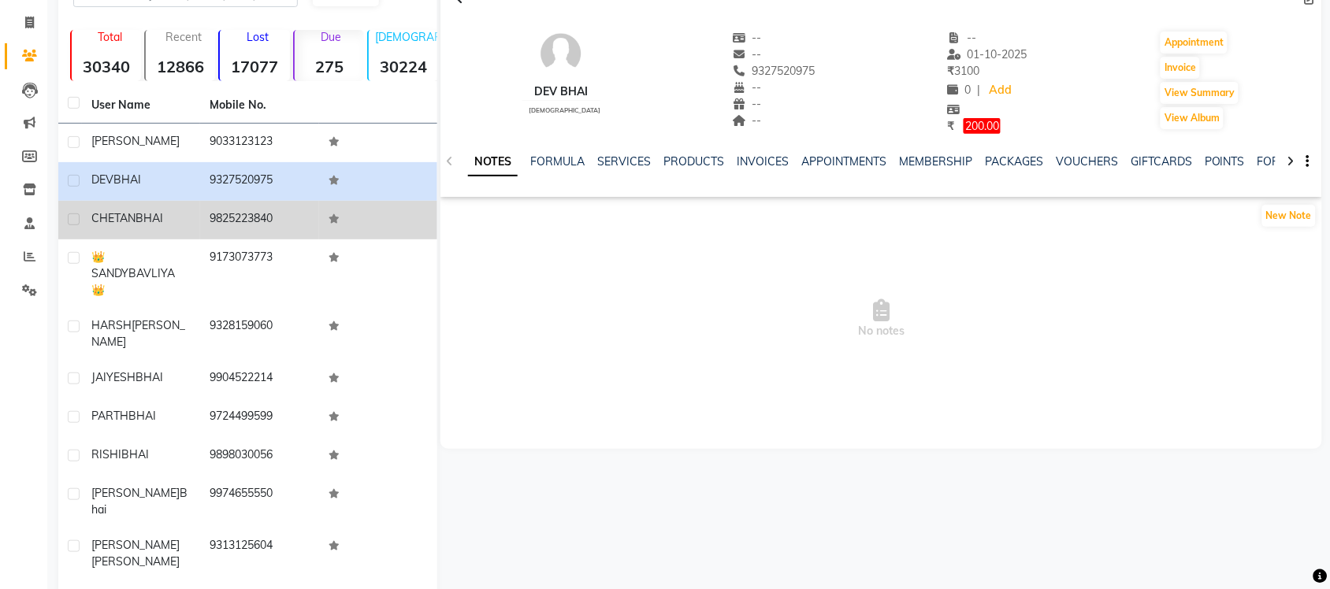
click at [167, 217] on div "CHETAN BHAI" at bounding box center [140, 218] width 99 height 17
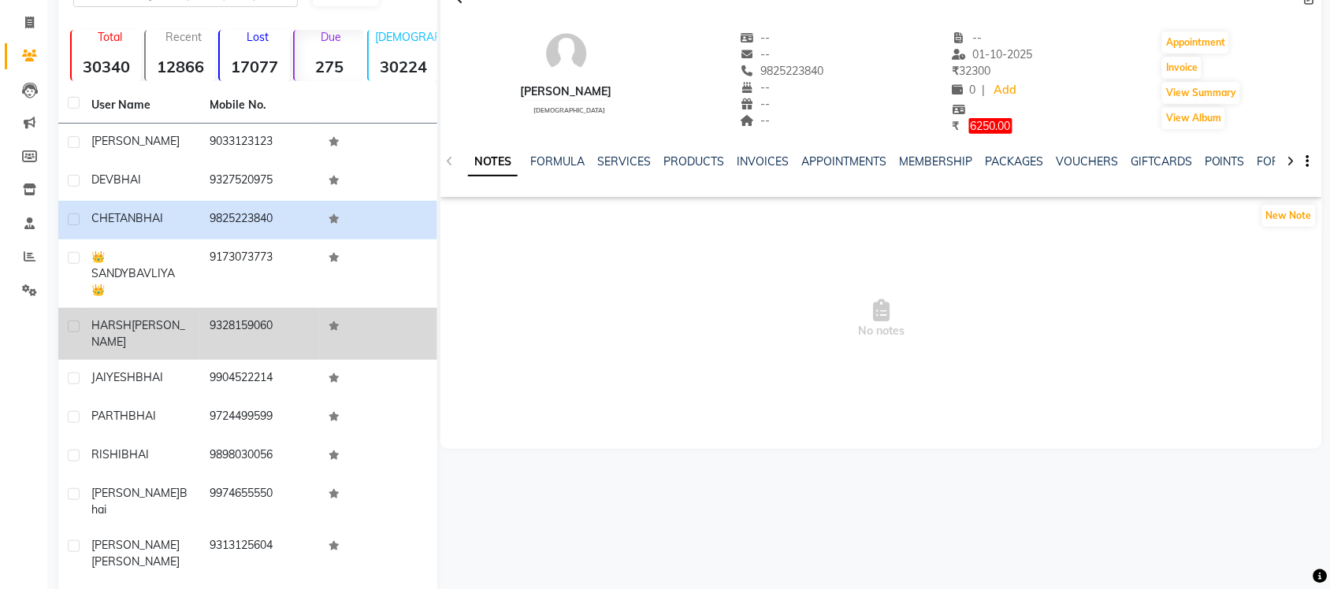
click at [151, 318] on span "THAKOR" at bounding box center [138, 333] width 94 height 31
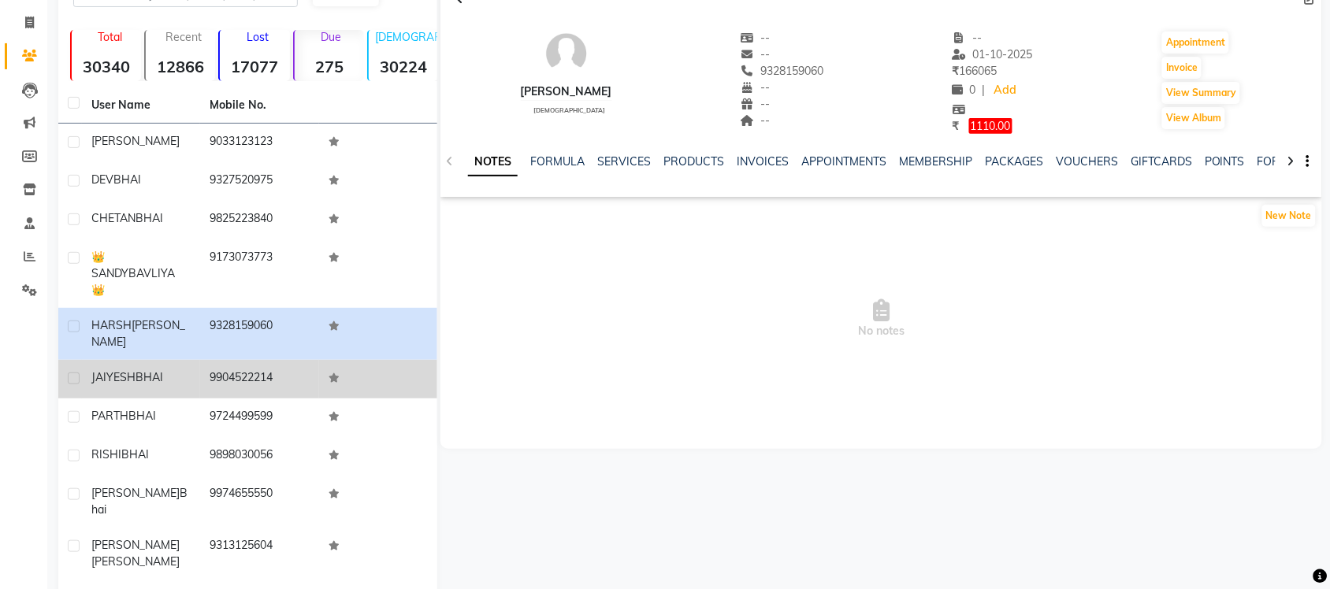
click at [162, 360] on td "JAIYESH BHAI" at bounding box center [141, 379] width 118 height 39
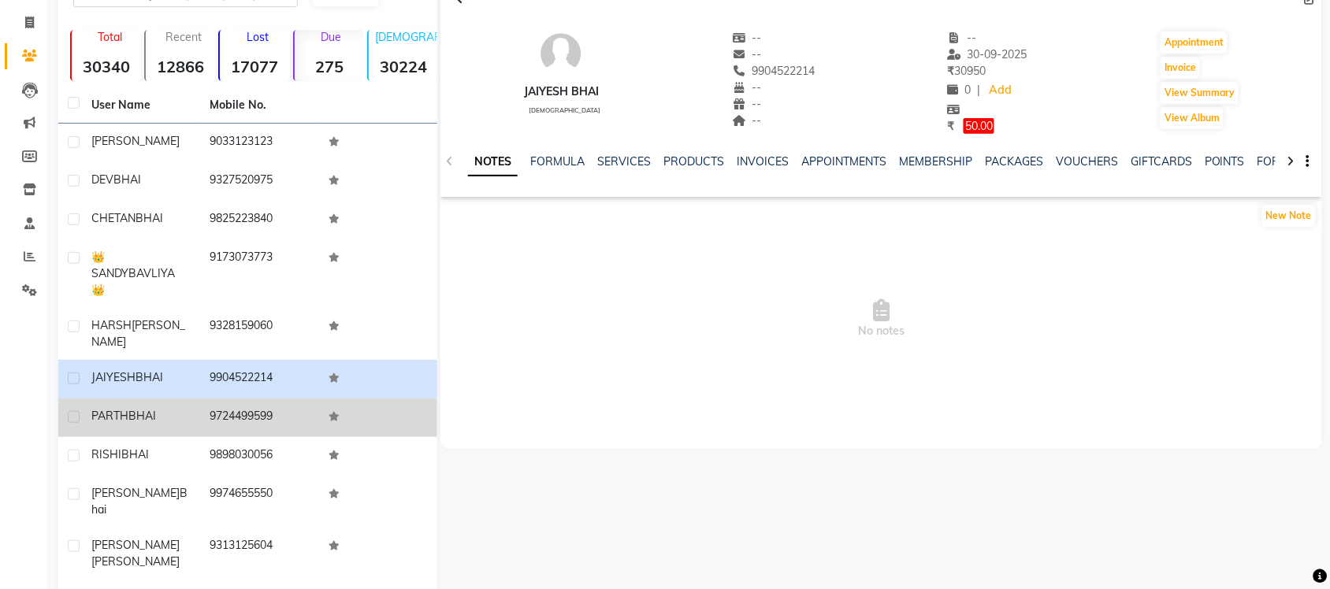
click at [158, 408] on div "PARTHBHAI" at bounding box center [140, 416] width 99 height 17
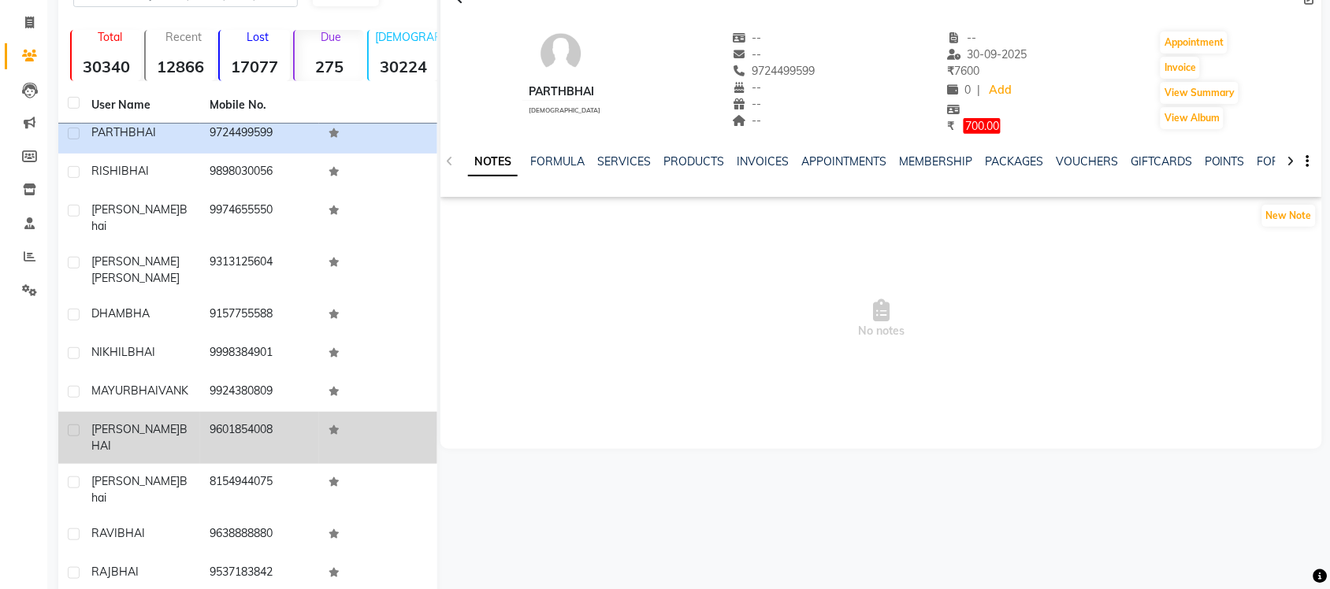
scroll to position [296, 0]
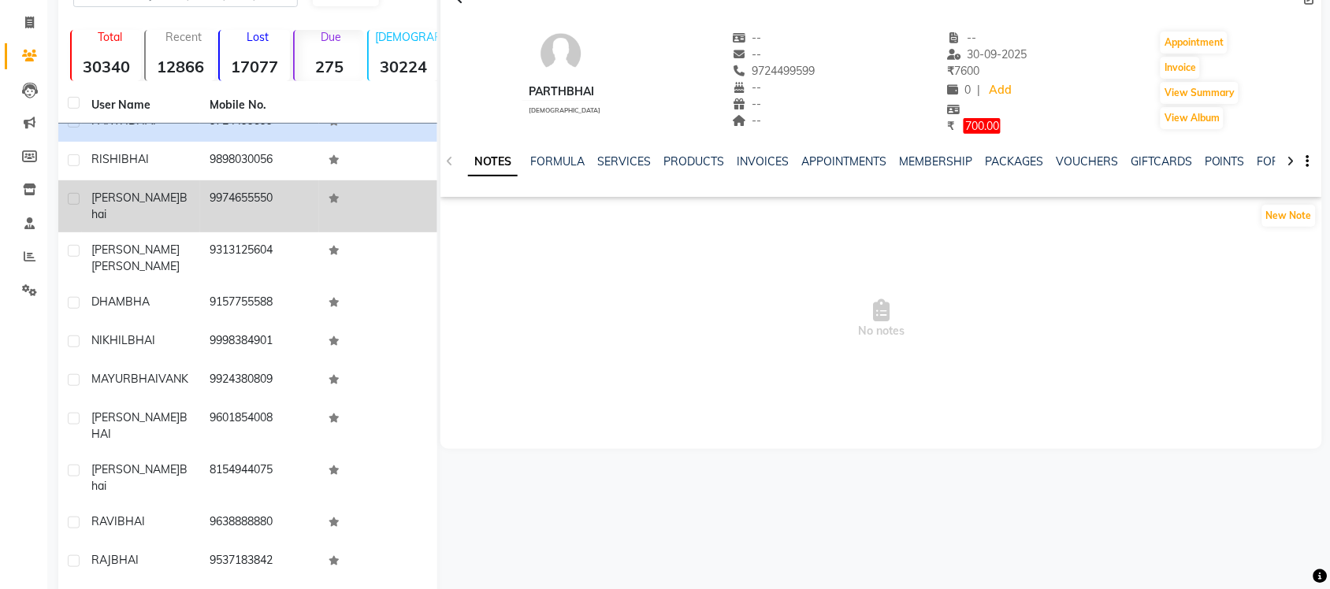
click at [234, 180] on td "9974655550" at bounding box center [259, 206] width 118 height 52
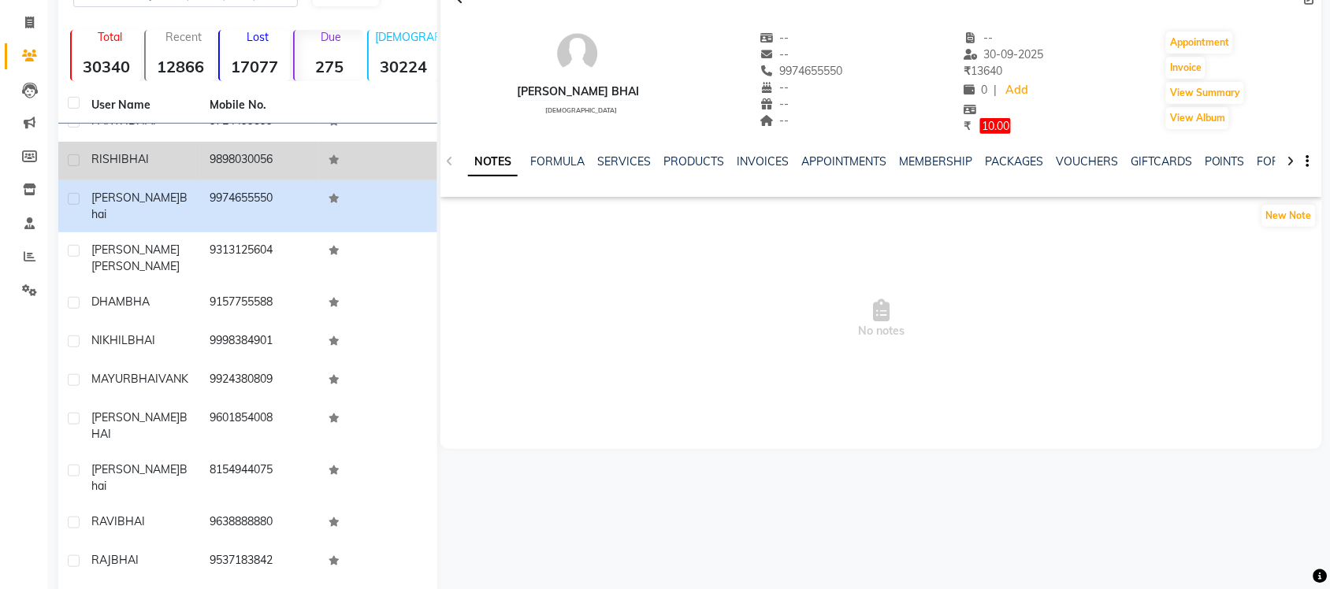
click at [232, 142] on td "9898030056" at bounding box center [259, 161] width 118 height 39
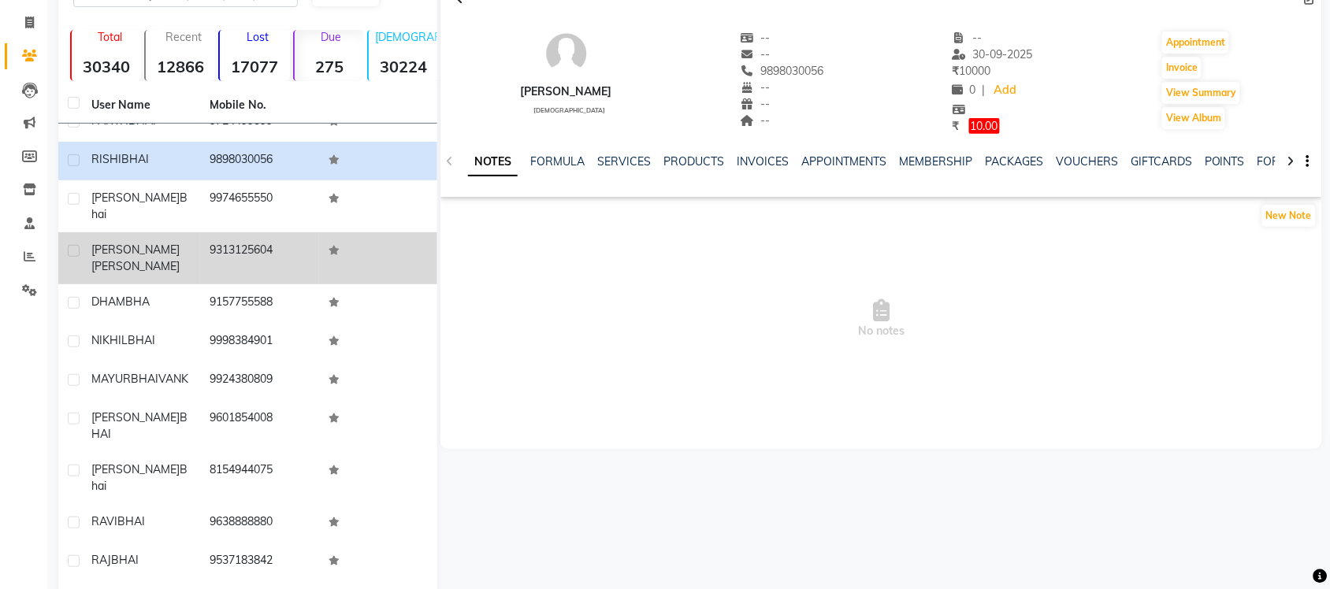
click at [225, 232] on td "9313125604" at bounding box center [259, 258] width 118 height 52
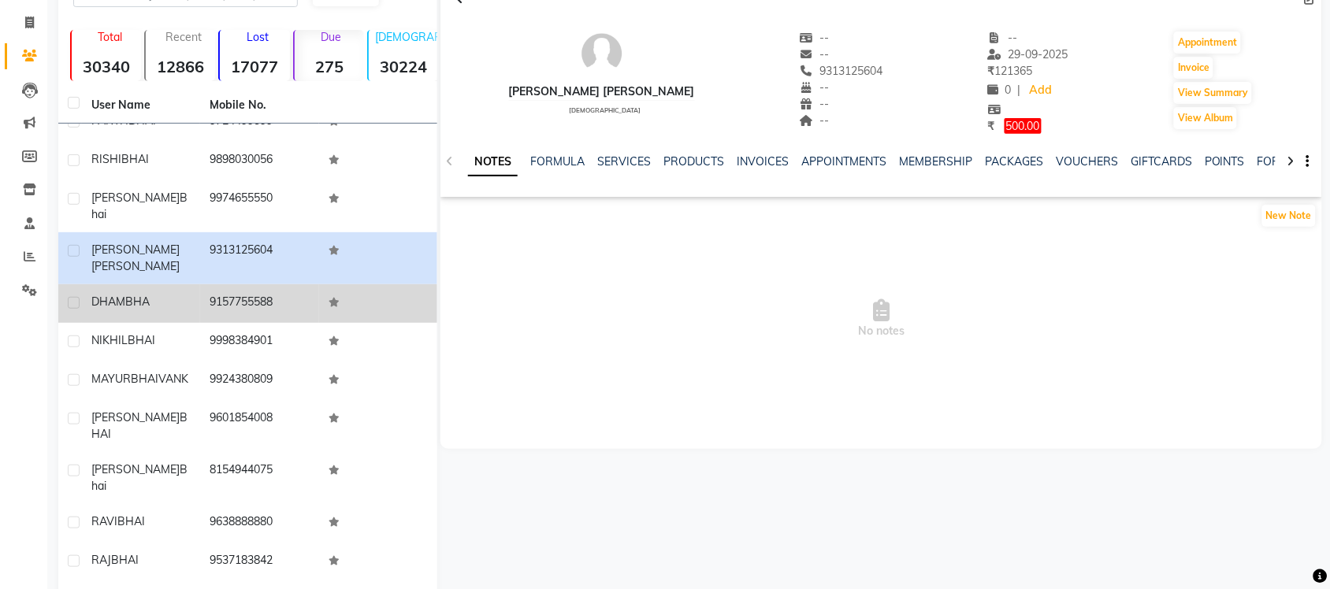
click at [218, 284] on td "9157755588" at bounding box center [259, 303] width 118 height 39
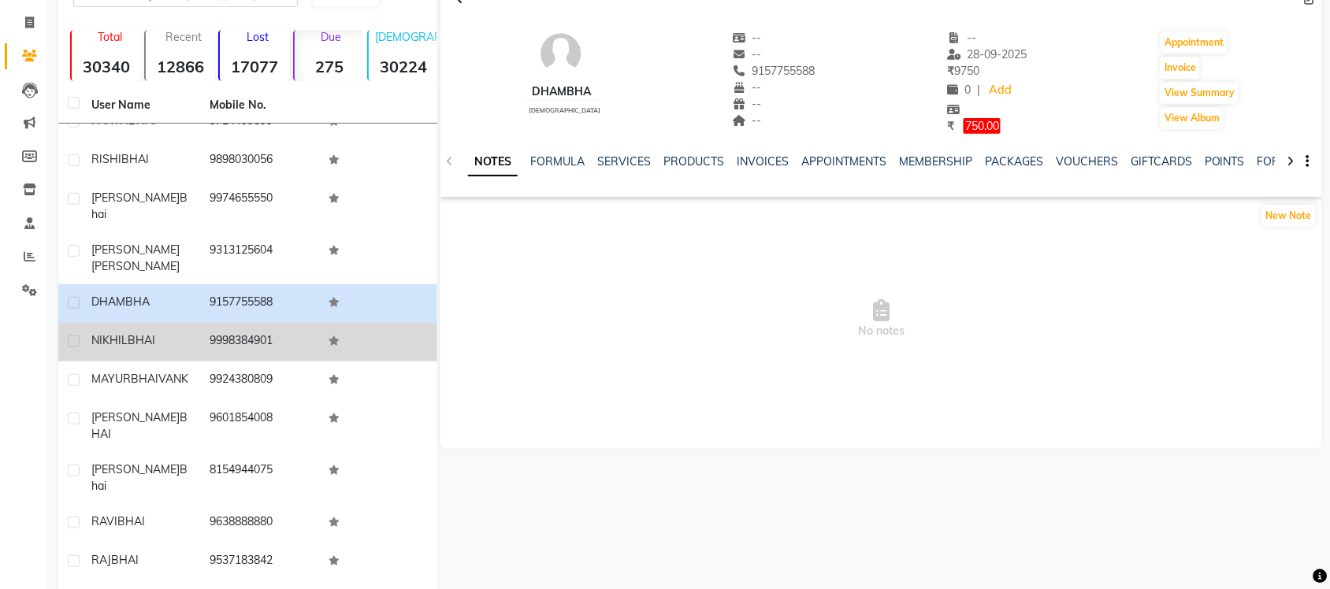
click at [206, 323] on td "9998384901" at bounding box center [259, 342] width 118 height 39
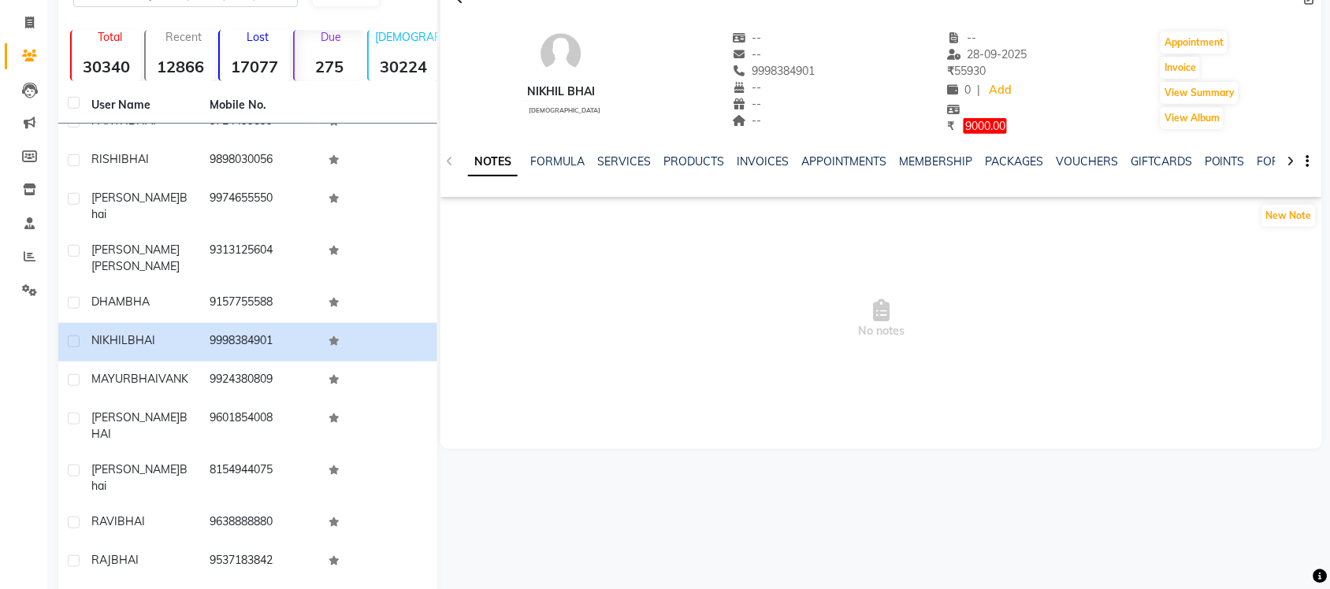
click at [640, 168] on div "SERVICES" at bounding box center [624, 162] width 54 height 17
drag, startPoint x: 640, startPoint y: 163, endPoint x: 631, endPoint y: 164, distance: 8.7
click at [640, 163] on link "SERVICES" at bounding box center [624, 161] width 54 height 14
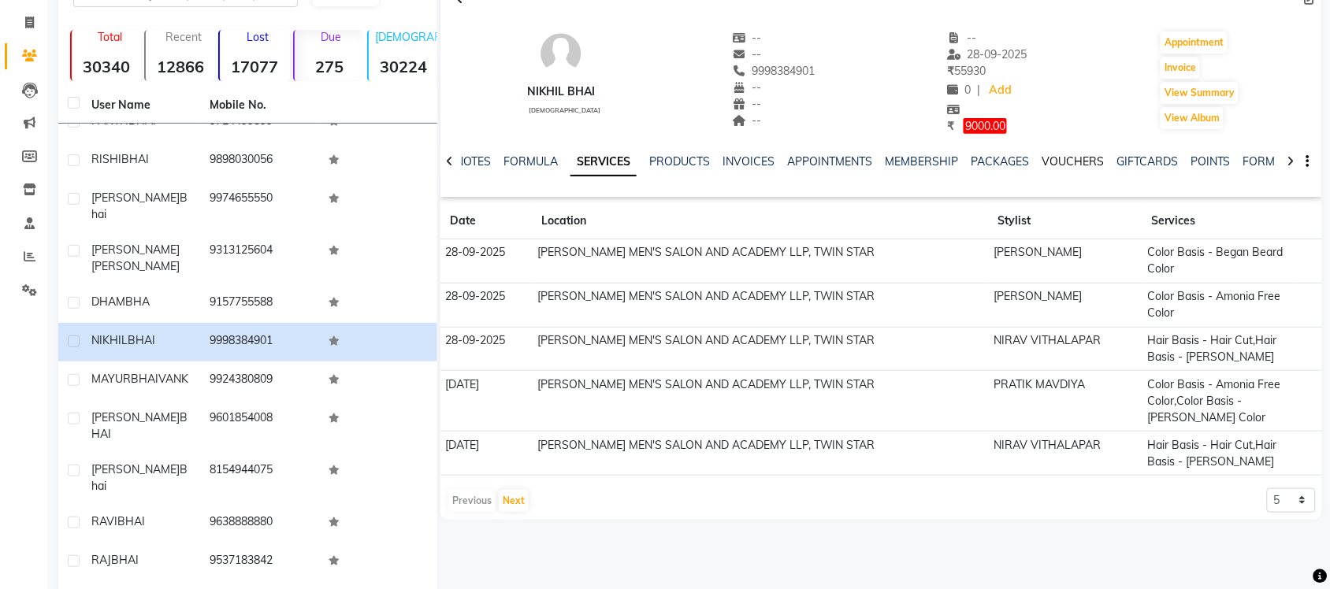
click at [1061, 165] on link "VOUCHERS" at bounding box center [1073, 161] width 62 height 14
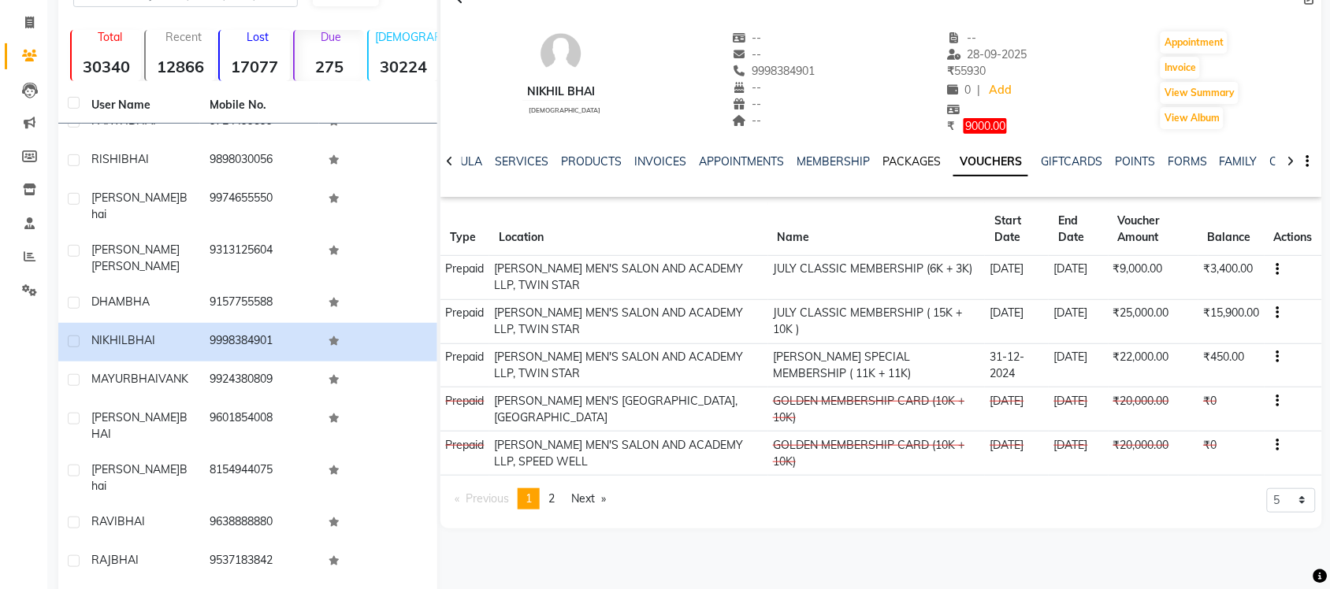
click at [887, 167] on link "PACKAGES" at bounding box center [912, 161] width 58 height 14
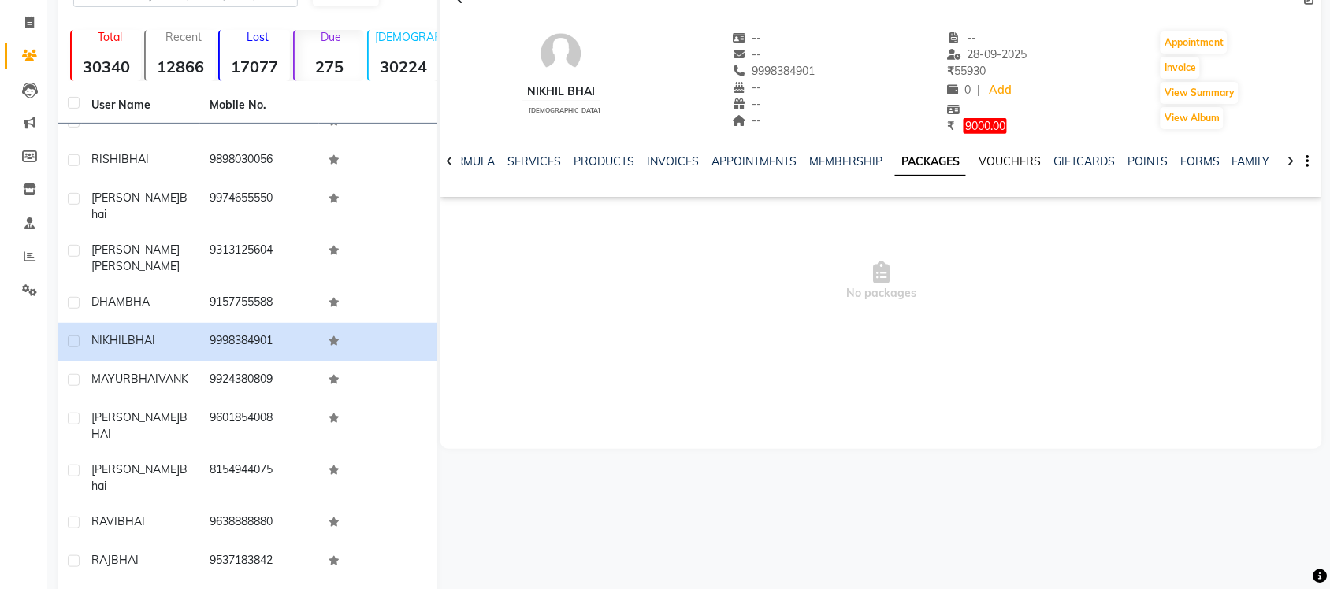
click at [1003, 165] on link "VOUCHERS" at bounding box center [1010, 161] width 62 height 14
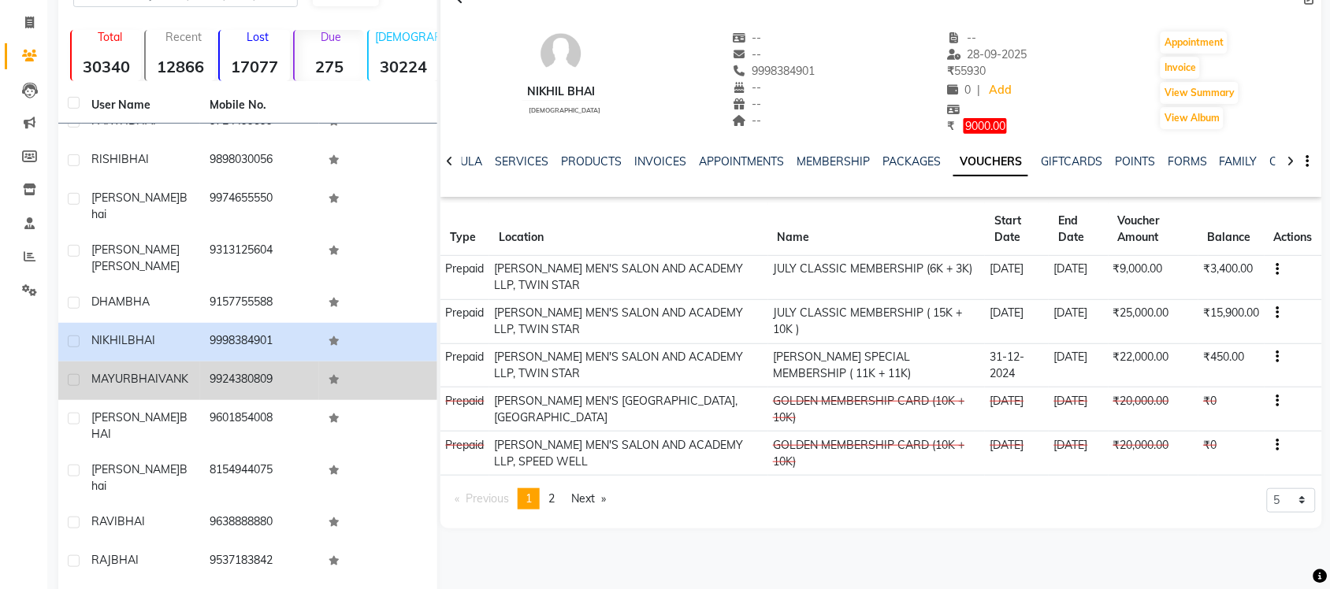
click at [301, 362] on td "9924380809" at bounding box center [259, 381] width 118 height 39
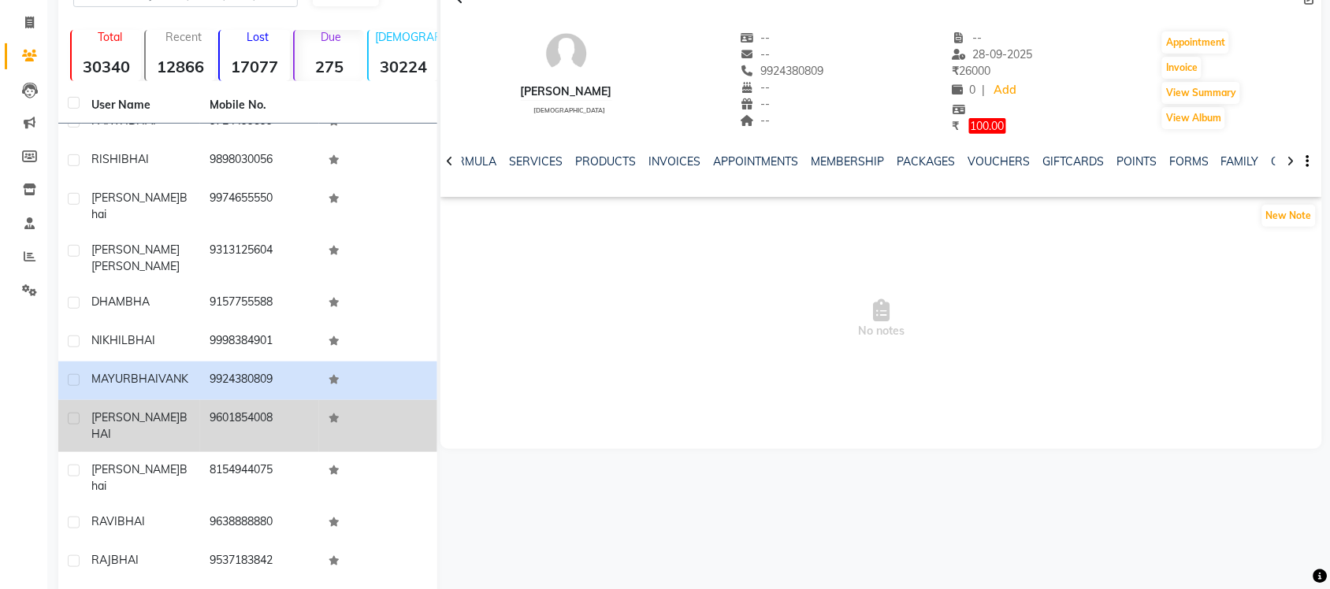
click at [273, 400] on td "9601854008" at bounding box center [259, 426] width 118 height 52
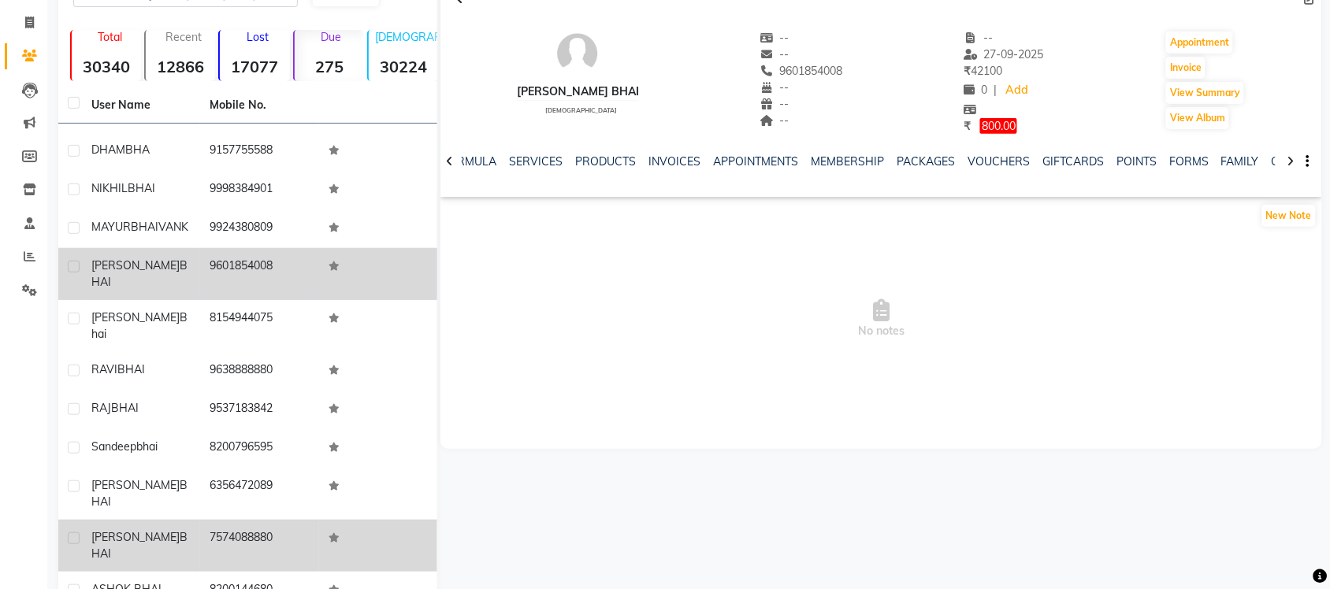
scroll to position [493, 0]
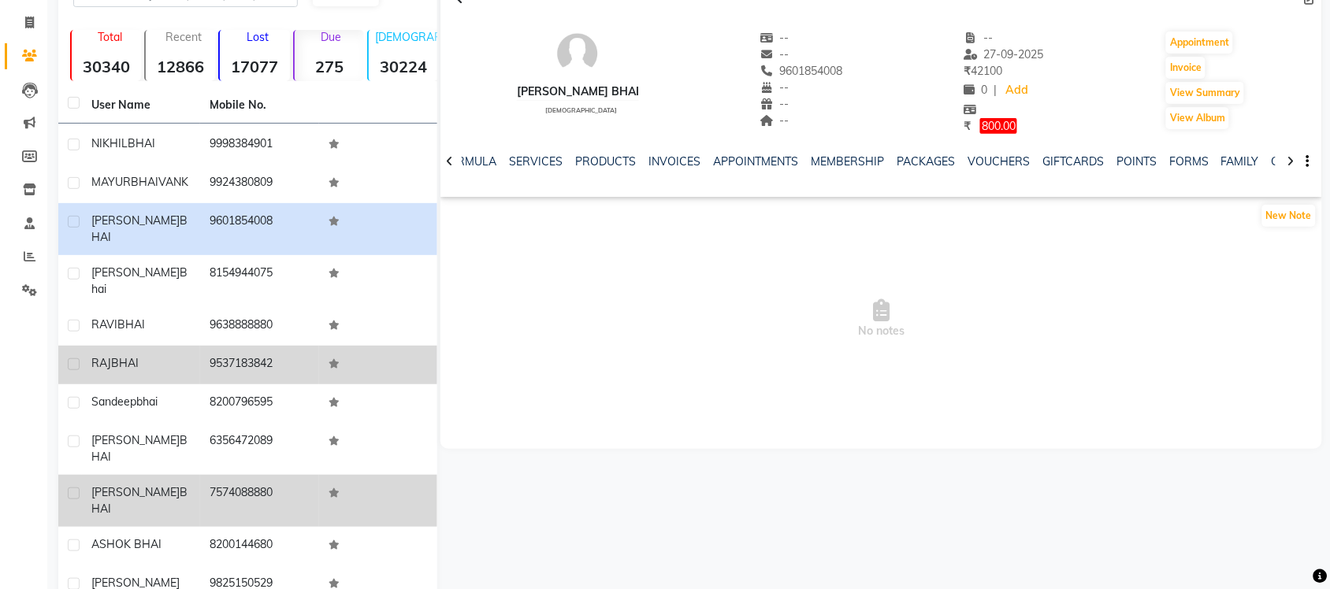
click at [285, 346] on td "9537183842" at bounding box center [259, 365] width 118 height 39
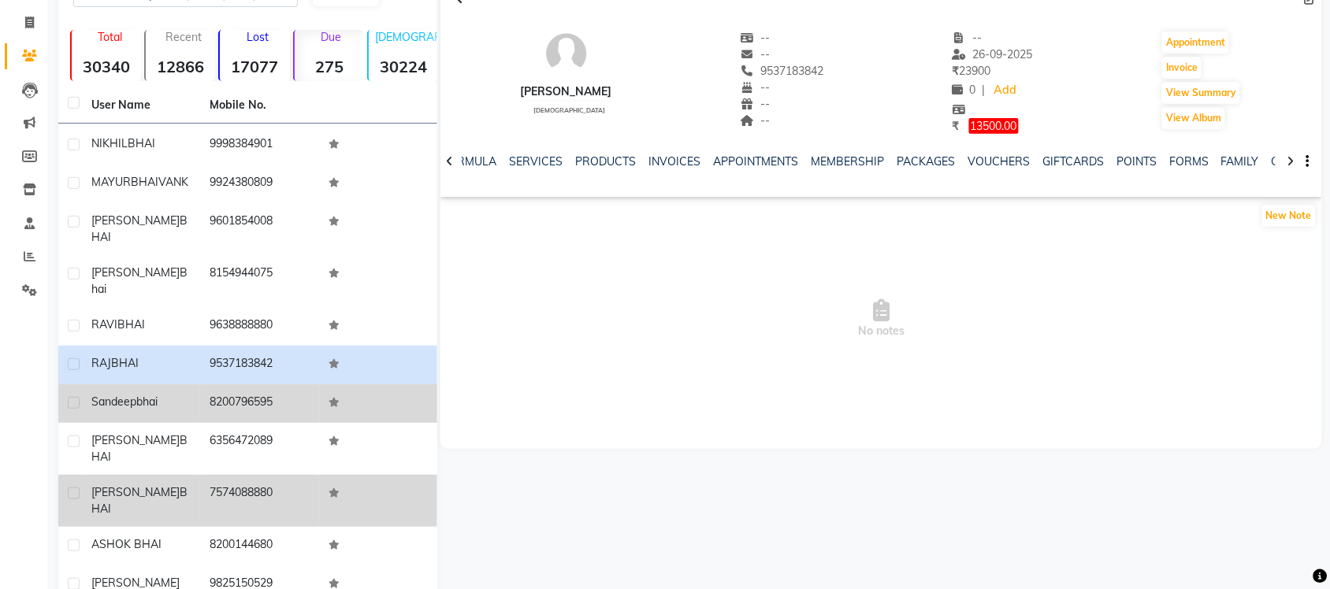
click at [269, 385] on td "8200796595" at bounding box center [259, 404] width 118 height 39
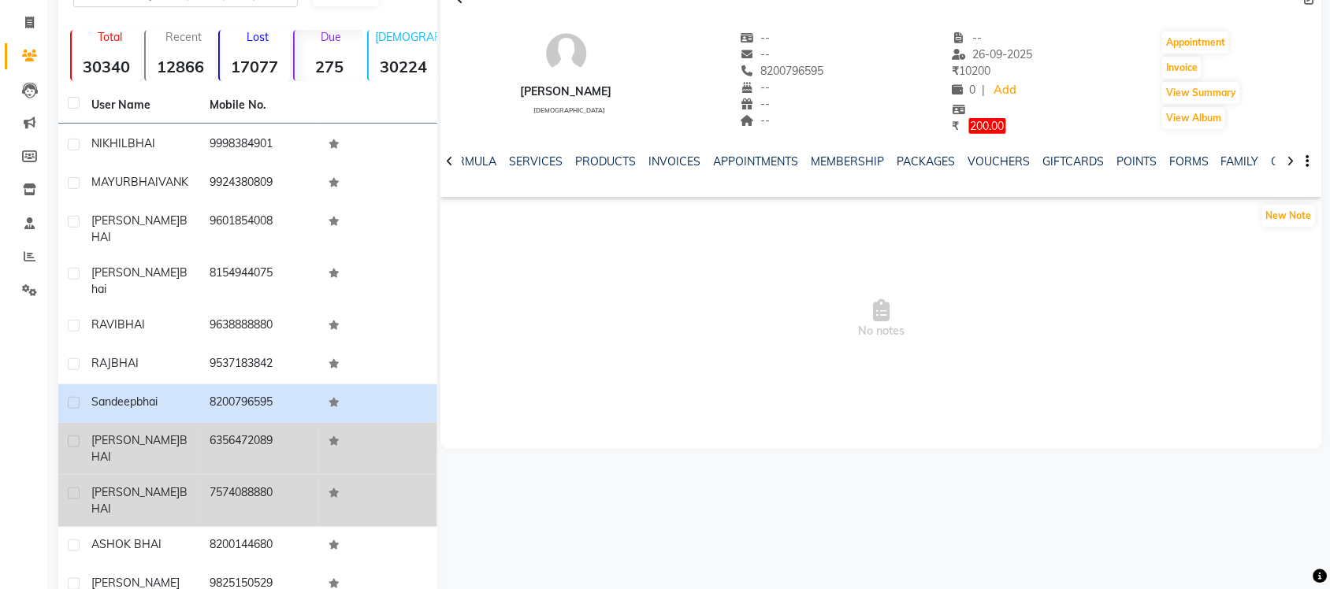
click at [221, 423] on td "6356472089" at bounding box center [259, 449] width 118 height 52
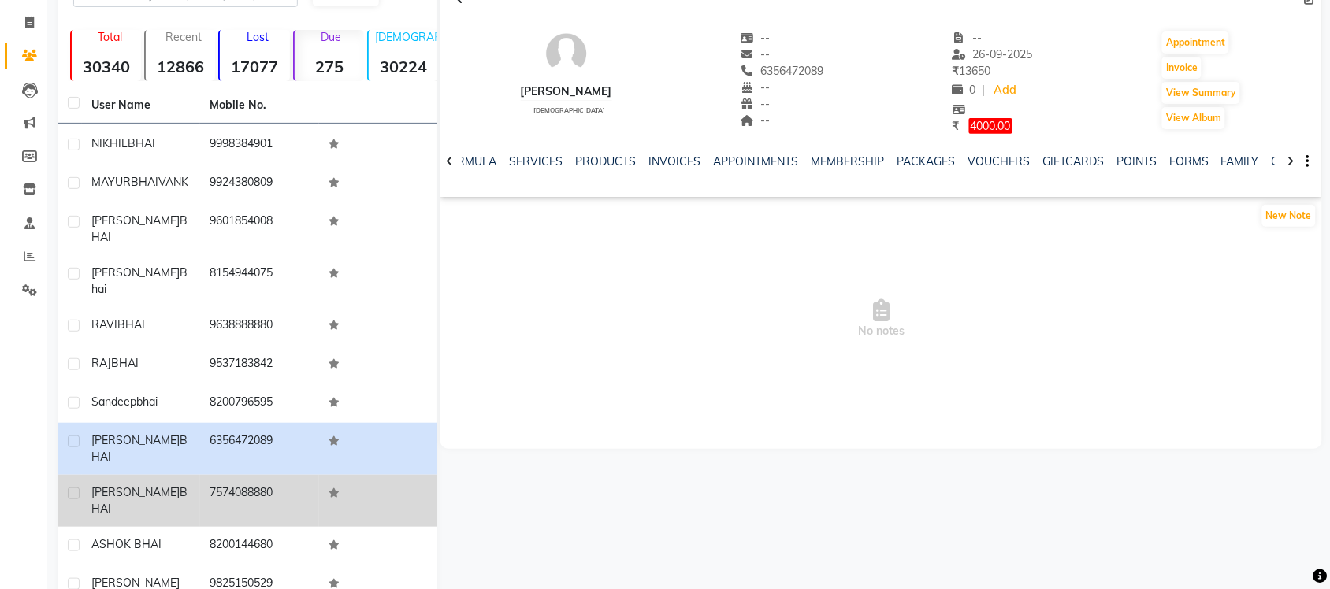
click at [225, 475] on td "7574088880" at bounding box center [259, 501] width 118 height 52
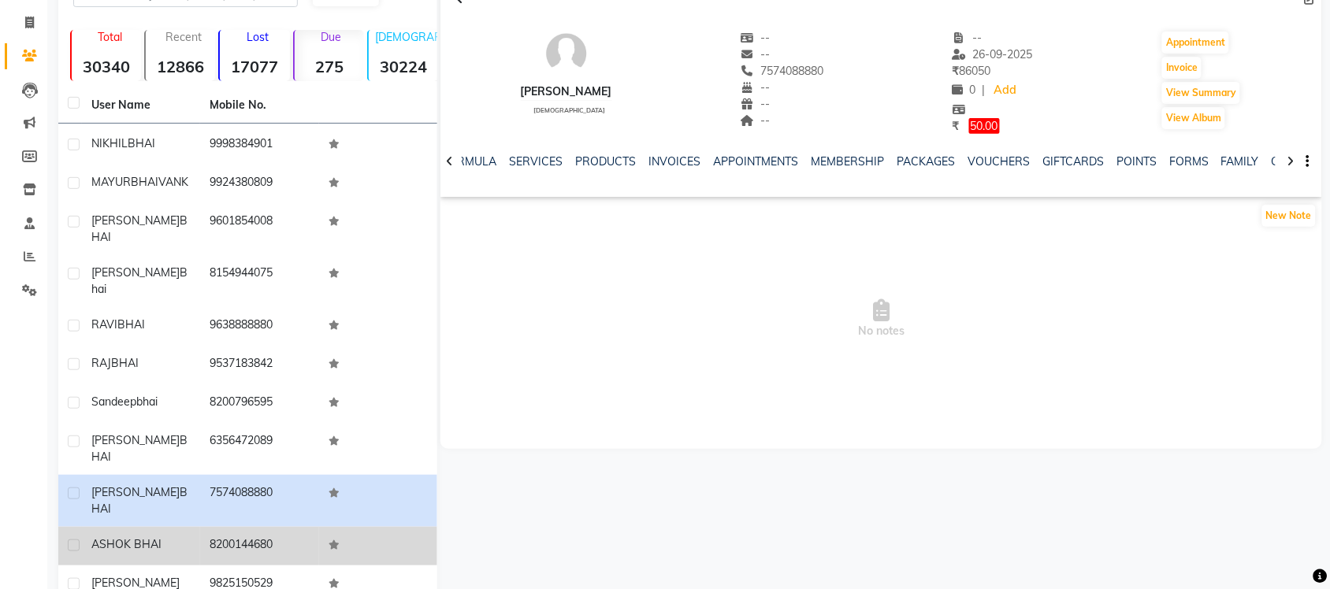
click at [234, 527] on td "8200144680" at bounding box center [259, 546] width 118 height 39
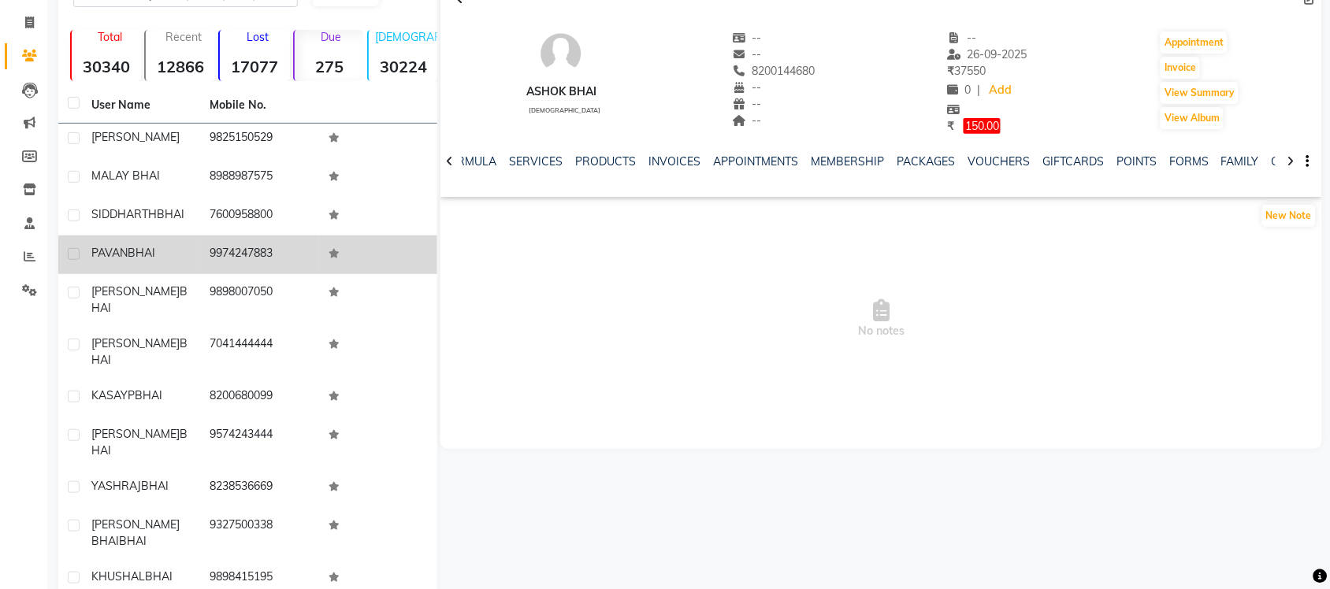
scroll to position [985, 0]
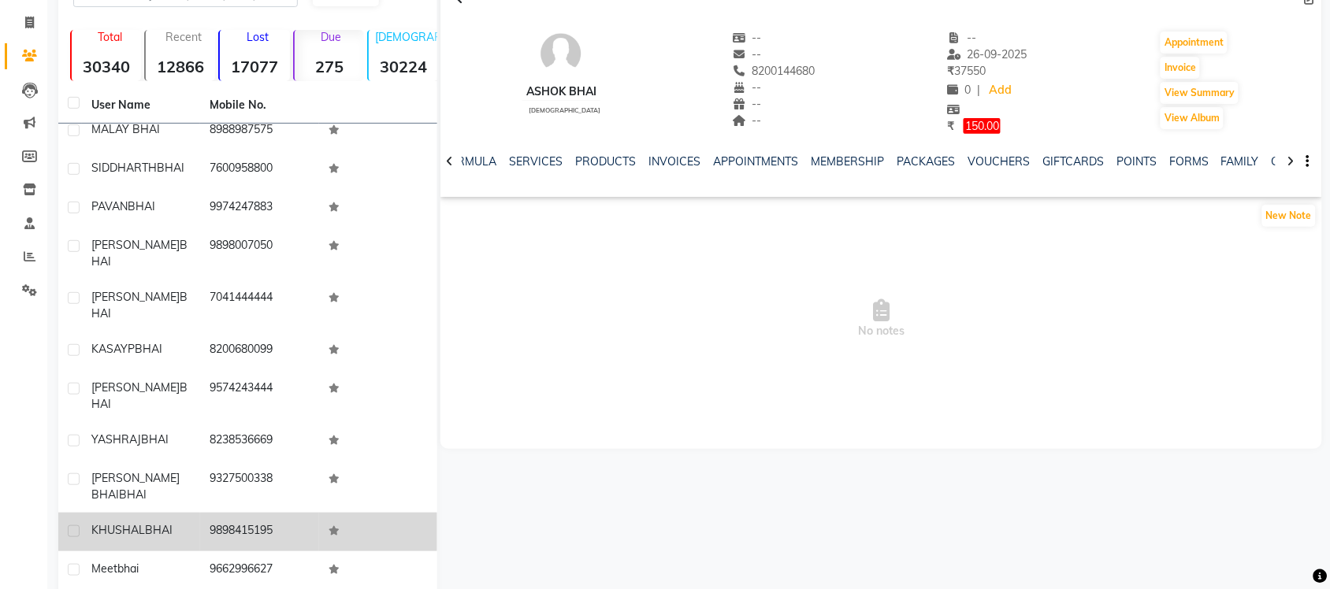
click at [280, 513] on td "9898415195" at bounding box center [259, 532] width 118 height 39
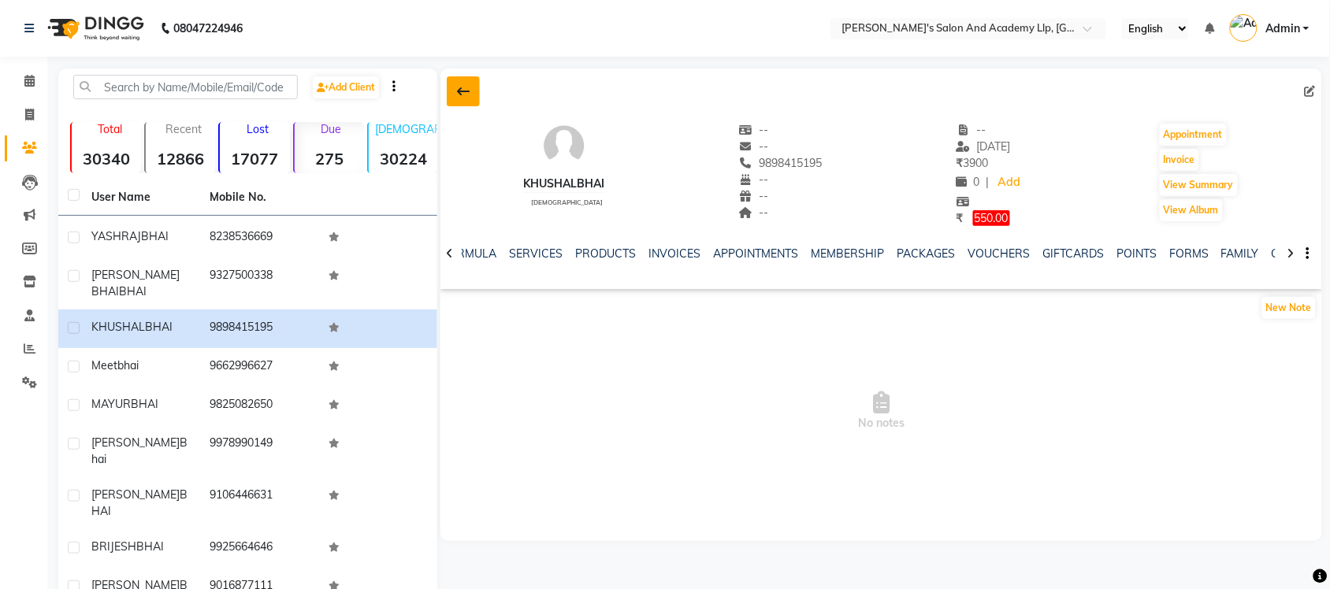
click at [470, 91] on icon at bounding box center [463, 91] width 13 height 13
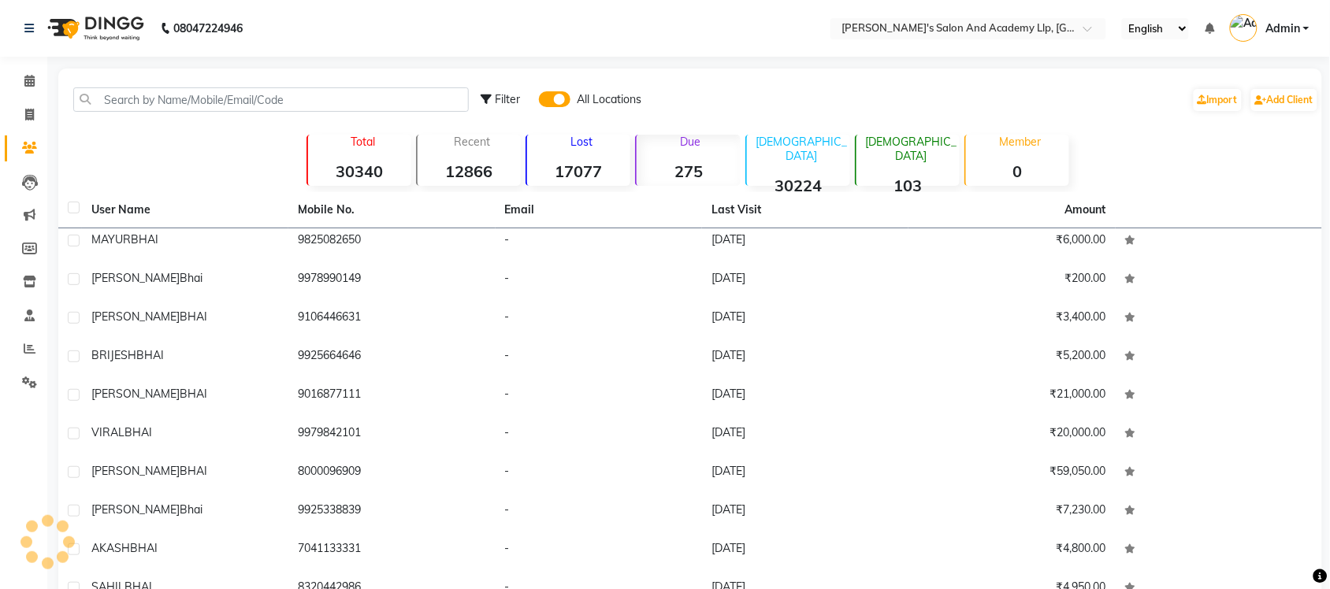
scroll to position [1226, 0]
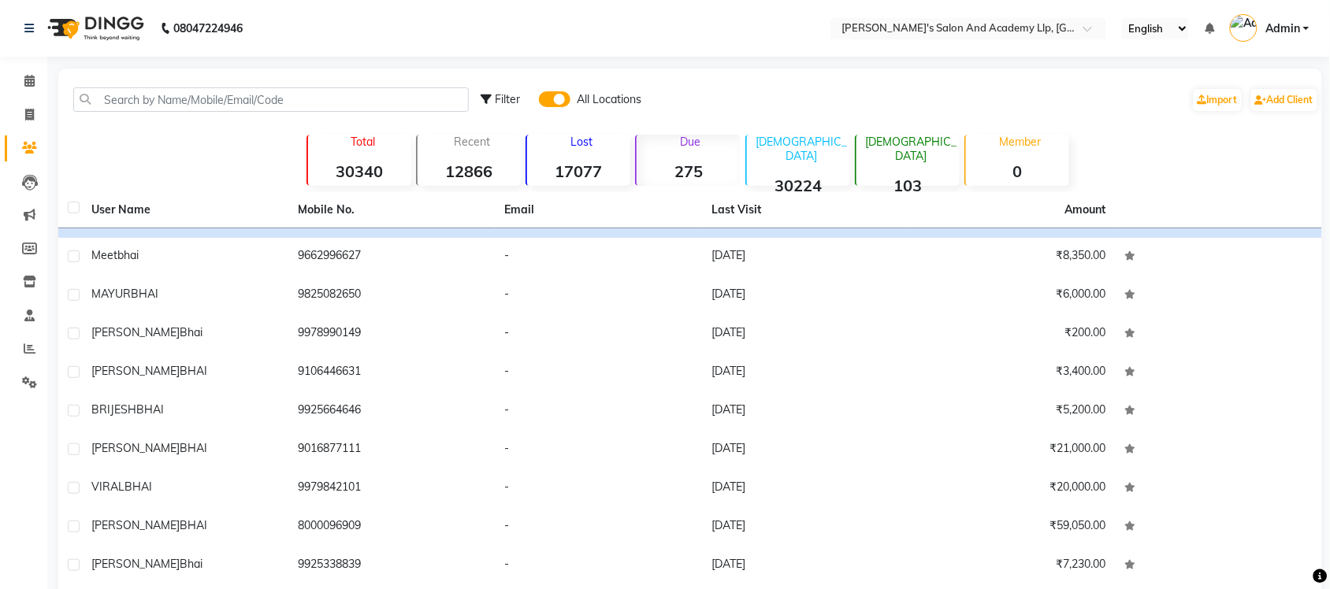
click at [592, 162] on strong "17077" at bounding box center [578, 172] width 103 height 20
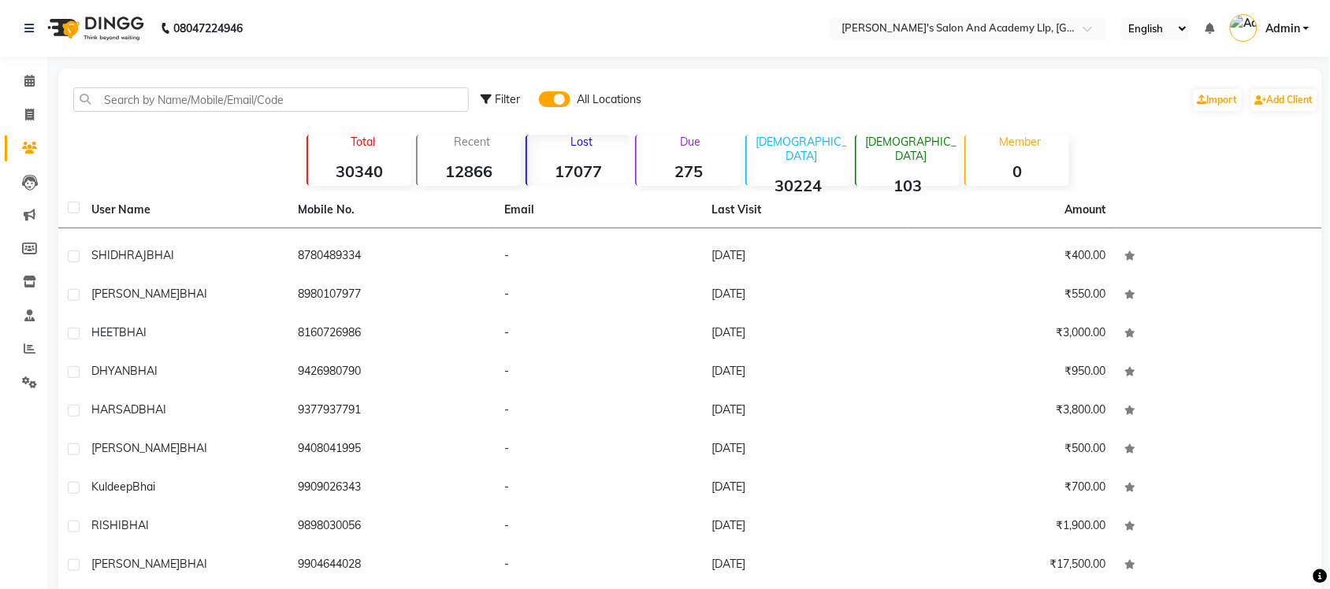
click at [593, 165] on strong "17077" at bounding box center [578, 172] width 103 height 20
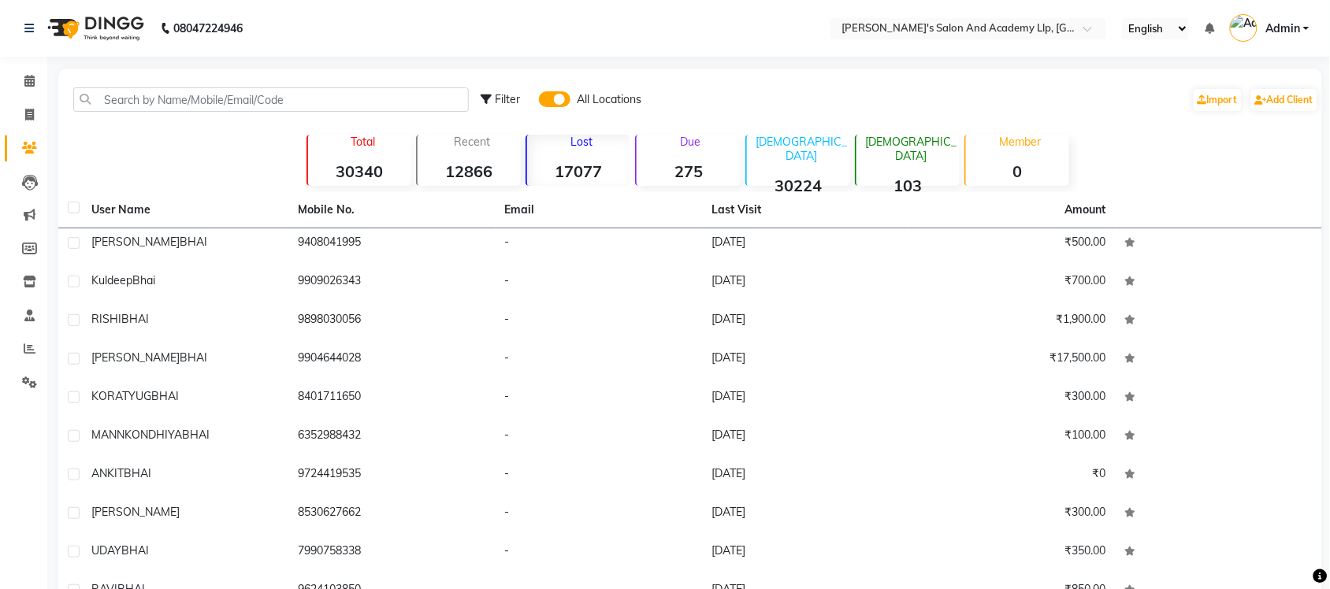
scroll to position [1396, 0]
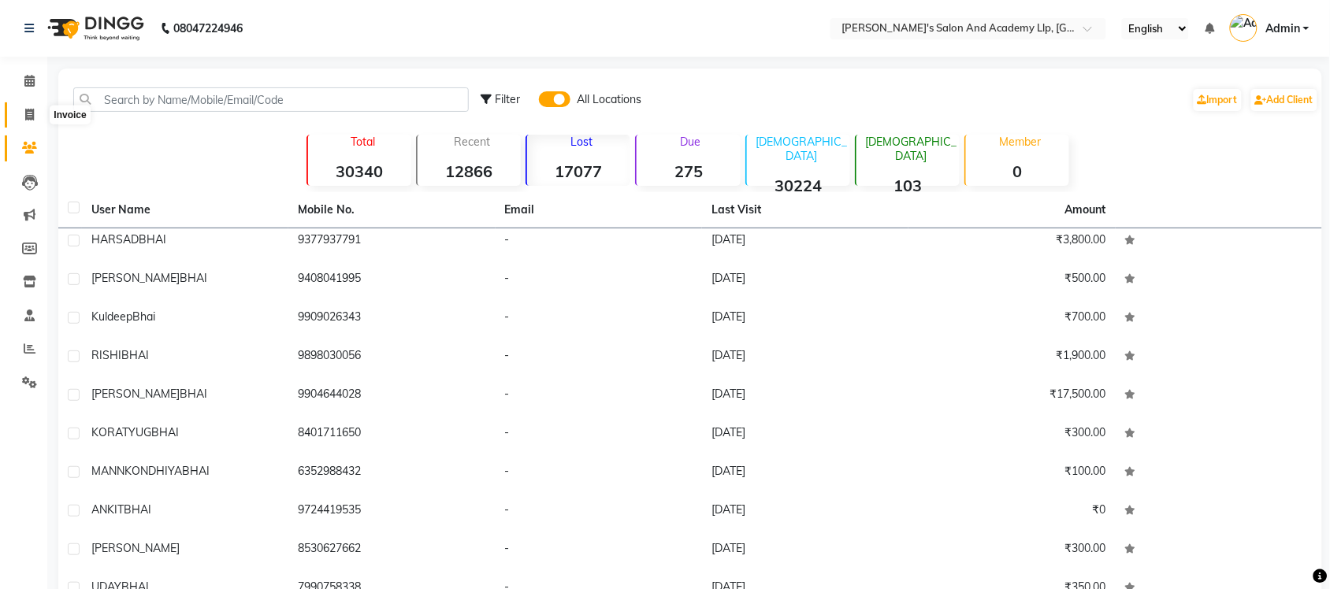
click at [32, 109] on icon at bounding box center [29, 115] width 9 height 12
select select "service"
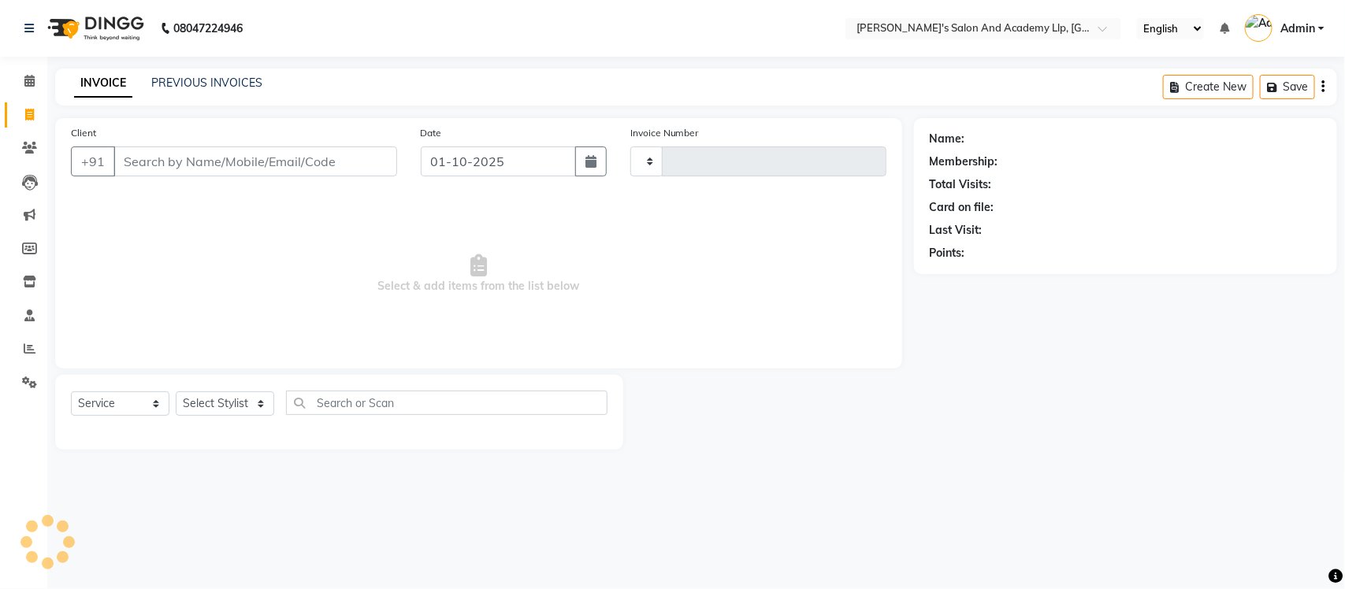
type input "13700"
select select "6983"
click at [183, 76] on link "PREVIOUS INVOICES" at bounding box center [206, 83] width 111 height 14
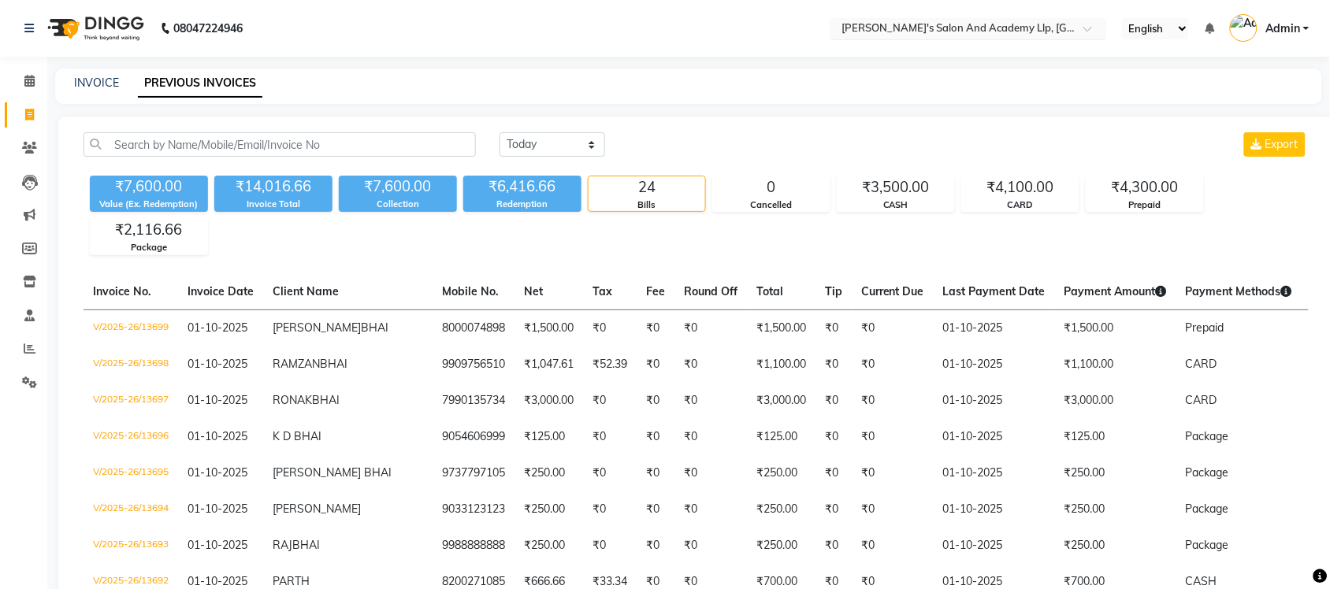
click at [1024, 37] on ng-select "Select Location × Sandy Men's Salon And Academy Llp, University Road" at bounding box center [969, 28] width 276 height 21
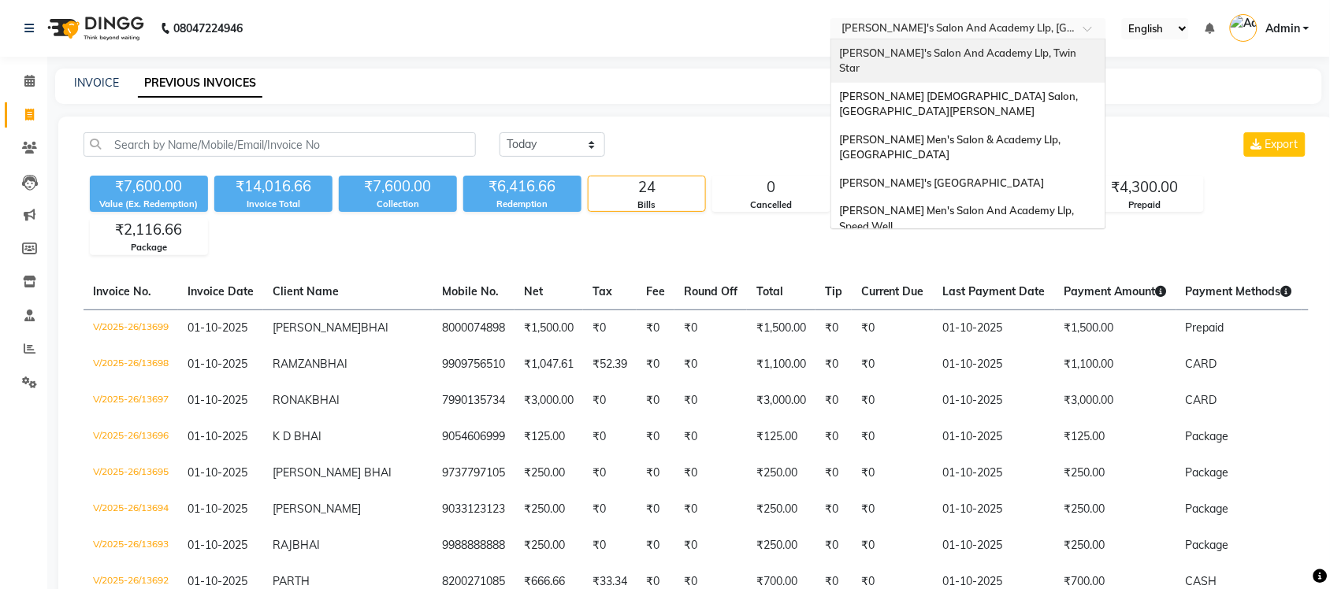
click at [1028, 52] on span "[PERSON_NAME]'s Salon And Academy Llp, Twin Star" at bounding box center [959, 60] width 240 height 28
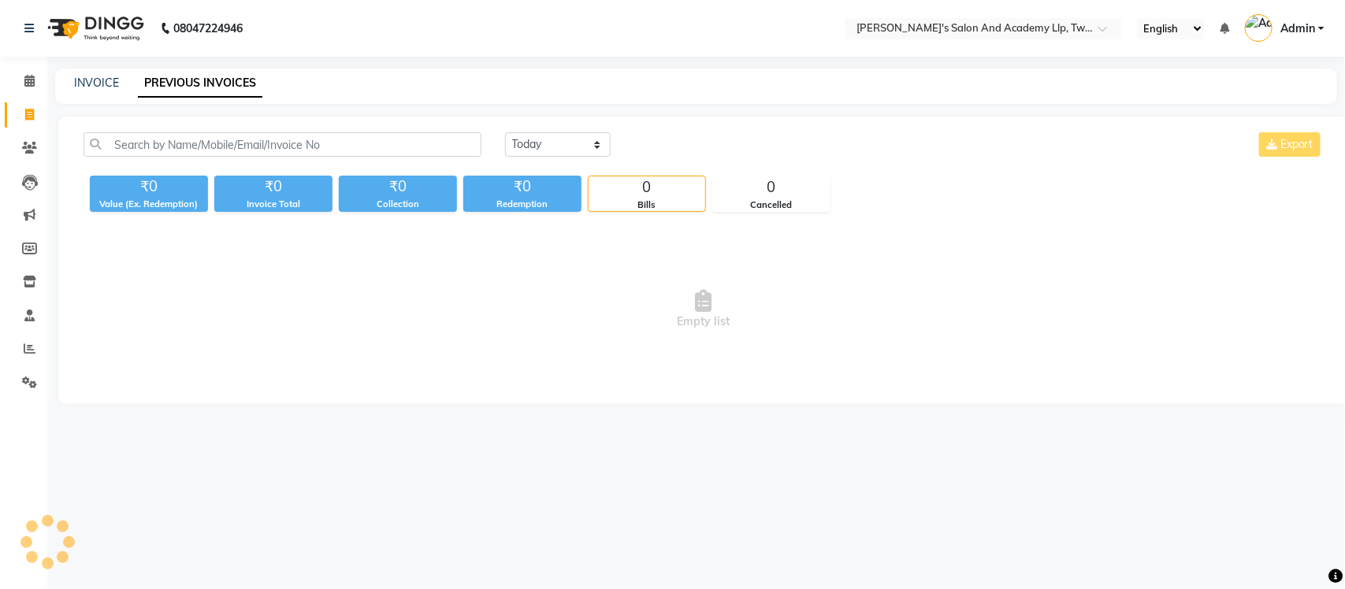
select select "en"
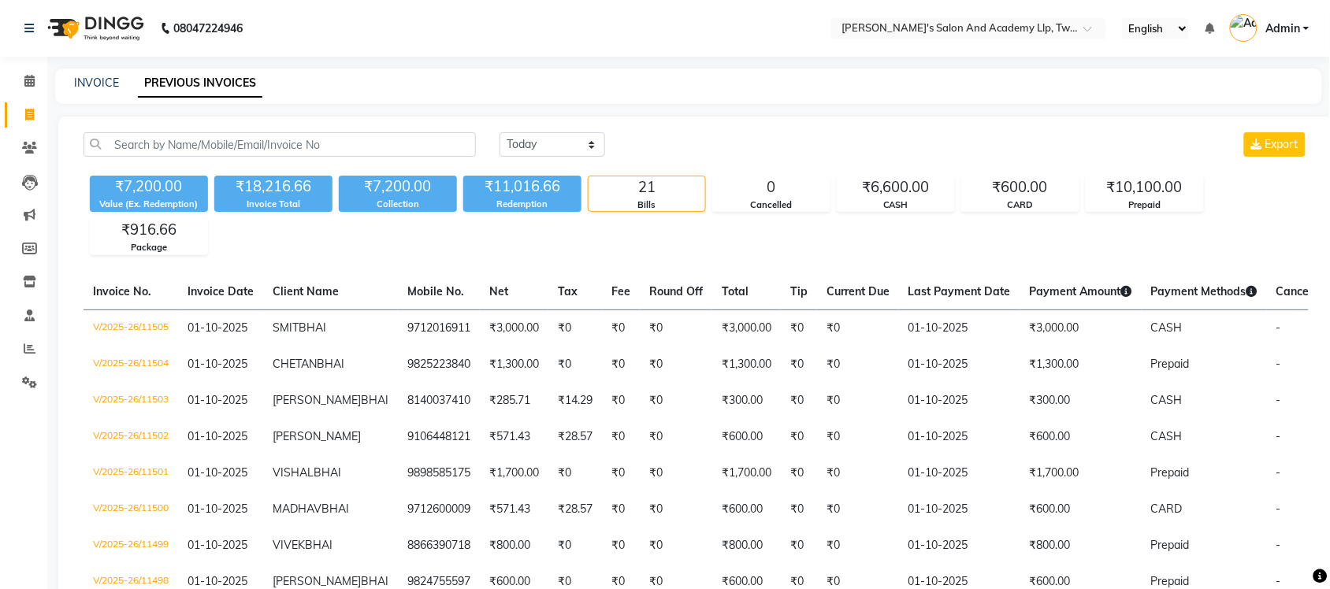
click at [1033, 53] on nav "08047224946 Select Location × Sandy Men's Salon And Academy Llp, Twin Star Engl…" at bounding box center [665, 28] width 1330 height 57
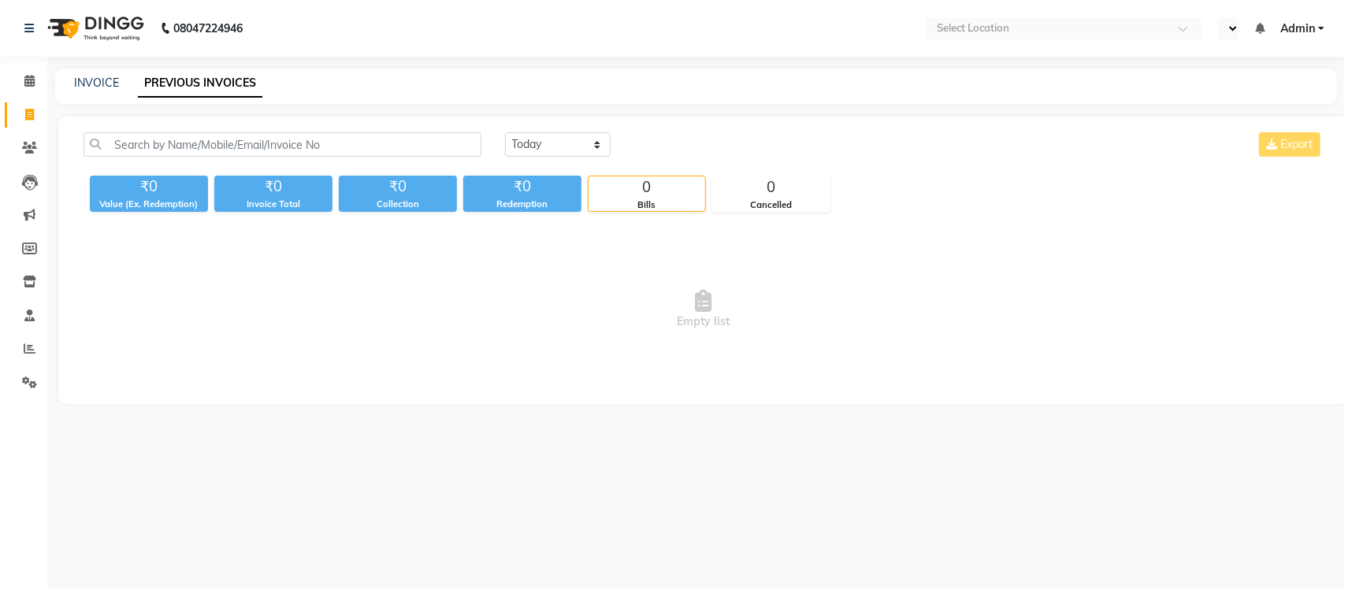
select select "en"
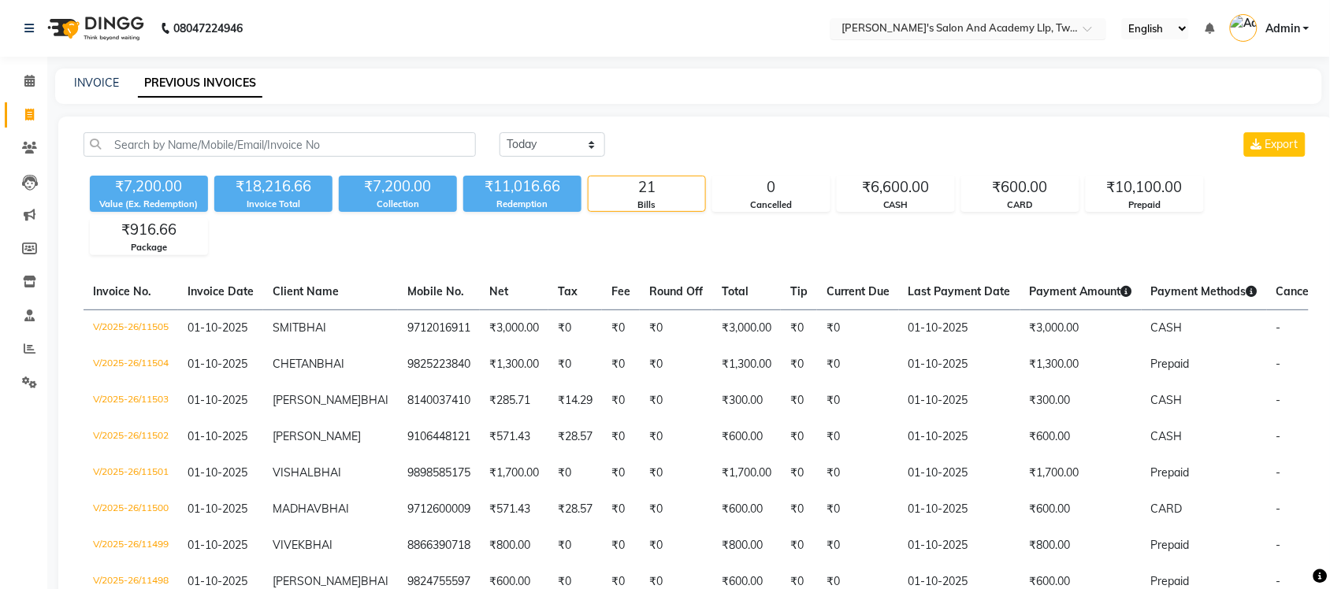
click at [1058, 22] on input "text" at bounding box center [953, 30] width 229 height 16
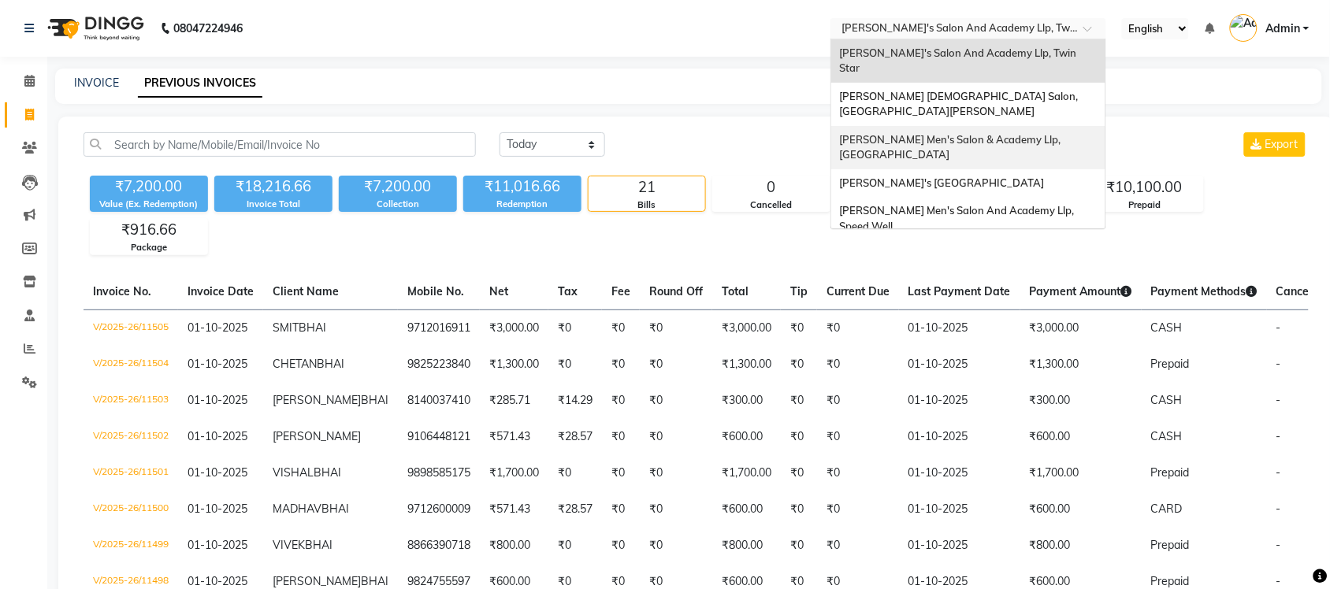
click at [1031, 133] on span "Sandy Men's Salon & Academy Llp, Ravapar Road" at bounding box center [951, 147] width 224 height 28
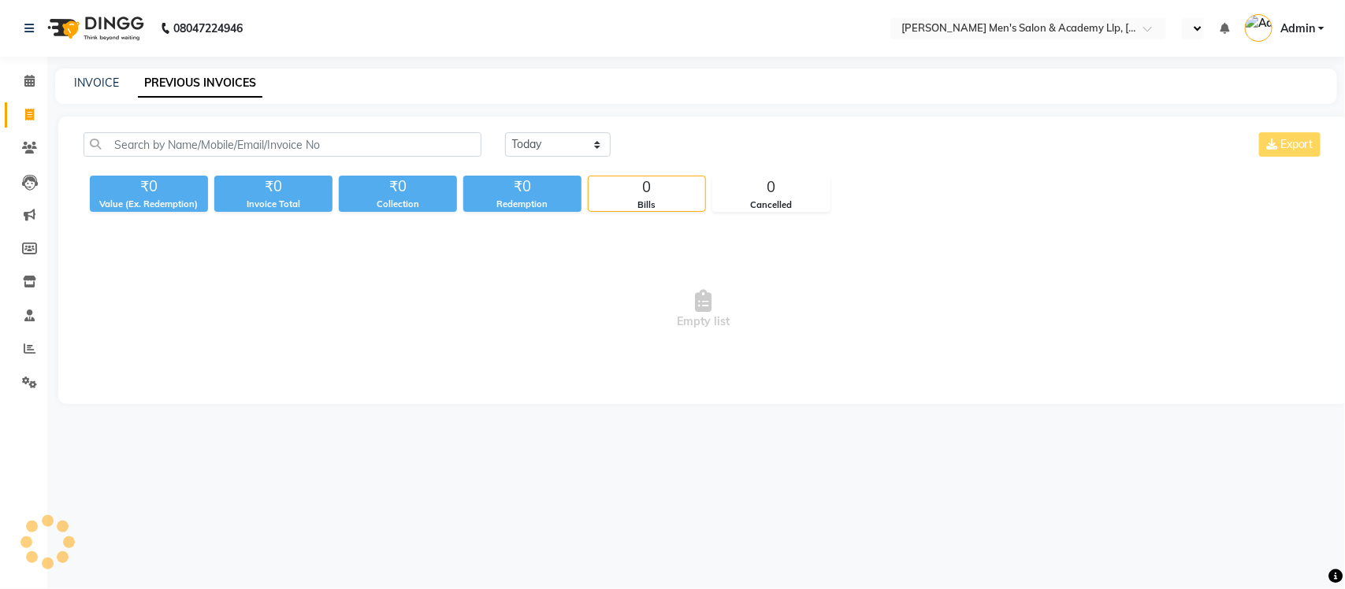
select select "en"
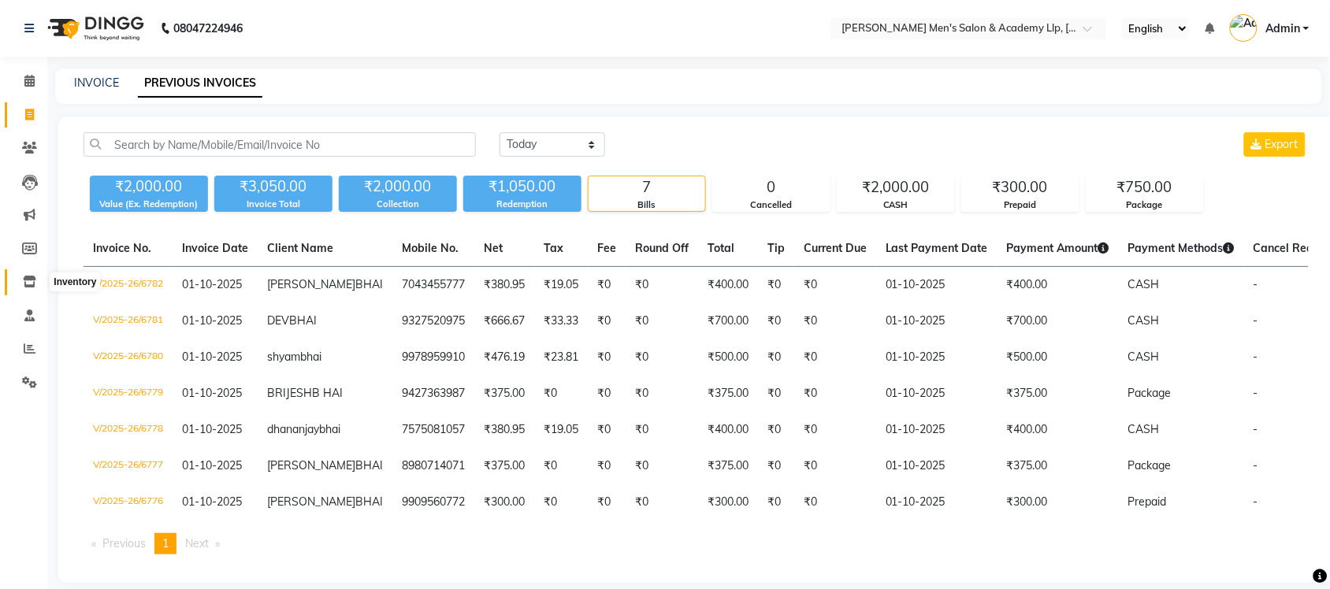
click at [28, 273] on span at bounding box center [30, 282] width 28 height 18
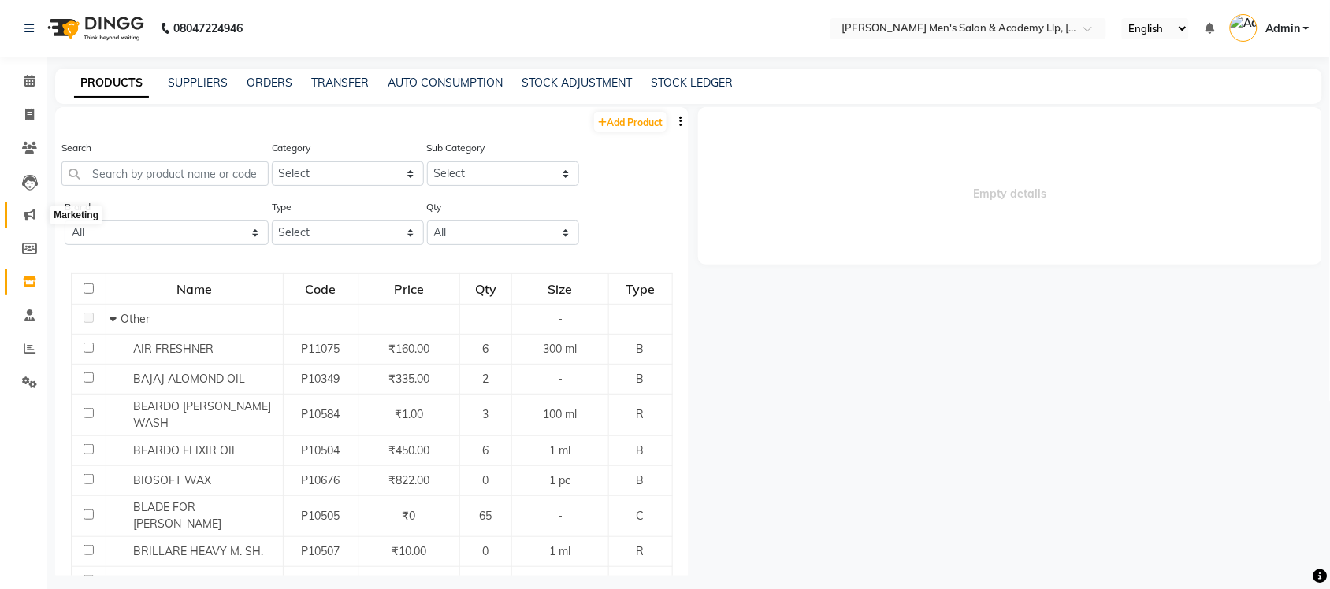
click at [33, 214] on icon at bounding box center [30, 215] width 12 height 12
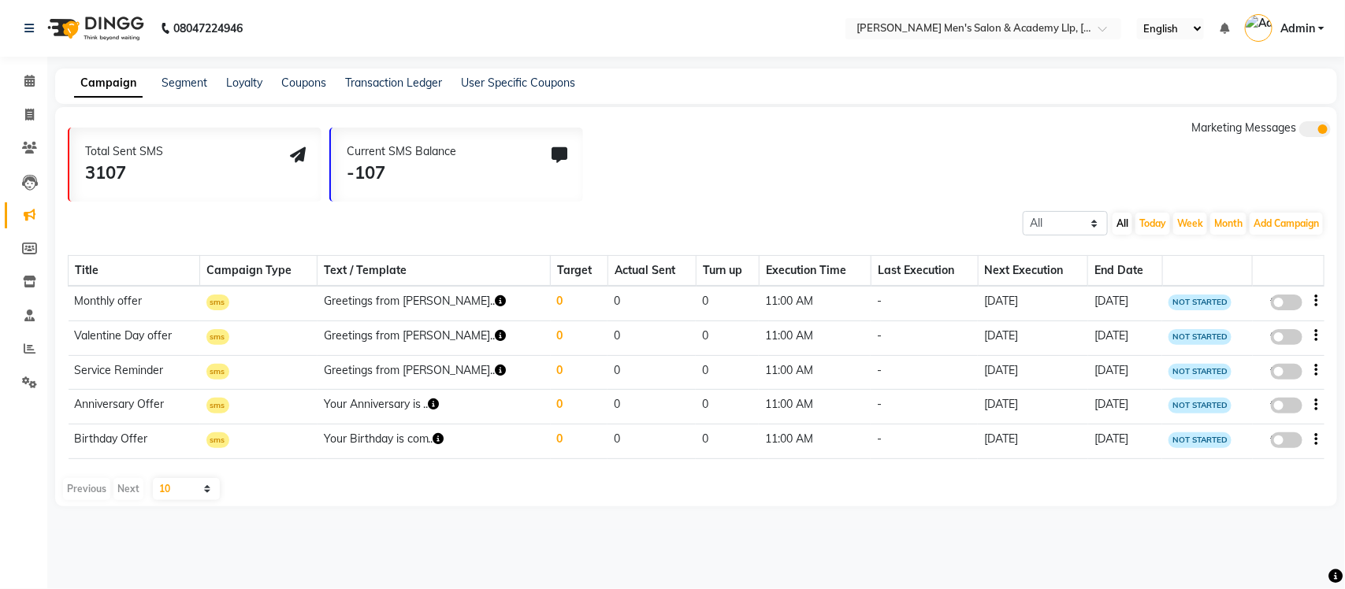
click at [1274, 438] on span at bounding box center [1287, 441] width 32 height 16
click at [1292, 443] on input "false" at bounding box center [1292, 443] width 0 height 0
select select "1"
select select "39357"
select select "2"
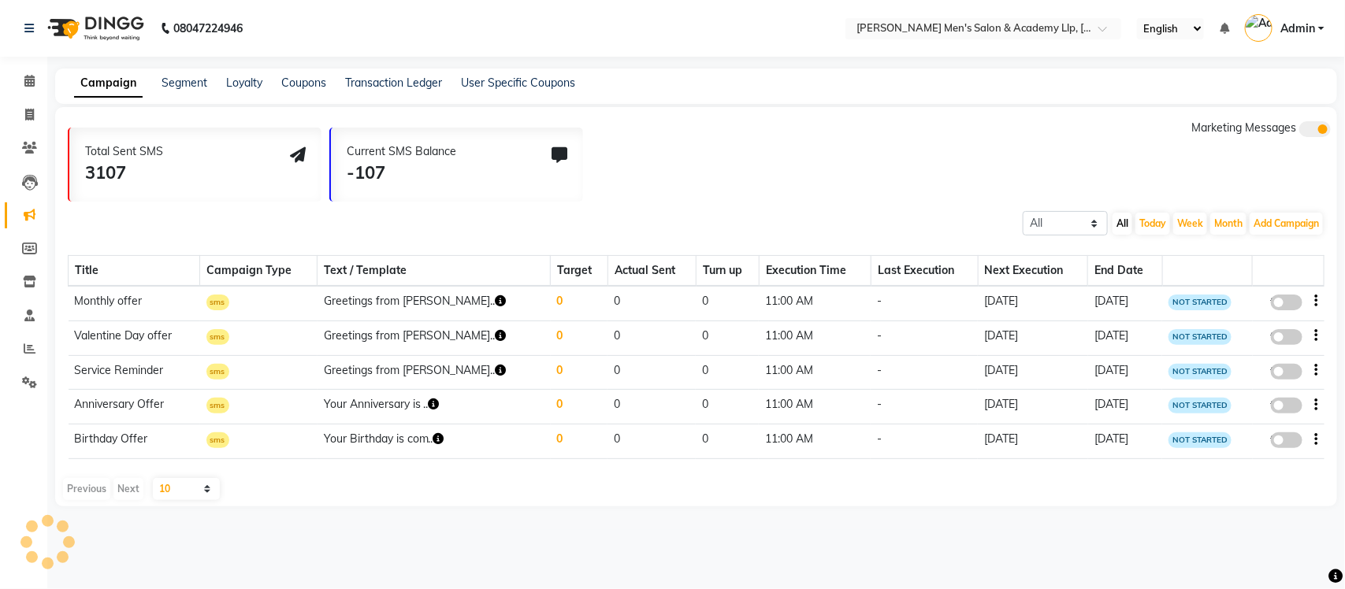
select select "2"
select select "660"
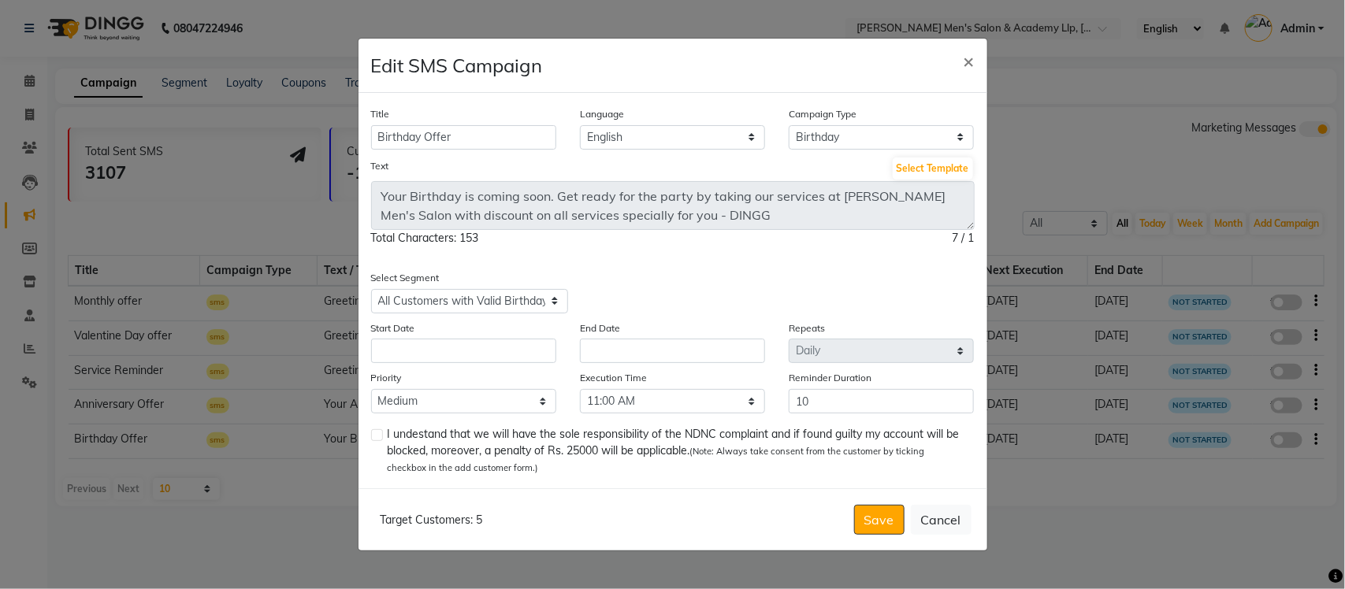
click at [400, 337] on div "Start Date" at bounding box center [463, 342] width 209 height 44
click at [400, 357] on input "text" at bounding box center [463, 351] width 185 height 24
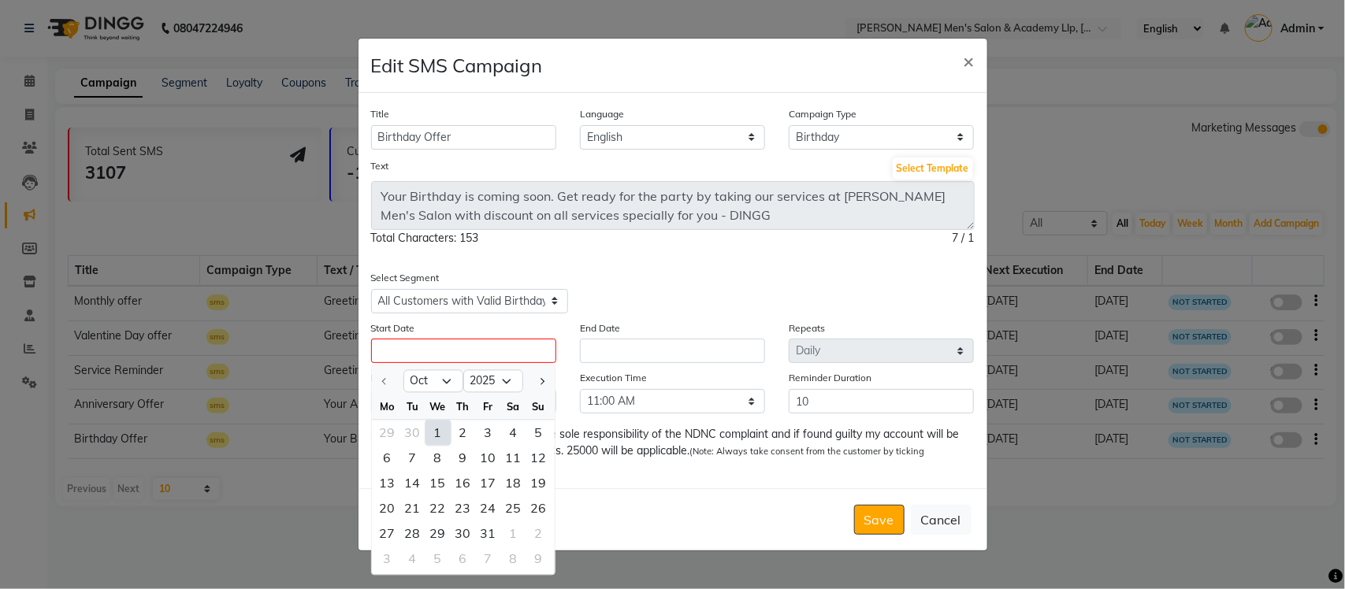
click at [433, 430] on div "1" at bounding box center [438, 432] width 25 height 25
type input "01-10-2025"
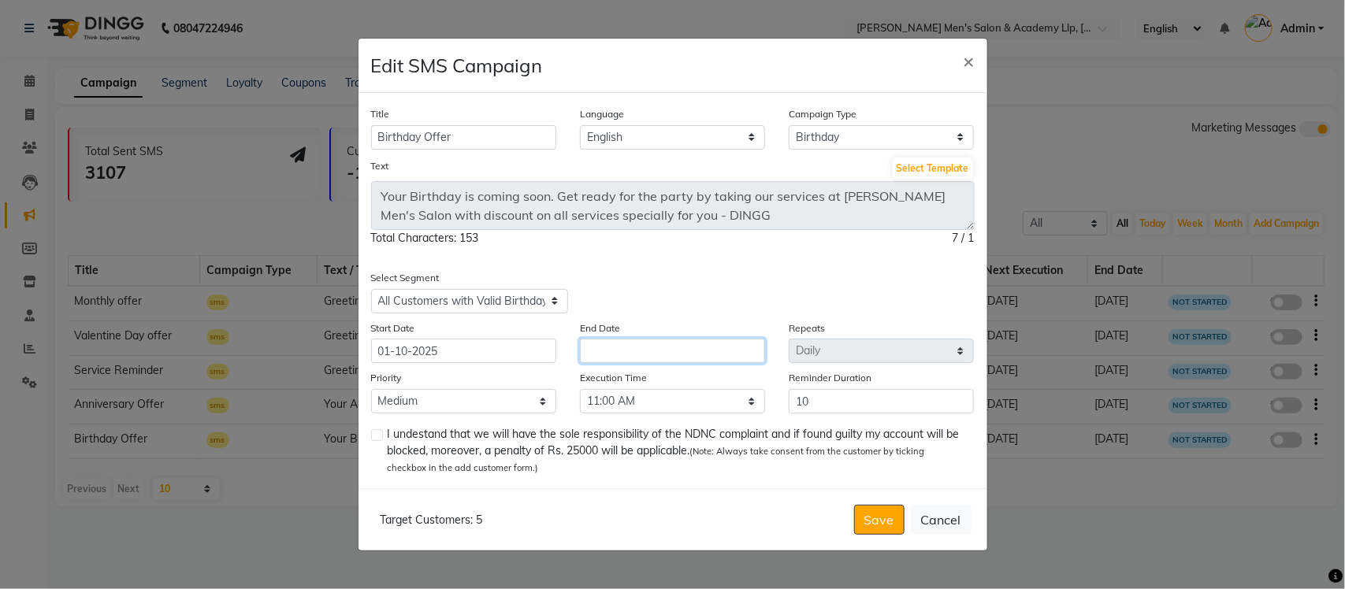
click at [637, 356] on input "text" at bounding box center [672, 351] width 185 height 24
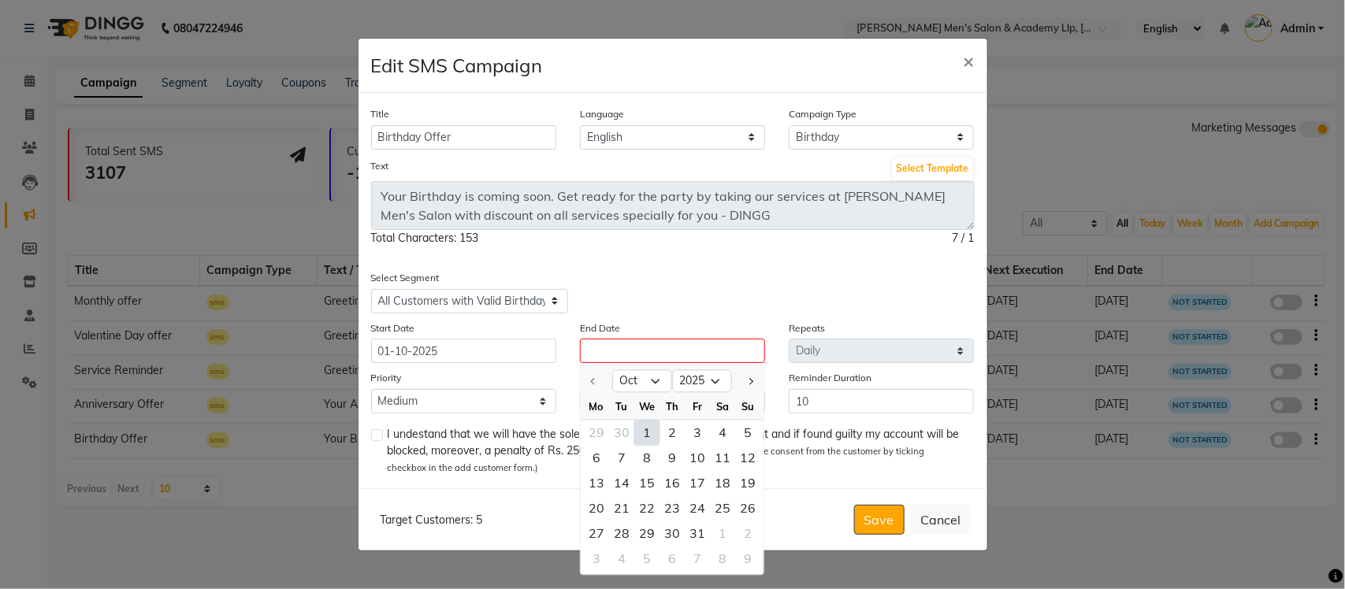
click at [668, 433] on div "2" at bounding box center [672, 432] width 25 height 25
type input "02-10-2025"
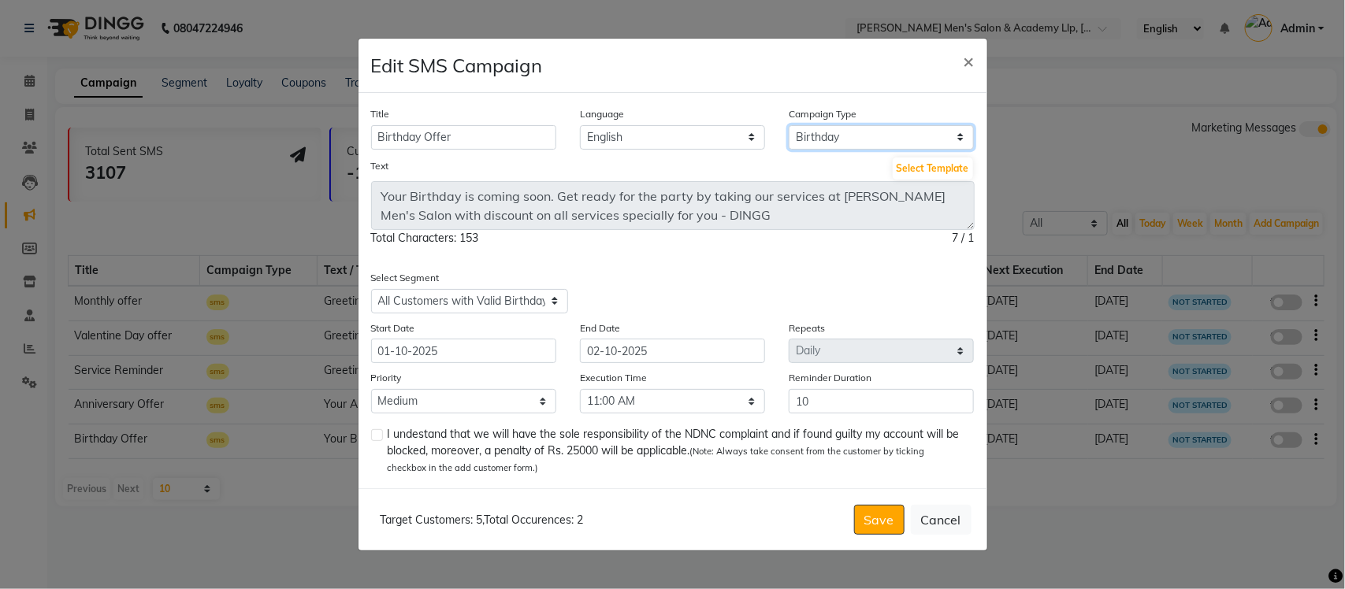
click at [832, 140] on select "Select Birthday Anniversary Promotional Service reminder" at bounding box center [881, 137] width 185 height 24
drag, startPoint x: 970, startPoint y: 65, endPoint x: 978, endPoint y: 61, distance: 8.8
click at [970, 65] on span "×" at bounding box center [969, 61] width 11 height 24
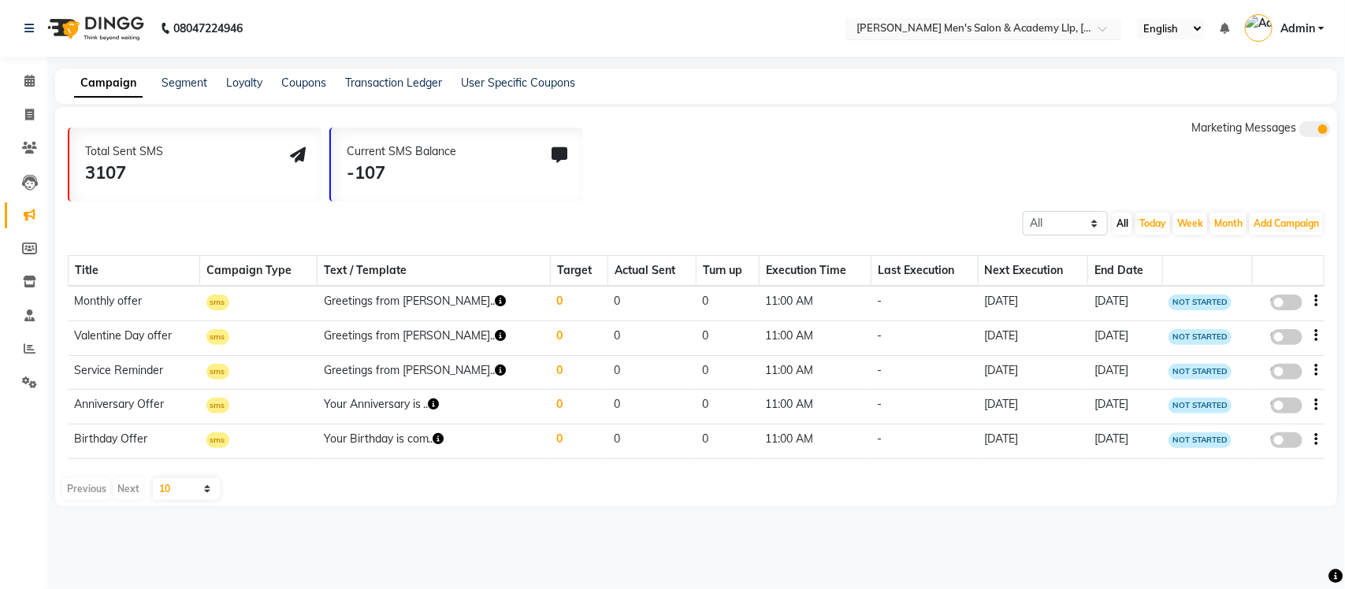
click at [923, 24] on input "text" at bounding box center [967, 30] width 229 height 16
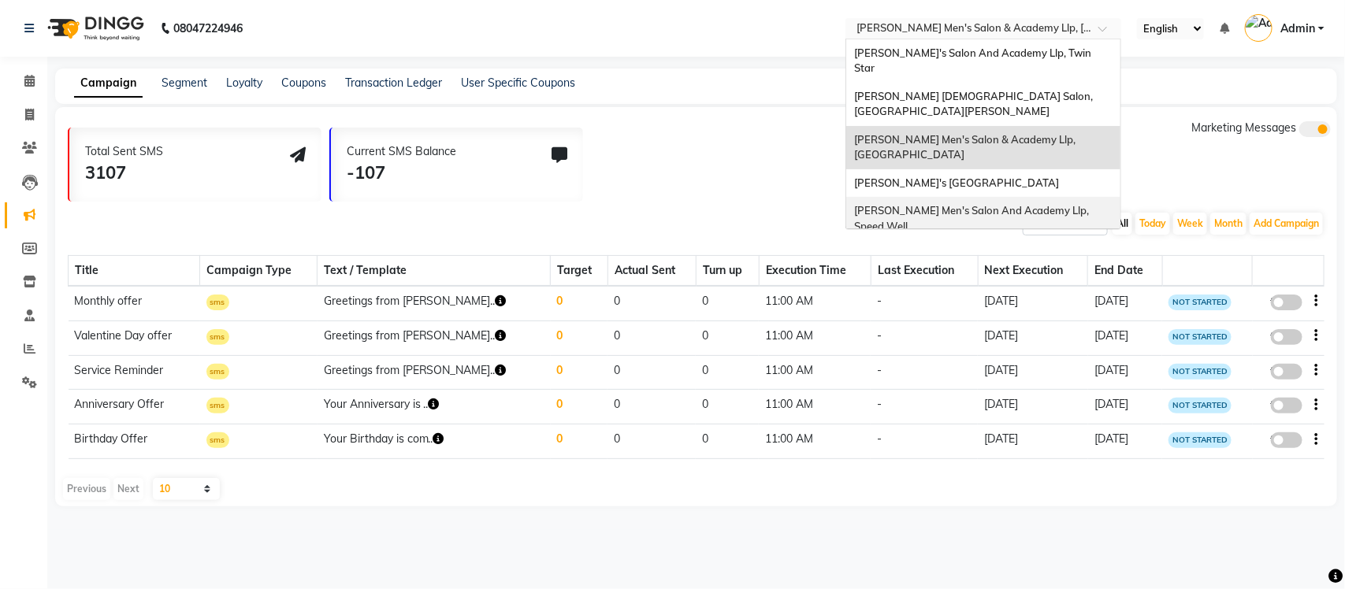
click at [981, 197] on div "[PERSON_NAME] Men's Salon And Academy Llp, Speed Well" at bounding box center [983, 218] width 274 height 43
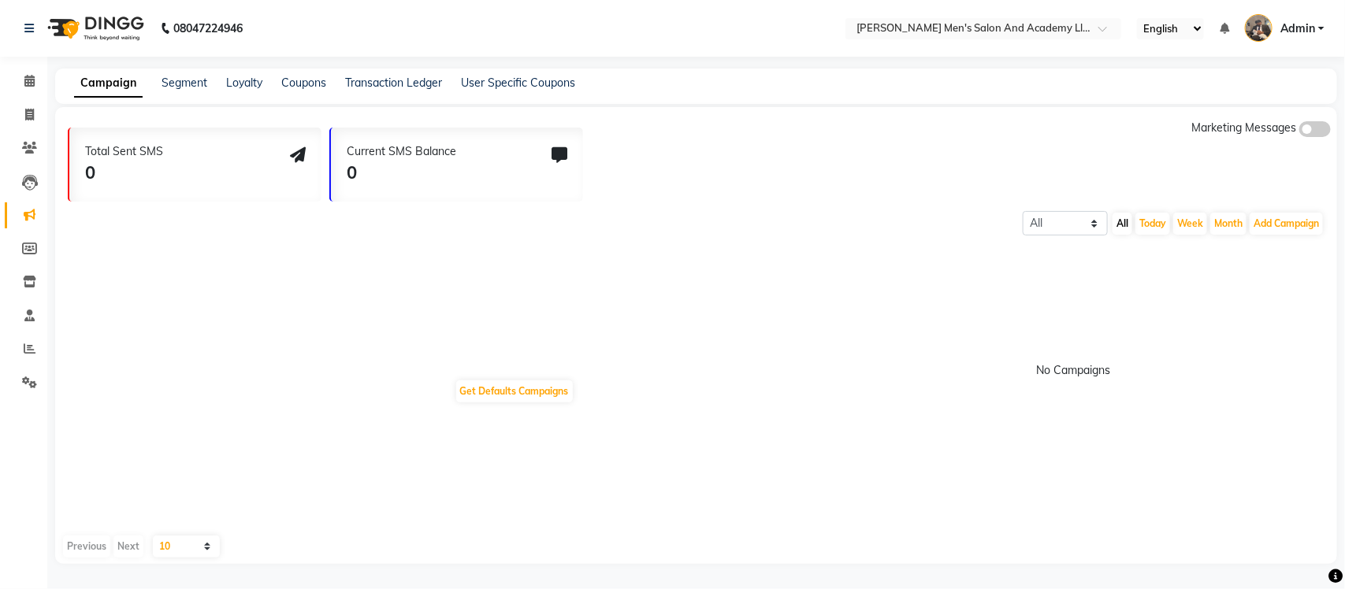
select select "en"
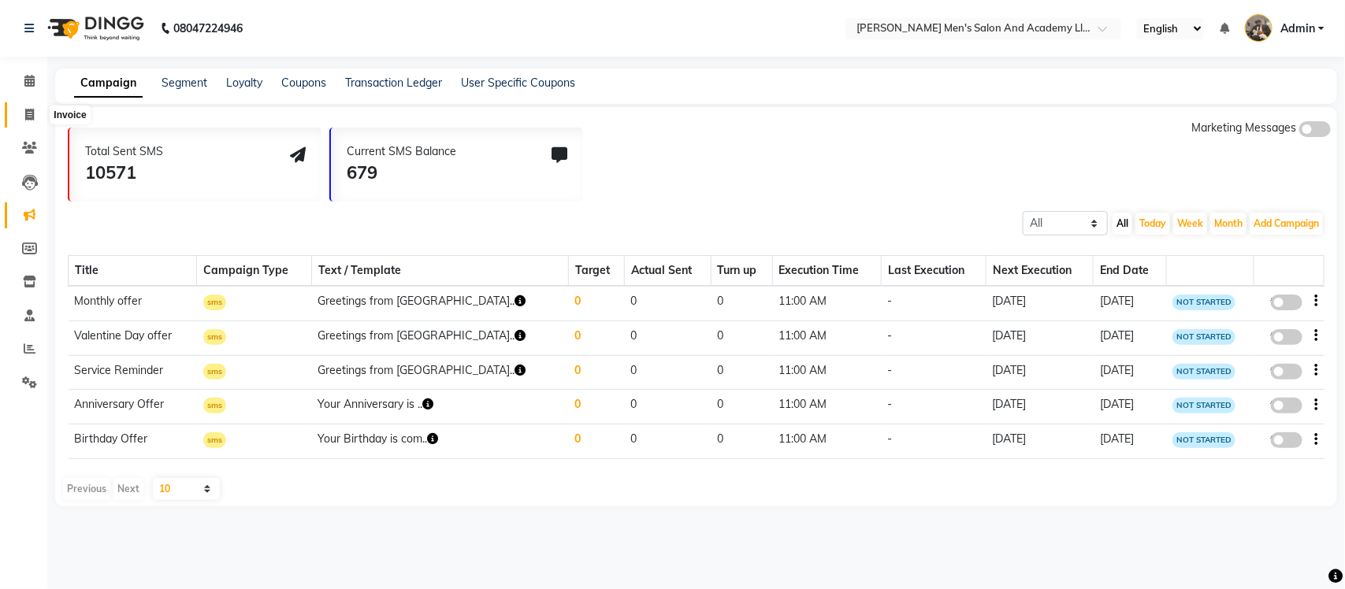
click at [24, 116] on span at bounding box center [30, 115] width 28 height 18
select select "service"
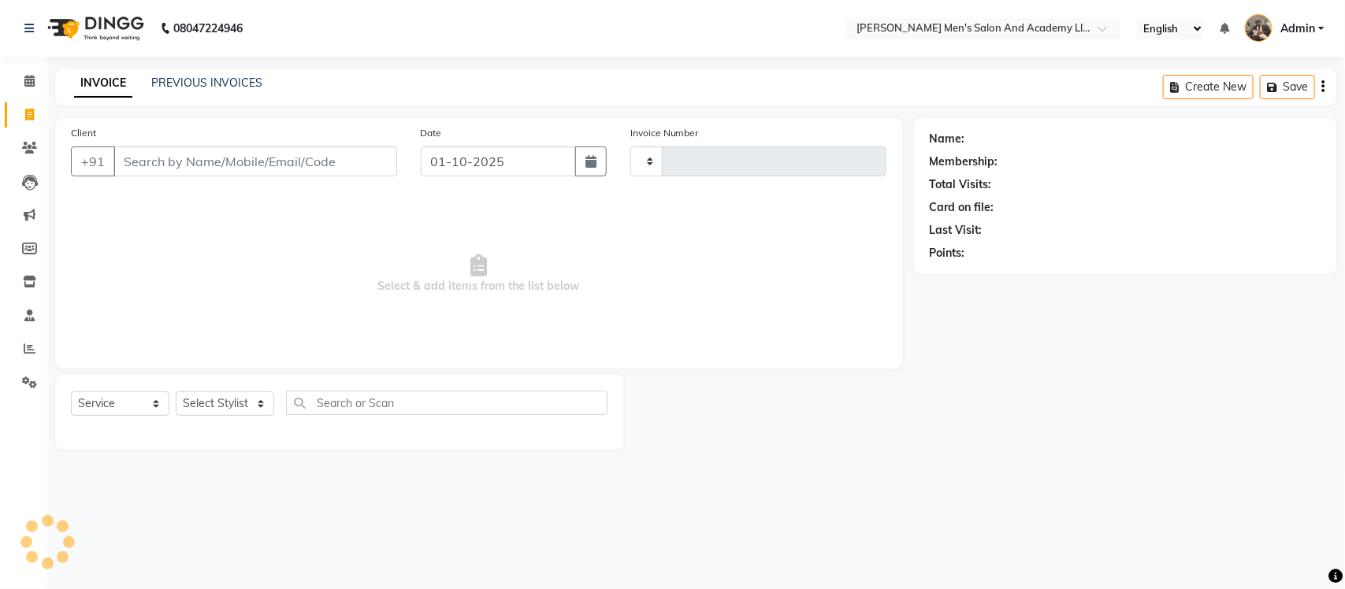
type input "10656"
select select "6752"
click at [38, 69] on link "Calendar" at bounding box center [24, 82] width 38 height 26
click at [40, 85] on span at bounding box center [30, 82] width 28 height 18
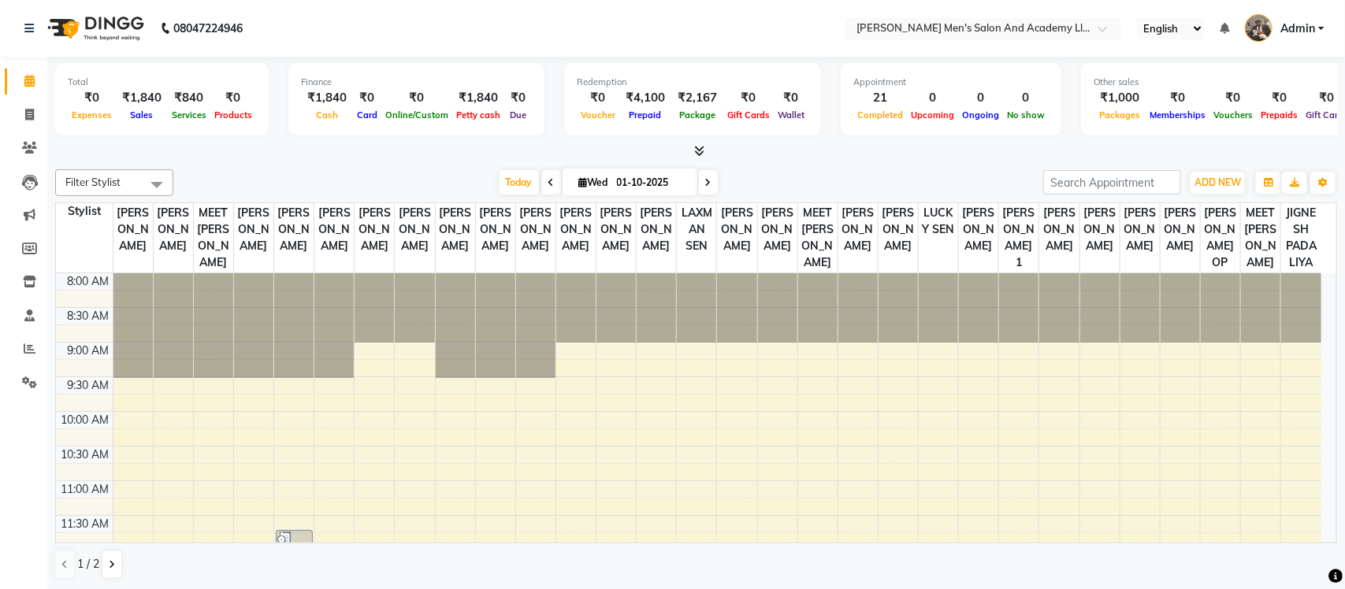
click at [694, 151] on icon at bounding box center [699, 151] width 10 height 12
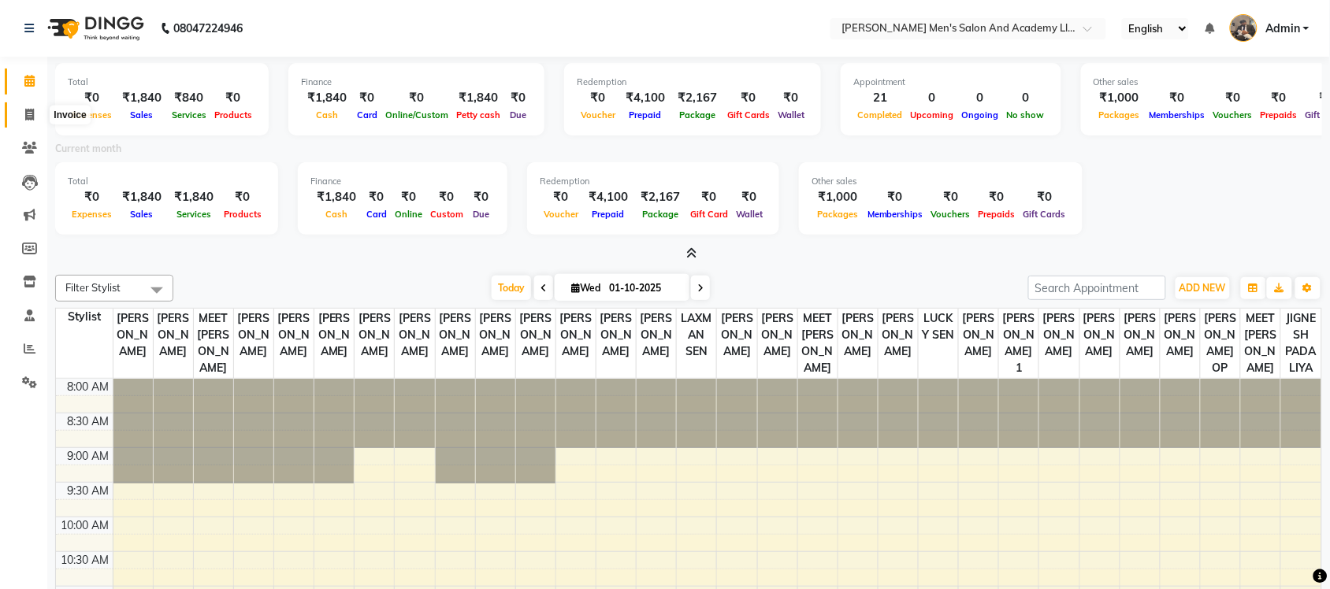
click at [22, 107] on span at bounding box center [30, 115] width 28 height 18
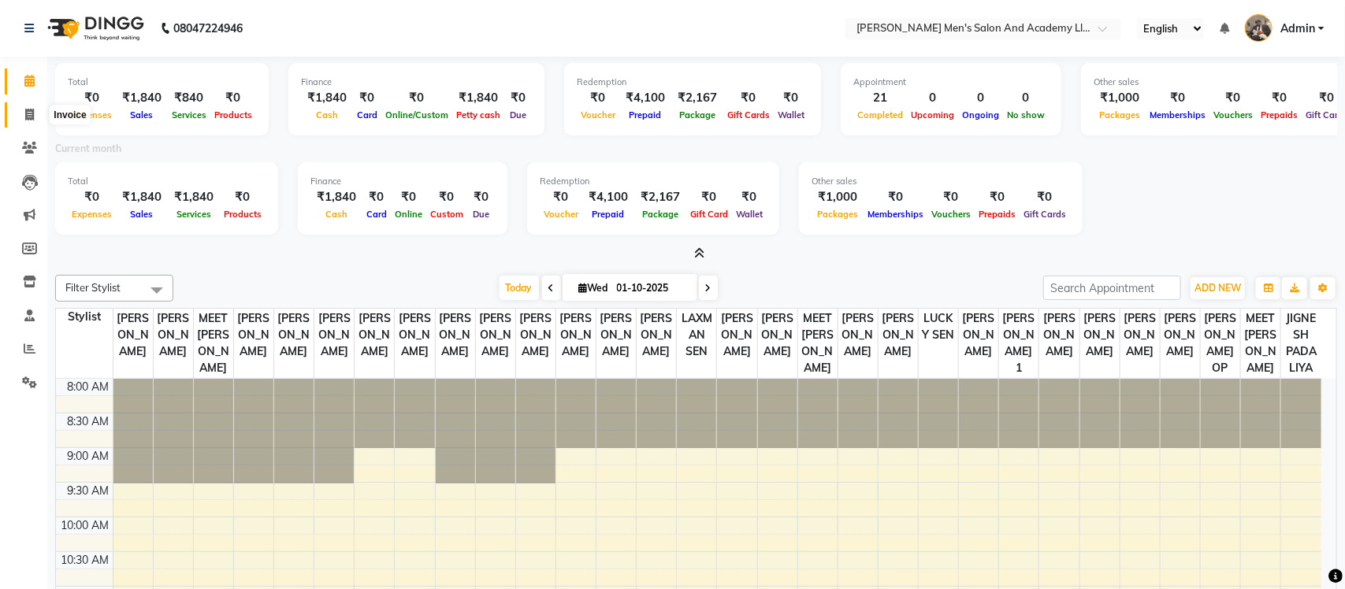
select select "service"
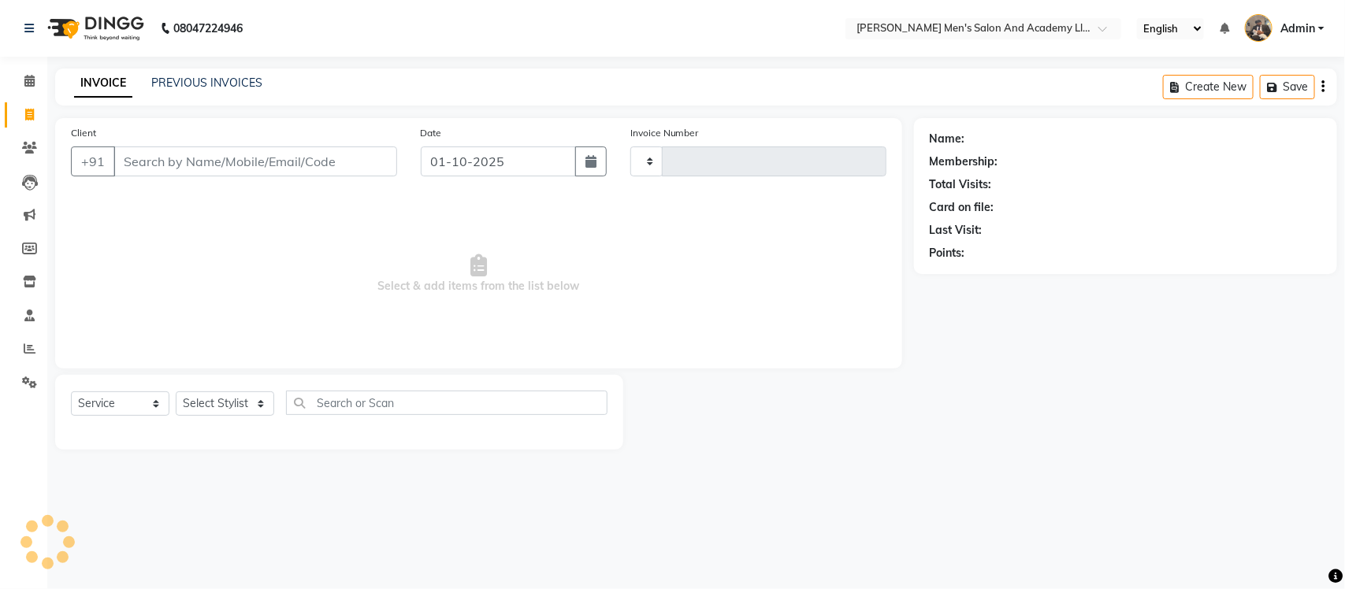
type input "10656"
select select "6752"
select select "membership"
click at [0, 14] on nav "08047224946 Select Location × [PERSON_NAME]'s Salon And Academy Llp, Speed Well…" at bounding box center [672, 28] width 1345 height 57
click at [2, 9] on nav "08047224946 Select Location × [PERSON_NAME]'s Salon And Academy Llp, Speed Well…" at bounding box center [672, 28] width 1345 height 57
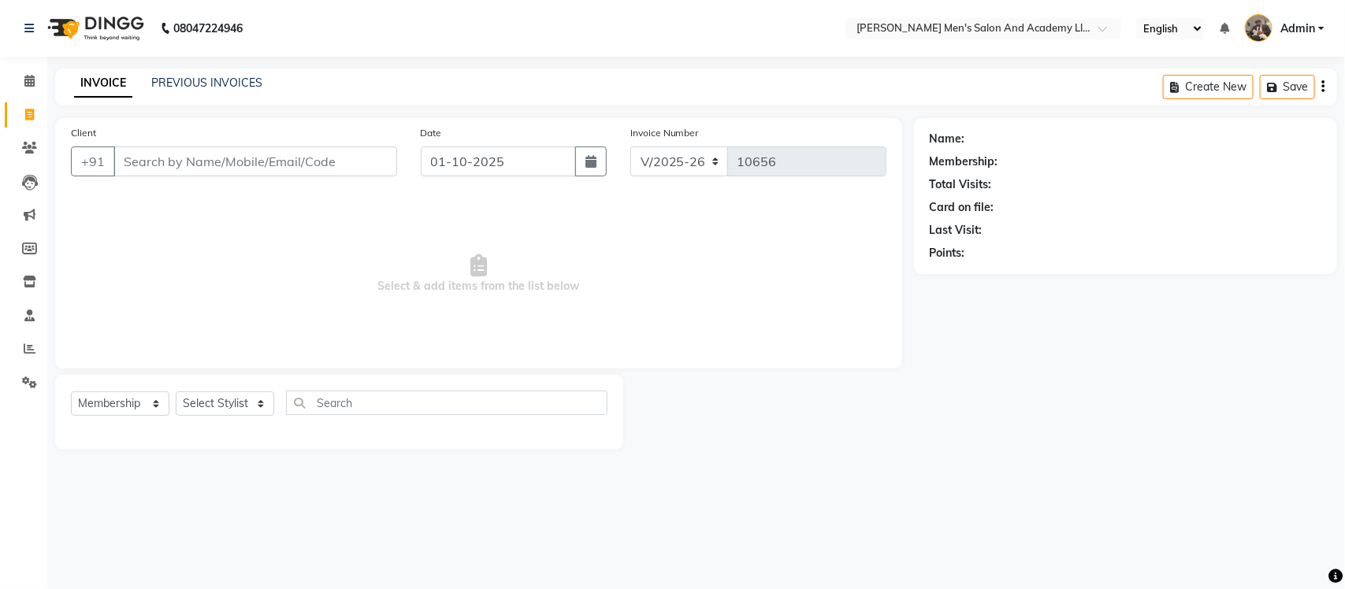
click at [222, 91] on div "PREVIOUS INVOICES" at bounding box center [206, 83] width 111 height 17
click at [221, 87] on link "PREVIOUS INVOICES" at bounding box center [206, 83] width 111 height 14
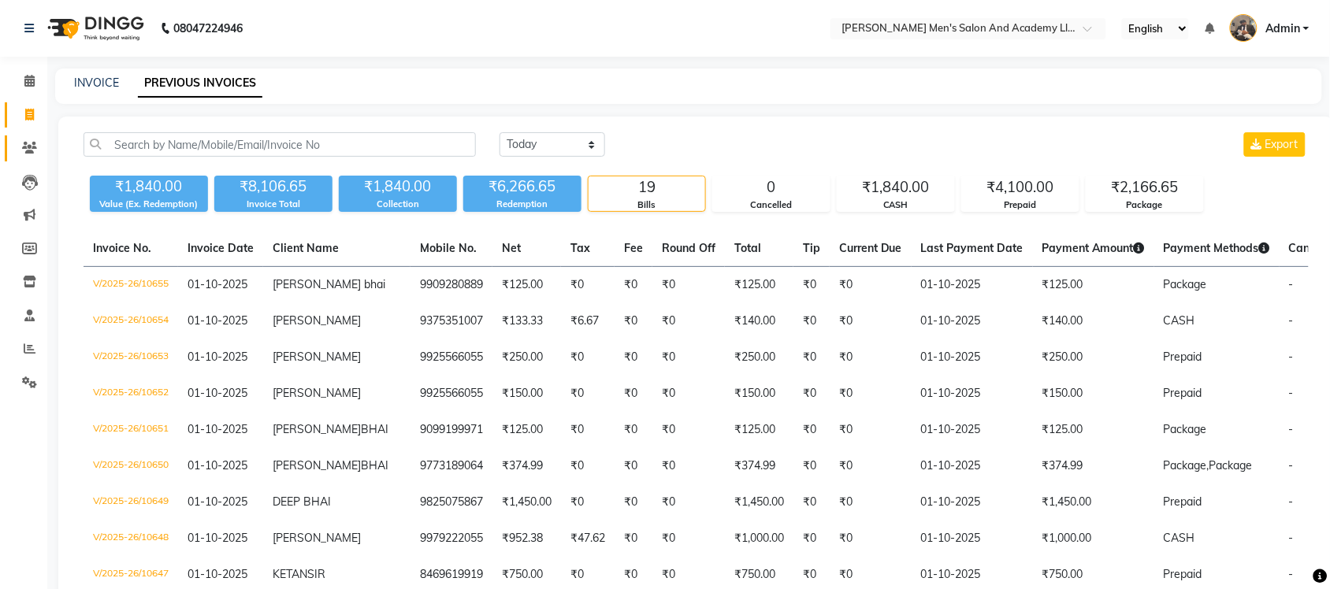
click at [30, 146] on icon at bounding box center [29, 148] width 15 height 12
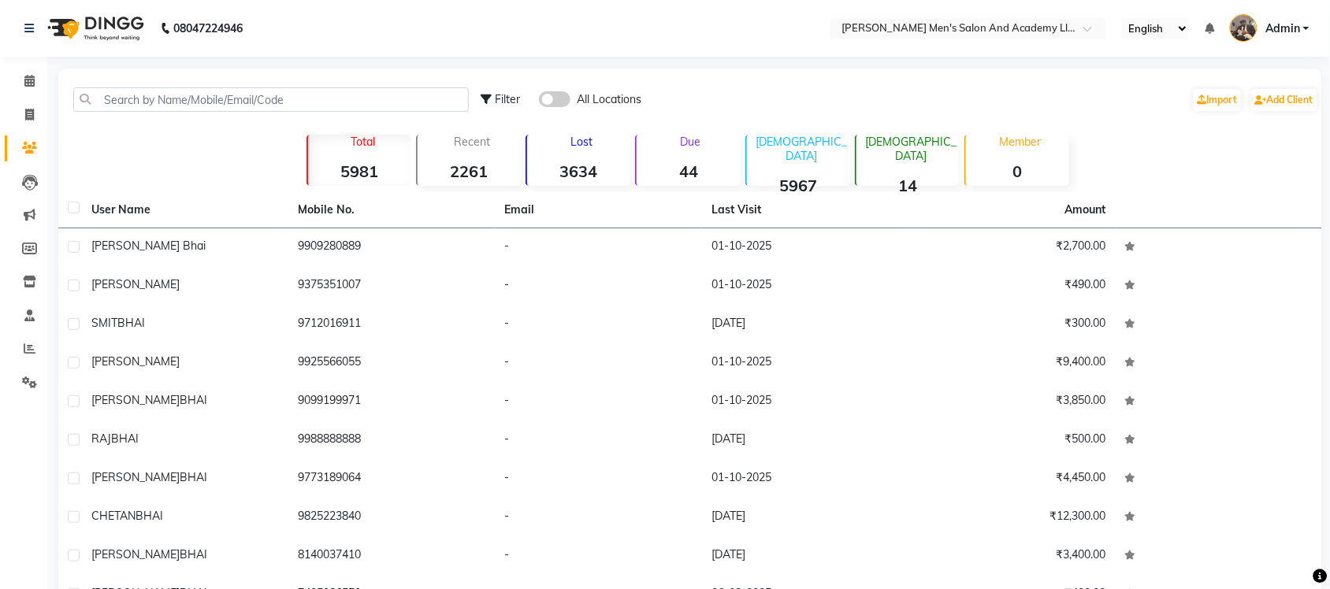
click at [487, 99] on icon at bounding box center [486, 99] width 11 height 11
select select "1000000"
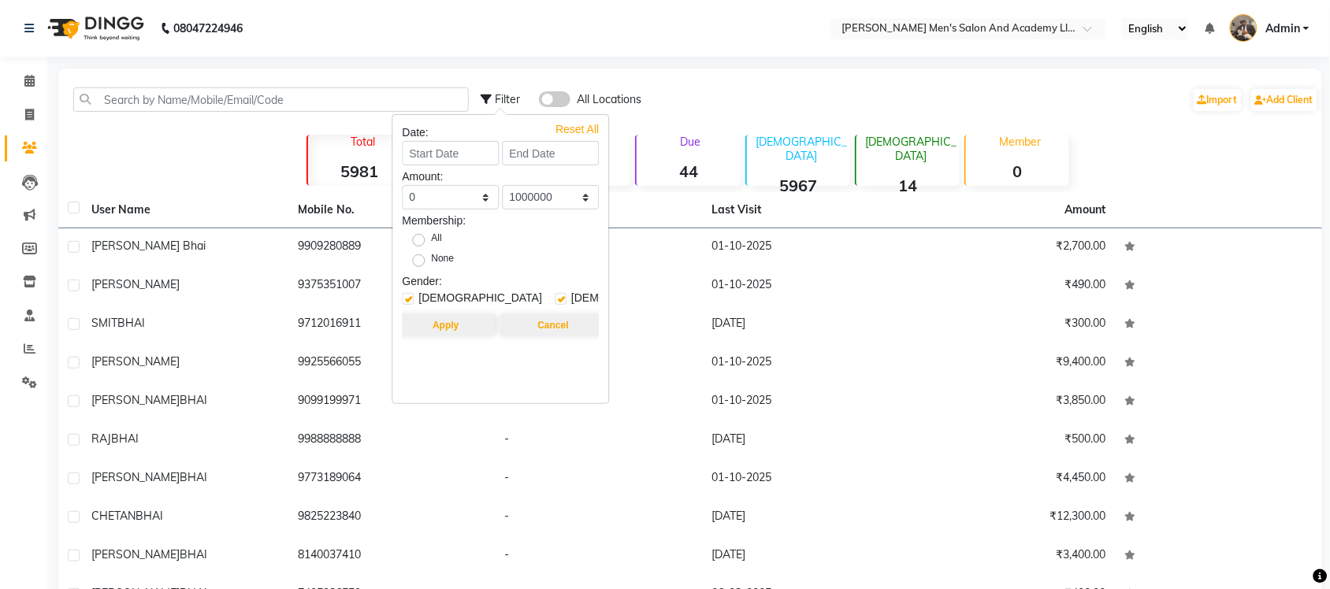
click at [738, 87] on div "Filter All Locations Import Add Client" at bounding box center [900, 100] width 839 height 50
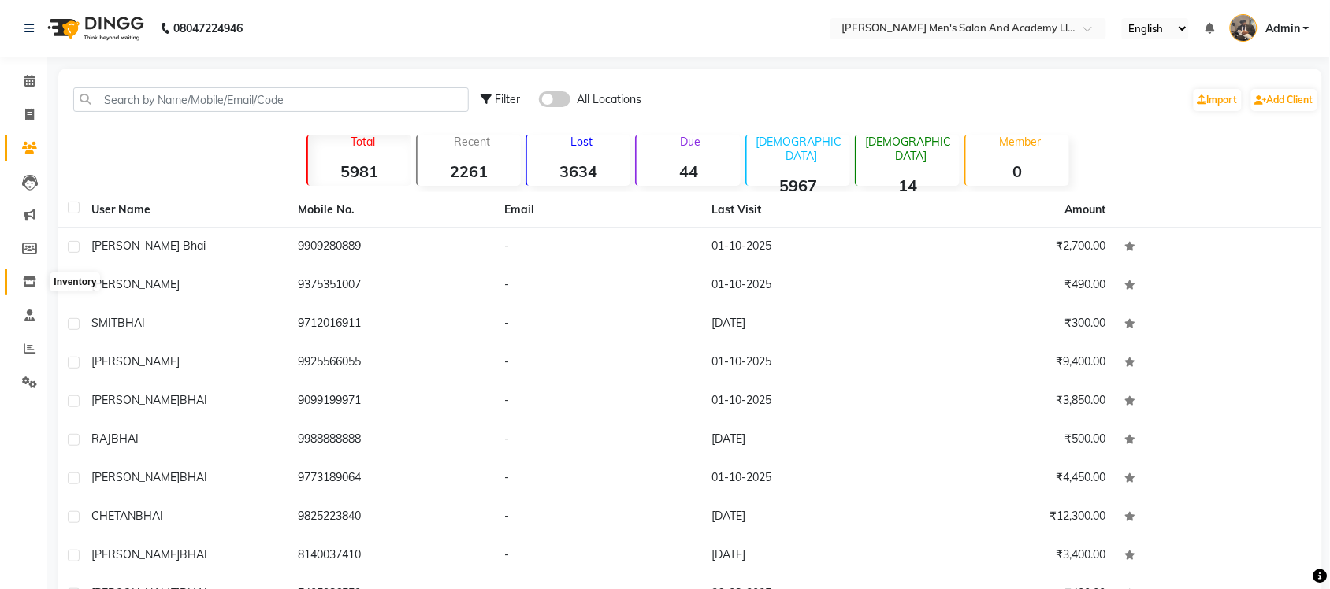
click at [28, 280] on icon at bounding box center [29, 282] width 13 height 12
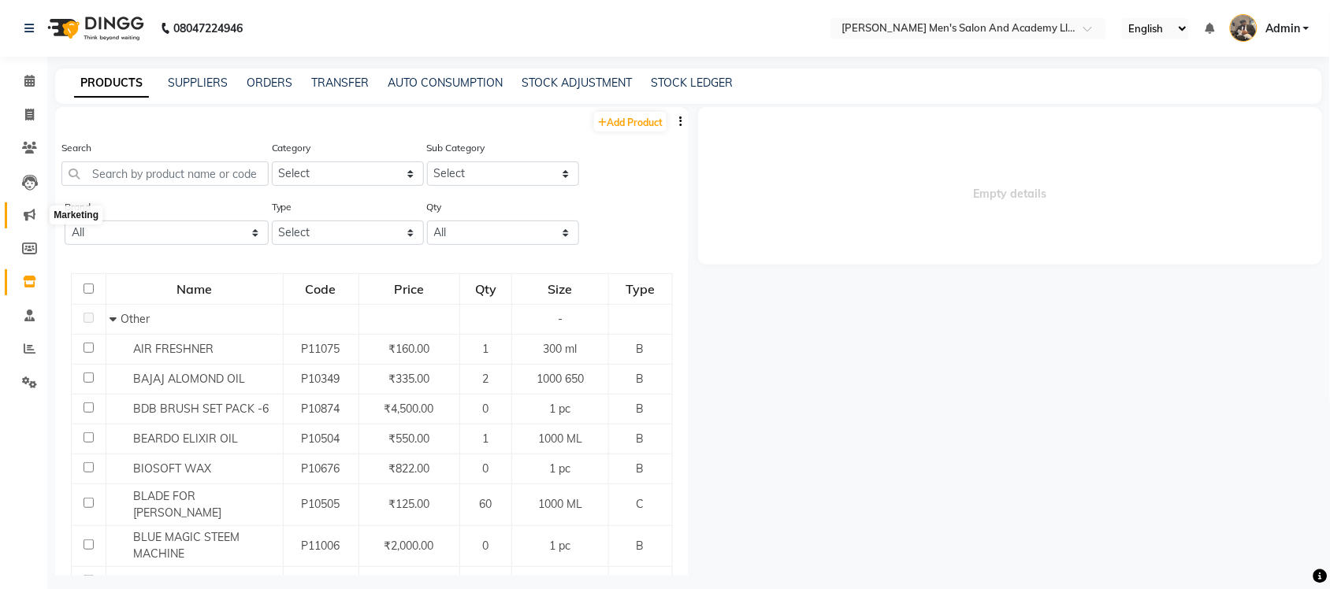
click at [30, 217] on icon at bounding box center [30, 215] width 12 height 12
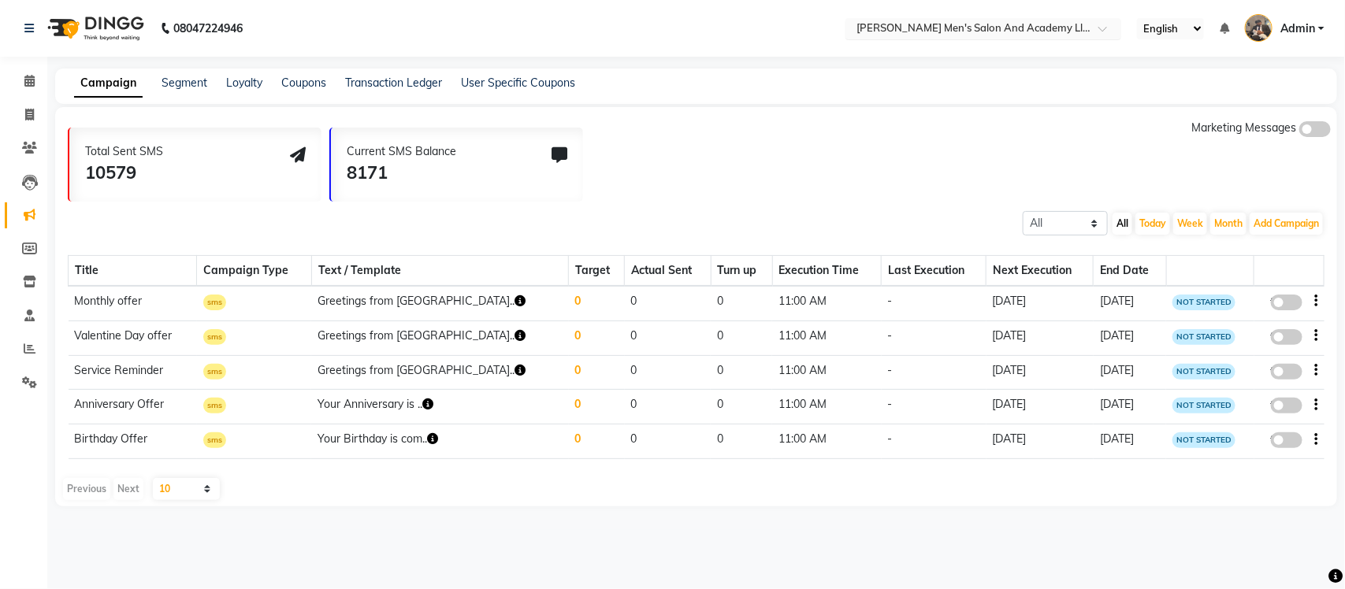
click at [963, 28] on input "text" at bounding box center [967, 30] width 229 height 16
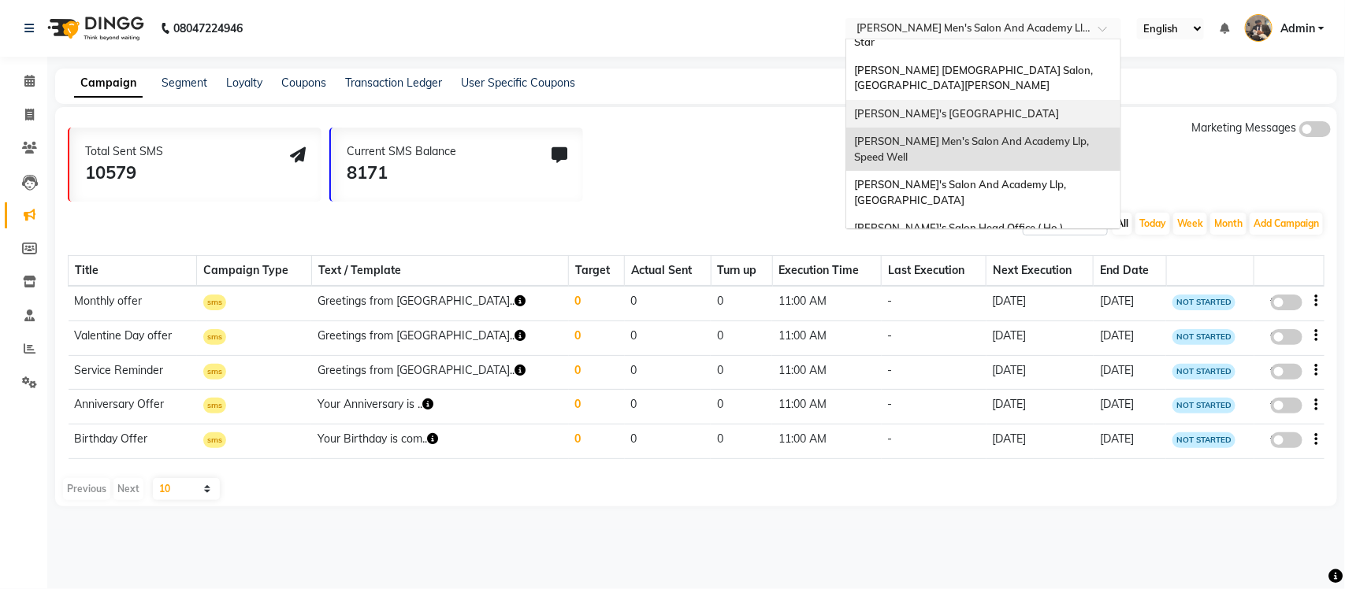
scroll to position [52, 0]
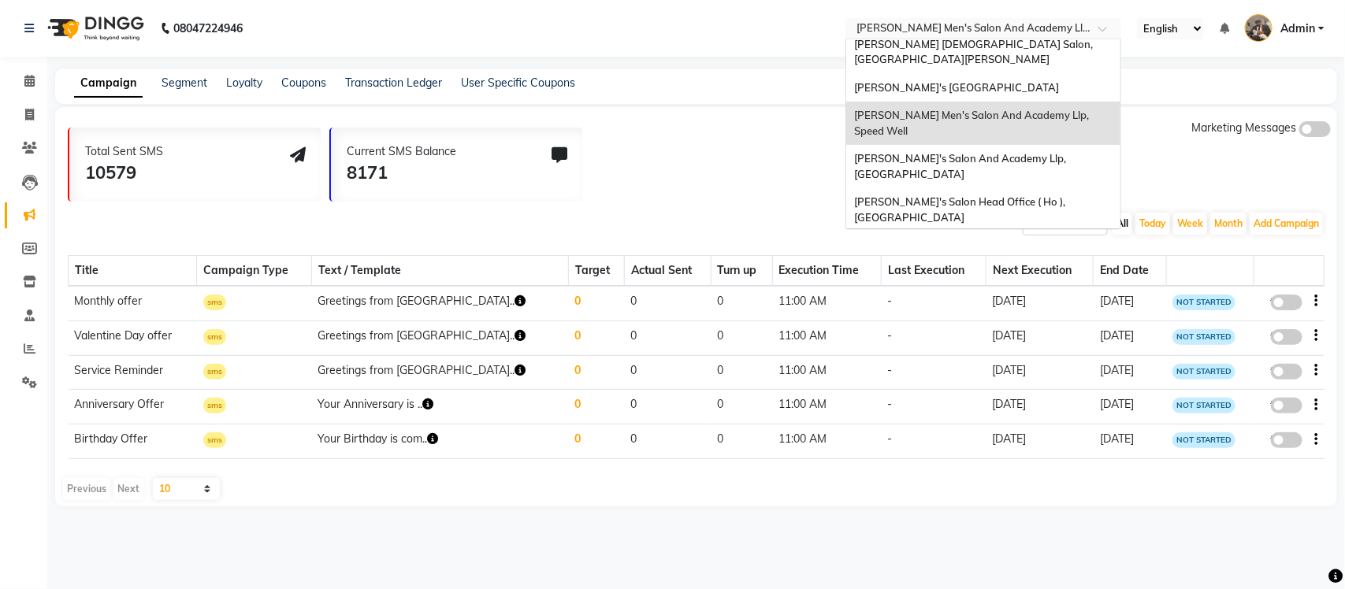
click at [1054, 239] on span "[PERSON_NAME] Men's Salon & Academy Llp, [GEOGRAPHIC_DATA]" at bounding box center [966, 253] width 224 height 28
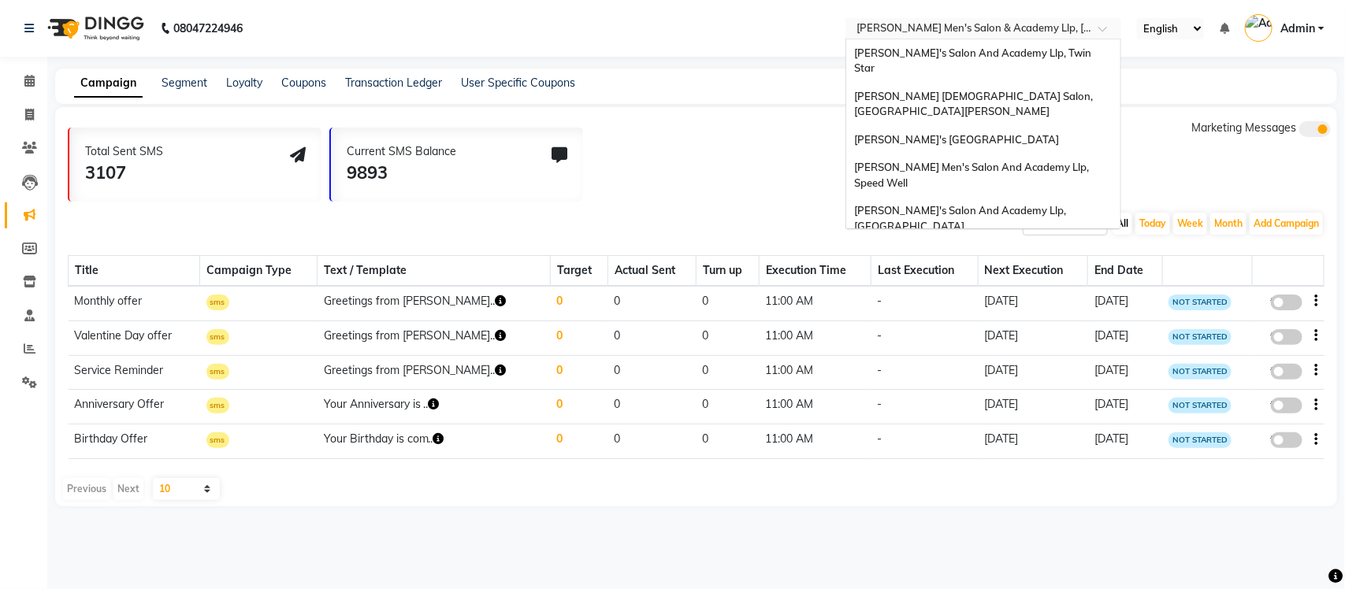
click at [959, 34] on input "text" at bounding box center [967, 30] width 229 height 16
click at [998, 49] on span "[PERSON_NAME]'s Salon And Academy Llp, Twin Star" at bounding box center [974, 60] width 240 height 28
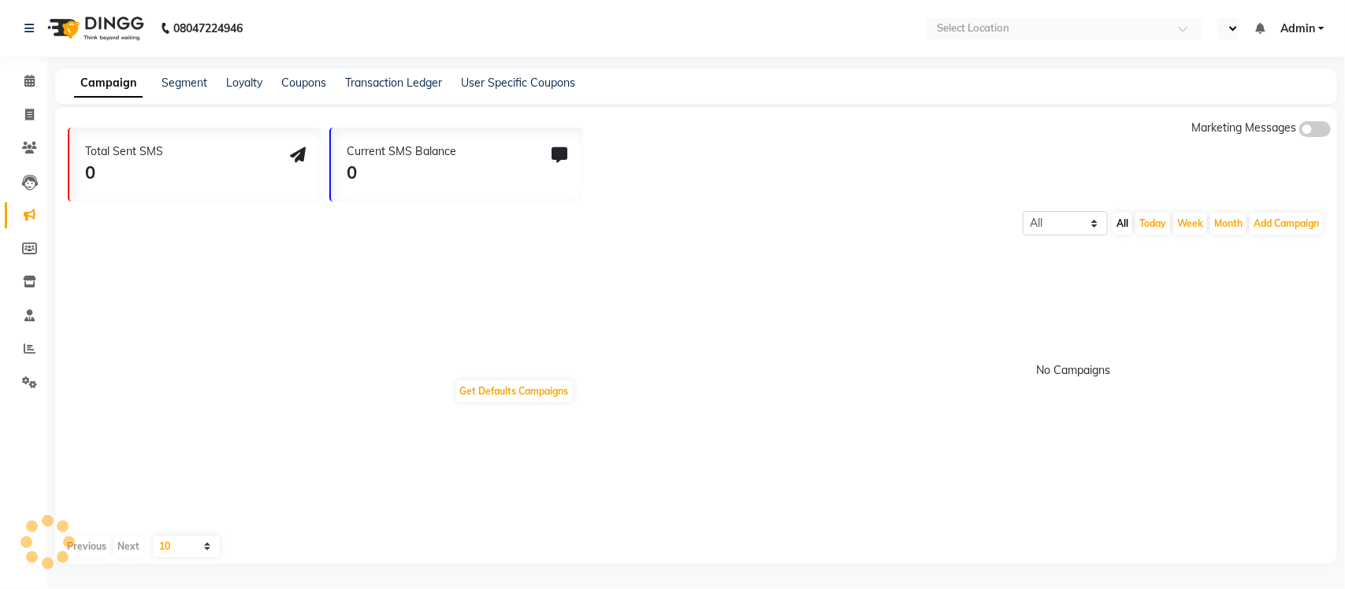
select select "en"
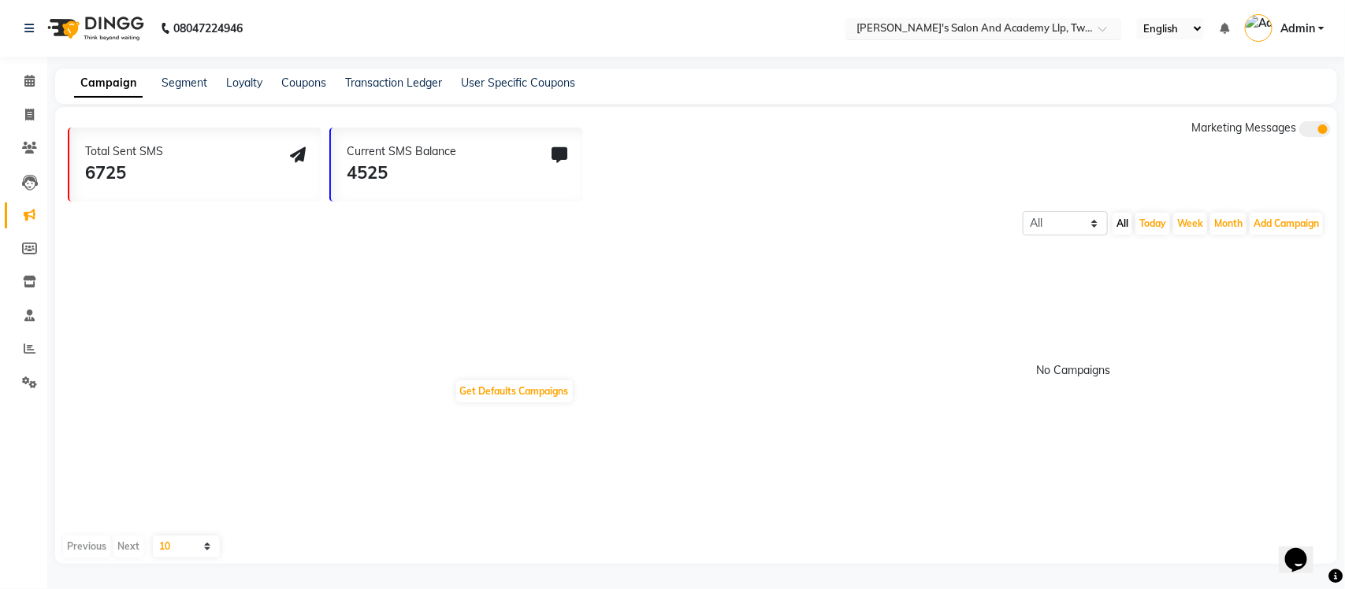
click at [1076, 29] on input "text" at bounding box center [967, 30] width 229 height 16
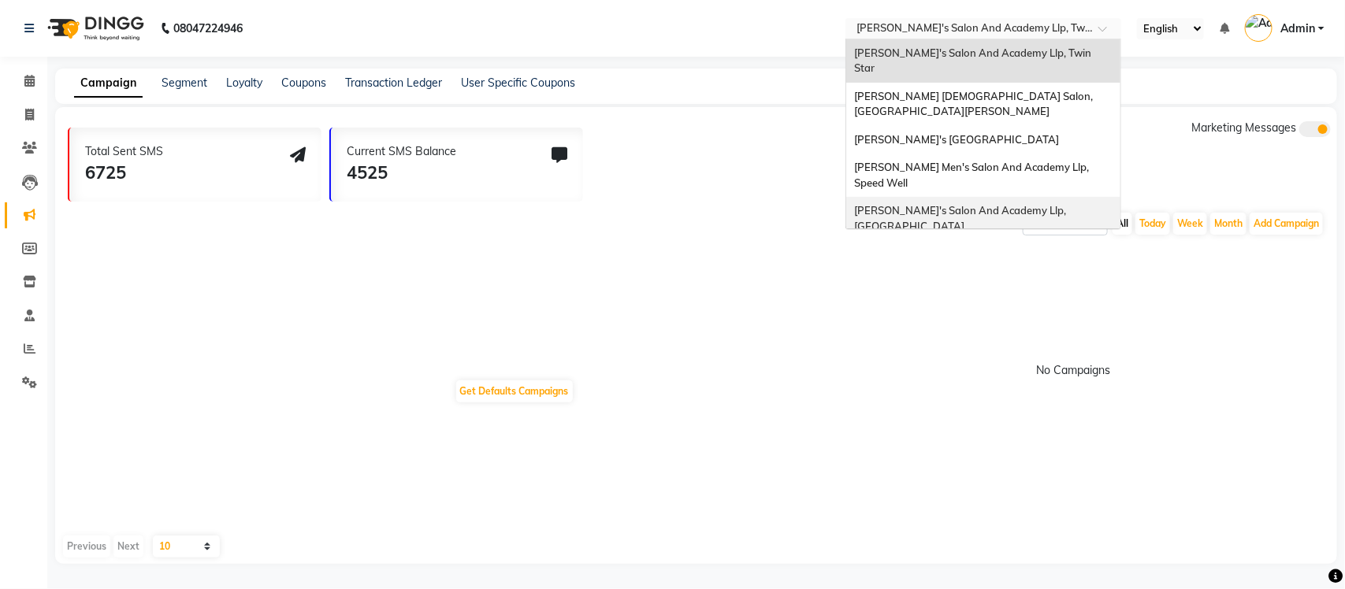
click at [1048, 197] on div "[PERSON_NAME]'s Salon And Academy Llp, [GEOGRAPHIC_DATA]" at bounding box center [983, 218] width 274 height 43
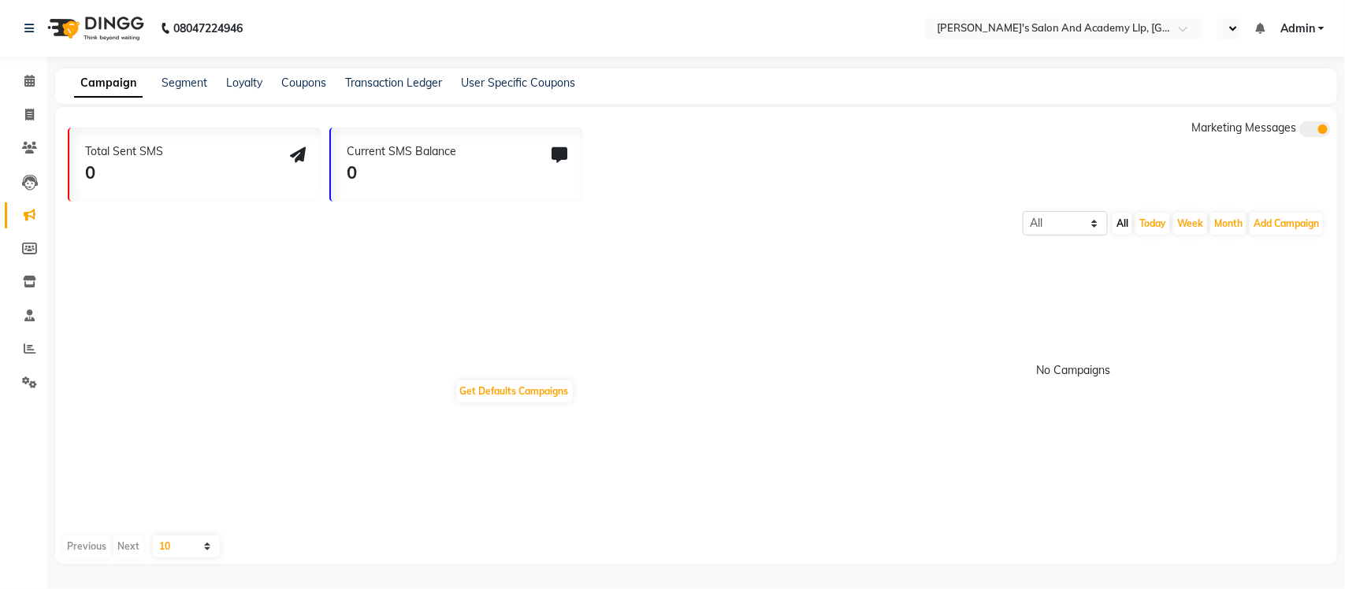
select select "en"
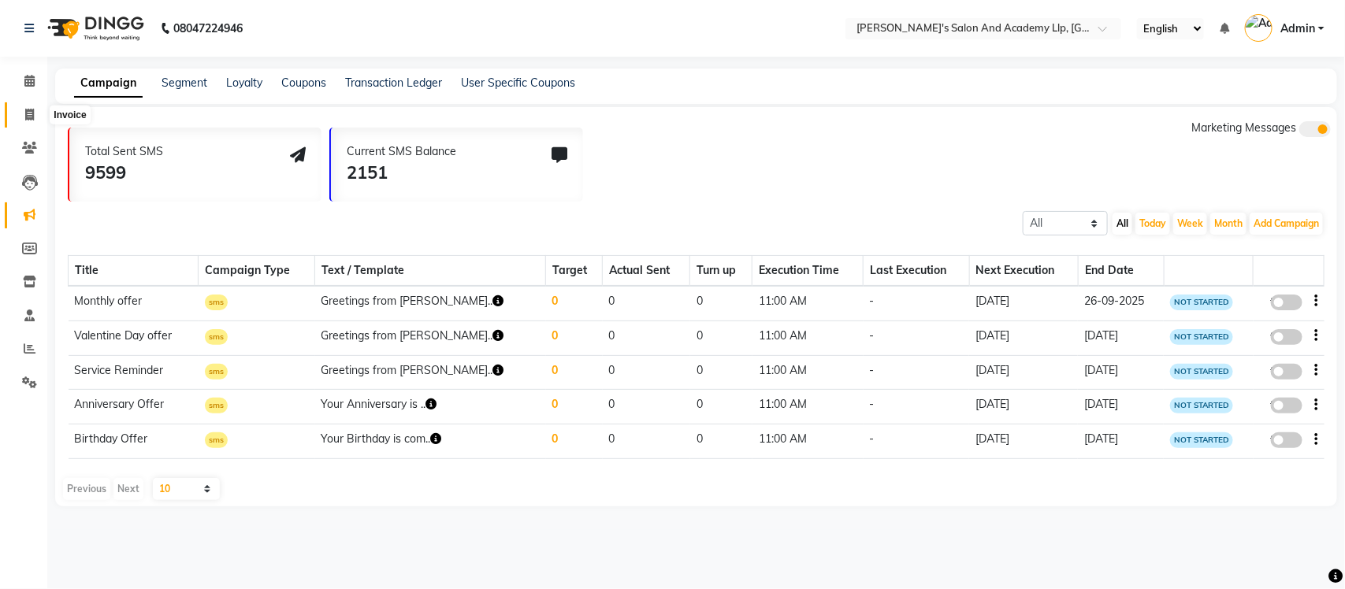
click at [32, 111] on icon at bounding box center [29, 115] width 9 height 12
select select "service"
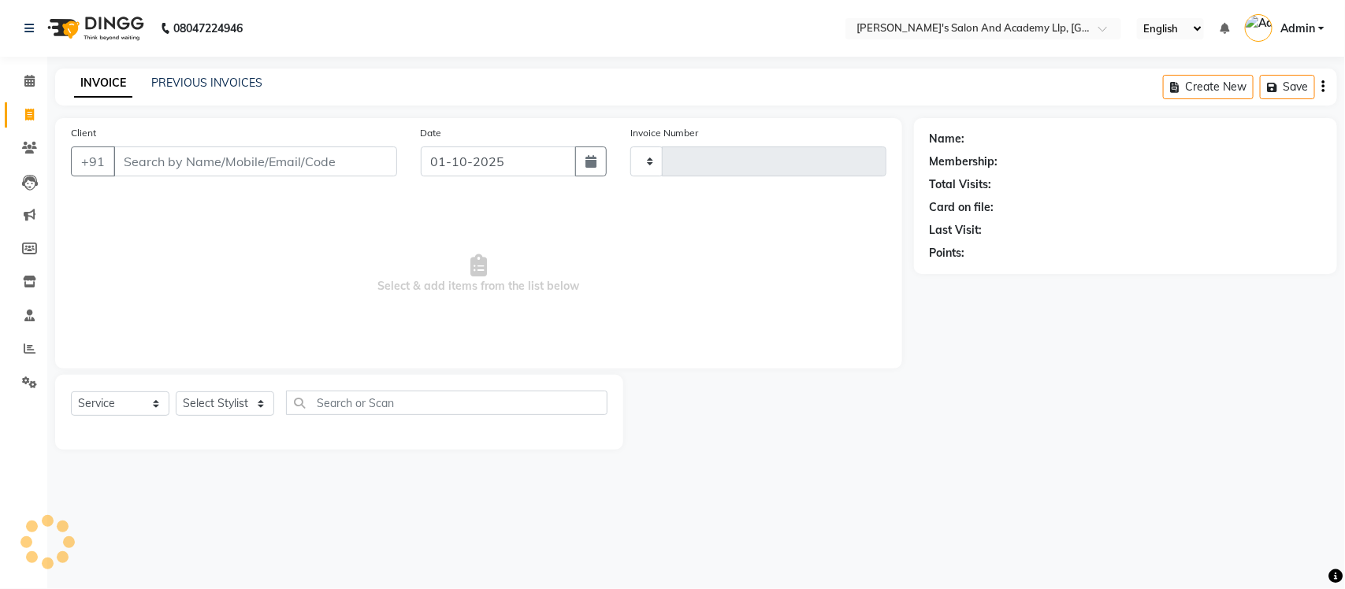
type input "13702"
select select "6983"
select select "membership"
click at [17, 351] on span at bounding box center [30, 349] width 28 height 18
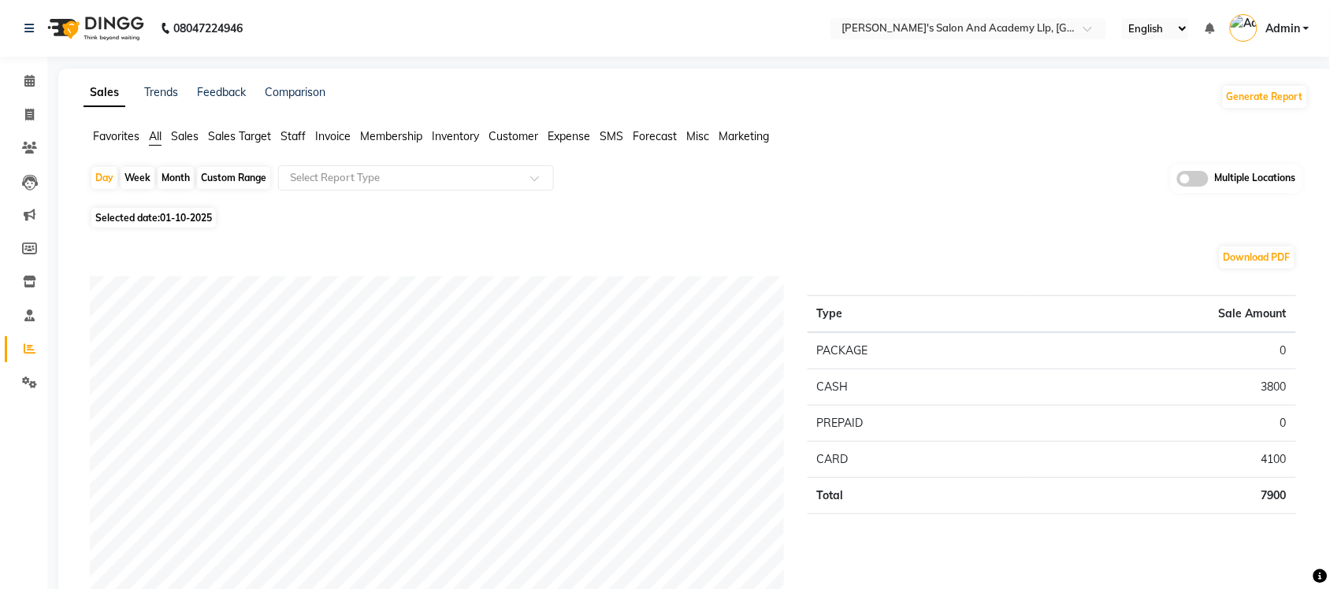
click at [1186, 178] on span at bounding box center [1193, 179] width 32 height 16
click at [1177, 181] on input "checkbox" at bounding box center [1177, 181] width 0 height 0
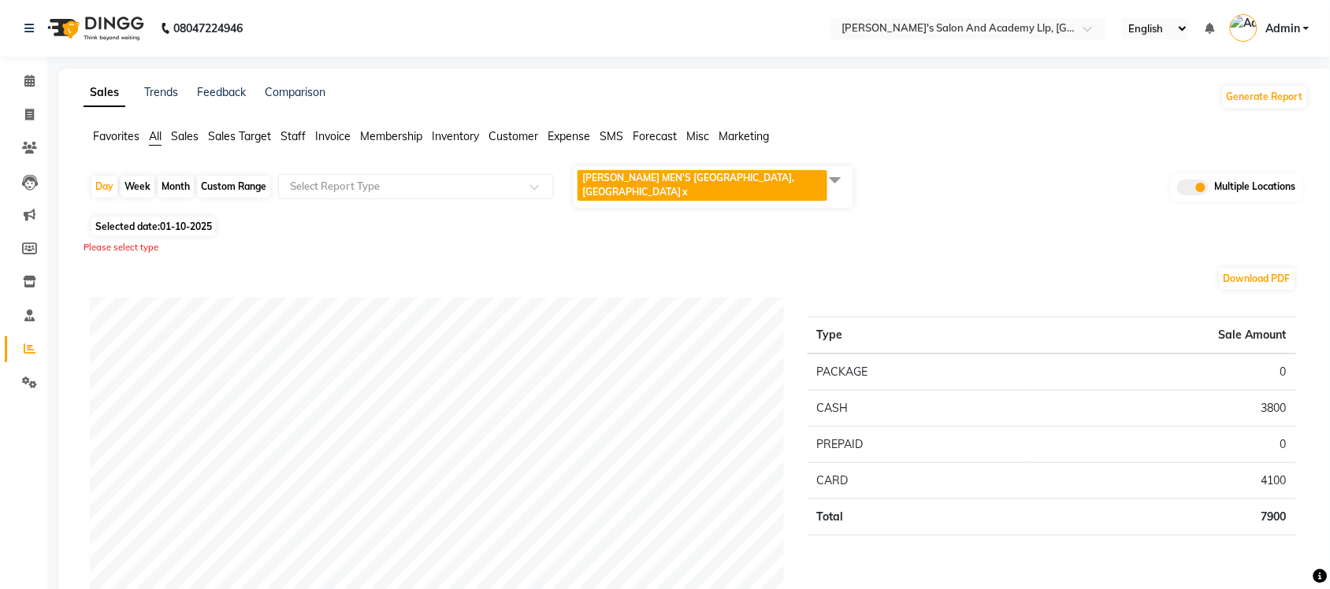
click at [844, 187] on span at bounding box center [836, 180] width 32 height 30
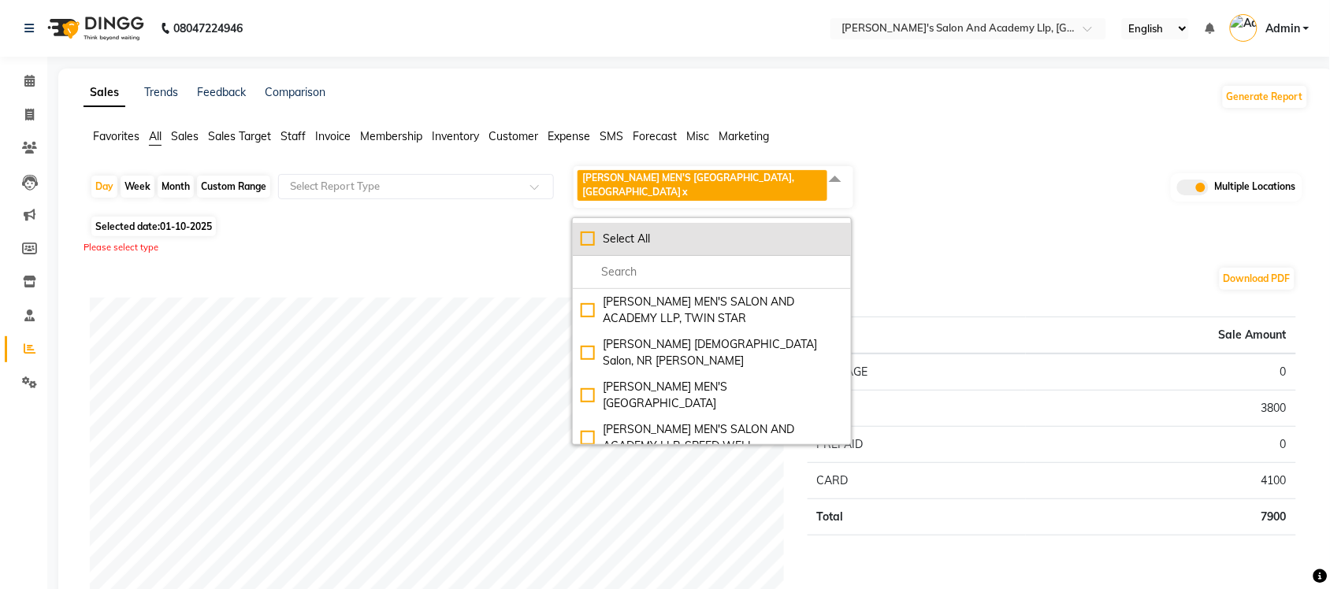
click at [589, 237] on div "Select All" at bounding box center [712, 239] width 262 height 17
checkbox input "true"
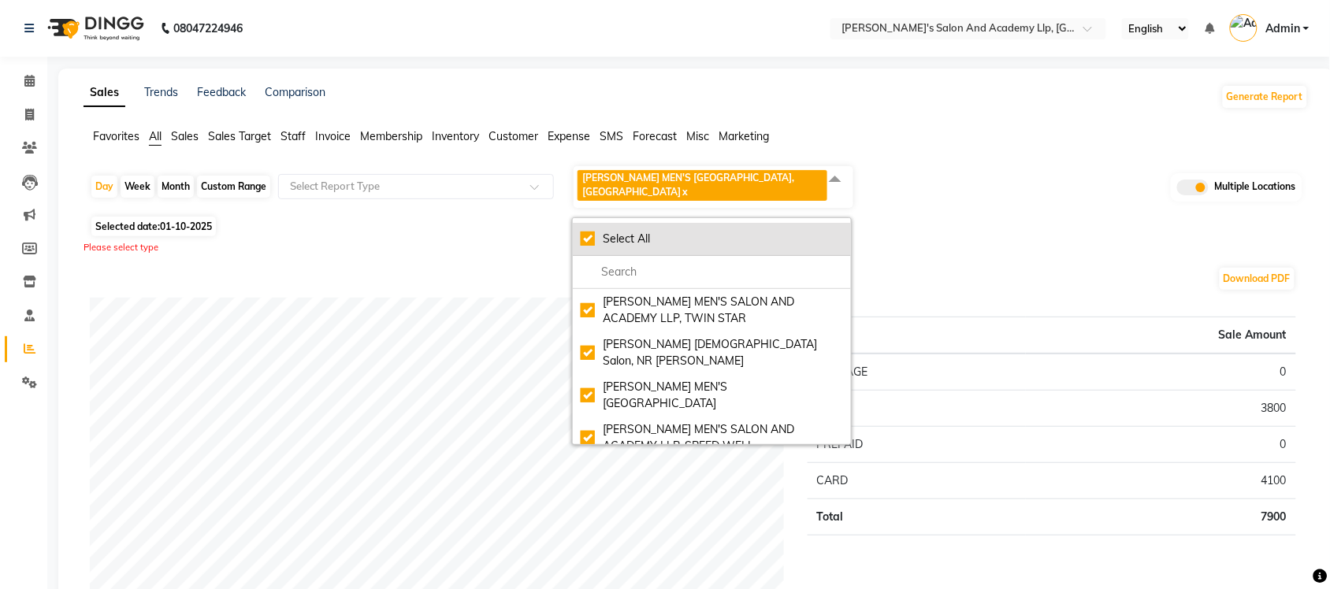
checkbox input "true"
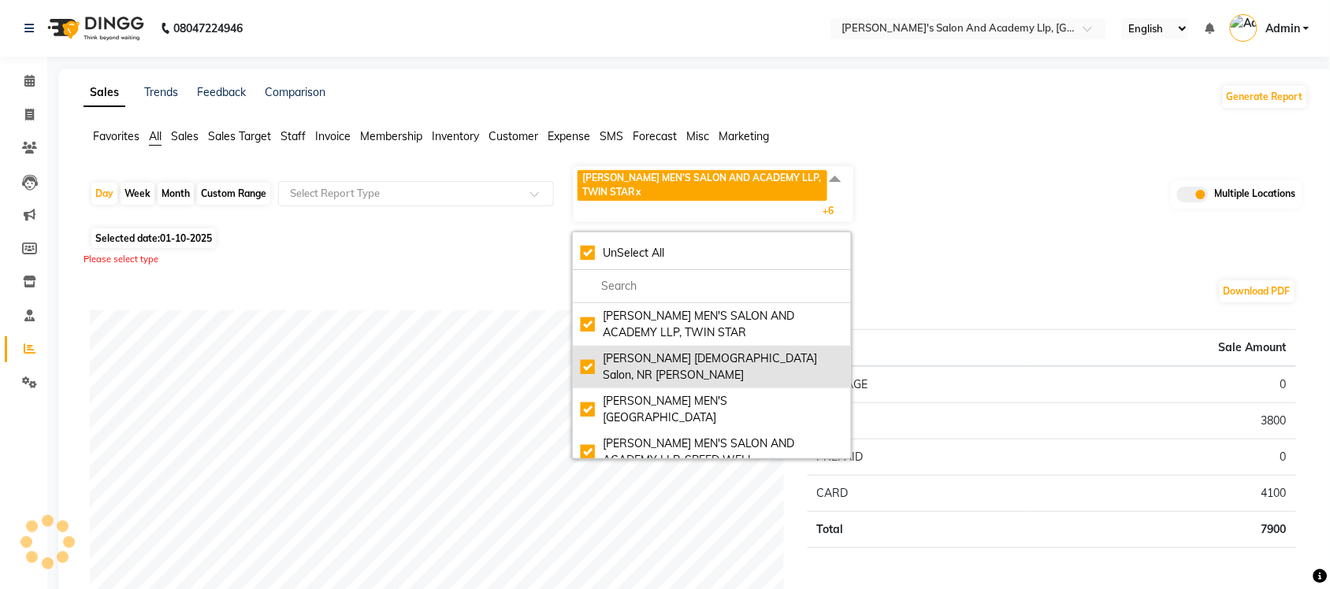
click at [588, 353] on div "Elaine Ladies Salon, NR Balaji Hall" at bounding box center [712, 367] width 262 height 33
checkbox input "false"
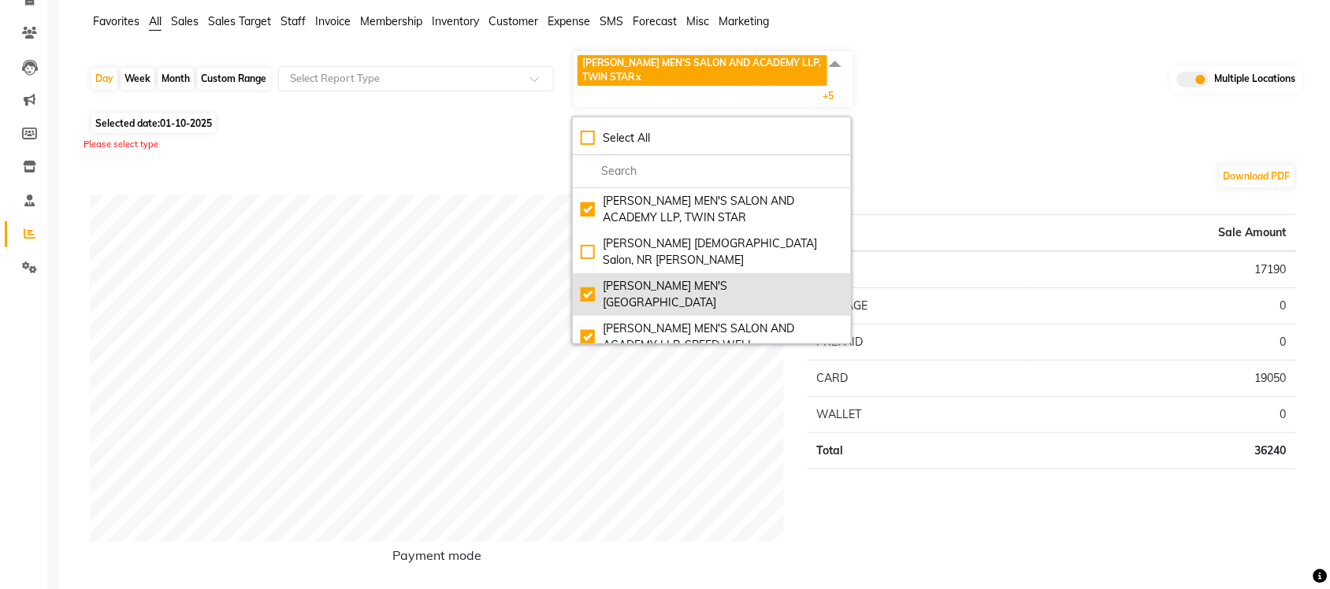
scroll to position [296, 0]
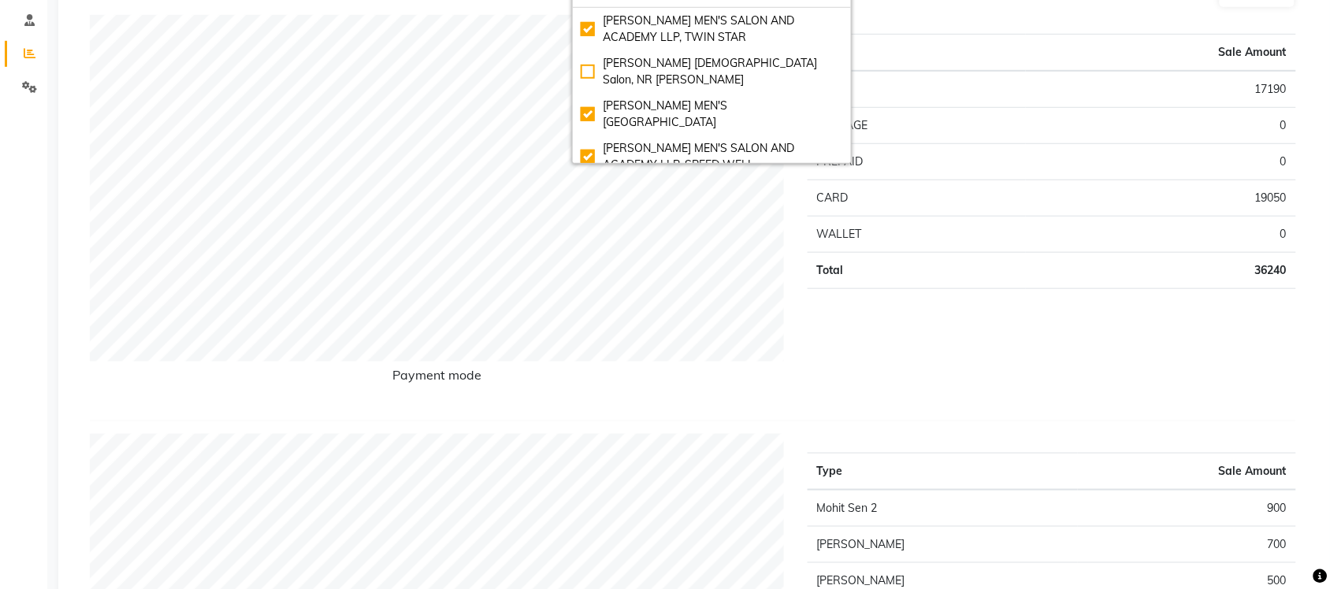
click at [952, 321] on div "Type Sale Amount CASH 17190 PACKAGE 0 PREPAID 0 CARD 19050 WALLET 0 Total 36240" at bounding box center [1052, 211] width 512 height 393
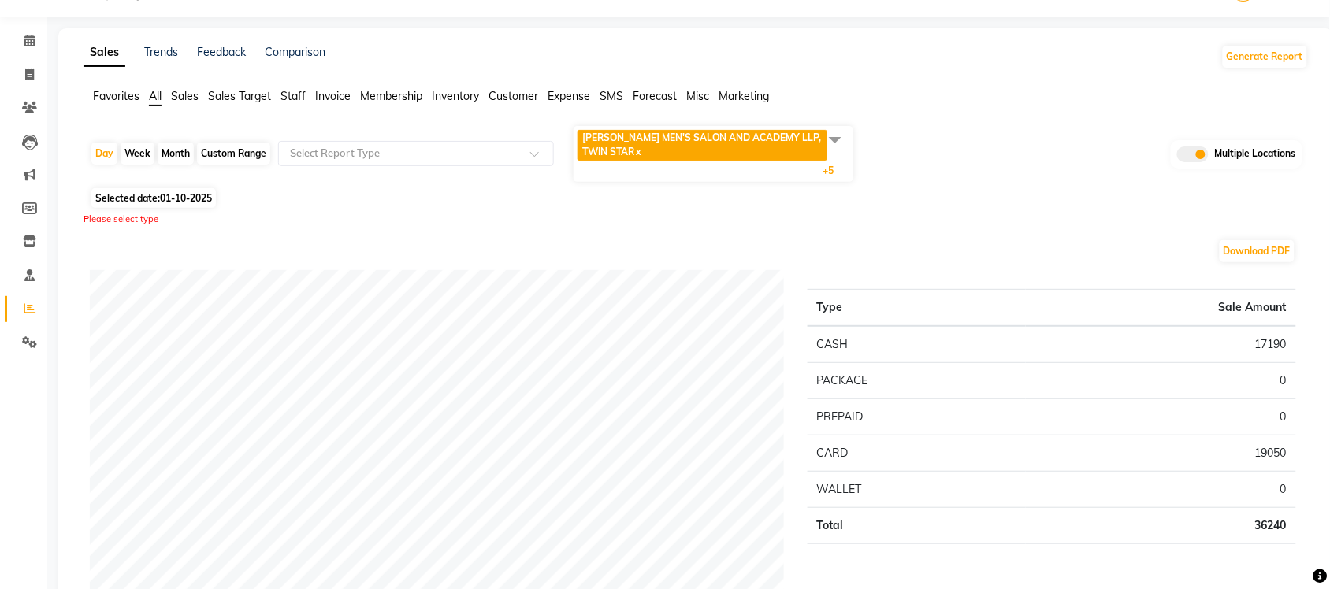
scroll to position [0, 0]
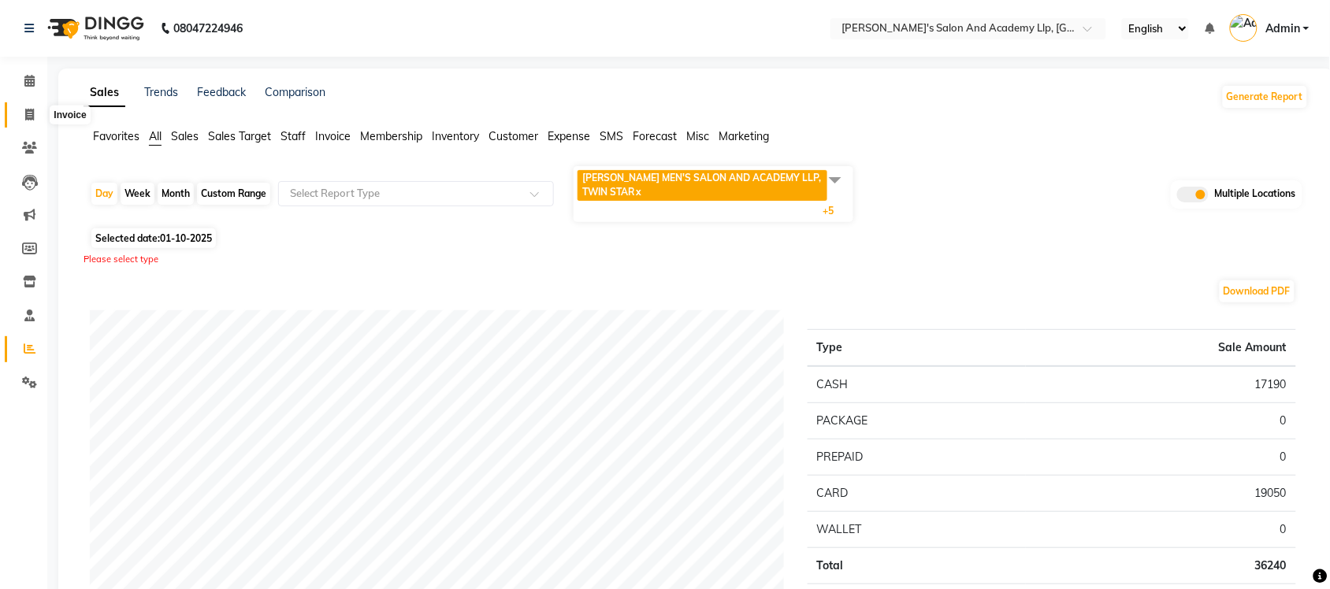
click at [32, 109] on icon at bounding box center [29, 115] width 9 height 12
select select "service"
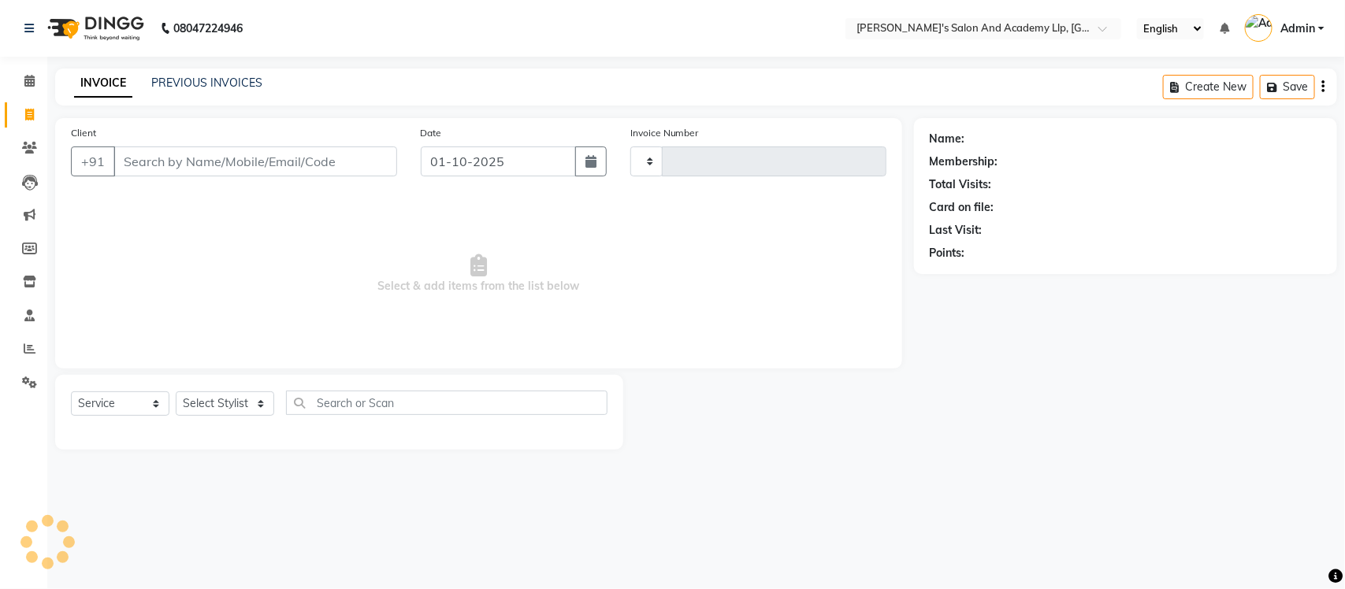
type input "13702"
select select "6983"
click at [199, 81] on link "PREVIOUS INVOICES" at bounding box center [206, 83] width 111 height 14
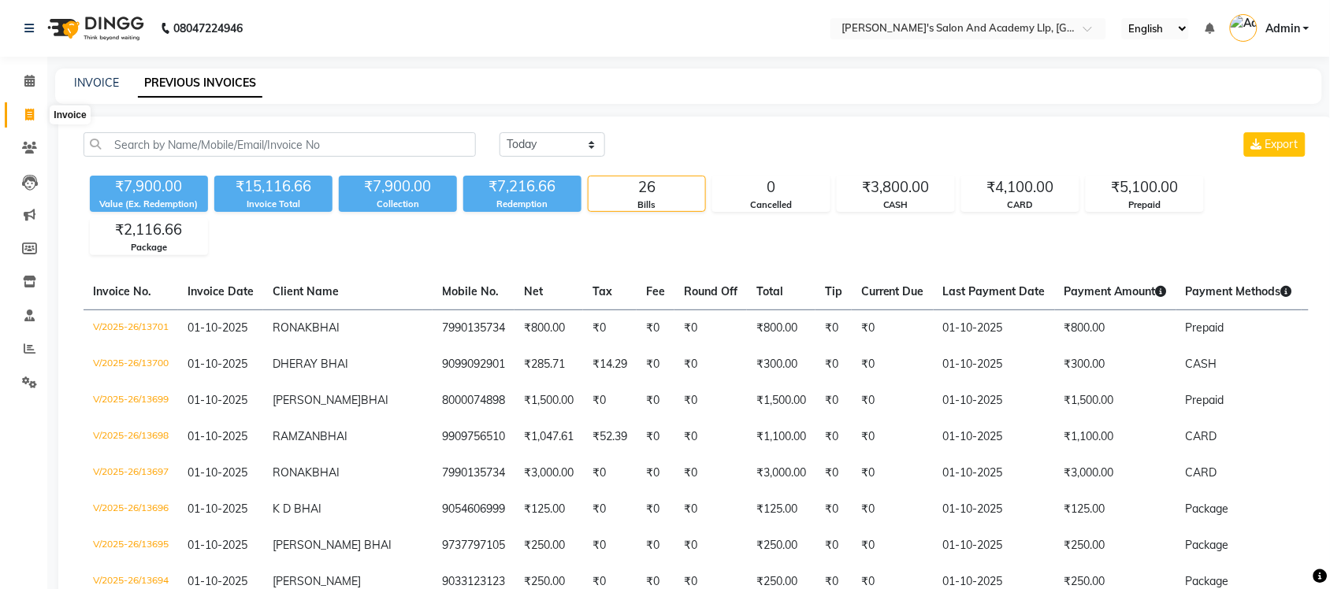
click at [26, 121] on span at bounding box center [30, 115] width 28 height 18
select select "service"
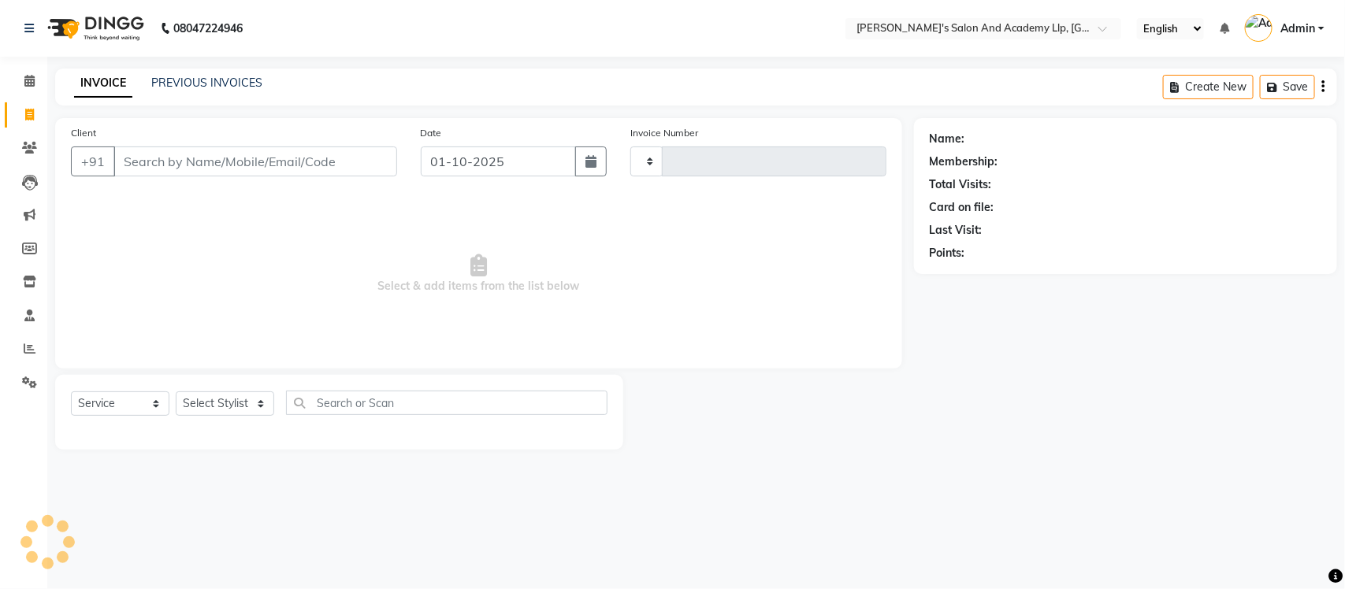
type input "13702"
select select "6983"
select select "membership"
click at [238, 89] on div "PREVIOUS INVOICES" at bounding box center [206, 83] width 111 height 17
click at [230, 89] on div "PREVIOUS INVOICES" at bounding box center [206, 83] width 111 height 17
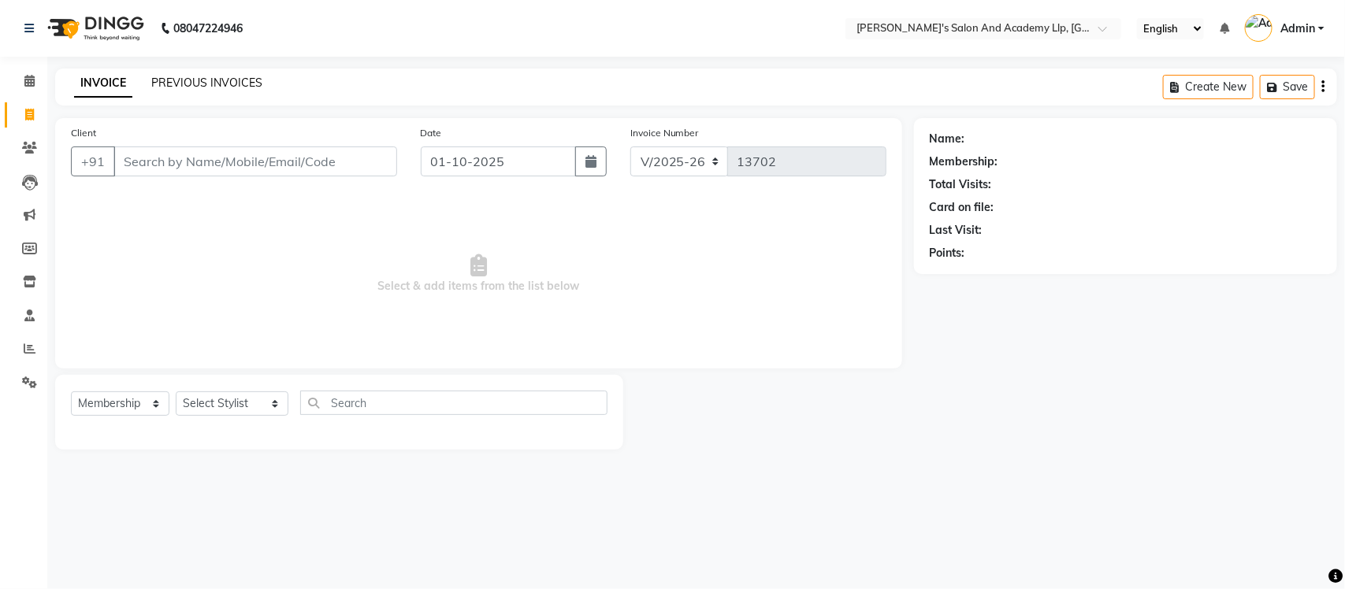
click at [231, 84] on link "PREVIOUS INVOICES" at bounding box center [206, 83] width 111 height 14
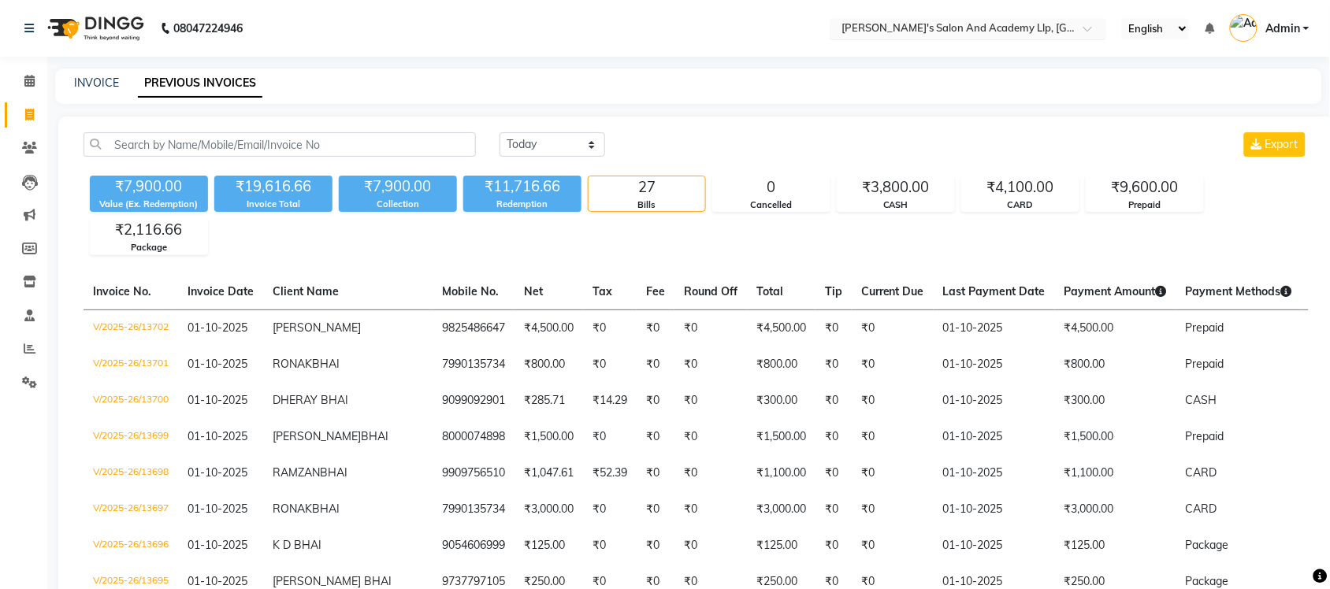
click at [932, 20] on div "× Sandy Men's Salon And Academy Llp, University Road" at bounding box center [960, 28] width 237 height 16
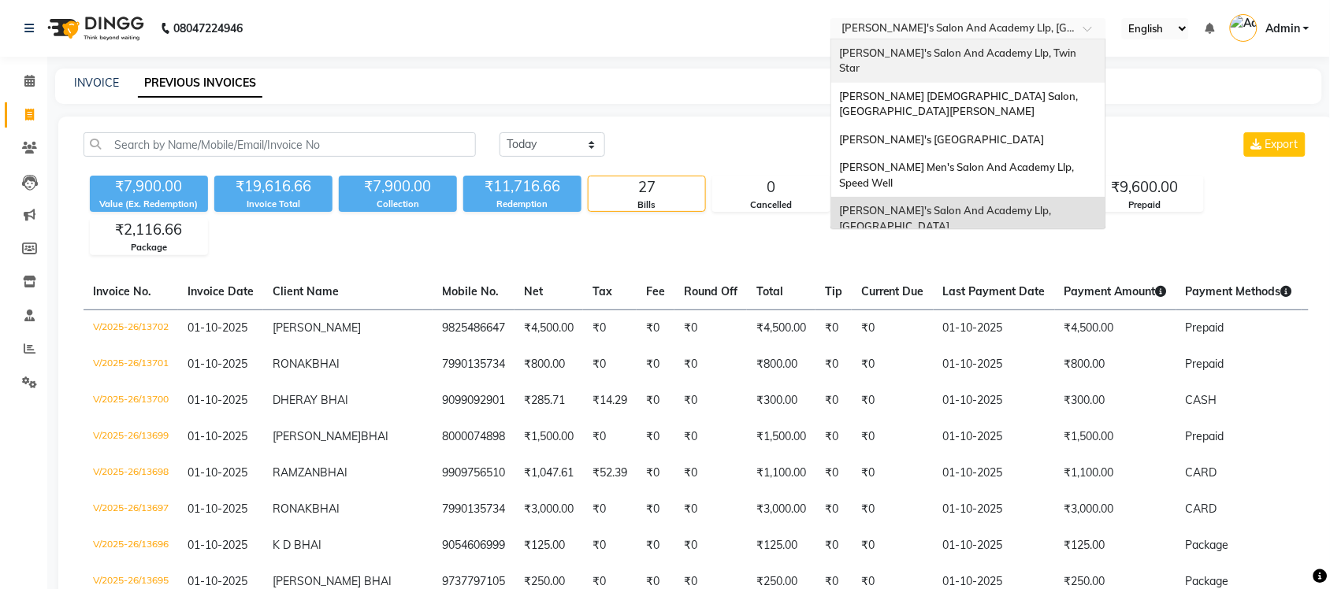
click at [946, 54] on span "[PERSON_NAME]'s Salon And Academy Llp, Twin Star" at bounding box center [959, 60] width 240 height 28
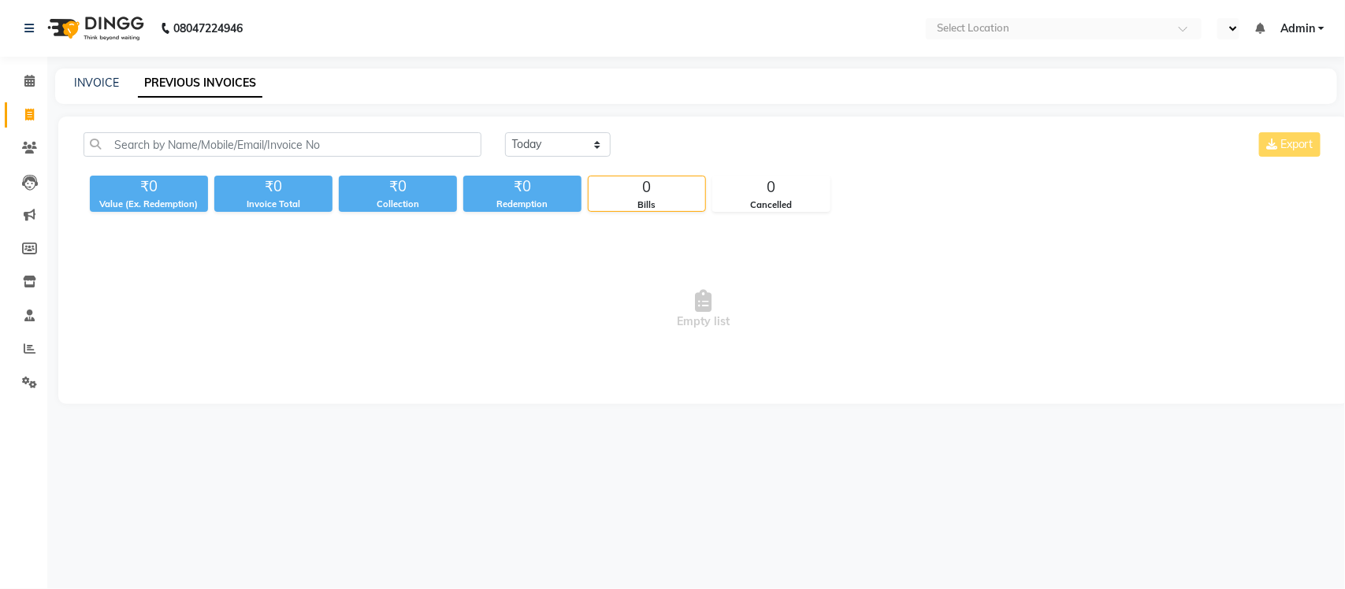
select select "en"
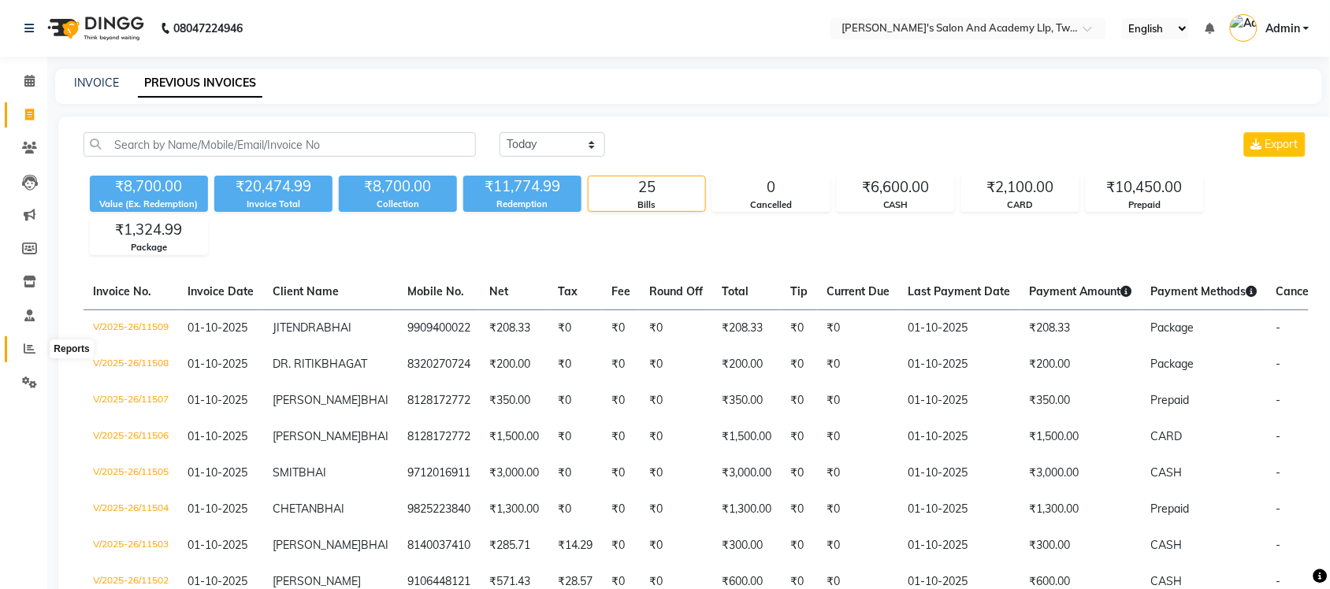
click at [32, 345] on icon at bounding box center [30, 349] width 12 height 12
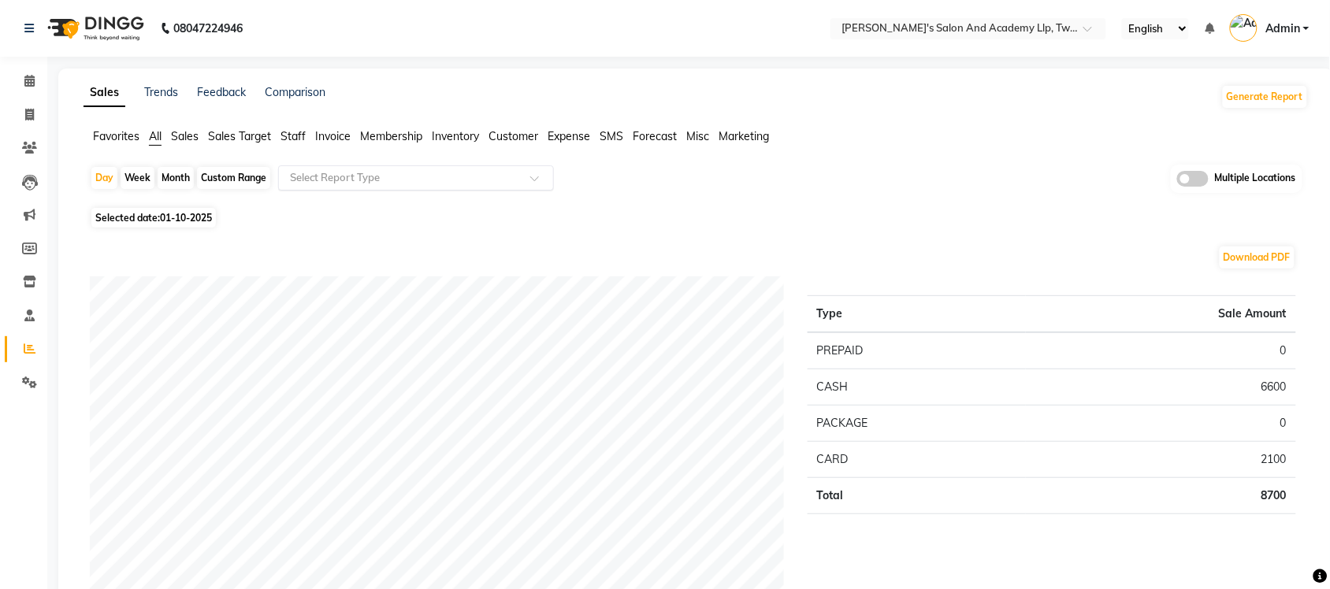
click at [489, 185] on input "text" at bounding box center [400, 178] width 227 height 16
click at [686, 226] on div "Selected date: [DATE]" at bounding box center [699, 218] width 1219 height 17
click at [32, 118] on icon at bounding box center [29, 115] width 9 height 12
select select "service"
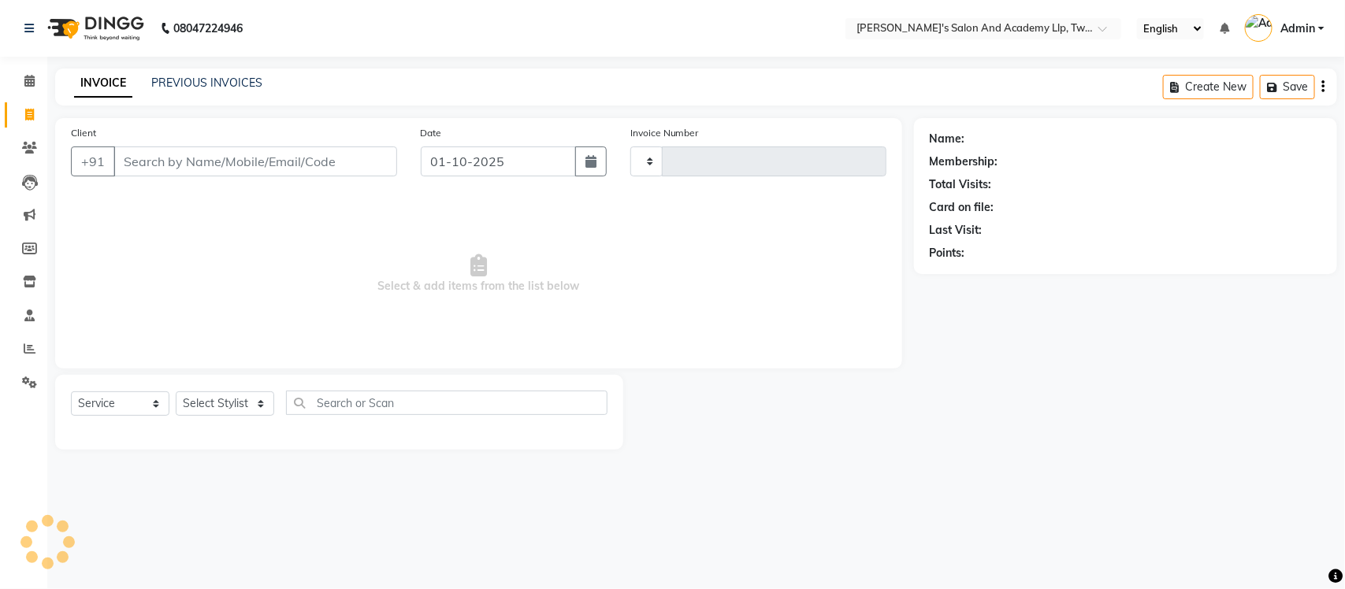
type input "11510"
select select "6985"
select select "membership"
click at [215, 77] on link "PREVIOUS INVOICES" at bounding box center [206, 83] width 111 height 14
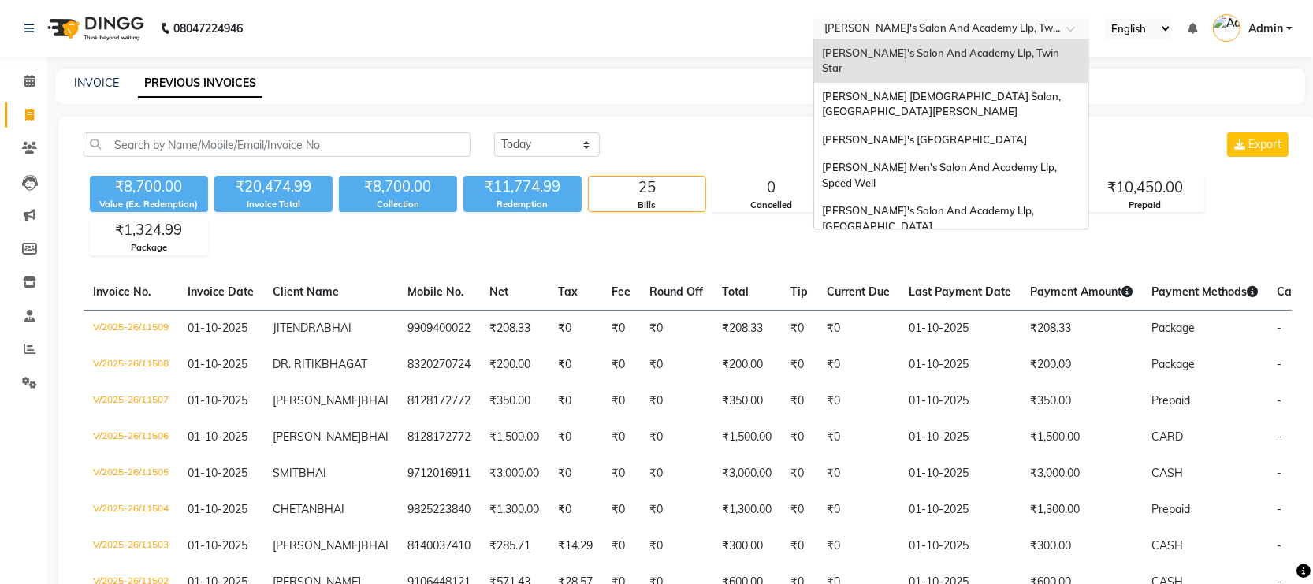
click at [1031, 32] on input "text" at bounding box center [935, 30] width 229 height 16
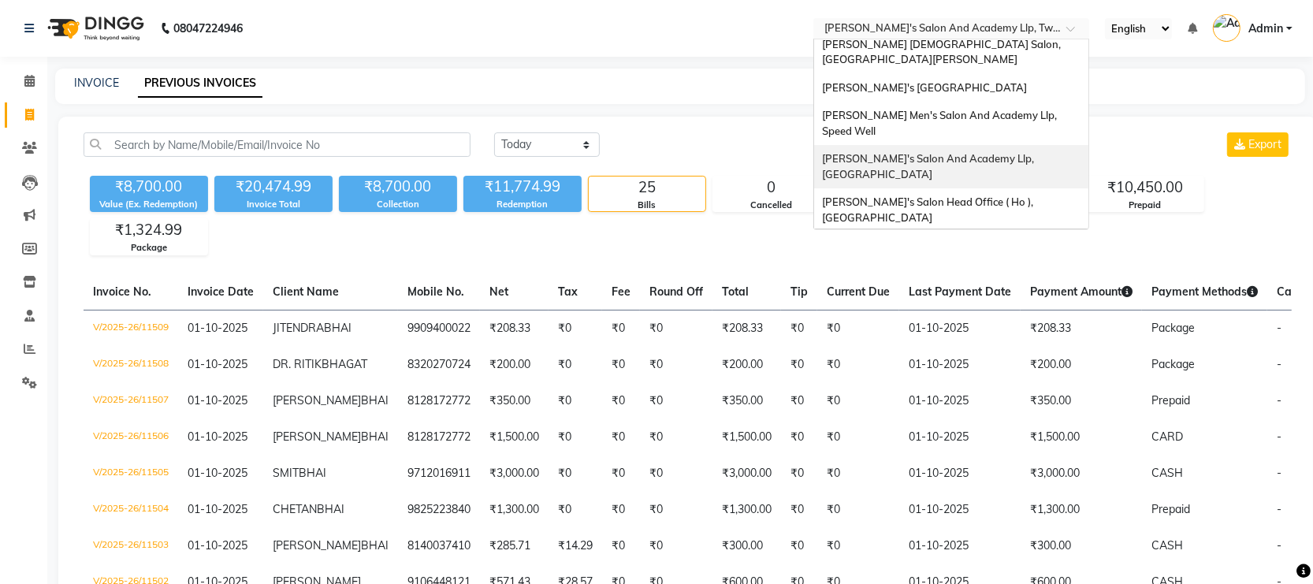
drag, startPoint x: 1027, startPoint y: 210, endPoint x: 1038, endPoint y: 155, distance: 56.3
click at [1038, 155] on div "[PERSON_NAME]'s Salon And Academy Llp, Twin Star [PERSON_NAME] [DEMOGRAPHIC_DAT…" at bounding box center [951, 131] width 274 height 288
click at [1018, 152] on span "[PERSON_NAME]'s Salon And Academy Llp, [GEOGRAPHIC_DATA]" at bounding box center [929, 166] width 214 height 28
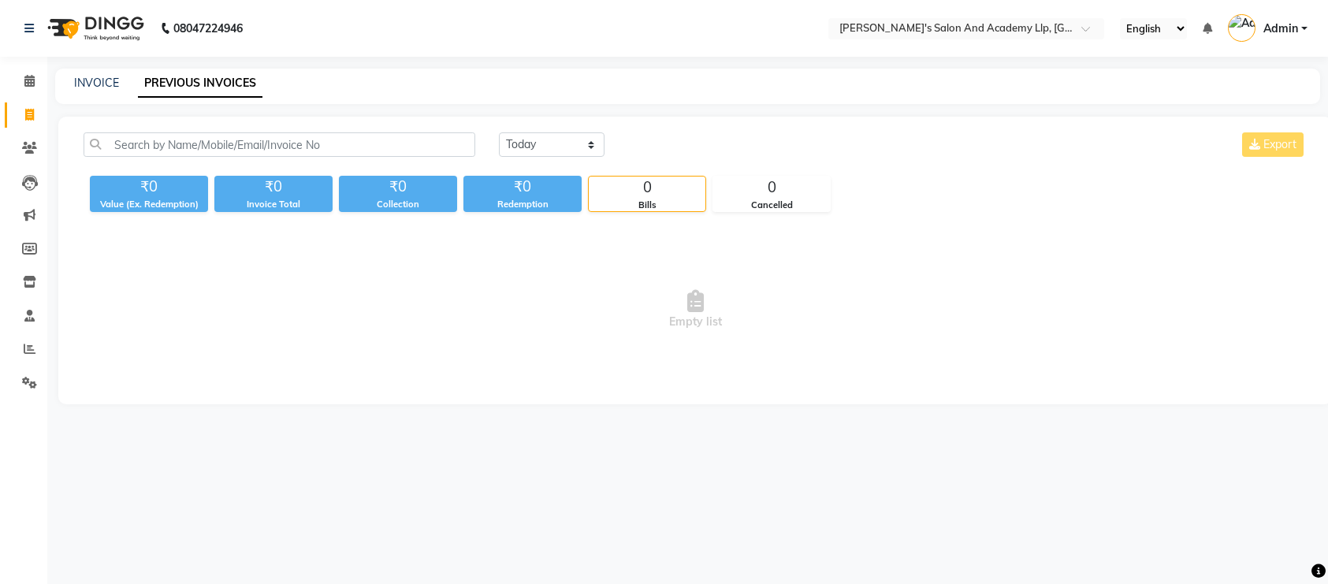
select select "en"
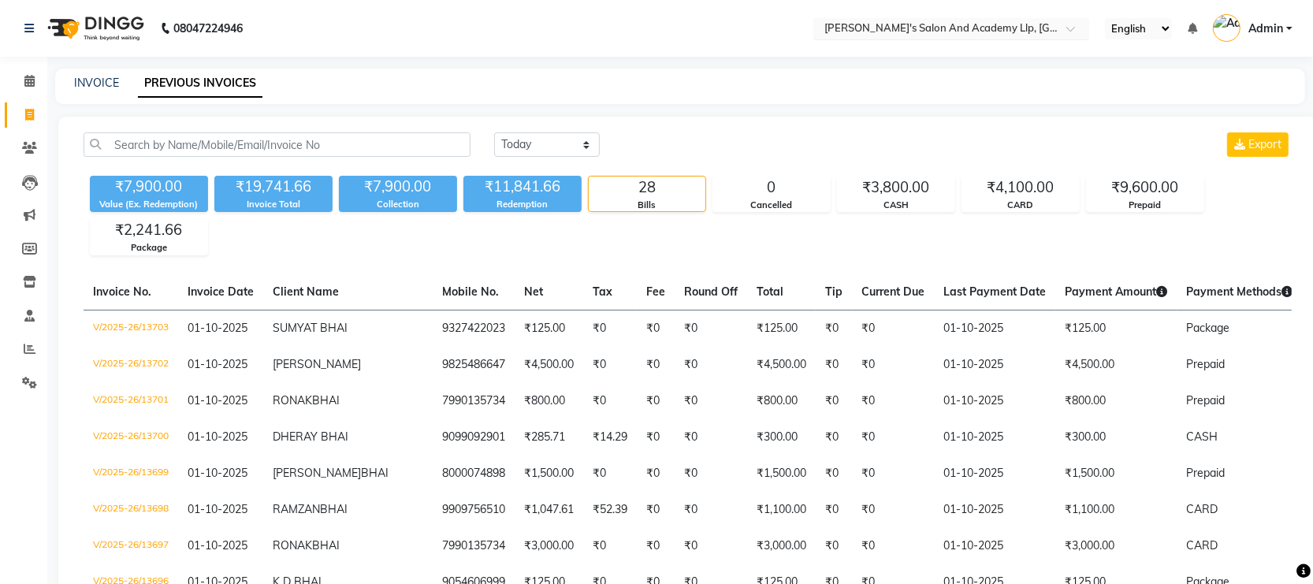
click at [1037, 26] on input "text" at bounding box center [935, 30] width 229 height 16
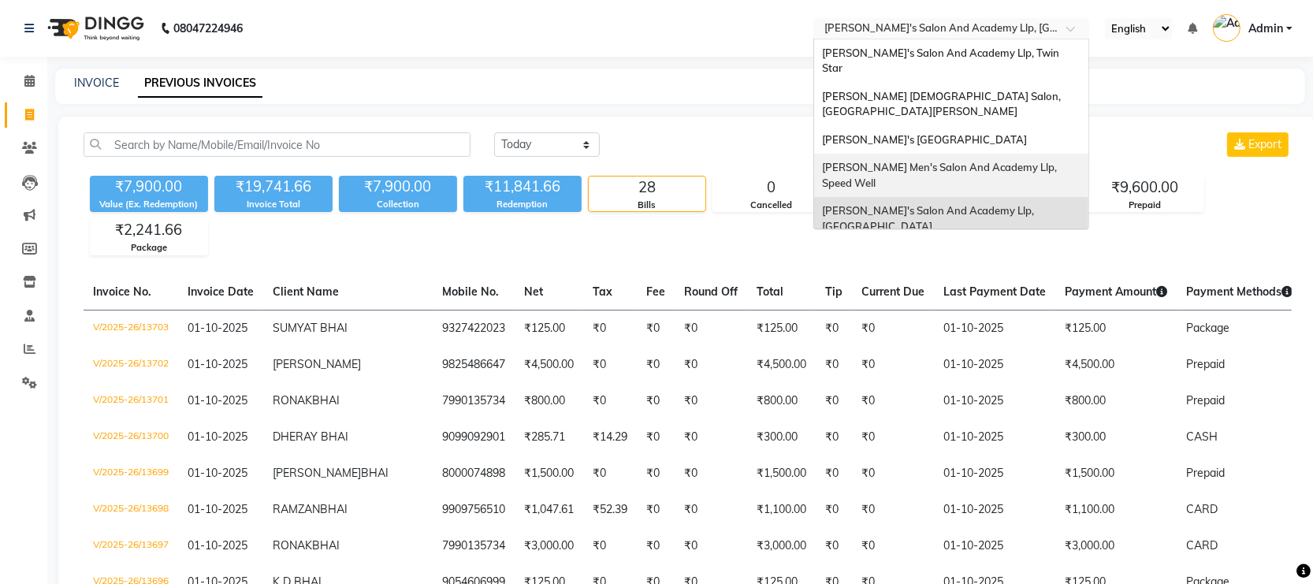
scroll to position [52, 0]
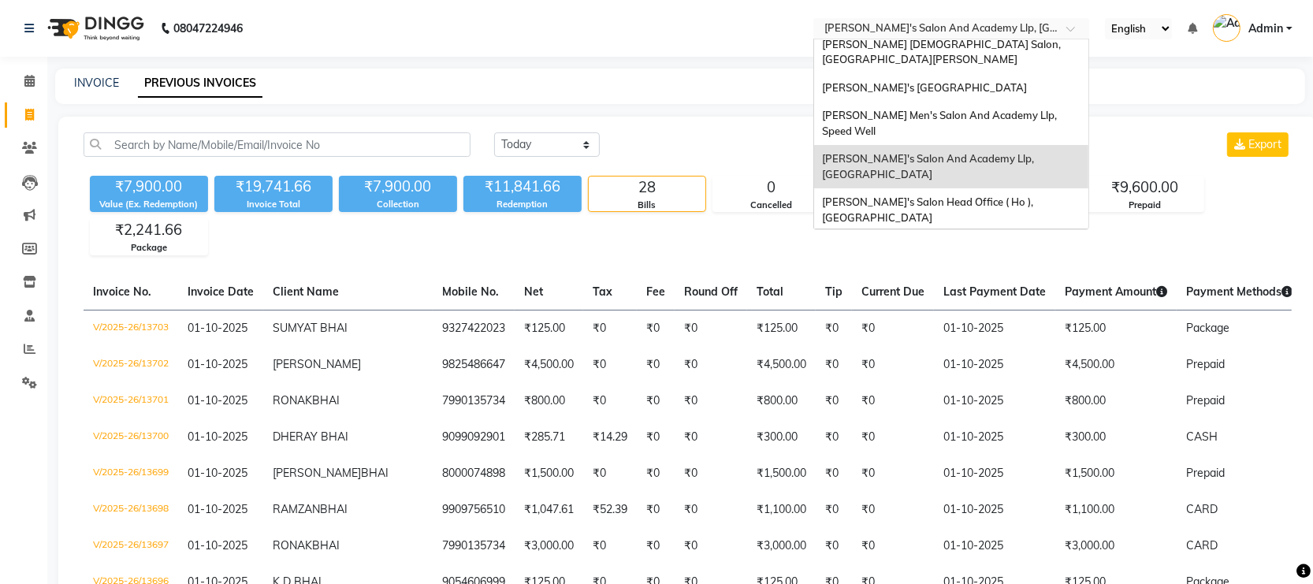
click at [1010, 232] on div "[PERSON_NAME] Men's Salon & Academy Llp, [GEOGRAPHIC_DATA]" at bounding box center [951, 253] width 274 height 43
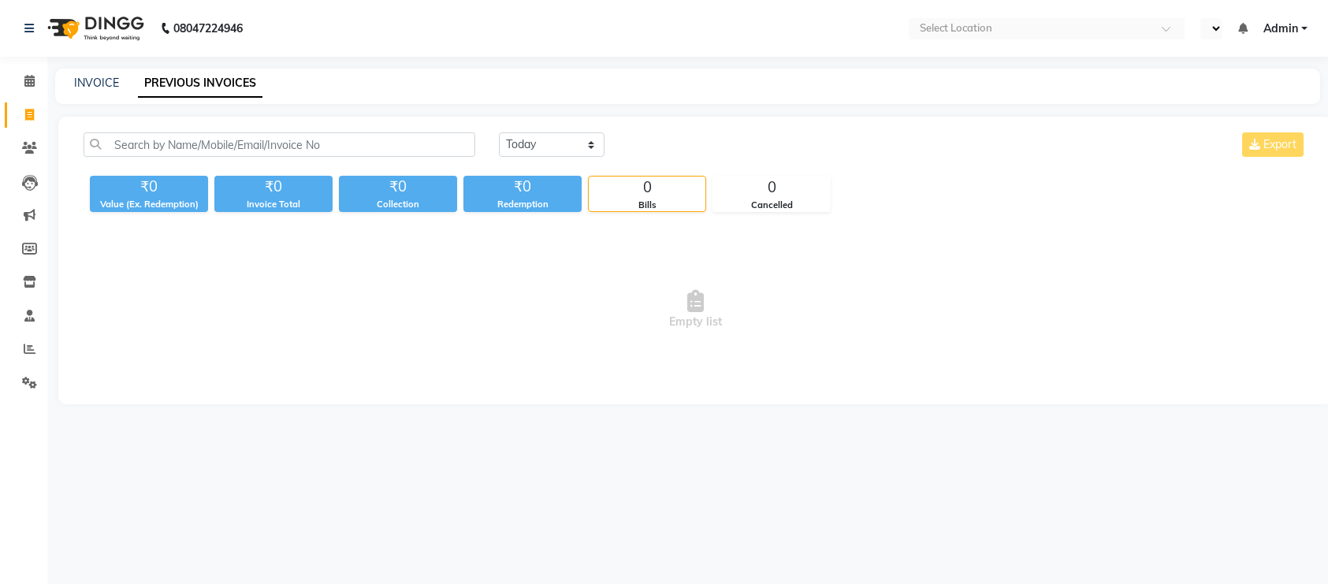
select select "en"
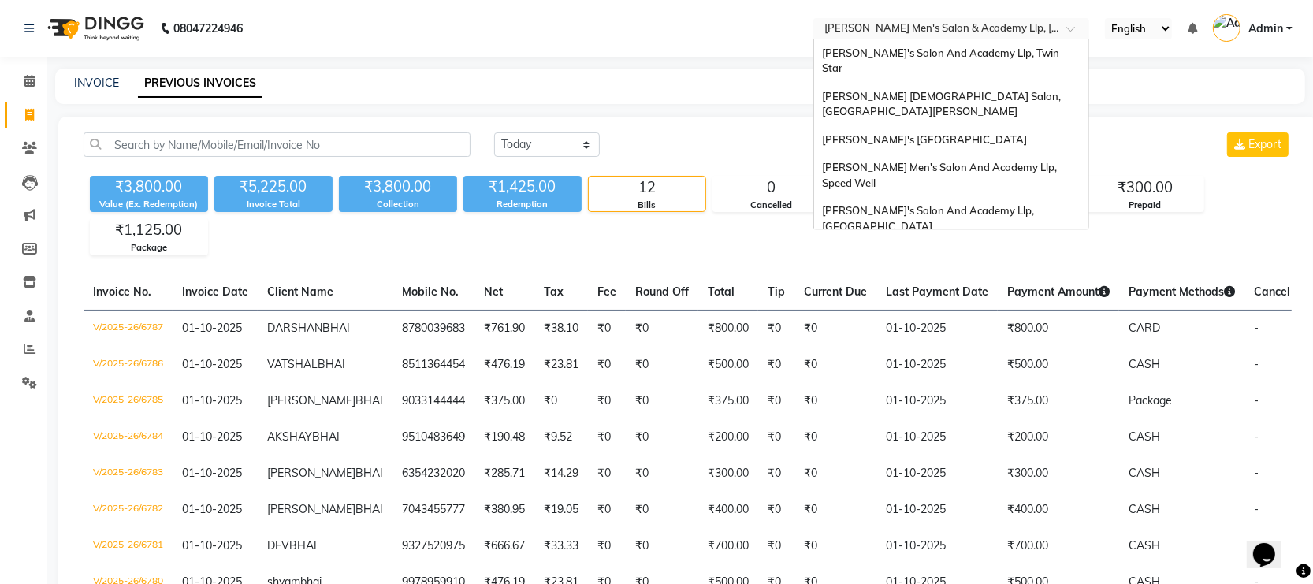
click at [1006, 20] on div "× Sandy Men's Salon & Academy Llp, Ravapar Road" at bounding box center [942, 28] width 237 height 16
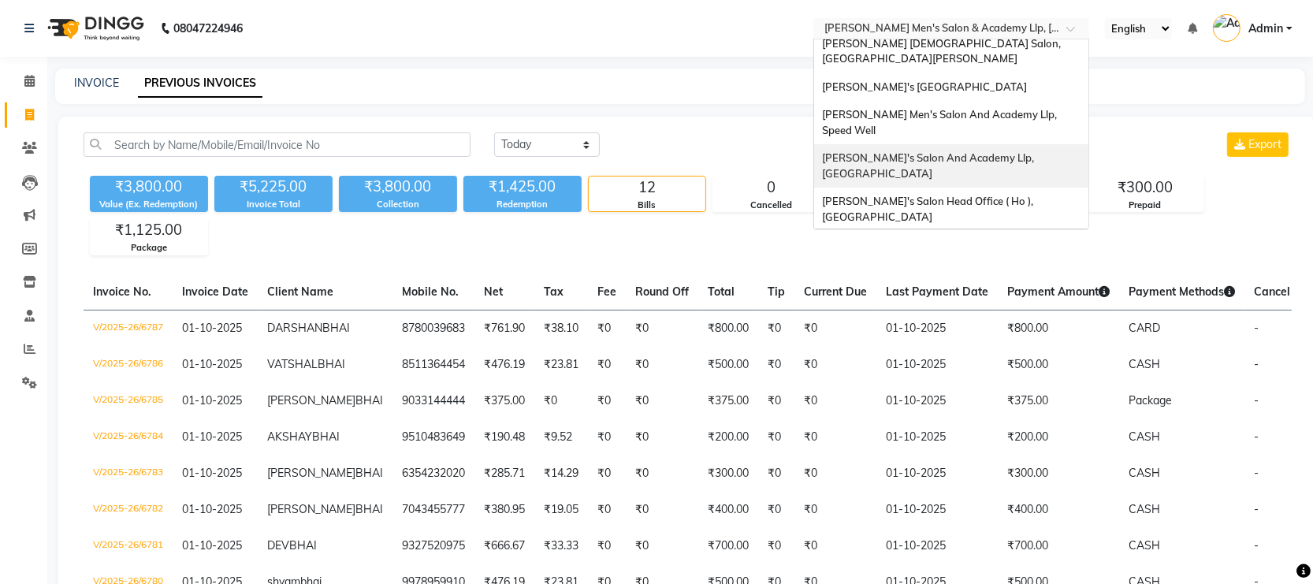
click at [1032, 151] on span "[PERSON_NAME]'s Salon And Academy Llp, [GEOGRAPHIC_DATA]" at bounding box center [929, 165] width 214 height 28
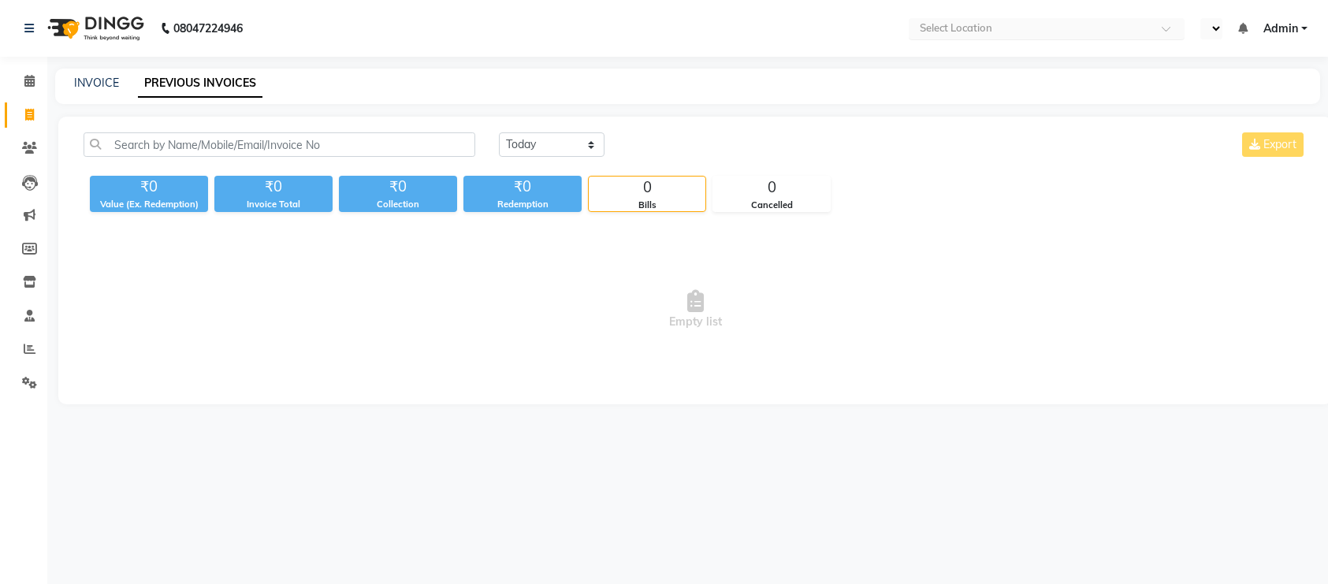
select select "en"
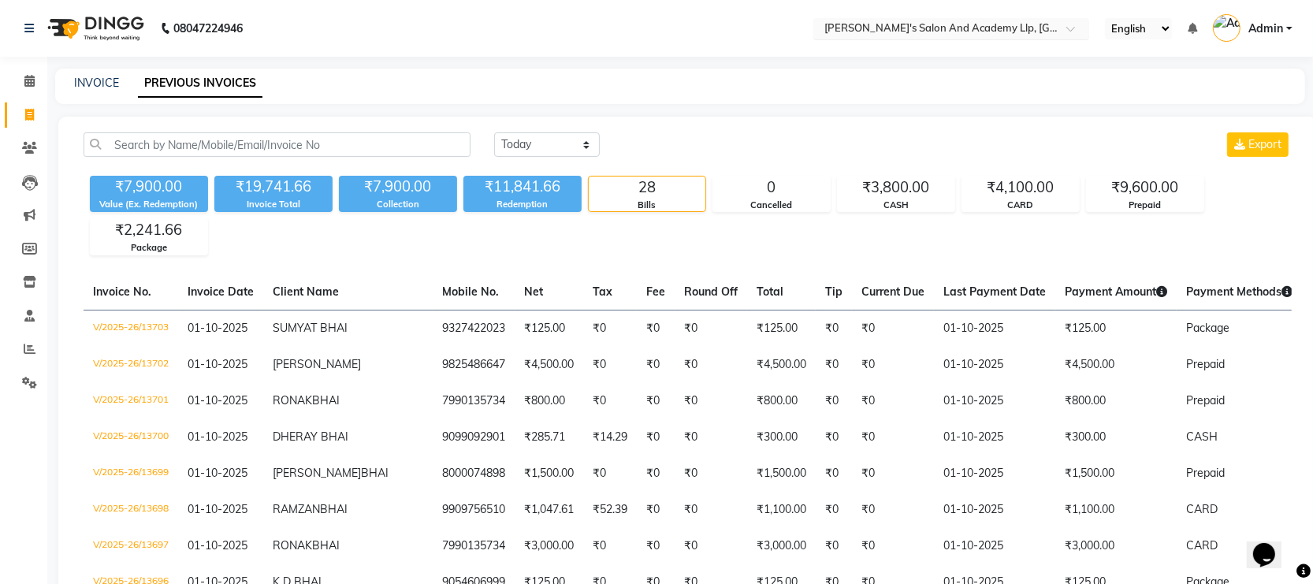
click at [1028, 28] on input "text" at bounding box center [935, 30] width 229 height 16
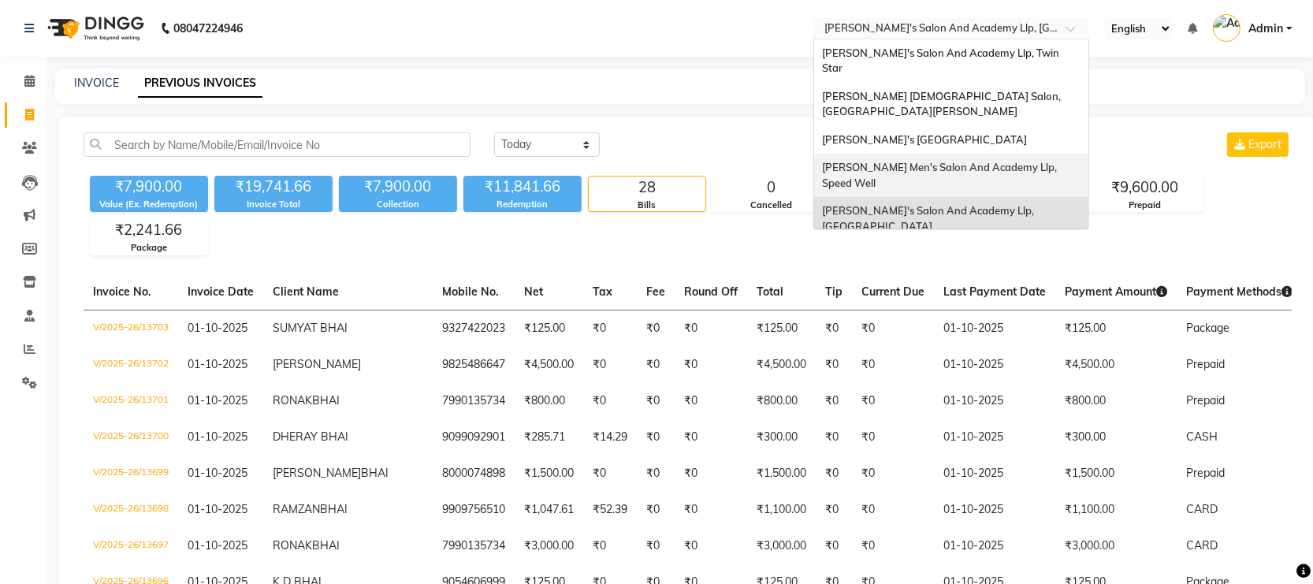
click at [1028, 154] on div "[PERSON_NAME] Men's Salon And Academy Llp, Speed Well" at bounding box center [951, 175] width 274 height 43
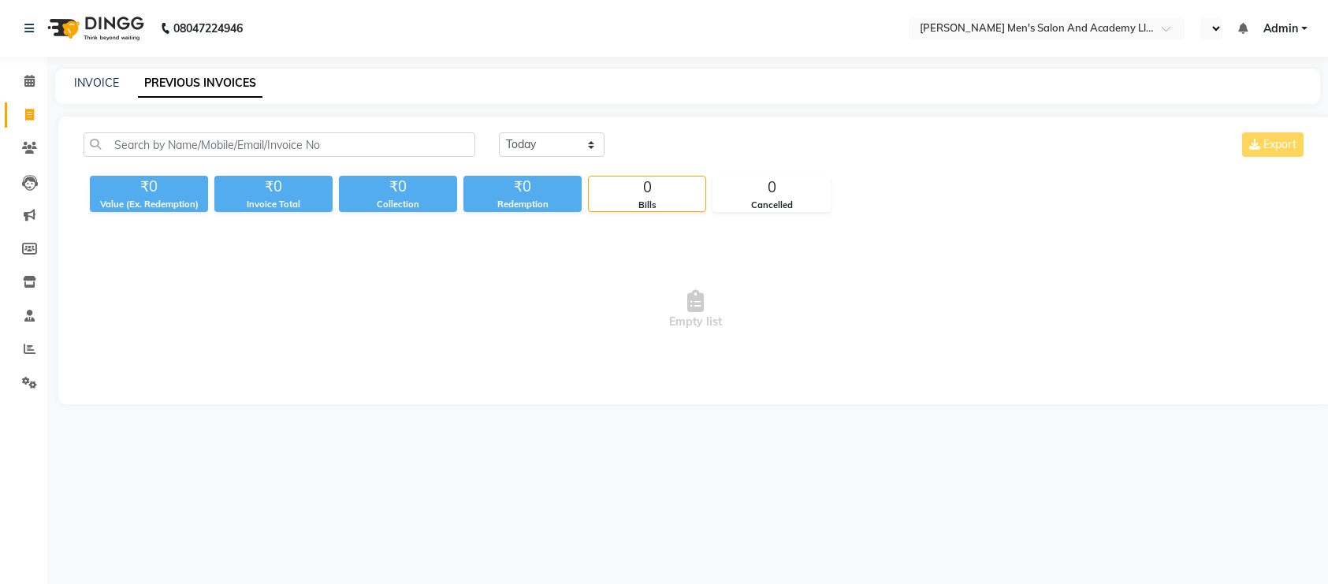
select select "en"
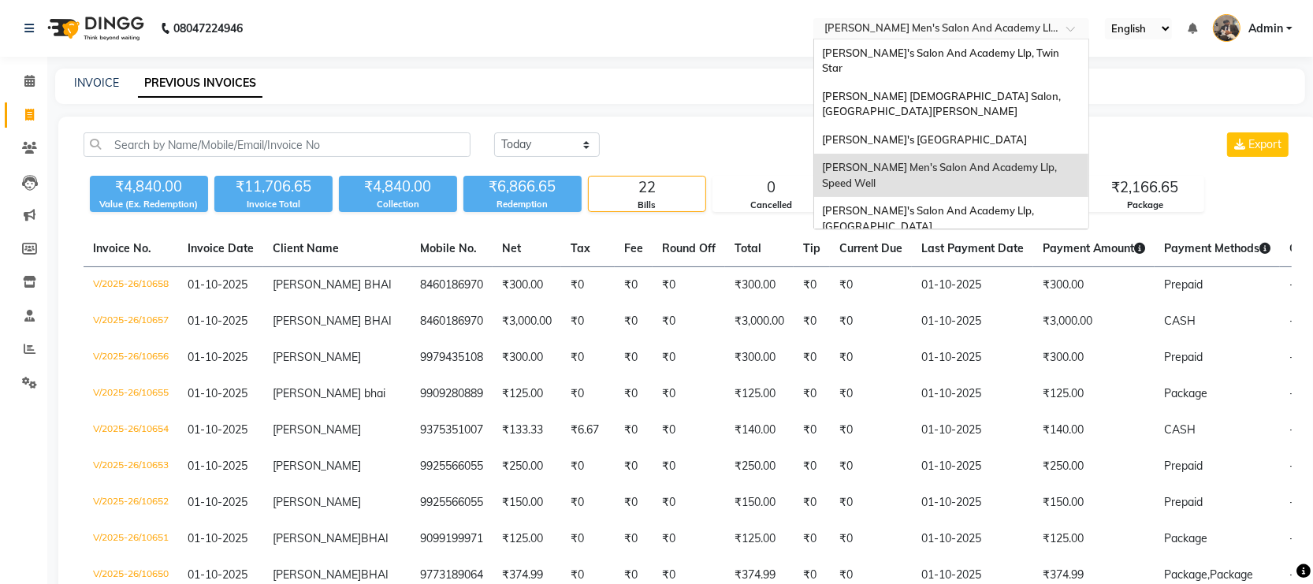
click at [1005, 24] on input "text" at bounding box center [935, 30] width 229 height 16
click at [1002, 133] on span "[PERSON_NAME]'s [GEOGRAPHIC_DATA]" at bounding box center [924, 139] width 205 height 13
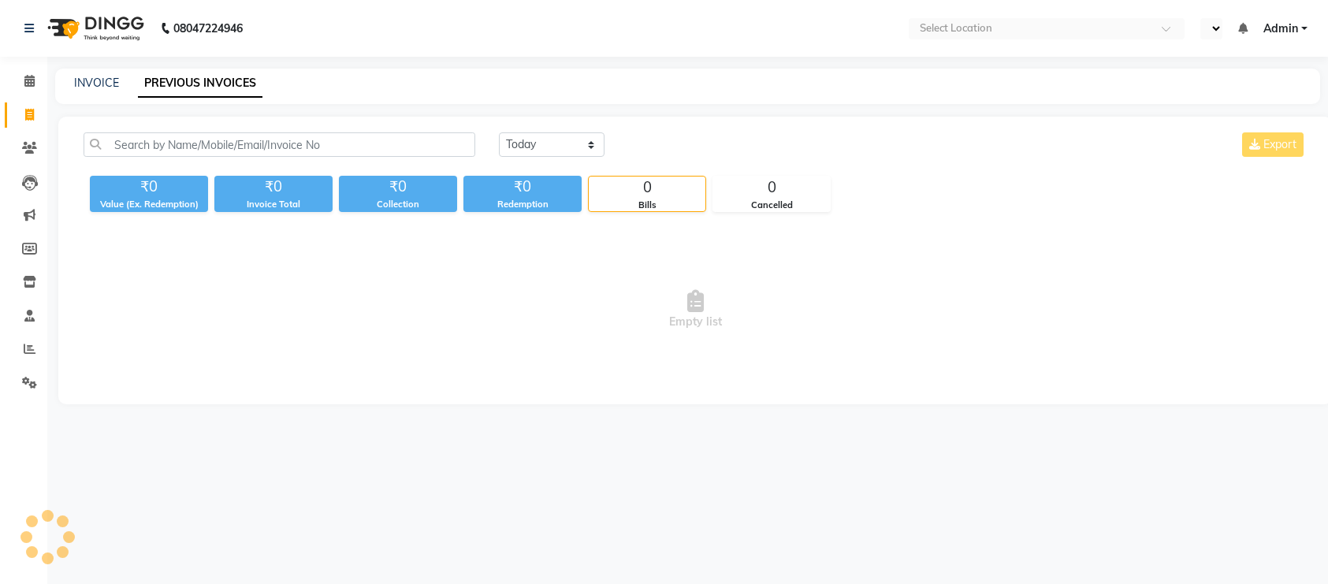
select select "en"
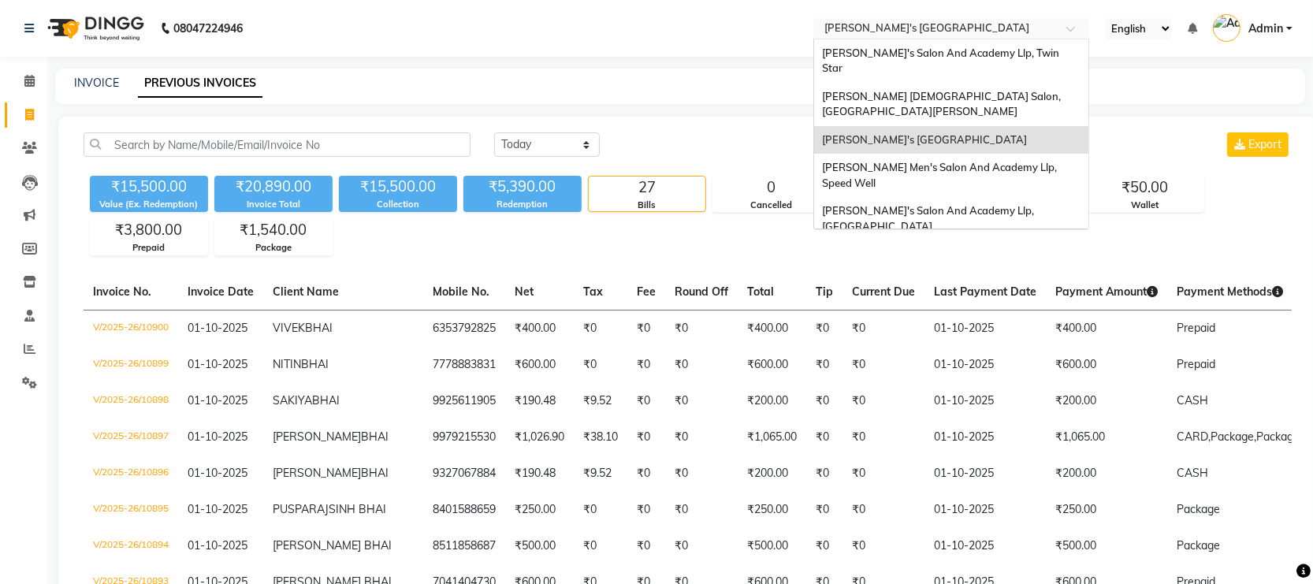
click at [1022, 26] on input "text" at bounding box center [935, 30] width 229 height 16
click at [1014, 87] on div "[PERSON_NAME] [DEMOGRAPHIC_DATA] Salon, [GEOGRAPHIC_DATA][PERSON_NAME]" at bounding box center [951, 104] width 274 height 43
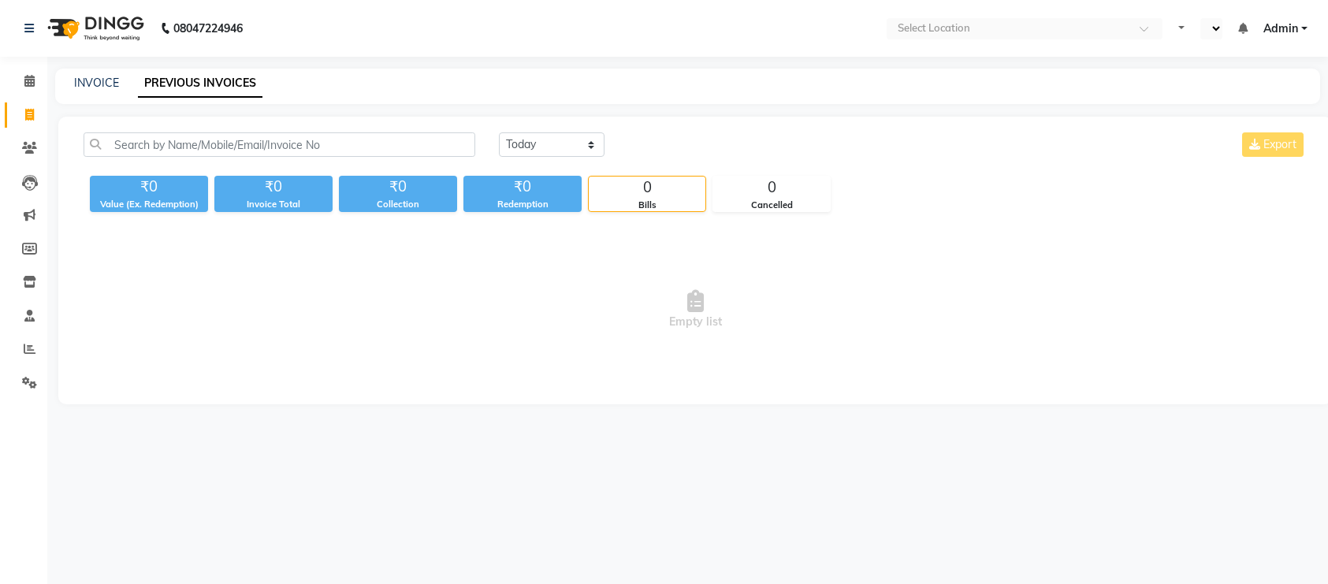
select select "en"
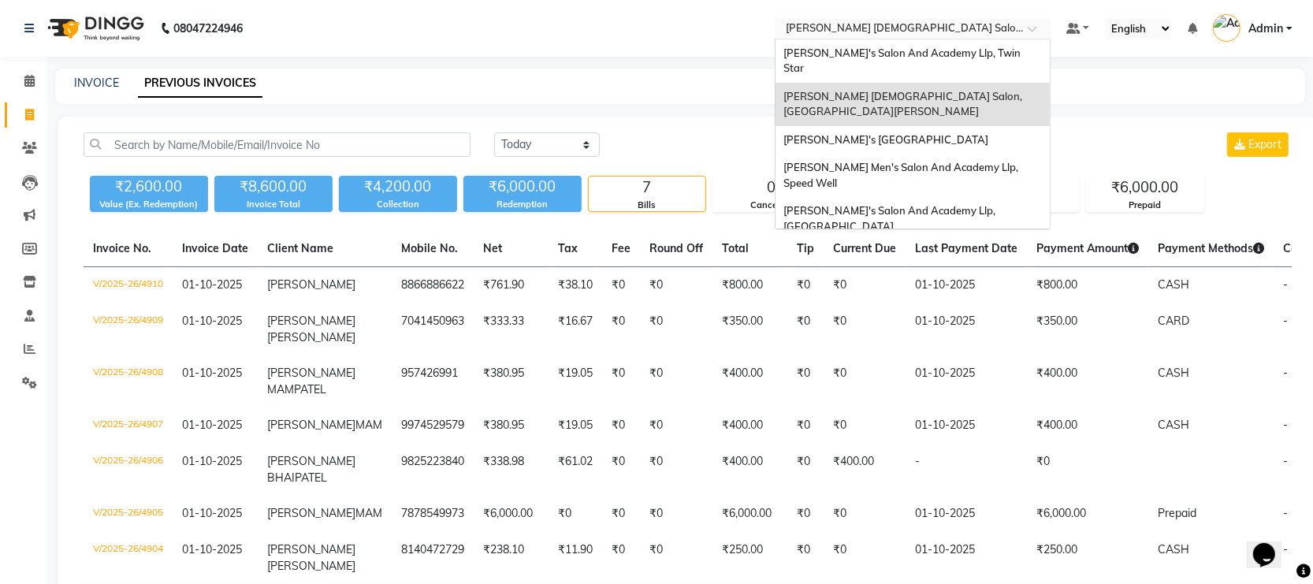
click at [984, 33] on input "text" at bounding box center [897, 30] width 229 height 16
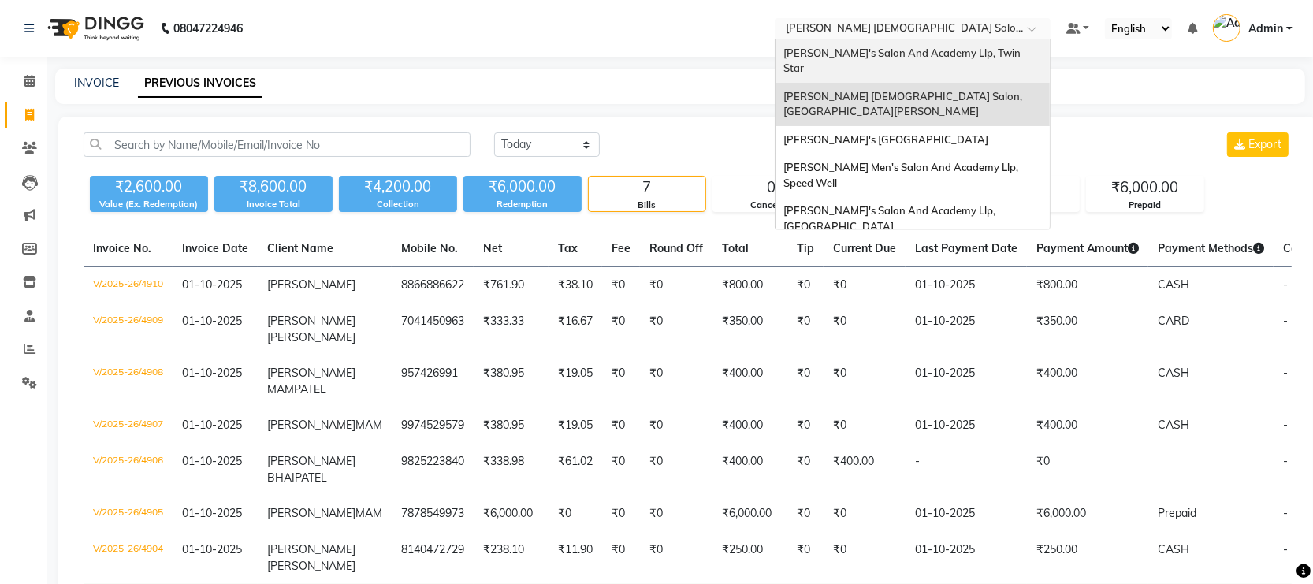
click at [965, 59] on span "[PERSON_NAME]'s Salon And Academy Llp, Twin Star" at bounding box center [903, 60] width 240 height 28
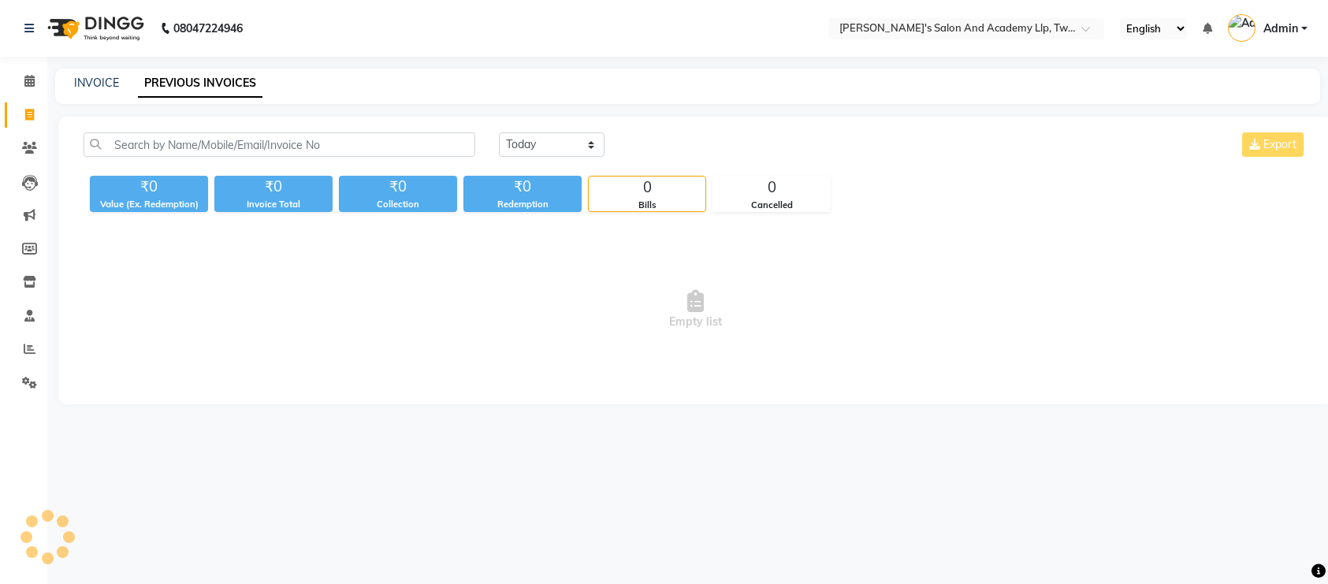
select select "en"
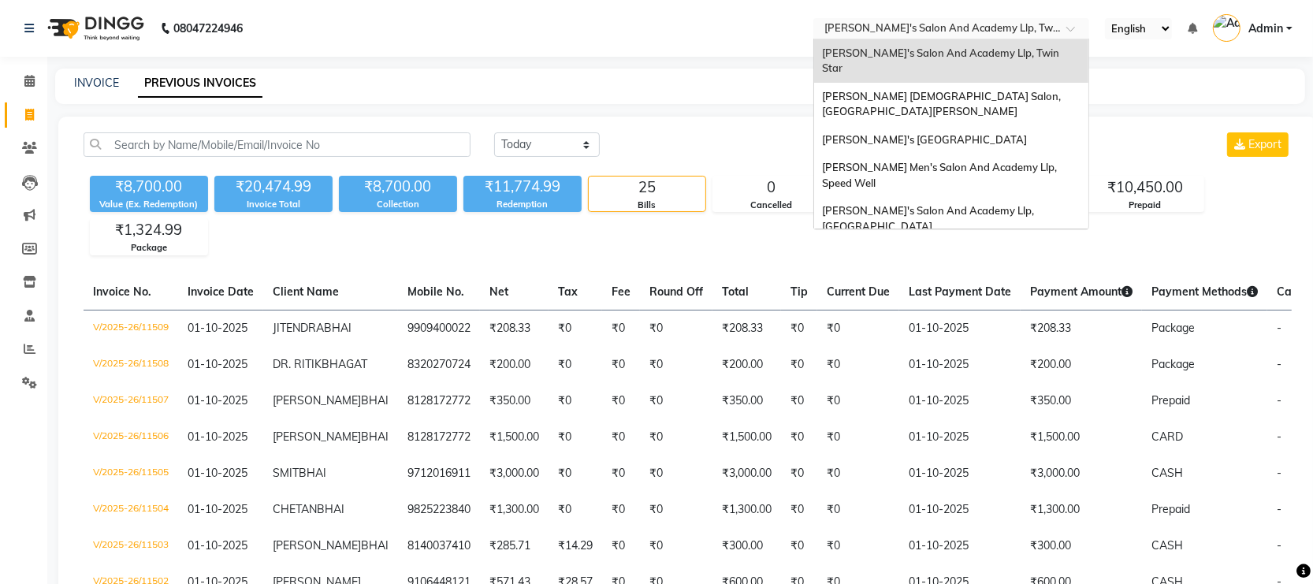
click at [936, 32] on input "text" at bounding box center [935, 30] width 229 height 16
click at [943, 90] on span "[PERSON_NAME] [DEMOGRAPHIC_DATA] Salon, [GEOGRAPHIC_DATA][PERSON_NAME]" at bounding box center [942, 104] width 241 height 28
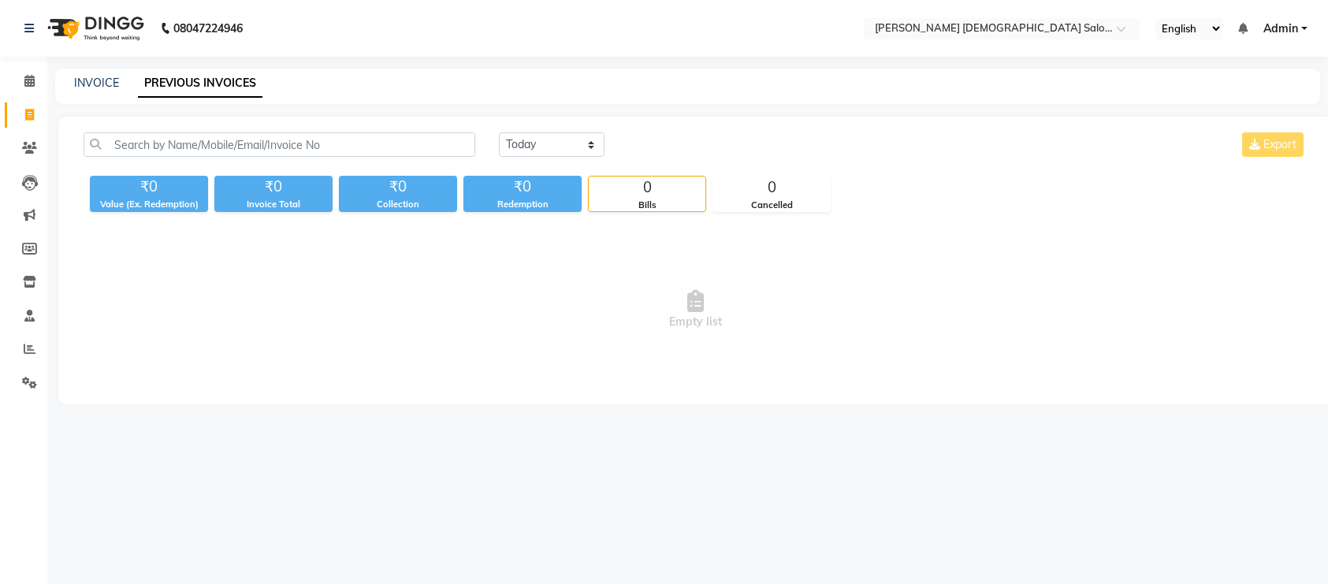
select select "en"
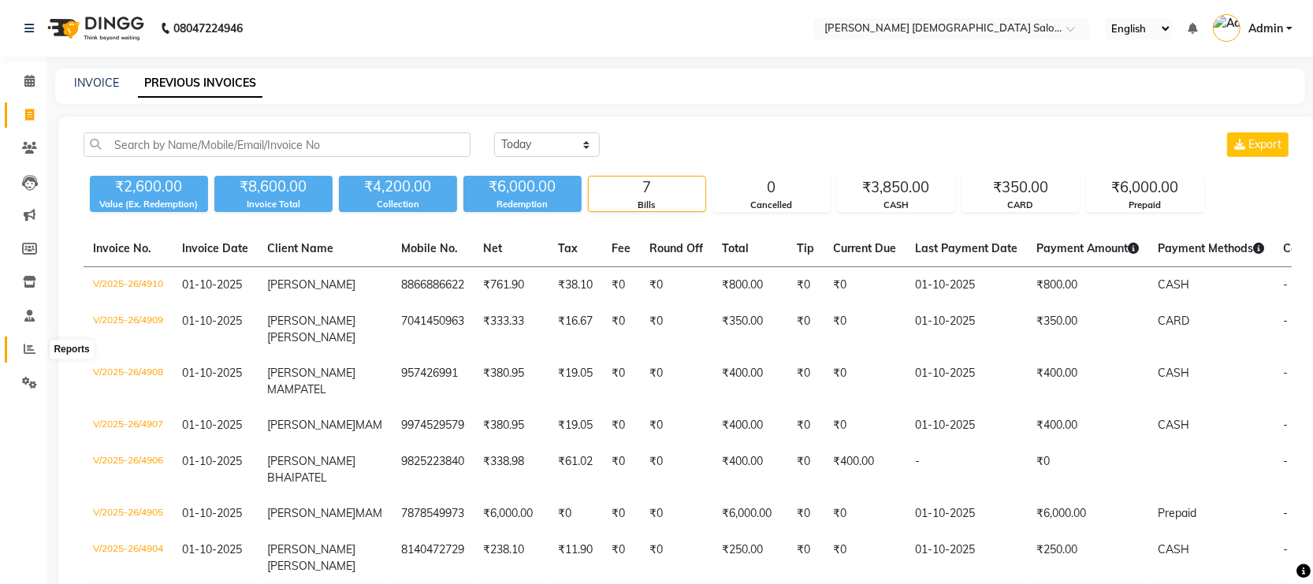
click at [28, 356] on span at bounding box center [30, 349] width 28 height 18
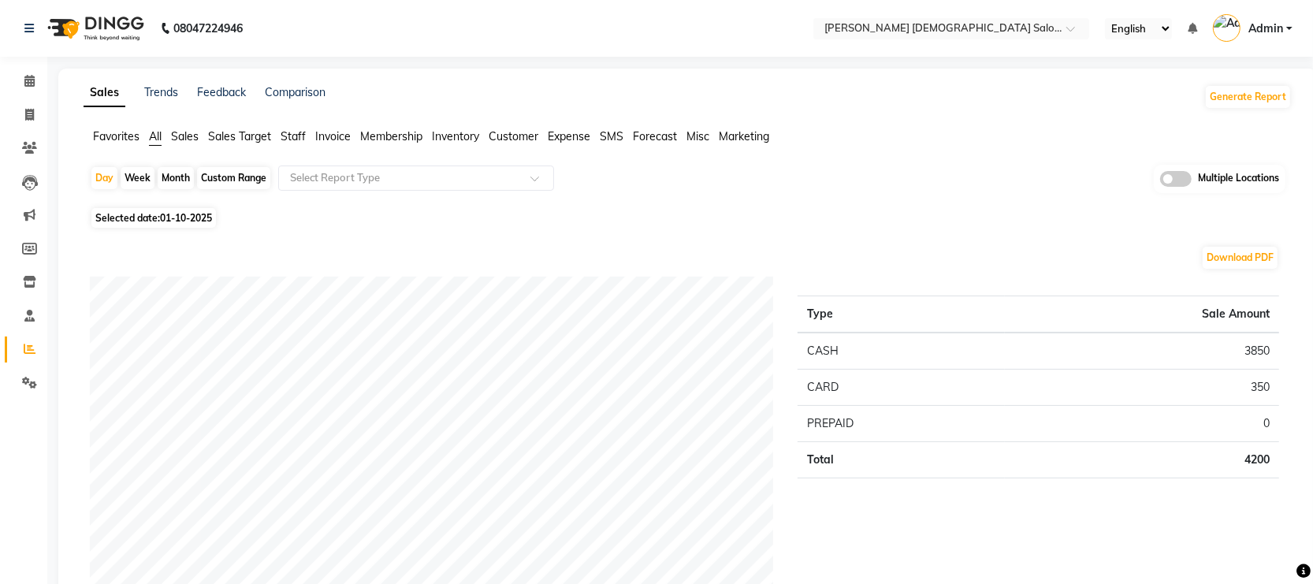
click at [1171, 173] on span at bounding box center [1176, 179] width 32 height 16
click at [1160, 181] on input "checkbox" at bounding box center [1160, 181] width 0 height 0
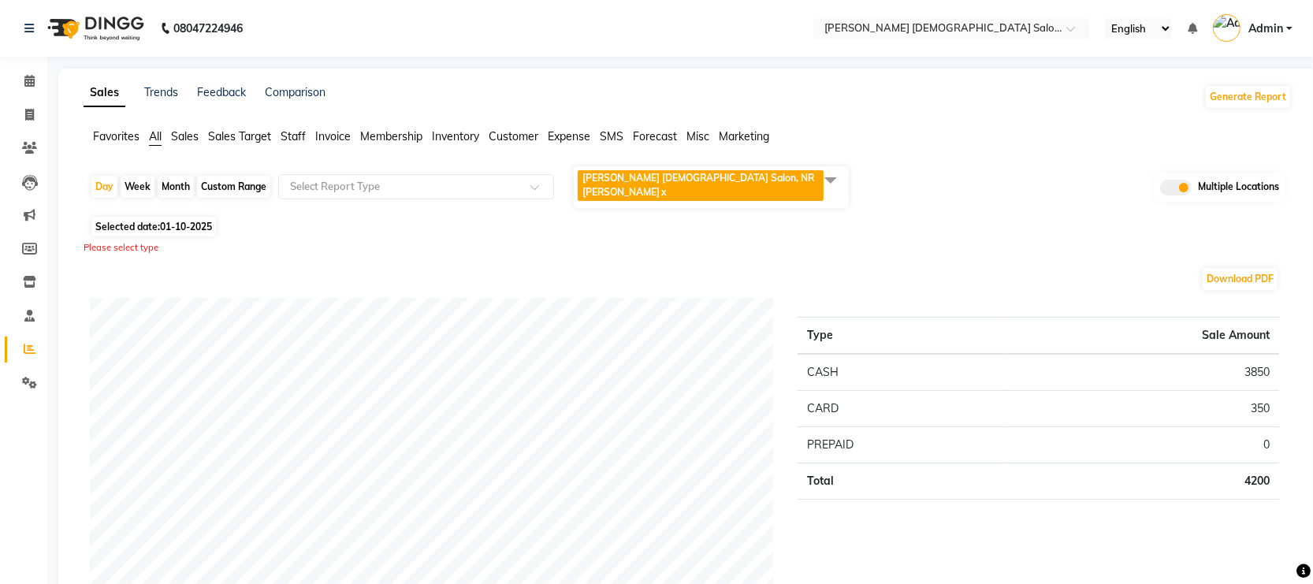
click at [839, 172] on span at bounding box center [831, 180] width 32 height 30
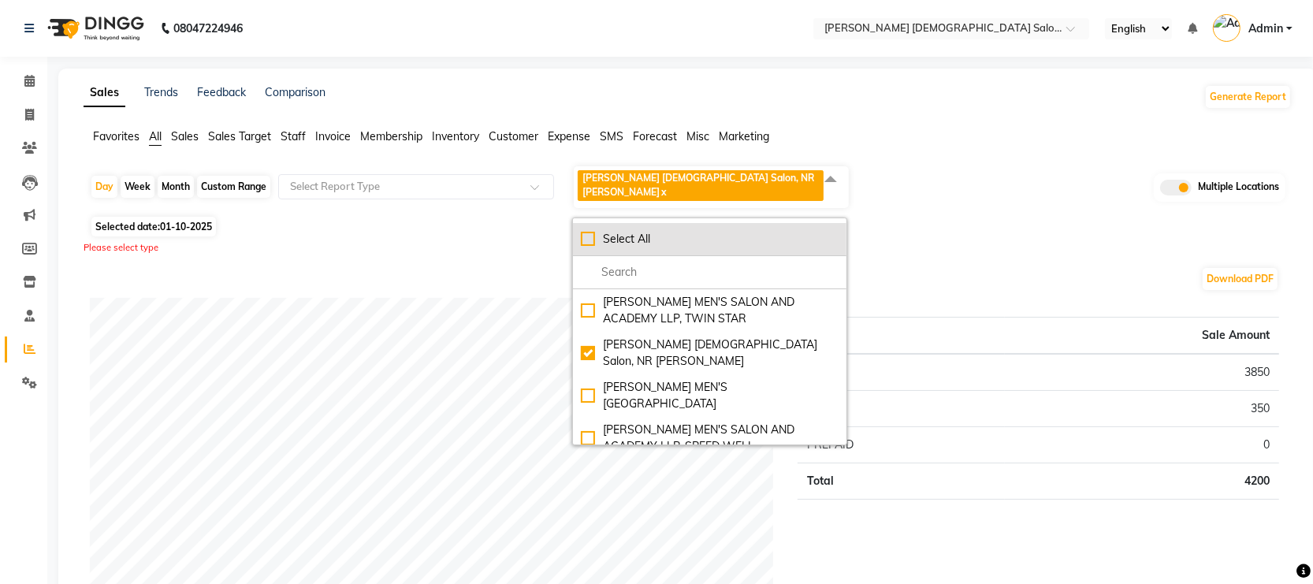
click at [588, 231] on div "Select All" at bounding box center [710, 239] width 258 height 17
checkbox input "true"
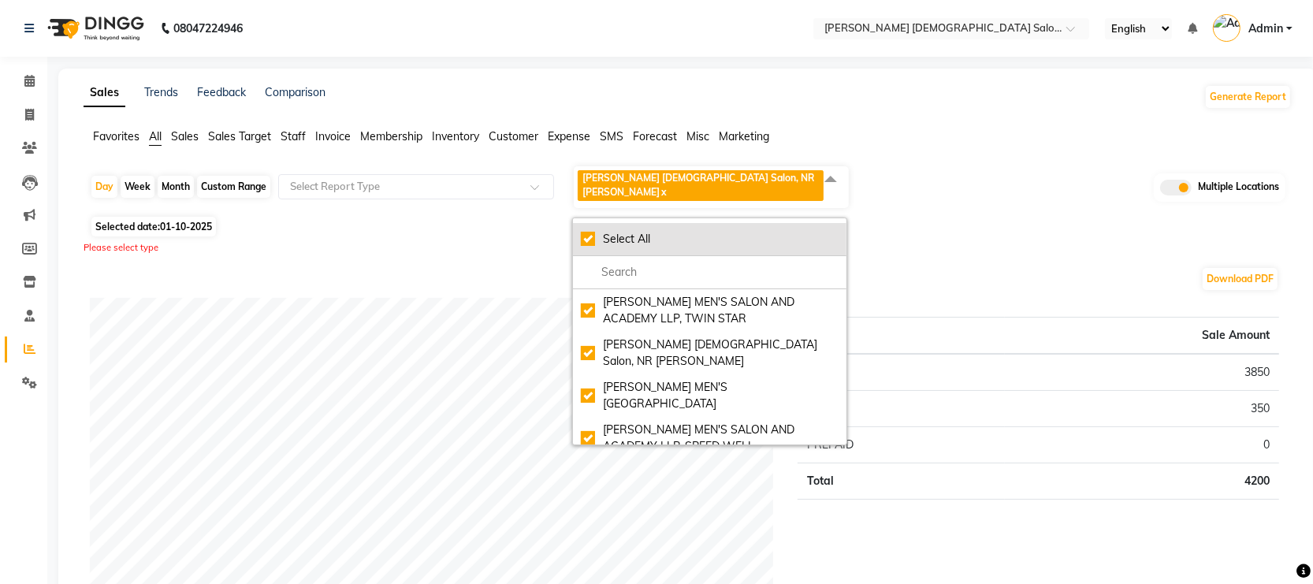
checkbox input "true"
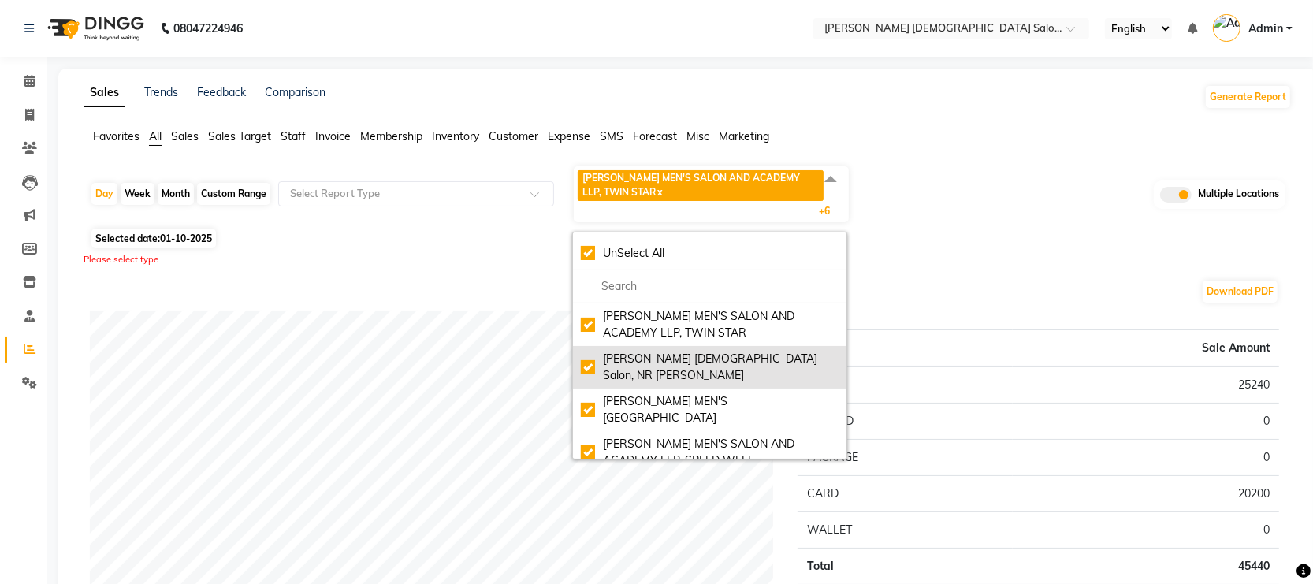
click at [589, 355] on div "Elaine Ladies Salon, NR Balaji Hall" at bounding box center [710, 367] width 258 height 33
checkbox input "false"
click at [593, 364] on div "Elaine Ladies Salon, NR Balaji Hall" at bounding box center [710, 367] width 258 height 33
checkbox input "true"
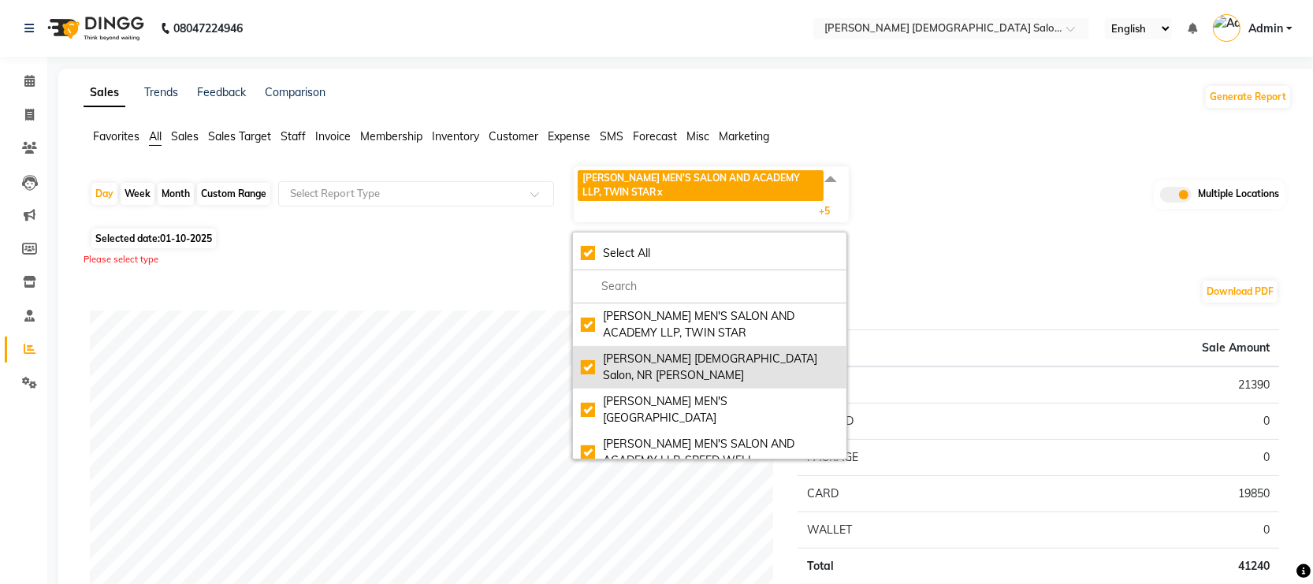
checkbox input "true"
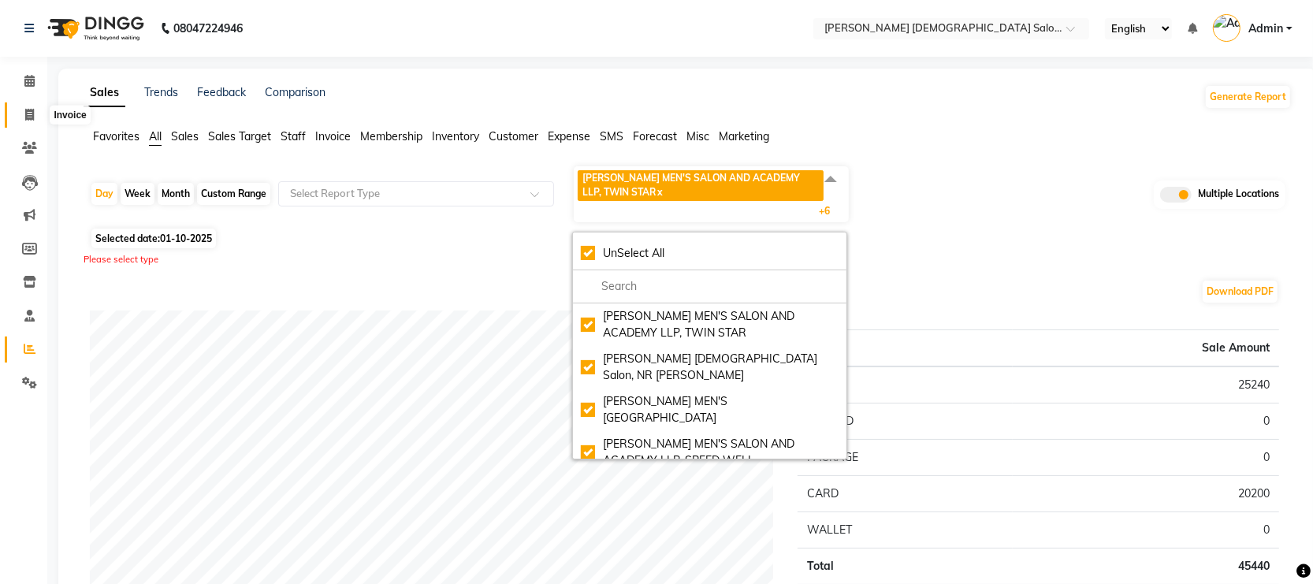
click at [38, 121] on span at bounding box center [30, 115] width 28 height 18
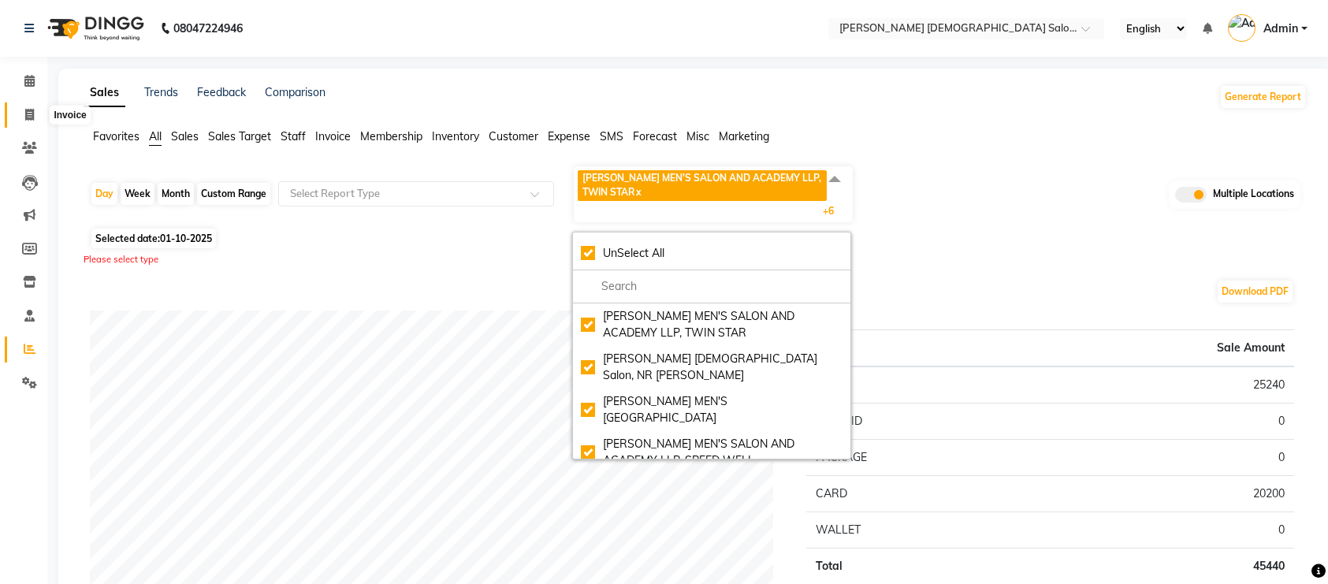
select select "service"
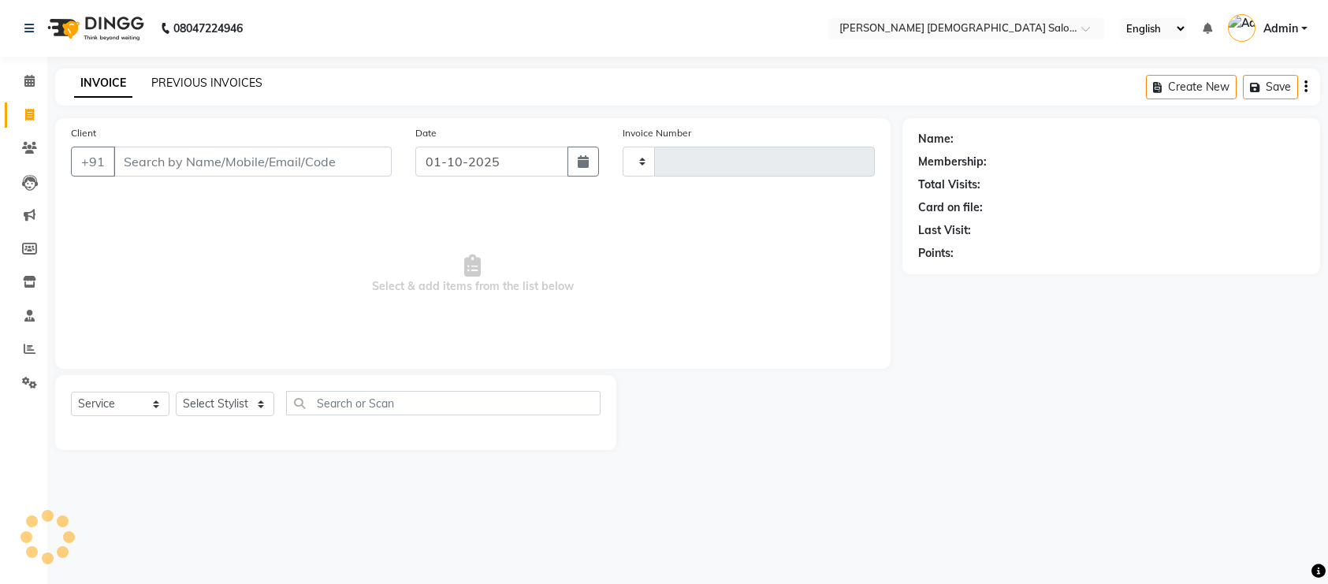
click at [198, 88] on link "PREVIOUS INVOICES" at bounding box center [206, 83] width 111 height 14
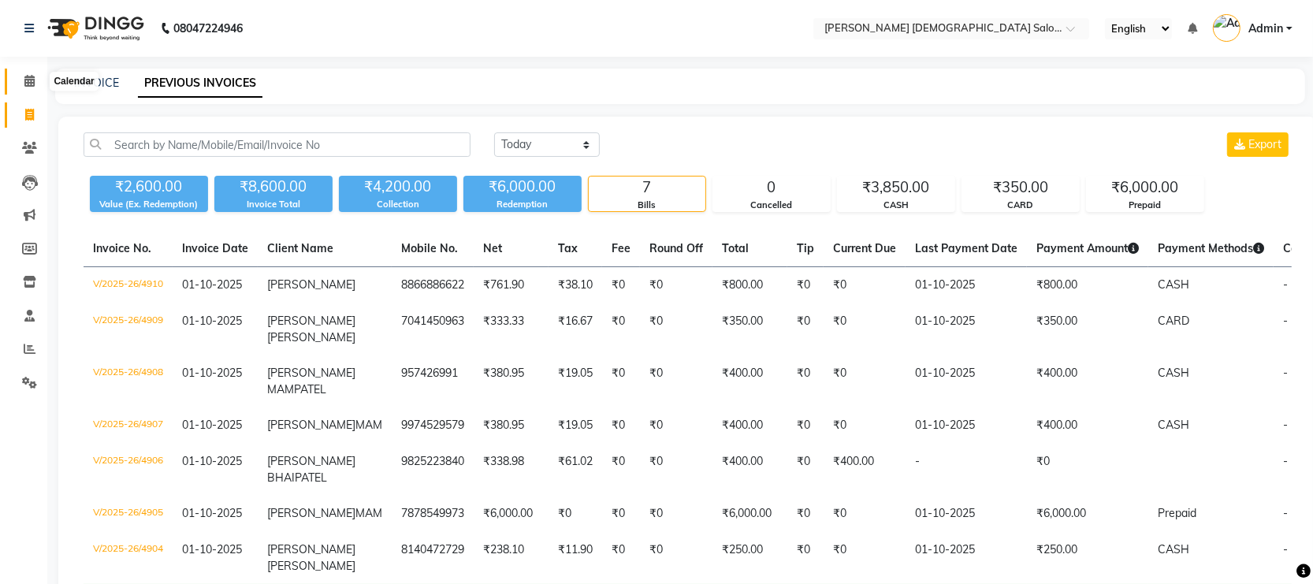
click at [35, 85] on span at bounding box center [30, 82] width 28 height 18
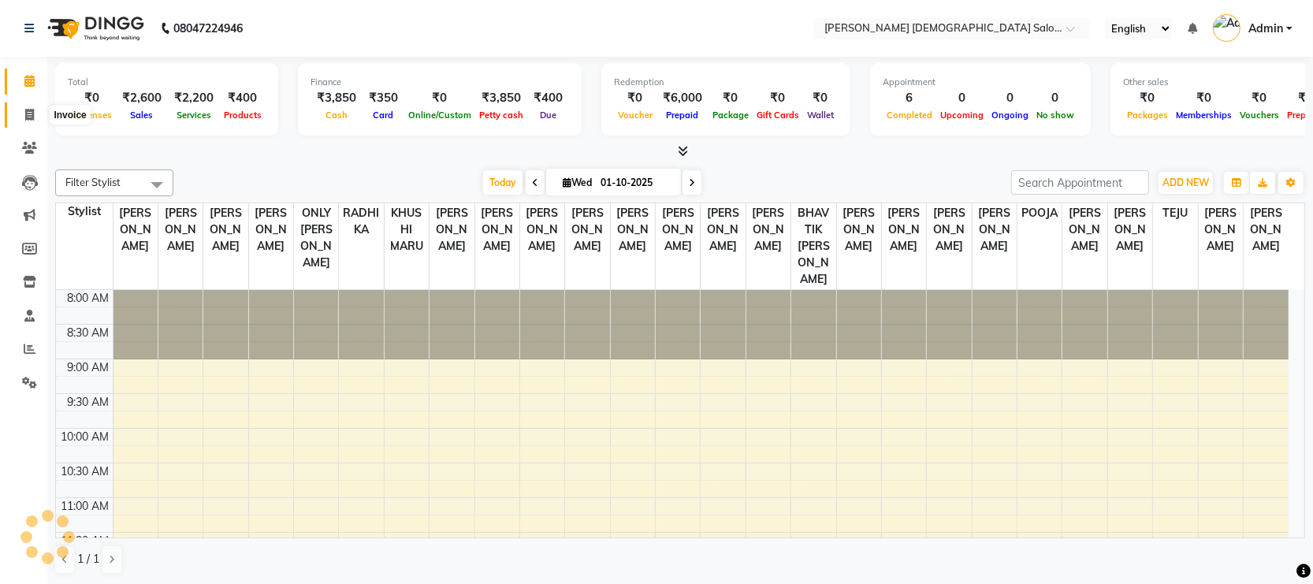
click at [30, 109] on icon at bounding box center [29, 115] width 9 height 12
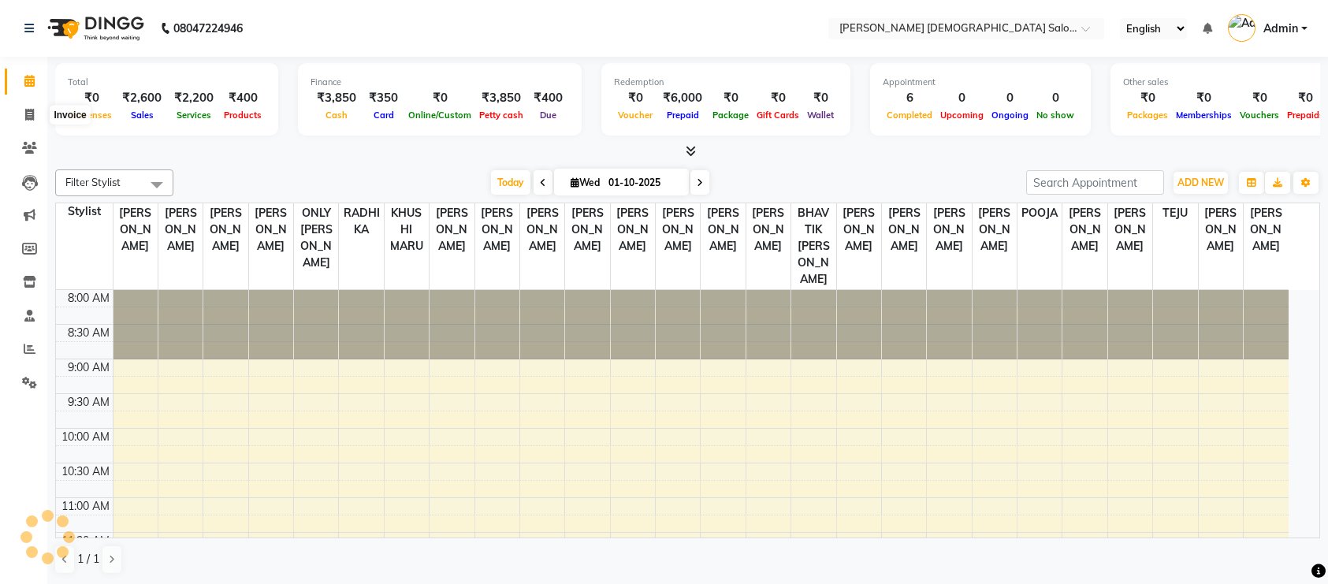
select select "service"
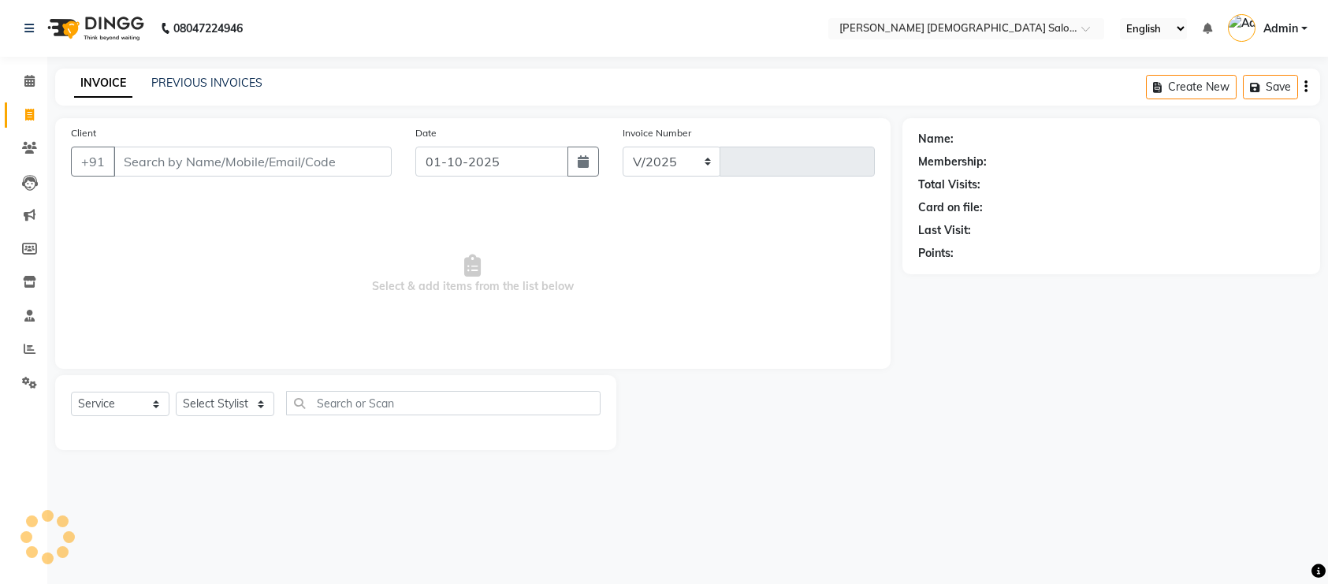
select select "7542"
type input "4911"
click at [202, 95] on div "INVOICE PREVIOUS INVOICES Create New Save" at bounding box center [687, 87] width 1265 height 37
select select "membership"
click at [215, 80] on link "PREVIOUS INVOICES" at bounding box center [206, 83] width 111 height 14
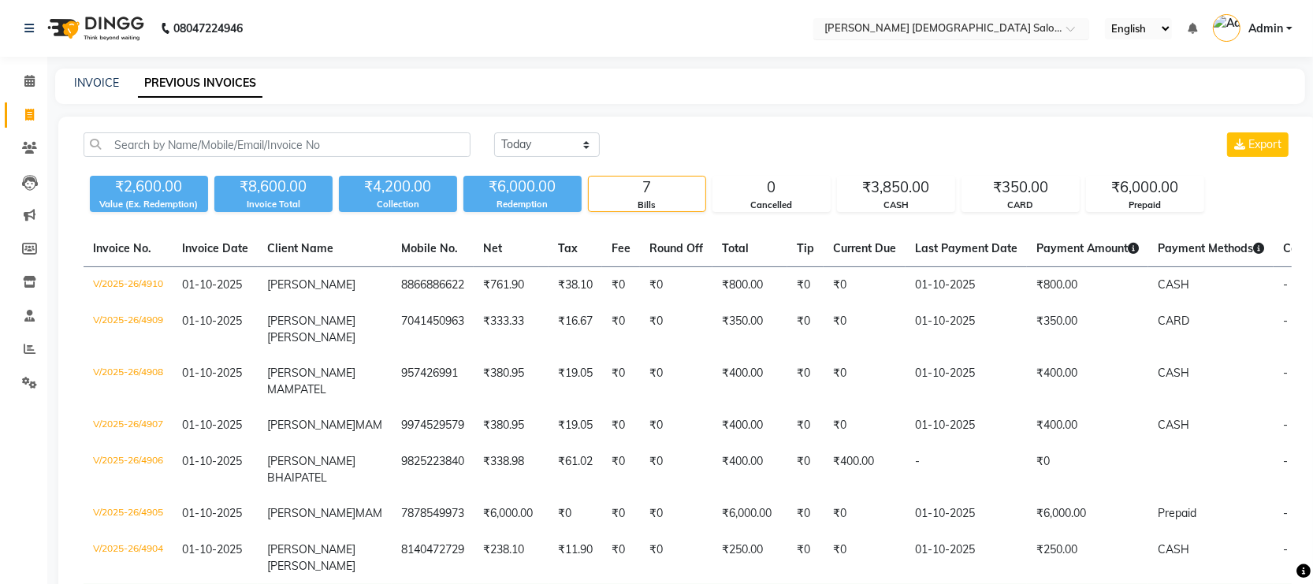
click at [967, 29] on input "text" at bounding box center [935, 30] width 229 height 16
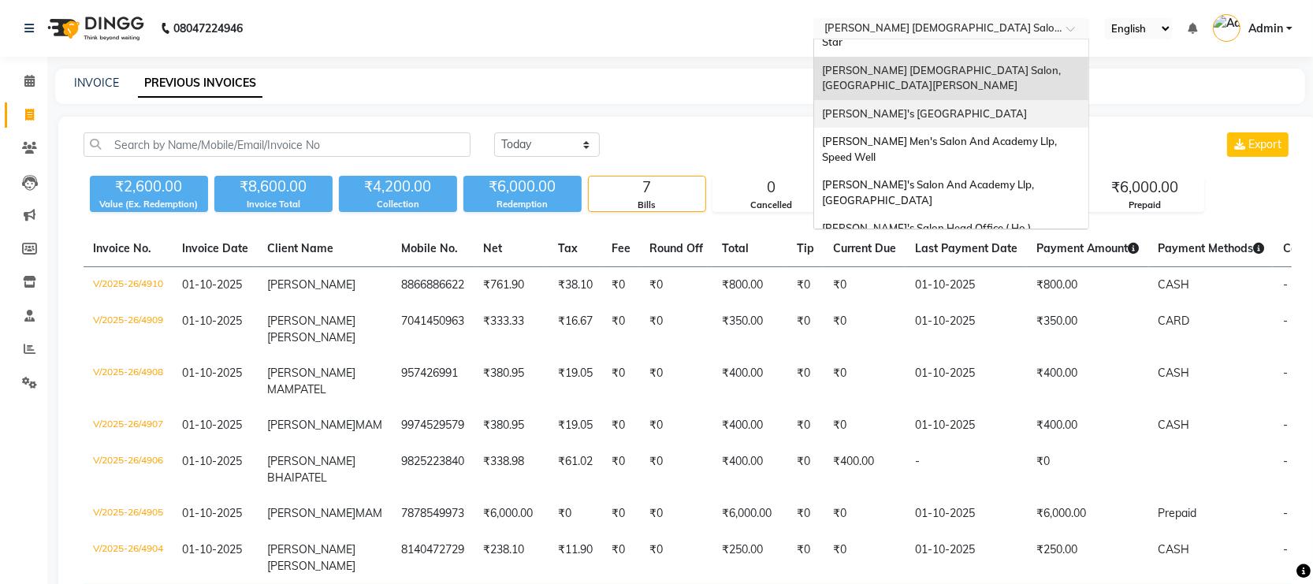
scroll to position [52, 0]
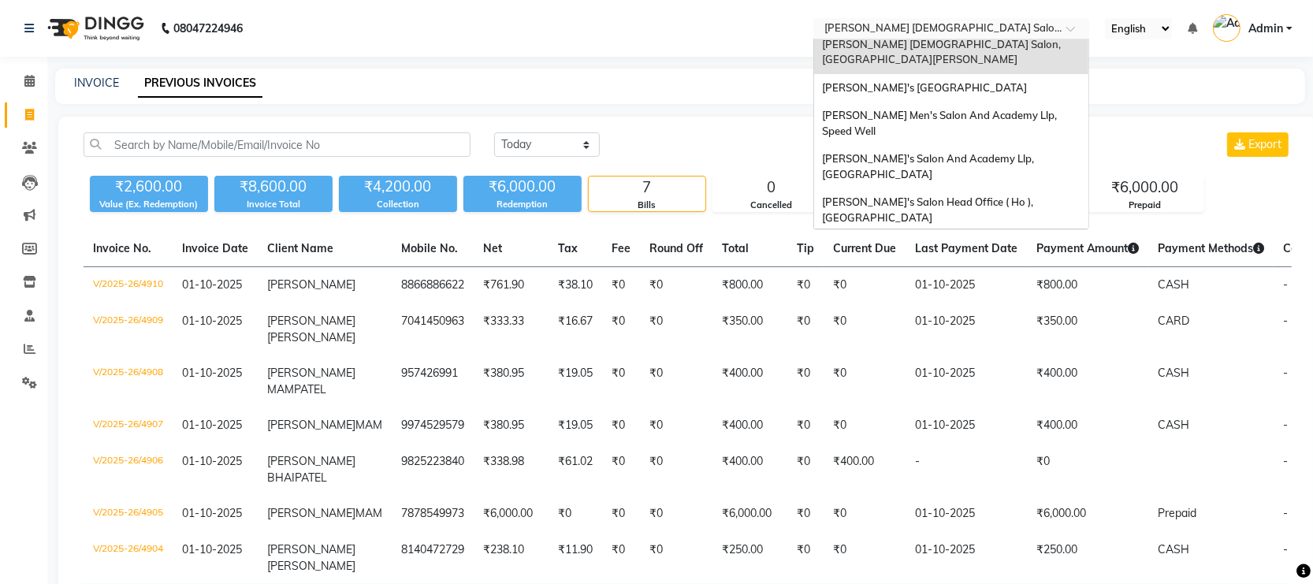
click at [981, 232] on div "[PERSON_NAME] Men's Salon & Academy Llp, [GEOGRAPHIC_DATA]" at bounding box center [951, 253] width 274 height 43
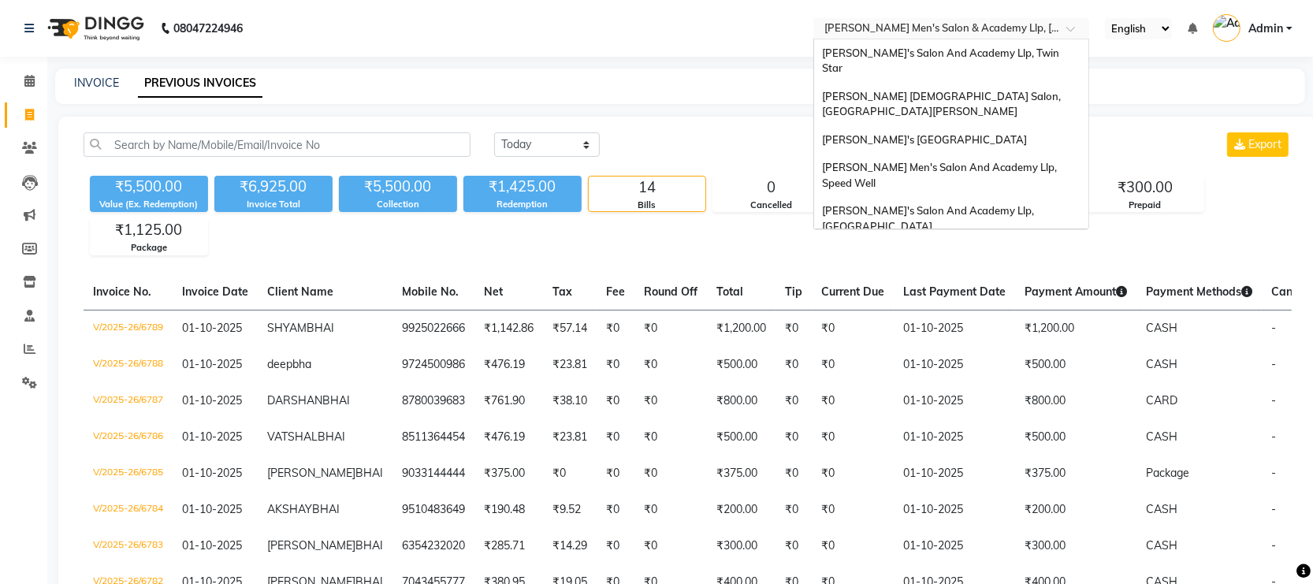
scroll to position [53, 0]
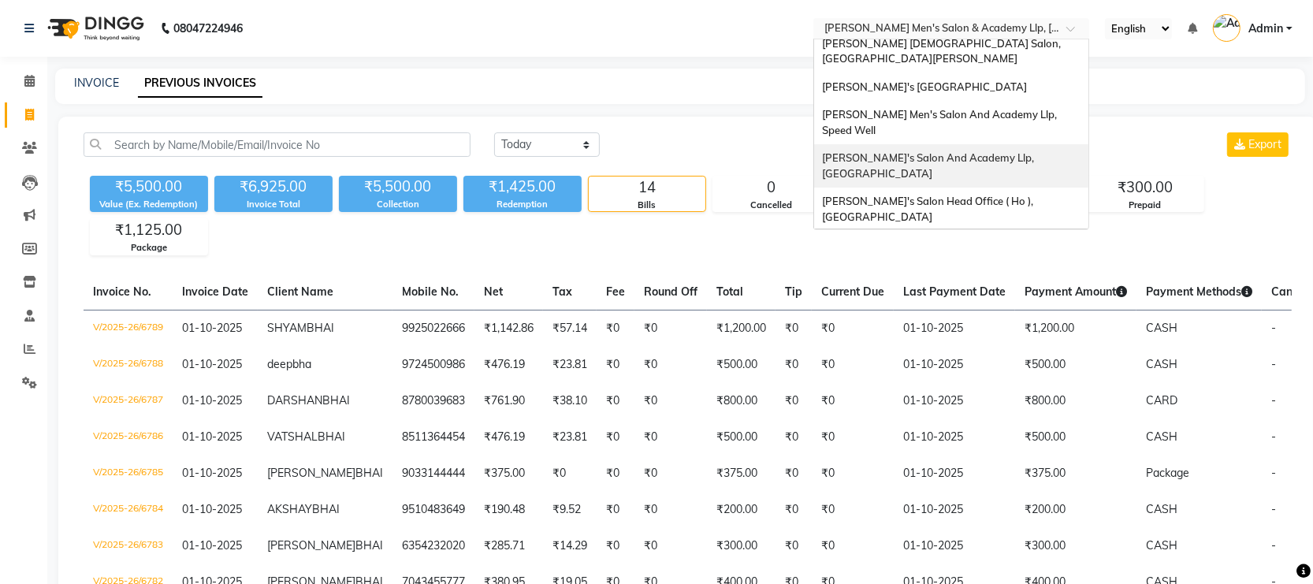
click at [1005, 144] on div "[PERSON_NAME]'s Salon And Academy Llp, [GEOGRAPHIC_DATA]" at bounding box center [951, 165] width 274 height 43
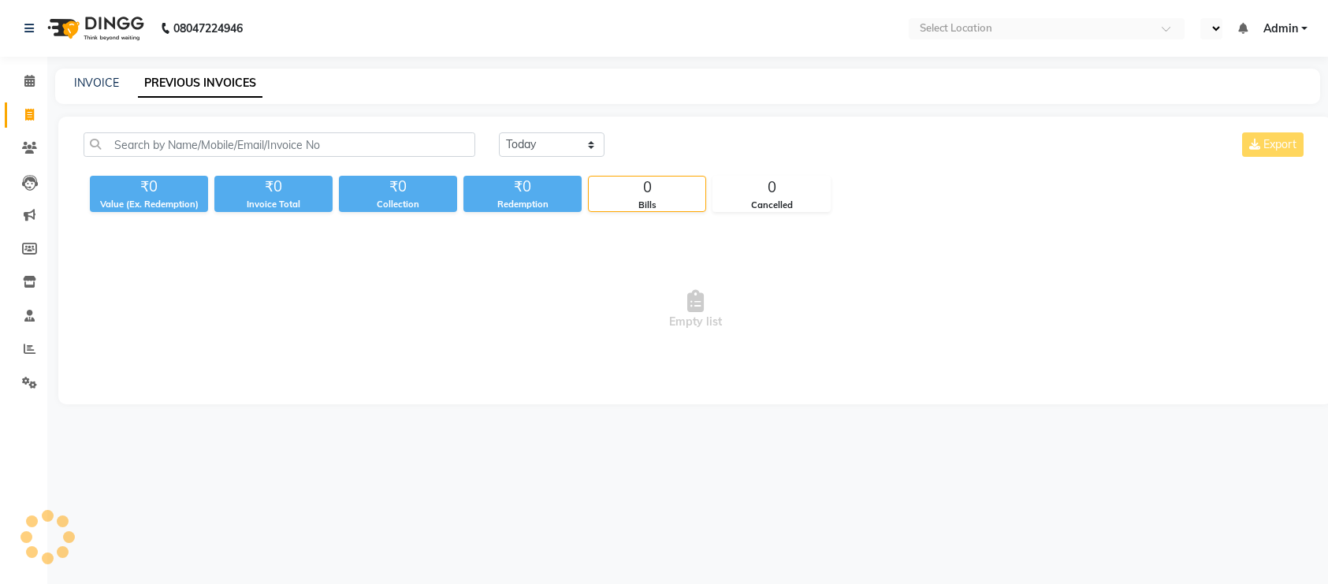
select select "en"
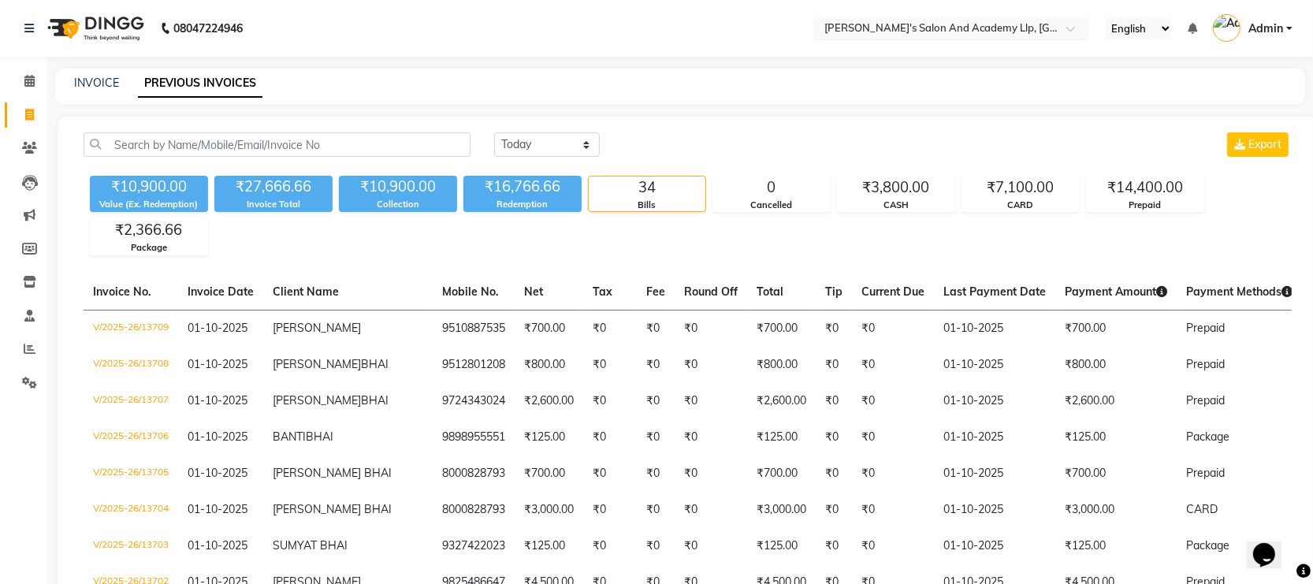
click at [995, 25] on input "text" at bounding box center [935, 30] width 229 height 16
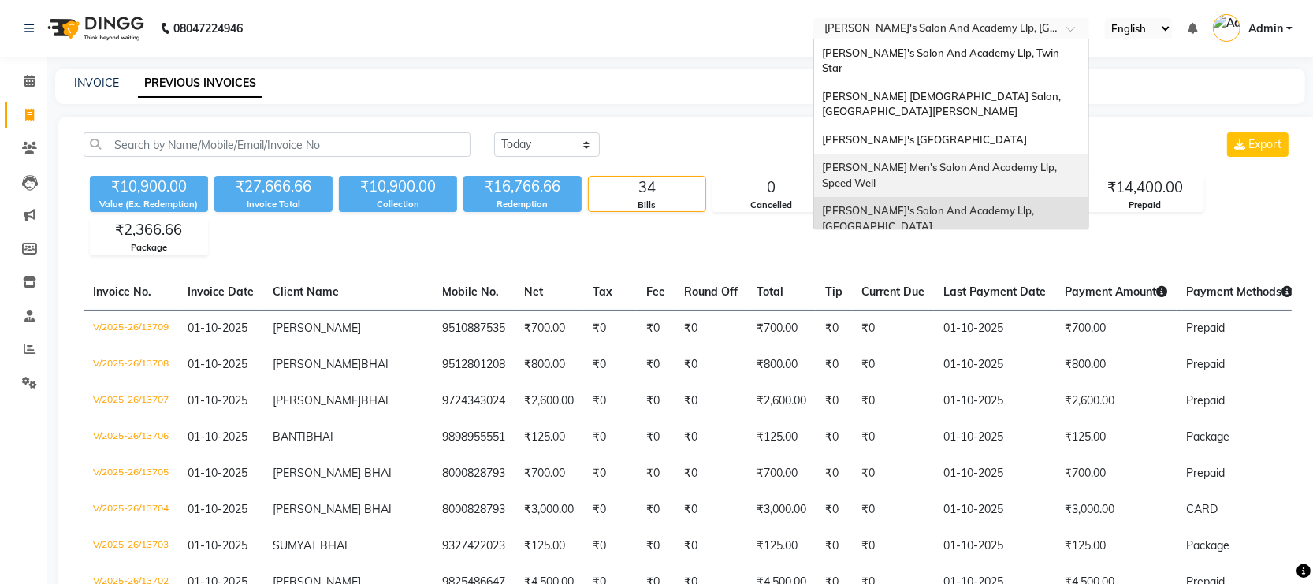
click at [1024, 161] on span "[PERSON_NAME] Men's Salon And Academy Llp, Speed Well" at bounding box center [940, 175] width 237 height 28
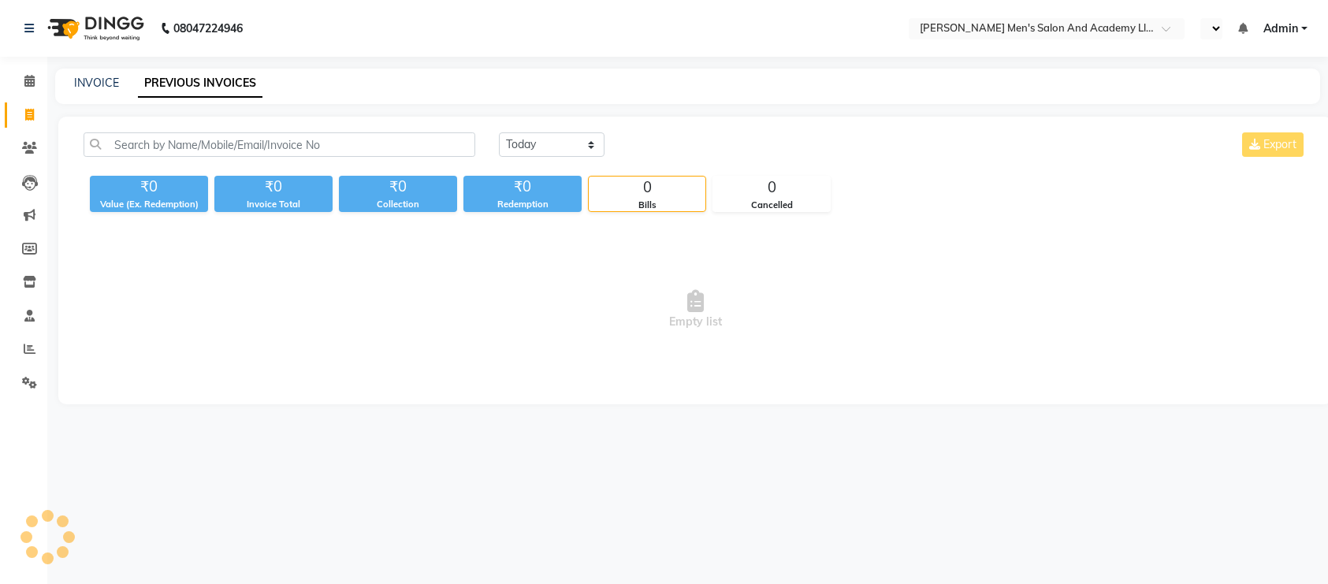
select select "en"
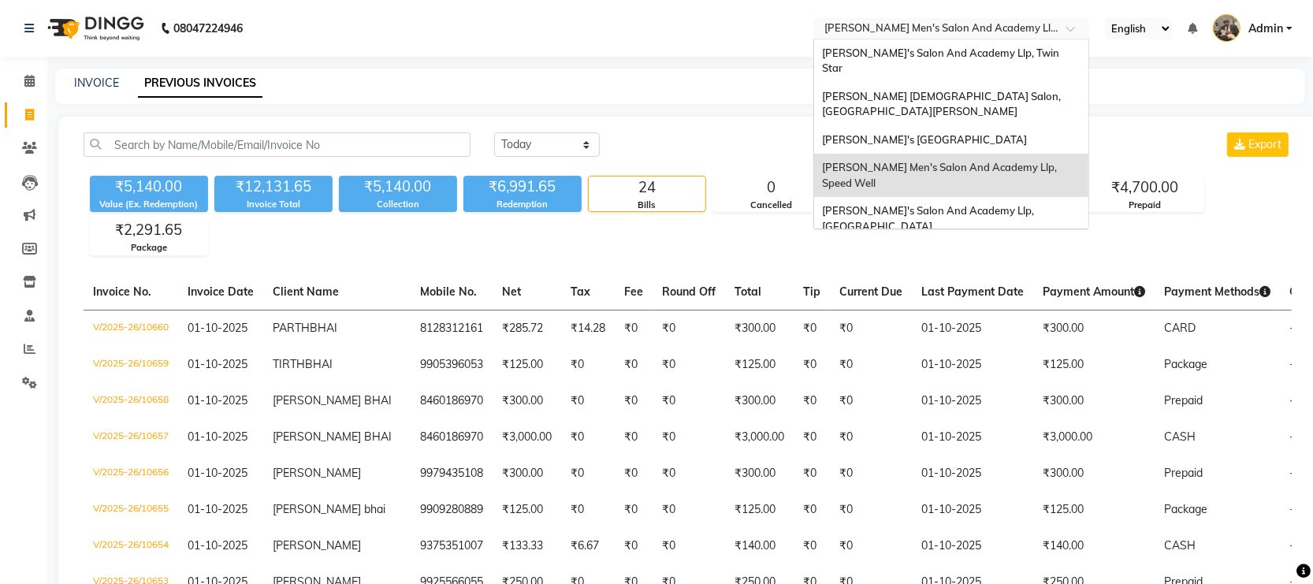
click at [1006, 32] on input "text" at bounding box center [935, 30] width 229 height 16
click at [1021, 126] on div "[PERSON_NAME]'s [GEOGRAPHIC_DATA]" at bounding box center [951, 140] width 274 height 28
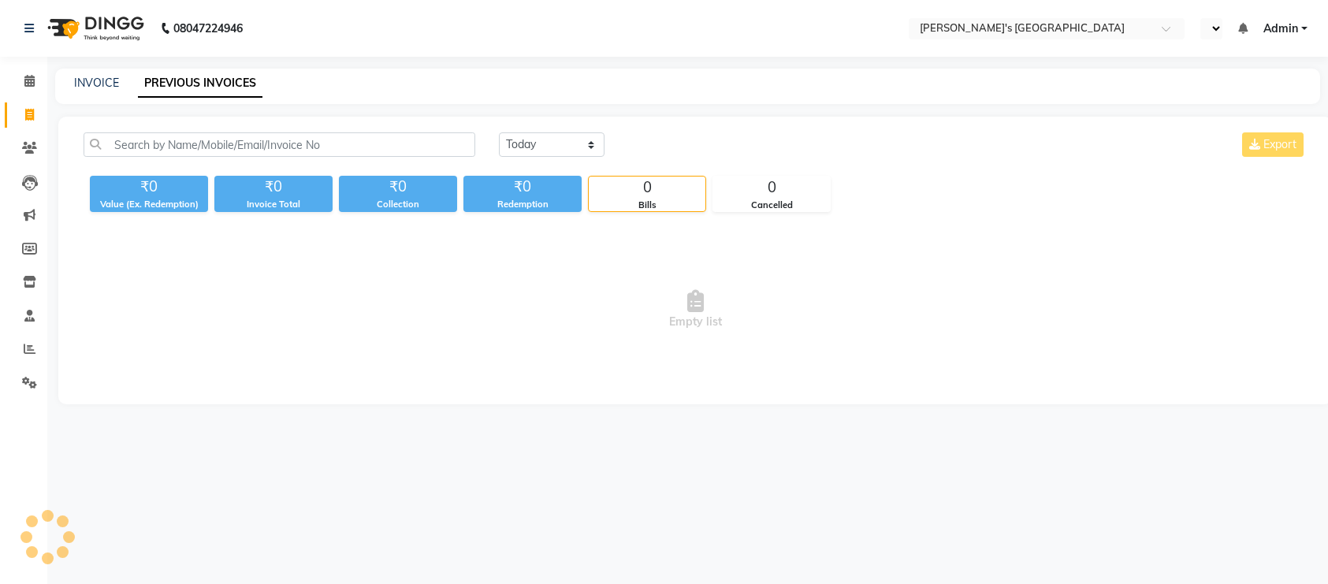
select select "en"
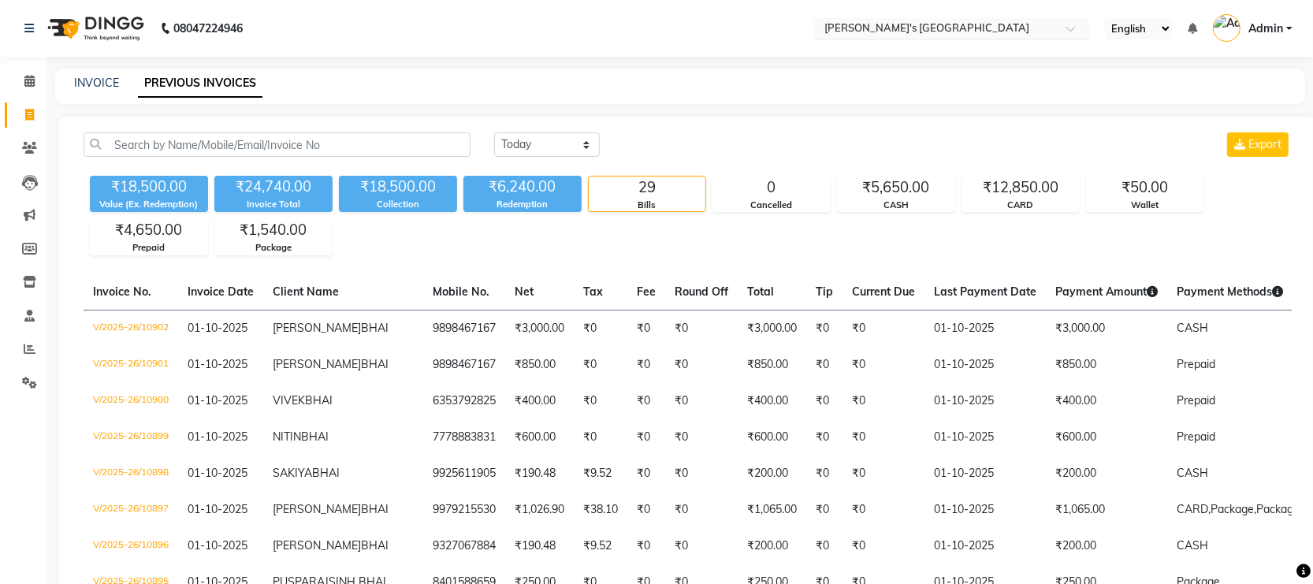
click at [965, 24] on input "text" at bounding box center [935, 30] width 229 height 16
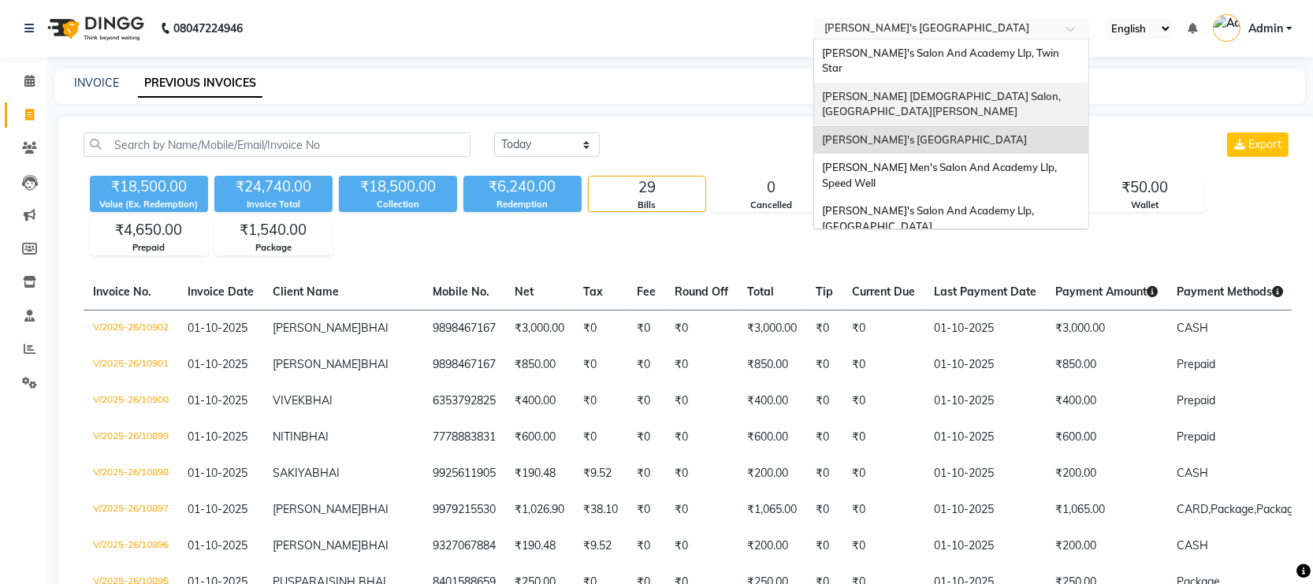
click at [1006, 93] on div "[PERSON_NAME] [DEMOGRAPHIC_DATA] Salon, [GEOGRAPHIC_DATA][PERSON_NAME]" at bounding box center [951, 104] width 274 height 43
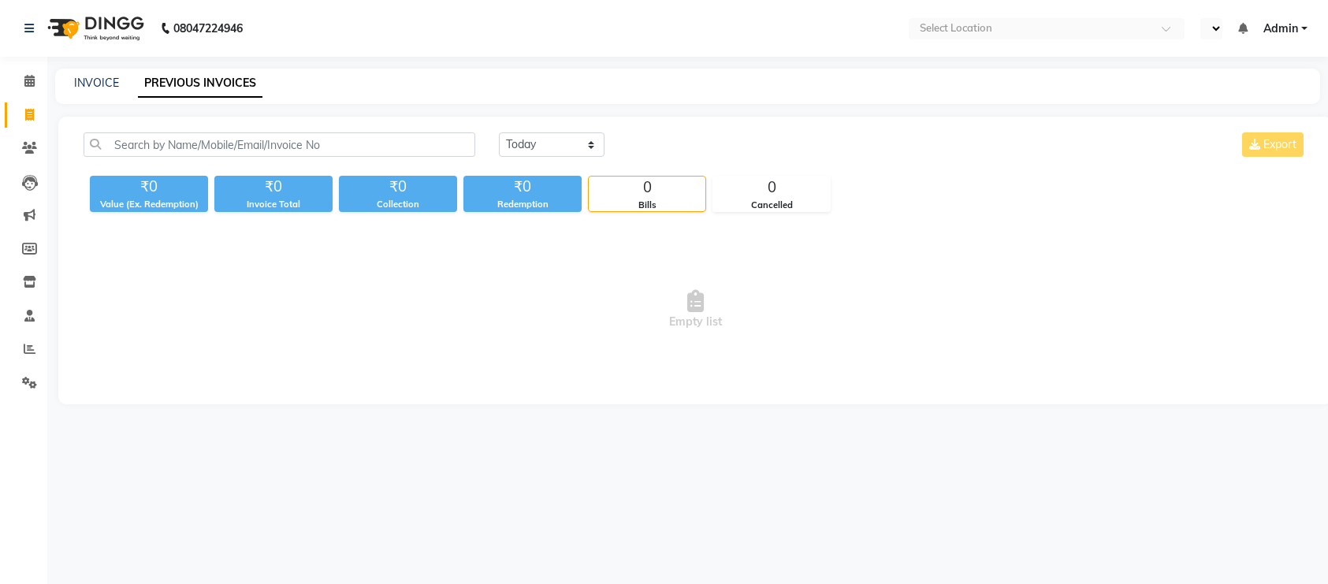
select select "en"
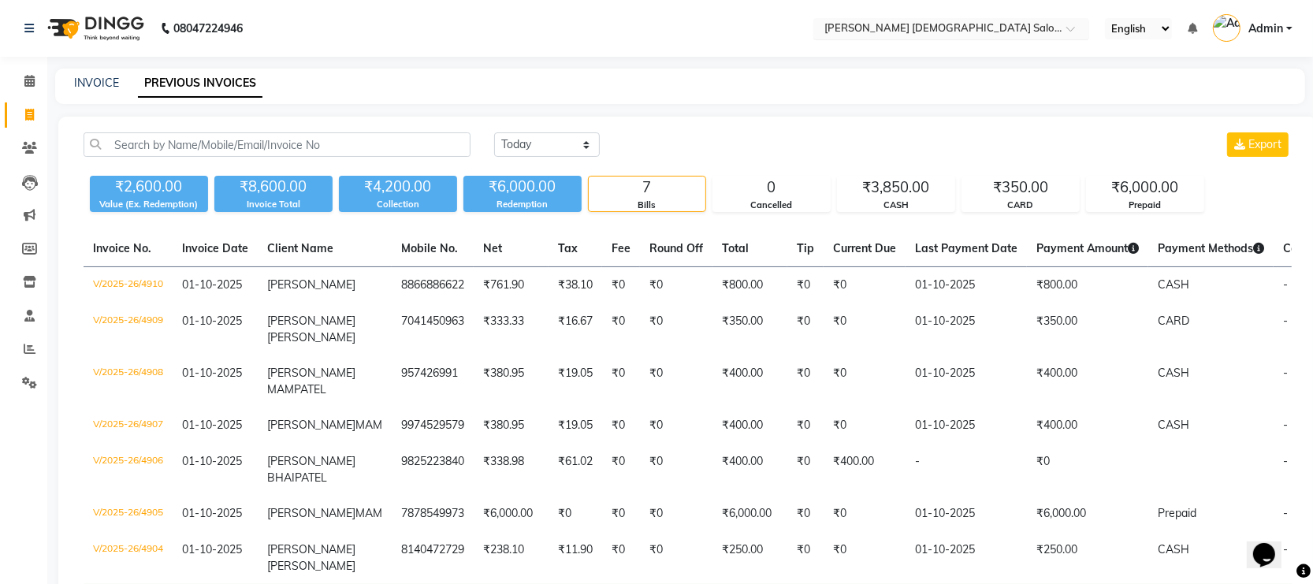
click at [991, 22] on input "text" at bounding box center [935, 30] width 229 height 16
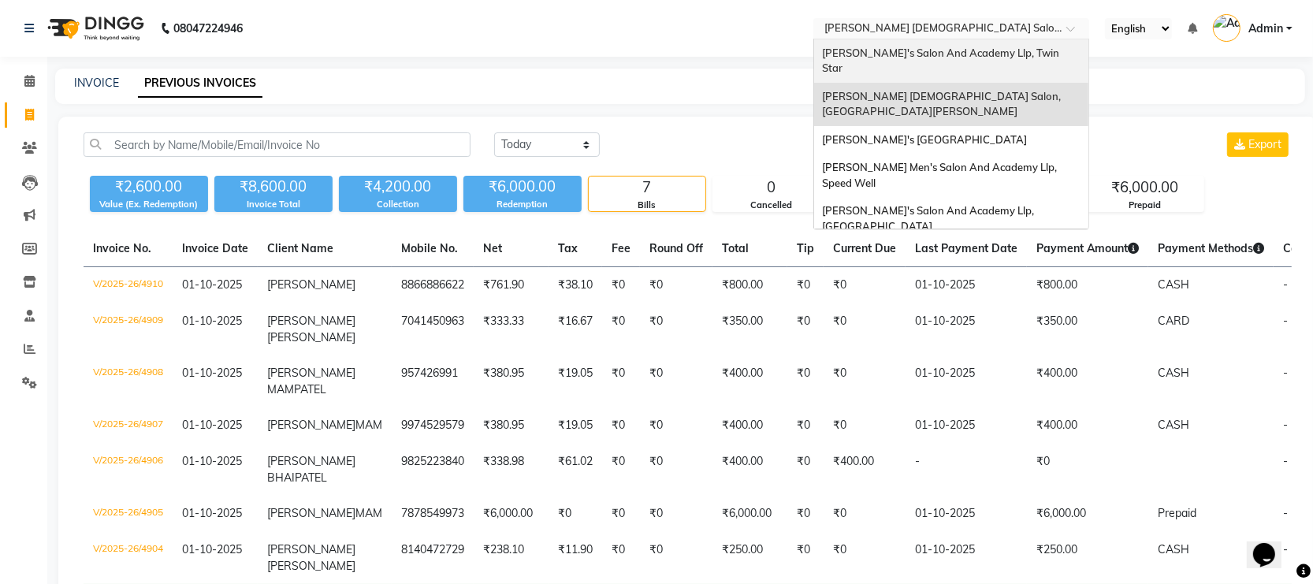
click at [1007, 49] on span "[PERSON_NAME]'s Salon And Academy Llp, Twin Star" at bounding box center [942, 60] width 240 height 28
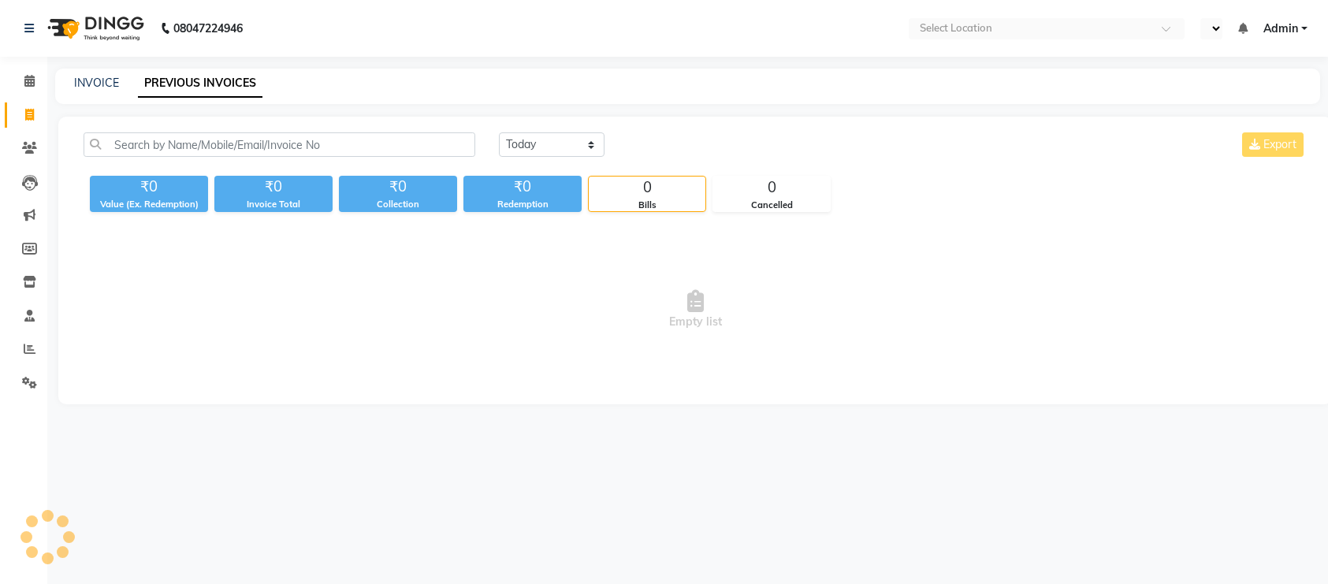
select select "en"
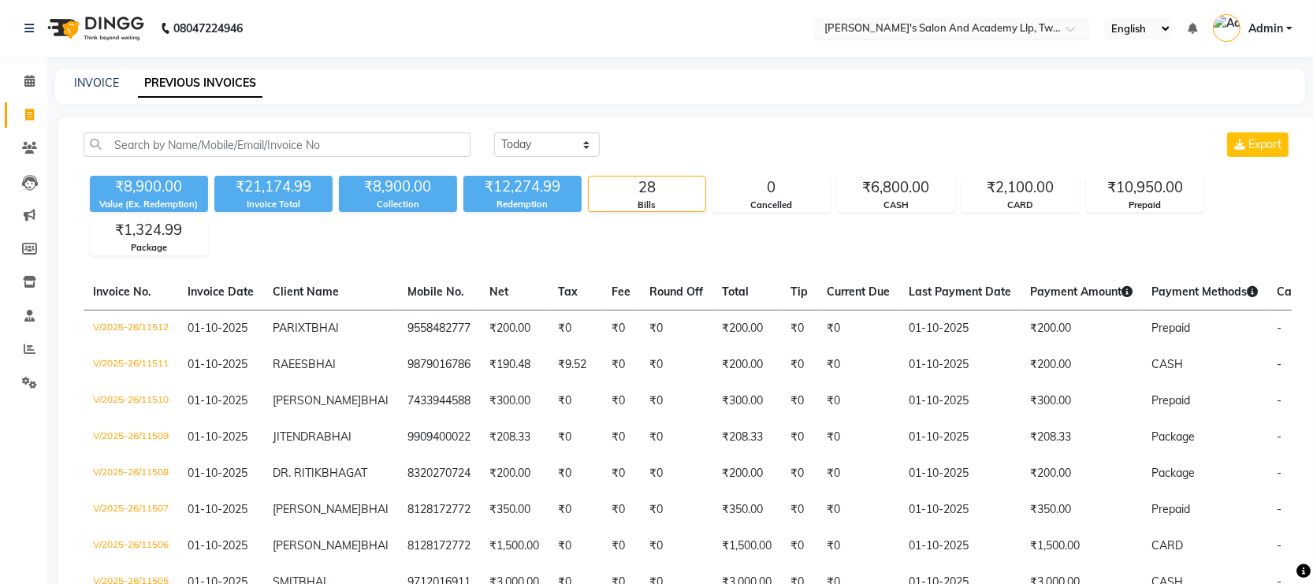
click at [871, 29] on input "text" at bounding box center [935, 30] width 229 height 16
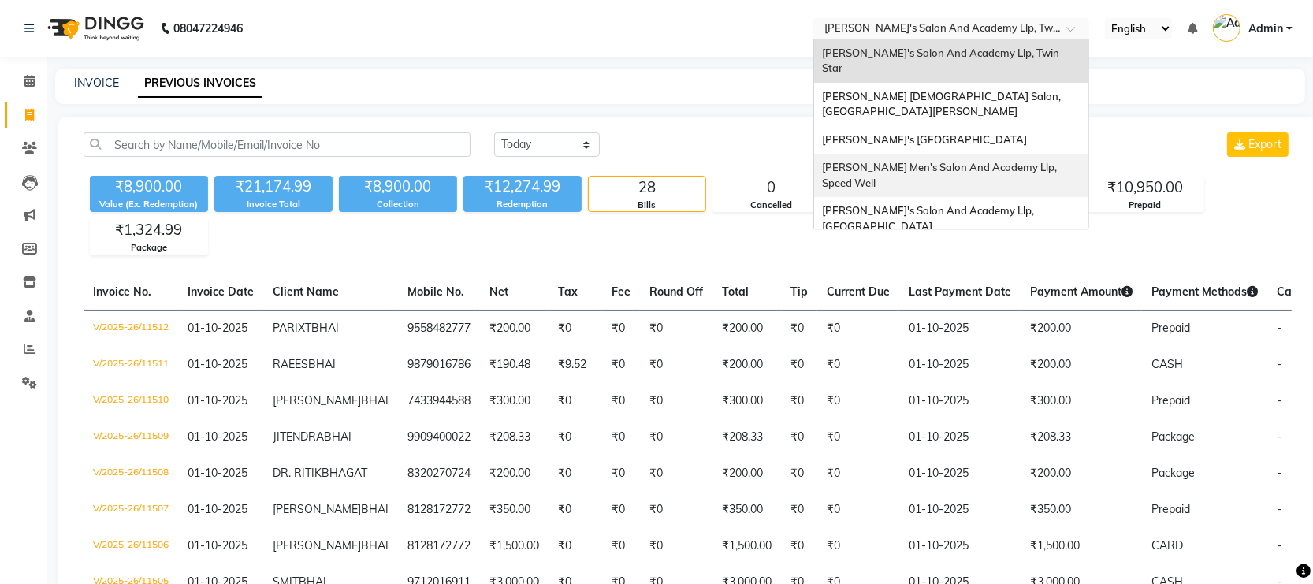
scroll to position [52, 0]
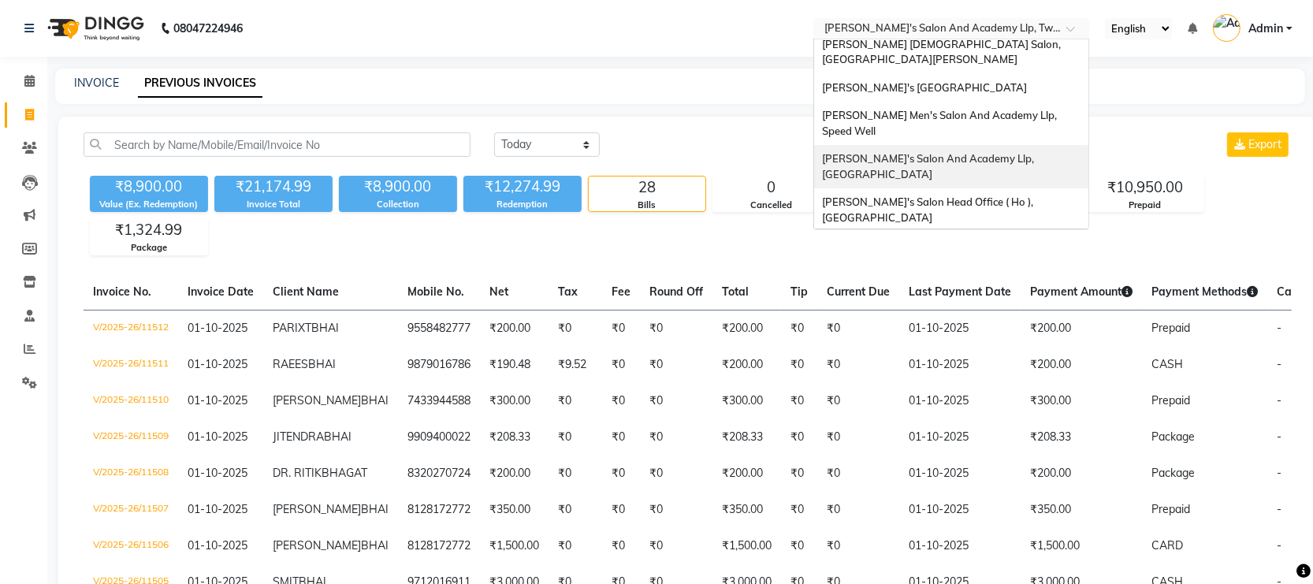
click at [987, 152] on span "[PERSON_NAME]'s Salon And Academy Llp, [GEOGRAPHIC_DATA]" at bounding box center [929, 166] width 214 height 28
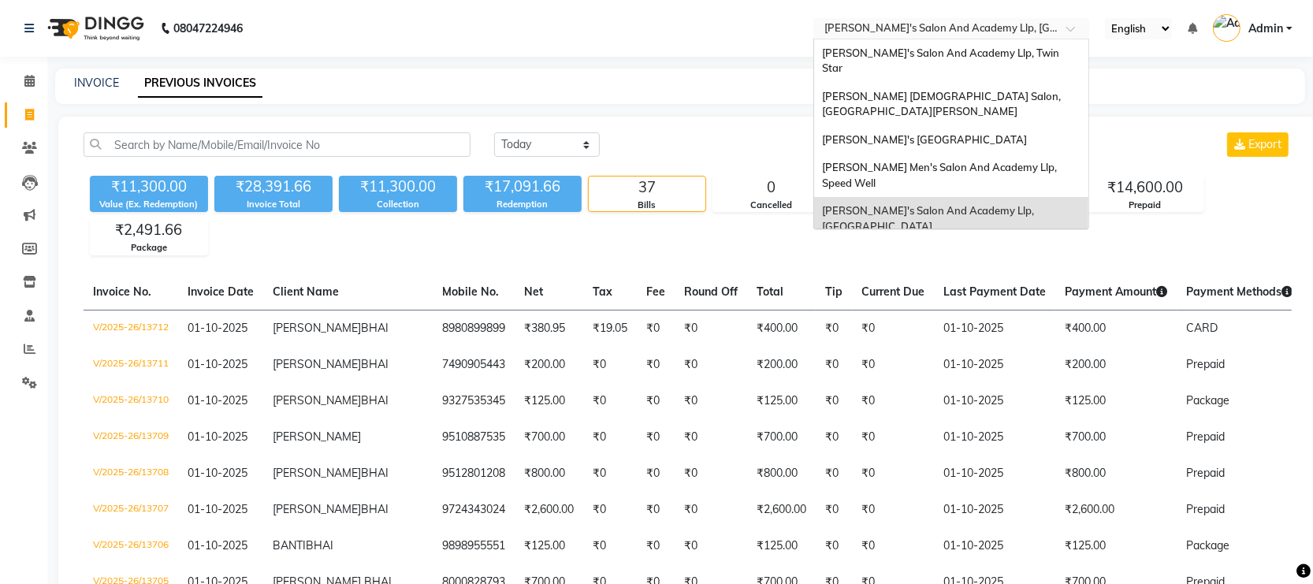
click at [940, 29] on input "text" at bounding box center [935, 30] width 229 height 16
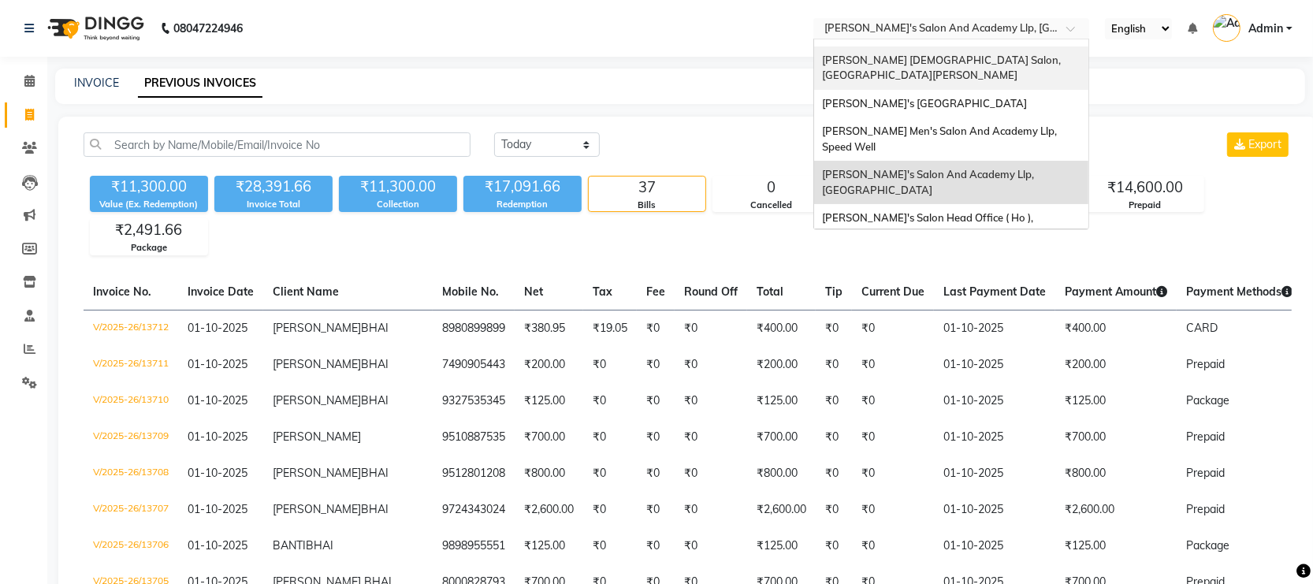
scroll to position [52, 0]
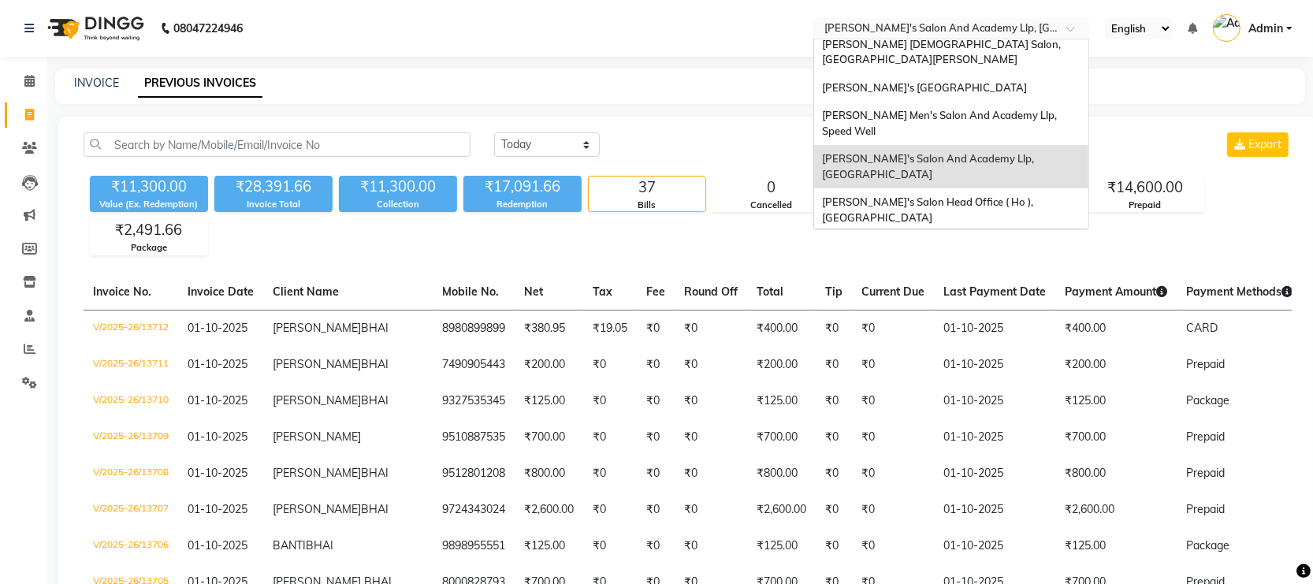
click at [940, 239] on span "[PERSON_NAME] Men's Salon & Academy Llp, [GEOGRAPHIC_DATA]" at bounding box center [934, 253] width 224 height 28
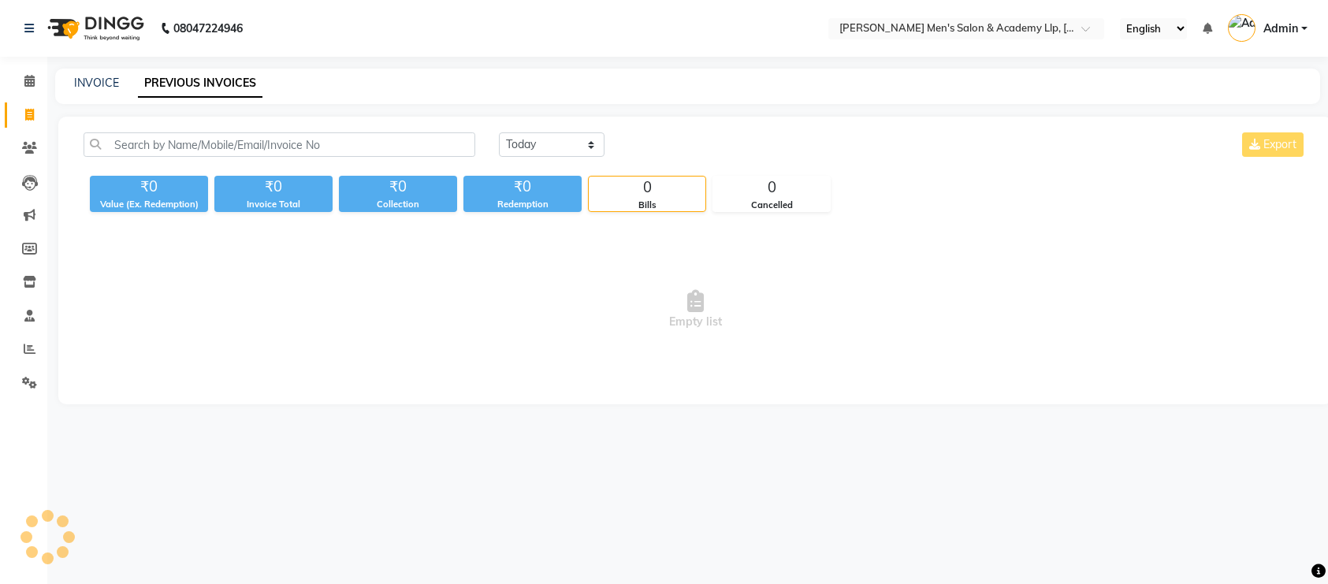
select select "en"
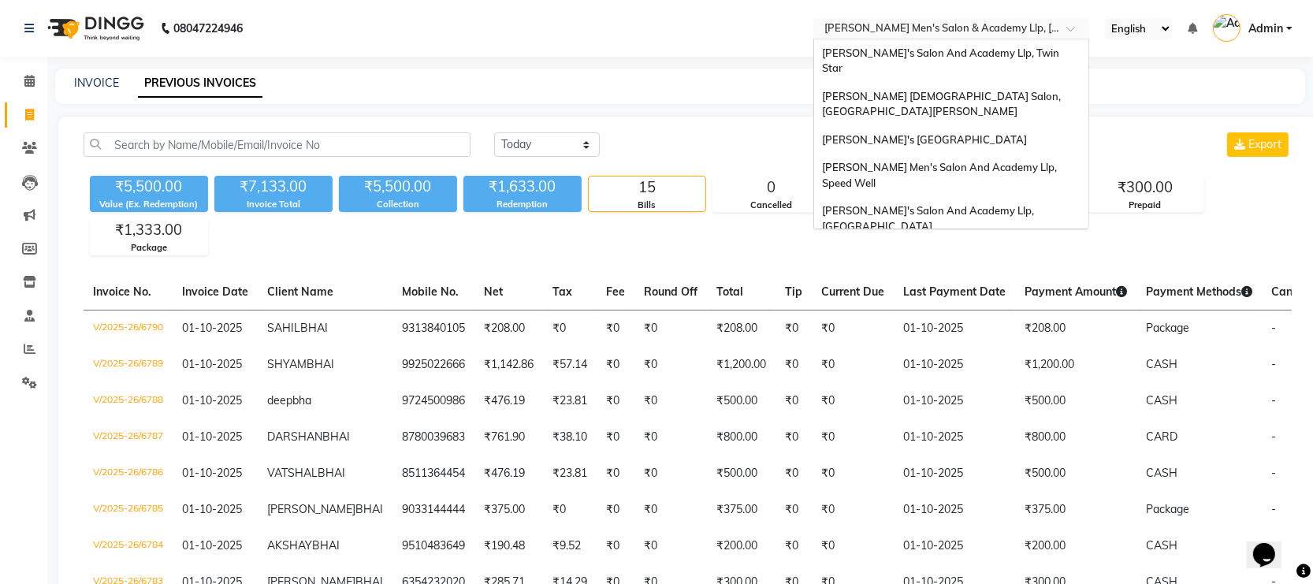
click at [1030, 29] on input "text" at bounding box center [935, 30] width 229 height 16
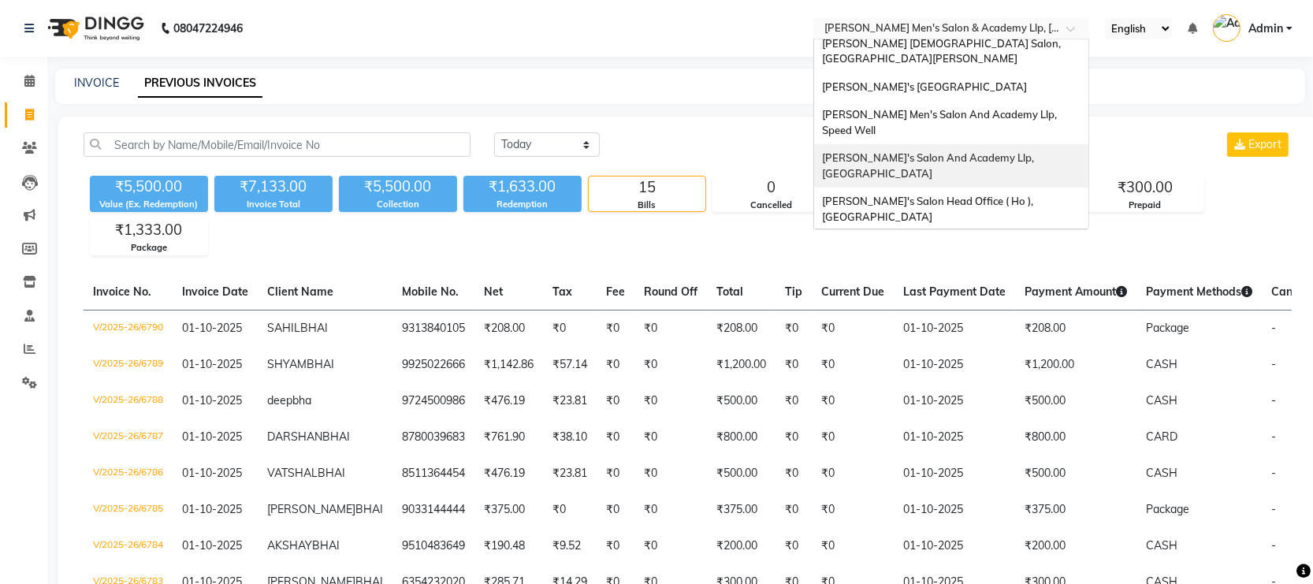
click at [1013, 151] on span "[PERSON_NAME]'s Salon And Academy Llp, [GEOGRAPHIC_DATA]" at bounding box center [929, 165] width 214 height 28
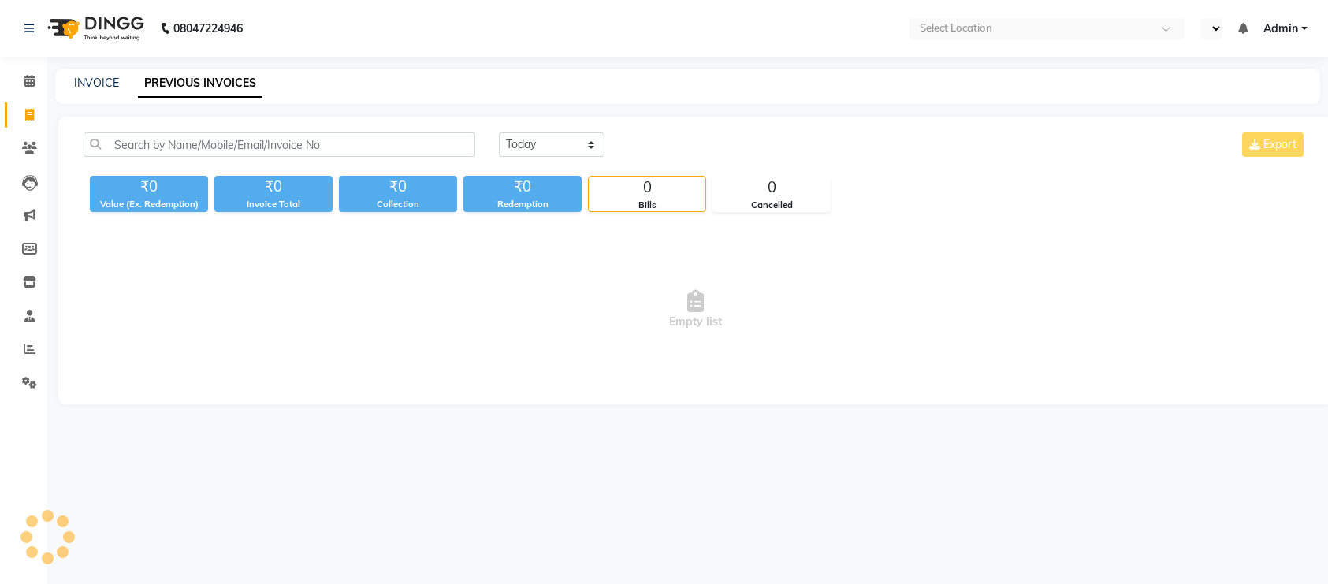
select select "en"
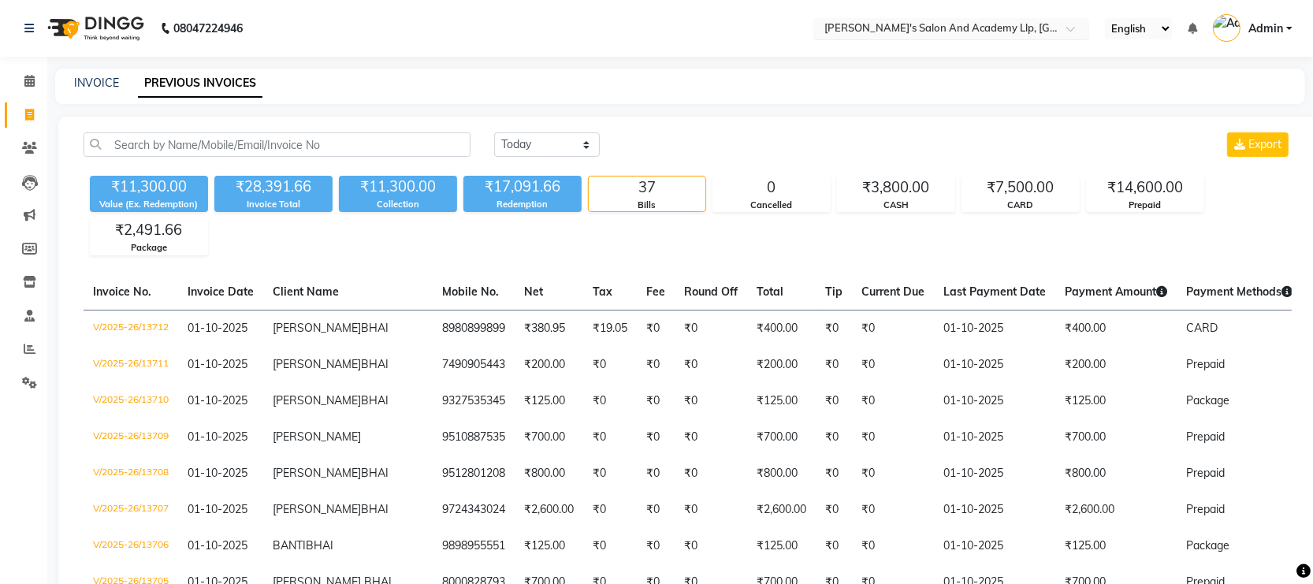
click at [997, 28] on input "text" at bounding box center [935, 30] width 229 height 16
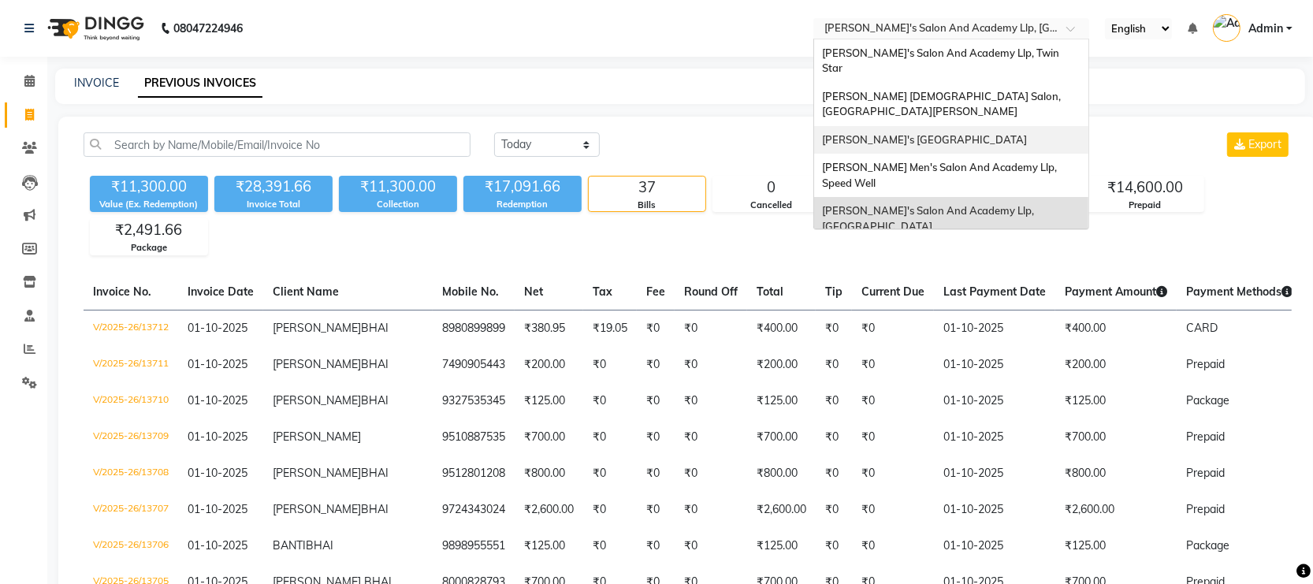
click at [1003, 133] on span "[PERSON_NAME]'s [GEOGRAPHIC_DATA]" at bounding box center [924, 139] width 205 height 13
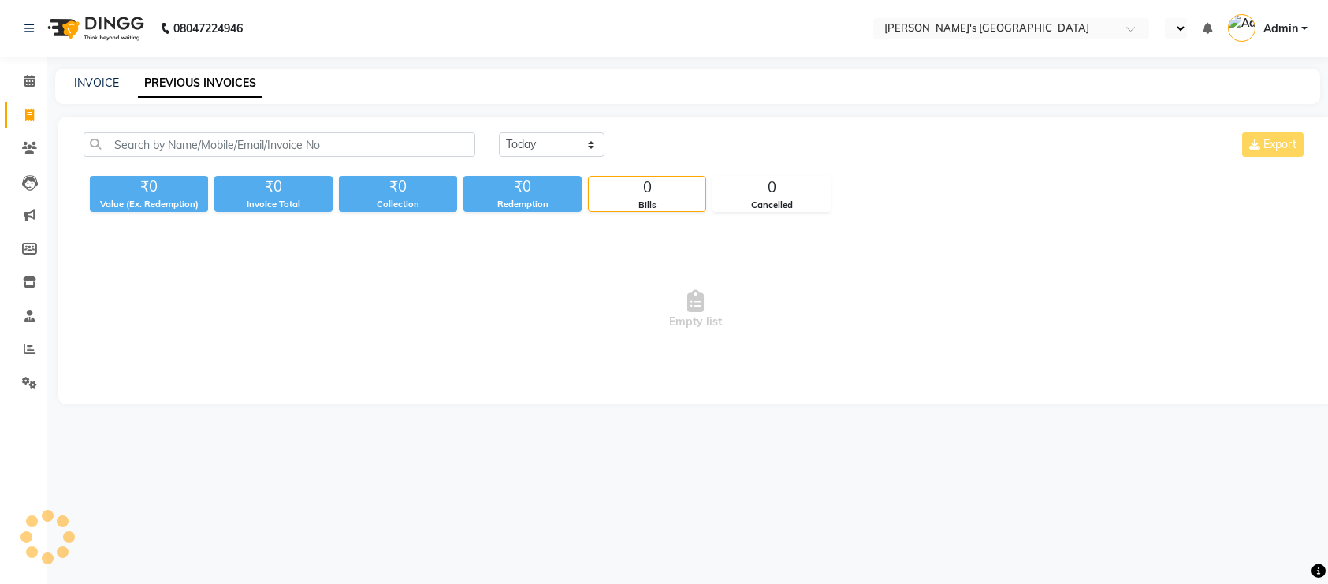
select select "en"
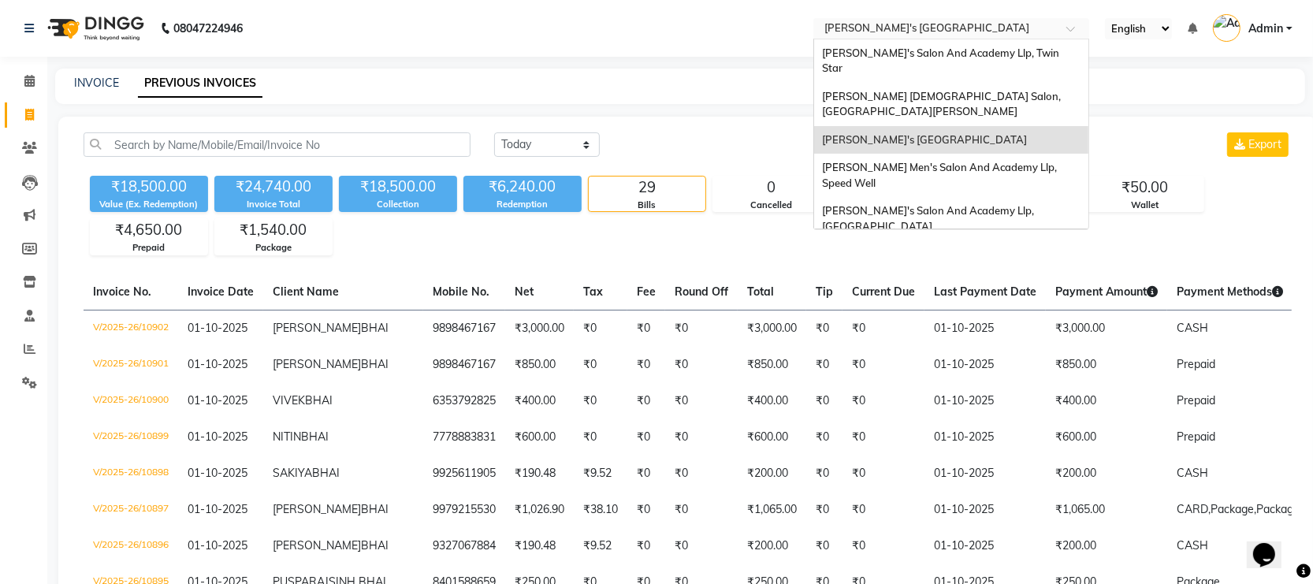
click at [1039, 29] on input "text" at bounding box center [935, 30] width 229 height 16
click at [1009, 83] on div "[PERSON_NAME] [DEMOGRAPHIC_DATA] Salon, [GEOGRAPHIC_DATA][PERSON_NAME]" at bounding box center [951, 104] width 274 height 43
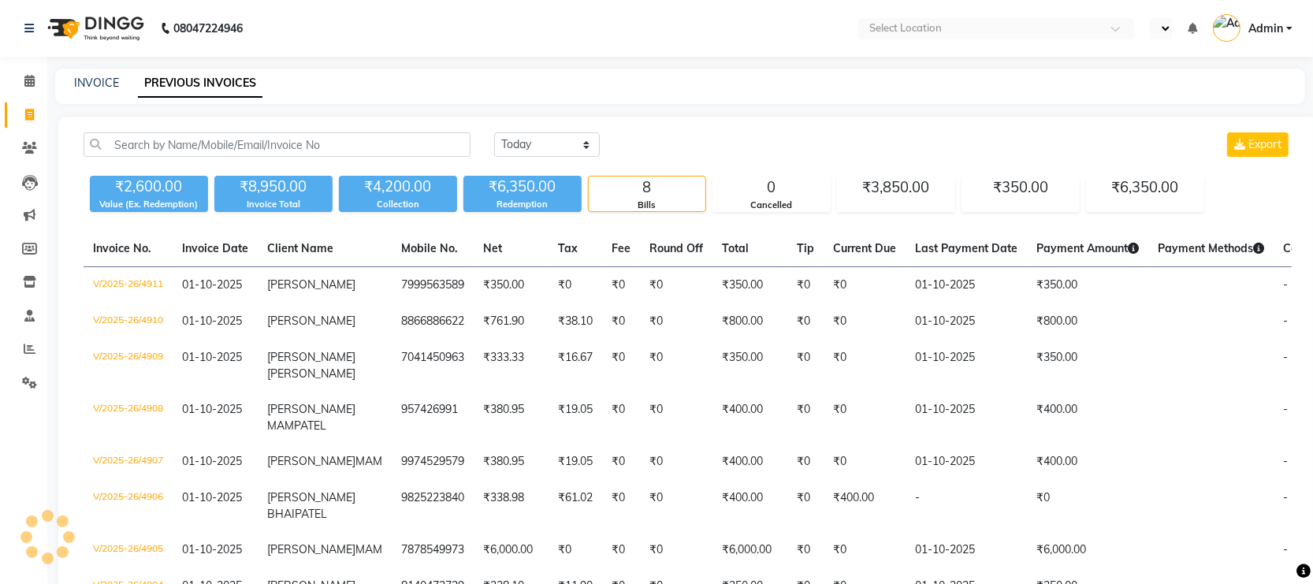
select select "en"
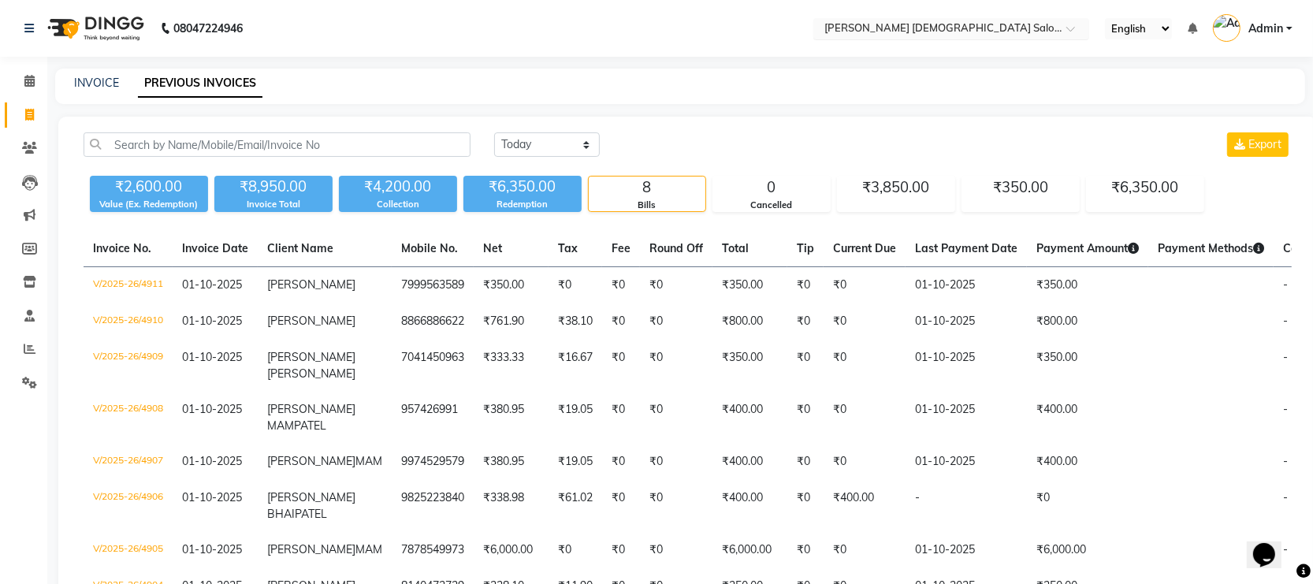
click at [950, 26] on input "text" at bounding box center [935, 30] width 229 height 16
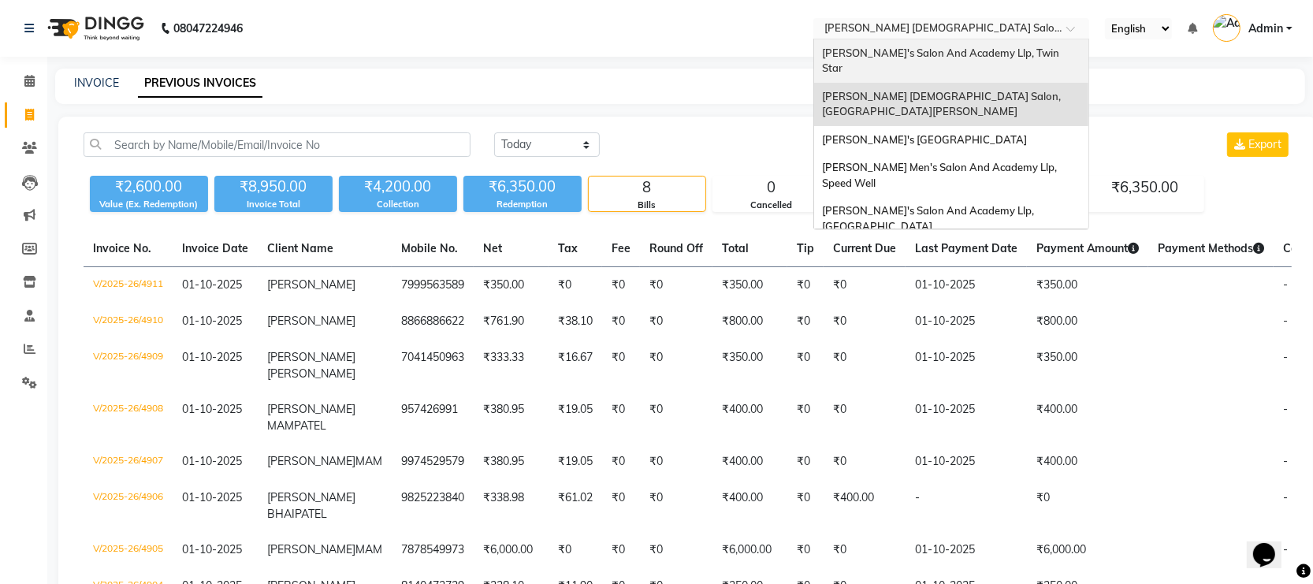
click at [940, 53] on span "[PERSON_NAME]'s Salon And Academy Llp, Twin Star" at bounding box center [942, 60] width 240 height 28
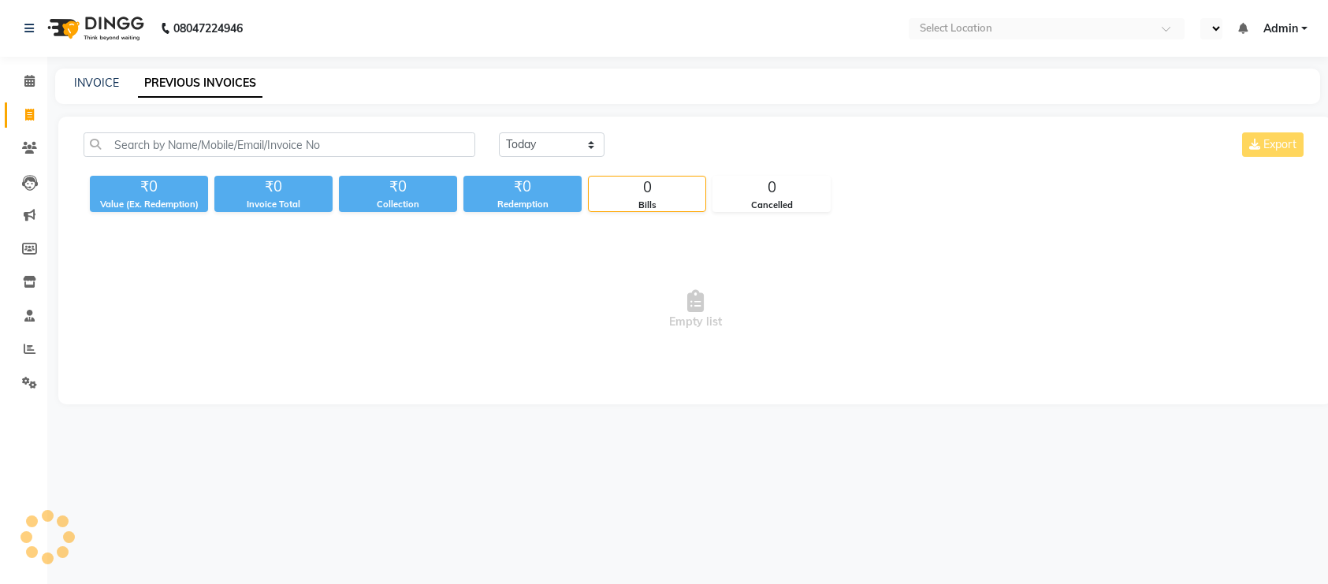
select select "en"
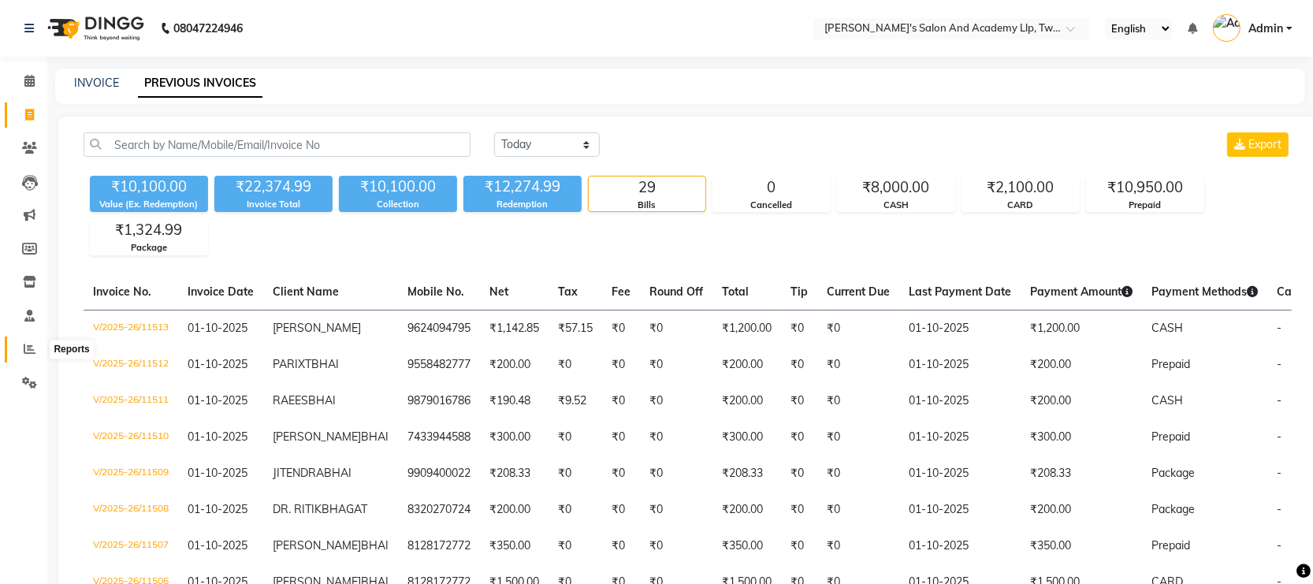
click at [26, 344] on icon at bounding box center [30, 349] width 12 height 12
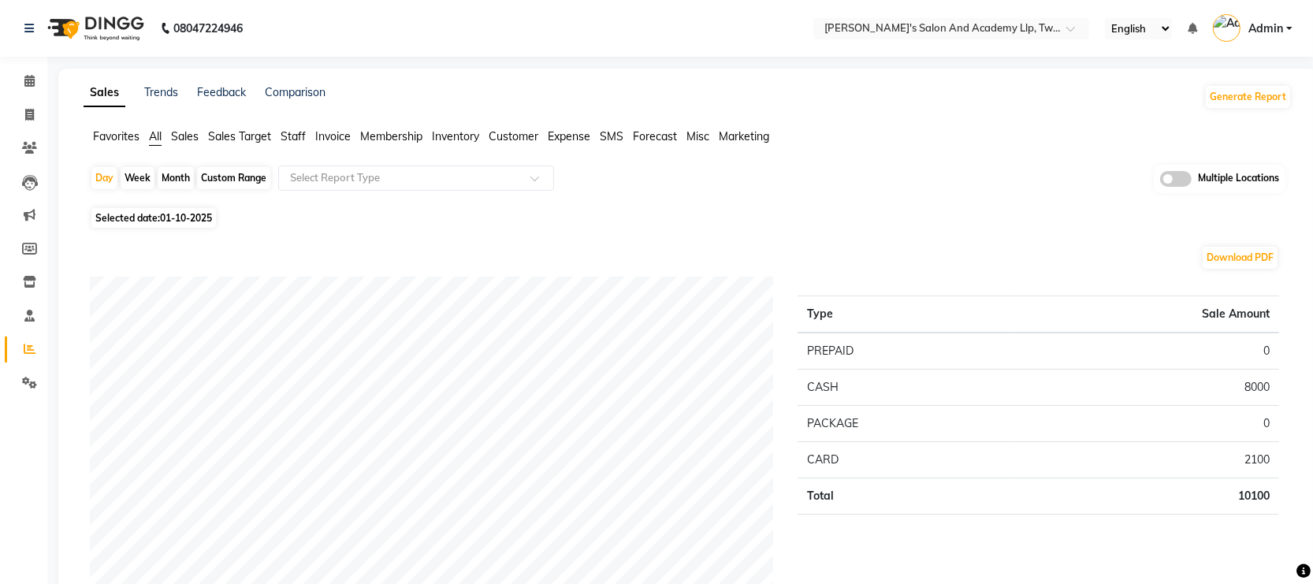
click at [1170, 181] on span at bounding box center [1176, 179] width 32 height 16
click at [1160, 181] on input "checkbox" at bounding box center [1160, 181] width 0 height 0
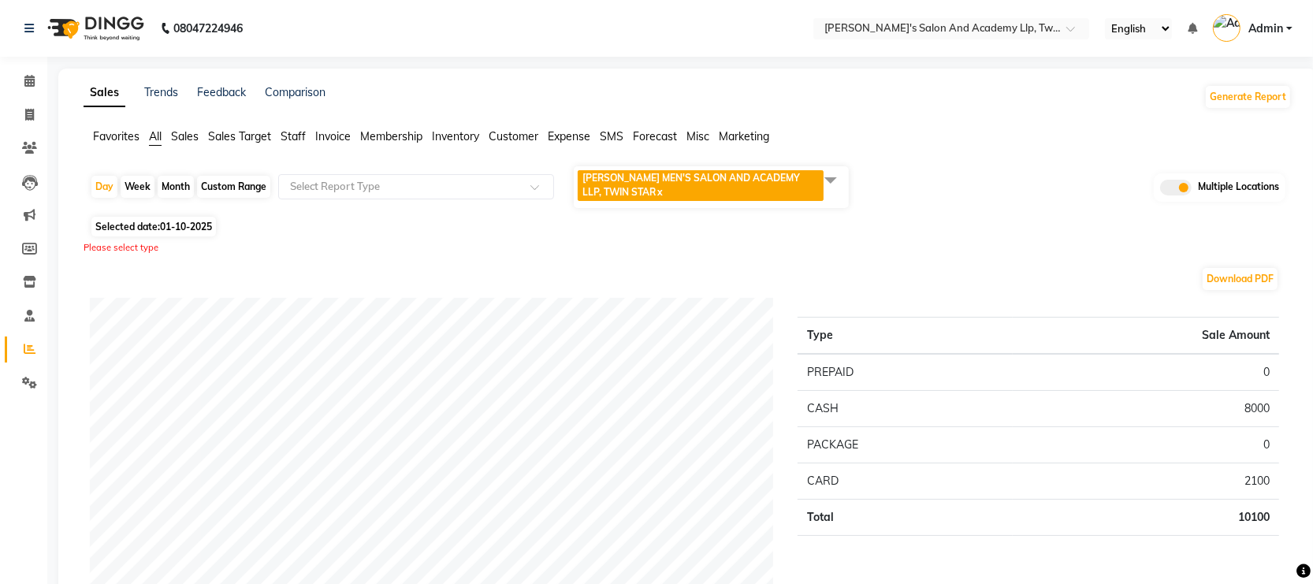
click at [835, 176] on span at bounding box center [831, 180] width 32 height 30
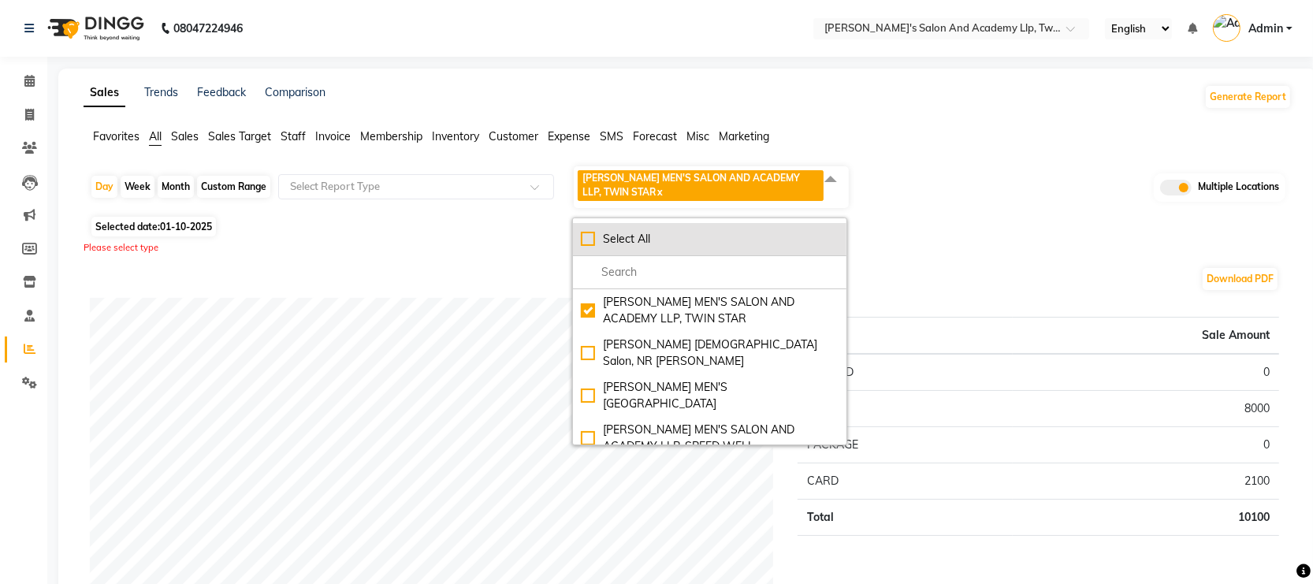
click at [586, 245] on div "Select All" at bounding box center [710, 239] width 258 height 17
checkbox input "true"
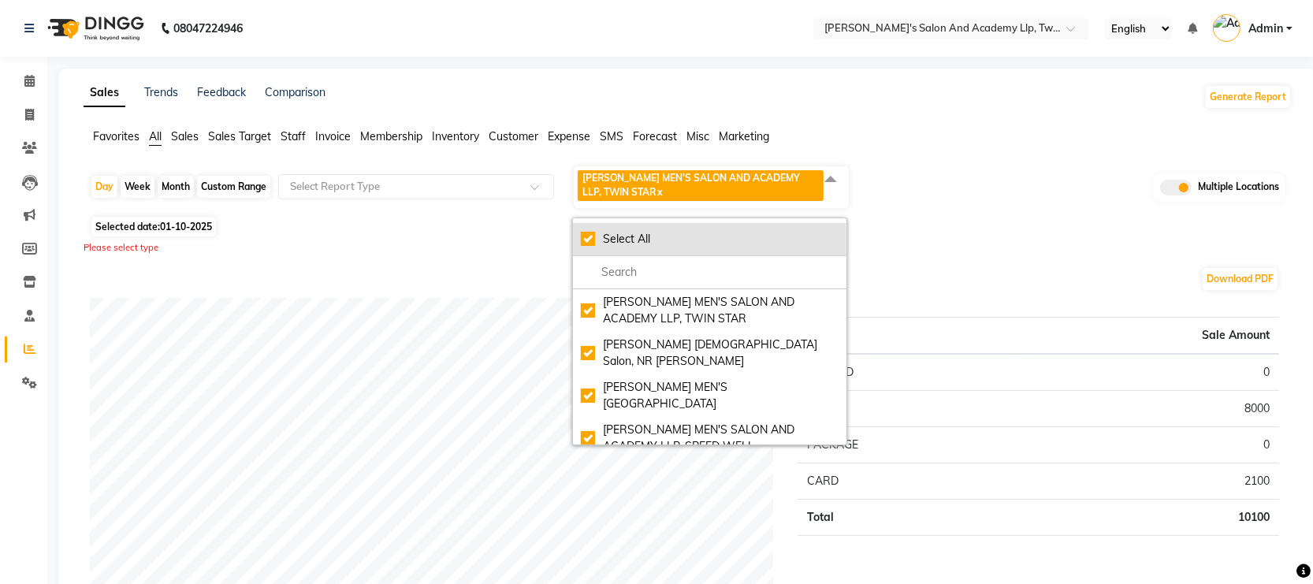
checkbox input "true"
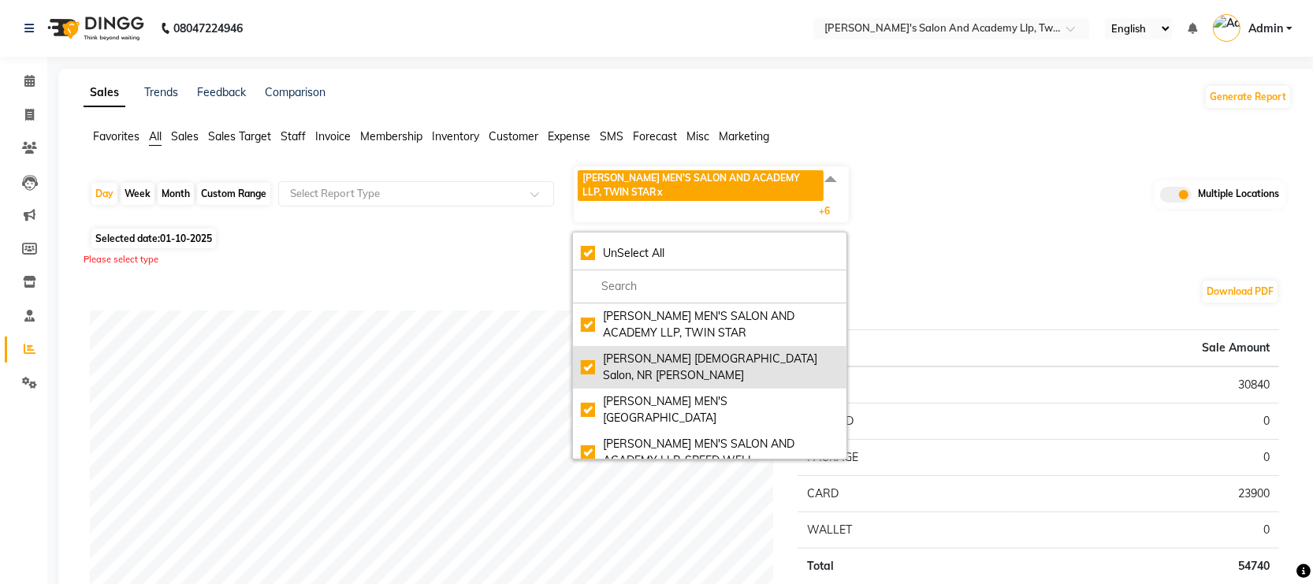
click at [589, 357] on div "Elaine Ladies Salon, NR Balaji Hall" at bounding box center [710, 367] width 258 height 33
checkbox input "false"
click at [597, 355] on div "Elaine Ladies Salon, NR Balaji Hall" at bounding box center [710, 367] width 258 height 33
checkbox input "true"
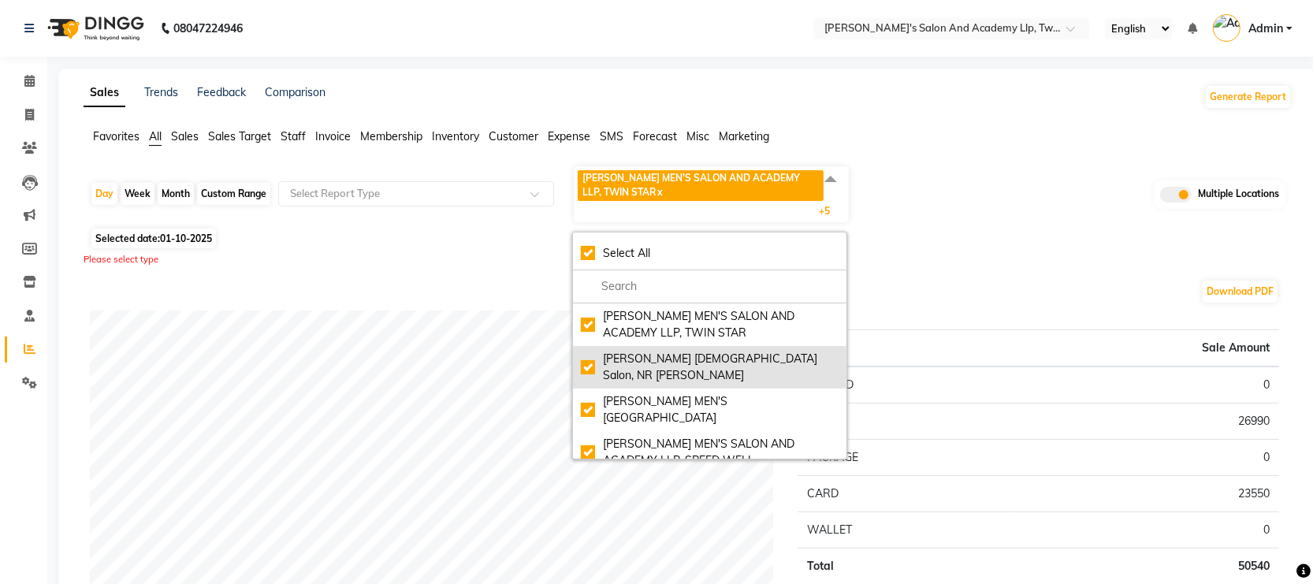
checkbox input "true"
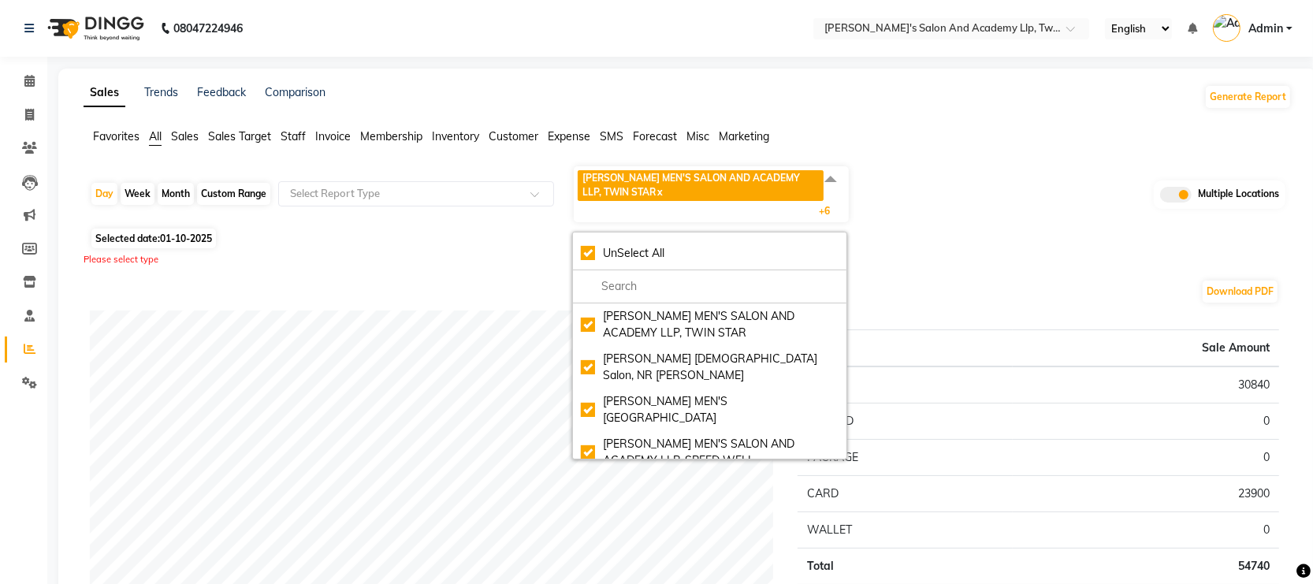
click at [946, 232] on div "Selected date: 01-10-2025" at bounding box center [691, 238] width 1202 height 17
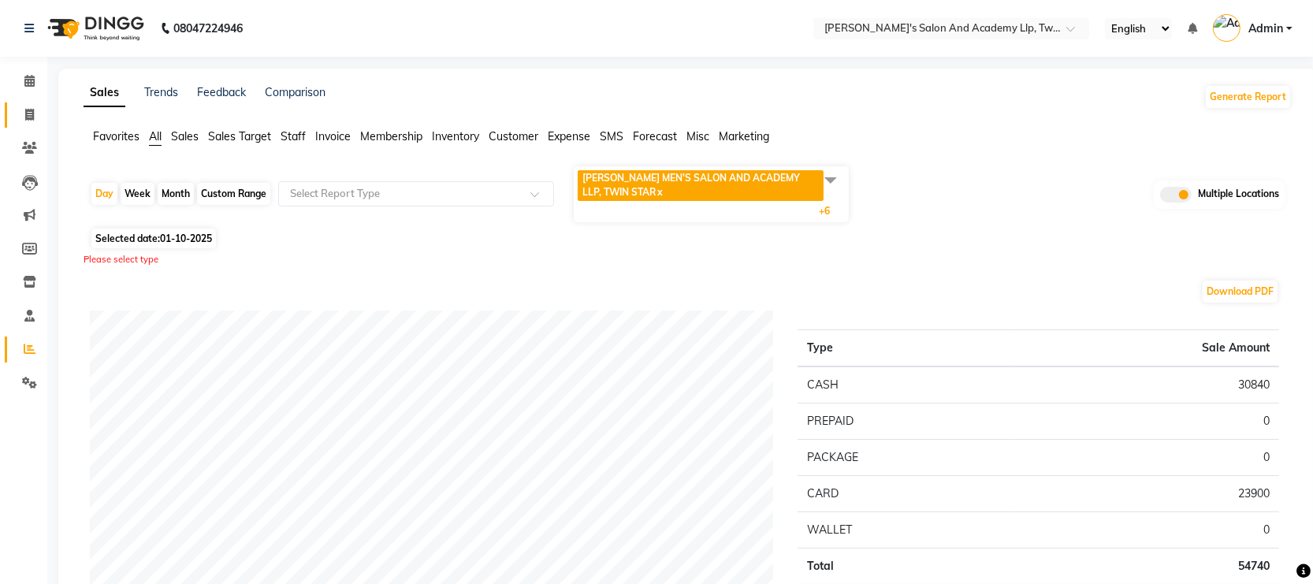
click at [24, 112] on span at bounding box center [30, 115] width 28 height 18
select select "service"
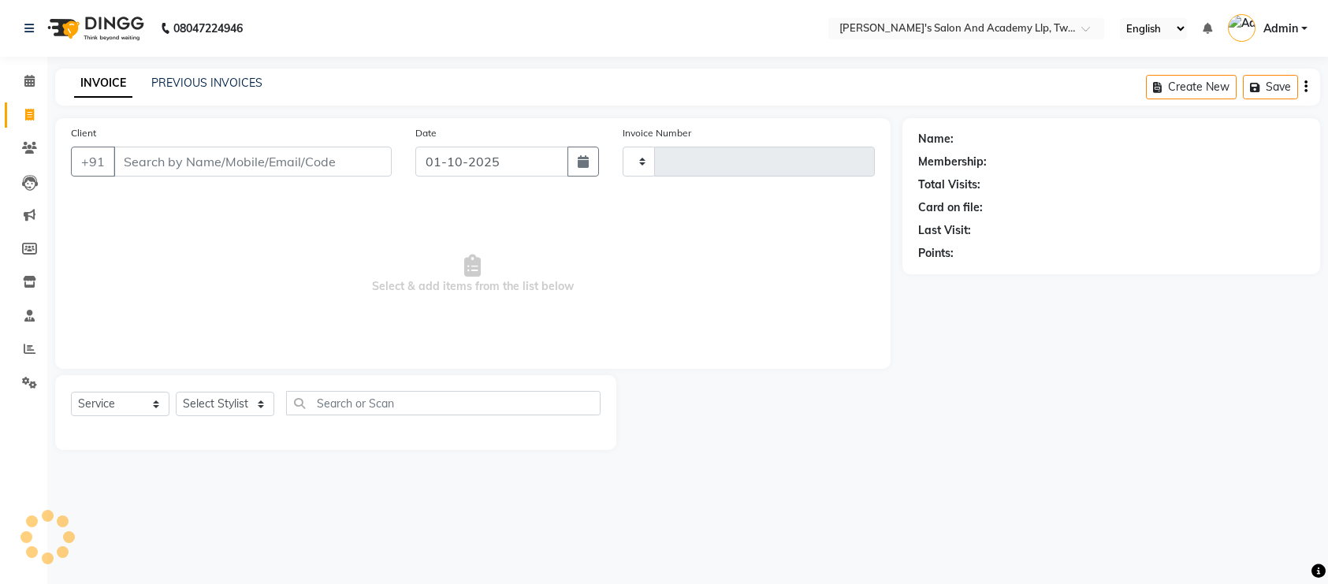
type input "11514"
select select "6985"
click at [225, 84] on link "PREVIOUS INVOICES" at bounding box center [206, 83] width 111 height 14
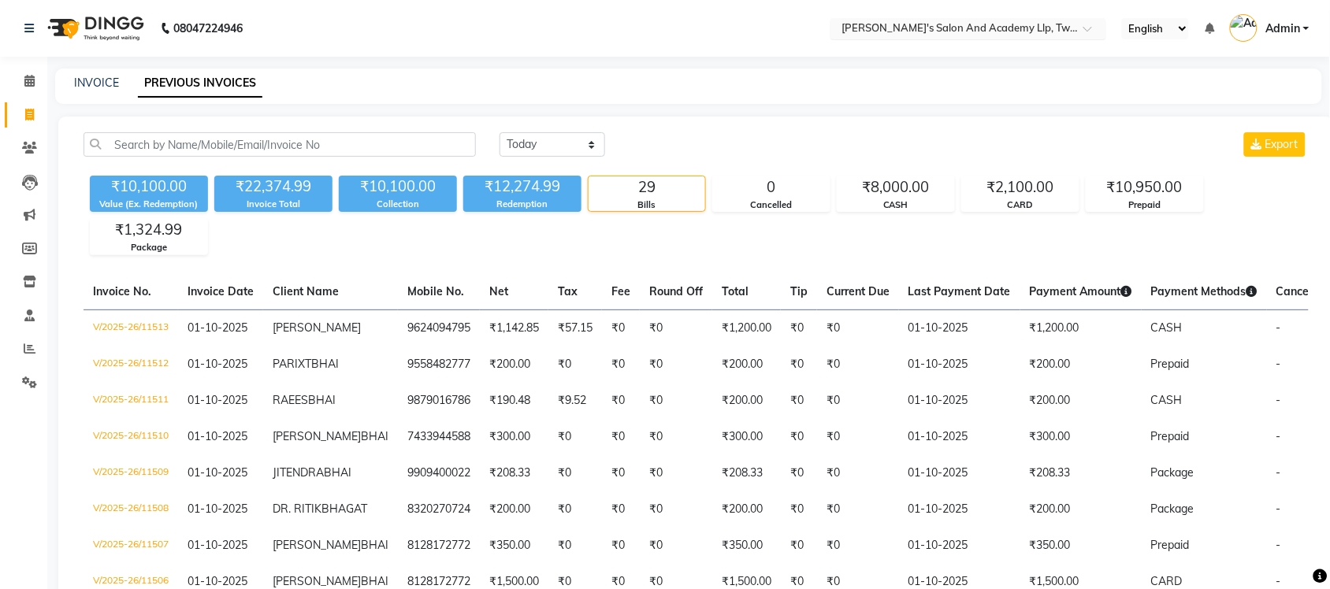
click at [1065, 25] on input "text" at bounding box center [953, 30] width 229 height 16
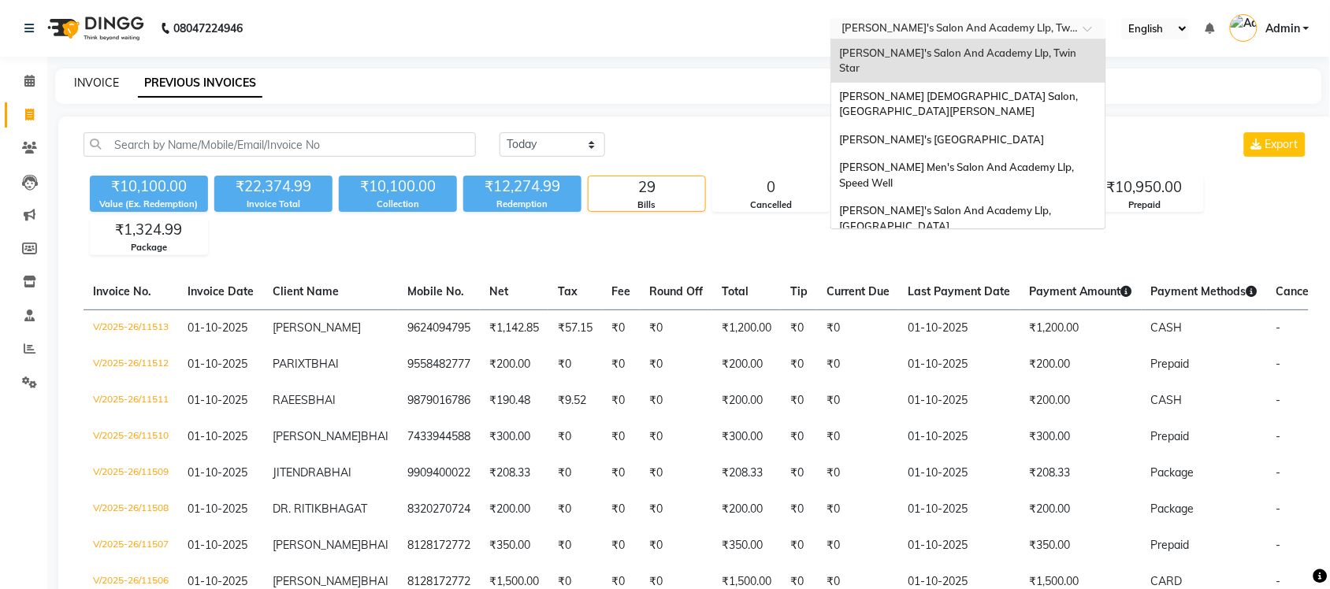
click at [99, 85] on link "INVOICE" at bounding box center [96, 83] width 45 height 14
select select "service"
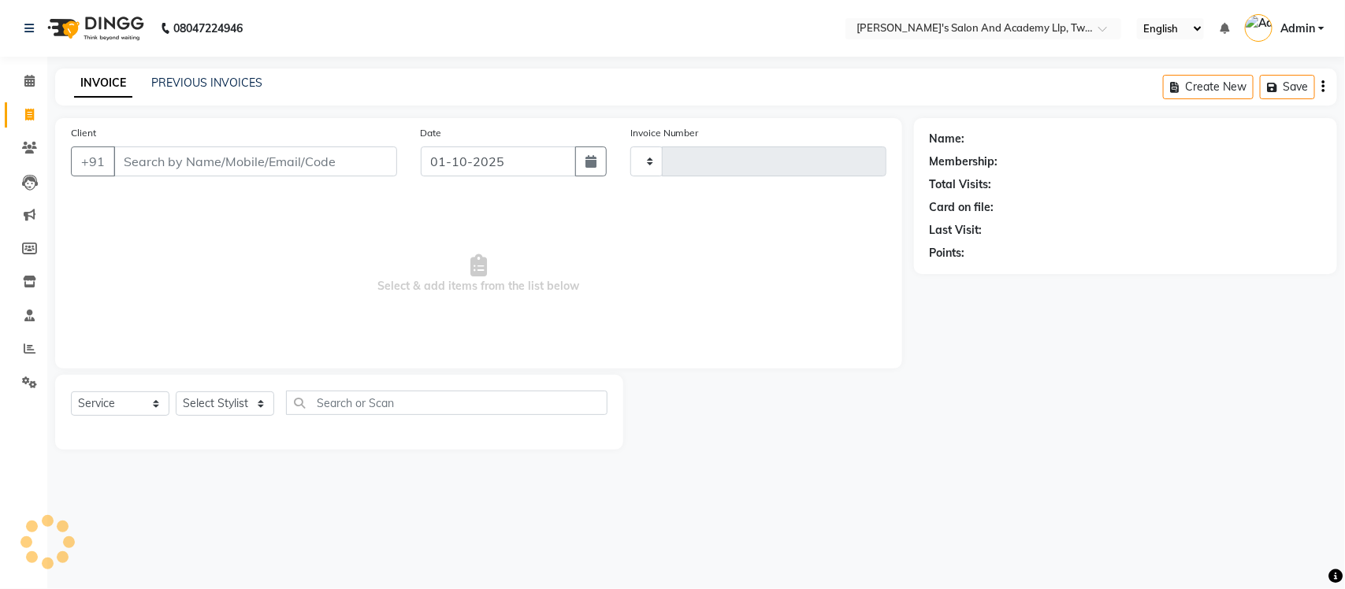
type input "11515"
select select "6985"
click at [229, 89] on div "PREVIOUS INVOICES" at bounding box center [206, 83] width 111 height 17
select select "membership"
click at [207, 84] on link "PREVIOUS INVOICES" at bounding box center [206, 83] width 111 height 14
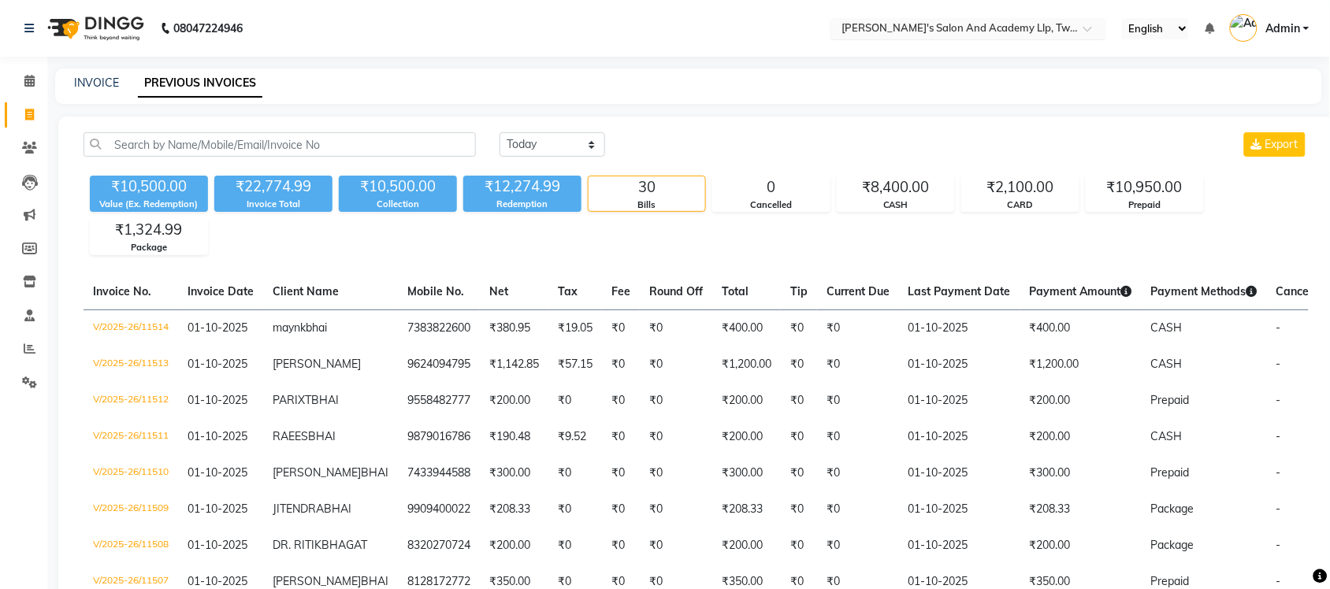
click at [1025, 24] on input "text" at bounding box center [953, 30] width 229 height 16
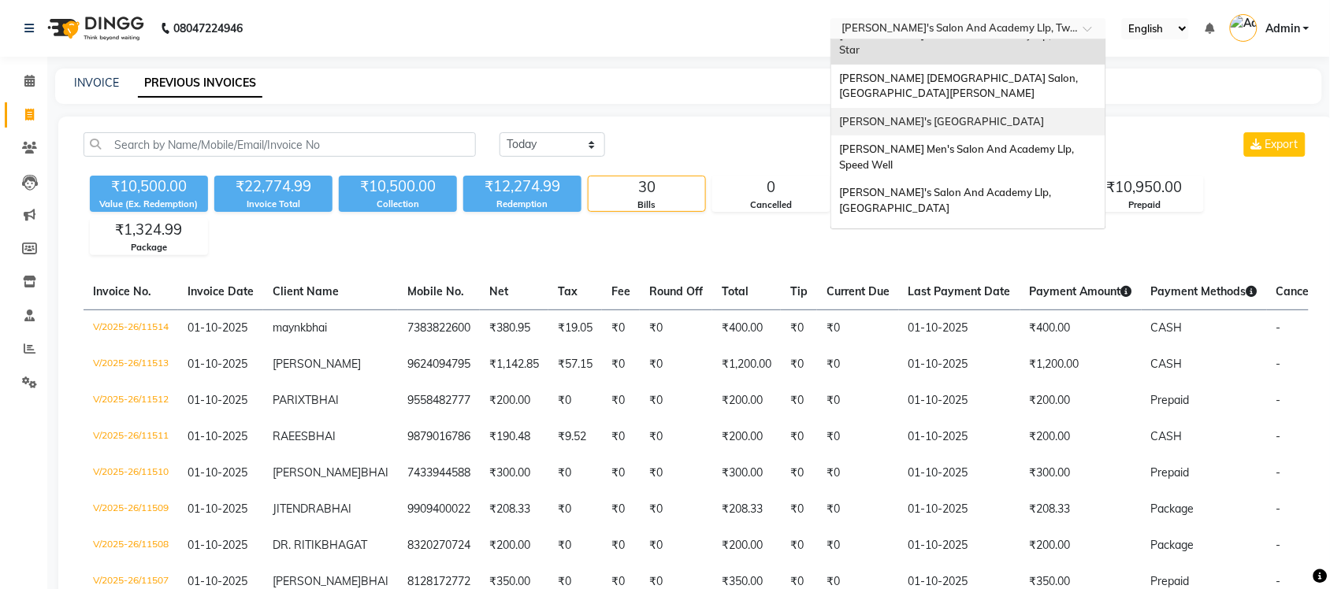
scroll to position [52, 0]
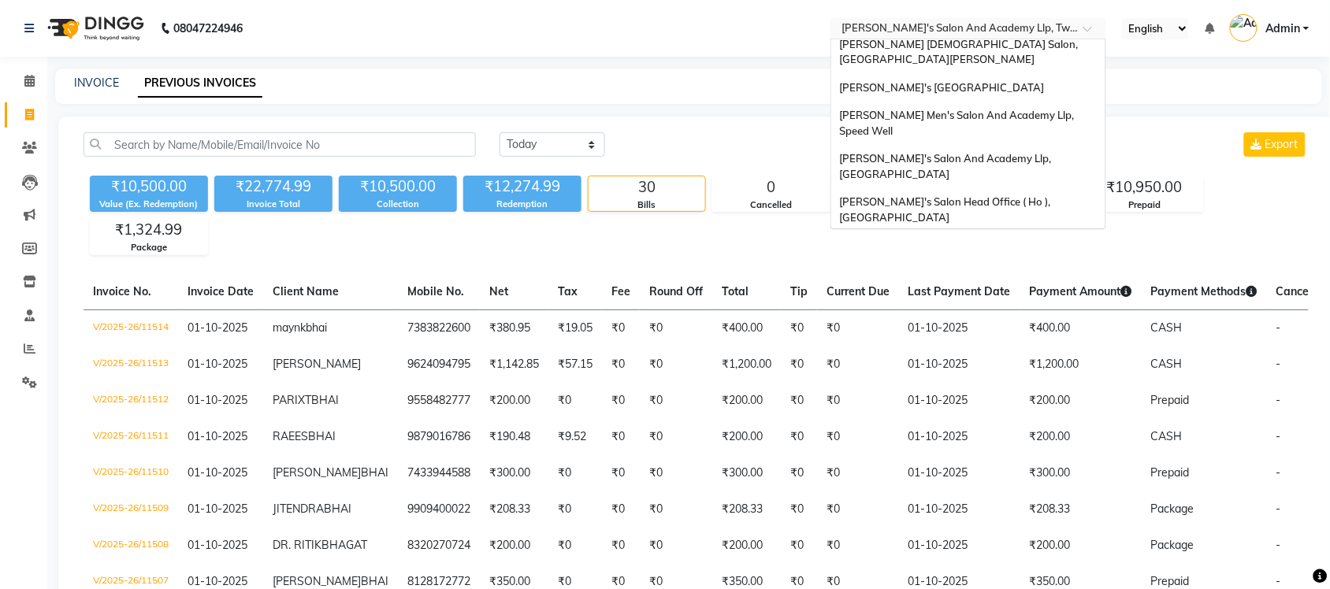
click at [1021, 239] on span "[PERSON_NAME] Men's Salon & Academy Llp, [GEOGRAPHIC_DATA]" at bounding box center [951, 253] width 224 height 28
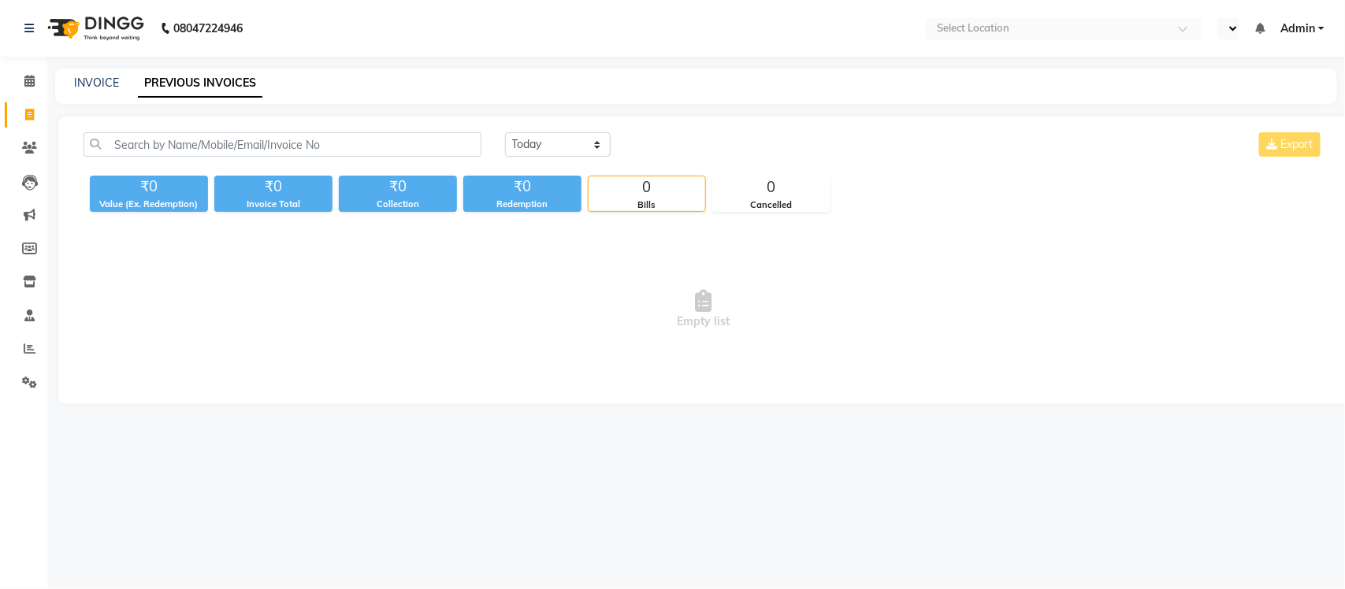
select select "en"
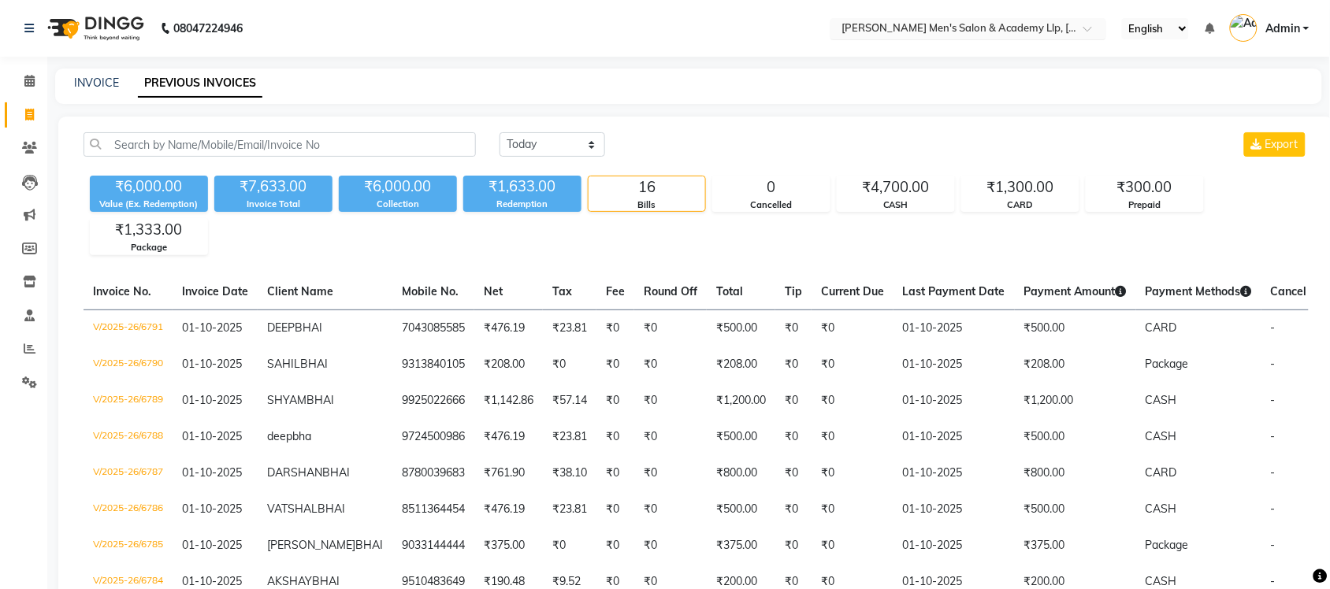
click at [1040, 34] on input "text" at bounding box center [953, 30] width 229 height 16
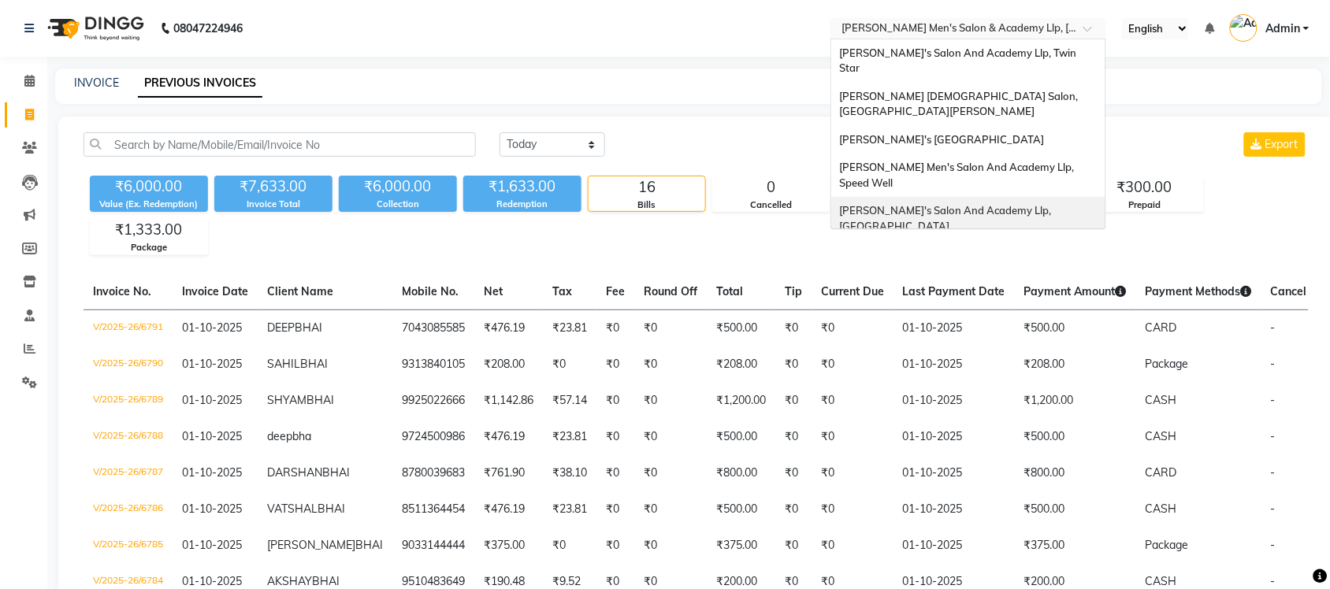
scroll to position [52, 0]
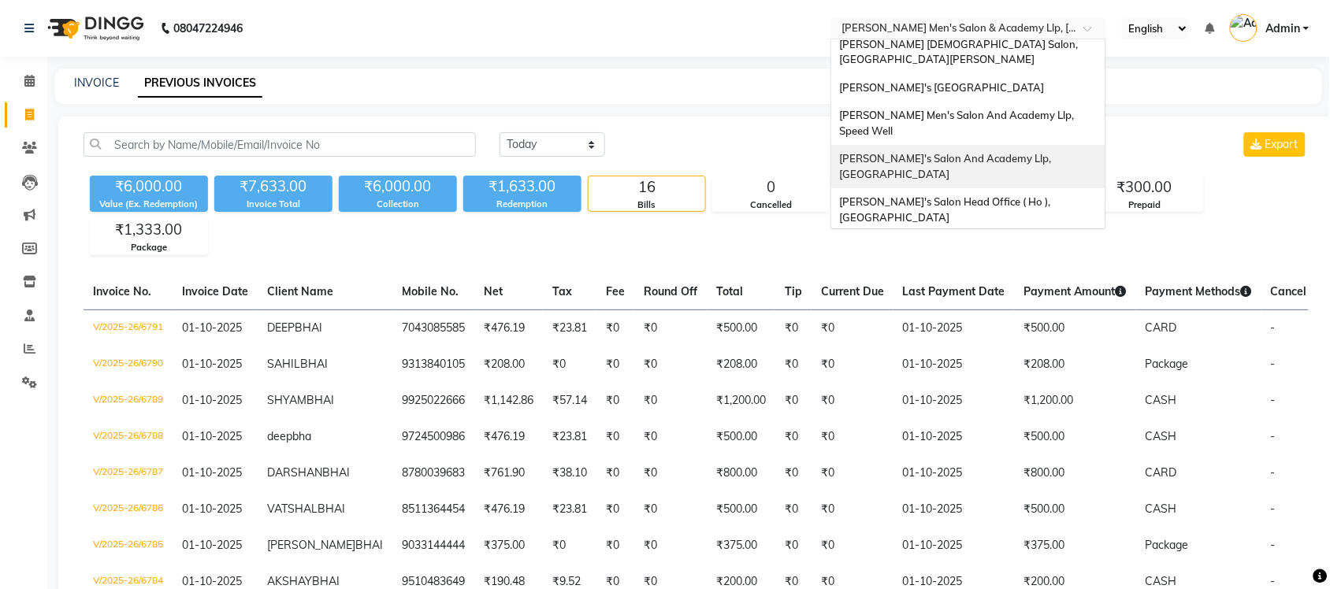
click at [1030, 152] on span "[PERSON_NAME]'s Salon And Academy Llp, [GEOGRAPHIC_DATA]" at bounding box center [946, 166] width 214 height 28
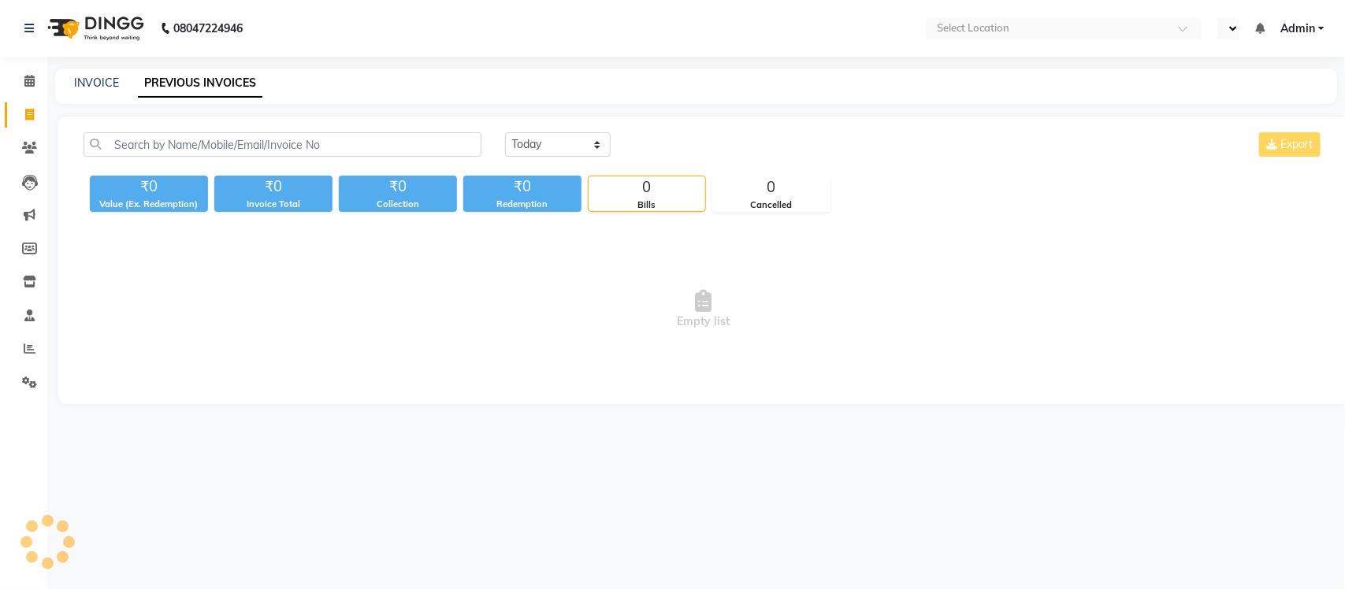
select select "en"
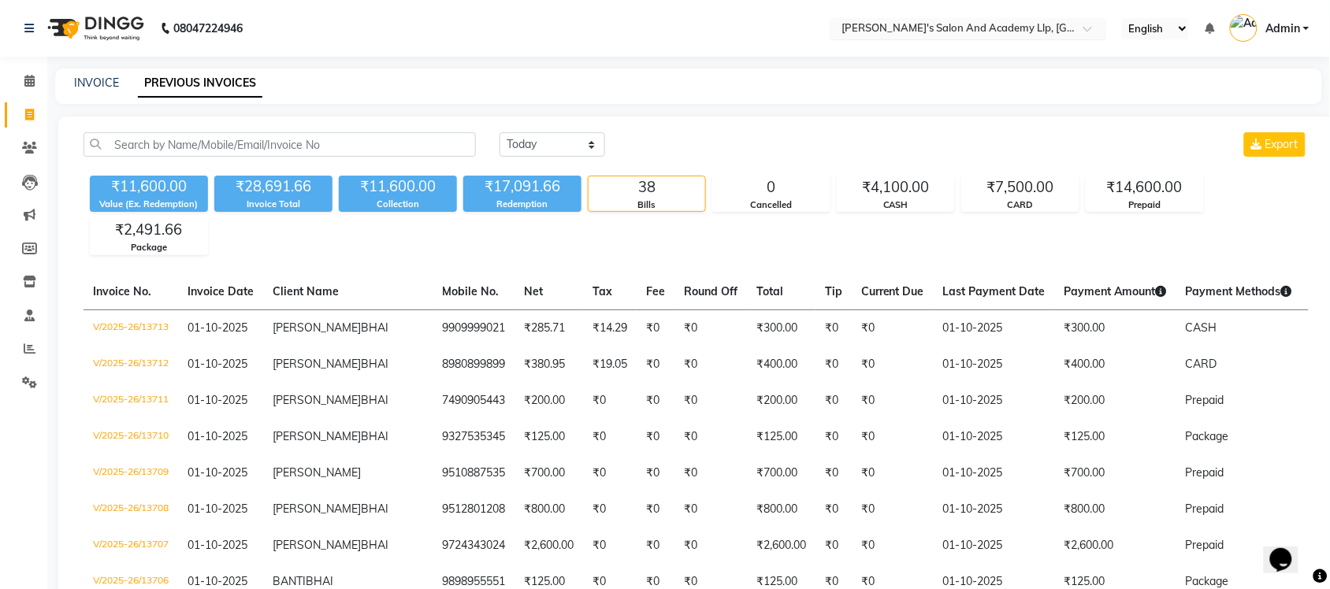
click at [1024, 30] on input "text" at bounding box center [953, 30] width 229 height 16
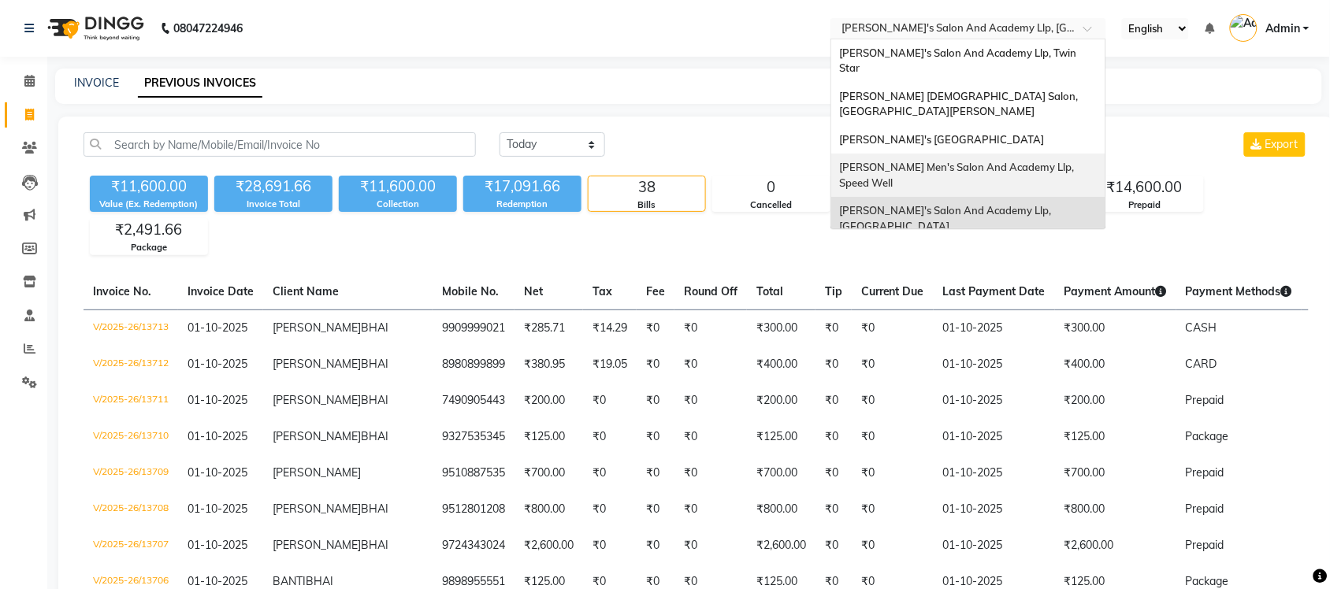
click at [1007, 158] on div "[PERSON_NAME] Men's Salon And Academy Llp, Speed Well" at bounding box center [968, 175] width 274 height 43
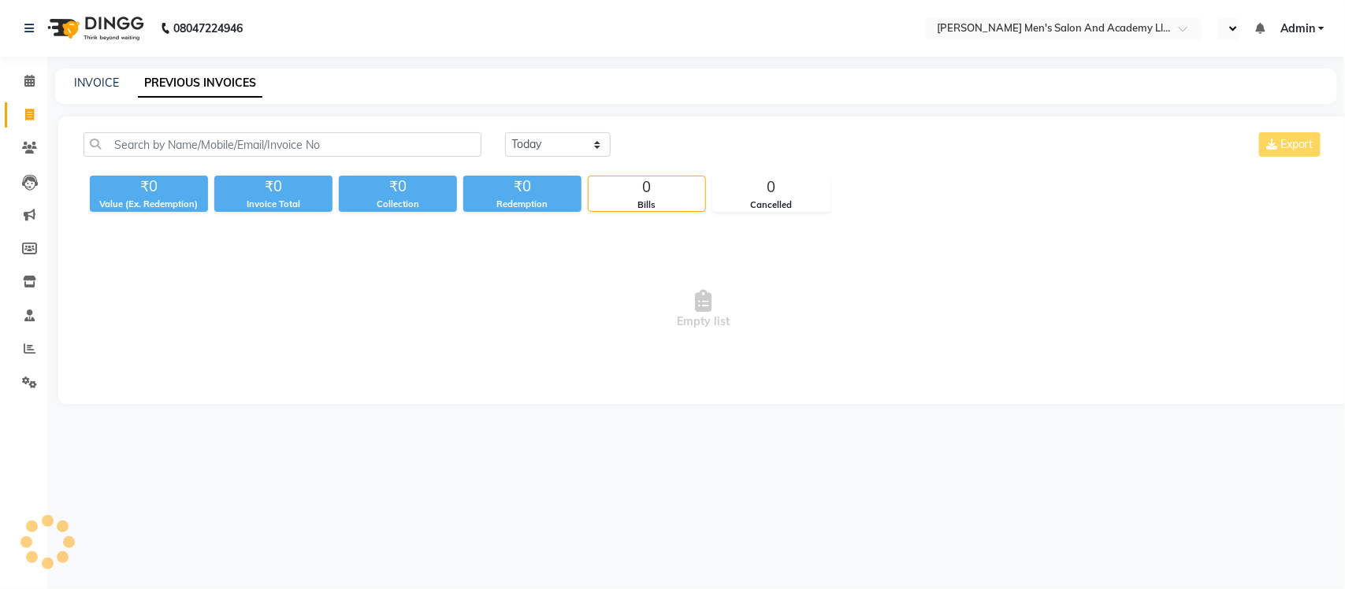
select select "en"
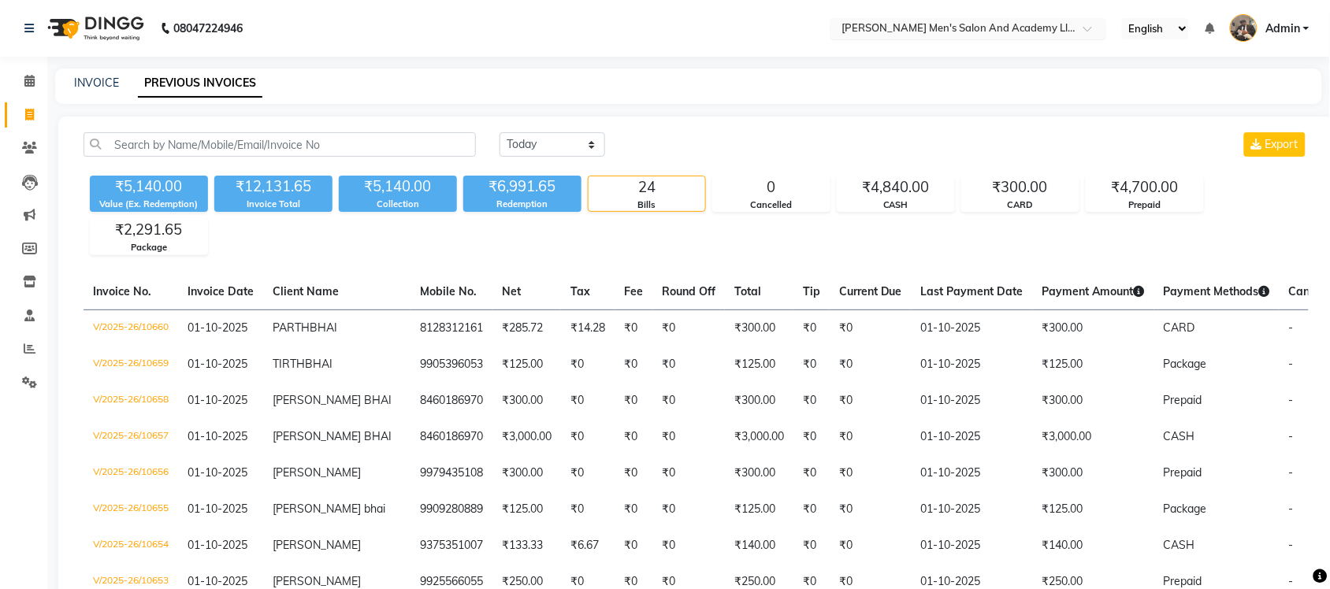
click at [1033, 32] on input "text" at bounding box center [953, 30] width 229 height 16
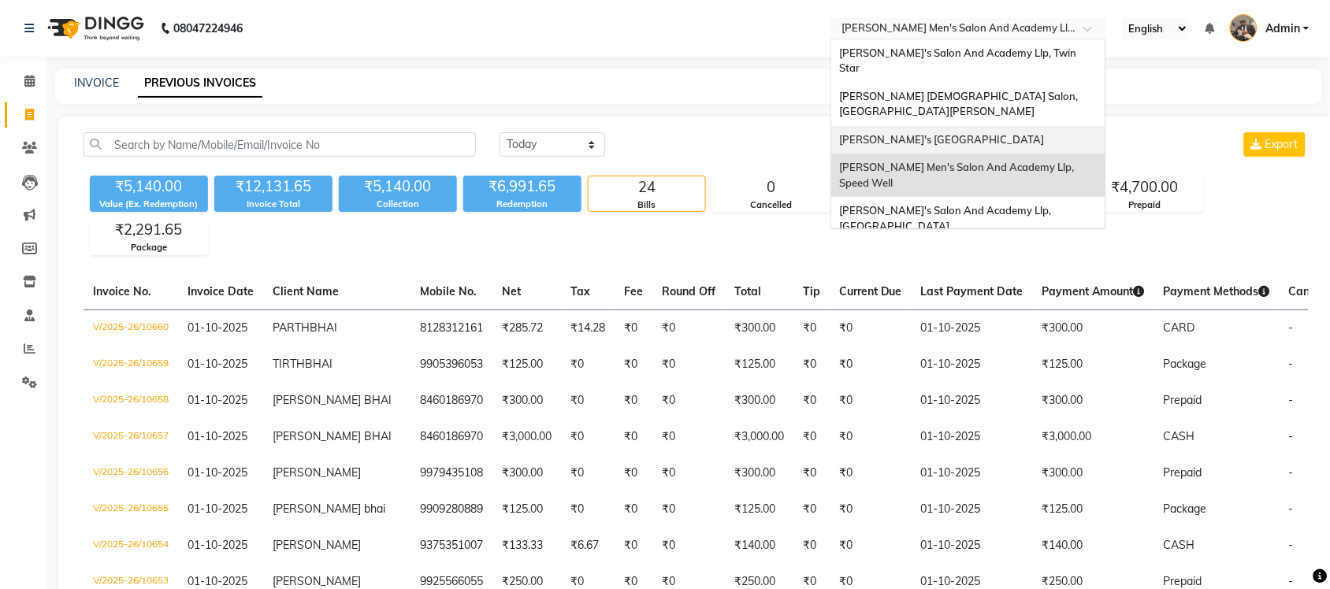
click at [1032, 133] on span "[PERSON_NAME]'s [GEOGRAPHIC_DATA]" at bounding box center [941, 139] width 205 height 13
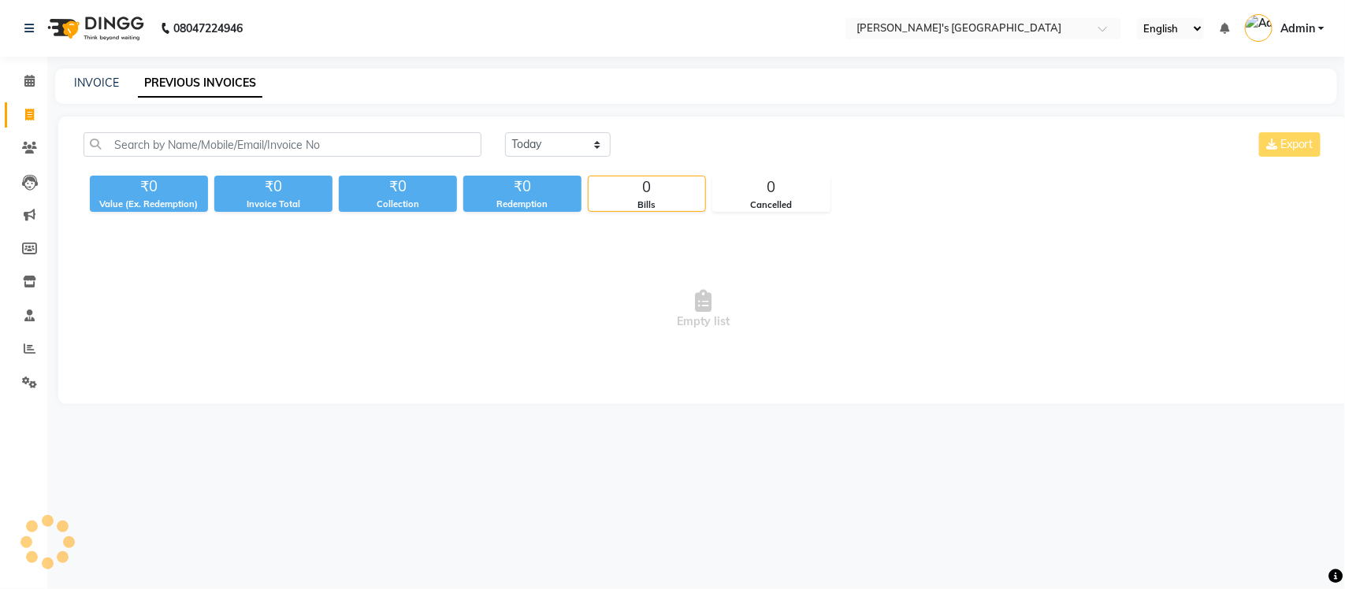
select select "en"
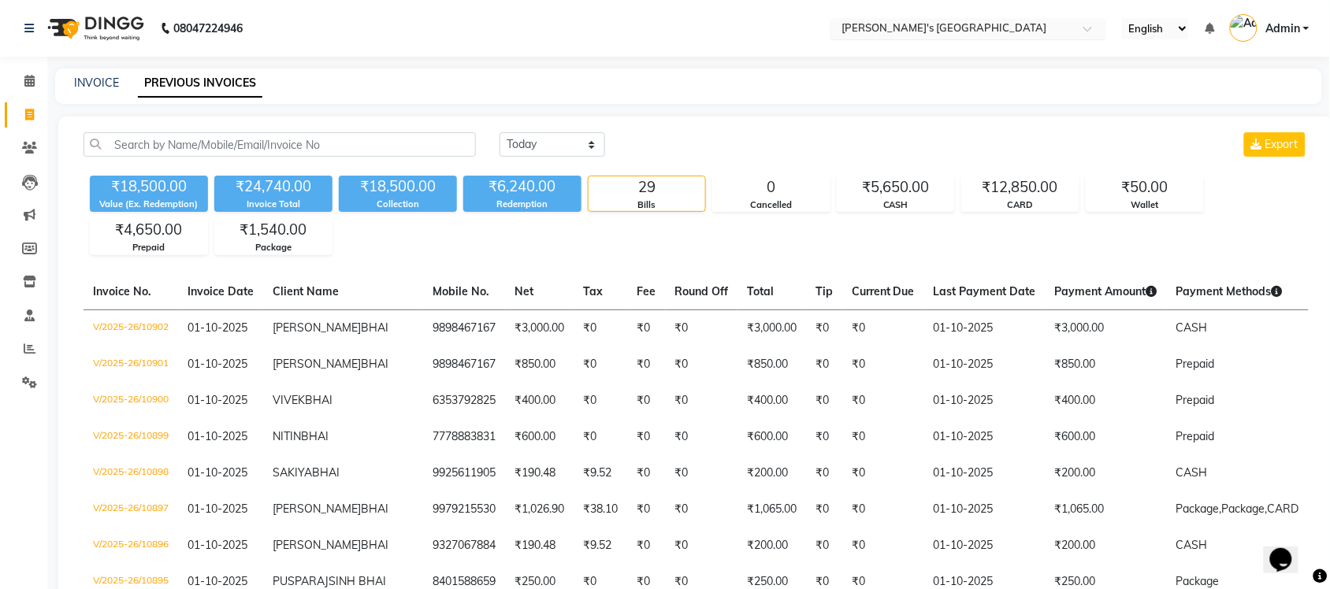
click at [1021, 24] on input "text" at bounding box center [953, 30] width 229 height 16
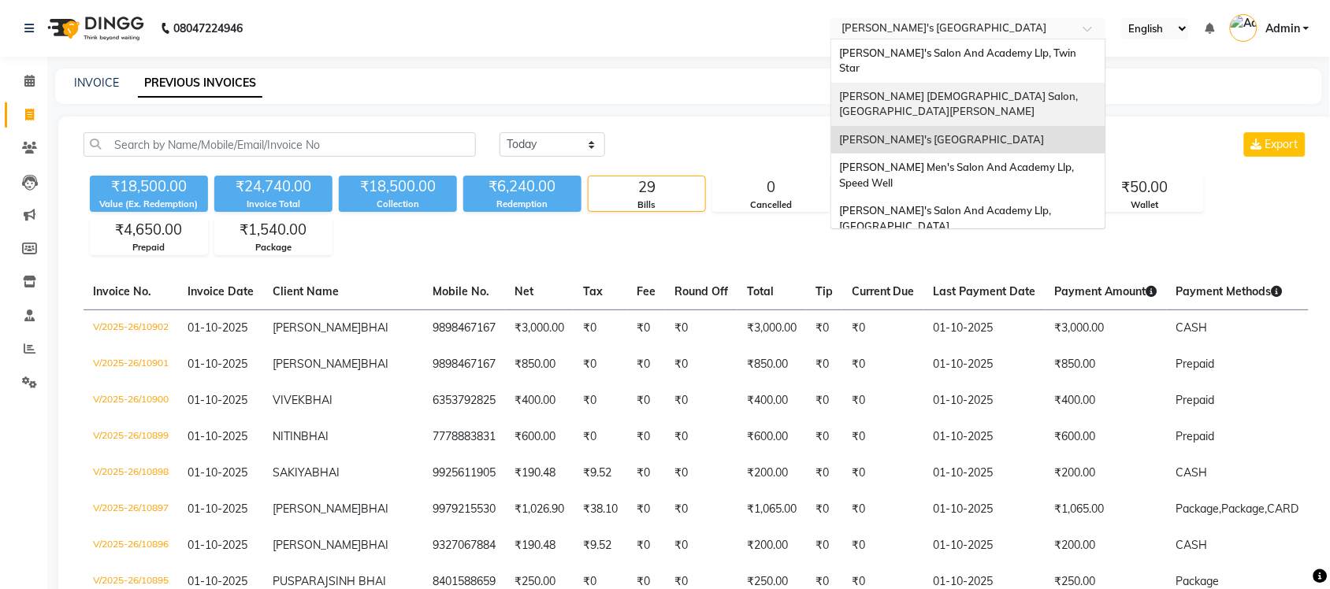
click at [1023, 83] on div "[PERSON_NAME] [DEMOGRAPHIC_DATA] Salon, [GEOGRAPHIC_DATA][PERSON_NAME]" at bounding box center [968, 104] width 274 height 43
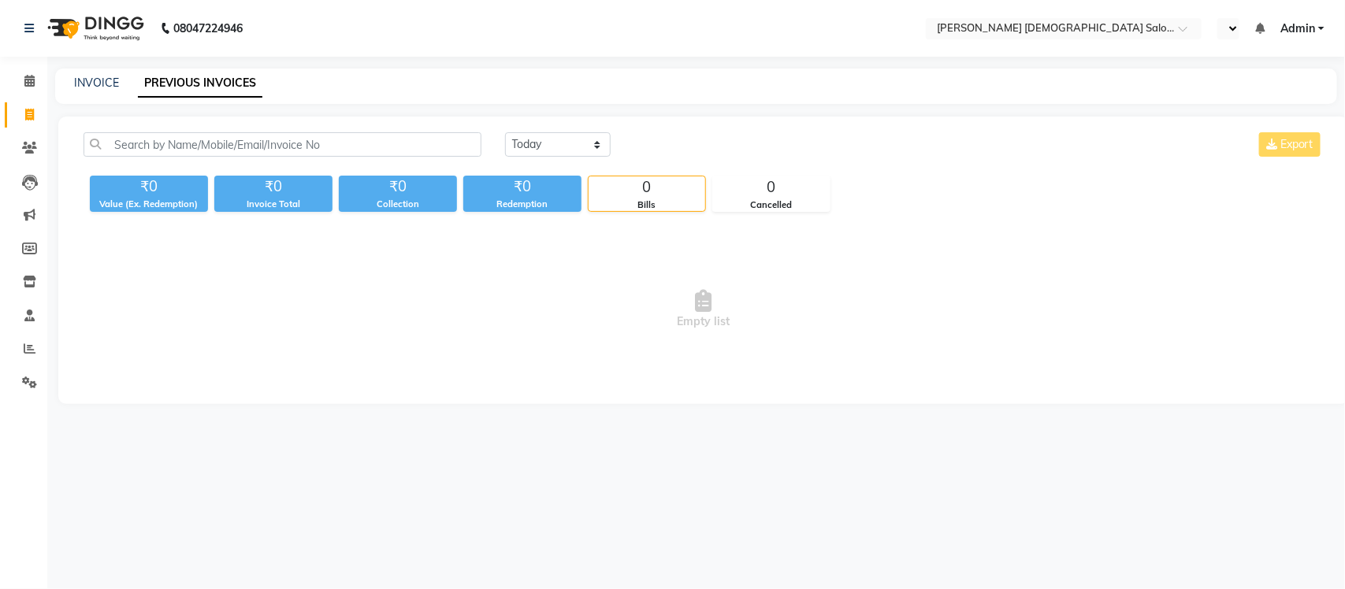
select select "en"
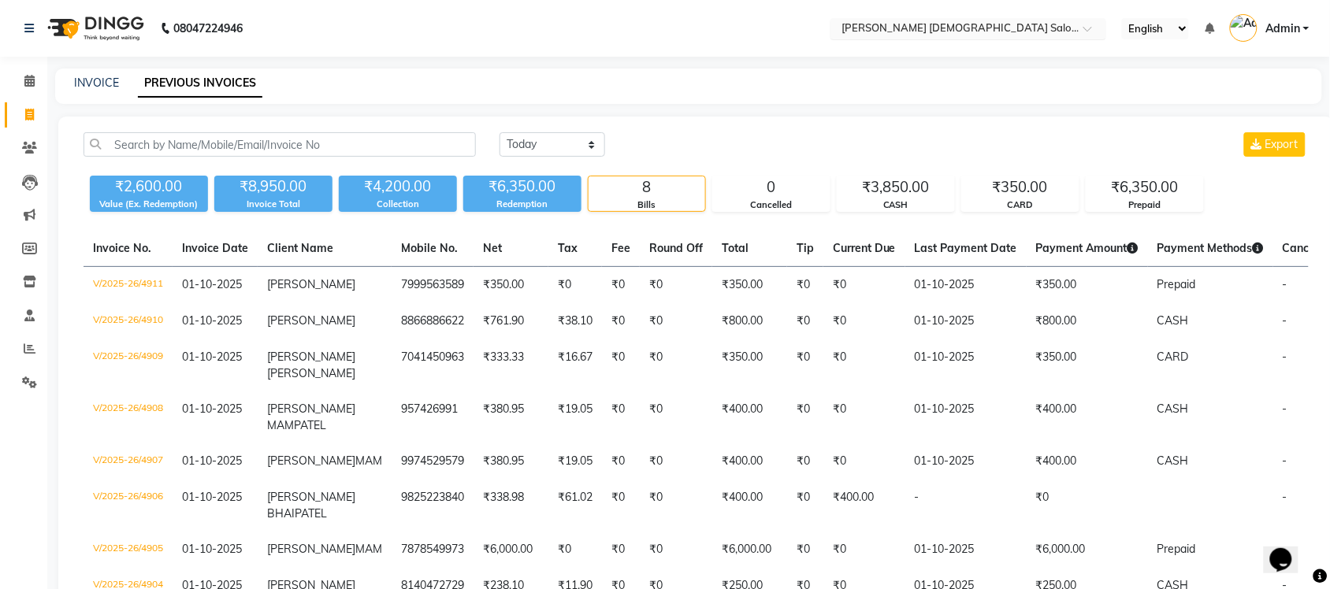
click at [1026, 32] on input "text" at bounding box center [953, 30] width 229 height 16
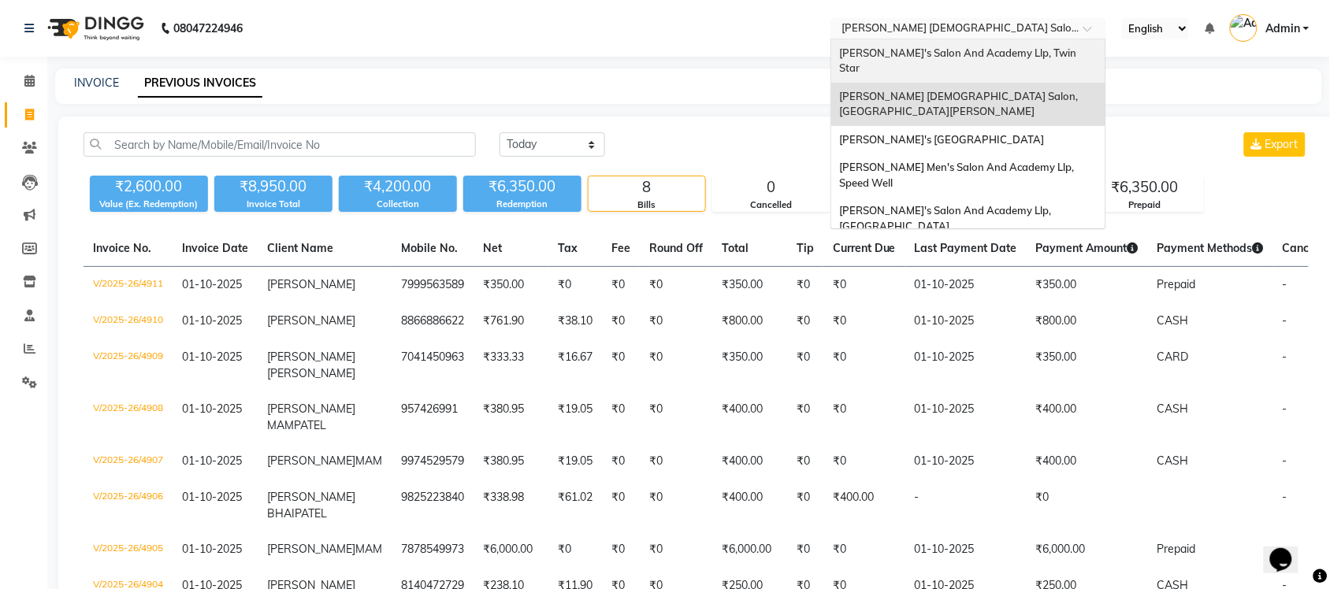
click at [1018, 61] on div "[PERSON_NAME]'s Salon And Academy Llp, Twin Star" at bounding box center [968, 60] width 274 height 43
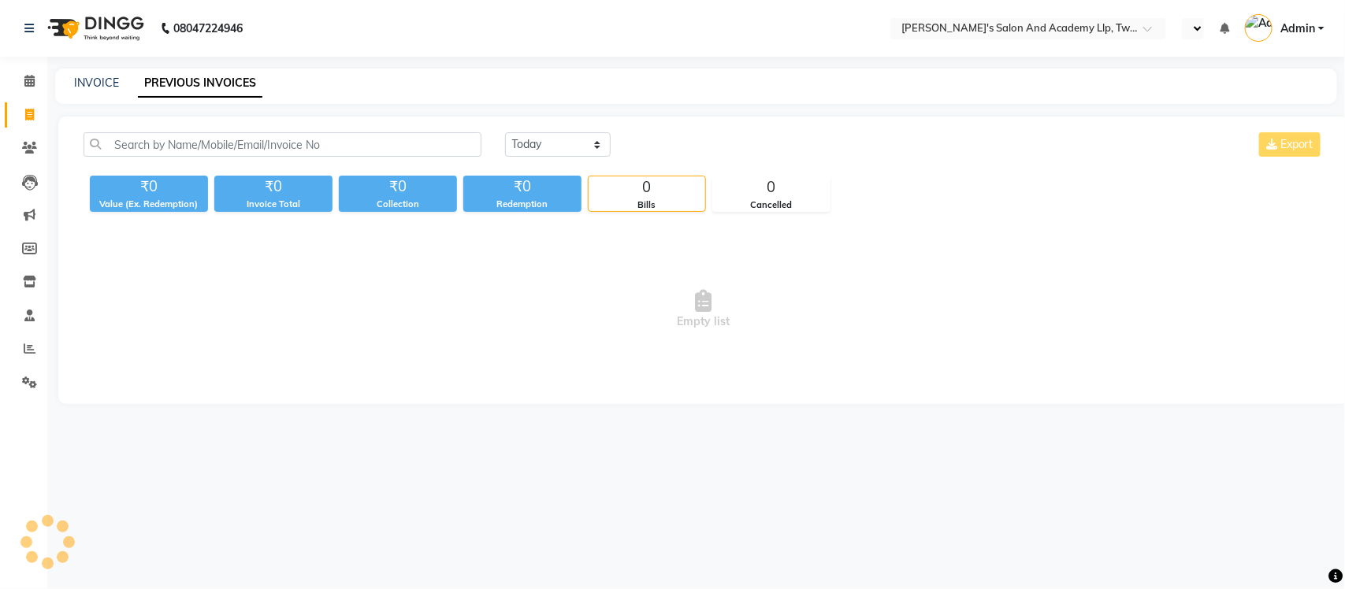
select select "en"
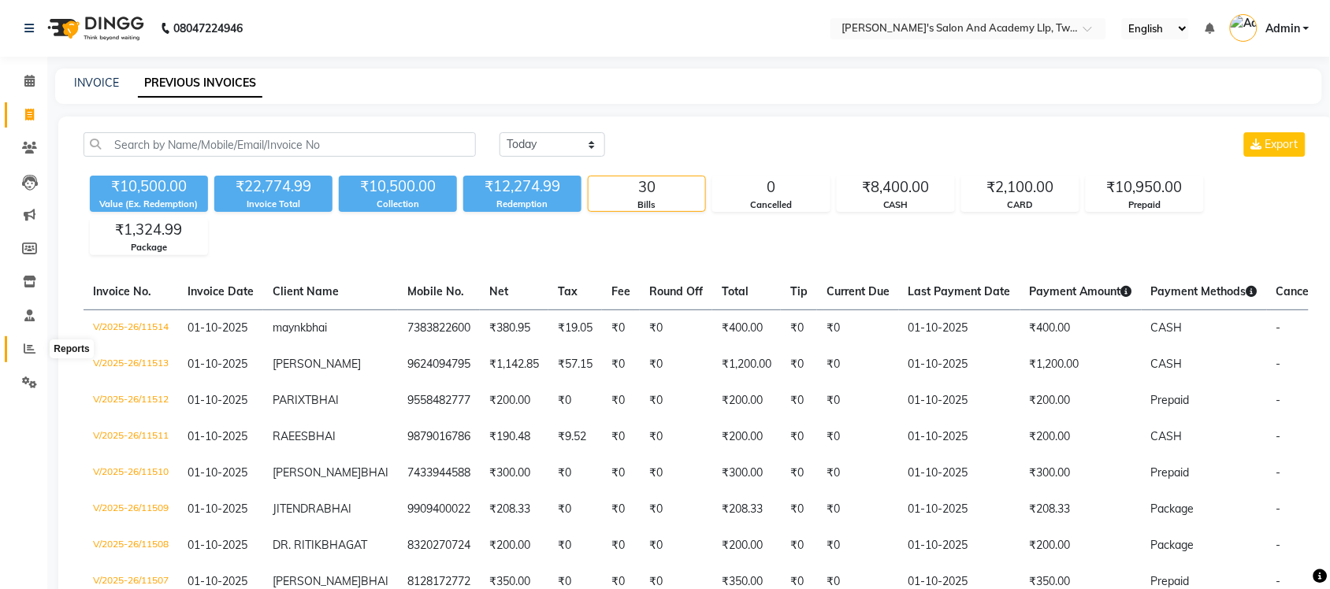
drag, startPoint x: 32, startPoint y: 347, endPoint x: 39, endPoint y: 337, distance: 11.8
click at [32, 347] on icon at bounding box center [30, 349] width 12 height 12
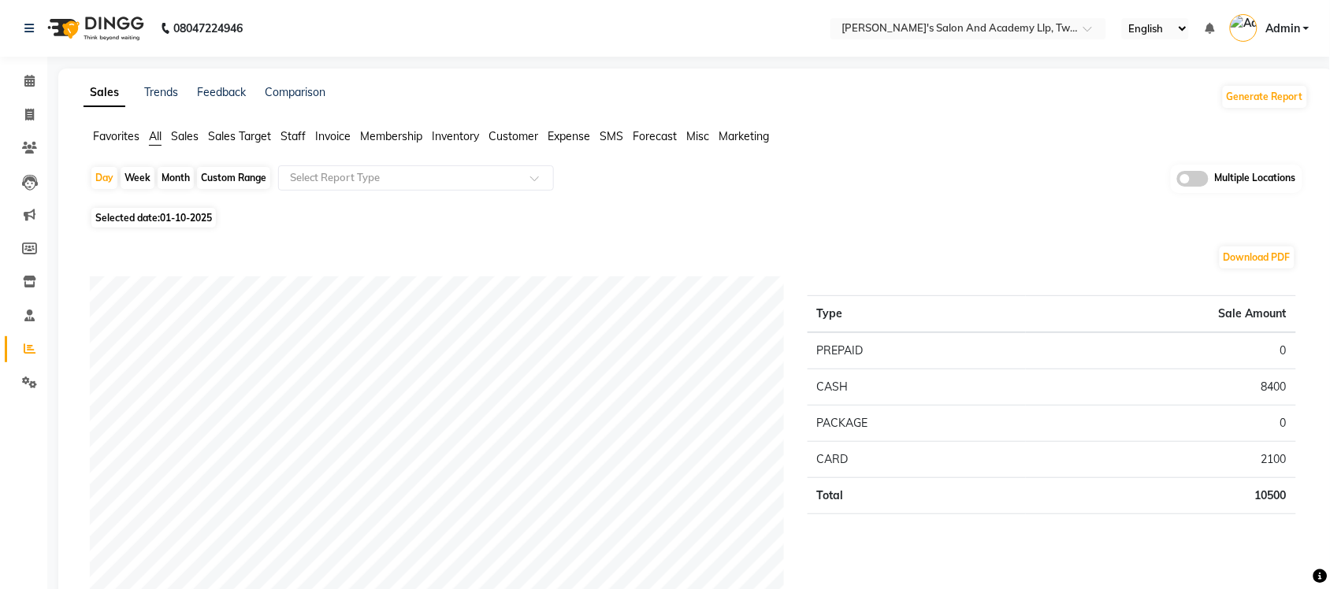
click at [1203, 183] on span at bounding box center [1193, 179] width 32 height 16
click at [1177, 181] on input "checkbox" at bounding box center [1177, 181] width 0 height 0
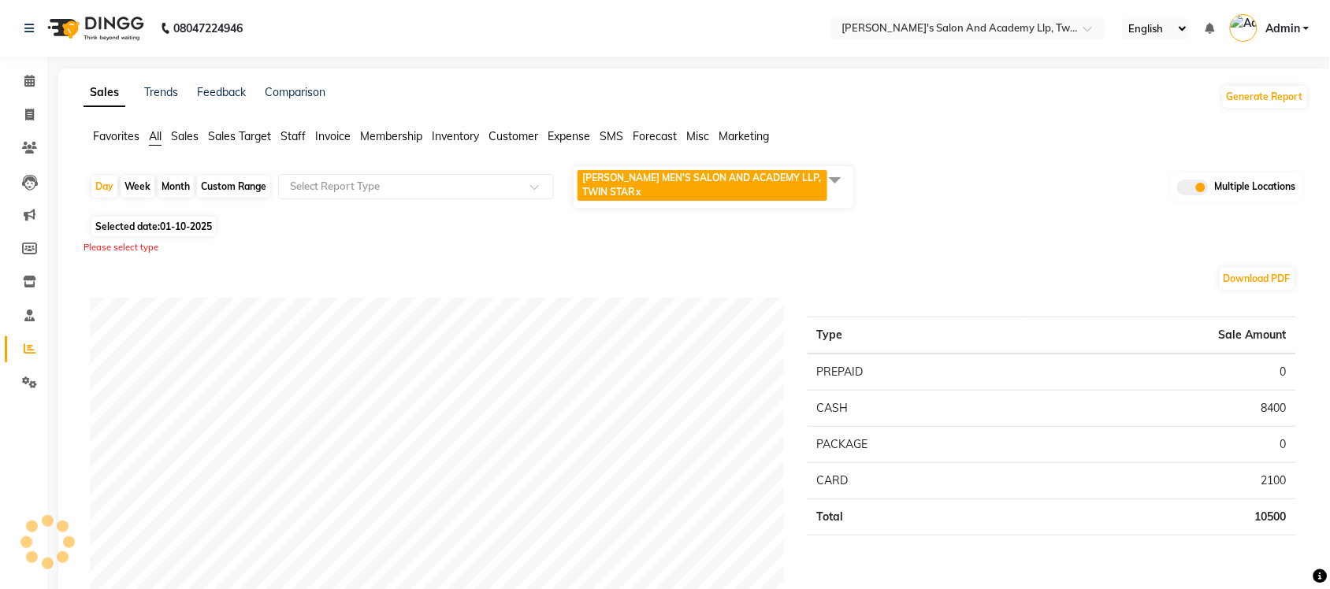
click at [835, 174] on span at bounding box center [836, 180] width 32 height 30
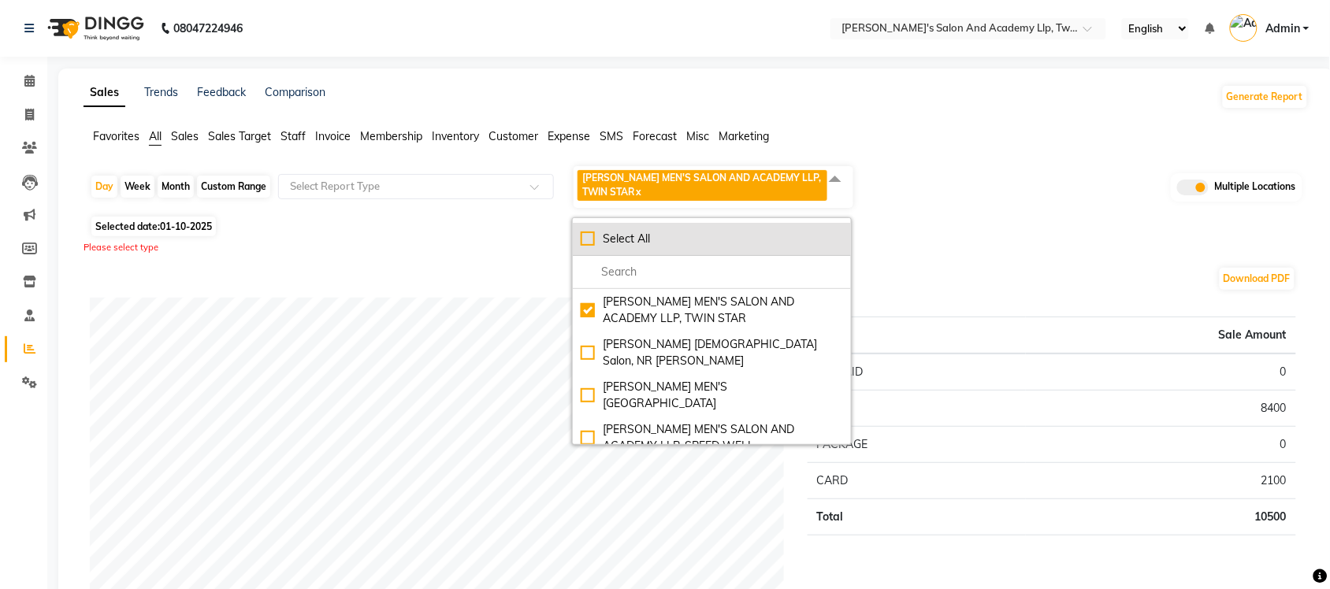
click at [588, 240] on div "Select All" at bounding box center [712, 239] width 262 height 17
checkbox input "true"
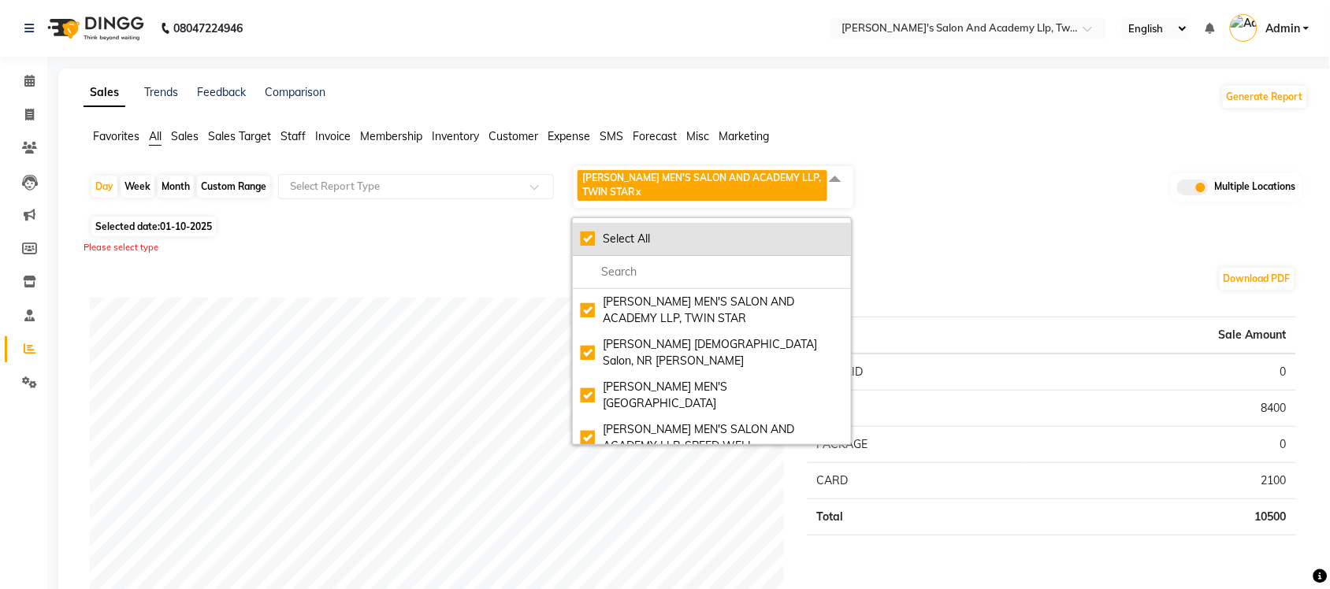
checkbox input "true"
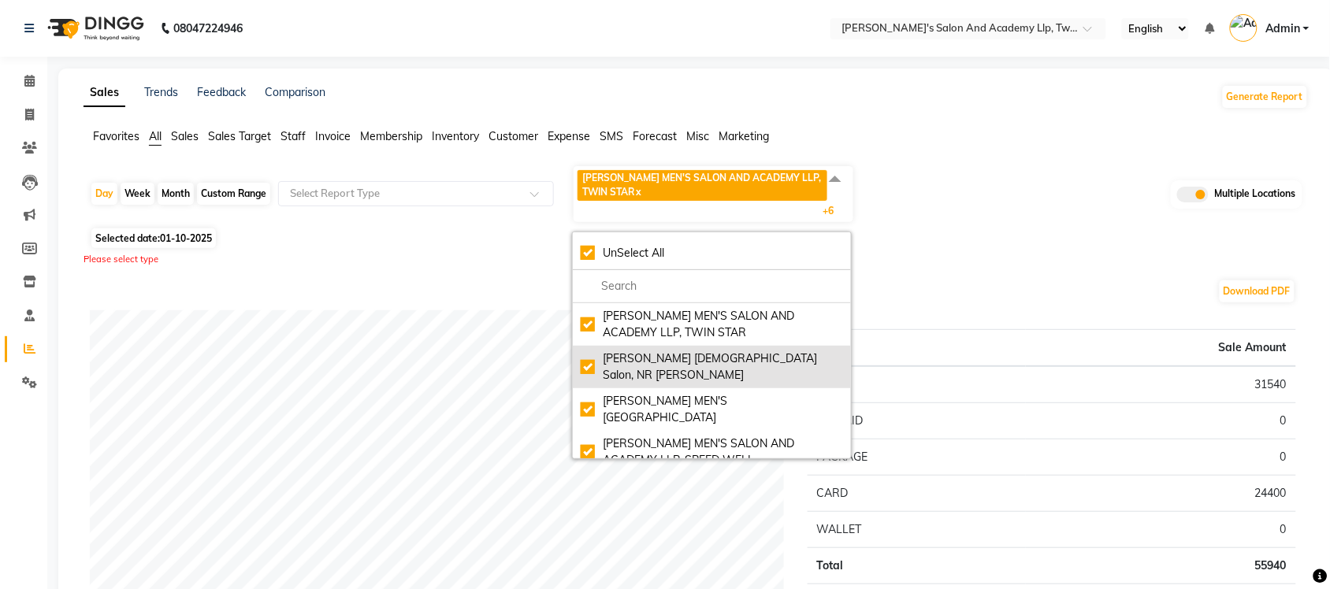
click at [596, 349] on li "Elaine Ladies Salon, NR Balaji Hall" at bounding box center [712, 367] width 278 height 43
checkbox input "false"
click at [596, 349] on li "Elaine Ladies Salon, NR Balaji Hall" at bounding box center [712, 367] width 278 height 43
checkbox input "true"
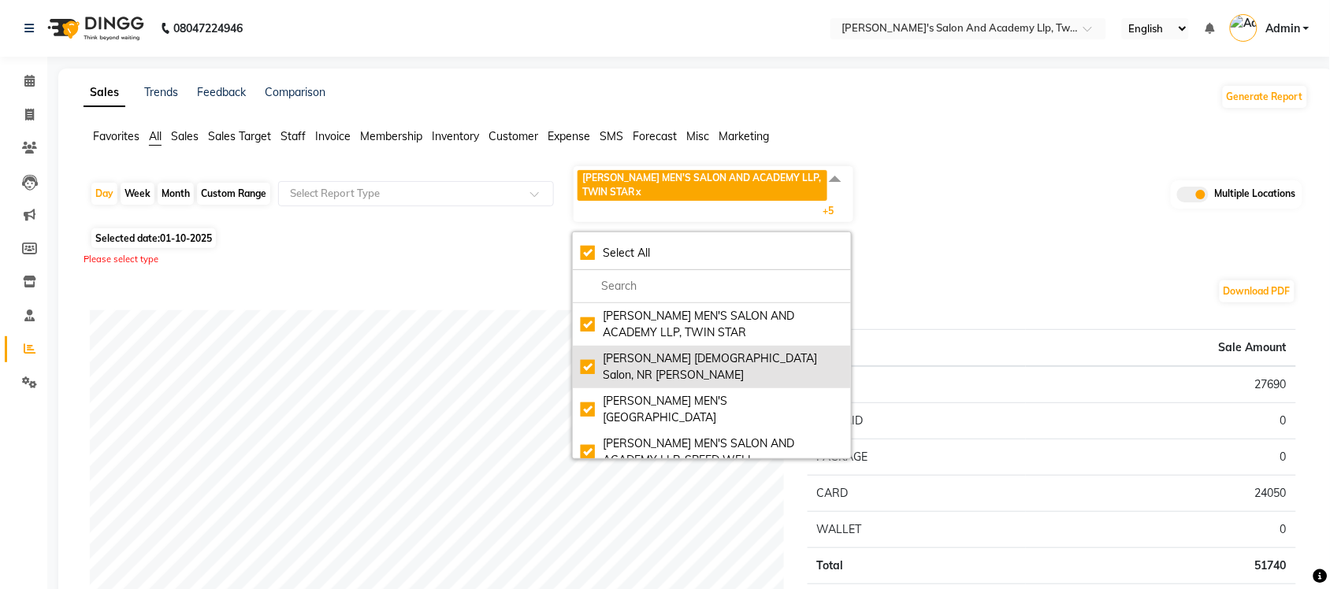
checkbox input "true"
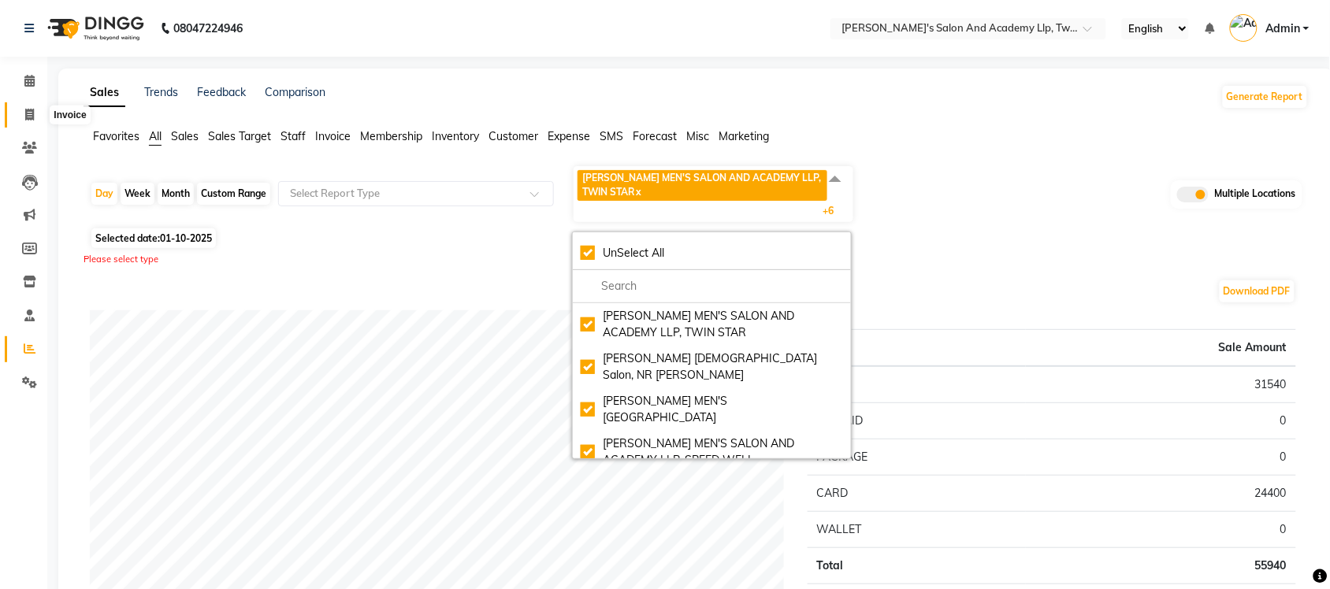
click at [28, 115] on icon at bounding box center [29, 115] width 9 height 12
select select "service"
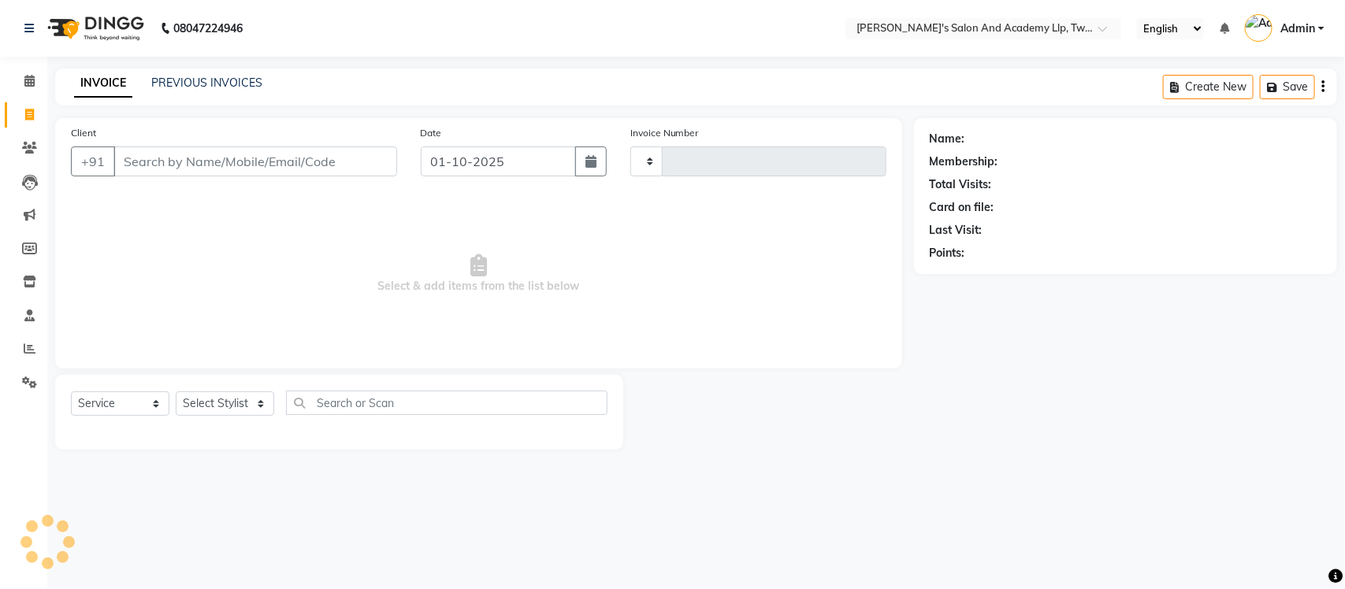
type input "11515"
select select "6985"
click at [229, 84] on link "PREVIOUS INVOICES" at bounding box center [206, 83] width 111 height 14
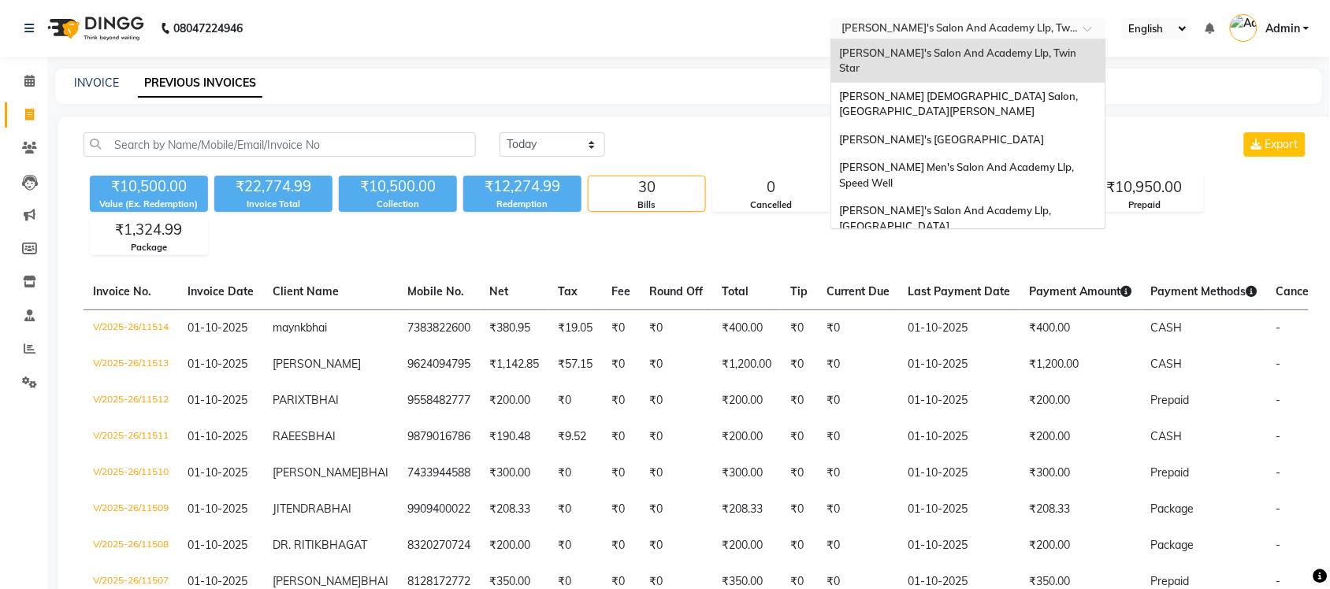
click at [1017, 25] on input "text" at bounding box center [953, 30] width 229 height 16
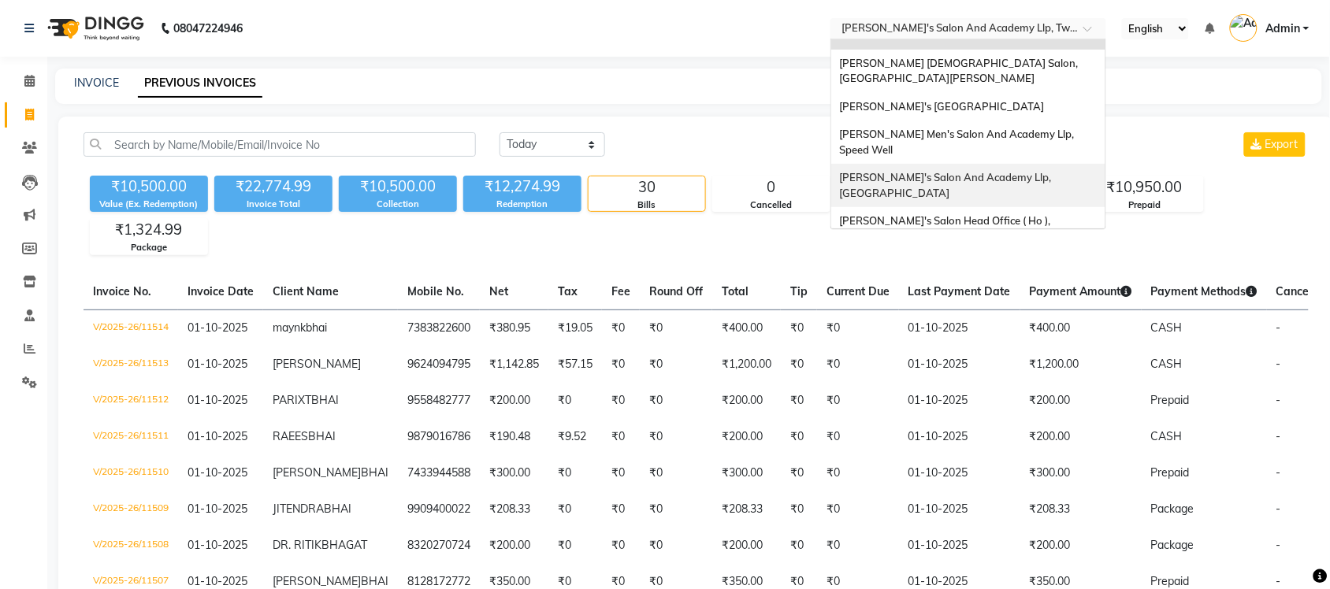
scroll to position [52, 0]
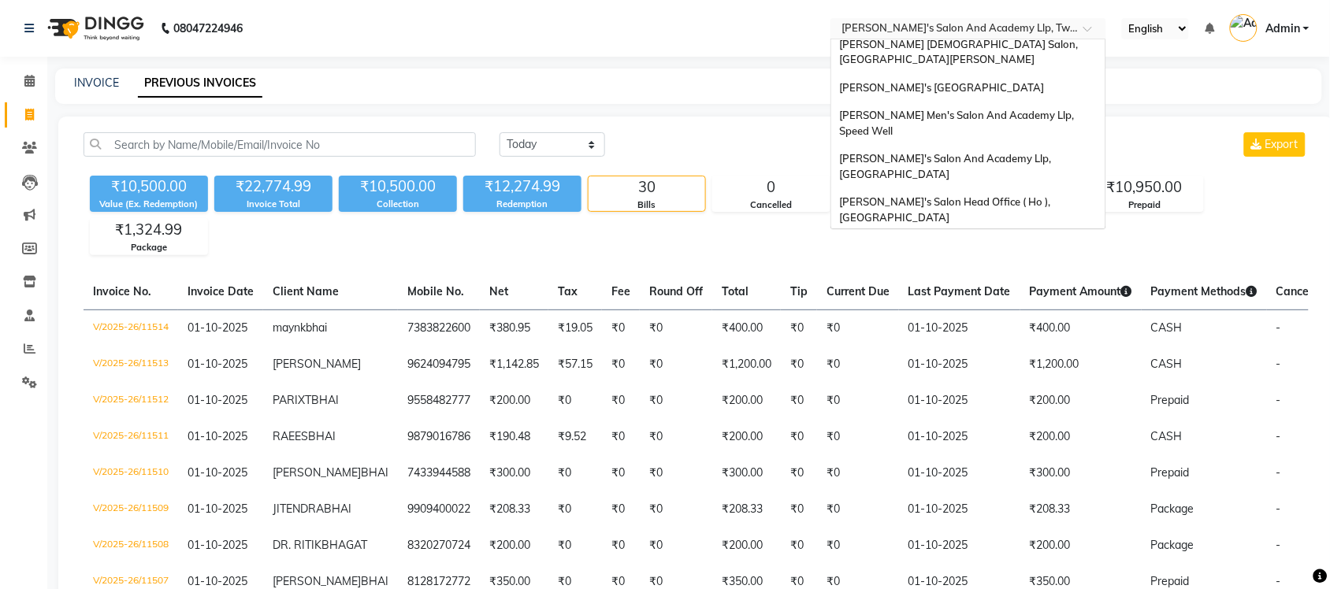
click at [1021, 239] on span "[PERSON_NAME] Men's Salon & Academy Llp, [GEOGRAPHIC_DATA]" at bounding box center [951, 253] width 224 height 28
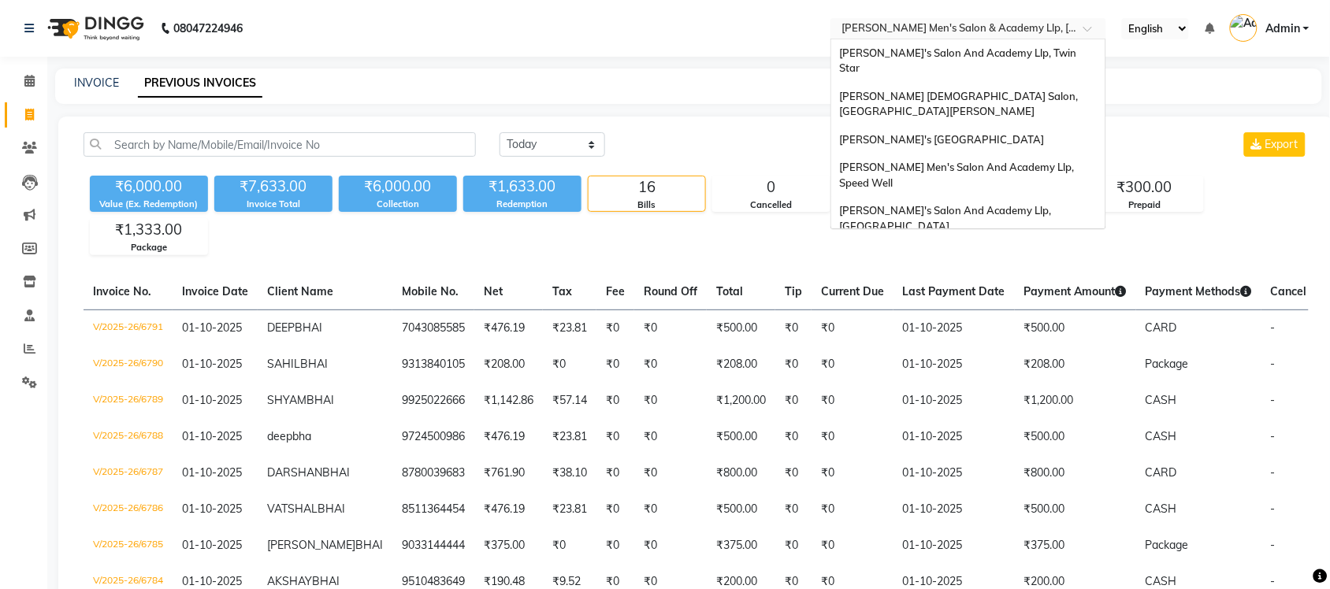
click at [1017, 24] on input "text" at bounding box center [953, 30] width 229 height 16
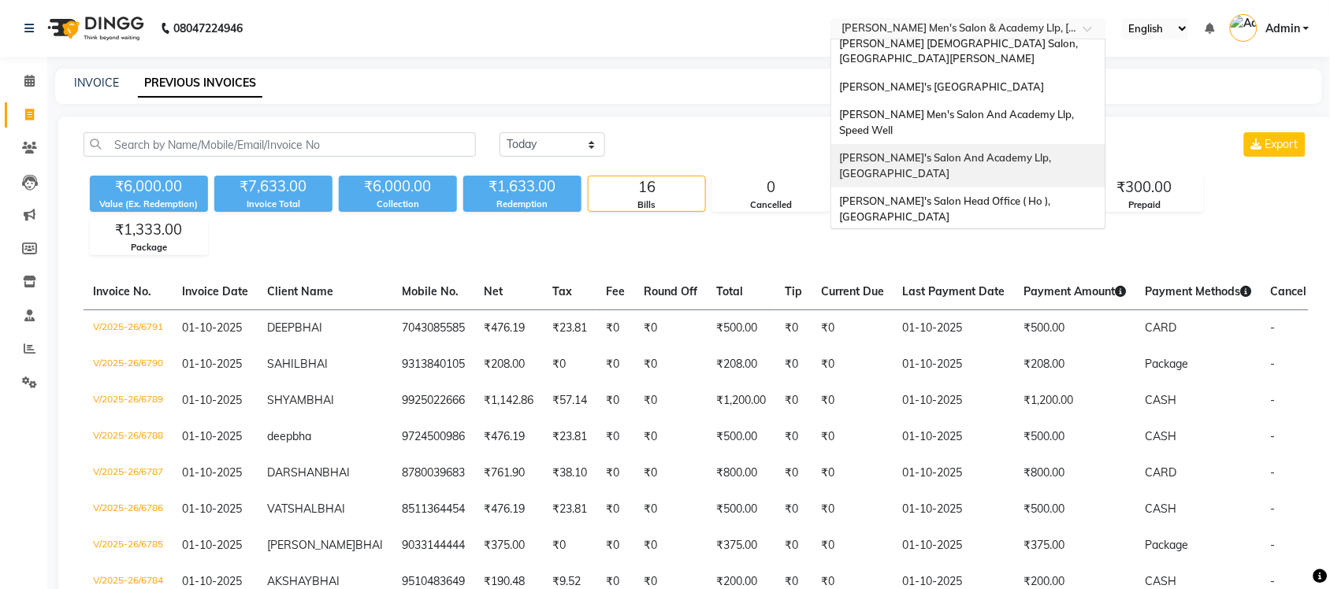
click at [1045, 144] on div "[PERSON_NAME]'s Salon And Academy Llp, [GEOGRAPHIC_DATA]" at bounding box center [968, 165] width 274 height 43
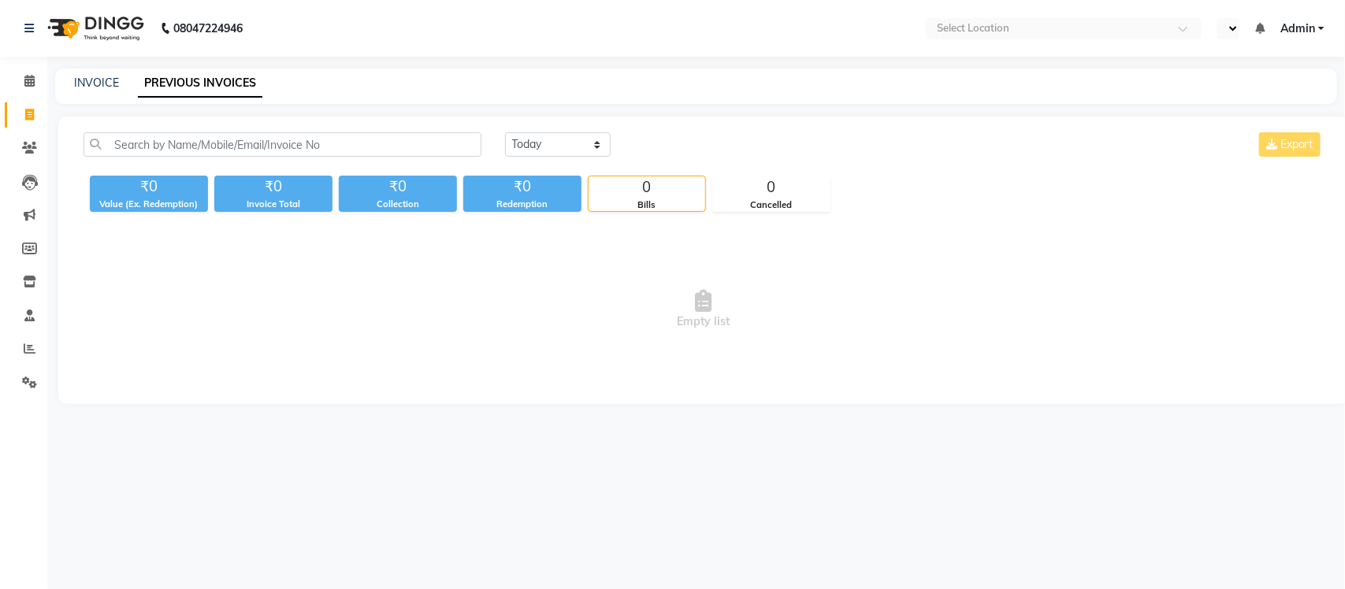
select select "en"
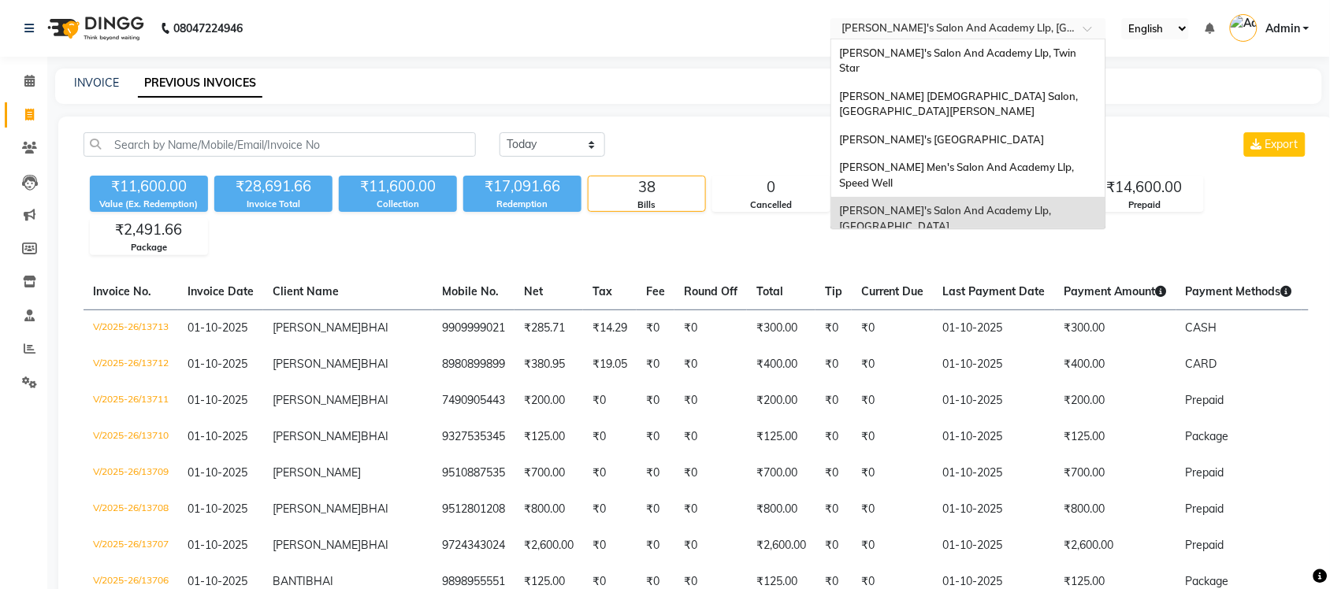
click at [1036, 28] on input "text" at bounding box center [953, 30] width 229 height 16
click at [1049, 126] on div "[PERSON_NAME]'s [GEOGRAPHIC_DATA]" at bounding box center [968, 140] width 274 height 28
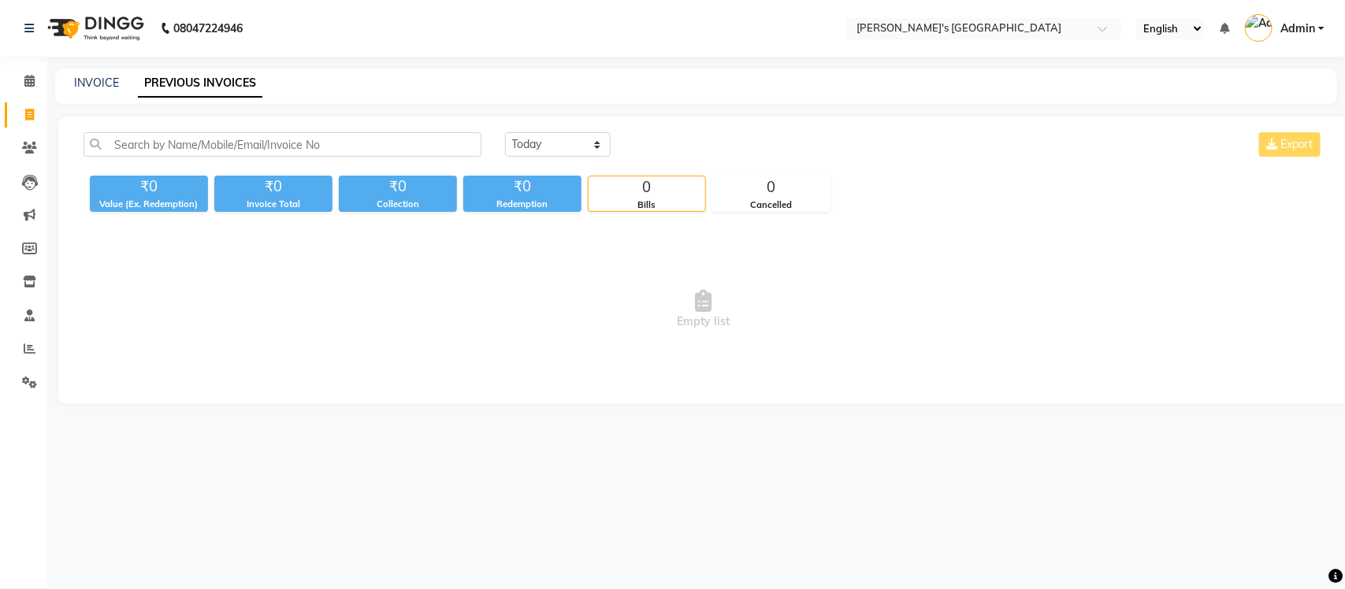
select select "en"
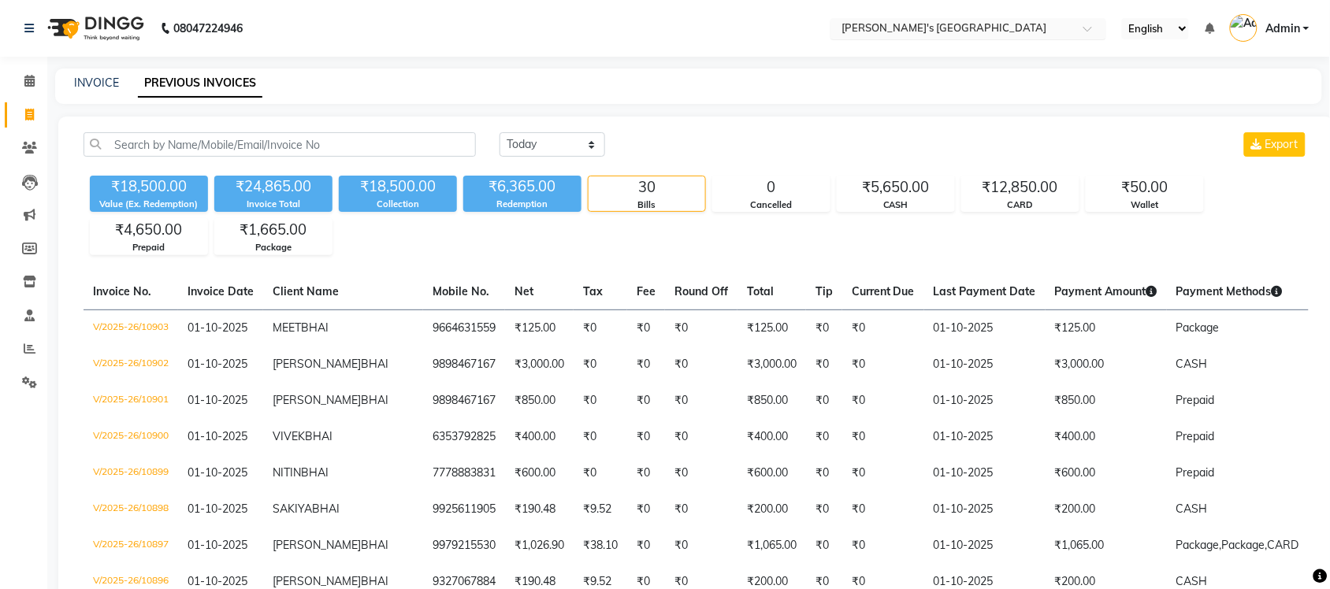
click at [1022, 28] on input "text" at bounding box center [953, 30] width 229 height 16
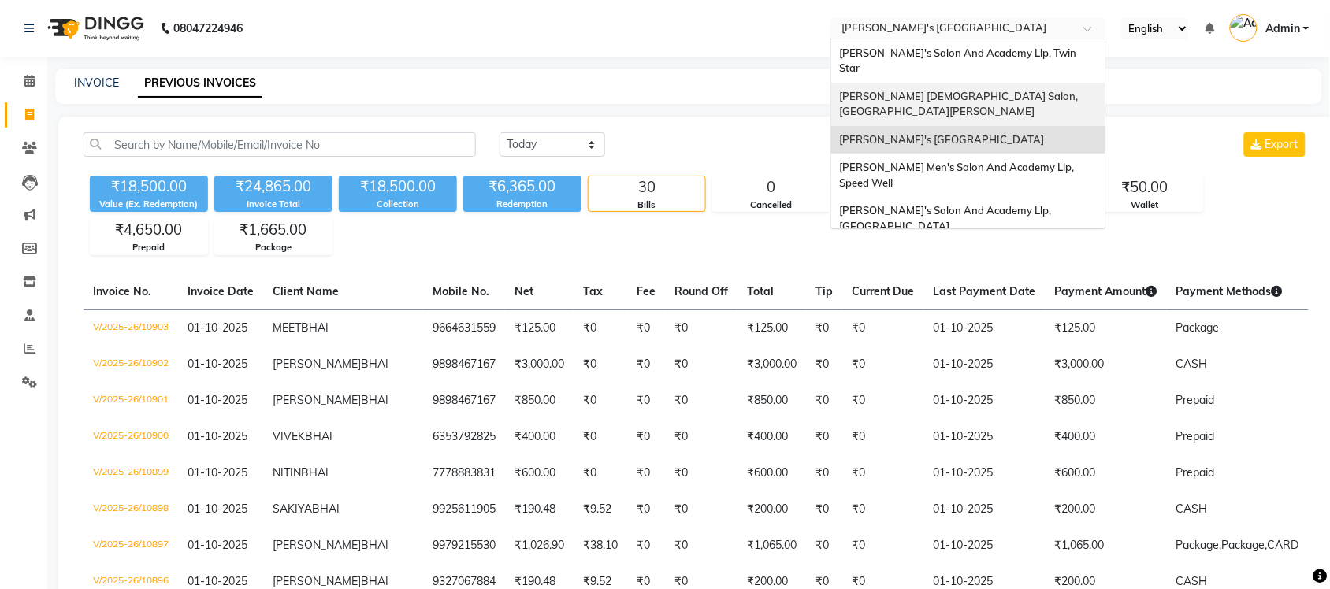
click at [1030, 84] on div "[PERSON_NAME] [DEMOGRAPHIC_DATA] Salon, [GEOGRAPHIC_DATA][PERSON_NAME]" at bounding box center [968, 104] width 274 height 43
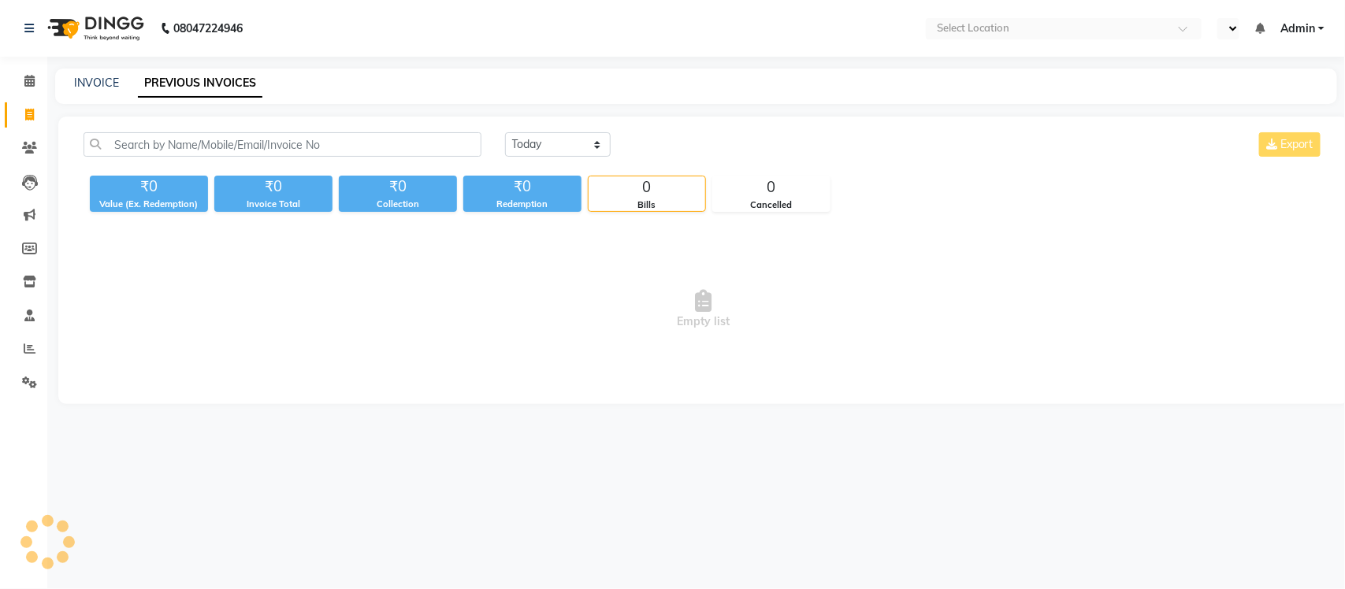
select select "en"
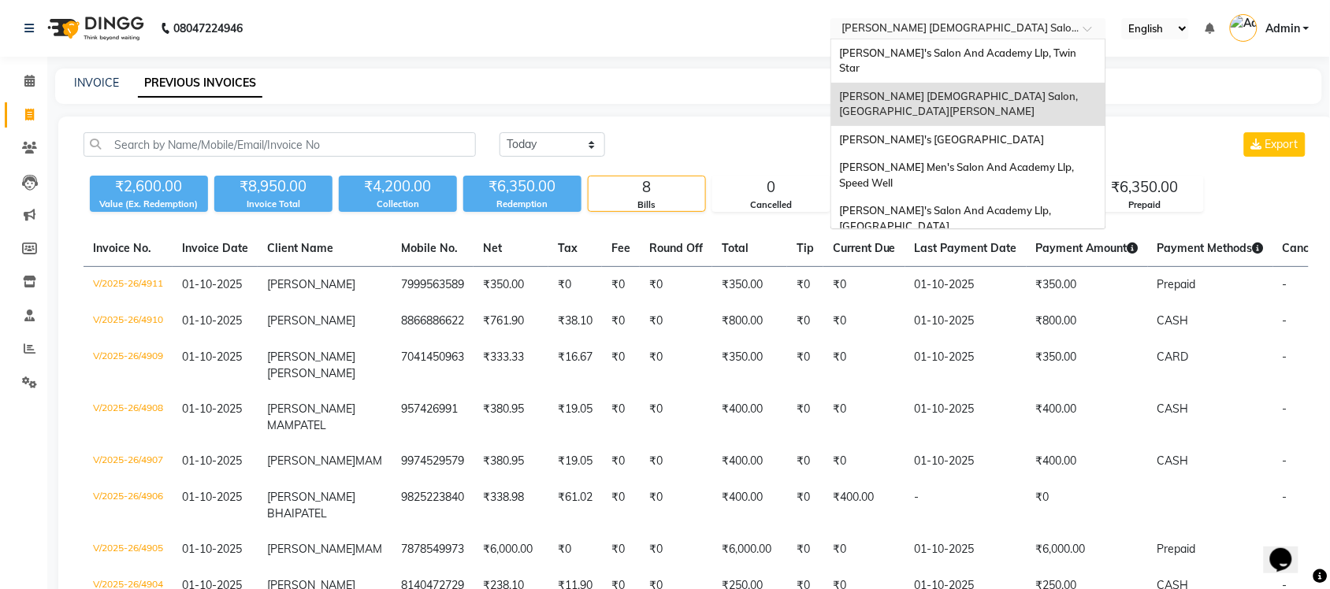
click at [1027, 24] on input "text" at bounding box center [953, 30] width 229 height 16
click at [1017, 53] on span "[PERSON_NAME]'s Salon And Academy Llp, Twin Star" at bounding box center [959, 60] width 240 height 28
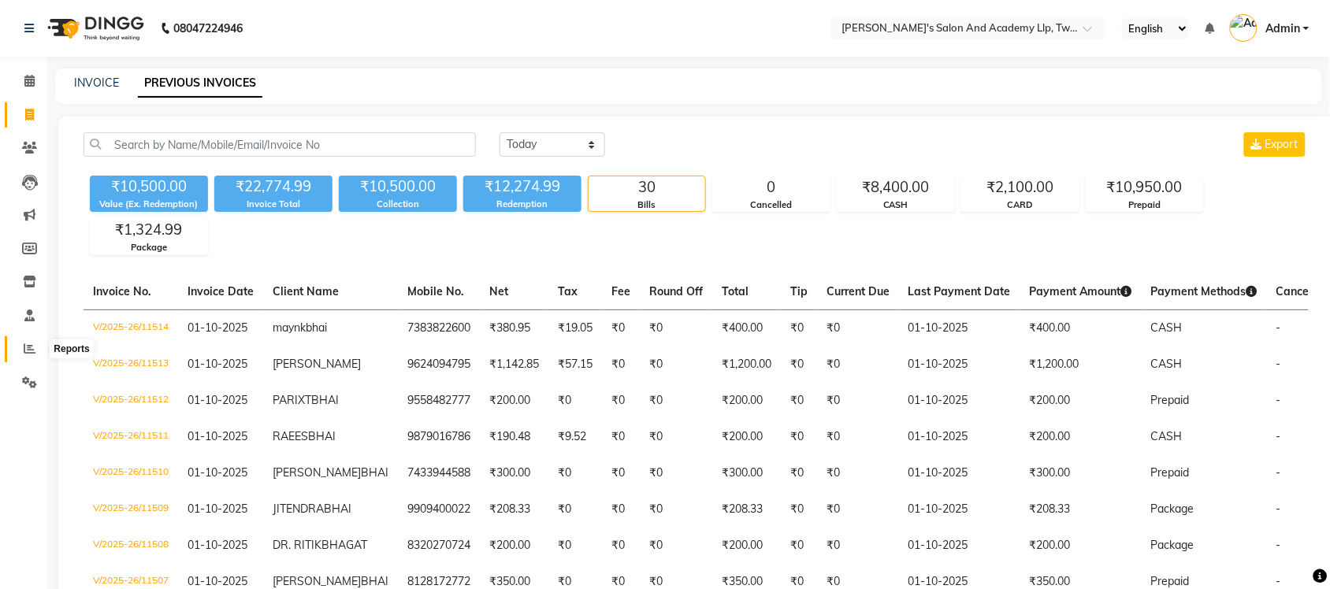
click at [34, 345] on icon at bounding box center [30, 349] width 12 height 12
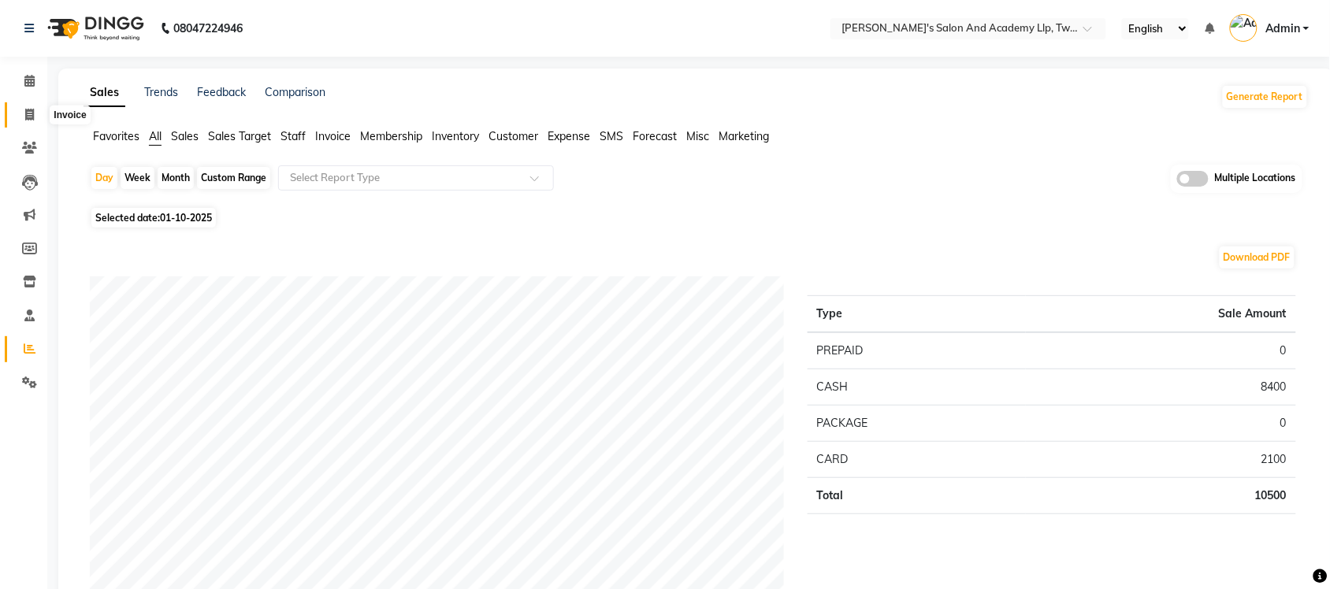
click at [28, 113] on icon at bounding box center [29, 115] width 9 height 12
select select "service"
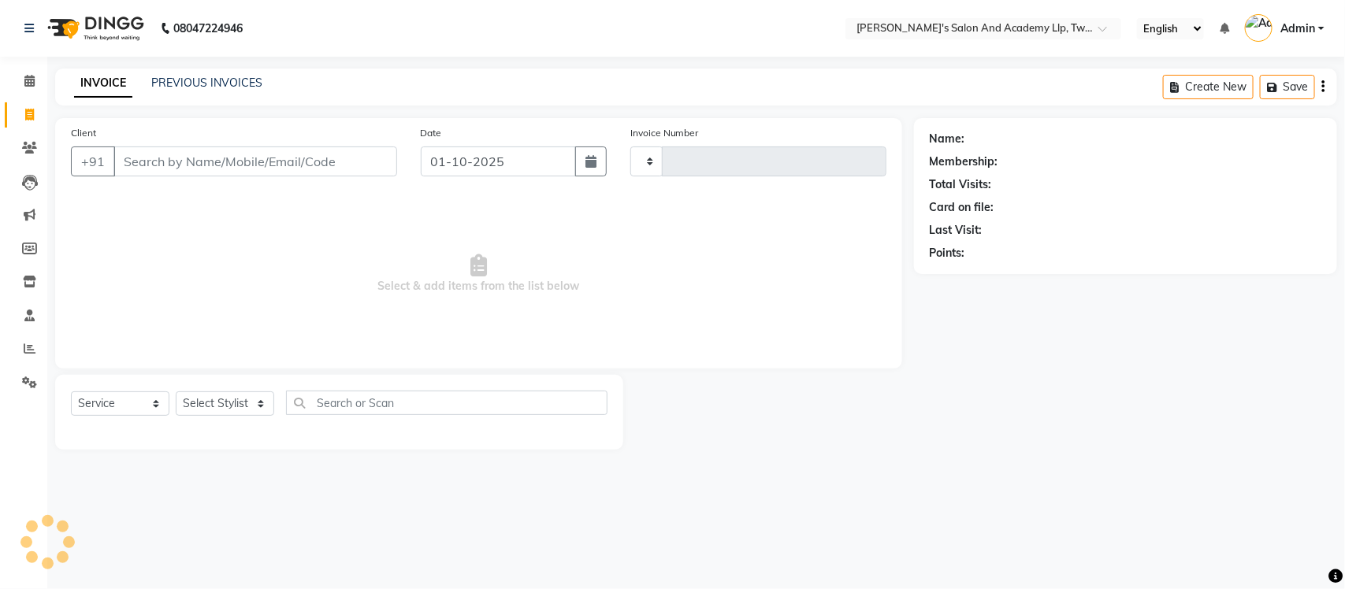
type input "11515"
select select "6985"
click at [230, 80] on link "PREVIOUS INVOICES" at bounding box center [206, 83] width 111 height 14
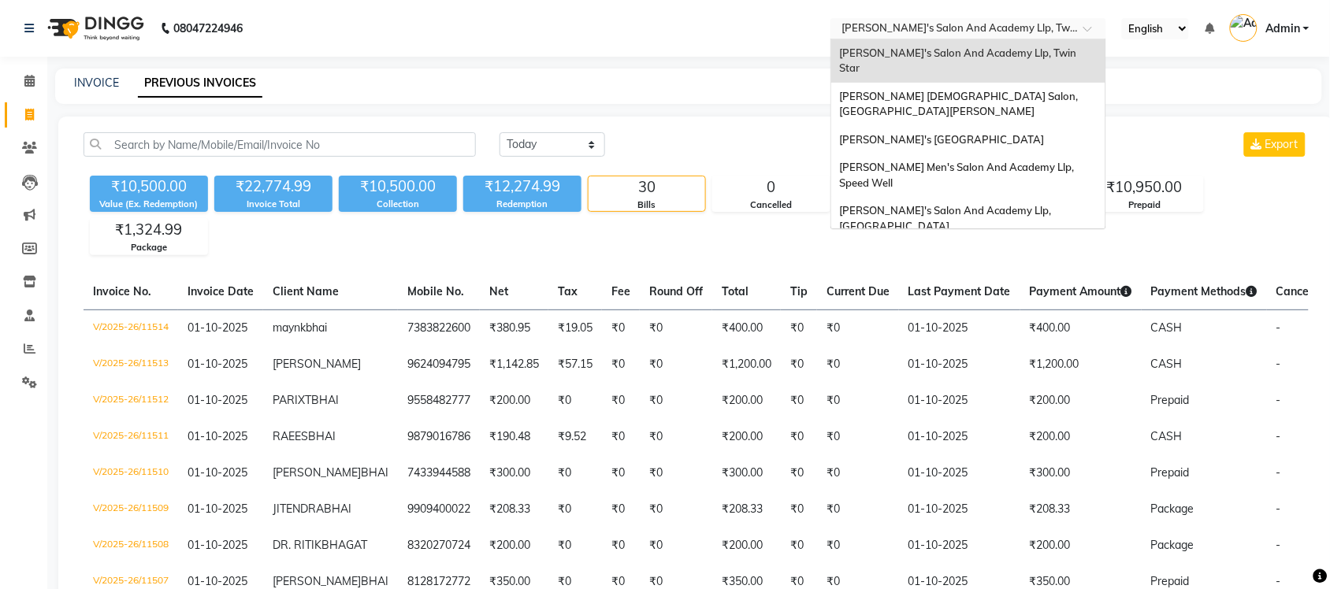
click at [1017, 24] on input "text" at bounding box center [953, 30] width 229 height 16
click at [1029, 83] on div "[PERSON_NAME] [DEMOGRAPHIC_DATA] Salon, [GEOGRAPHIC_DATA][PERSON_NAME]" at bounding box center [968, 104] width 274 height 43
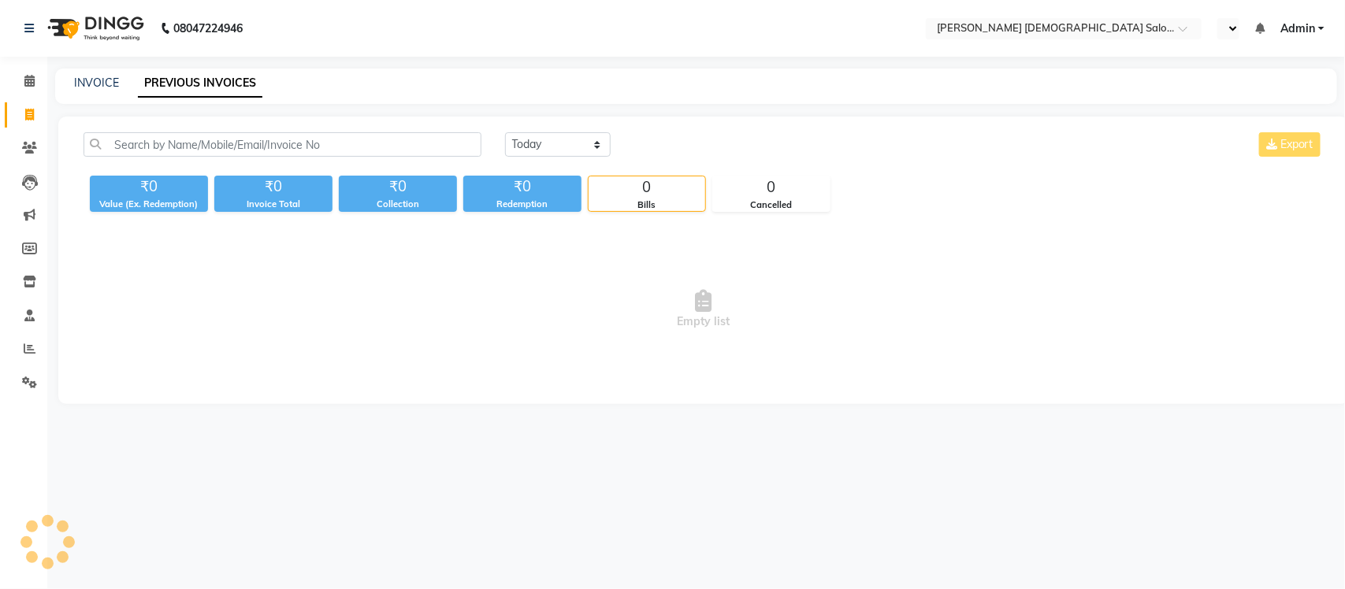
select select "en"
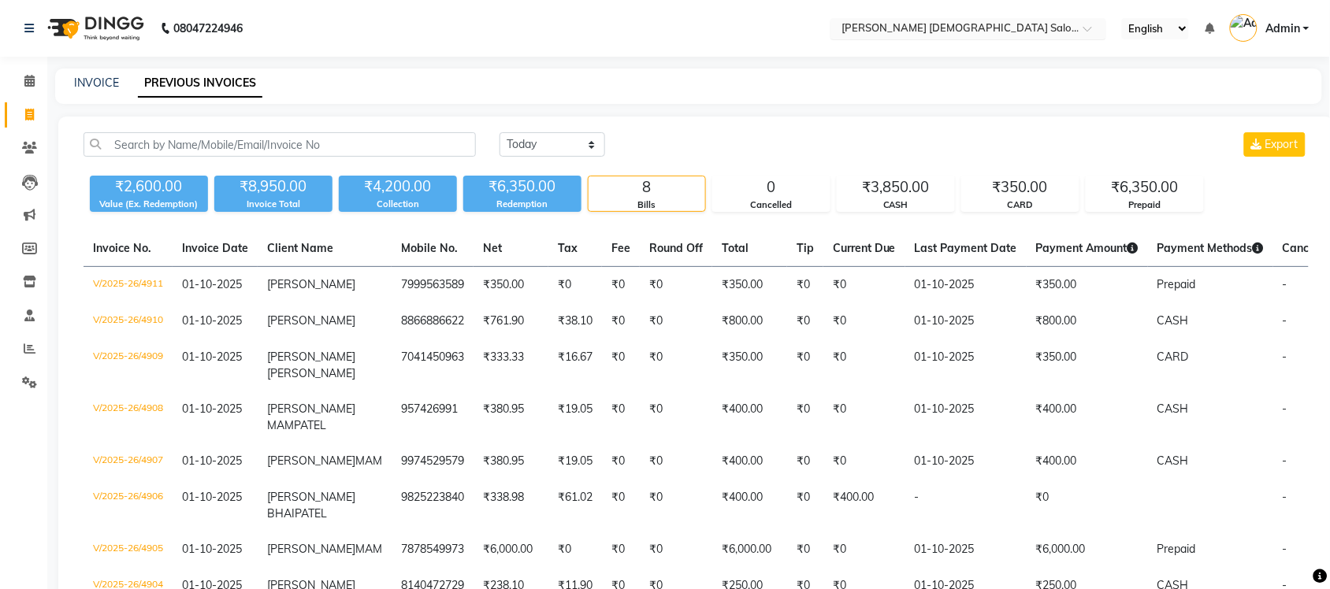
click at [1006, 28] on input "text" at bounding box center [953, 30] width 229 height 16
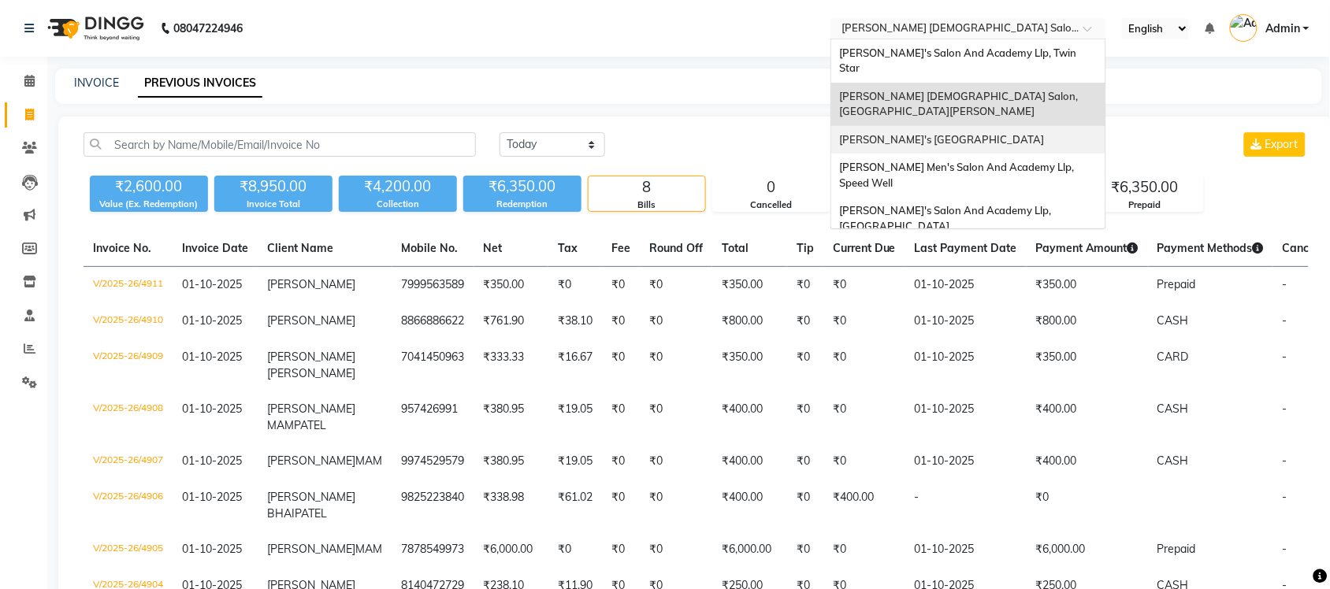
click at [965, 133] on span "[PERSON_NAME]'s [GEOGRAPHIC_DATA]" at bounding box center [941, 139] width 205 height 13
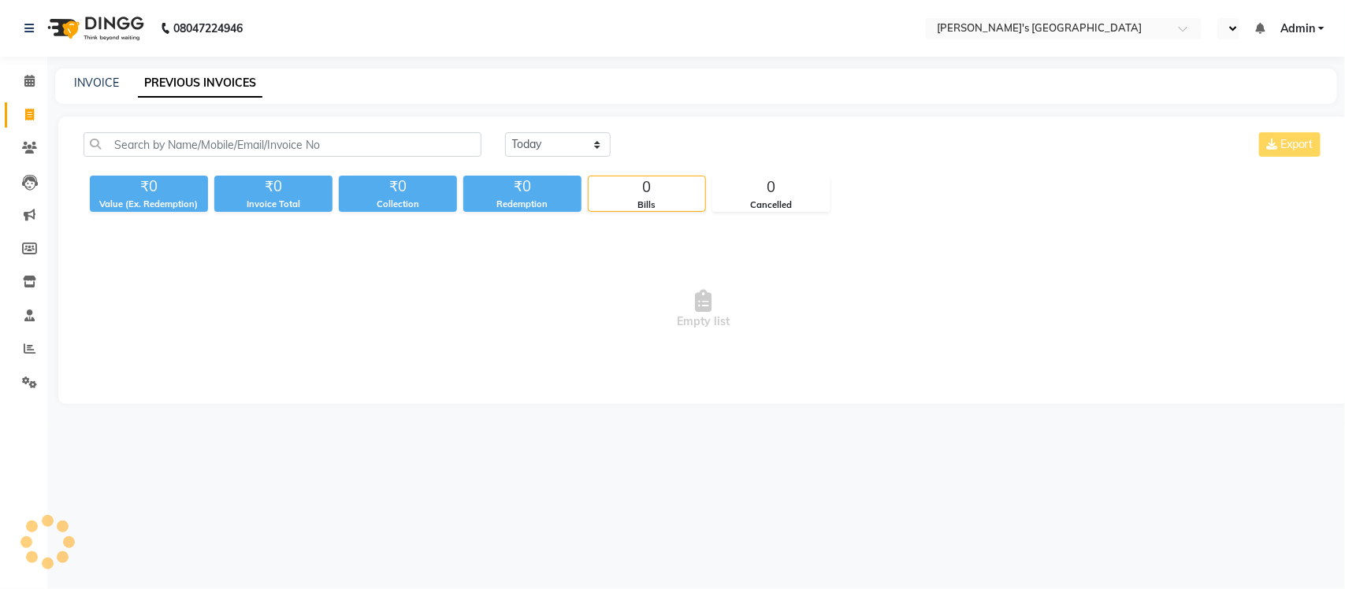
select select "en"
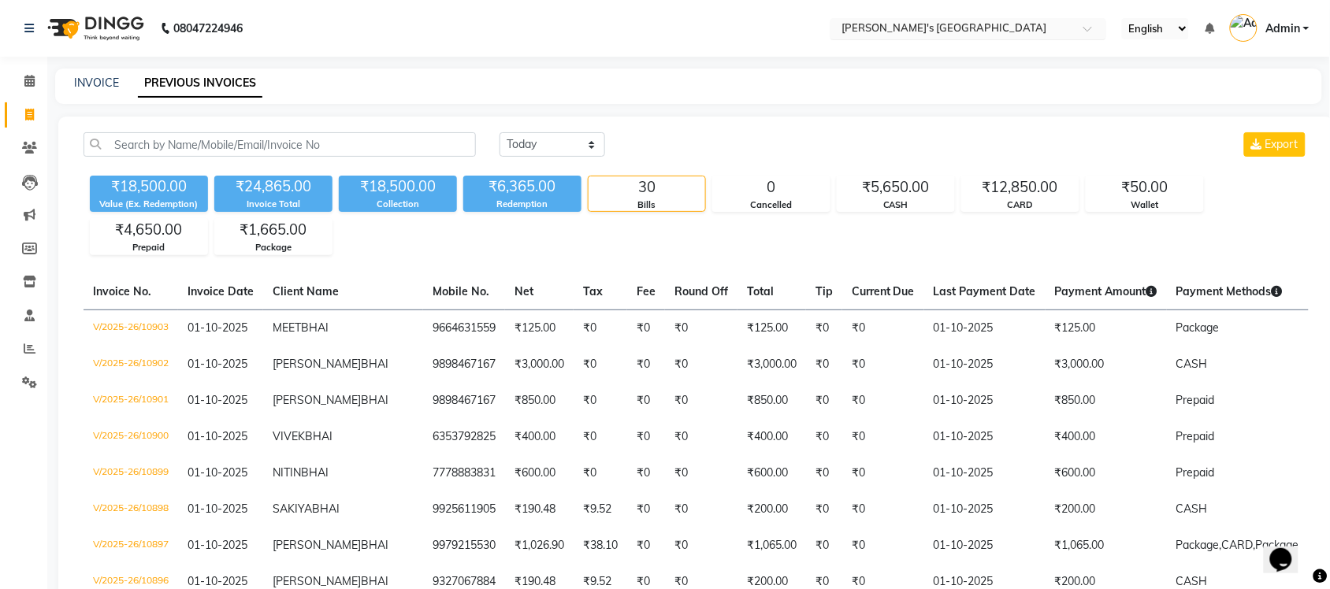
click at [1033, 25] on input "text" at bounding box center [953, 30] width 229 height 16
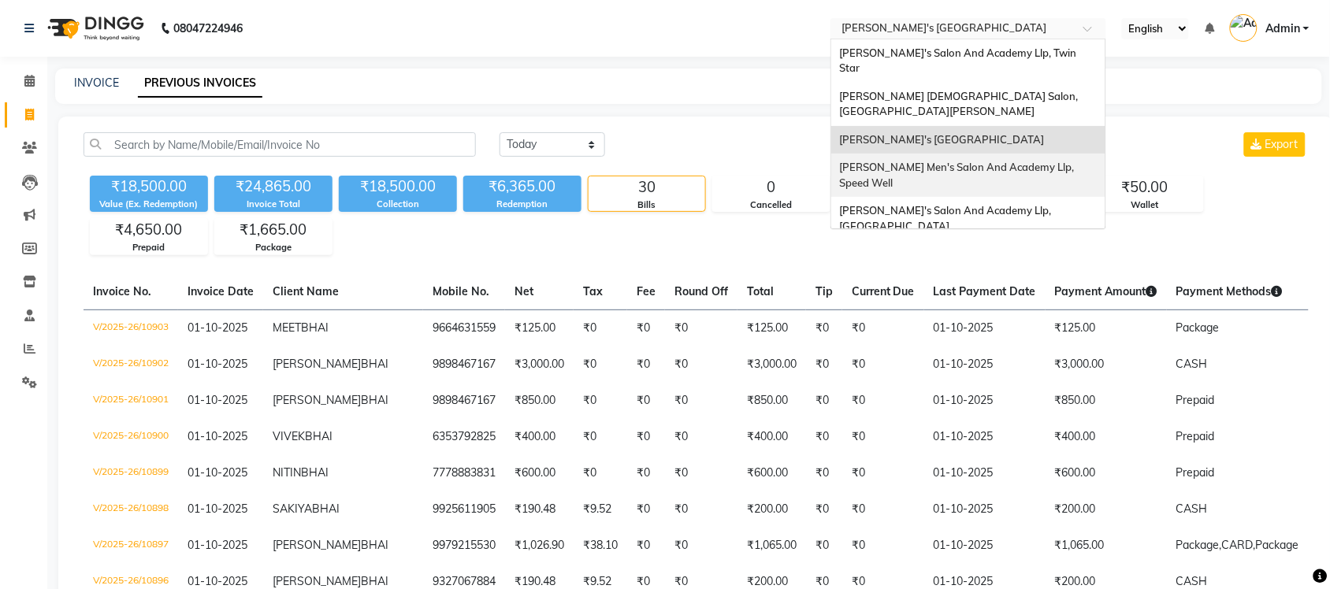
click at [1043, 161] on span "Sandy Men's Salon And Academy Llp, Speed Well" at bounding box center [957, 175] width 237 height 28
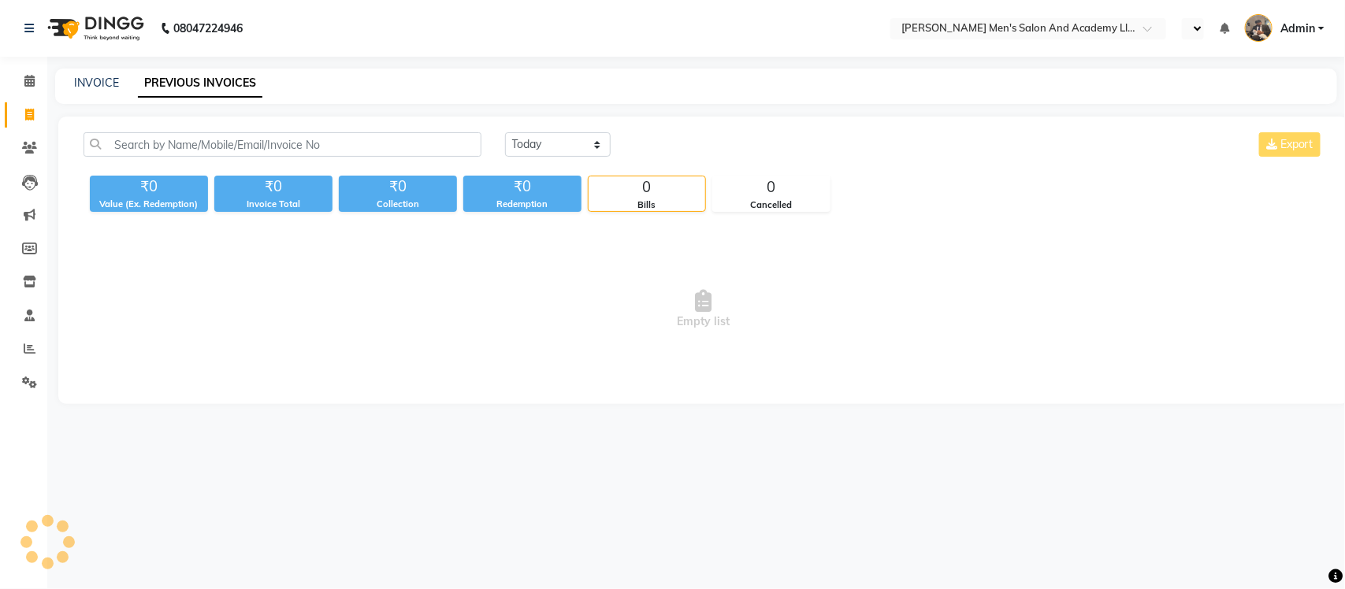
select select "en"
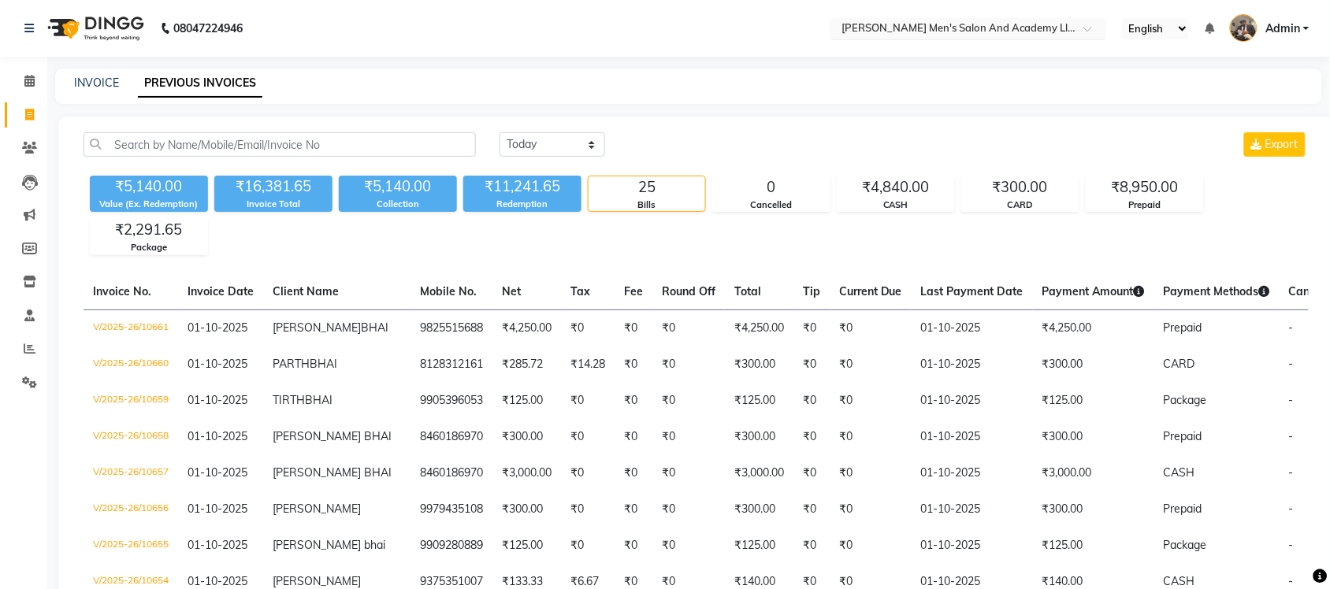
click at [1013, 28] on input "text" at bounding box center [953, 30] width 229 height 16
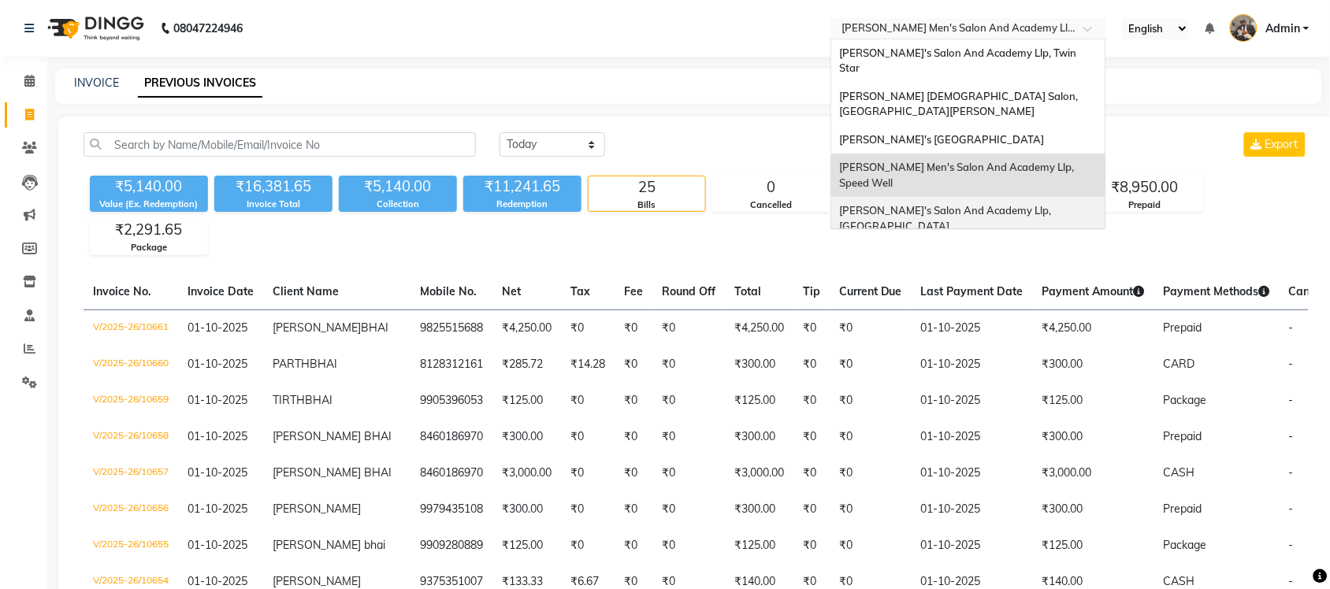
click at [1021, 197] on div "[PERSON_NAME]'s Salon And Academy Llp, [GEOGRAPHIC_DATA]" at bounding box center [968, 218] width 274 height 43
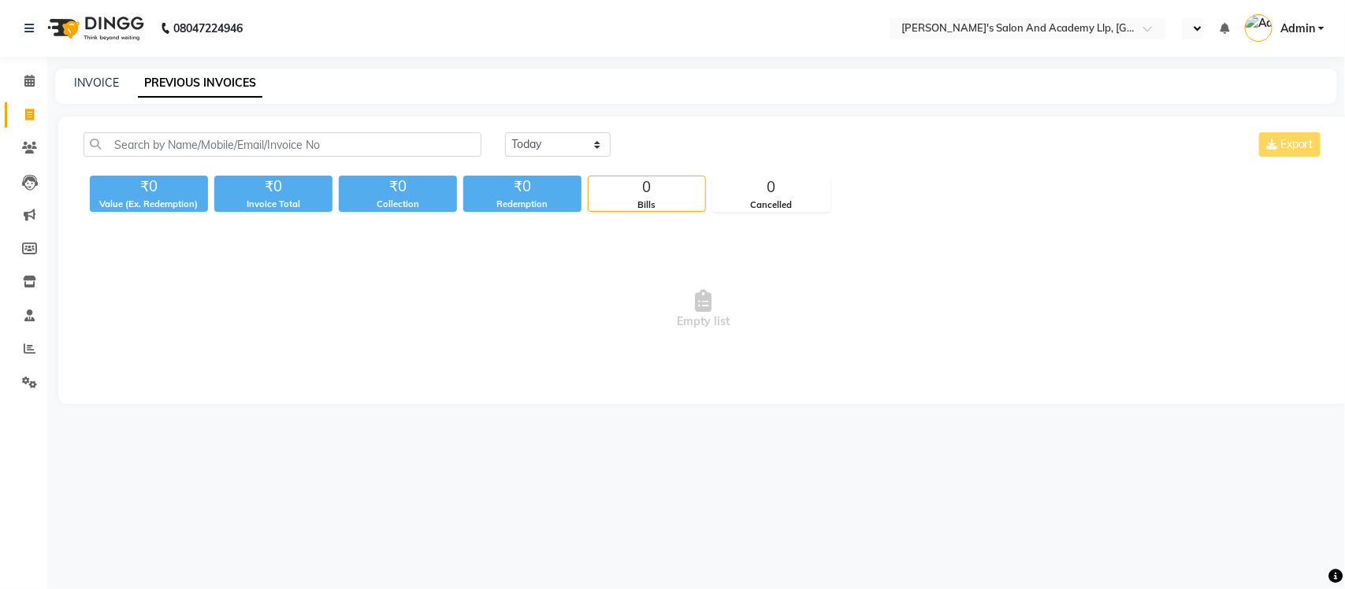
select select "en"
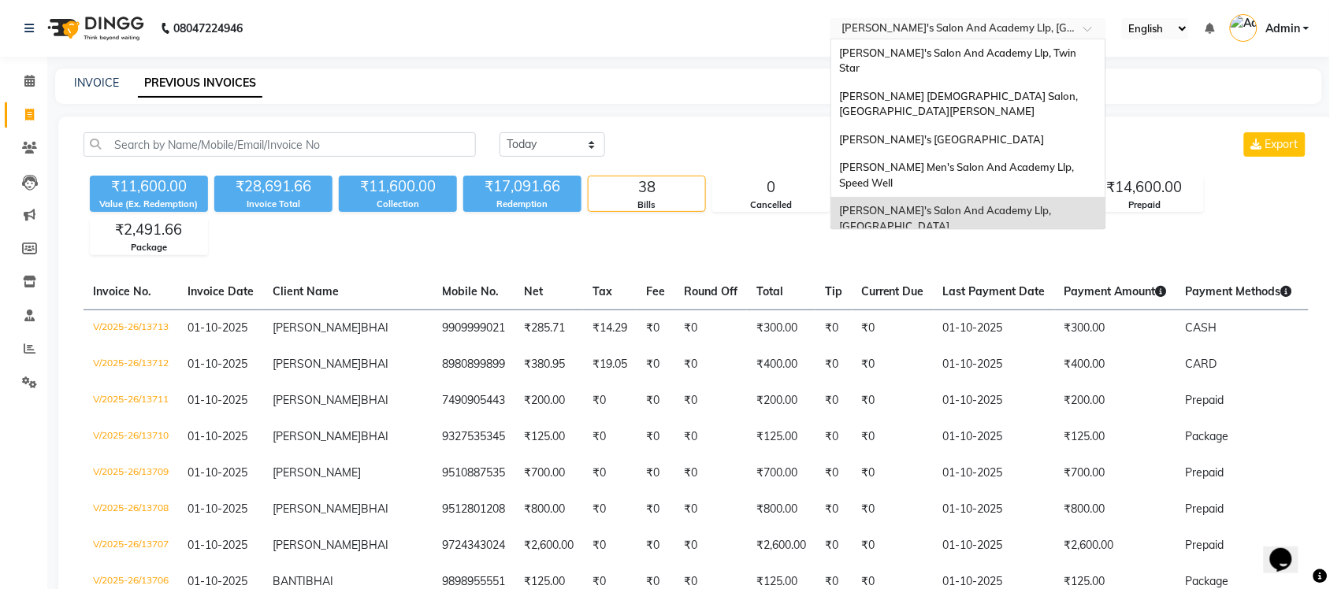
click at [1006, 25] on input "text" at bounding box center [953, 30] width 229 height 16
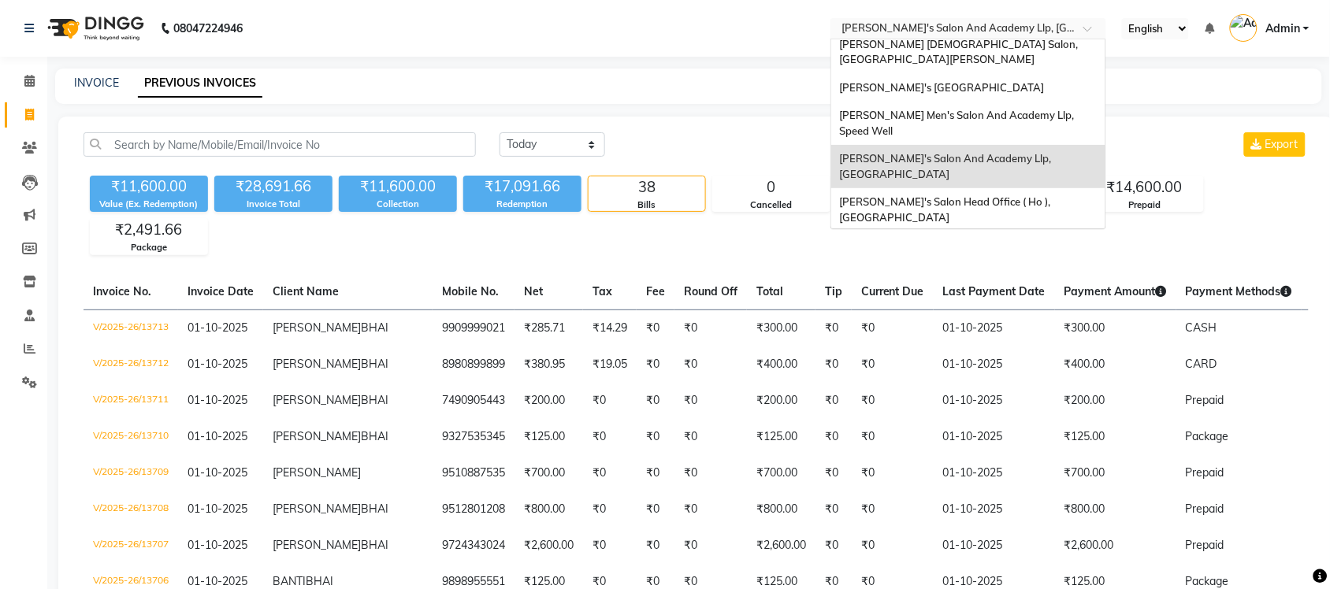
click at [1009, 232] on div "[PERSON_NAME] Men's Salon & Academy Llp, [GEOGRAPHIC_DATA]" at bounding box center [968, 253] width 274 height 43
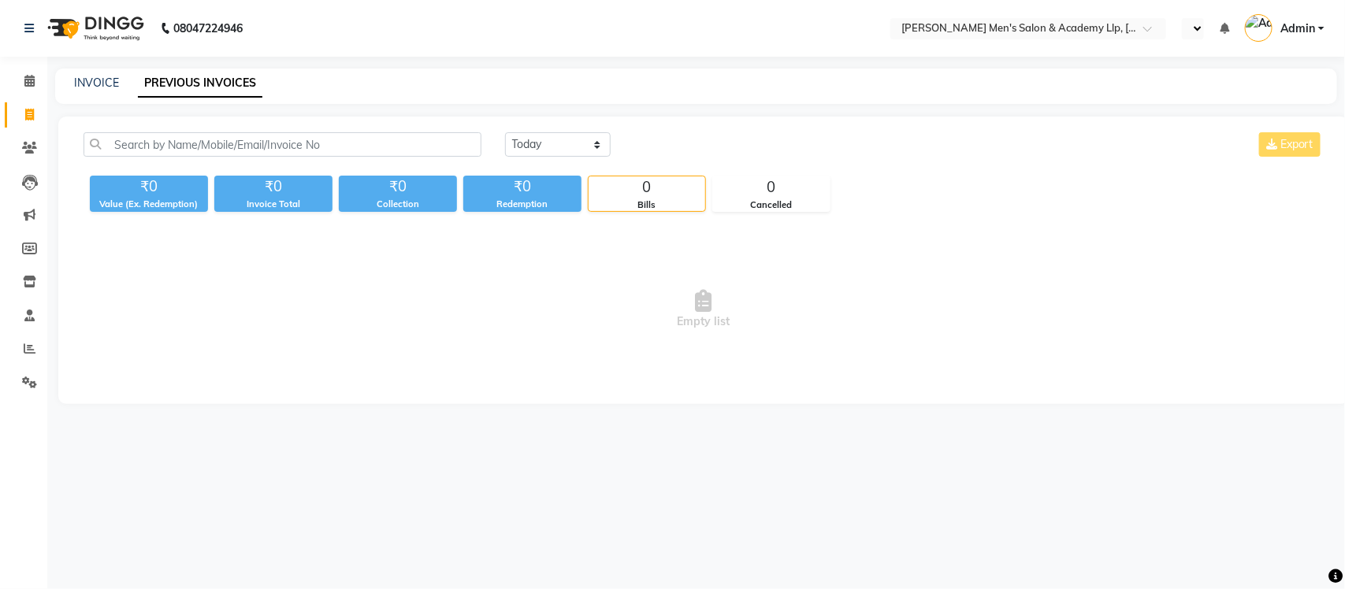
select select "en"
